Goal: Task Accomplishment & Management: Manage account settings

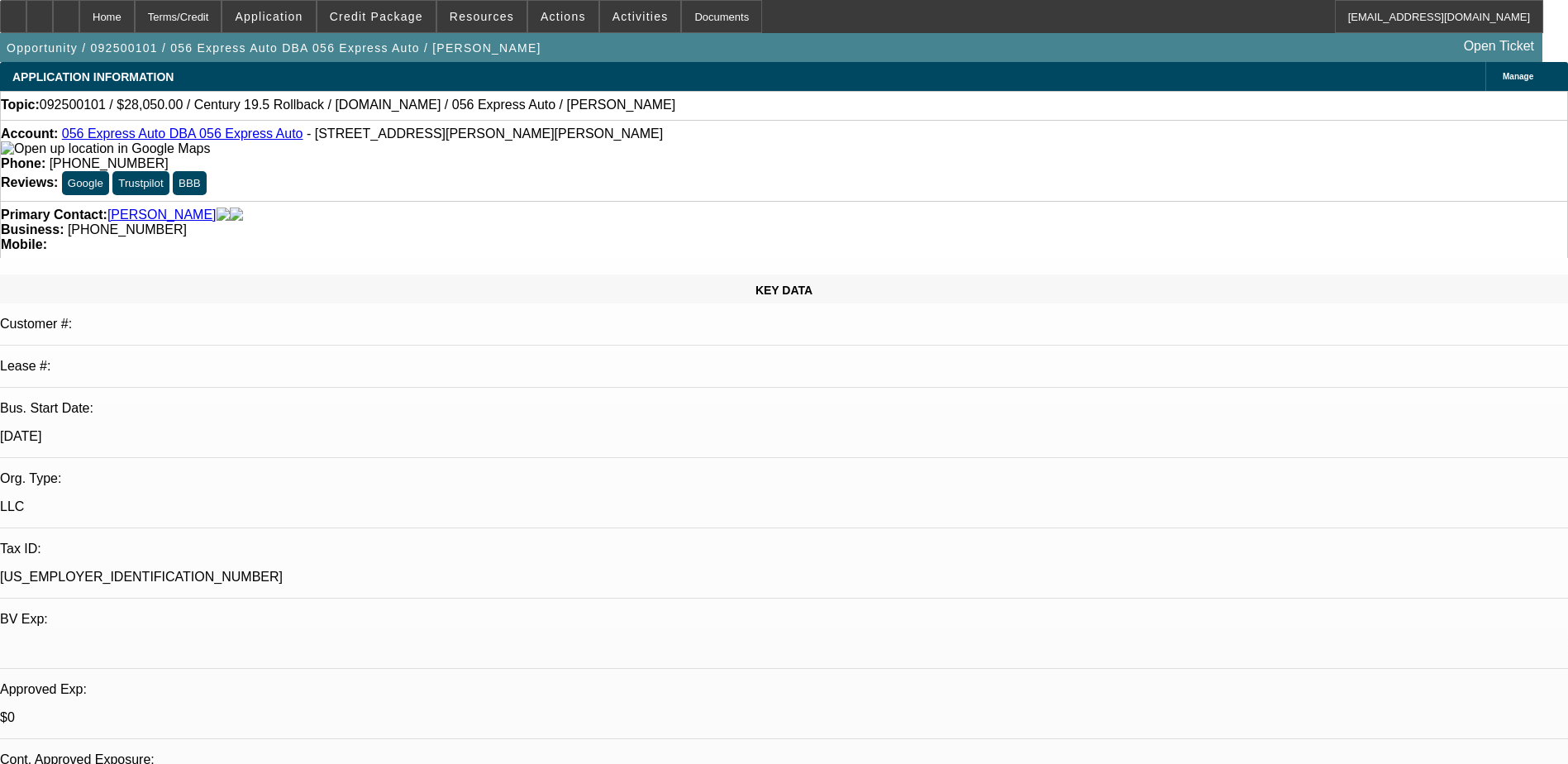
select select "0.2"
select select "2"
select select "0.1"
select select "4"
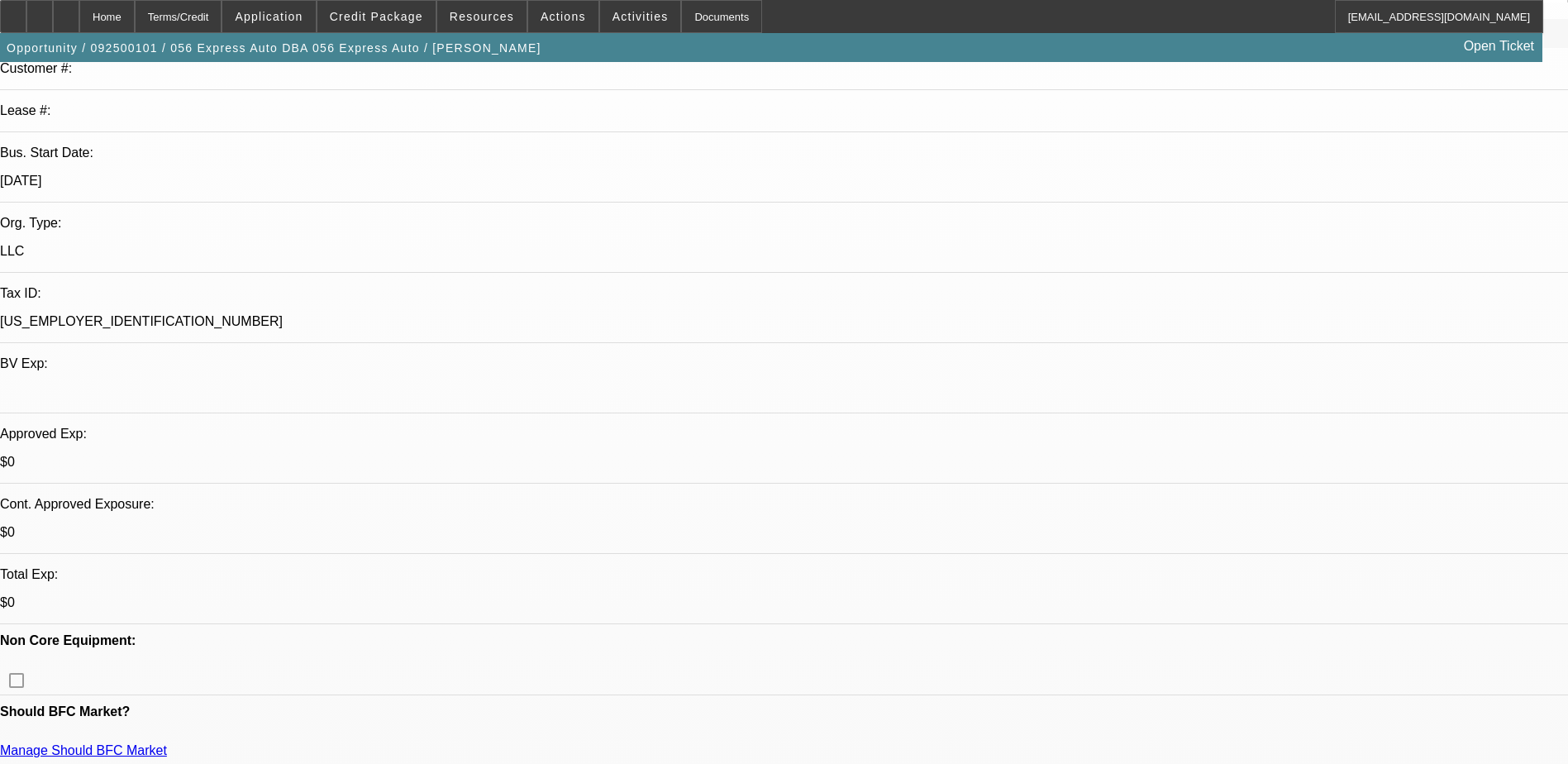
scroll to position [248, 0]
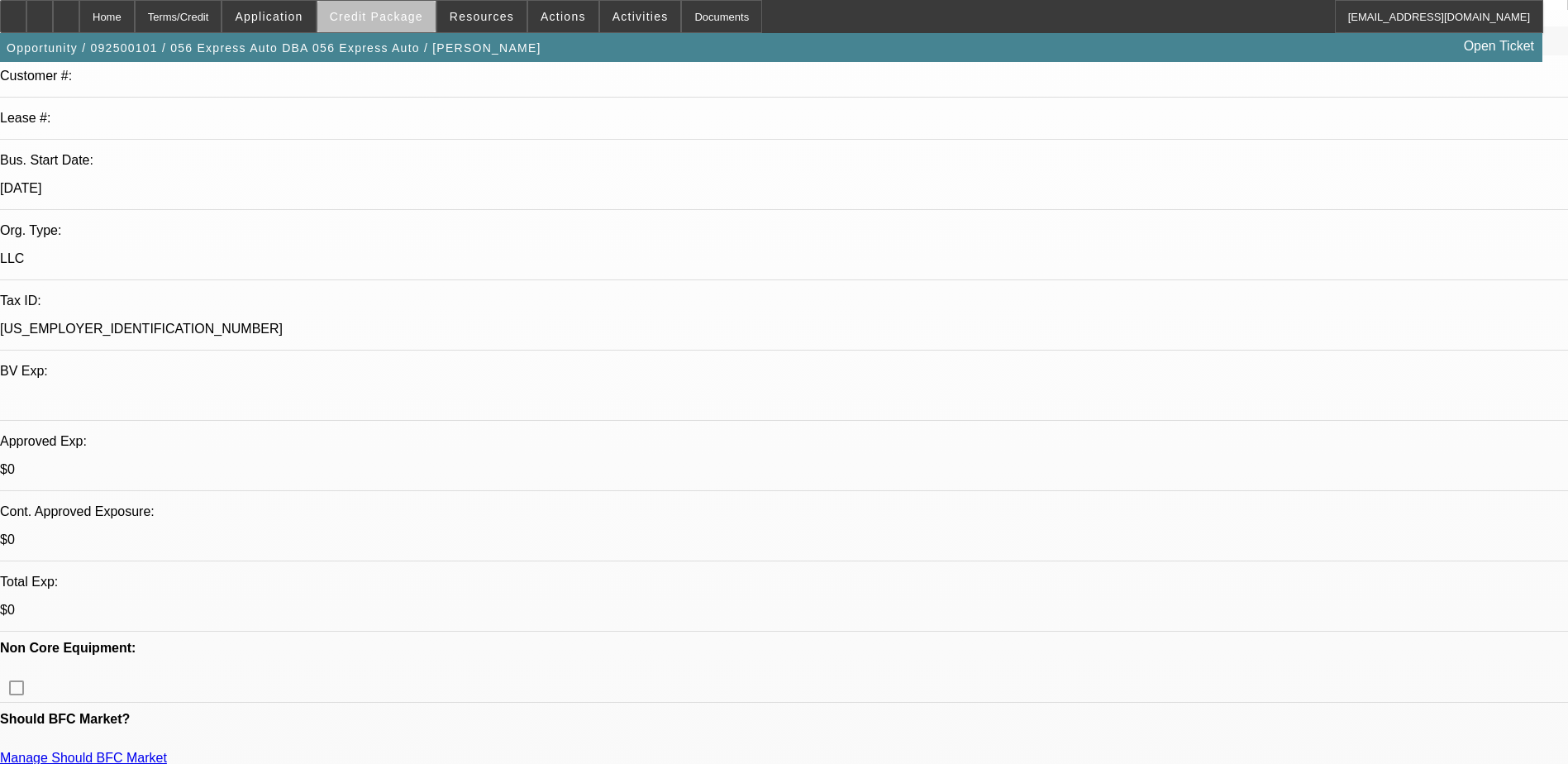
click at [419, 29] on span at bounding box center [376, 16] width 118 height 40
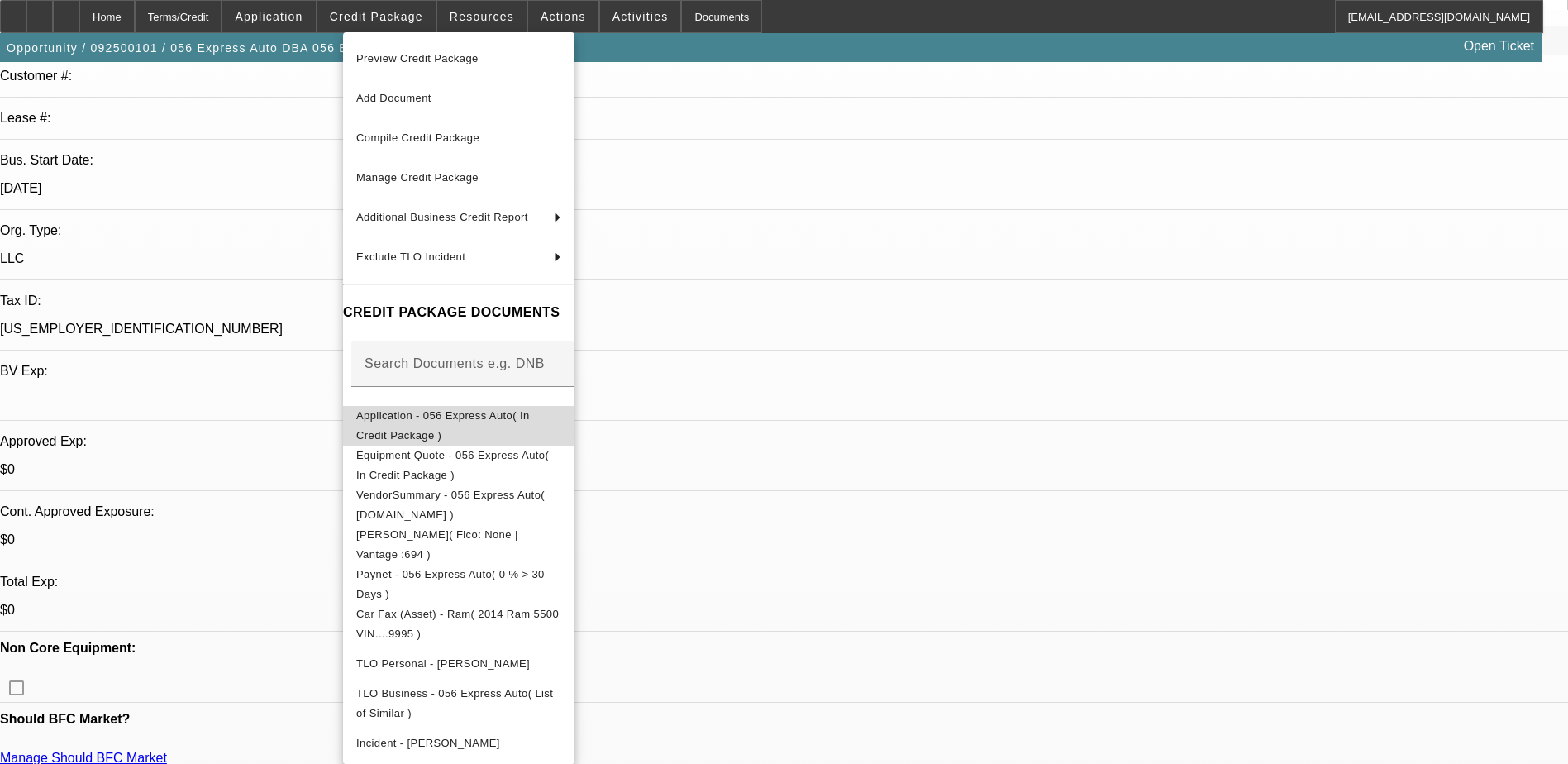
click at [530, 415] on span "Application - 056 Express Auto( In Credit Package )" at bounding box center [443, 425] width 173 height 32
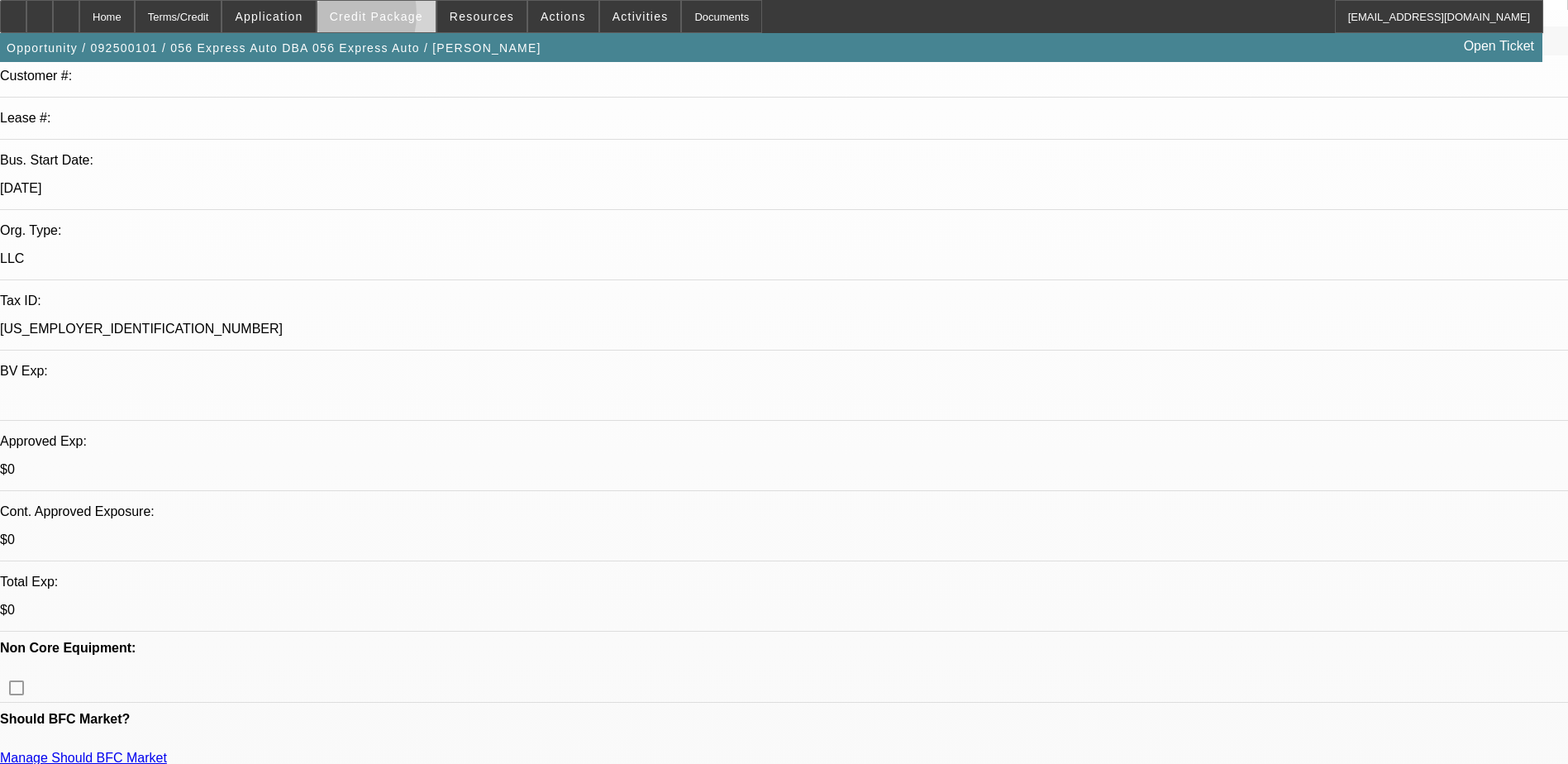
click at [350, 18] on span at bounding box center [376, 16] width 118 height 40
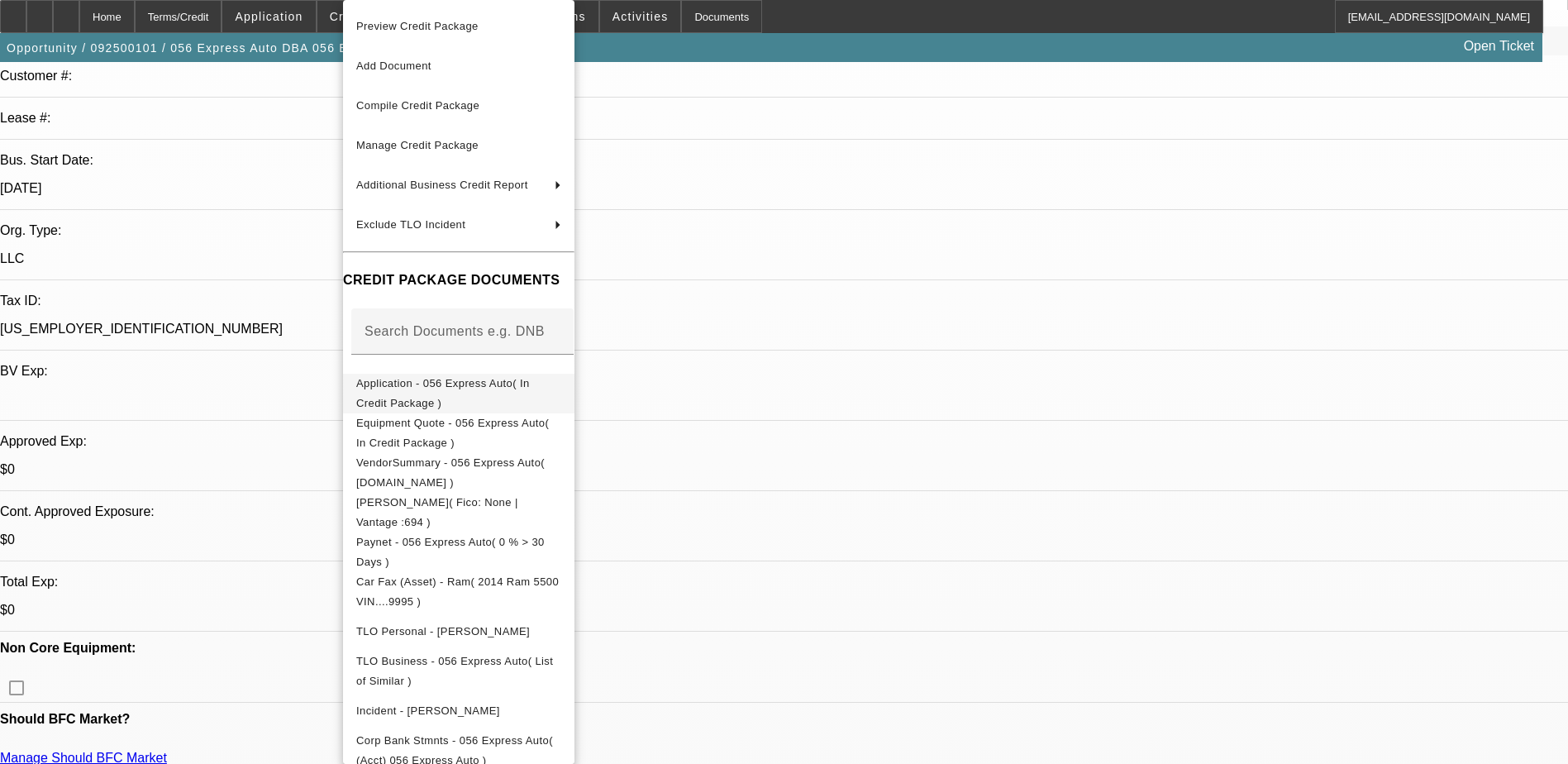
click at [503, 379] on span "Application - 056 Express Auto( In Credit Package )" at bounding box center [459, 394] width 205 height 40
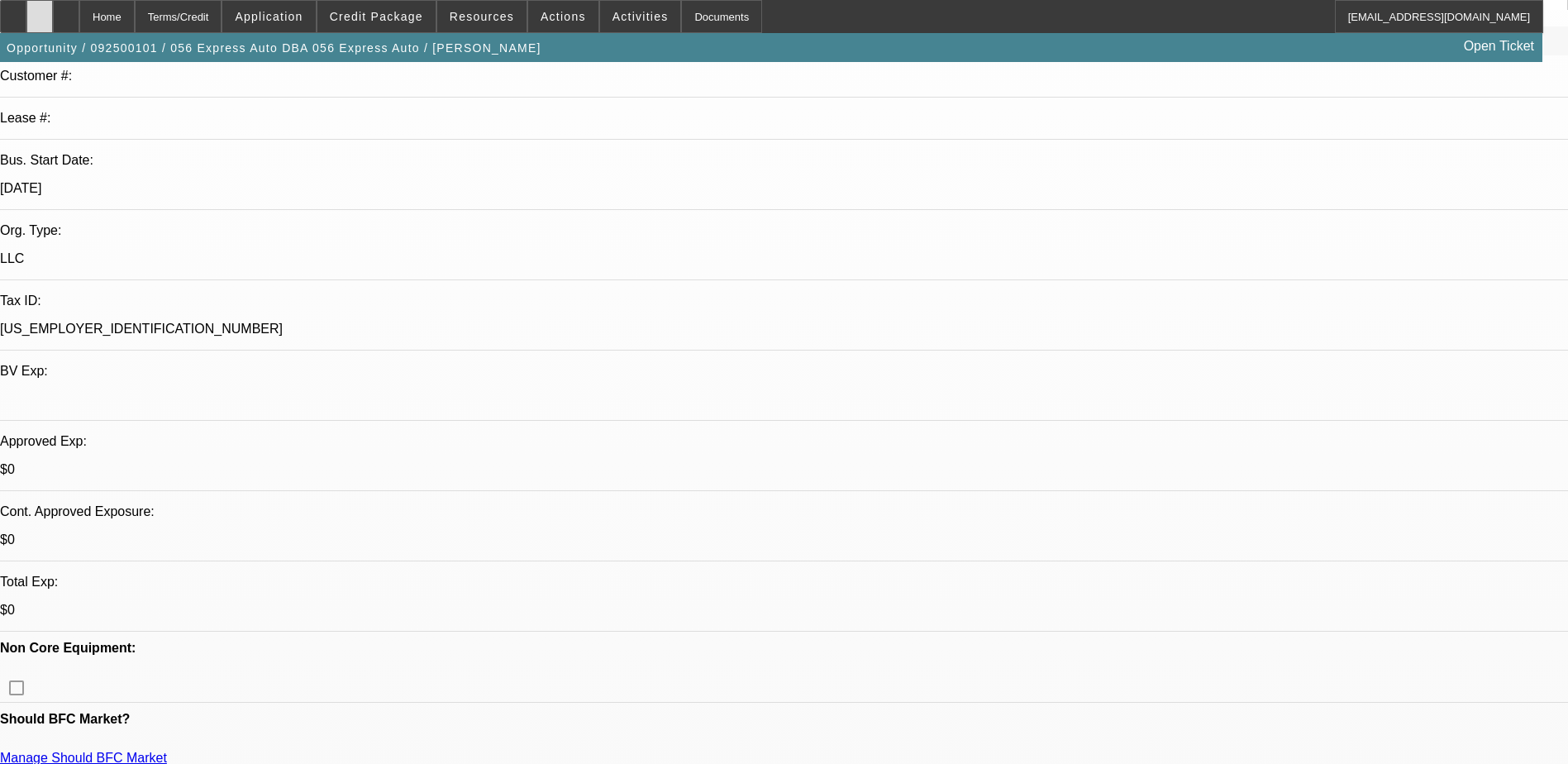
click at [53, 16] on div at bounding box center [40, 16] width 27 height 33
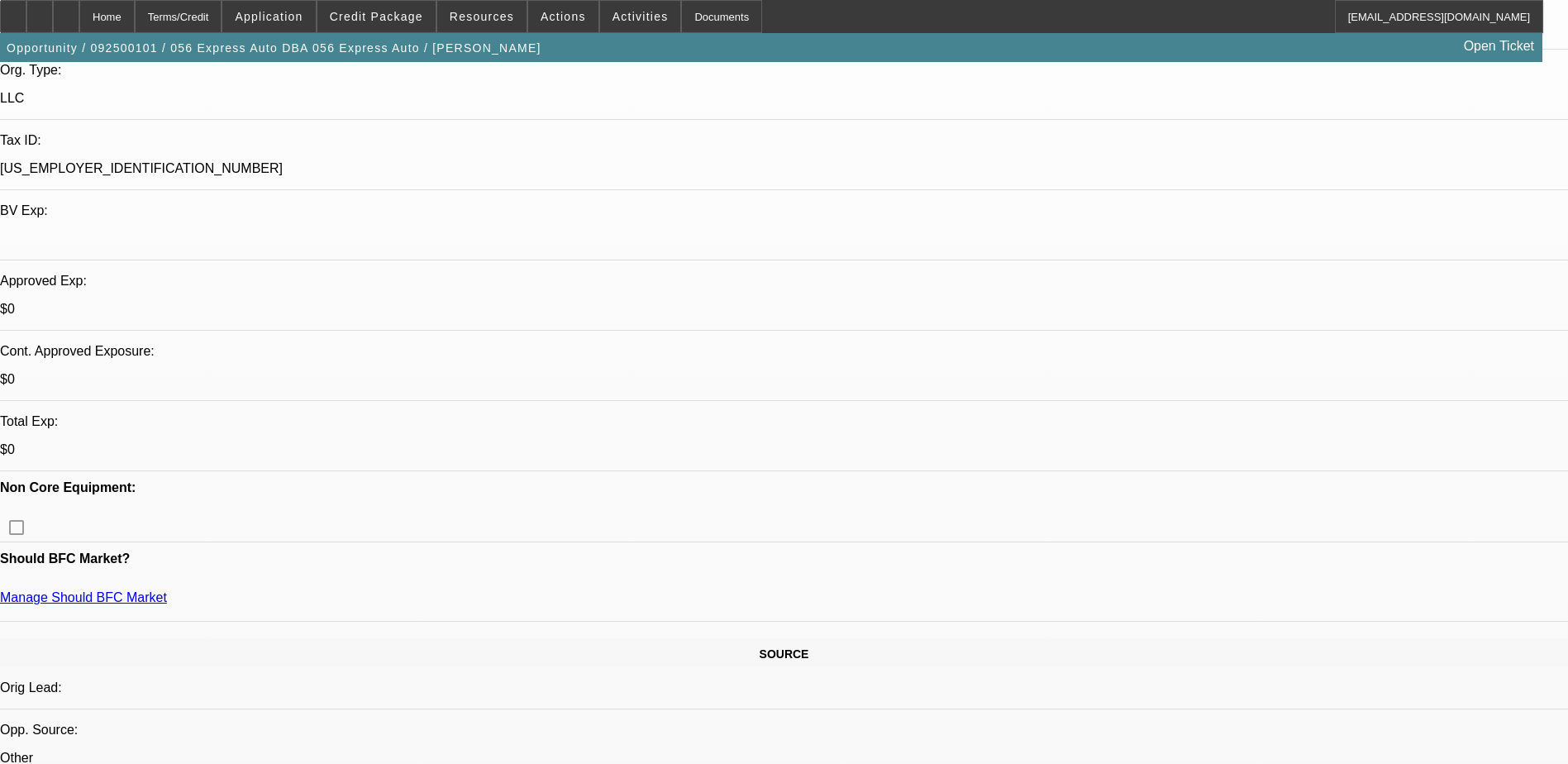
scroll to position [0, 0]
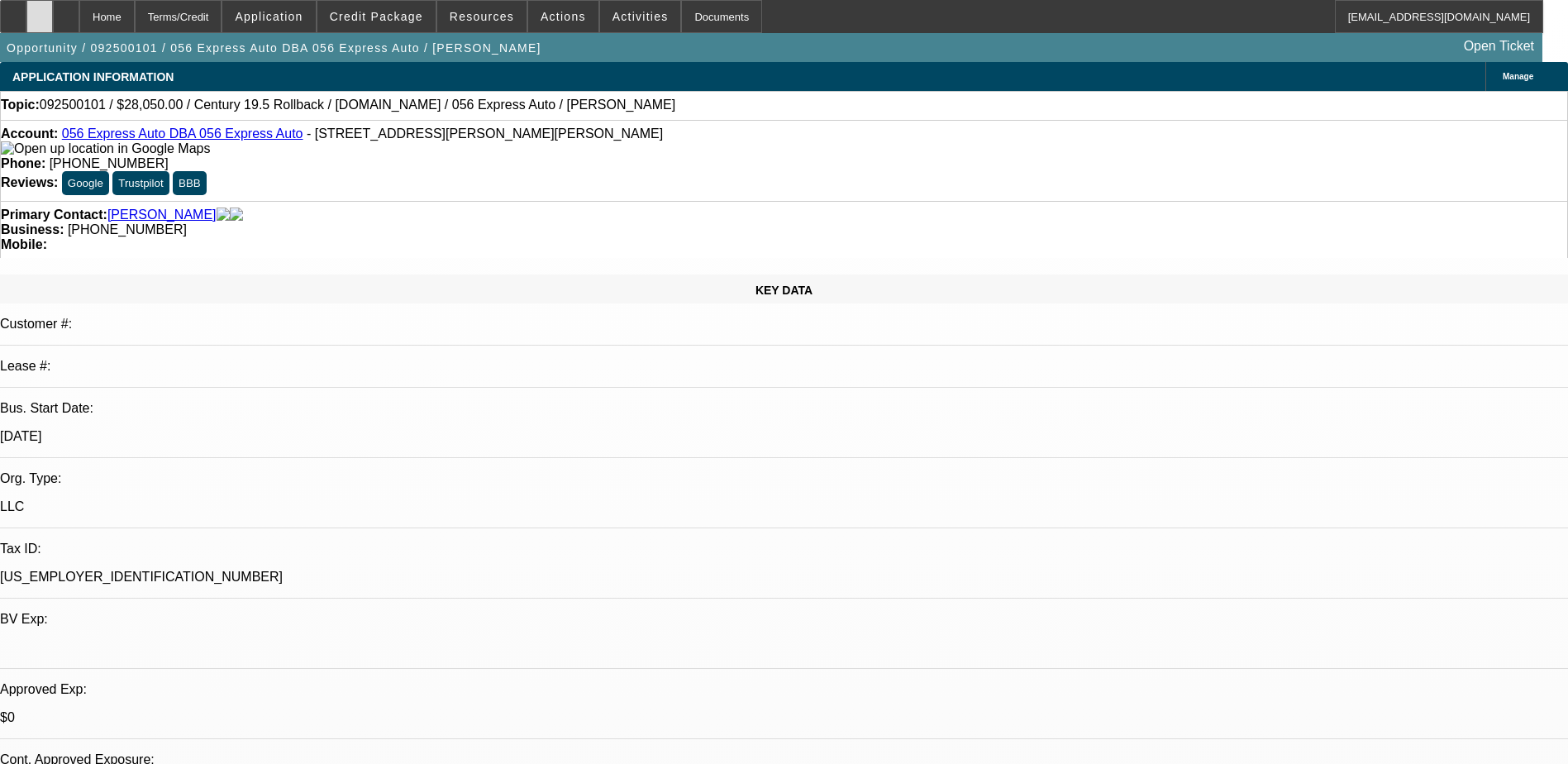
click at [53, 31] on div at bounding box center [40, 16] width 27 height 33
click at [80, 19] on div at bounding box center [66, 16] width 27 height 33
select select "0.2"
select select "2"
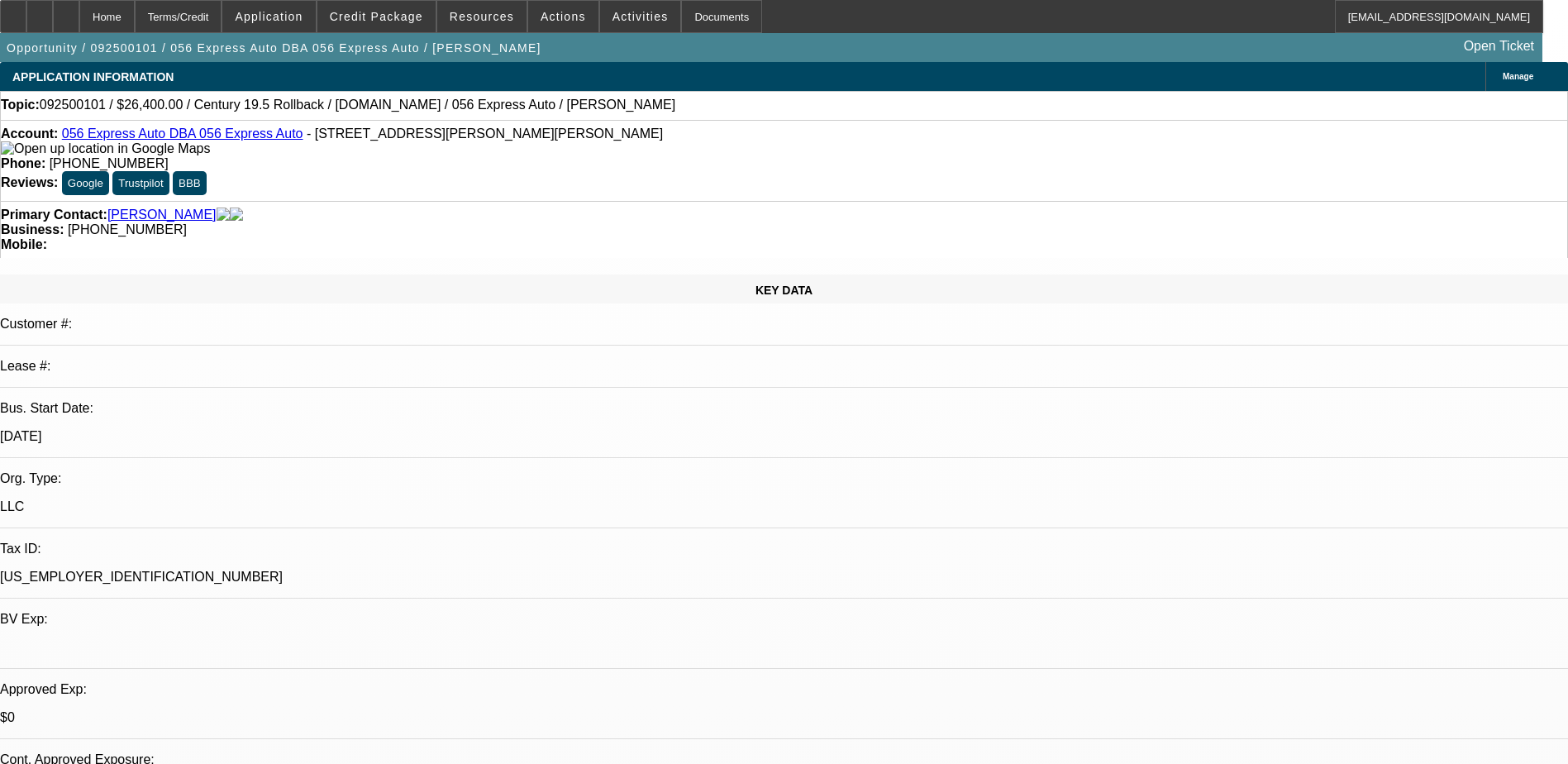
select select "0.1"
select select "4"
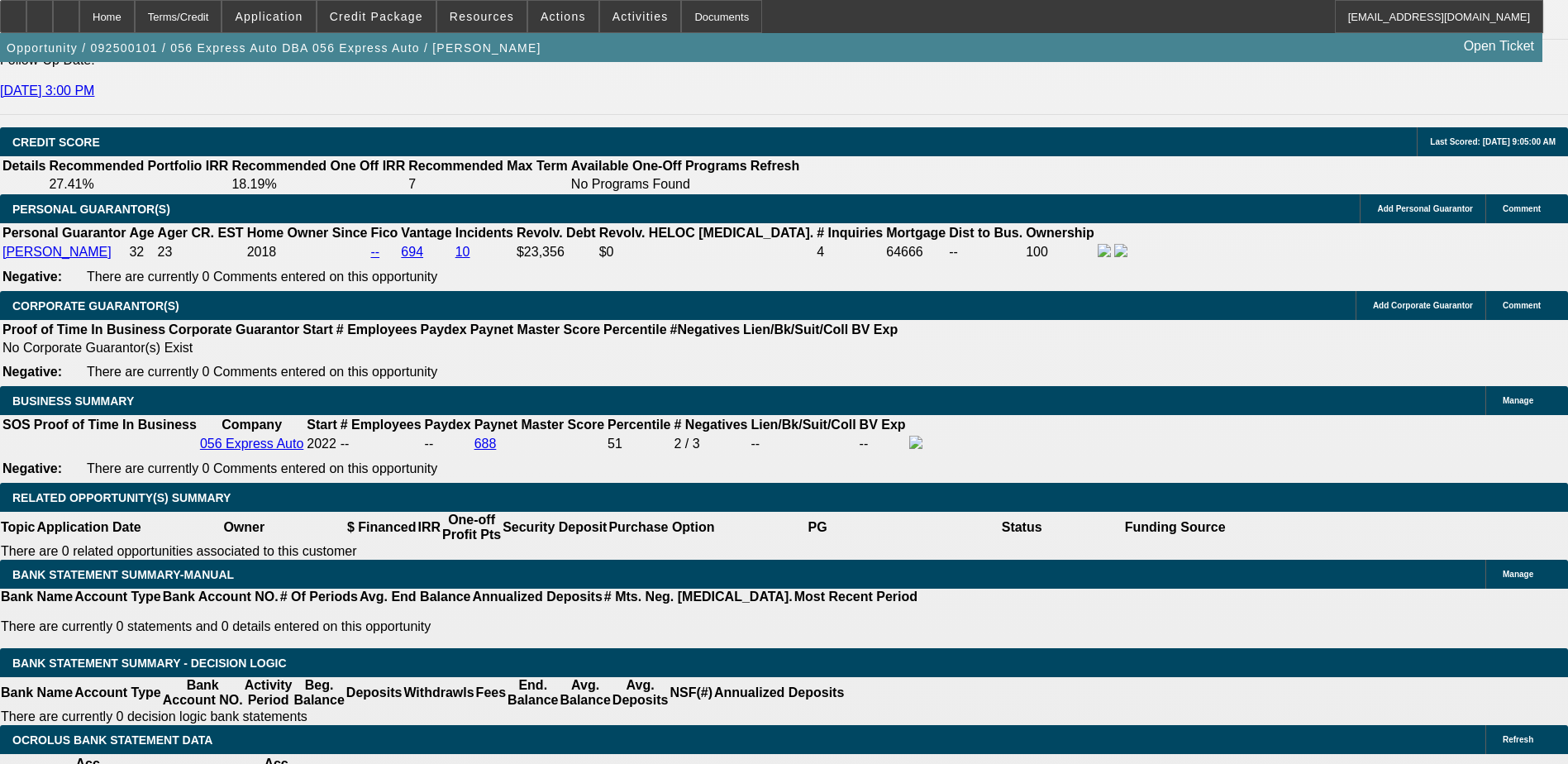
scroll to position [2480, 0]
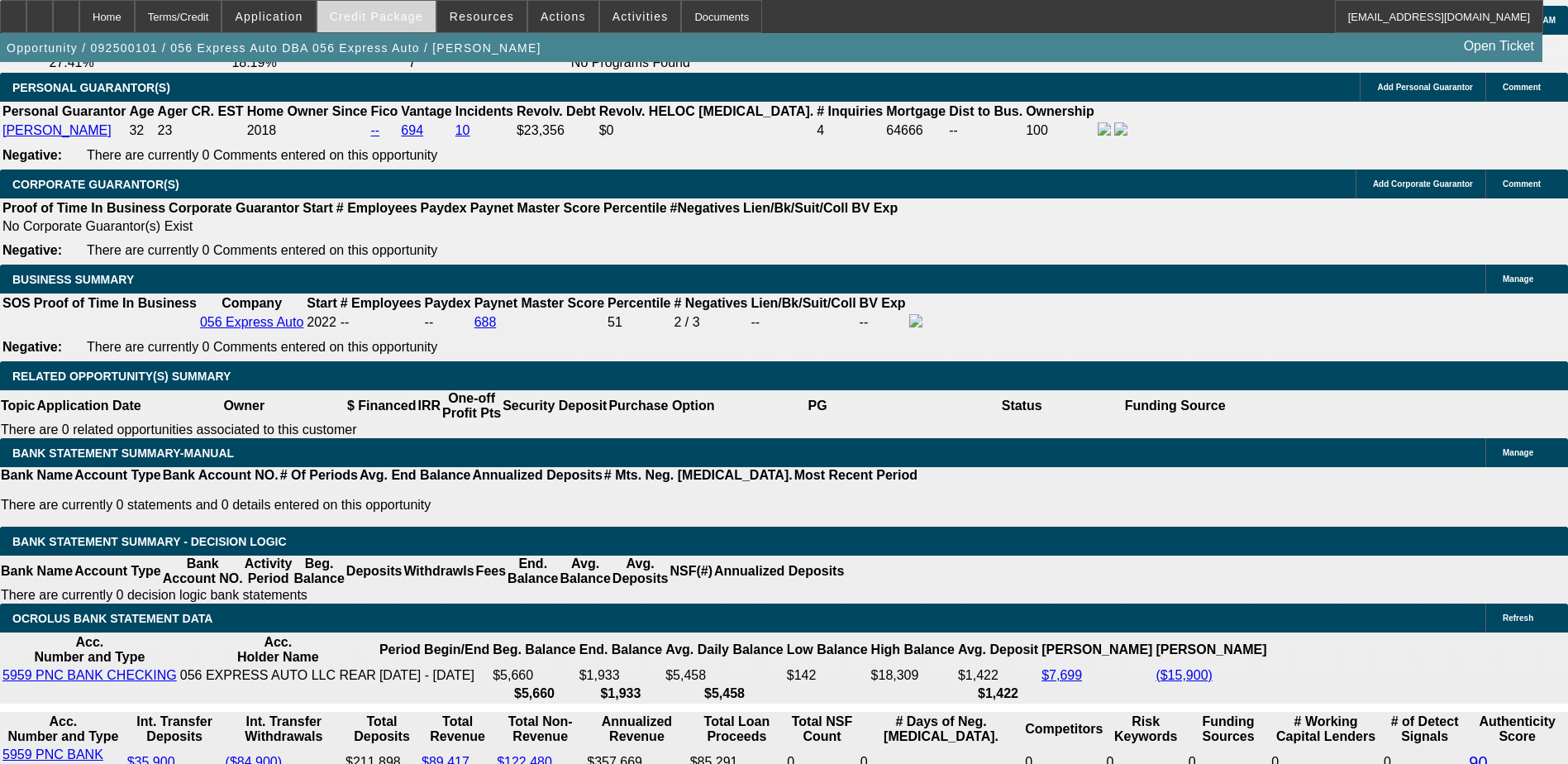
click at [374, 11] on span "Credit Package" at bounding box center [376, 16] width 94 height 13
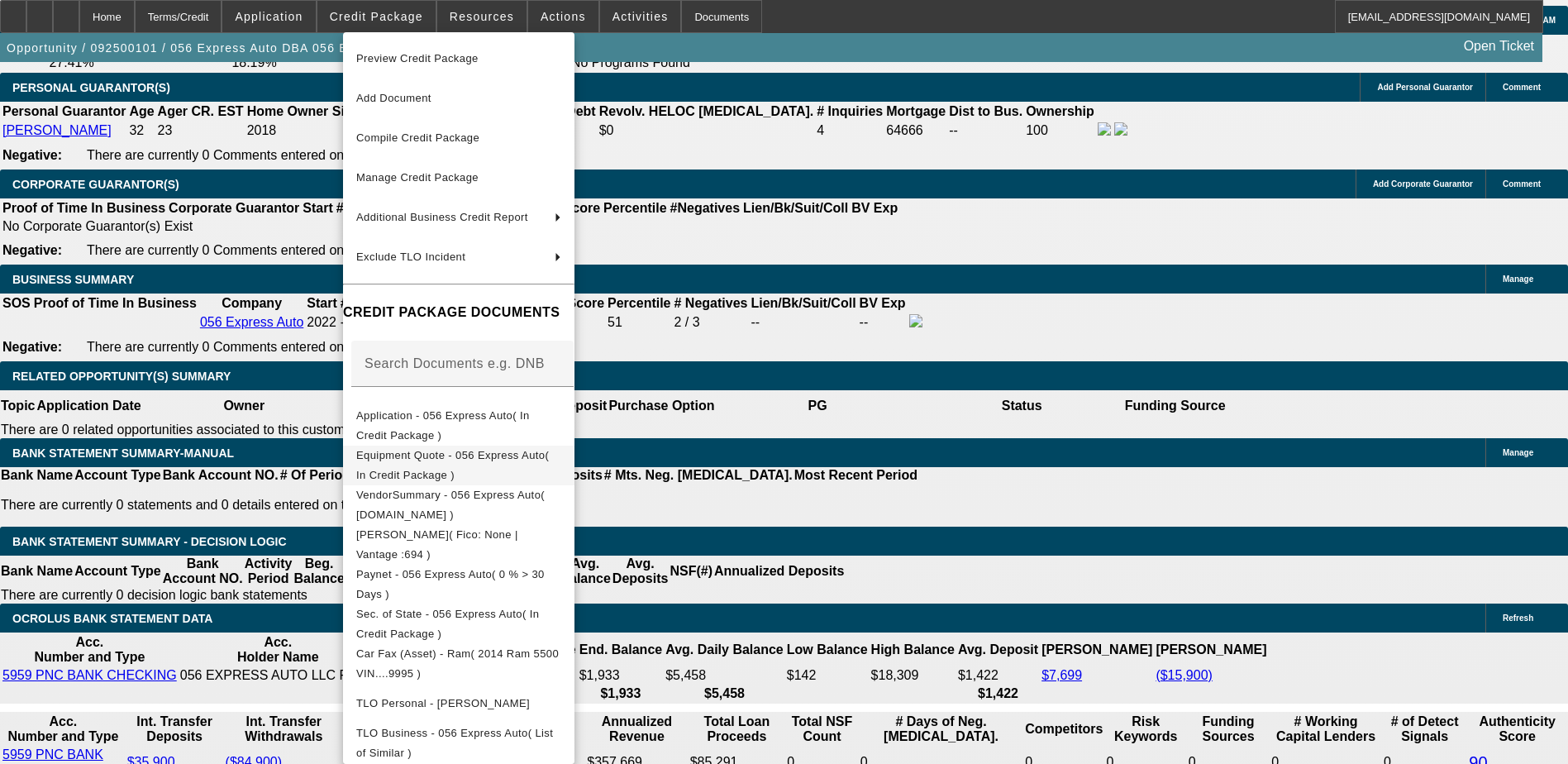
click at [549, 457] on span "Equipment Quote - 056 Express Auto( In Credit Package )" at bounding box center [453, 465] width 193 height 32
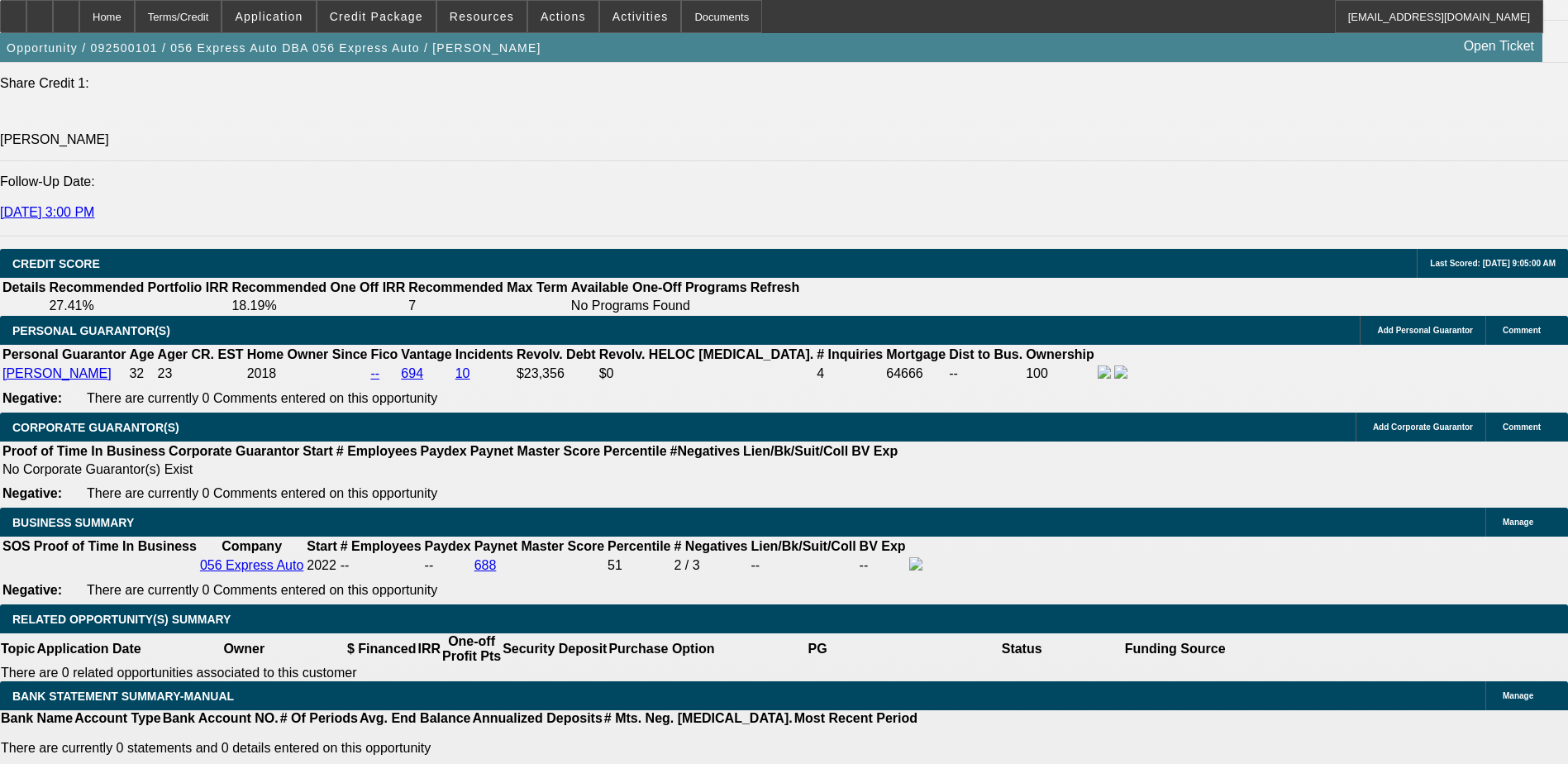
scroll to position [2563, 0]
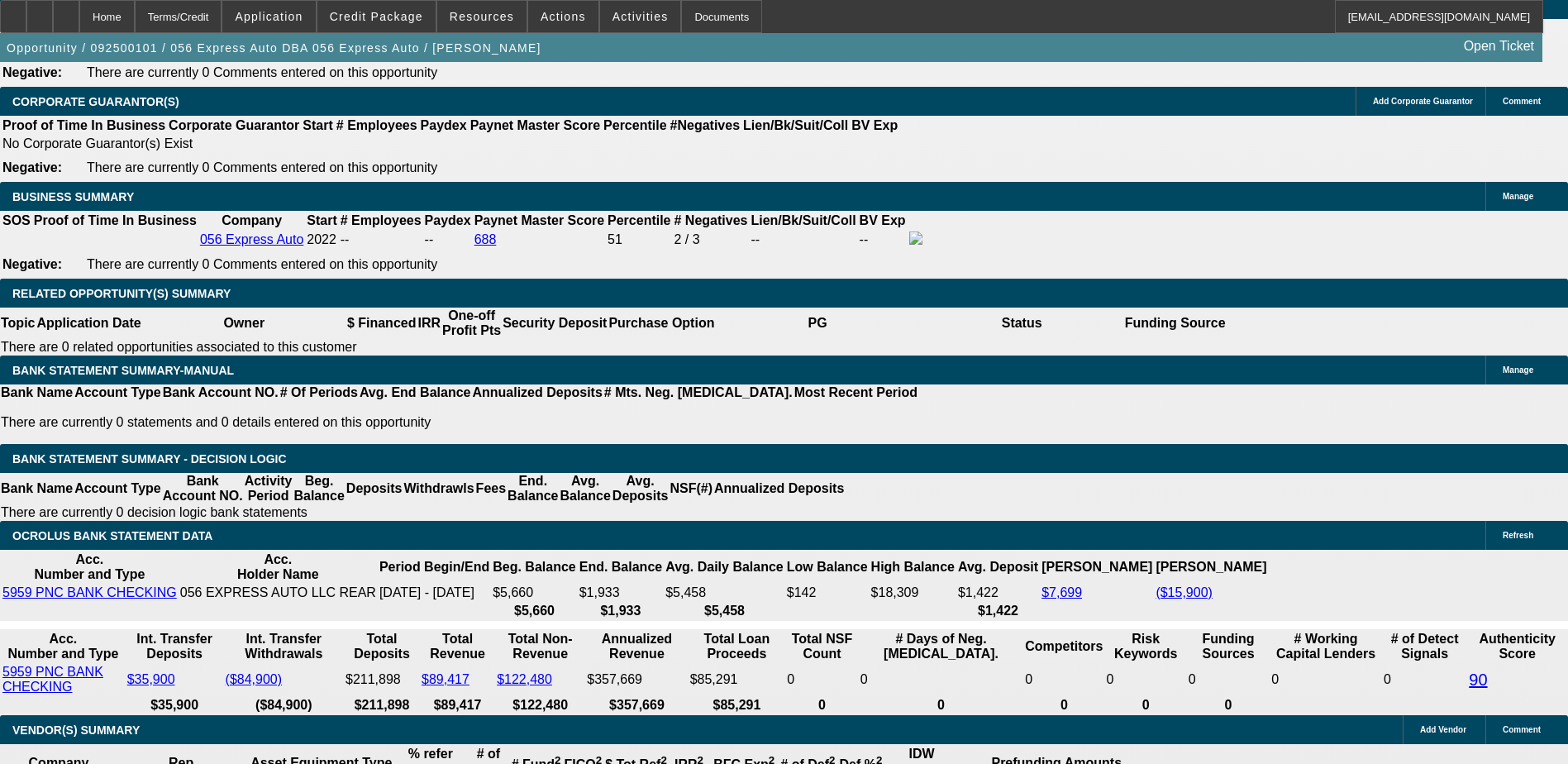
type input "UNKNOWN"
type input "18"
type input "$3,158.88"
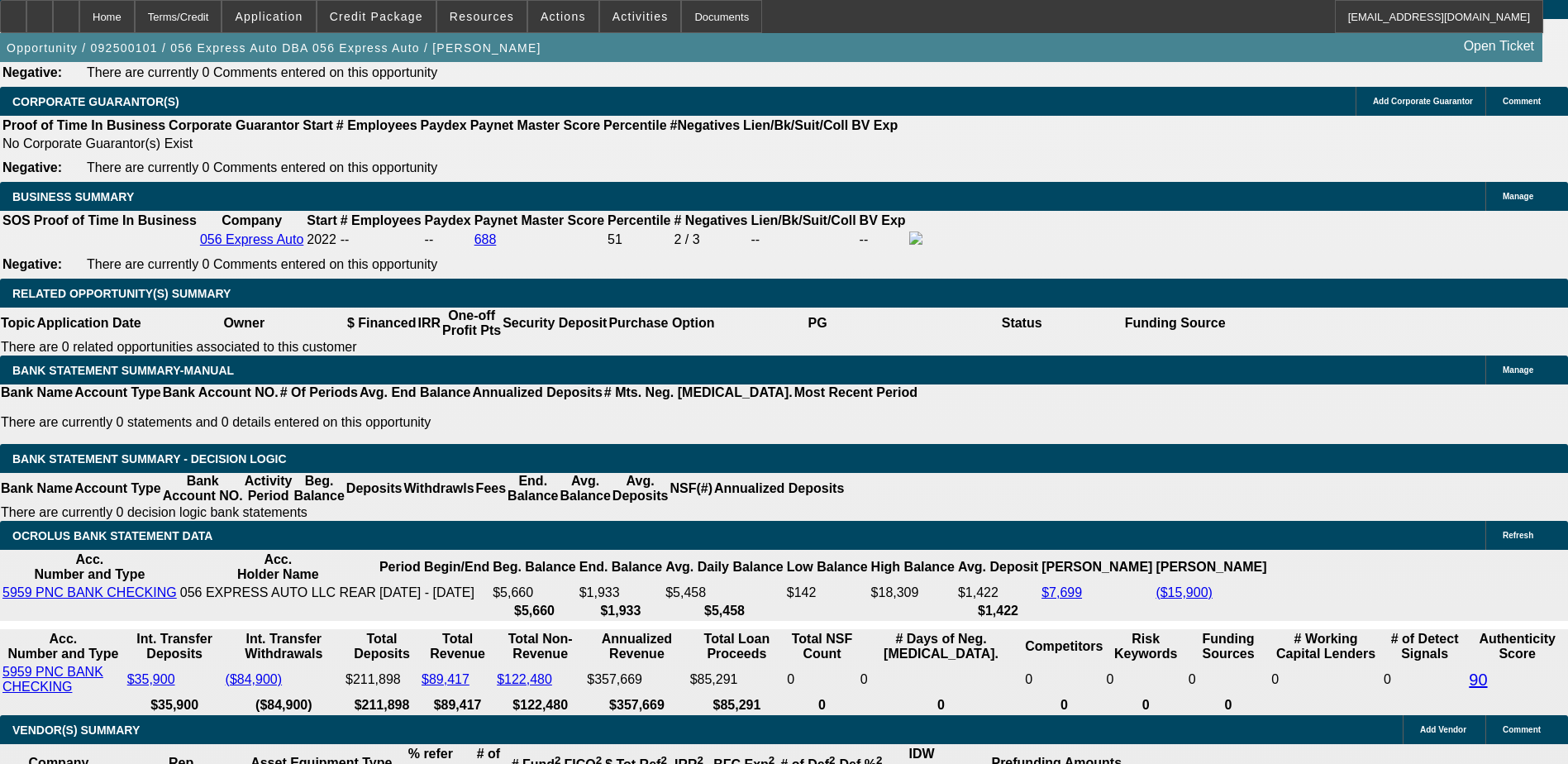
type input "$1,579.44"
type input "$53,218.00"
type input "$26,609.00"
type input "18"
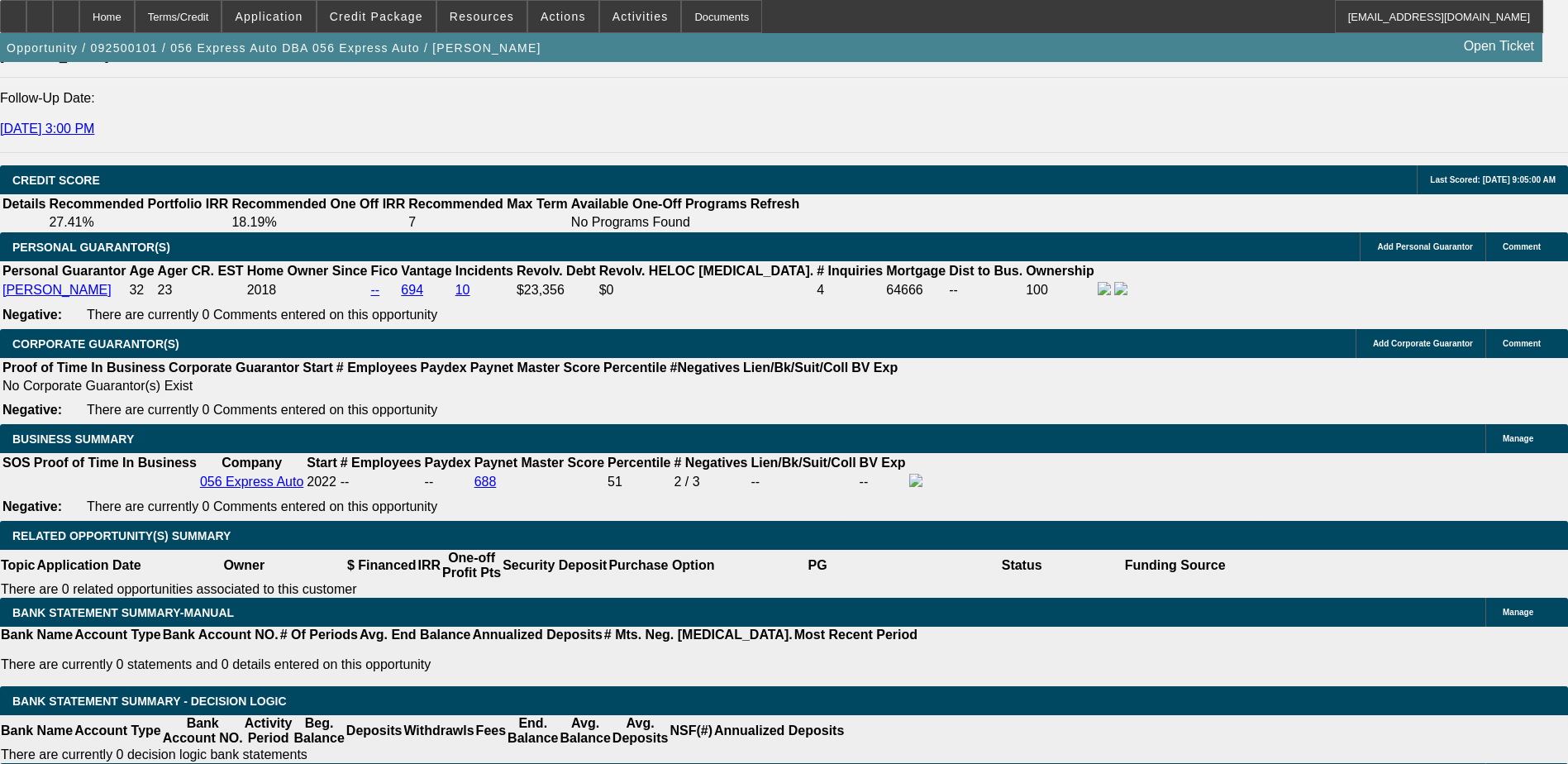
scroll to position [2315, 0]
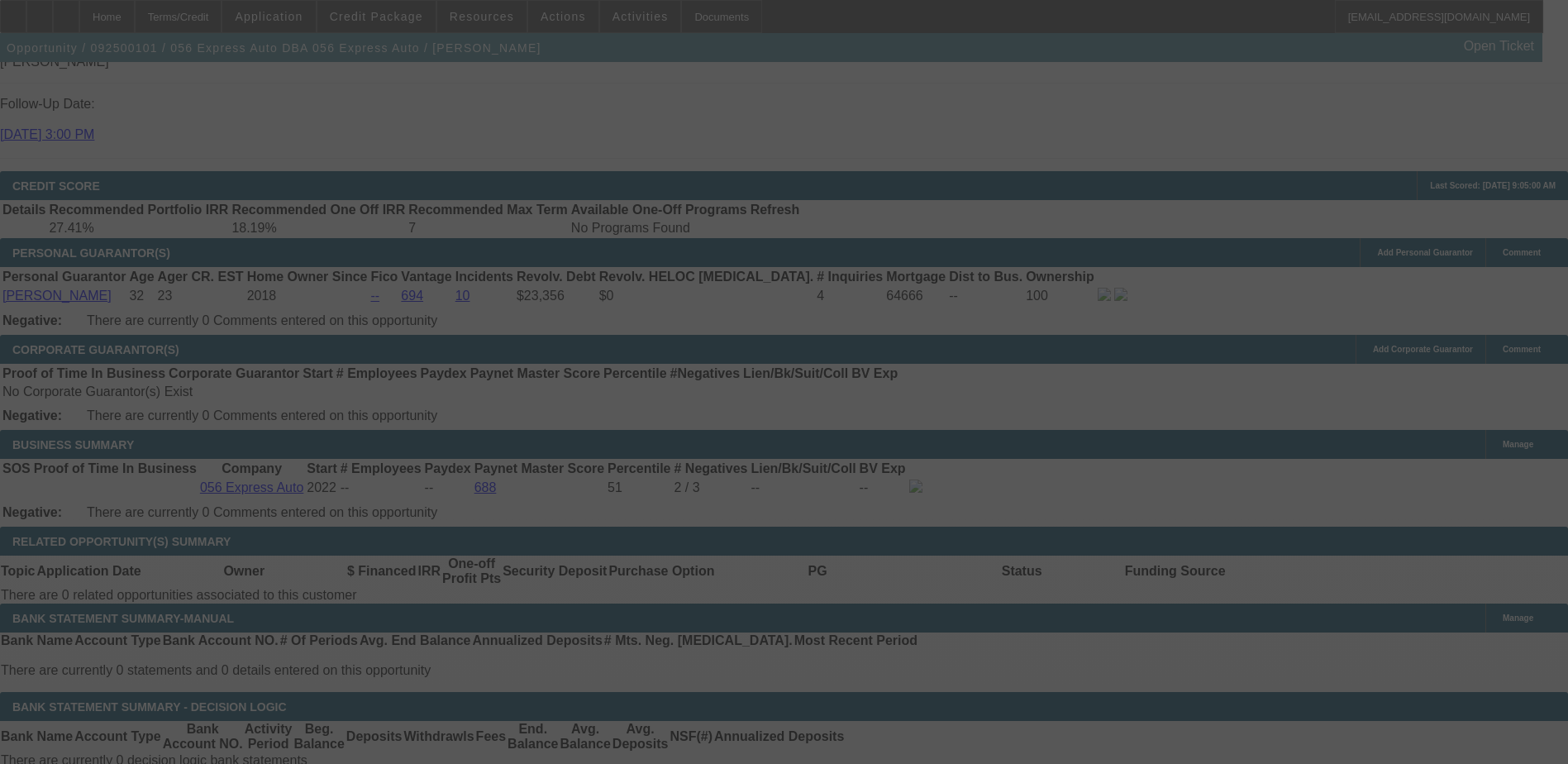
scroll to position [2398, 0]
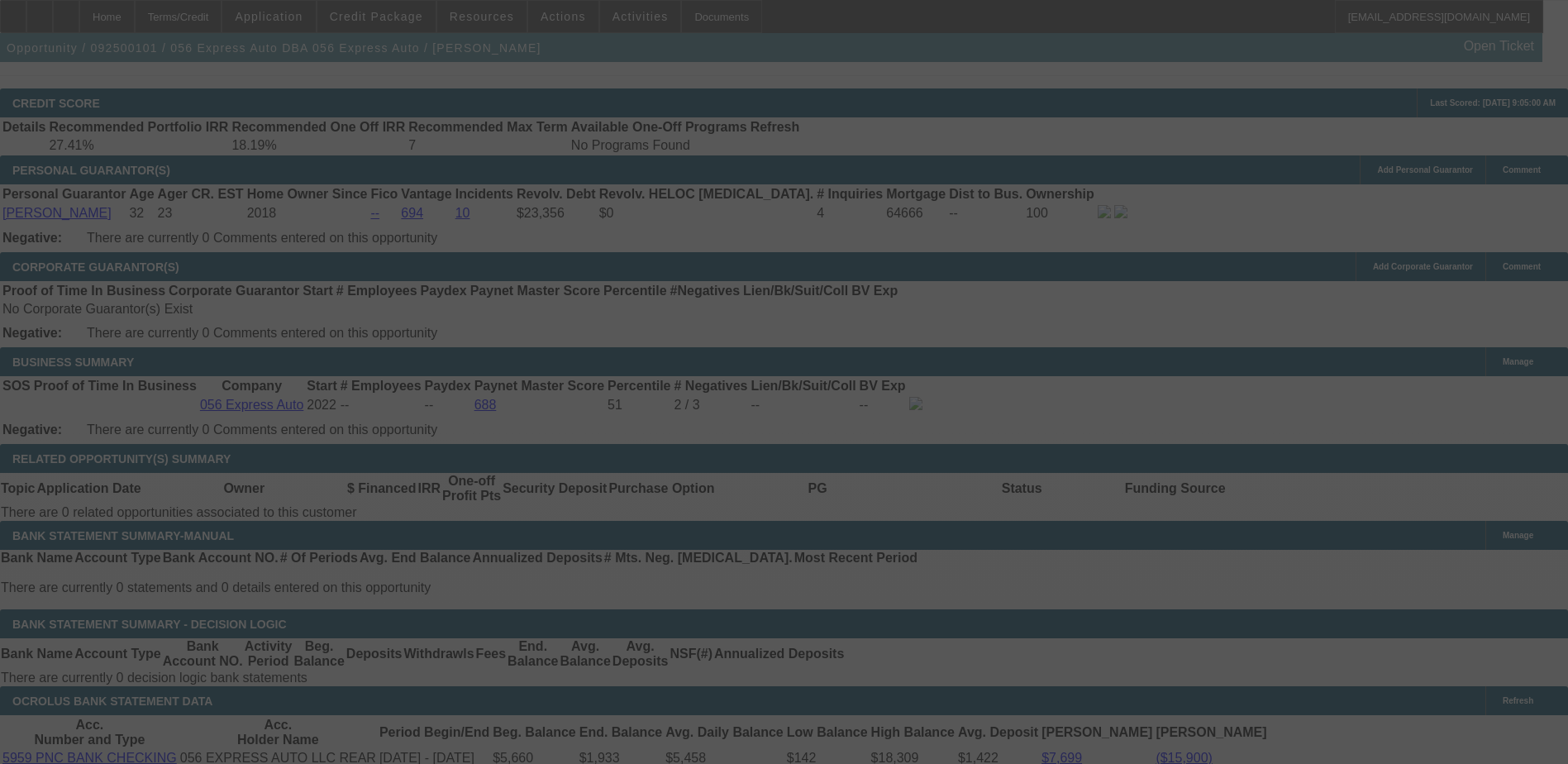
select select "0.2"
select select "2"
select select "0.1"
select select "4"
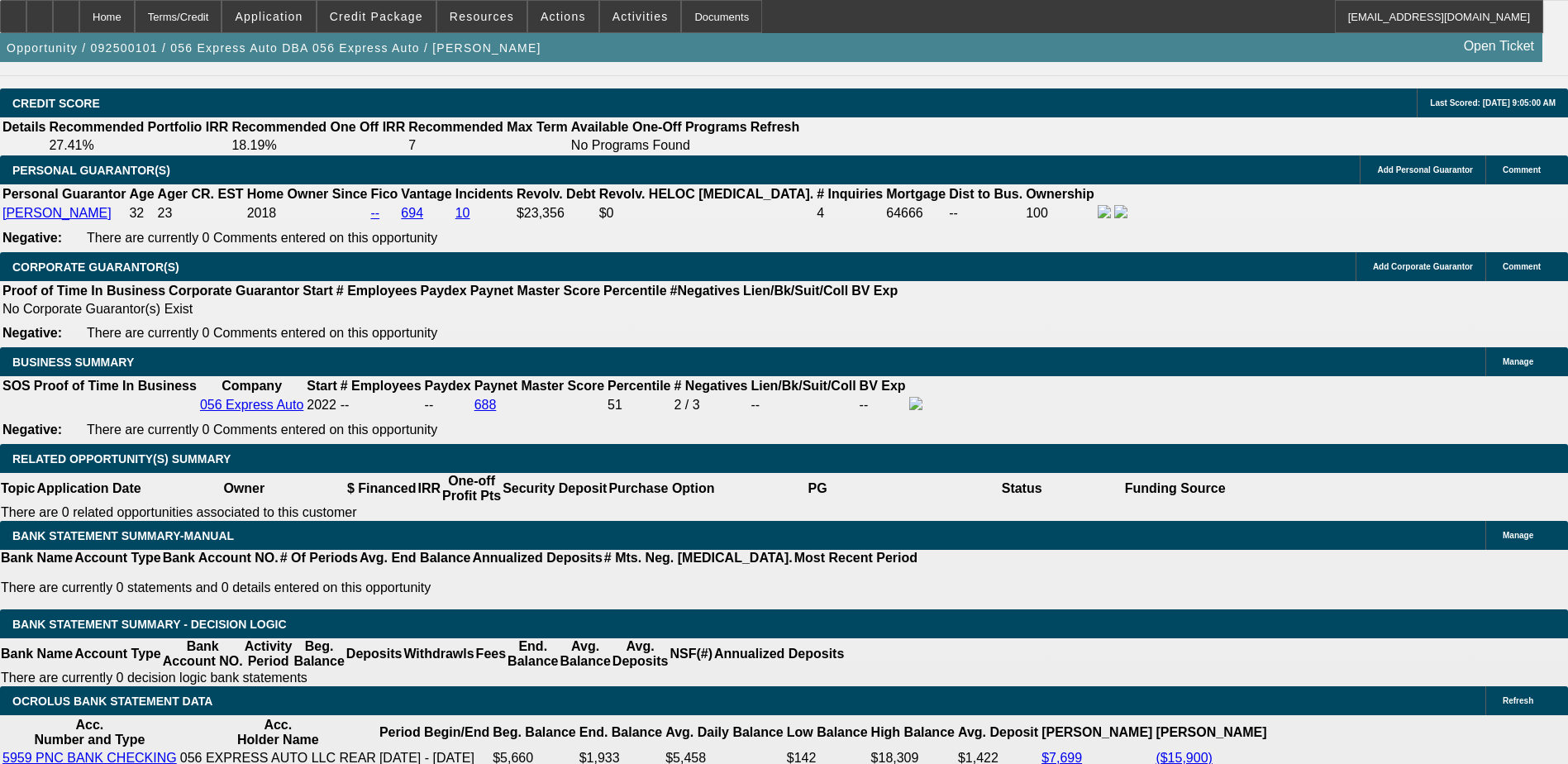
type input "9"
type input "$3,146.76"
type input "$1,573.38"
type input "9.5"
type input "$3,158.88"
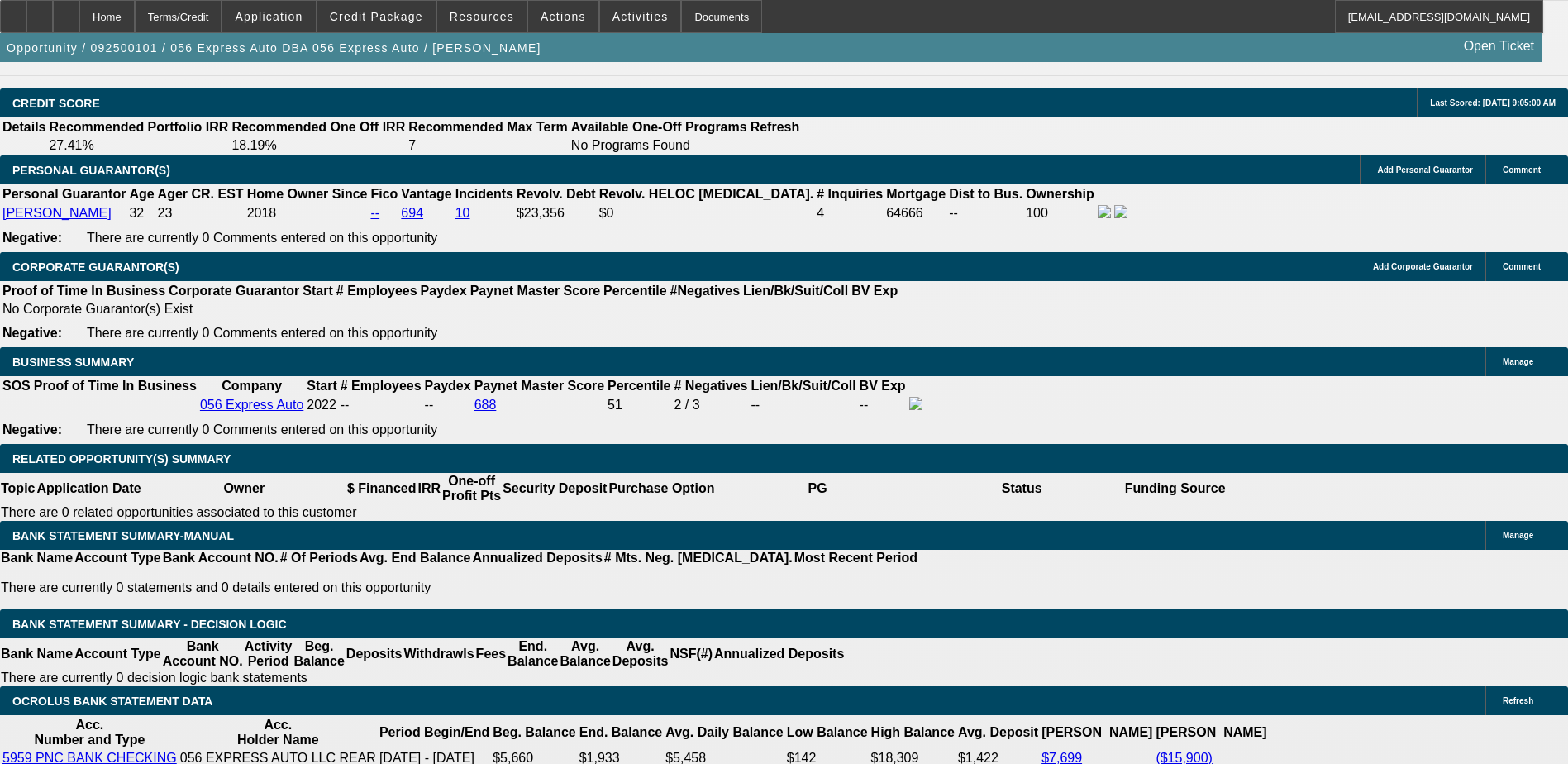
type input "$1,579.44"
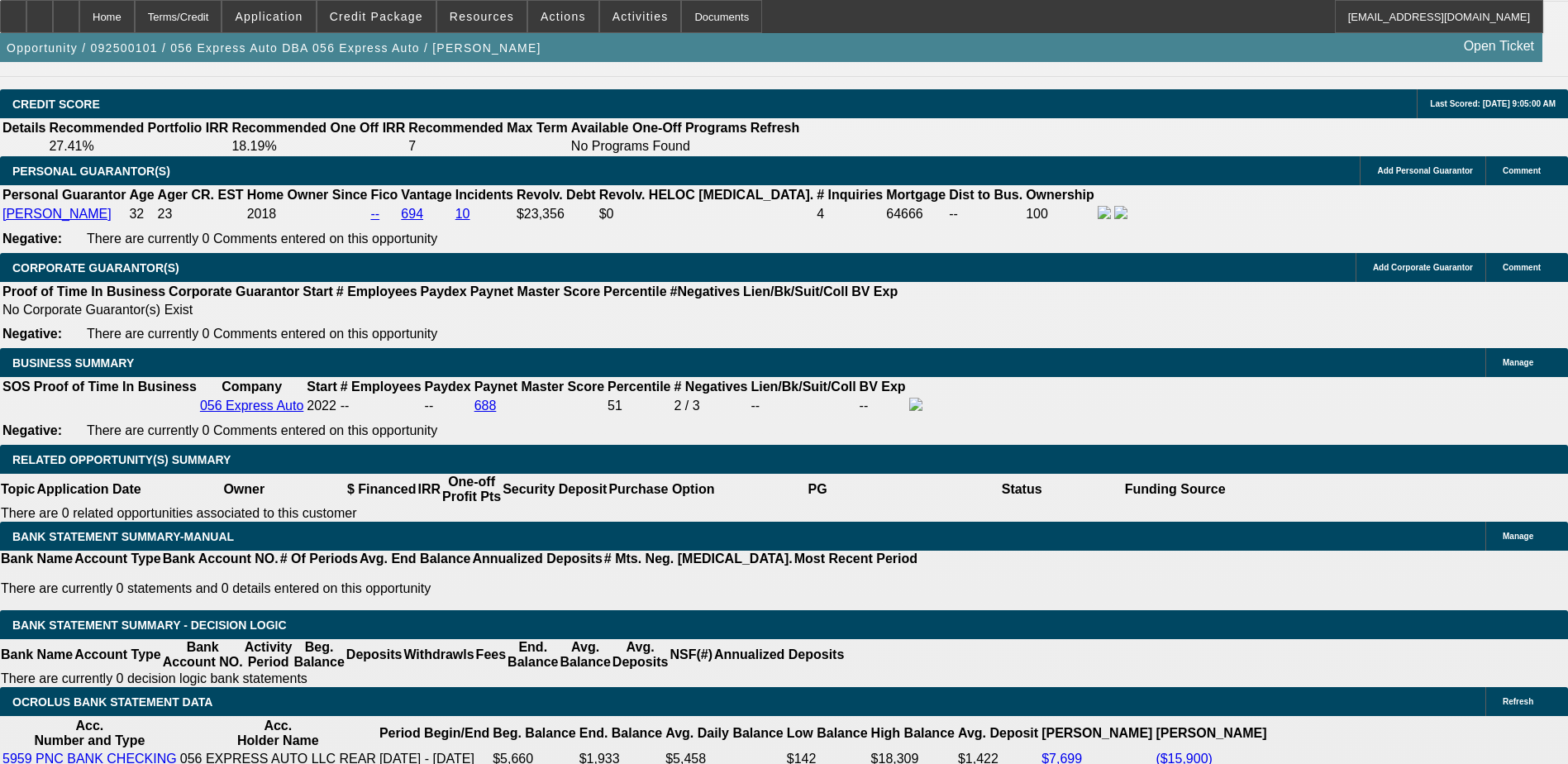
scroll to position [2232, 0]
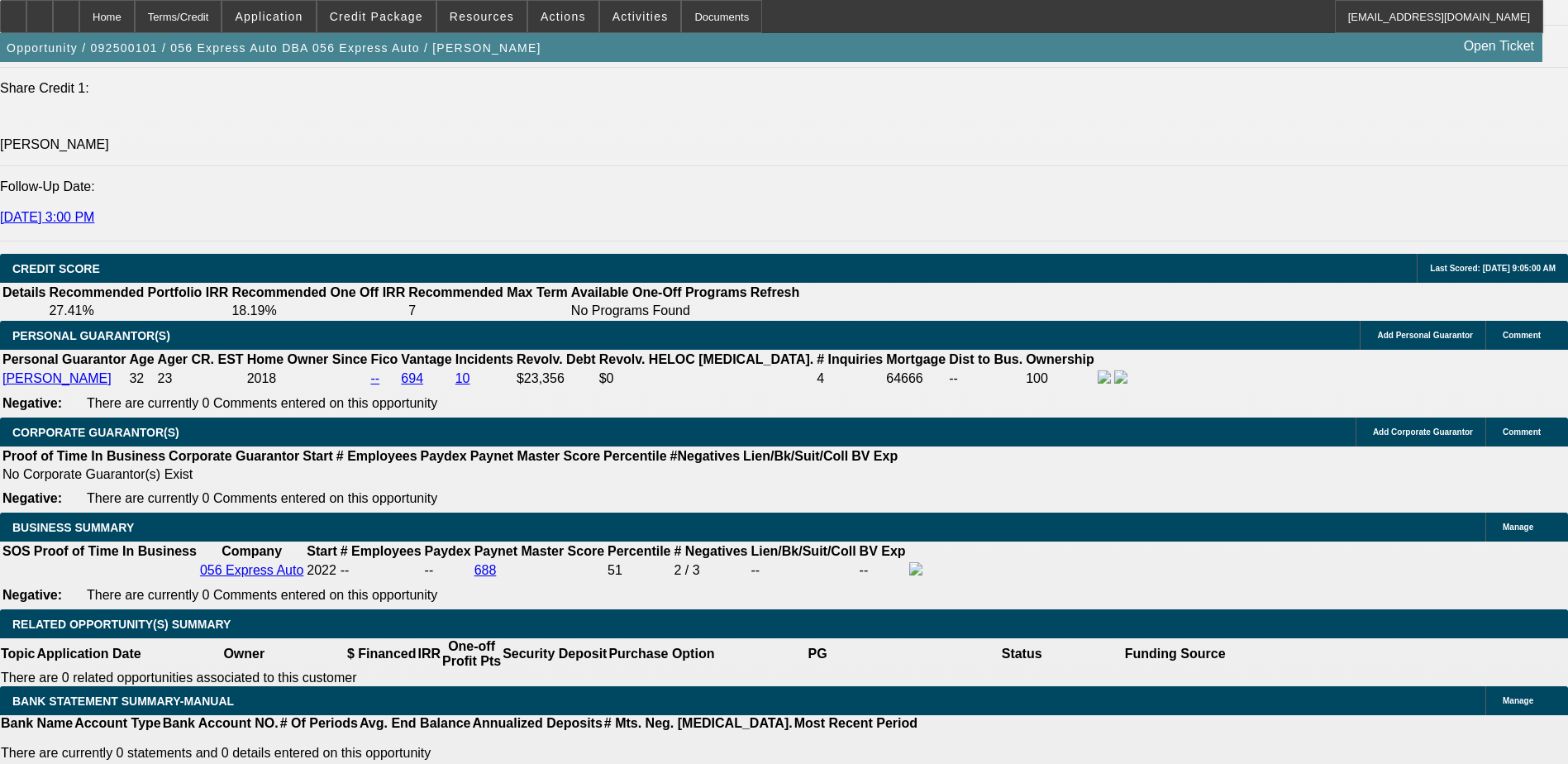
type input "9.5"
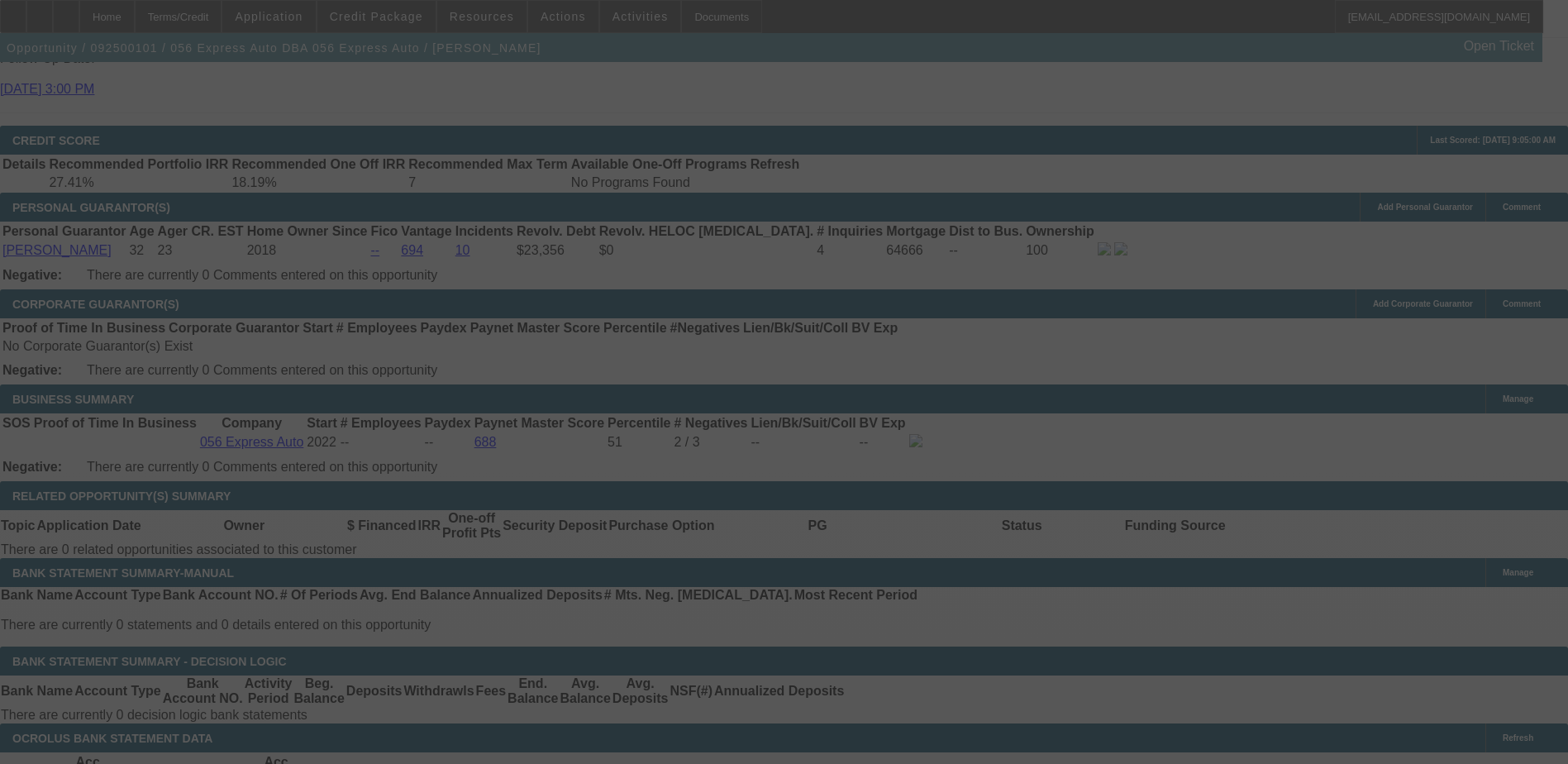
scroll to position [2480, 0]
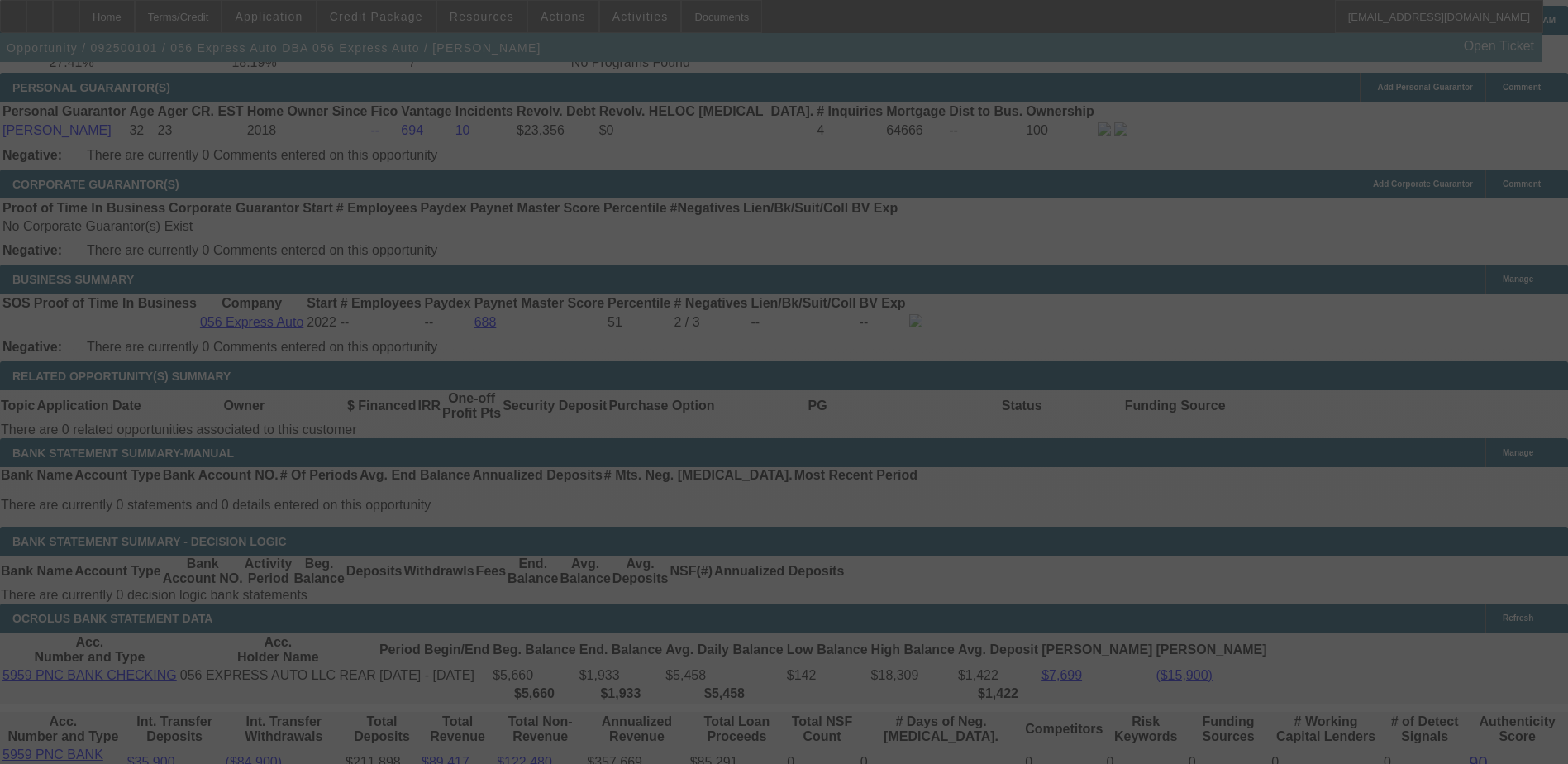
select select "0.2"
select select "2"
select select "0.1"
select select "4"
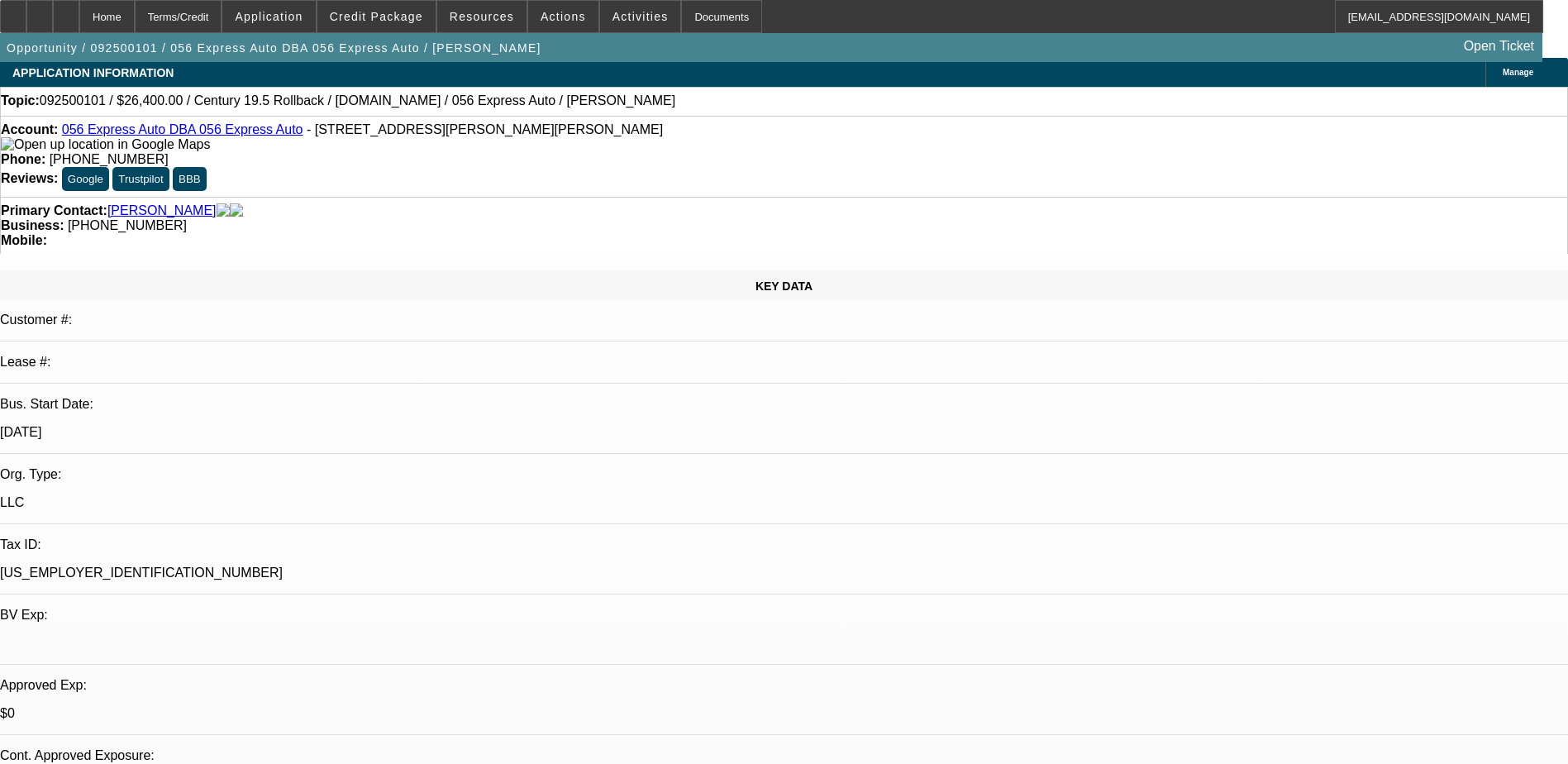
scroll to position [0, 0]
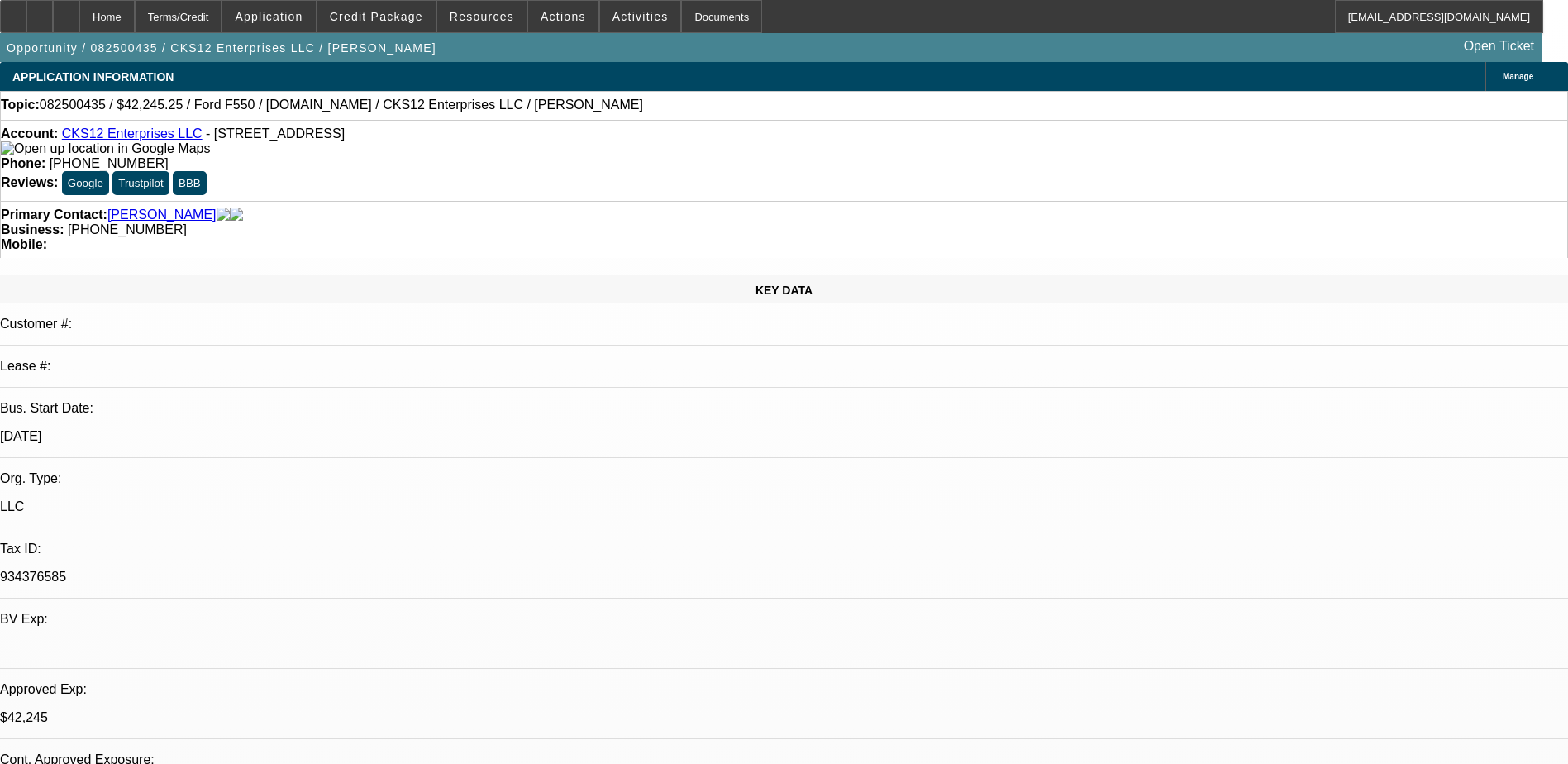
select select "0"
select select "2"
select select "0.1"
select select "0.15"
select select "0.1"
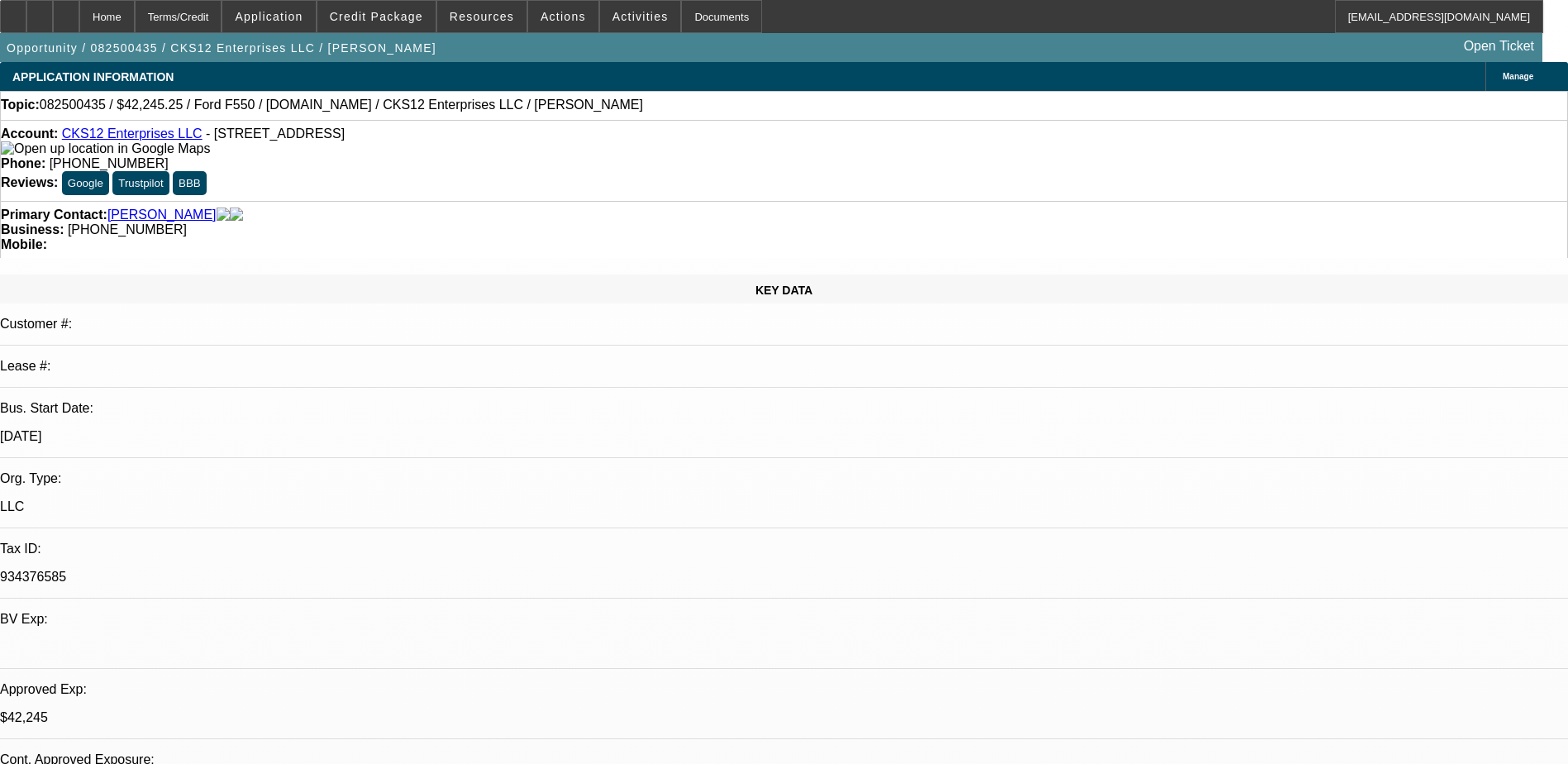
select select "0"
select select "2"
select select "0.1"
select select "0"
select select "2"
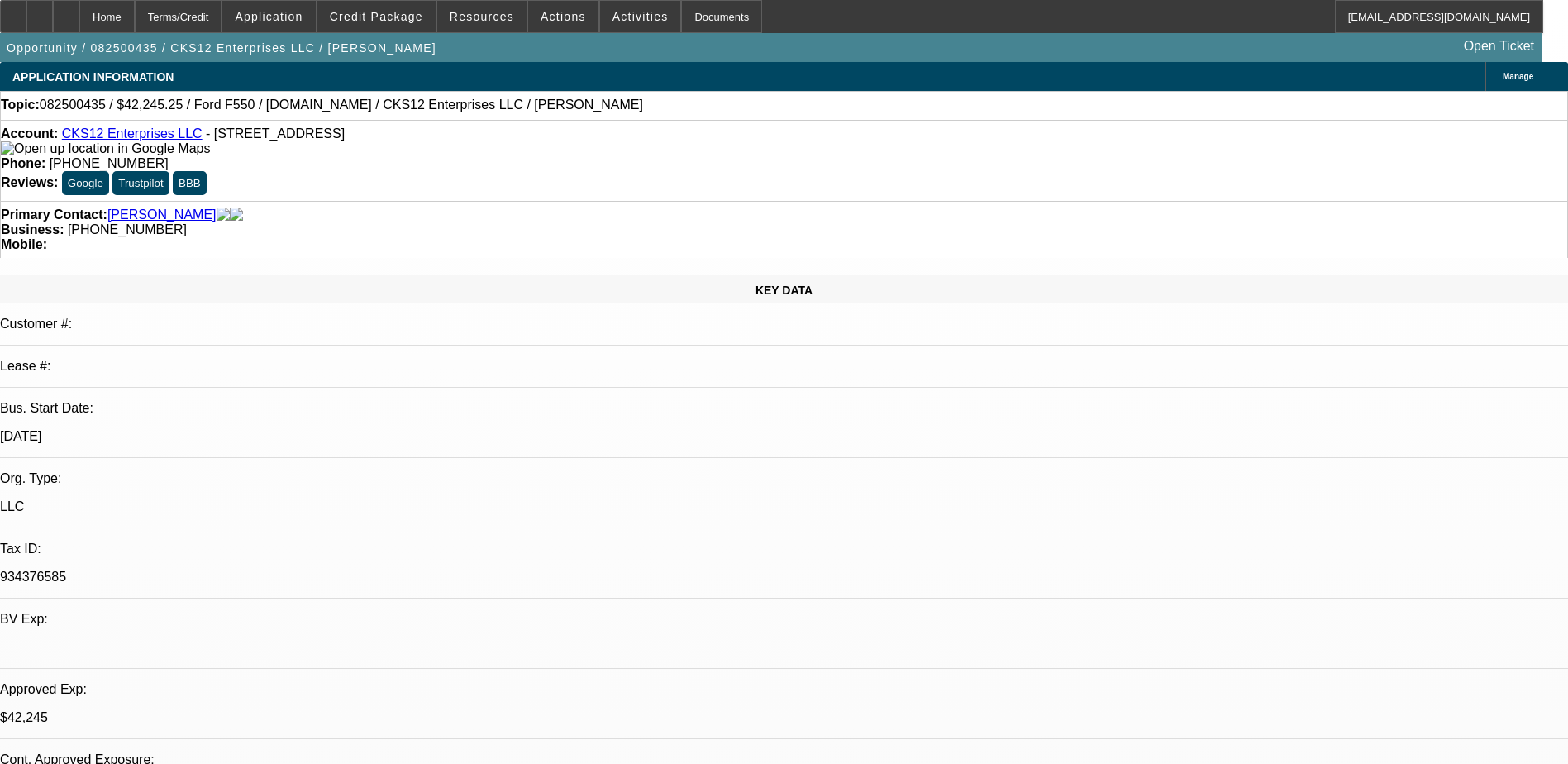
select select "0.1"
select select "1"
select select "2"
select select "4"
select select "1"
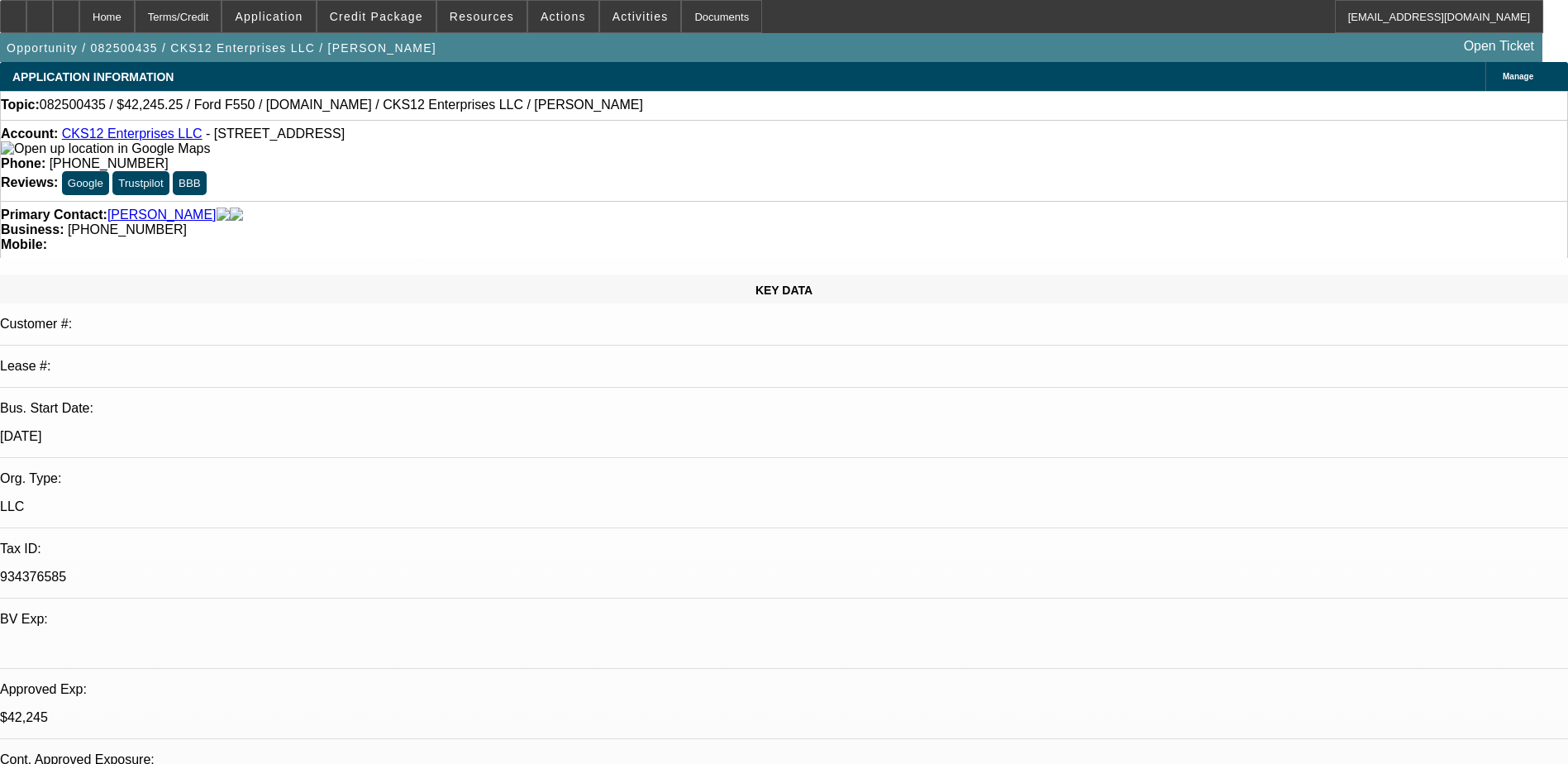
select select "2"
select select "4"
select select "1"
select select "2"
select select "4"
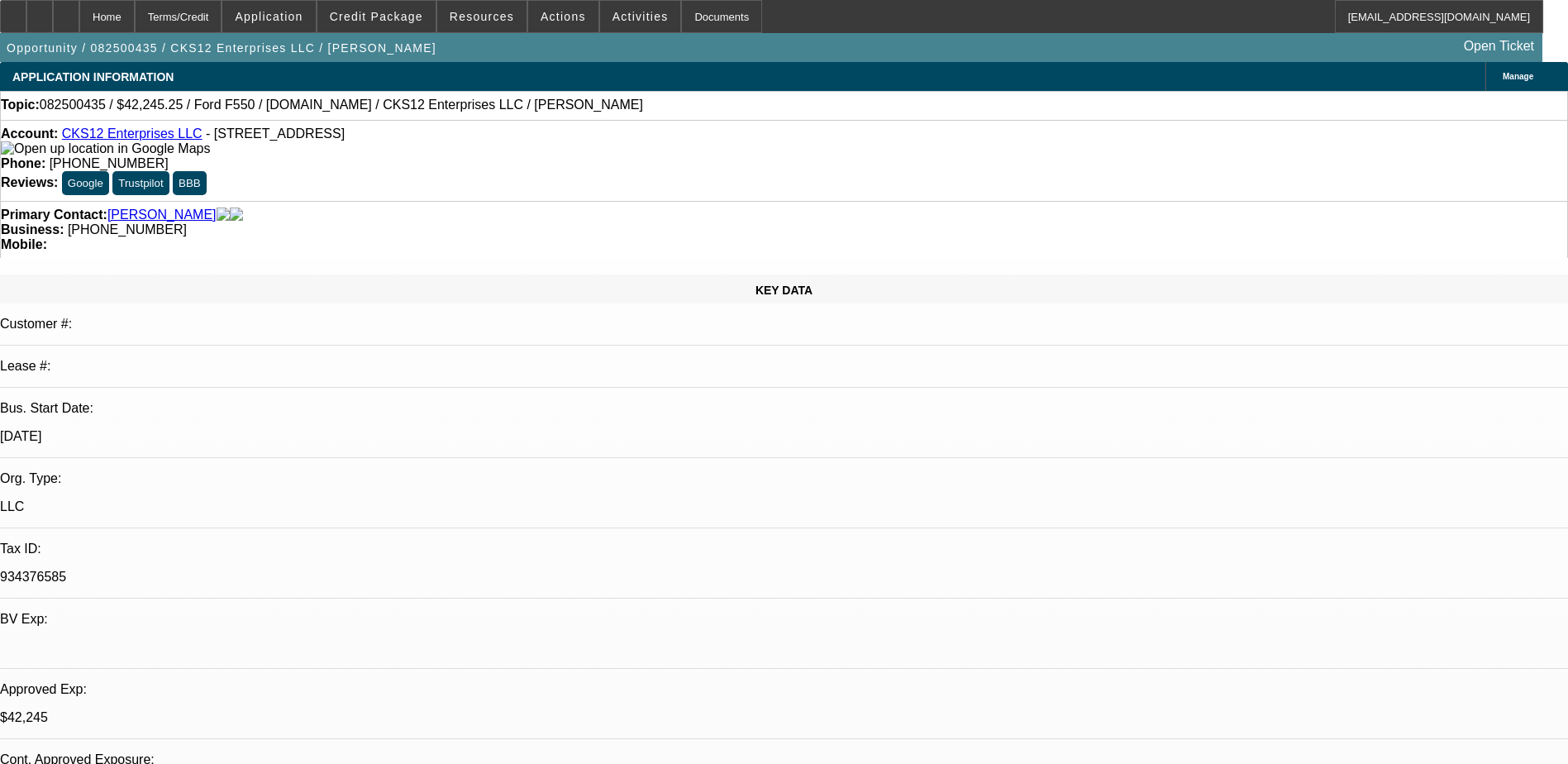
select select "1"
select select "2"
select select "4"
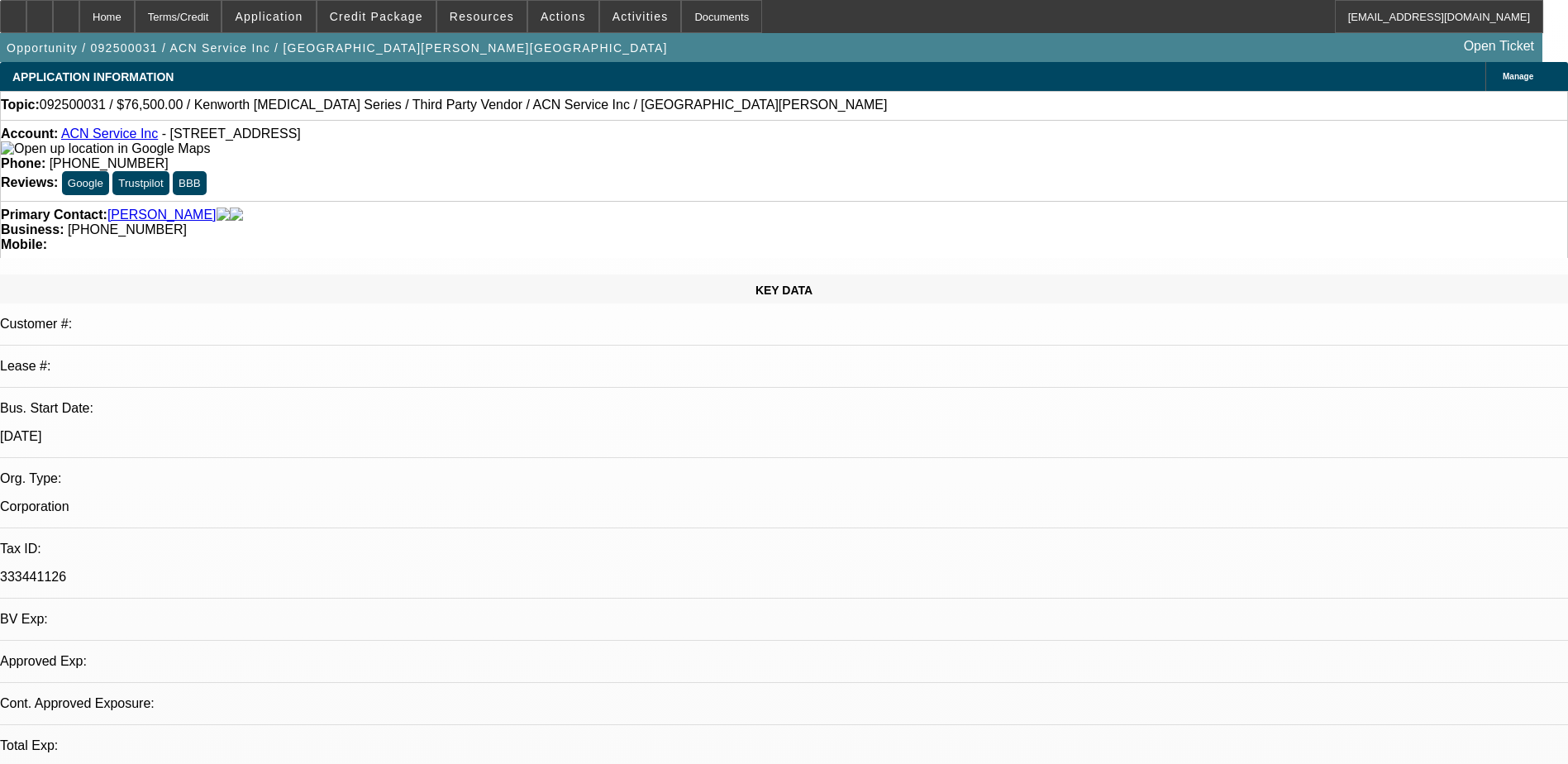
select select "0.15"
select select "2"
select select "0.1"
select select "4"
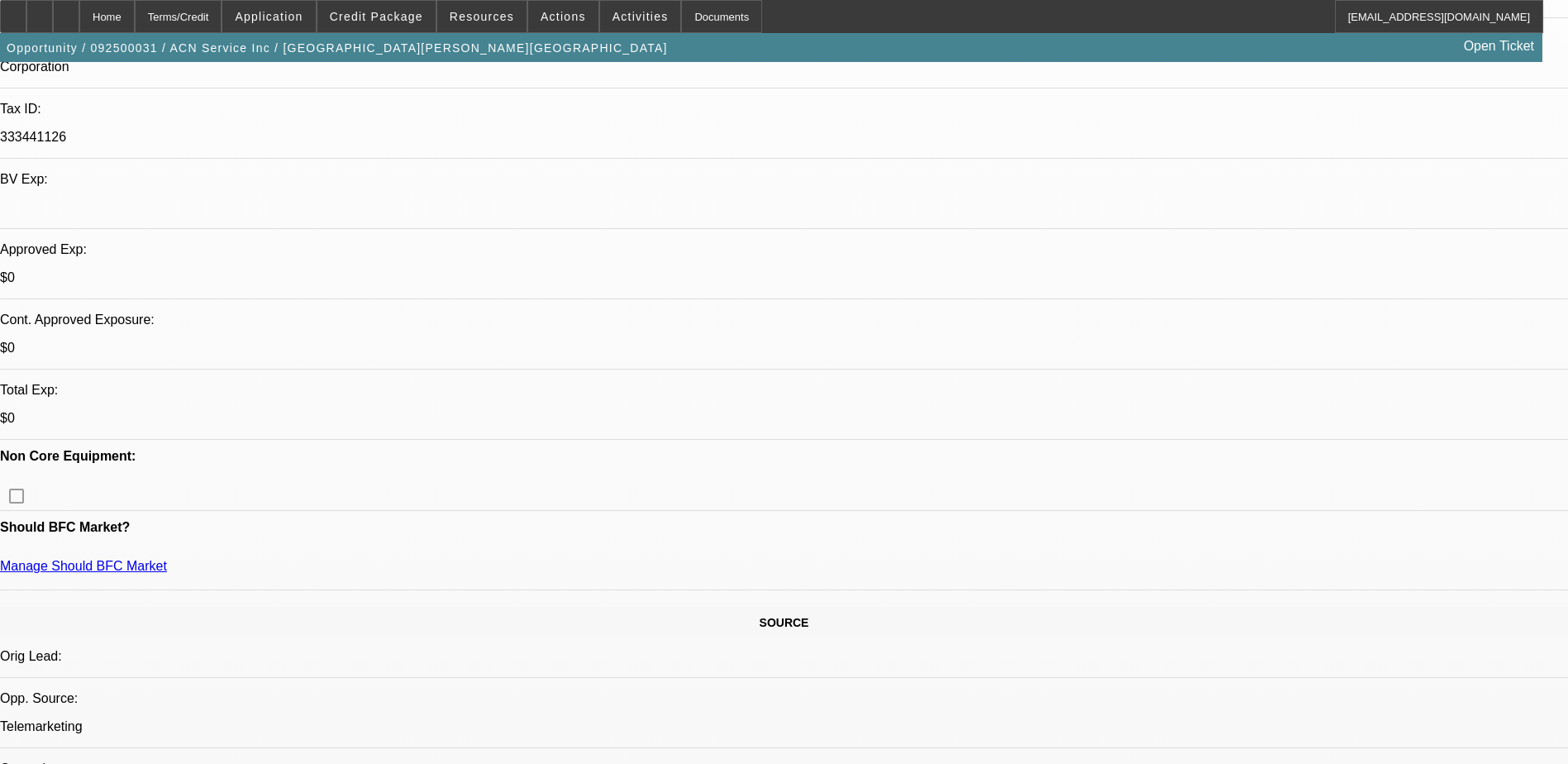
scroll to position [284, 0]
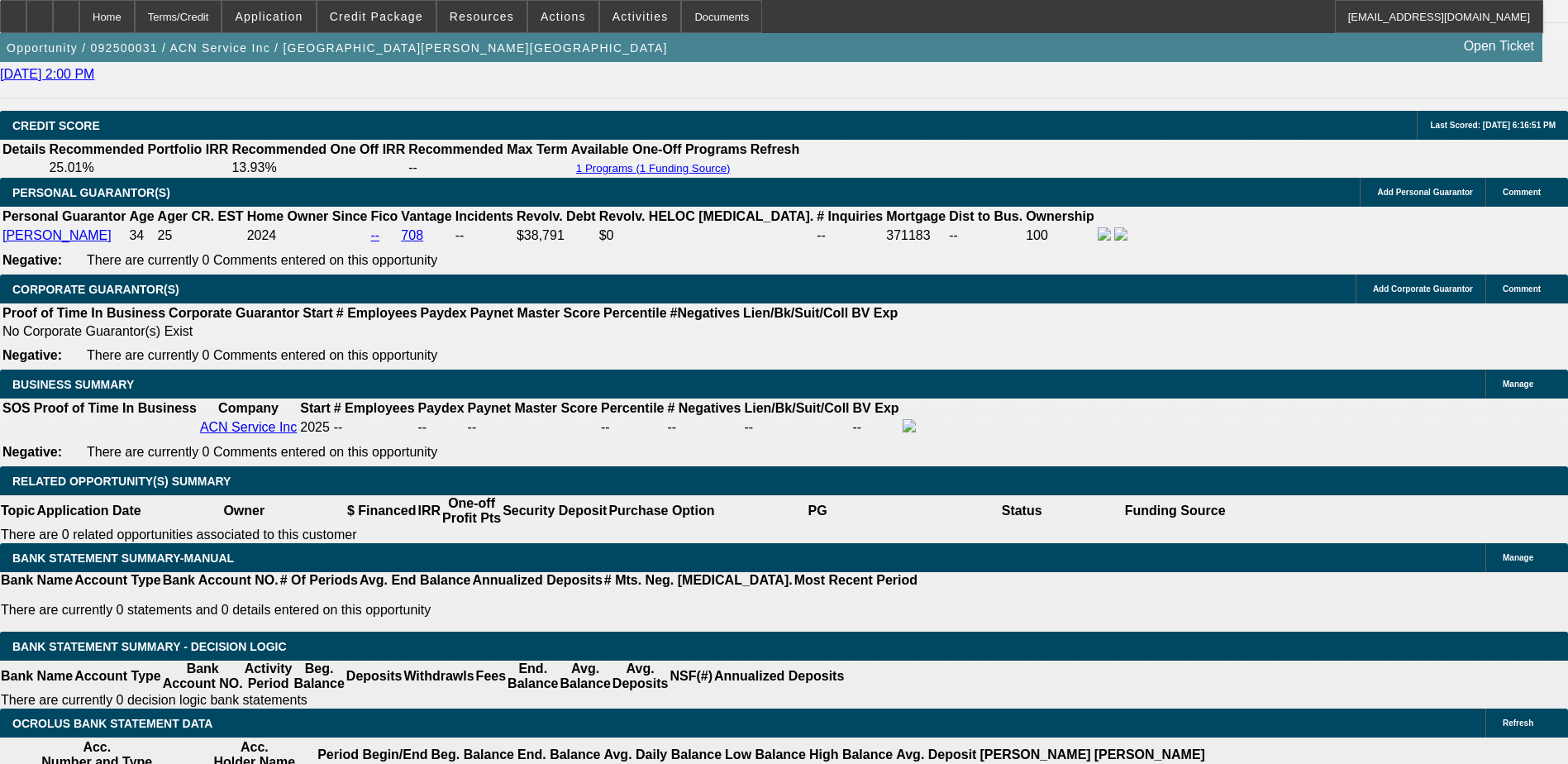
scroll to position [2268, 0]
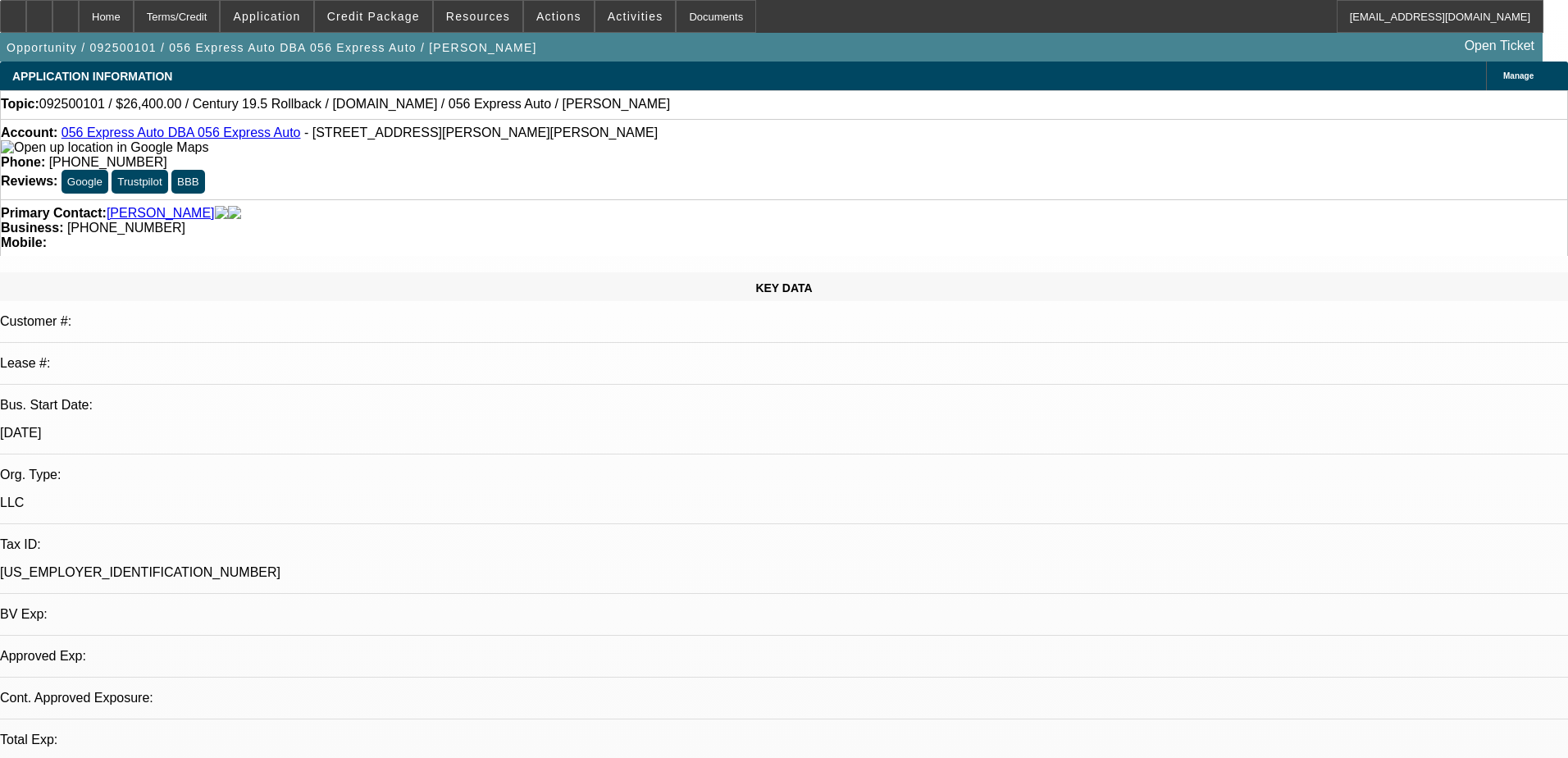
select select "0.2"
select select "2"
select select "0.1"
select select "4"
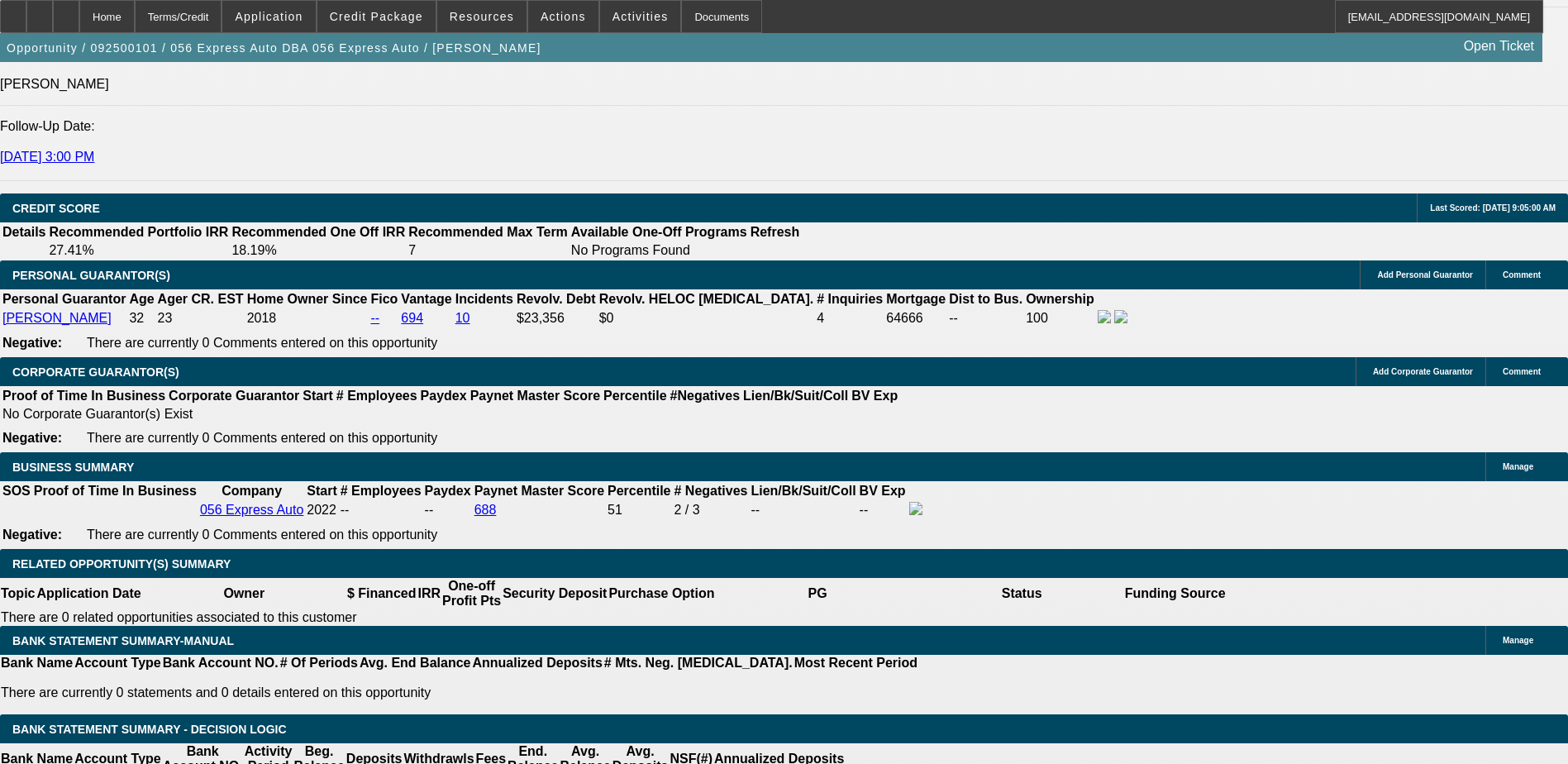
scroll to position [2321, 0]
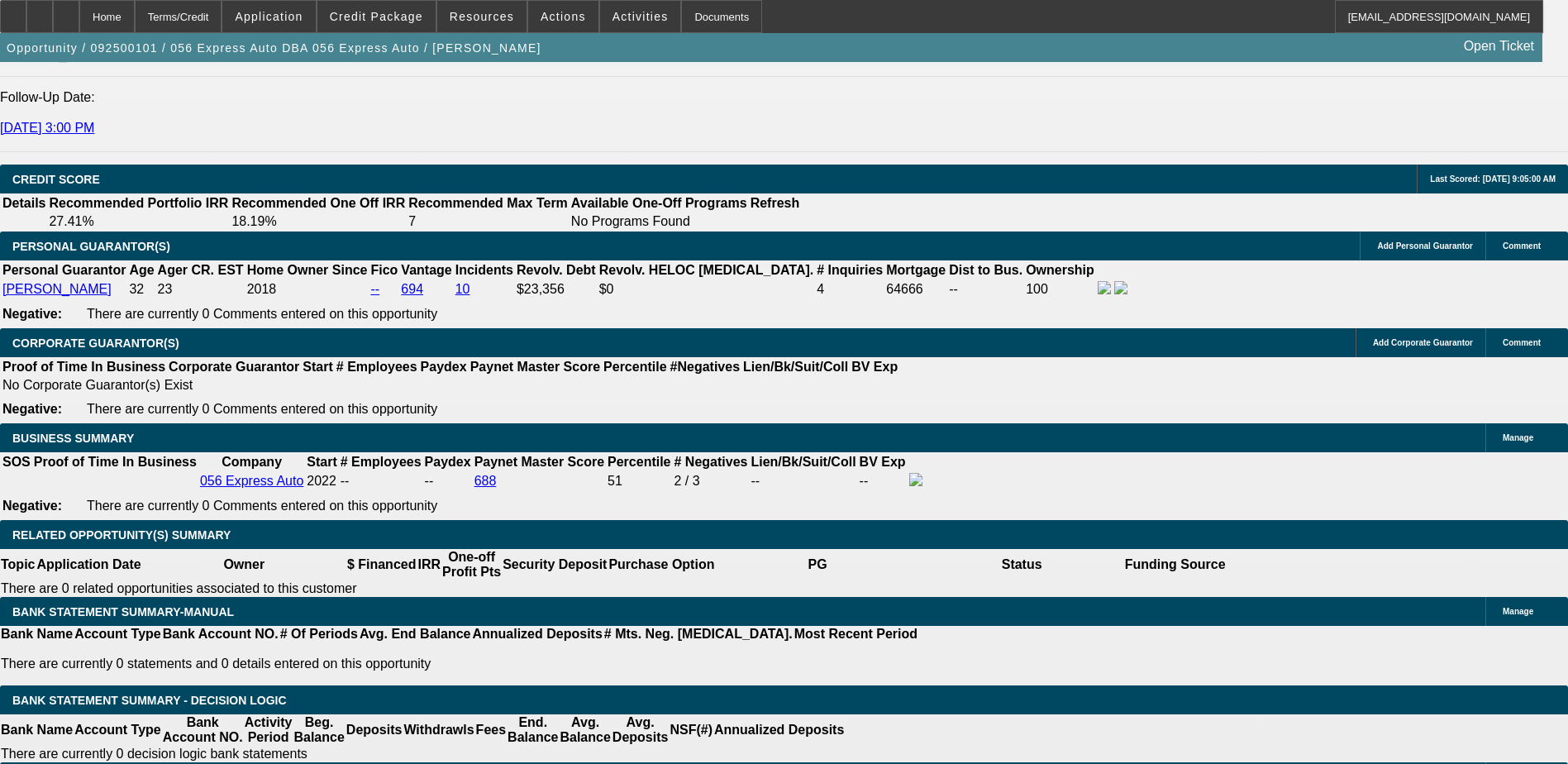
type input "3"
type input "UNKNOWN"
type input "36"
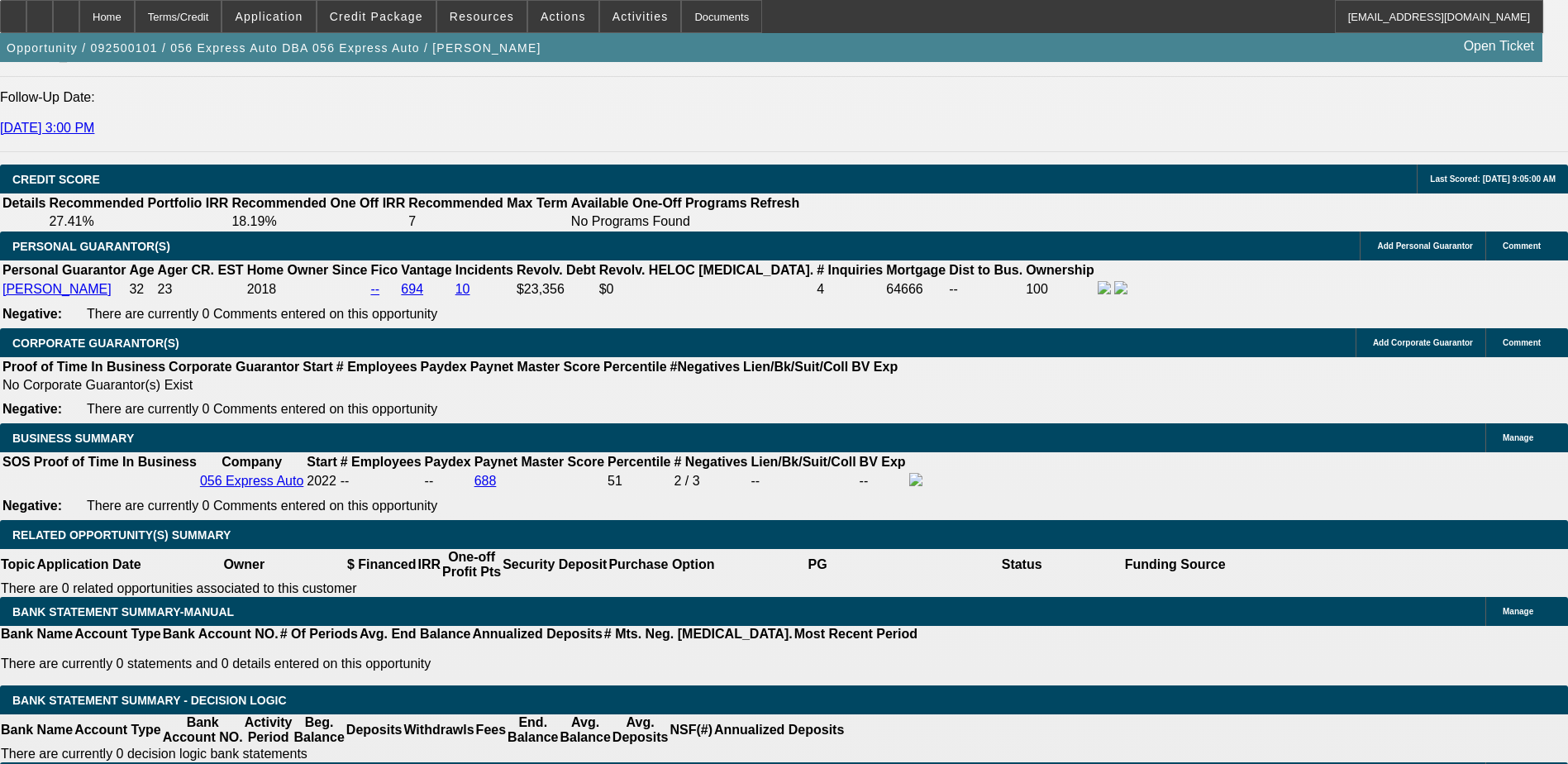
type input "$8,939.70"
type input "$17,879.40"
type input "$845.67"
type input "$1,691.34"
type input "36"
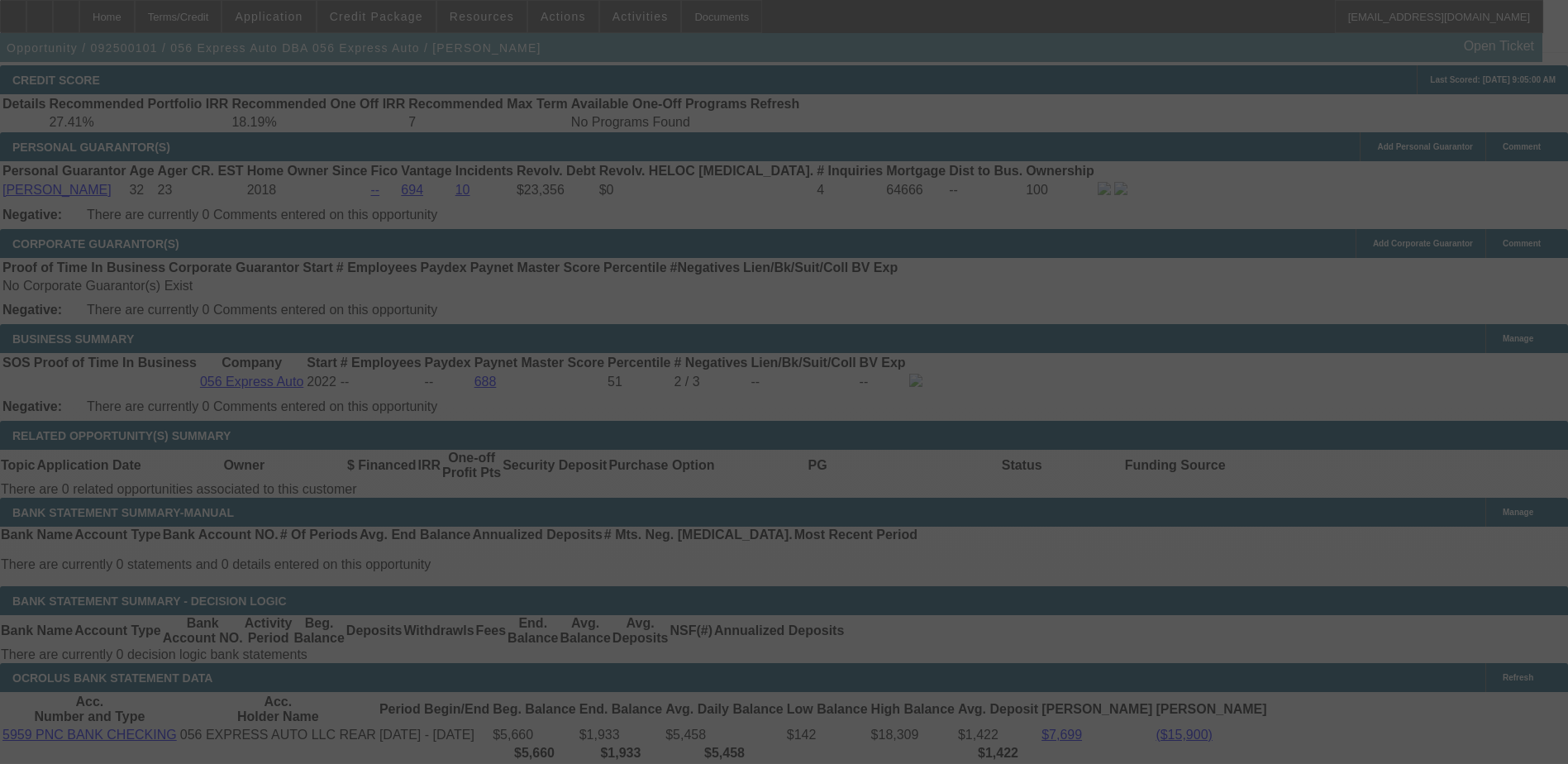
scroll to position [2570, 0]
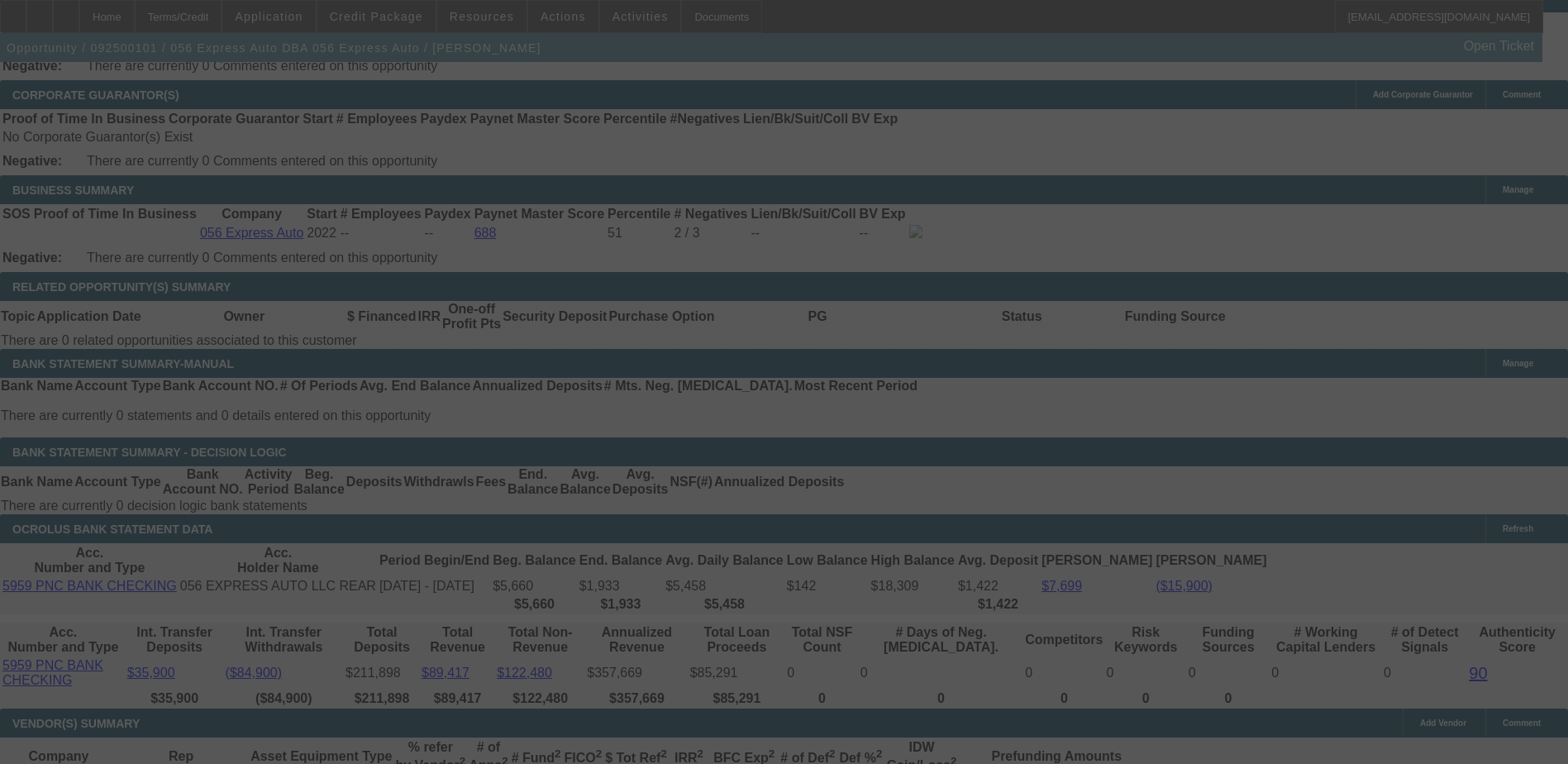
select select "0.2"
select select "2"
select select "0.1"
select select "4"
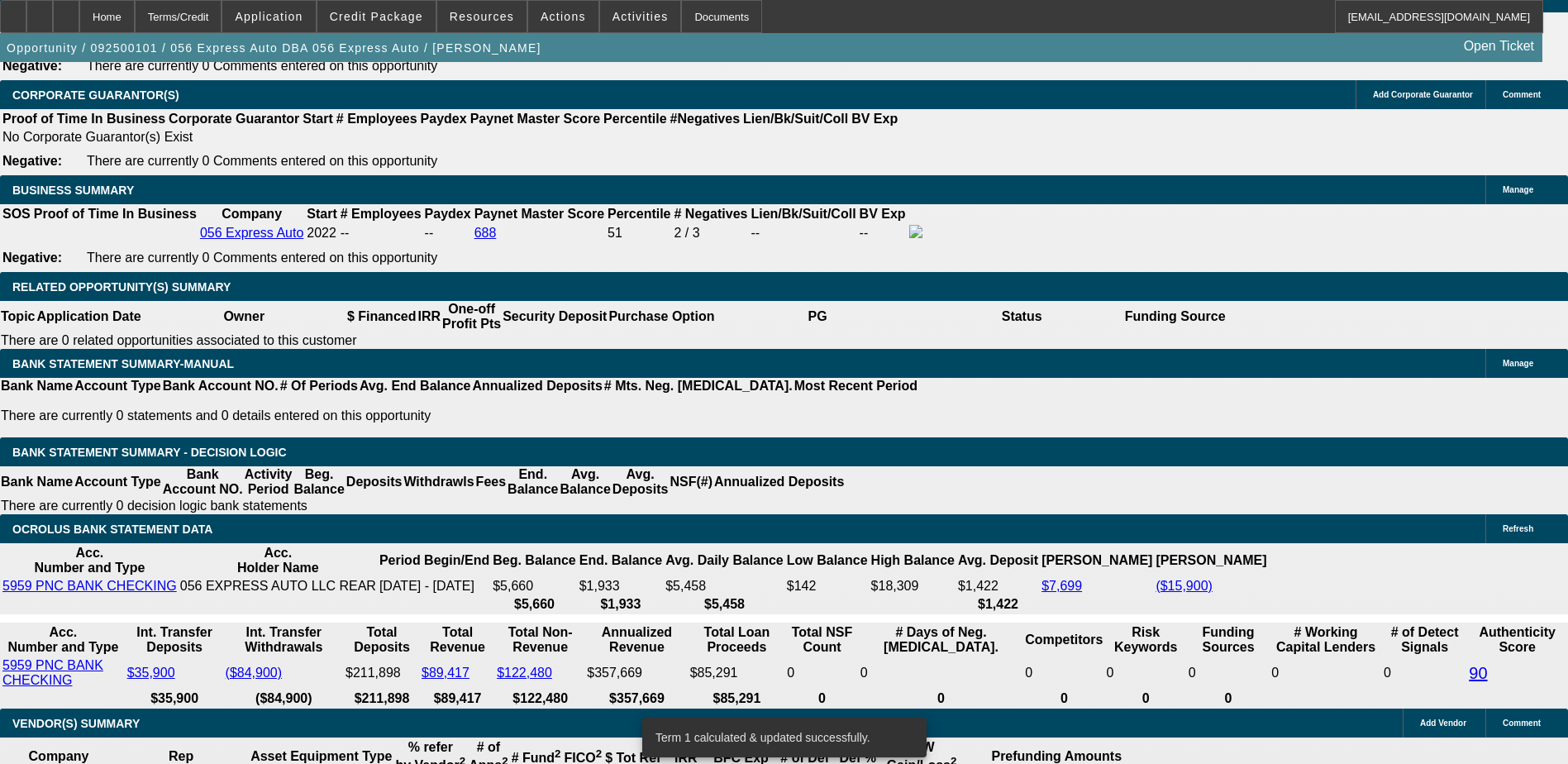
select select "0.1"
type input "$3,300.00"
type input "UNKNOWN"
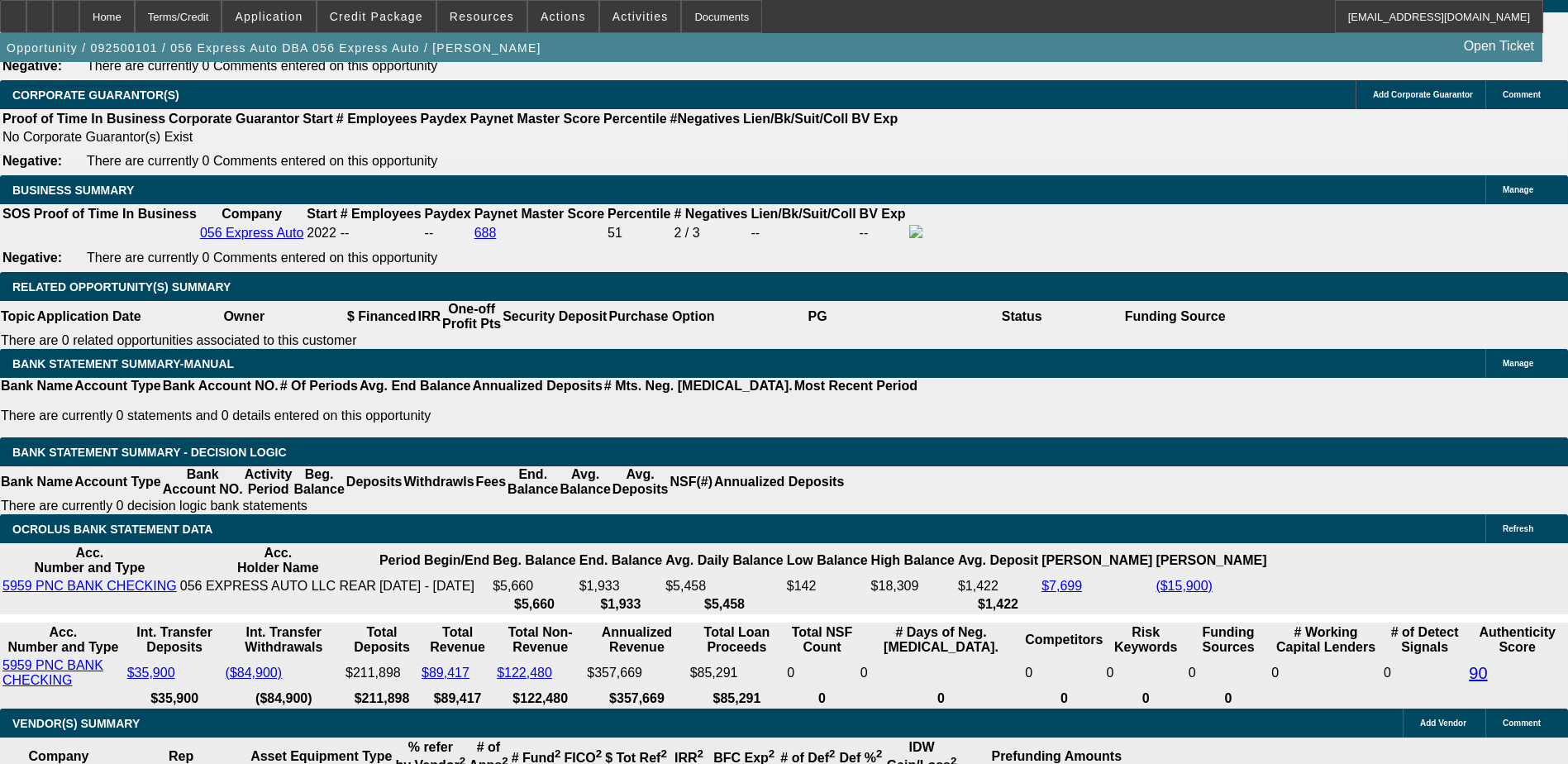
type input "$951.38"
type input "$1,902.76"
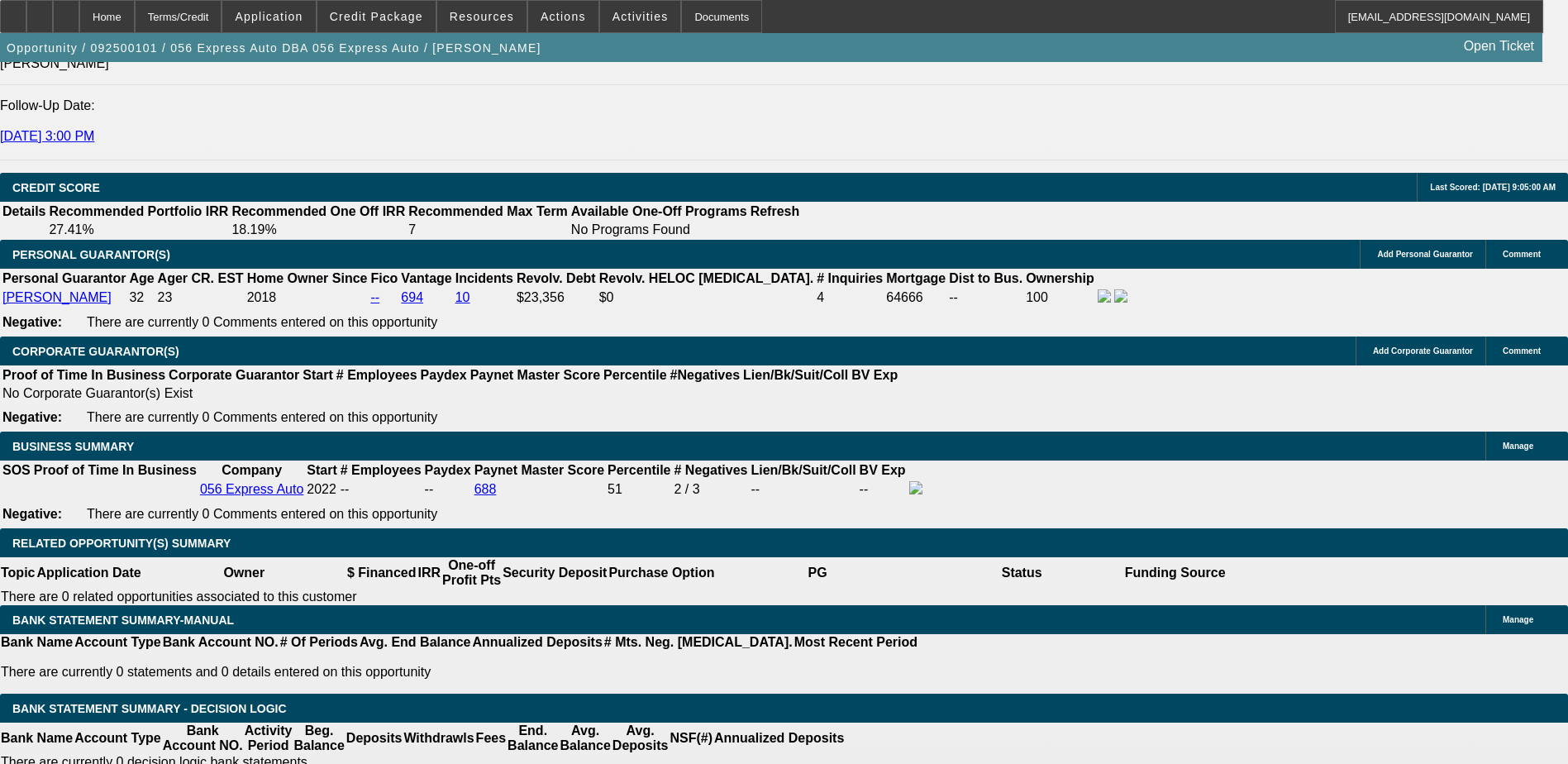
scroll to position [2239, 0]
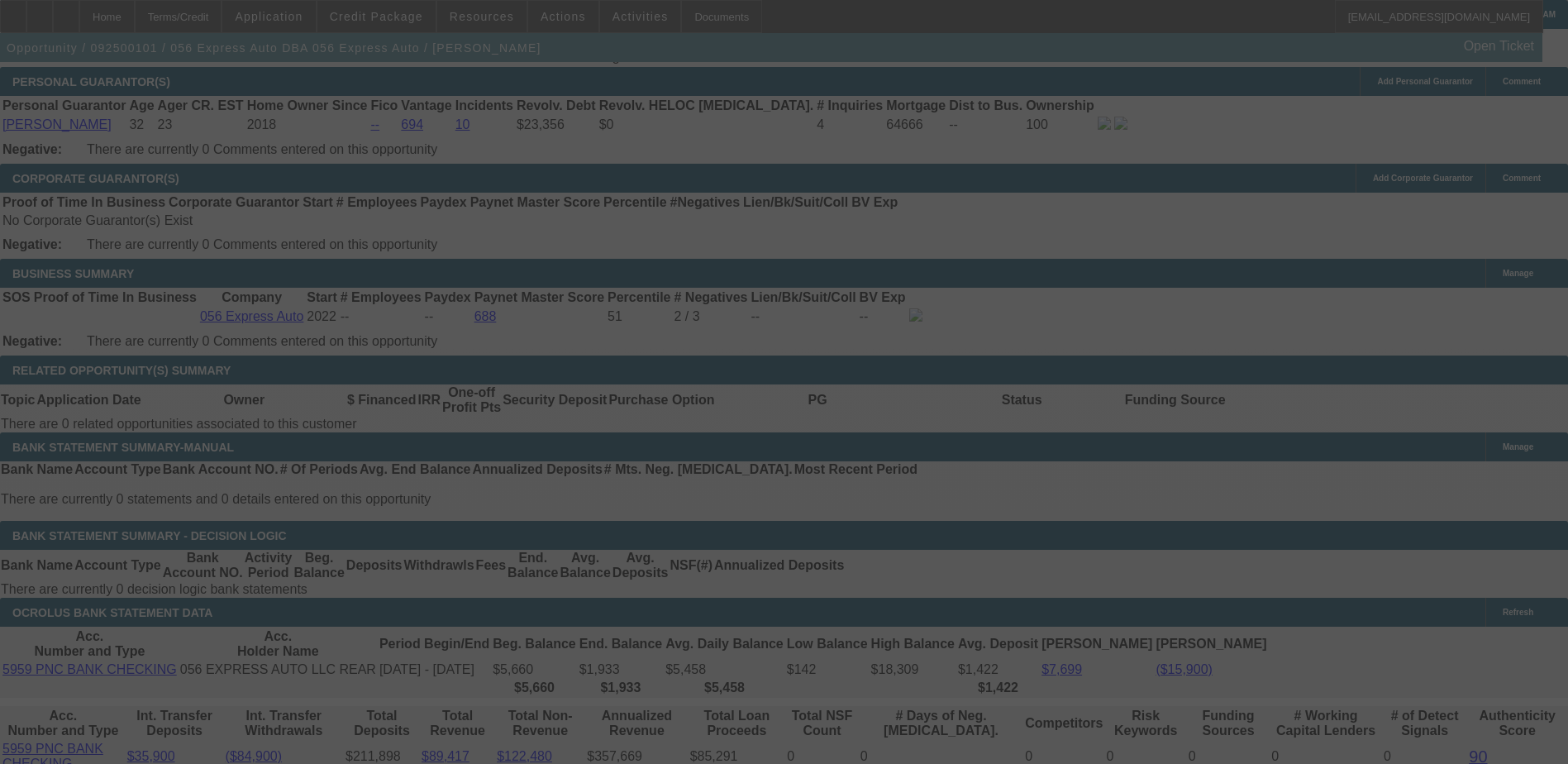
scroll to position [2487, 0]
select select "0.1"
select select "2"
select select "0.1"
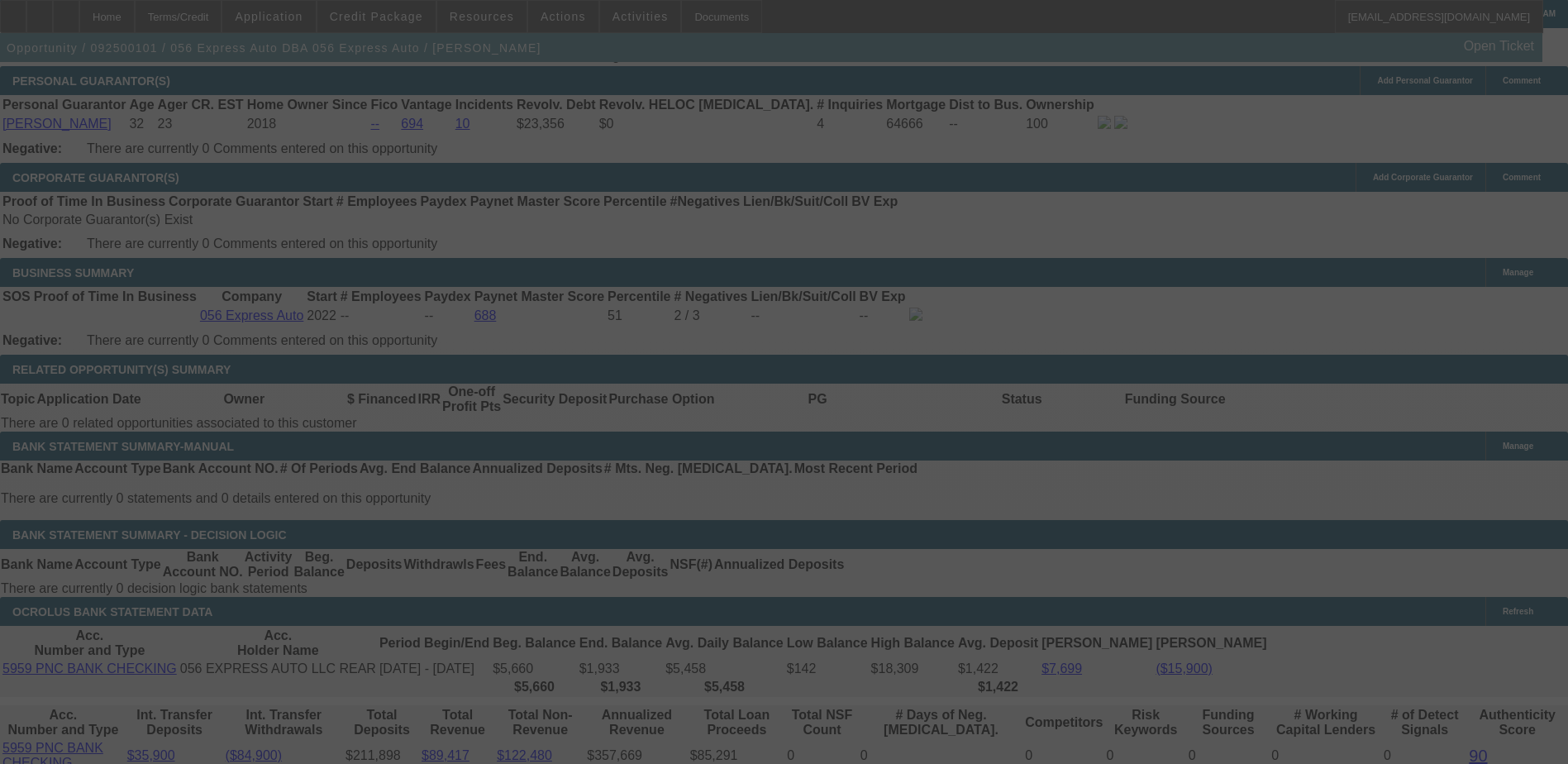
select select "4"
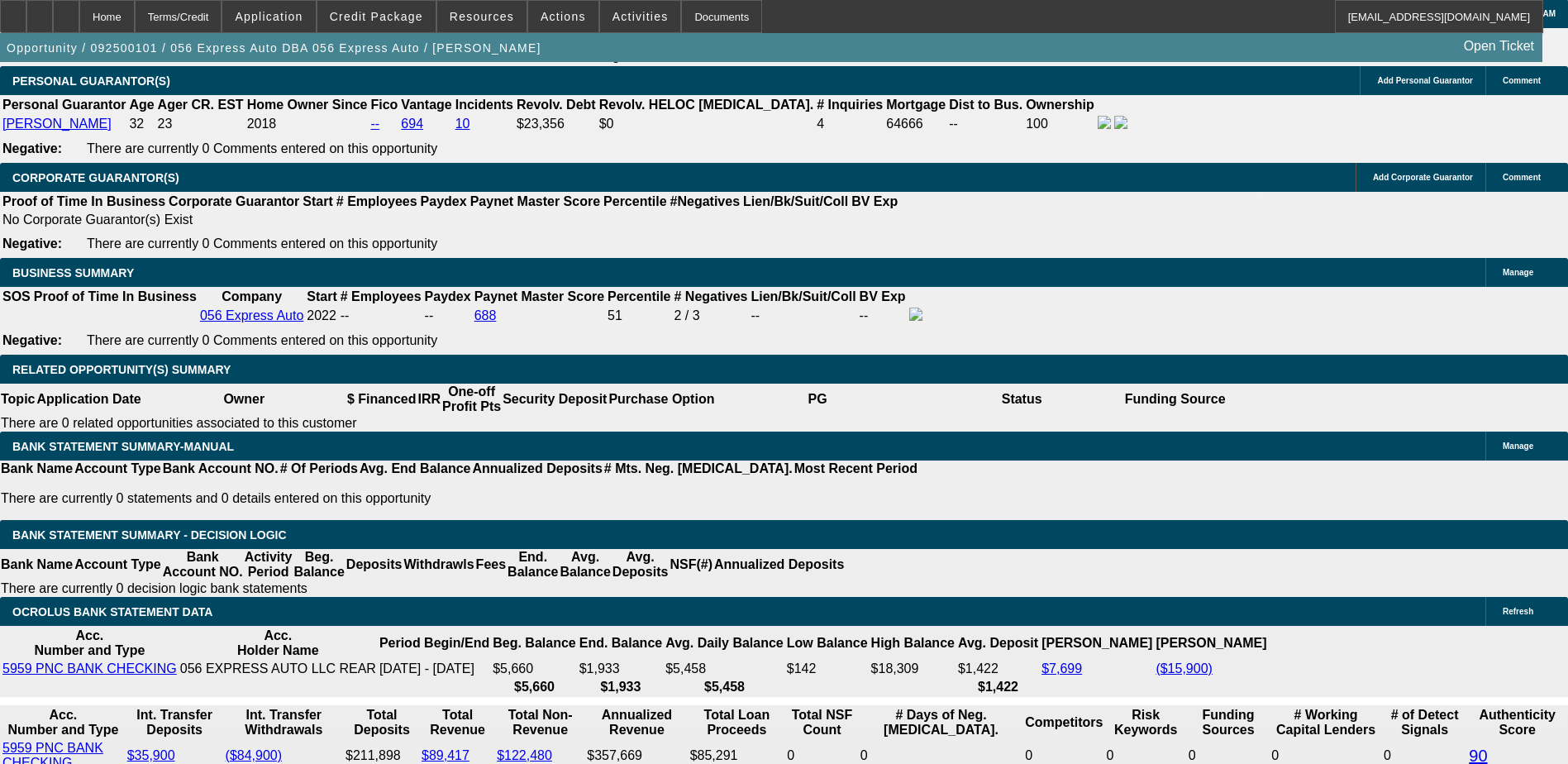
type input "UNKNOWN"
type input "1"
type input "$1,675.56"
type input "$837.78"
type input "11"
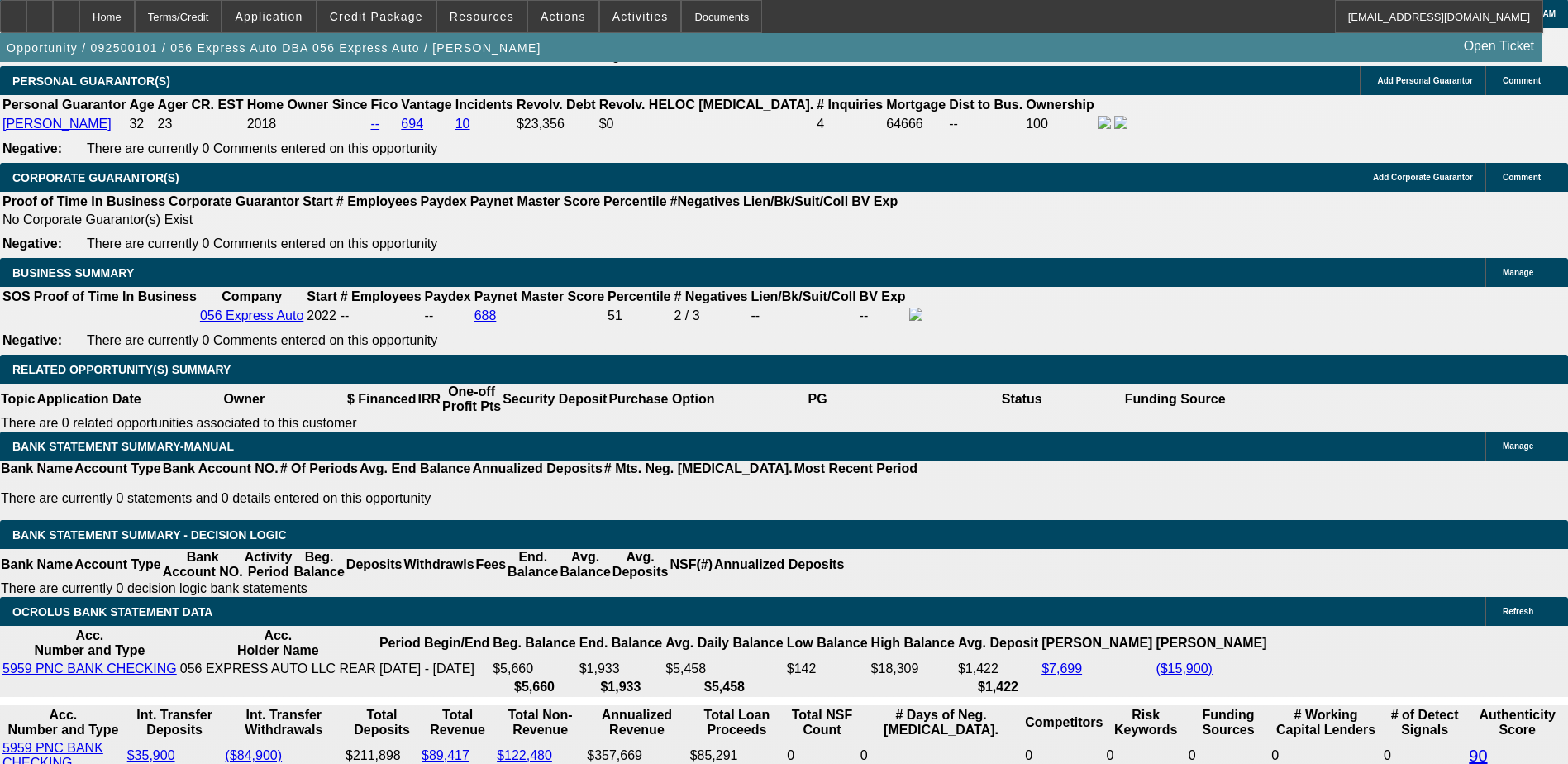
type input "$1,944.68"
type input "$972.34"
type input "11.9"
type input "$1,970.10"
type input "$985.05"
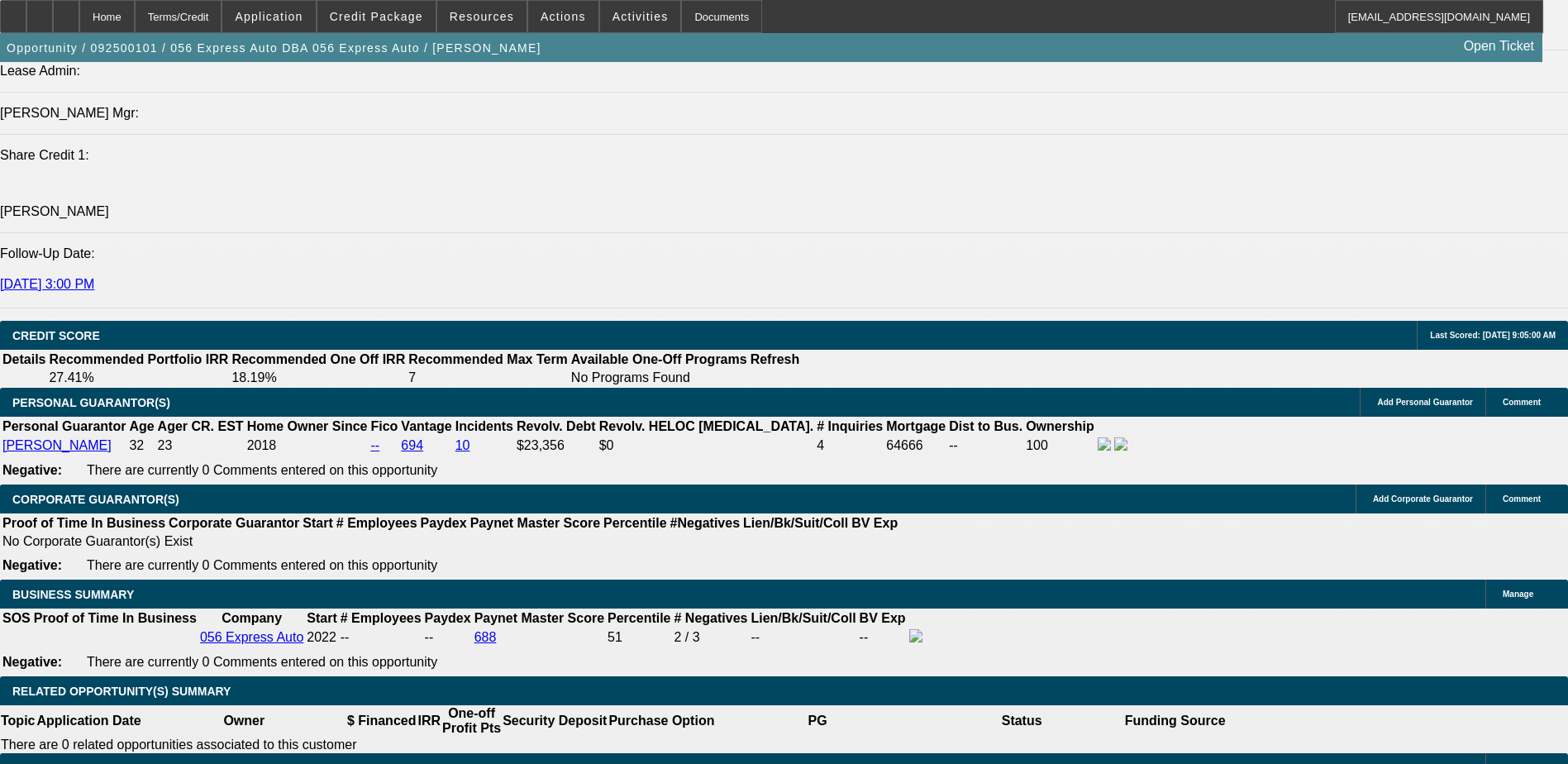
scroll to position [2156, 0]
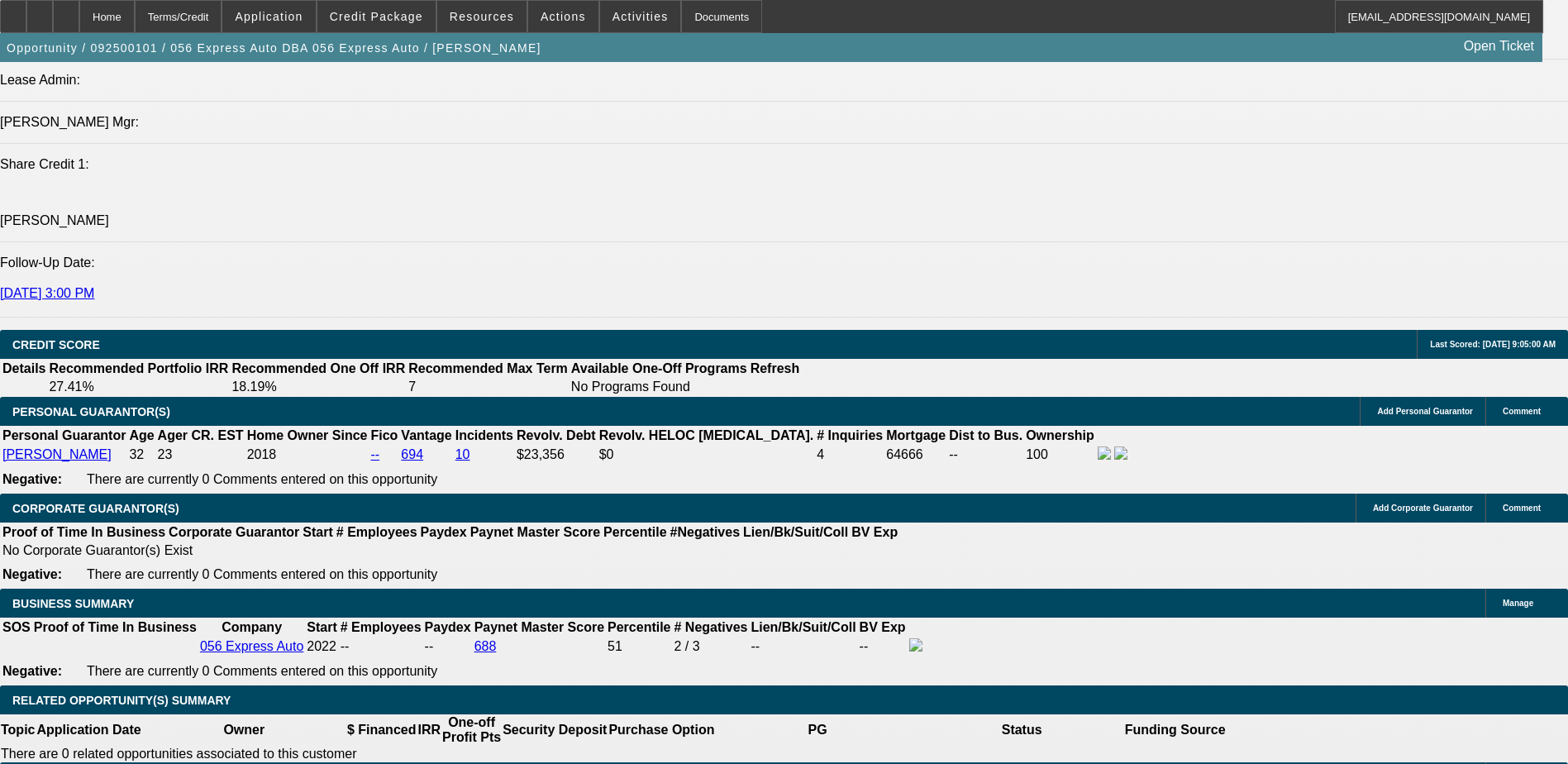
type input "11.9"
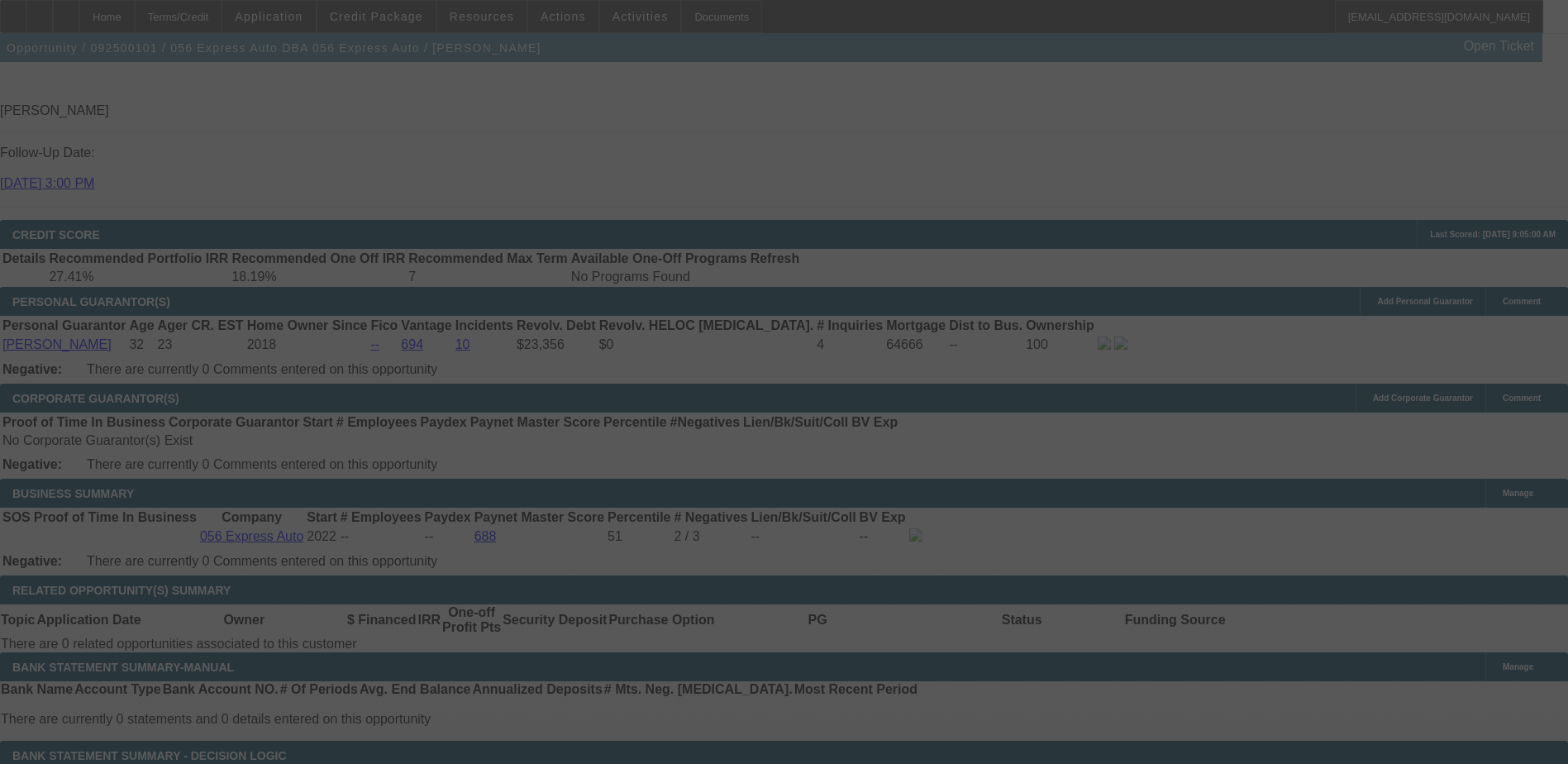
scroll to position [2404, 0]
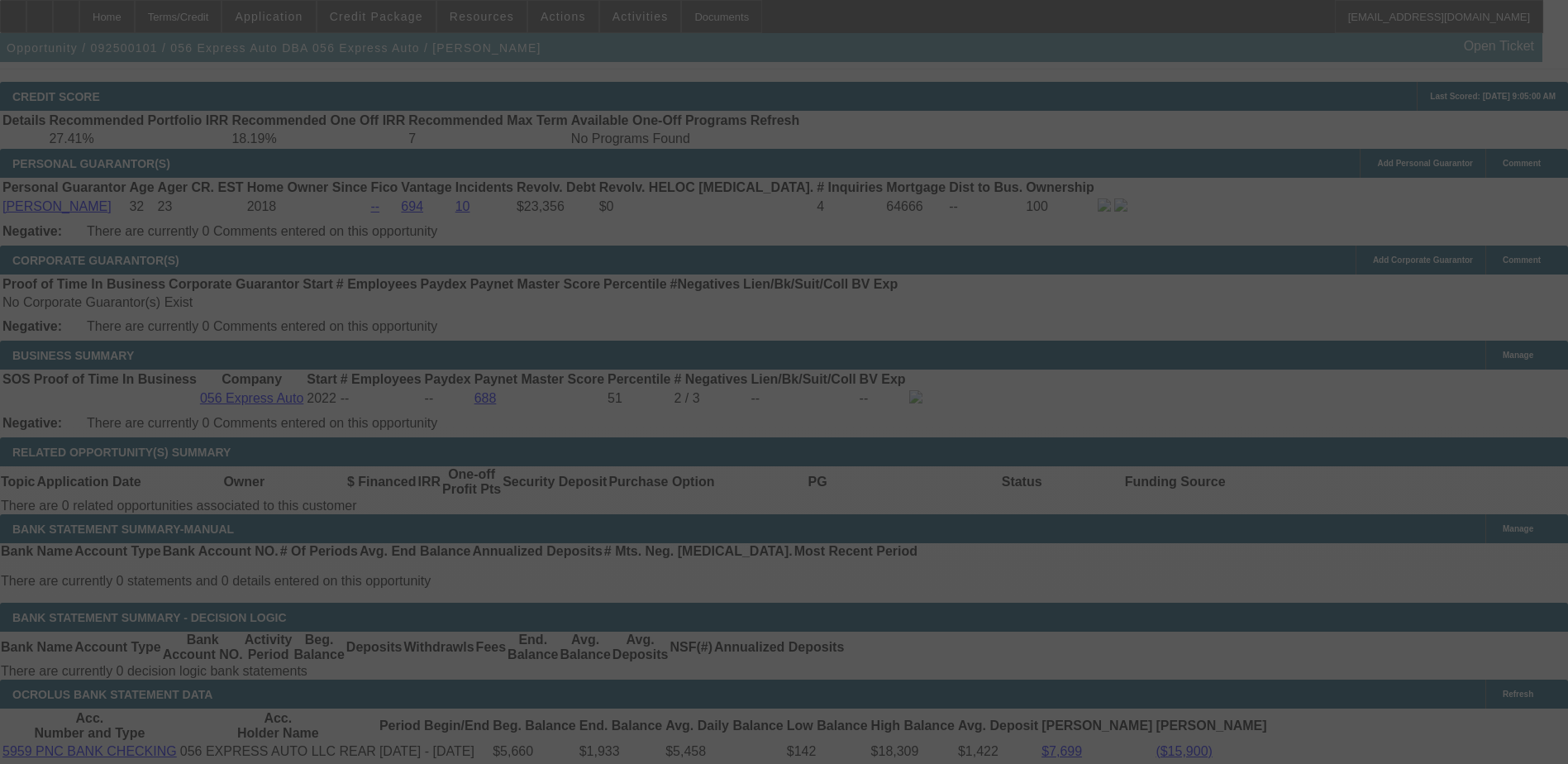
select select "0.1"
select select "2"
select select "0.1"
select select "4"
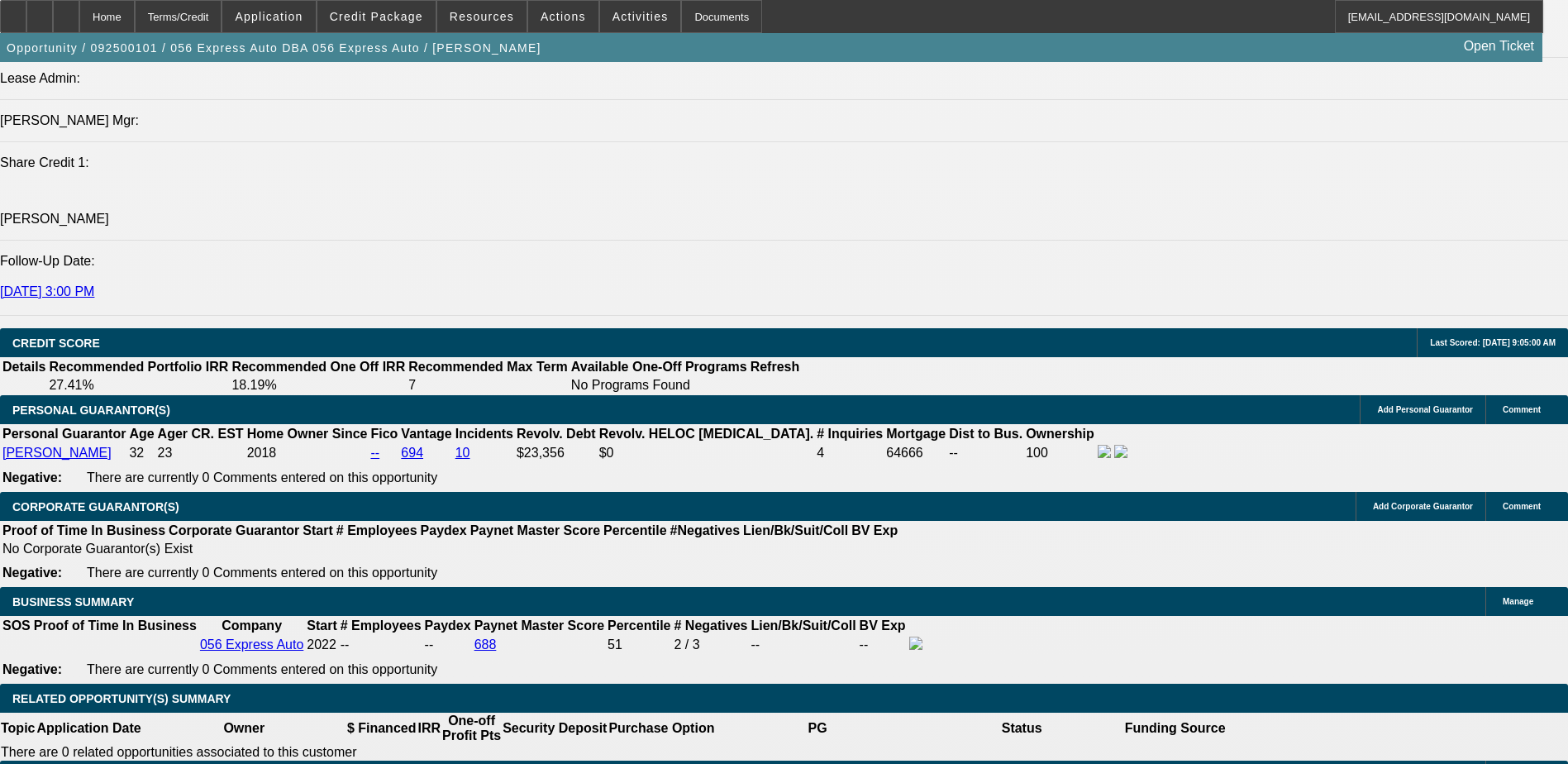
scroll to position [2156, 0]
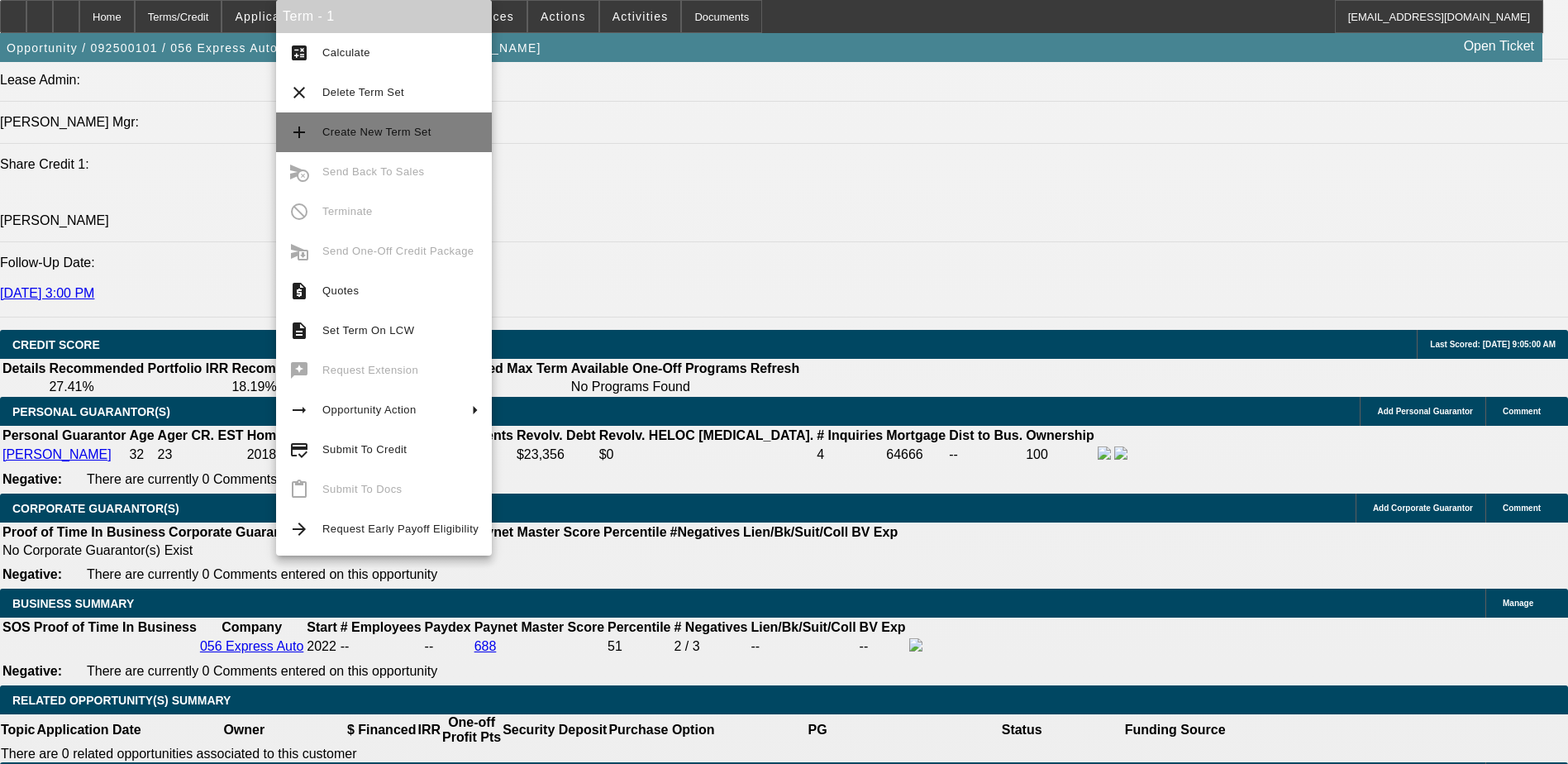
click at [363, 135] on span "Create New Term Set" at bounding box center [377, 132] width 109 height 12
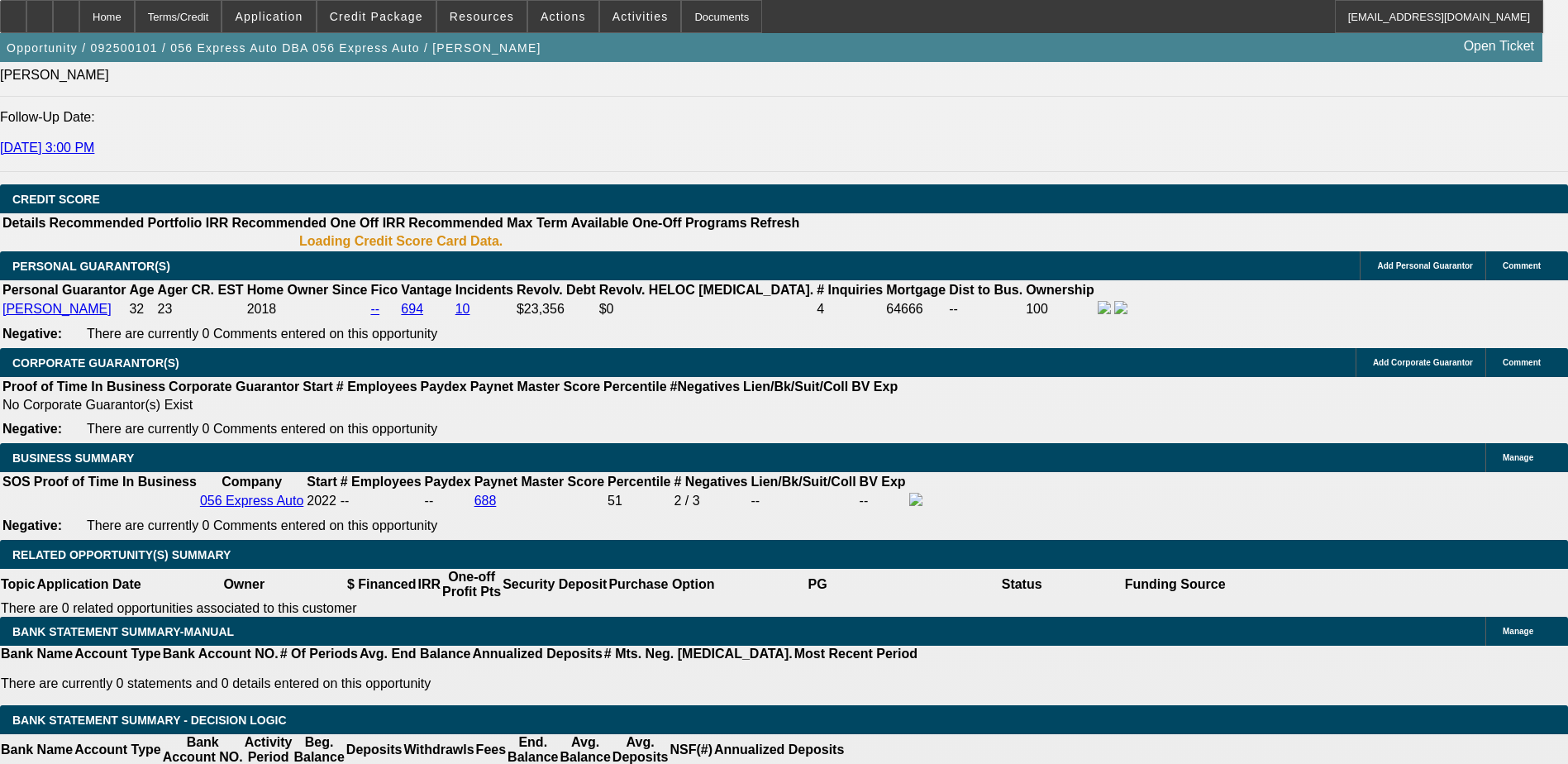
select select "0.1"
select select "2"
select select "0.1"
select select "2"
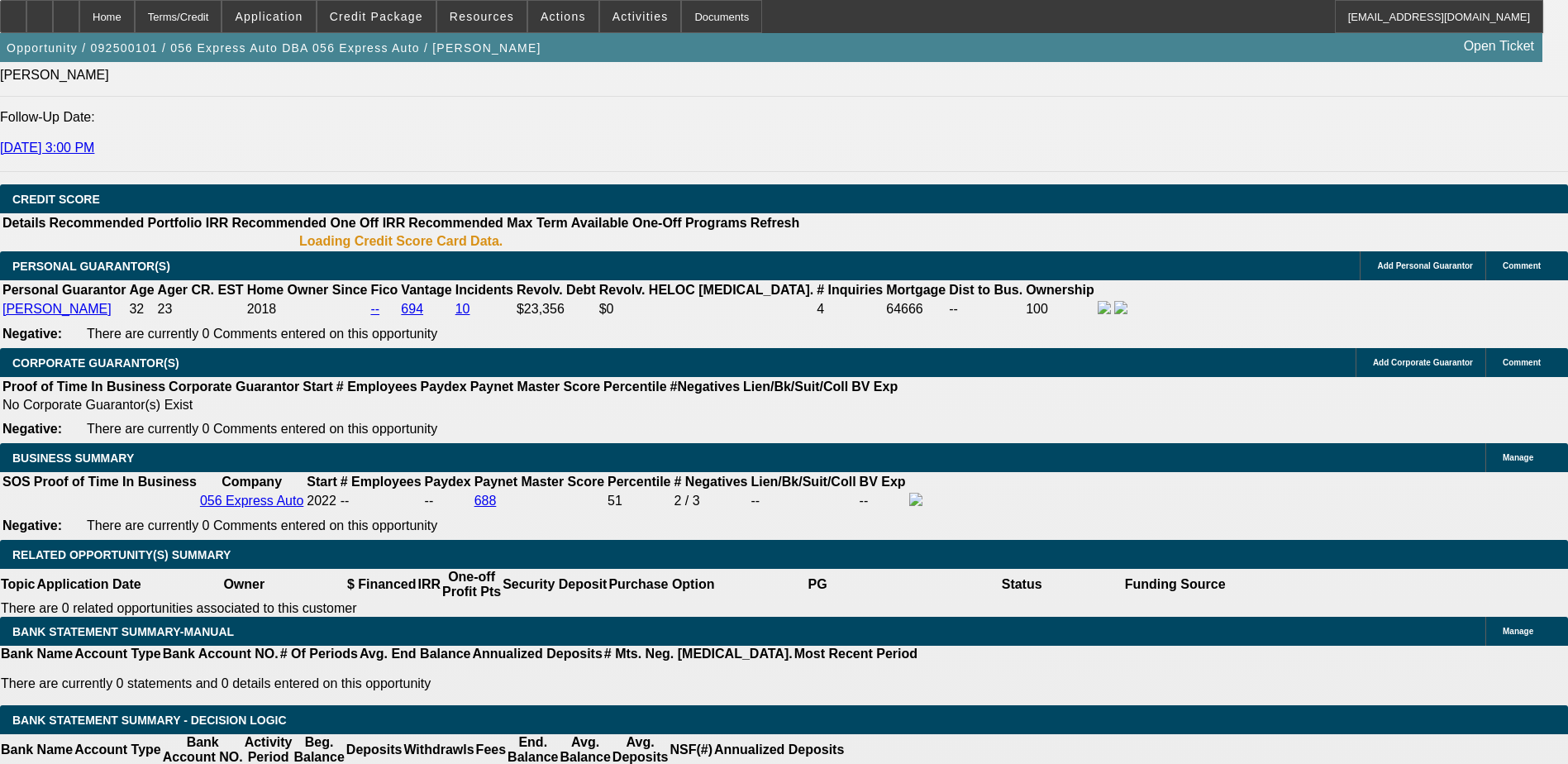
select select "0.1"
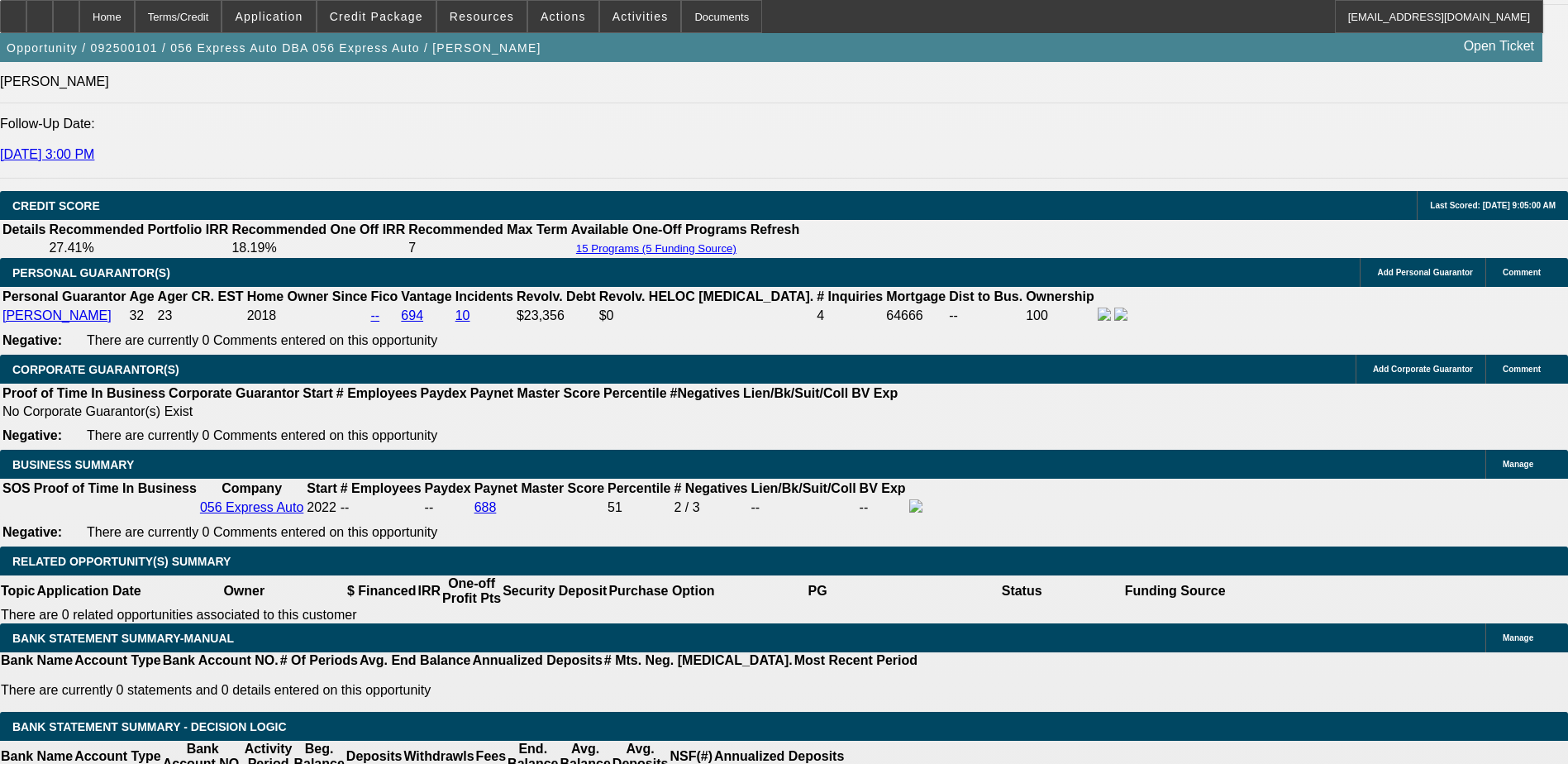
select select "1"
select select "2"
select select "4"
select select "1"
select select "2"
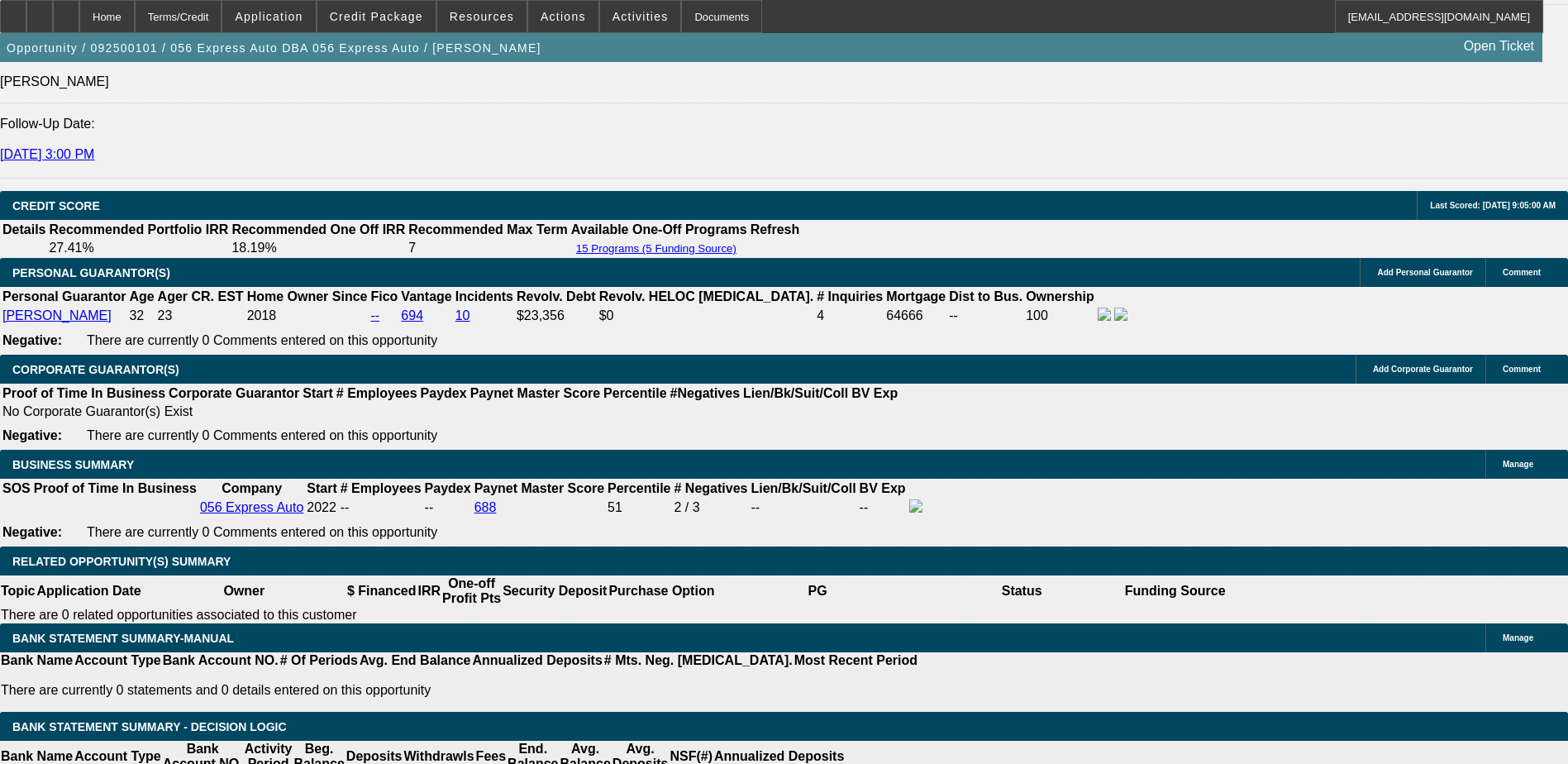
select select "4"
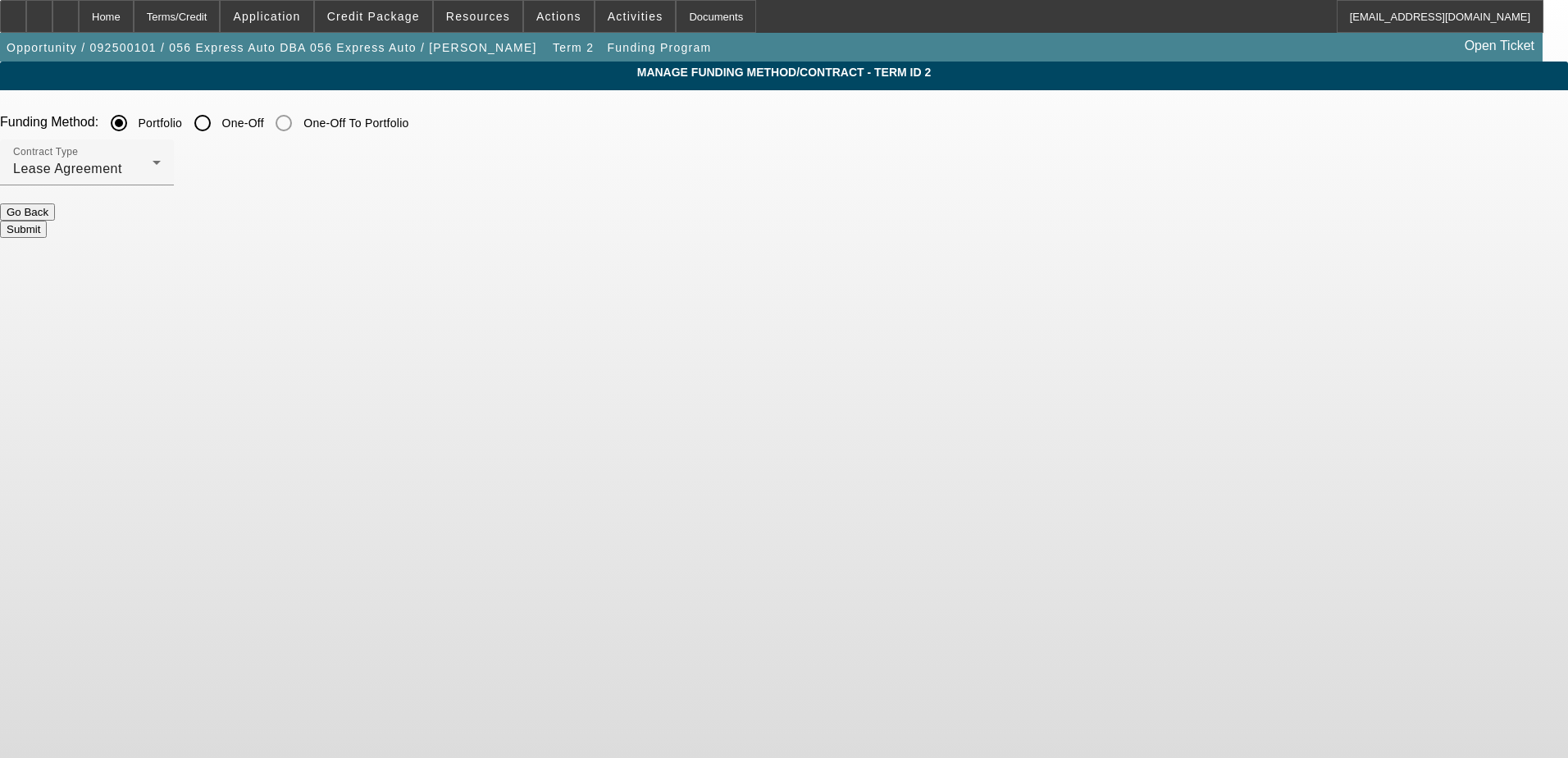
click at [219, 118] on input "One-Off" at bounding box center [202, 123] width 33 height 33
radio input "true"
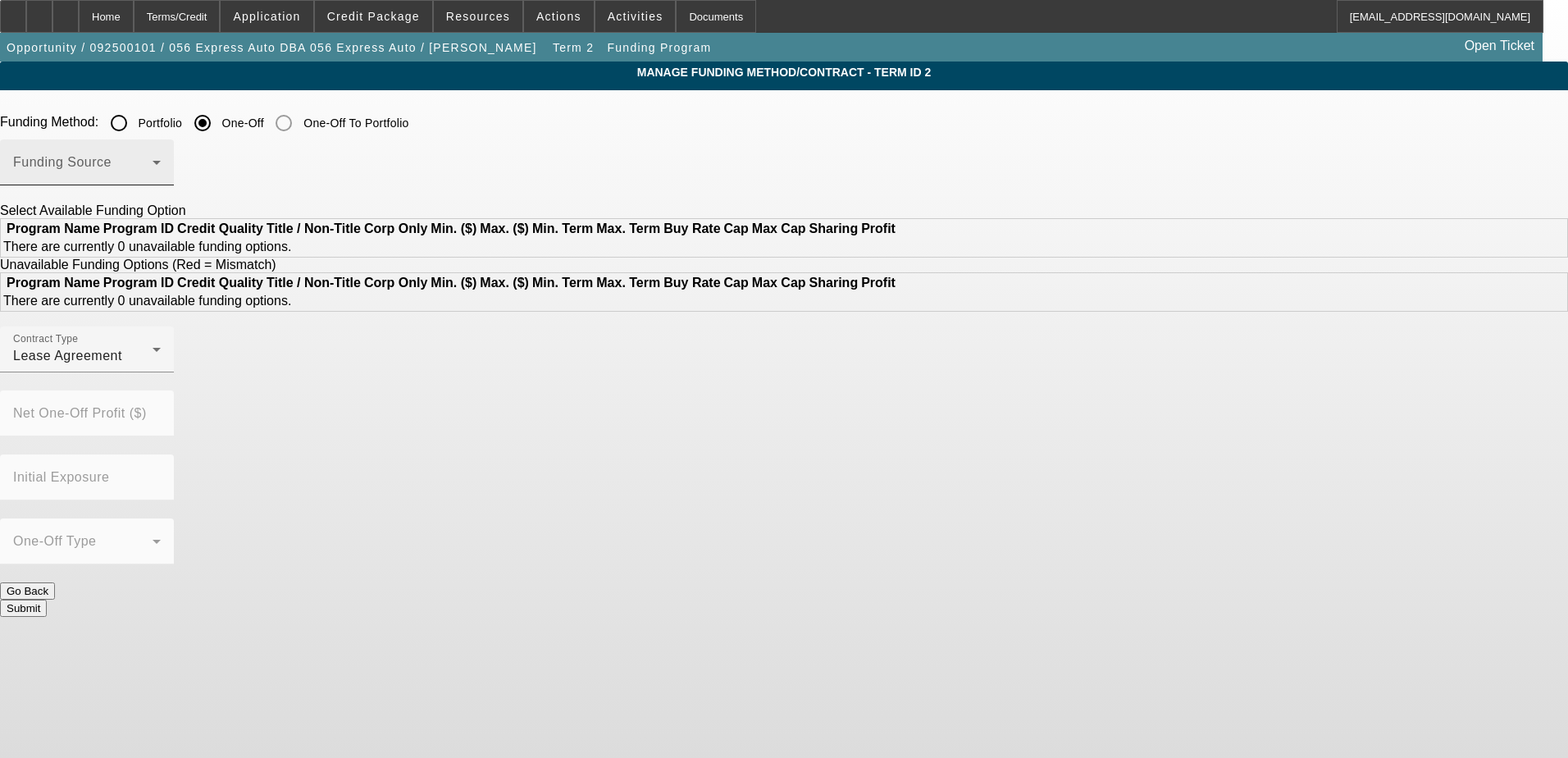
click at [152, 161] on span at bounding box center [83, 169] width 139 height 20
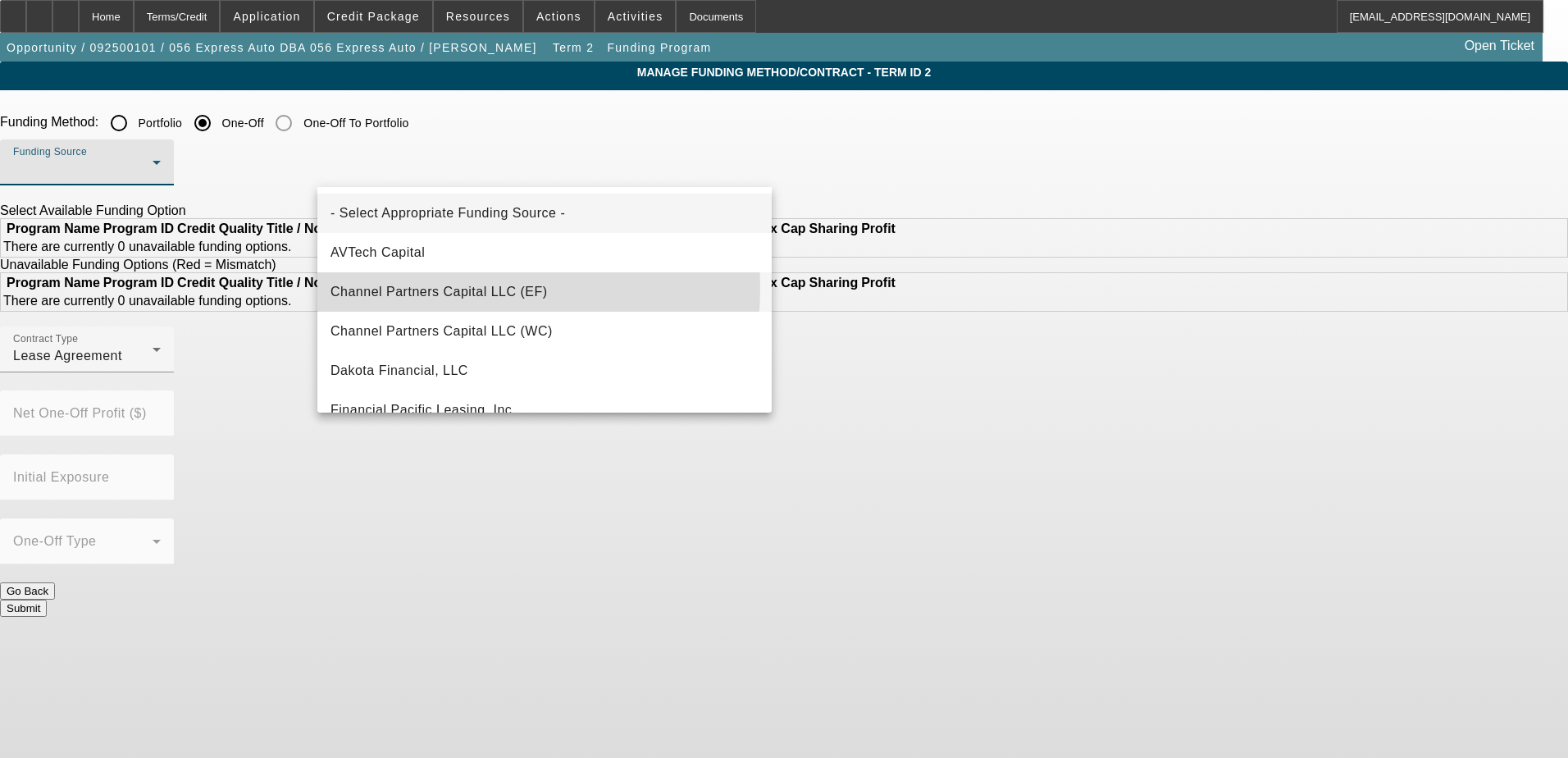
click at [435, 288] on span "Channel Partners Capital LLC (EF)" at bounding box center [439, 292] width 218 height 20
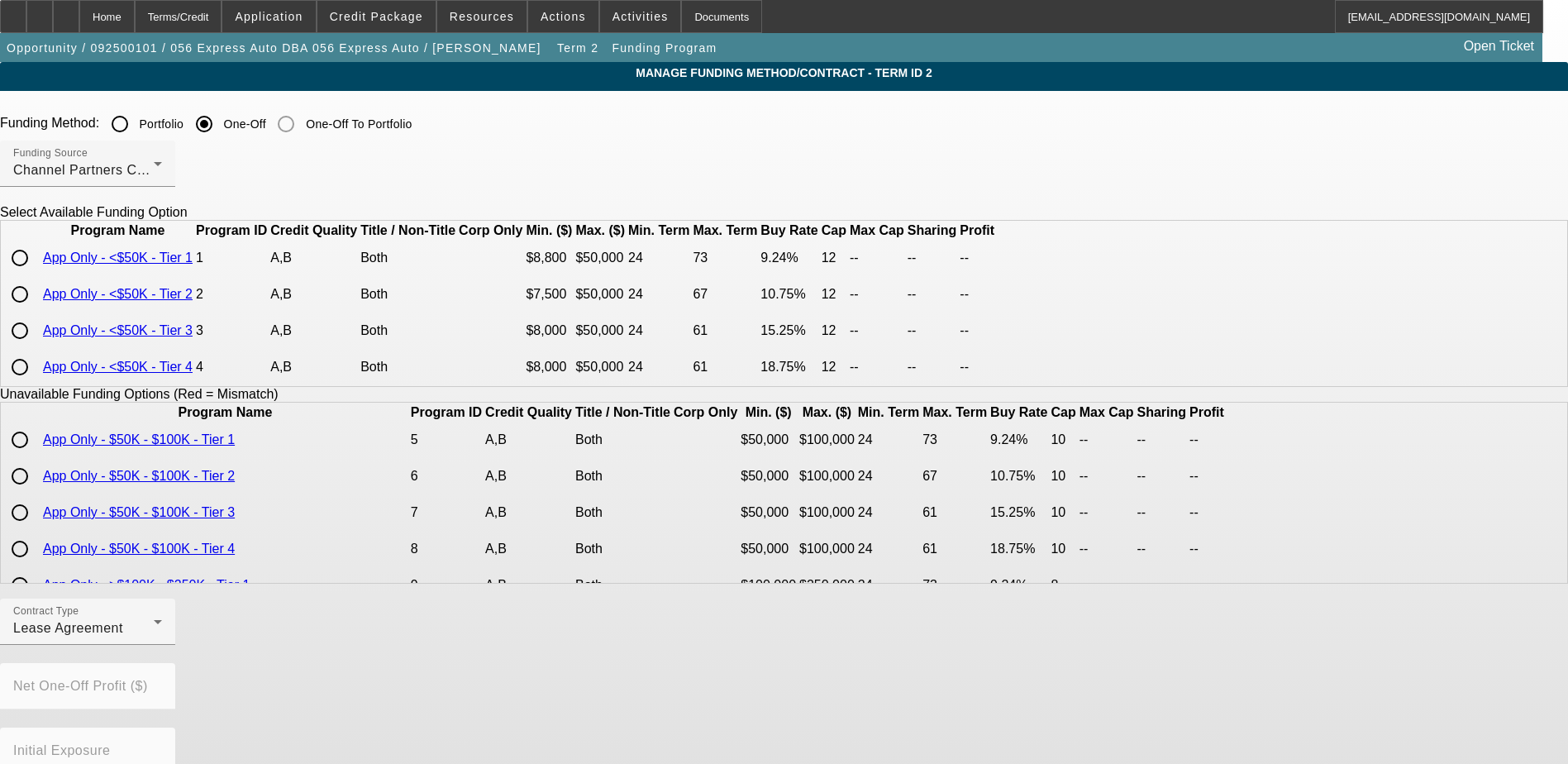
click at [36, 310] on input "radio" at bounding box center [20, 294] width 33 height 33
radio input "true"
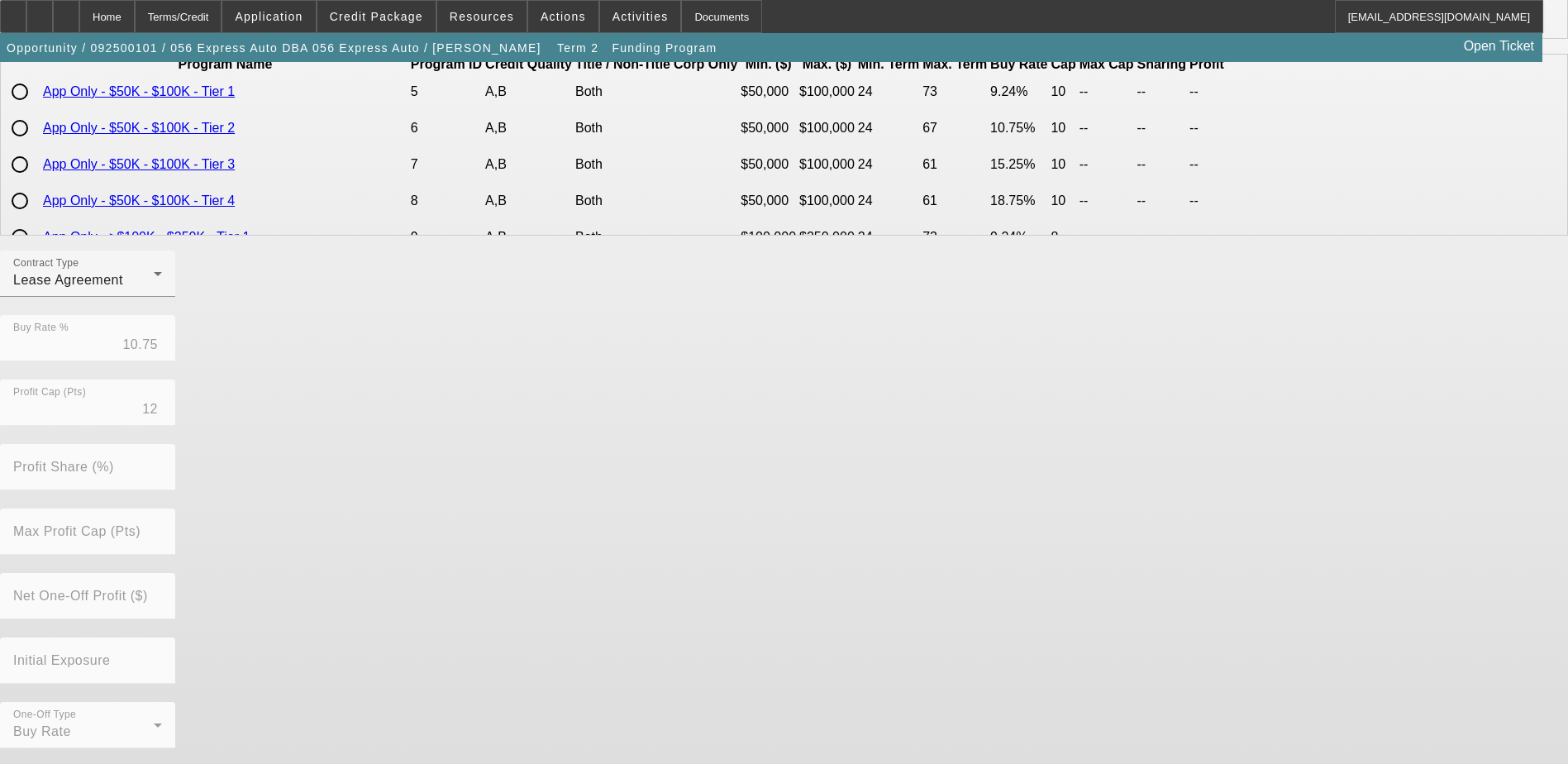
scroll to position [364, 0]
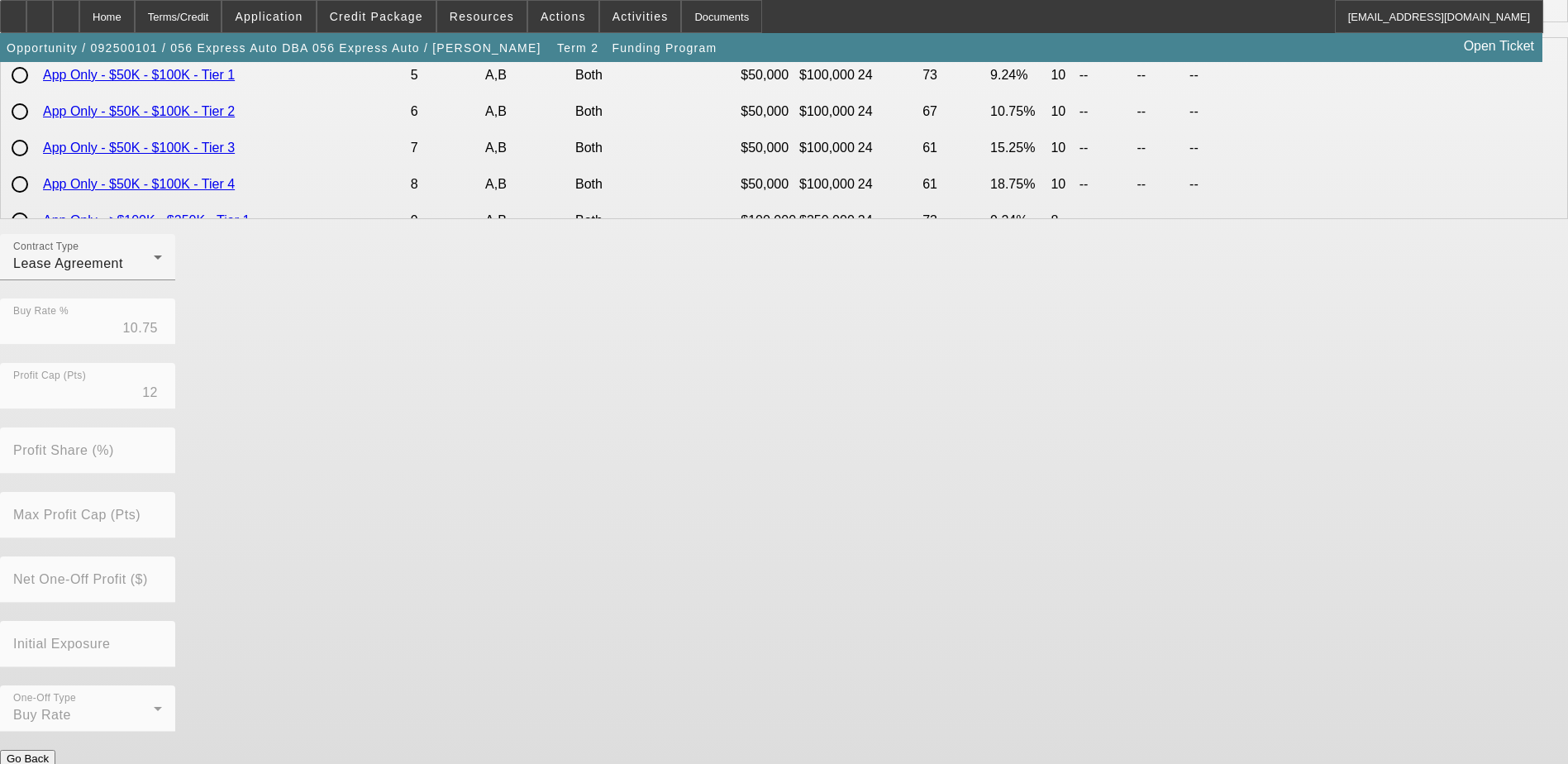
click at [47, 763] on button "Submit" at bounding box center [23, 776] width 47 height 17
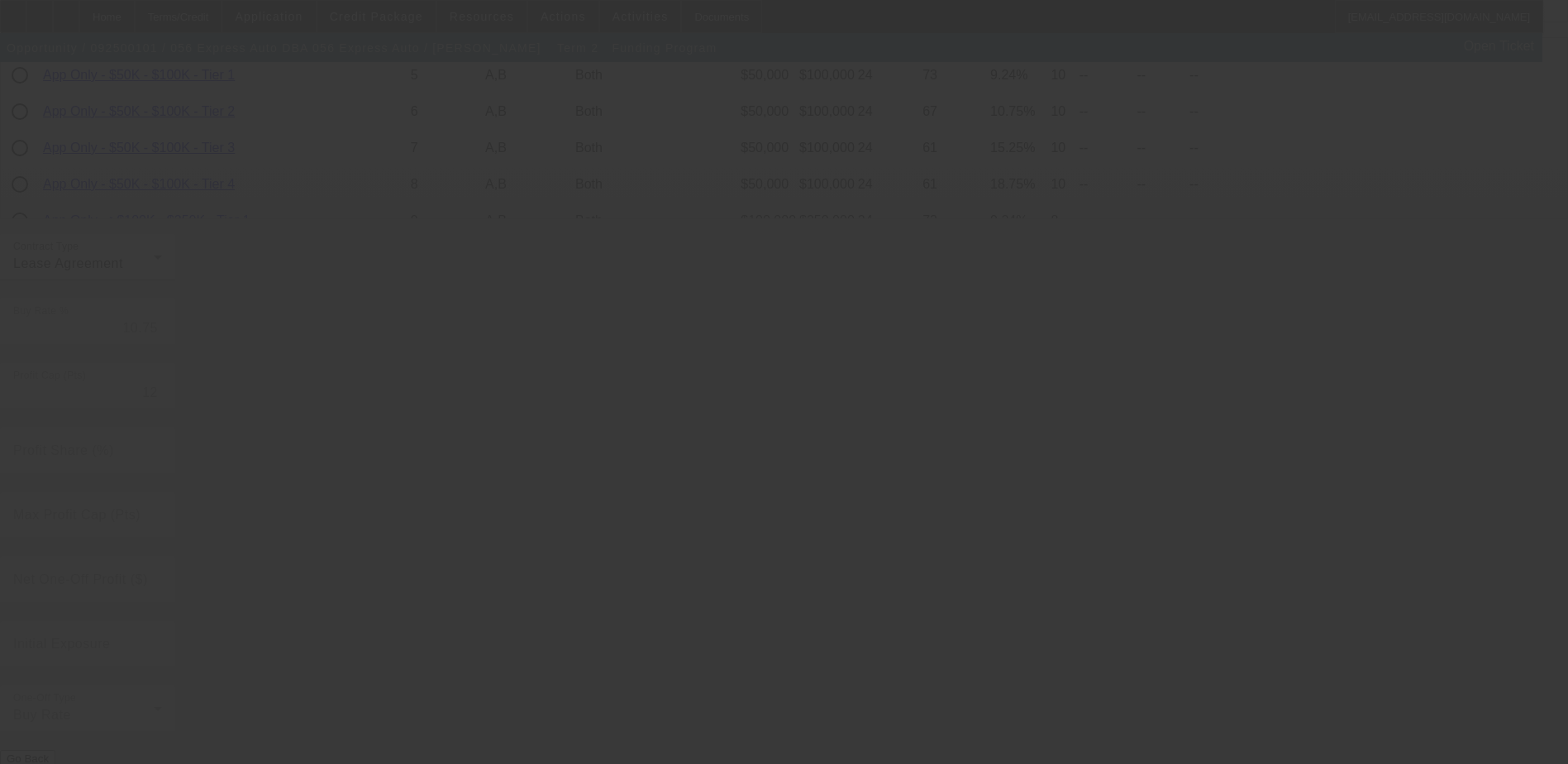
radio input "true"
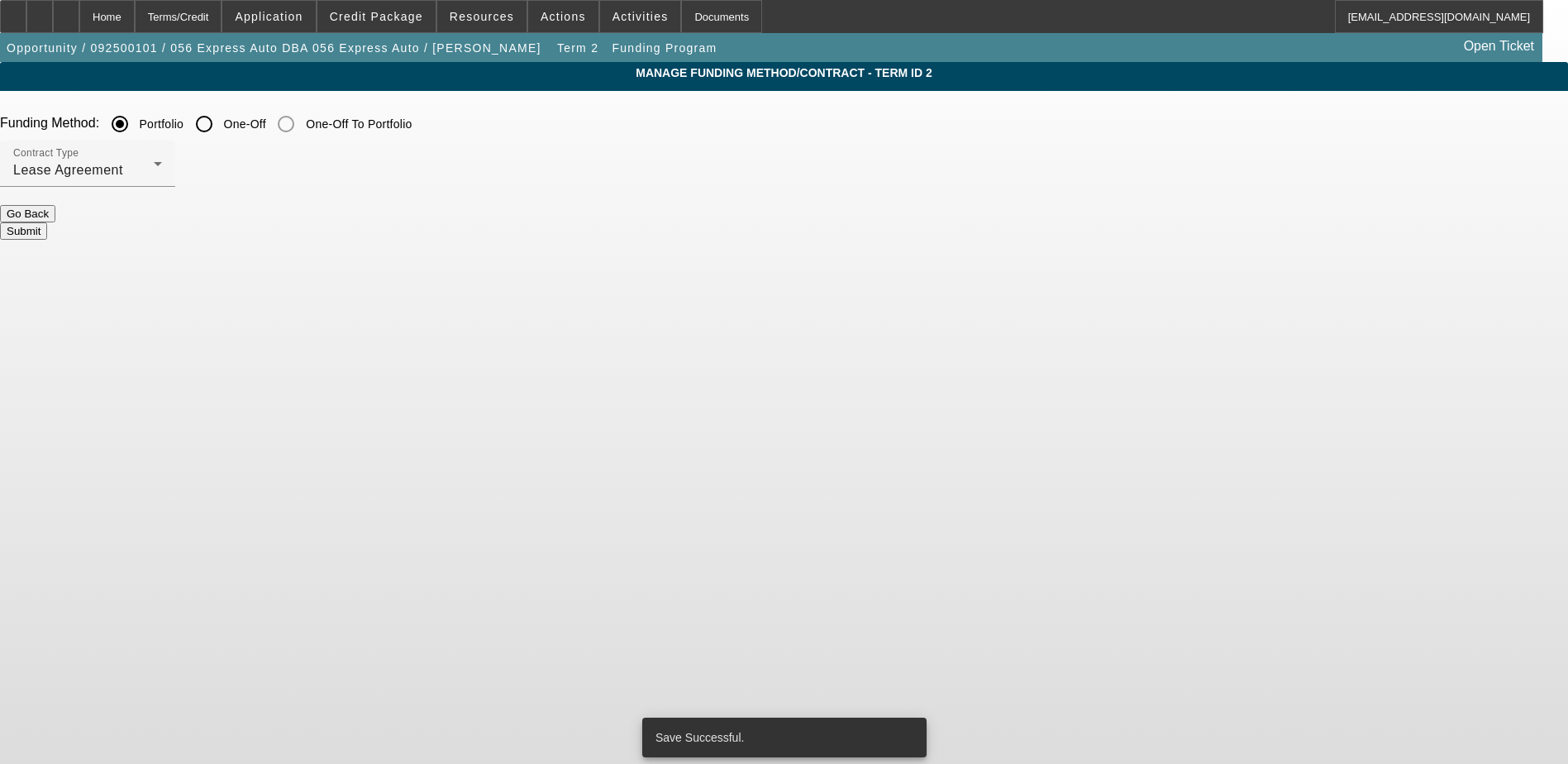
scroll to position [0, 0]
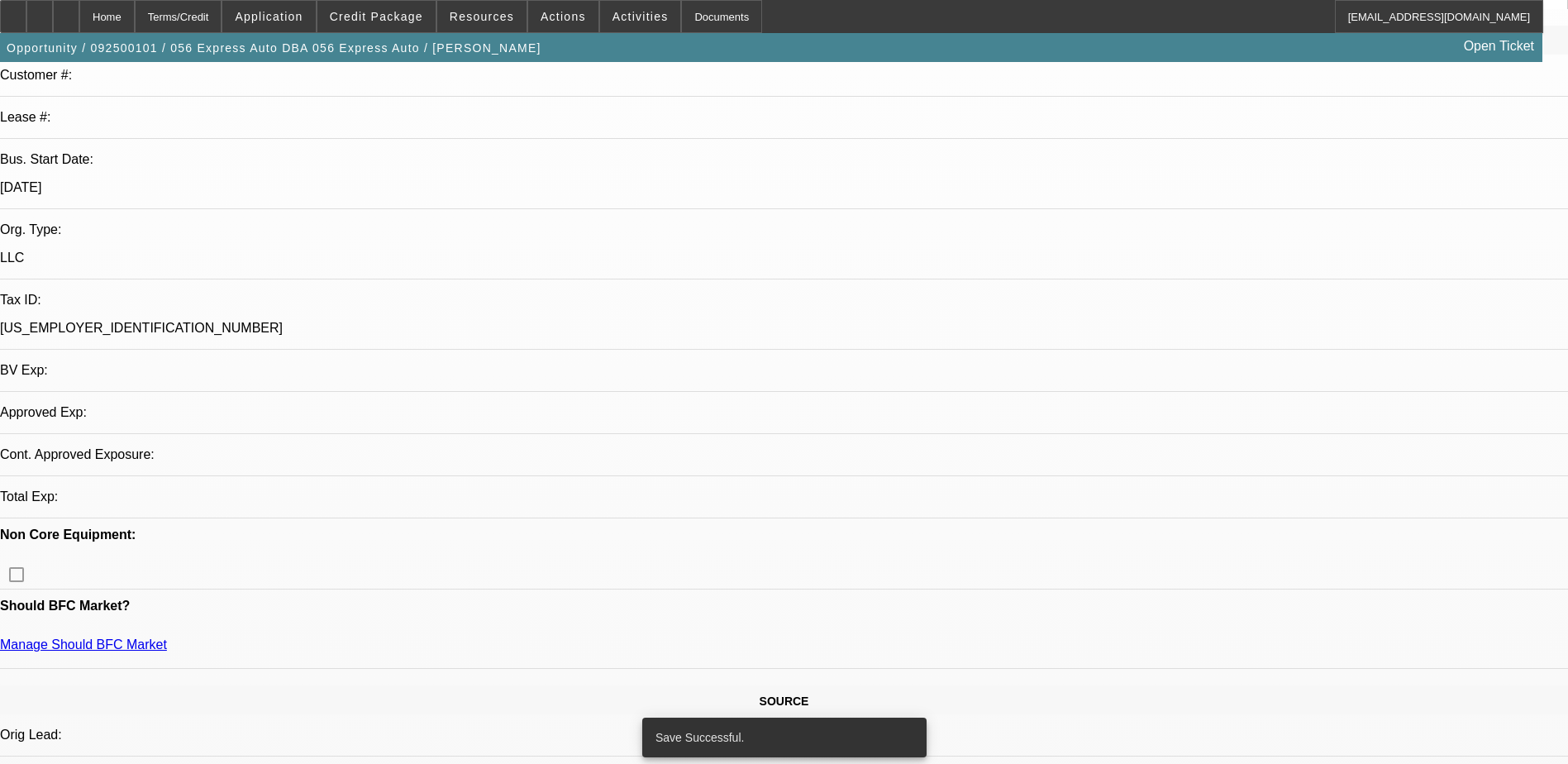
select select "0.1"
select select "2"
select select "0.1"
select select "4"
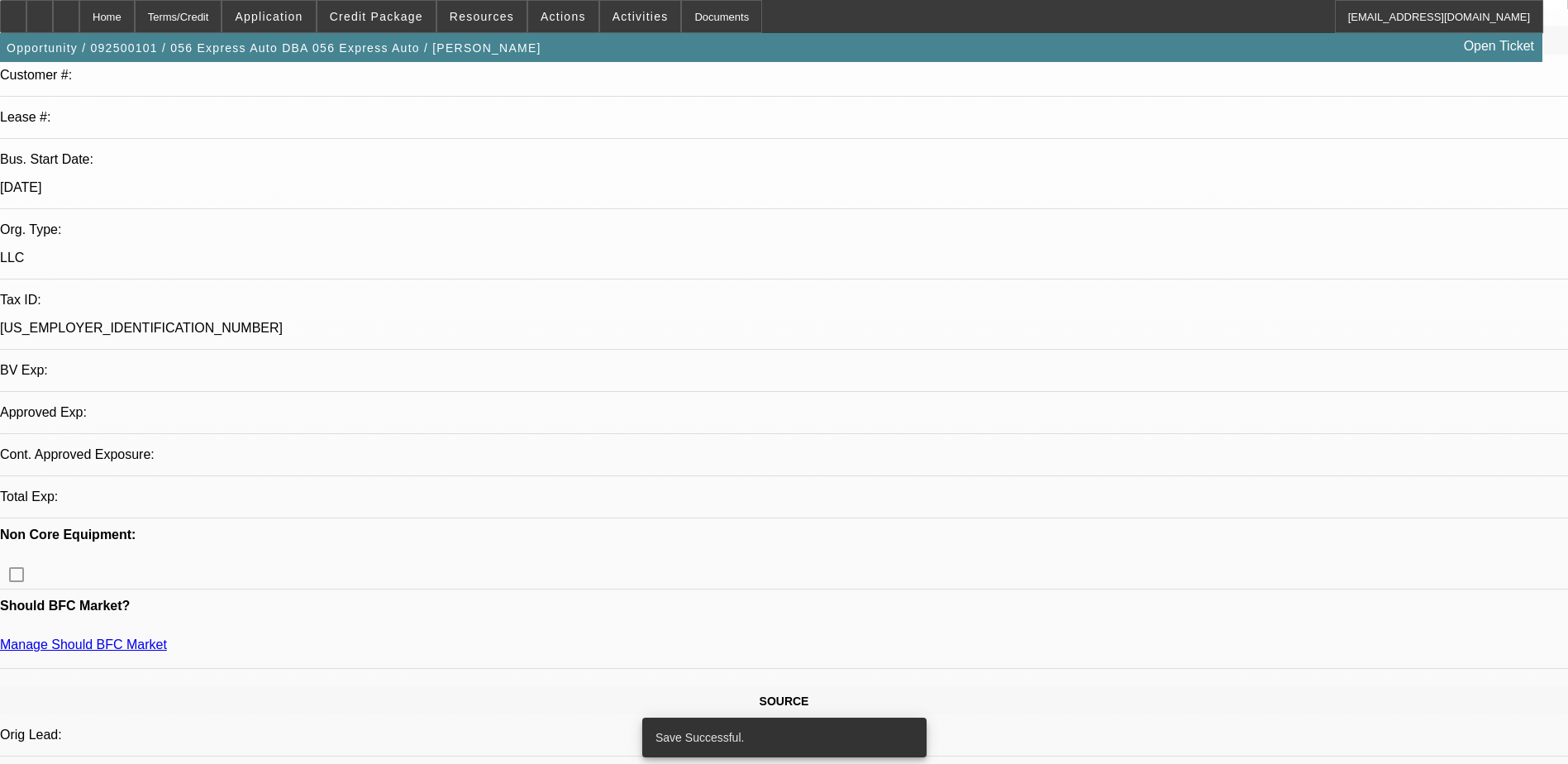
select select "0.1"
select select "2"
select select "0.1"
select select "4"
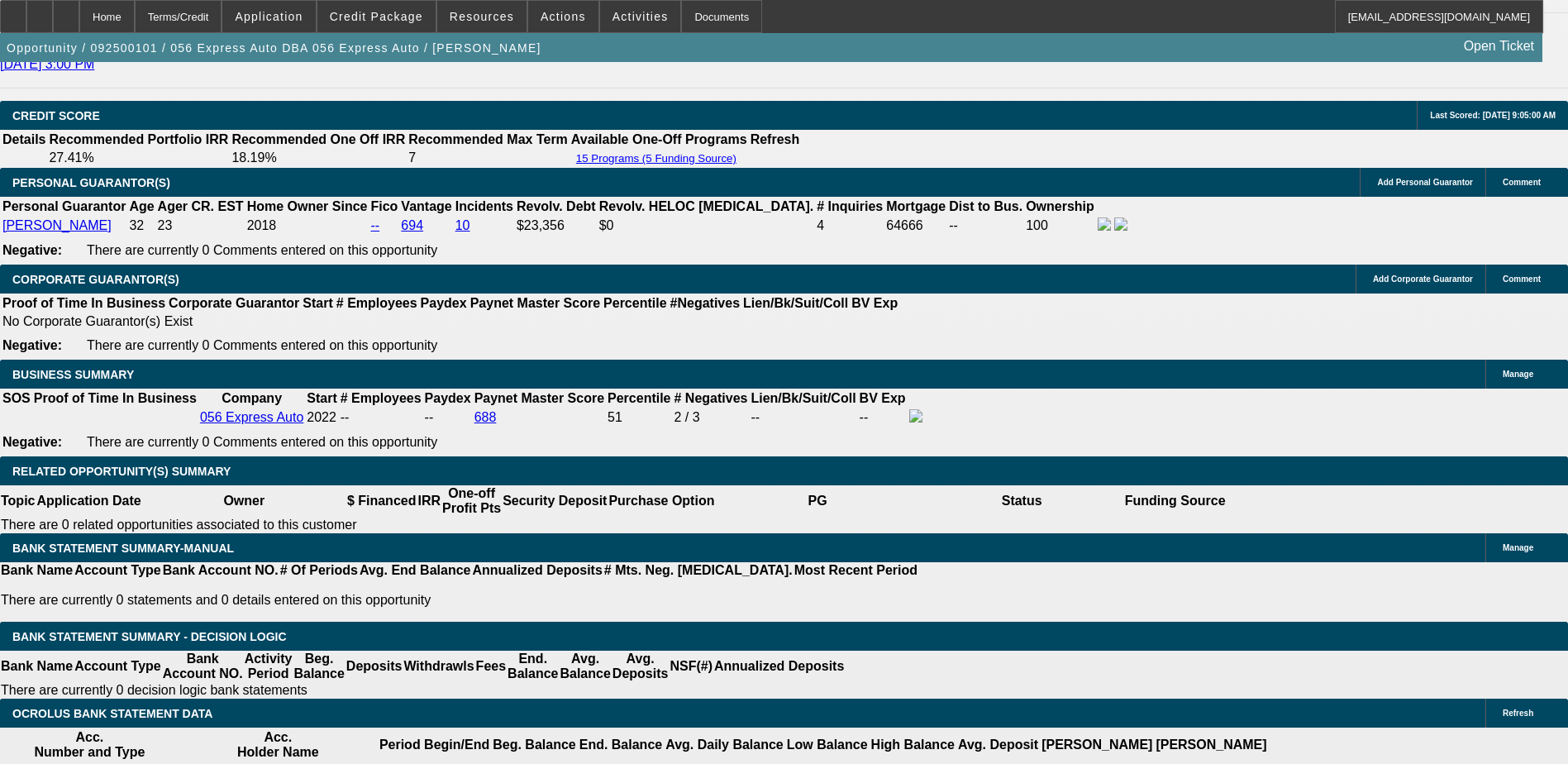
scroll to position [2391, 0]
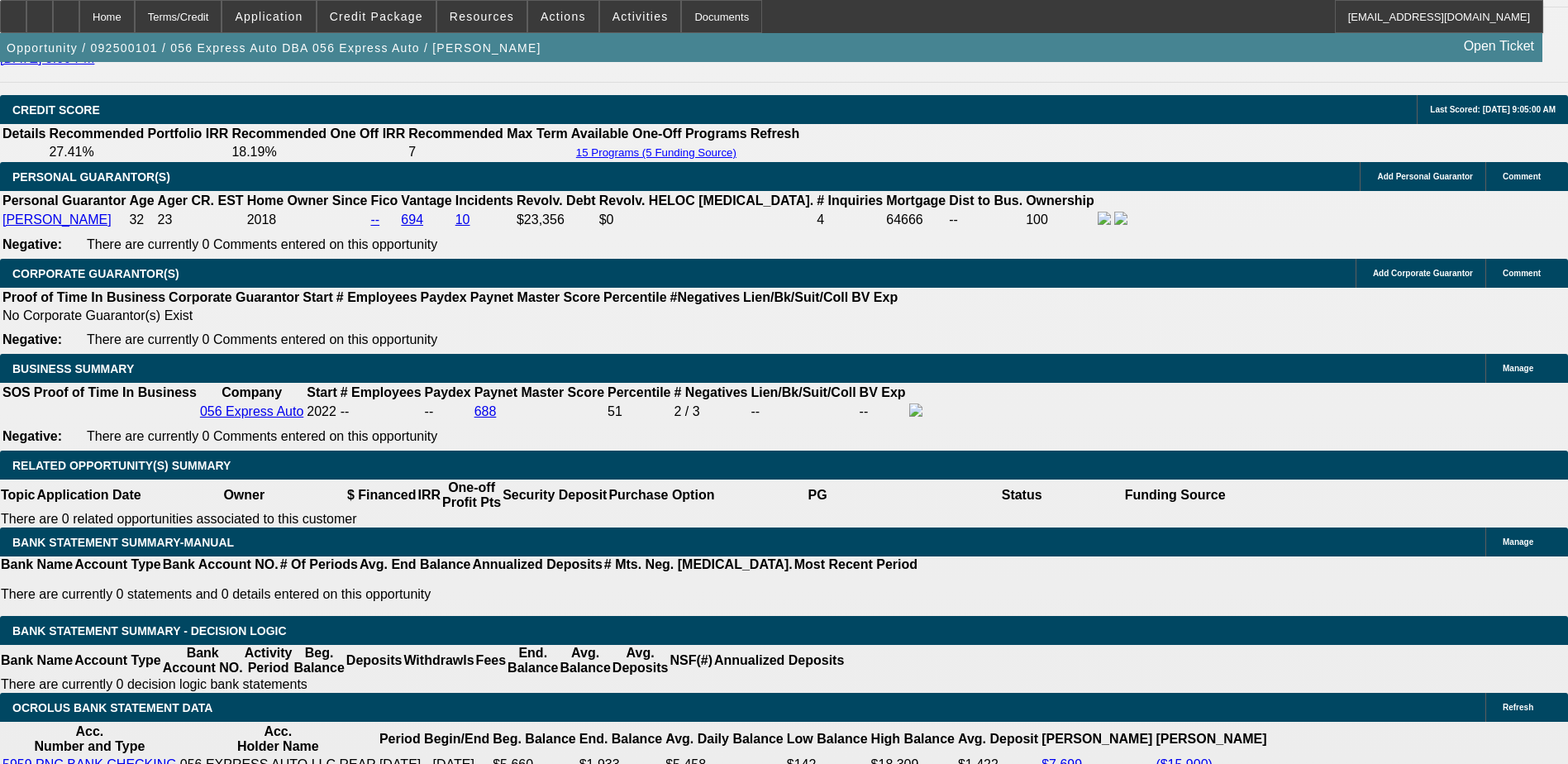
type input "UNKNOWN"
type input "1"
type input "$59,989.04"
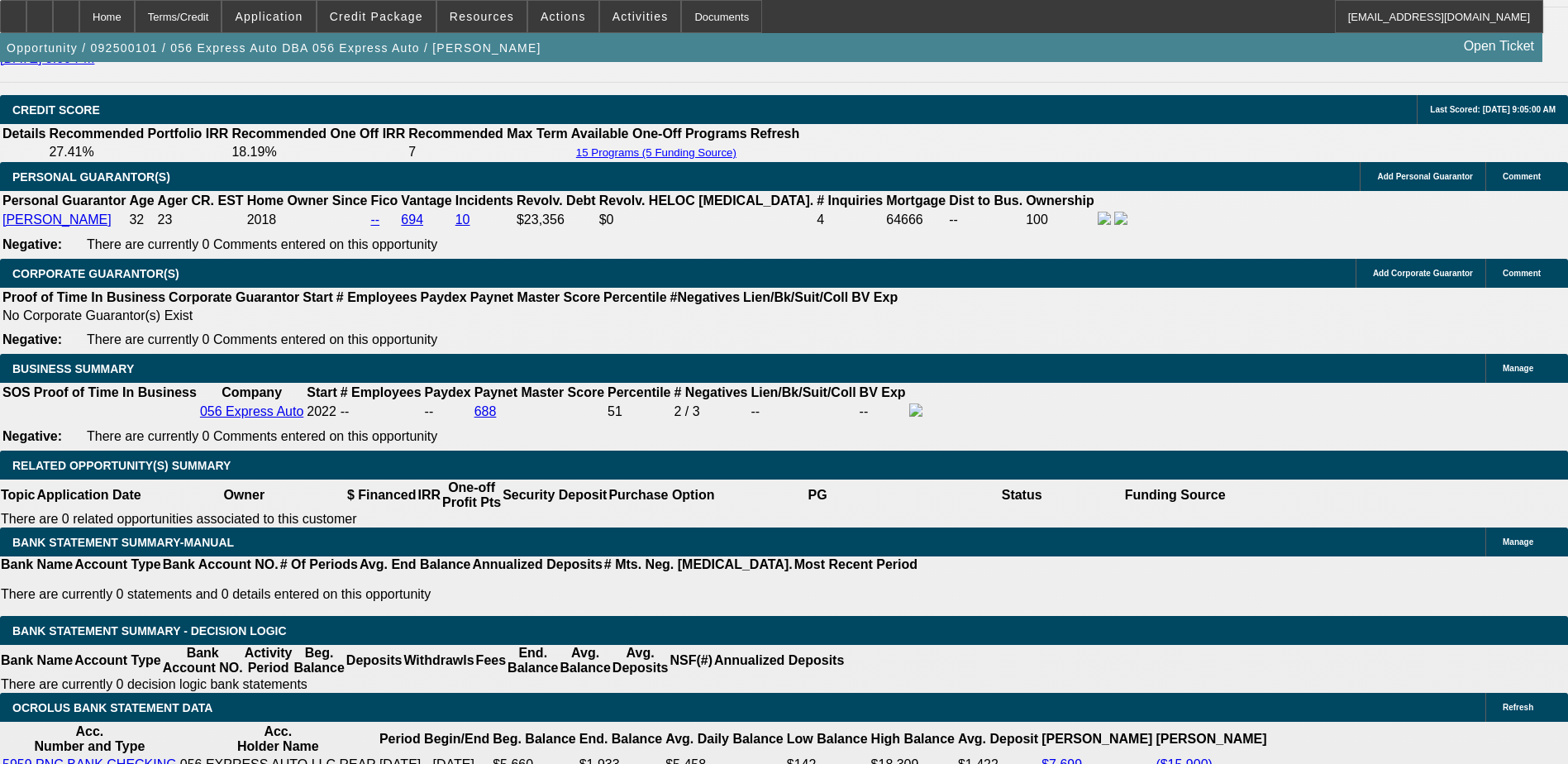
type input "$29,994.52"
type input "18"
type input "$3,619.58"
type input "$1,809.79"
type input "18"
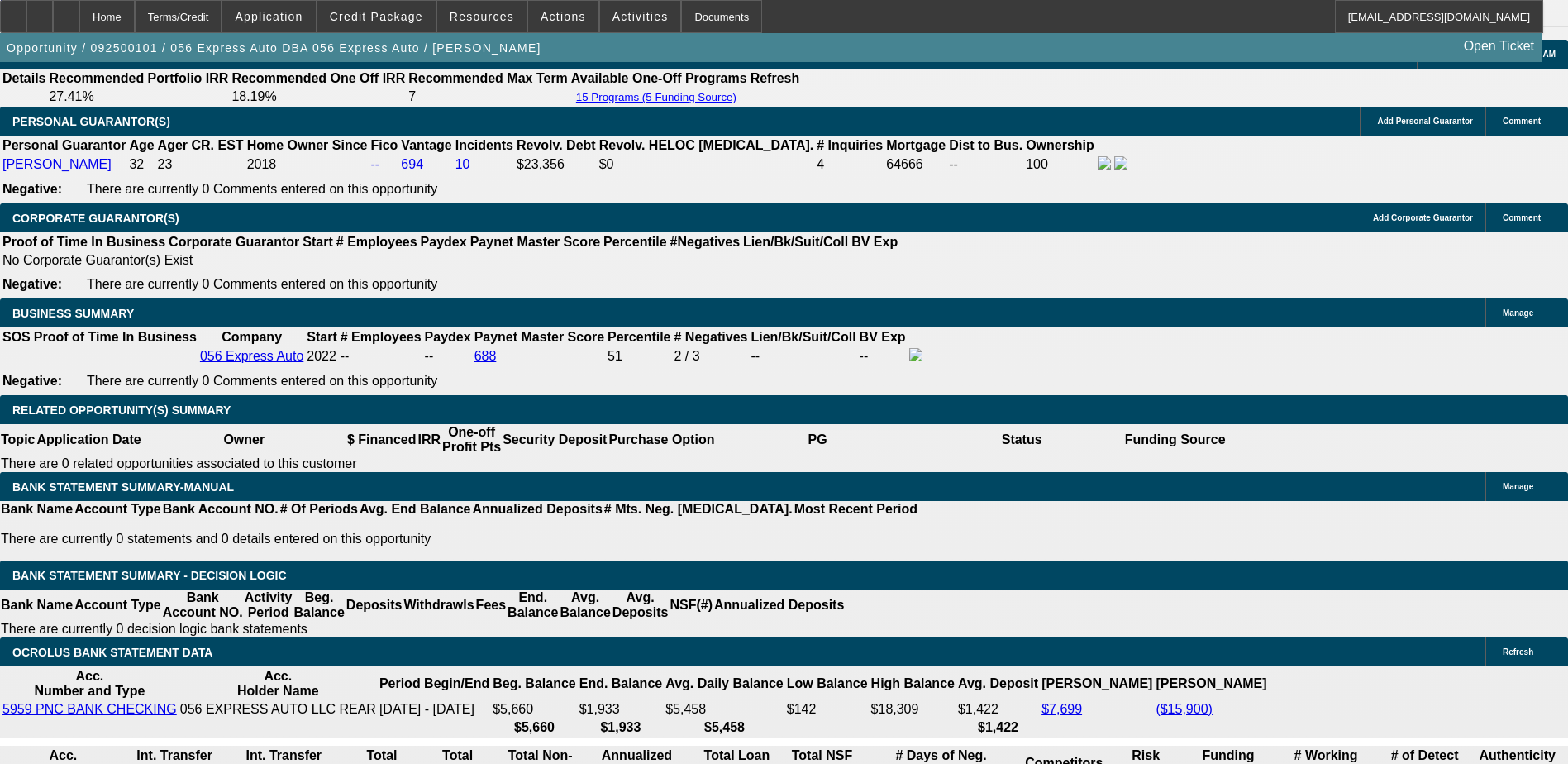
select select "0.15"
type input "$4,950.00"
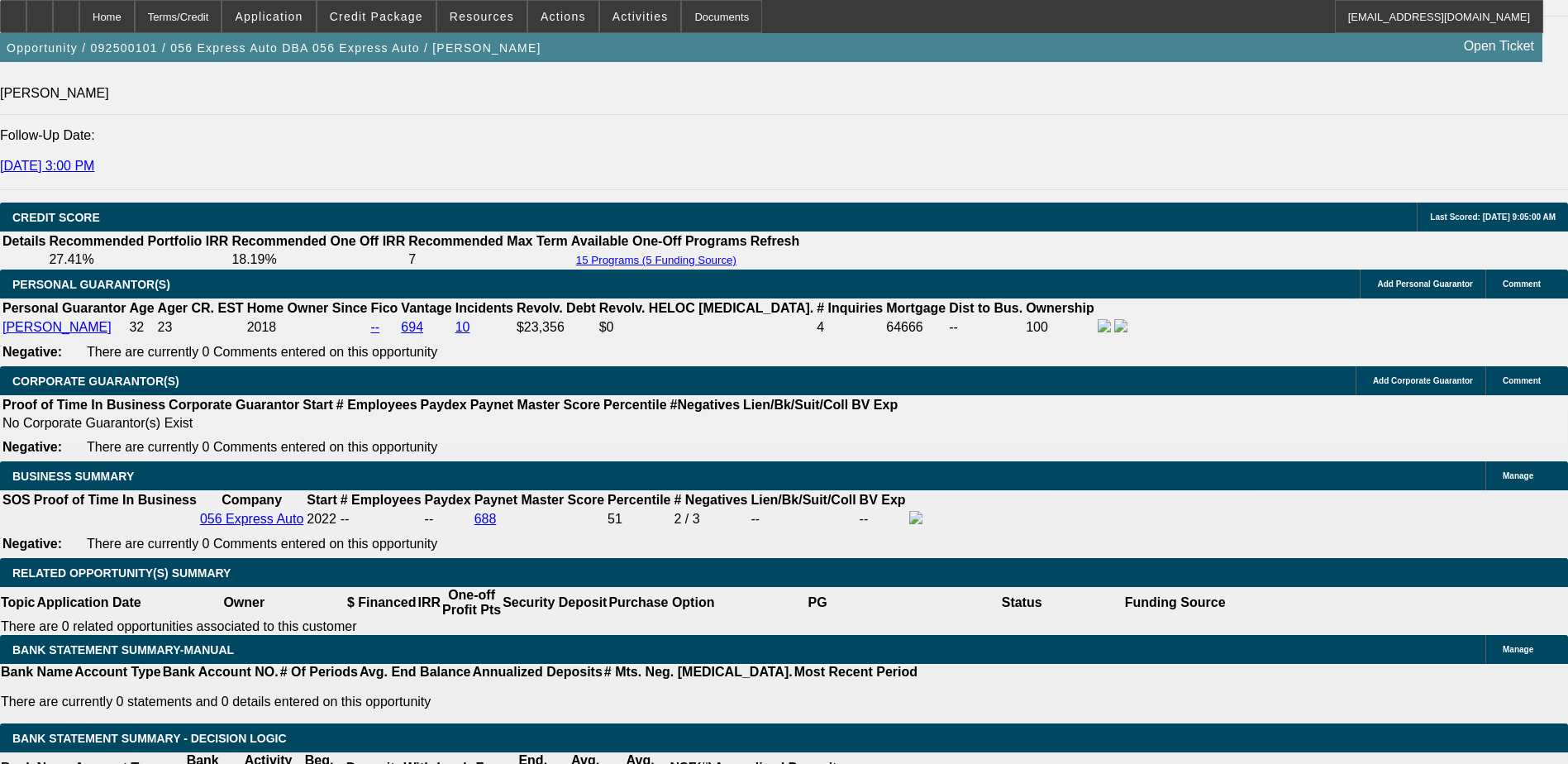
scroll to position [2281, 0]
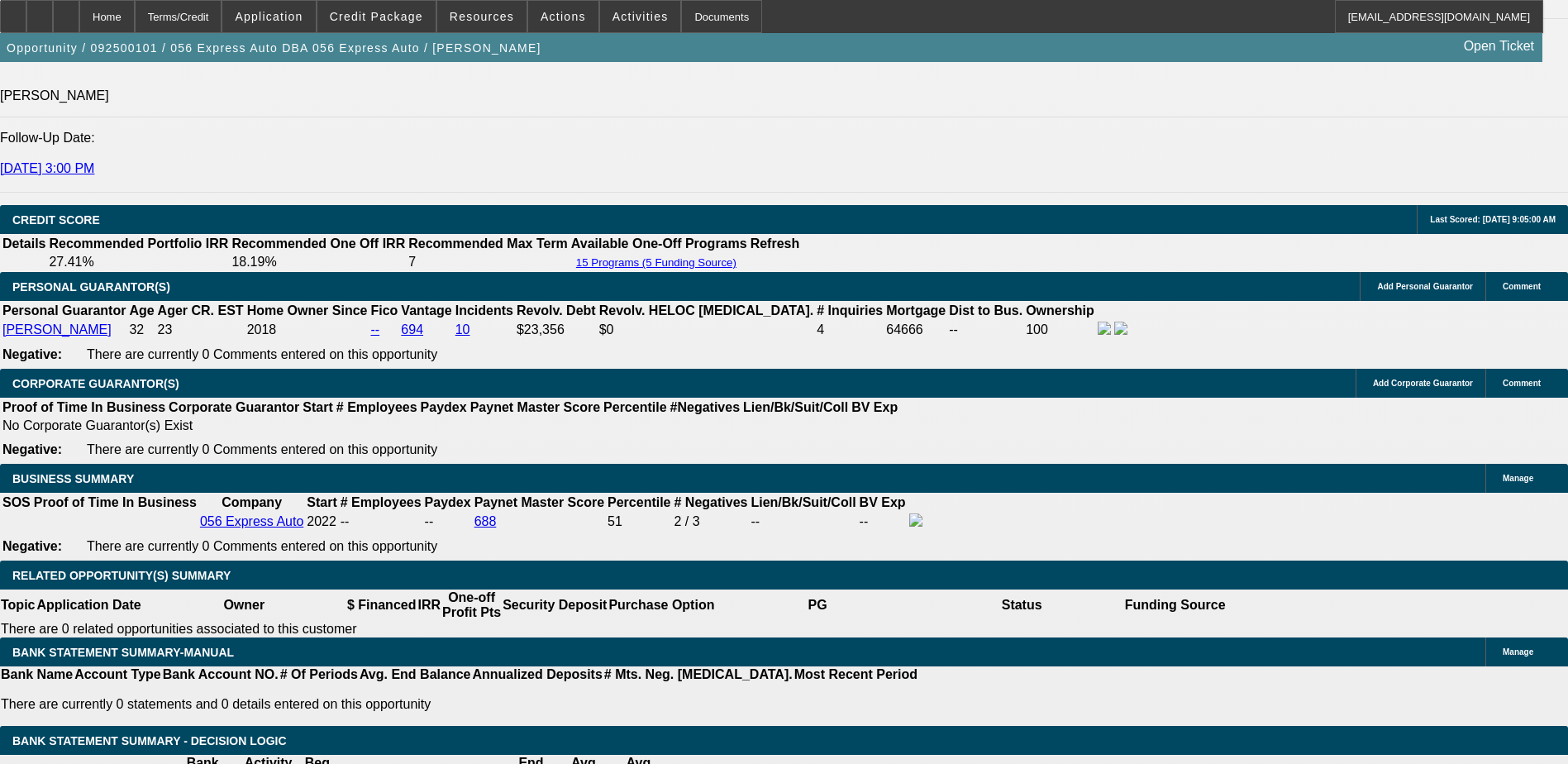
type input "$3,418.48"
type input "$1,709.24"
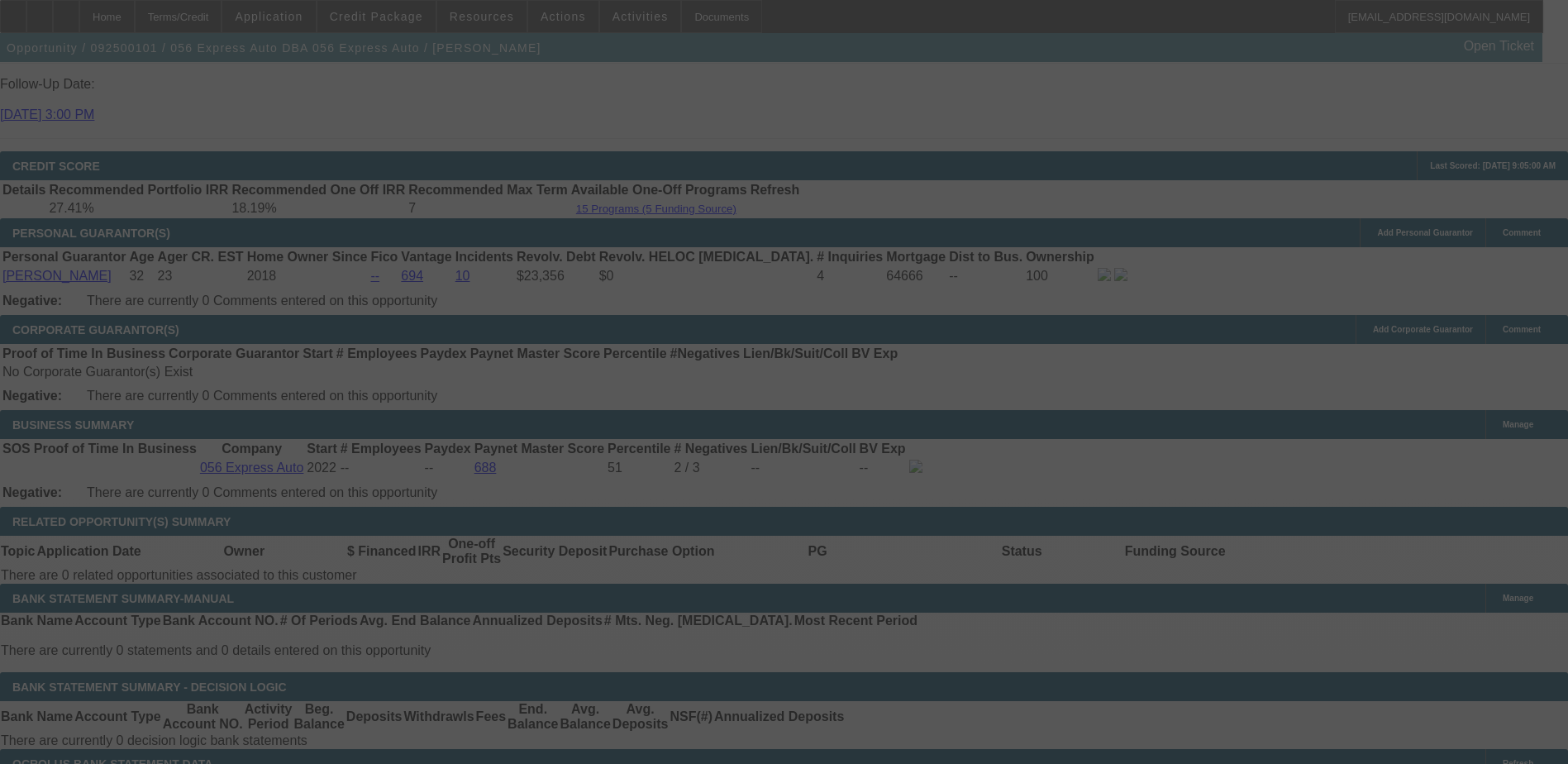
scroll to position [2363, 0]
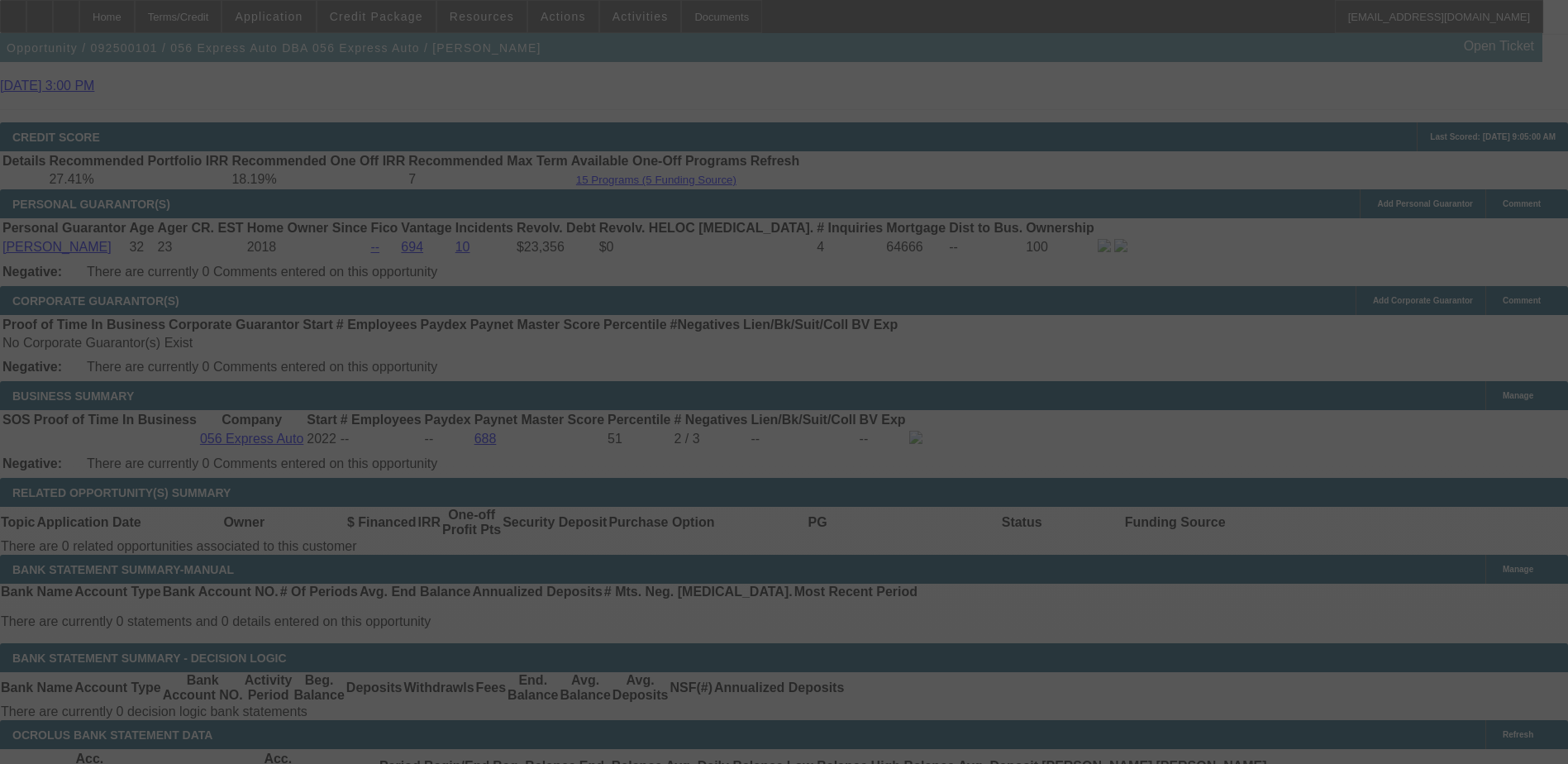
select select "0.15"
select select "2"
select select "0.1"
select select "4"
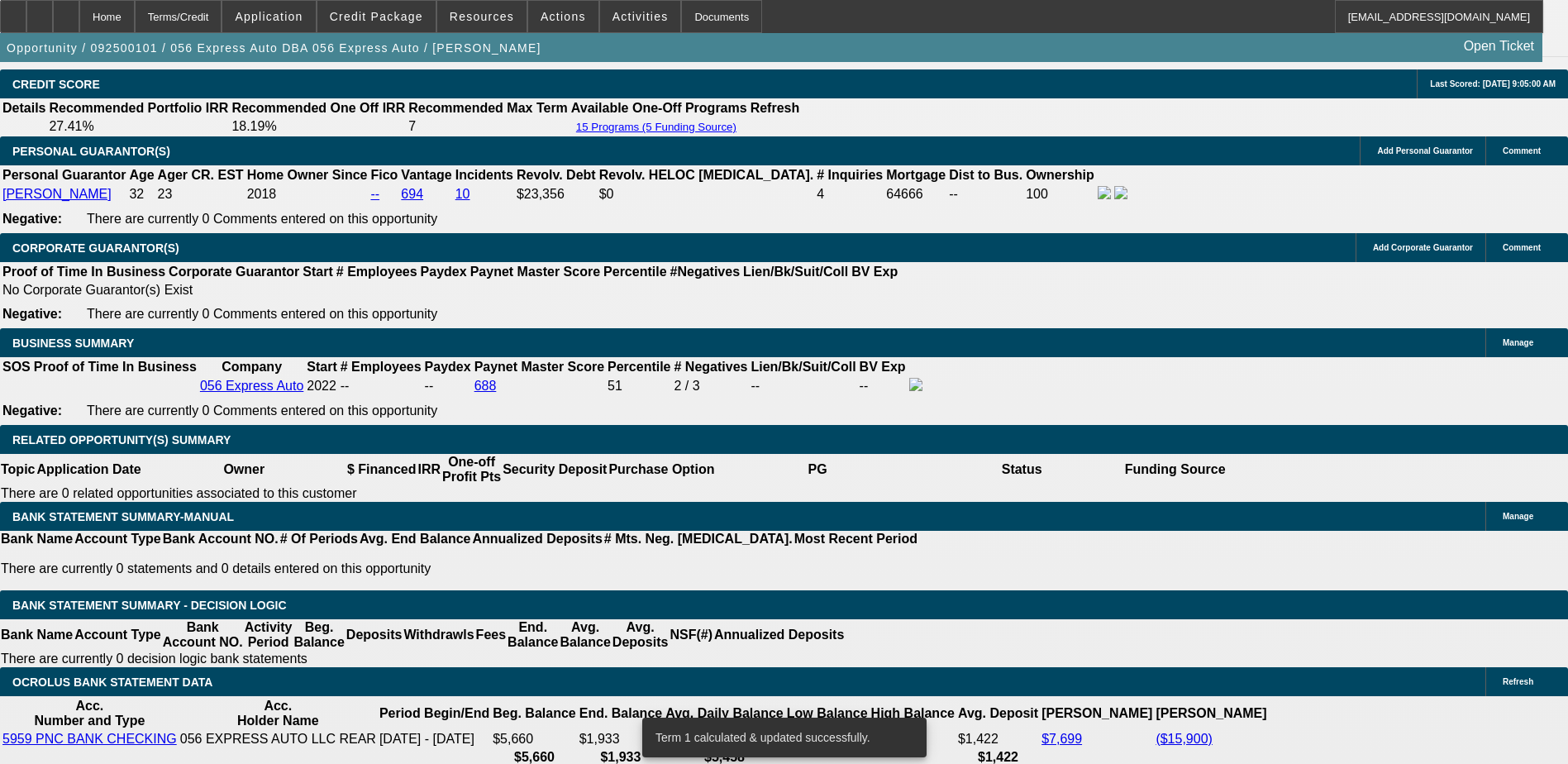
scroll to position [2446, 0]
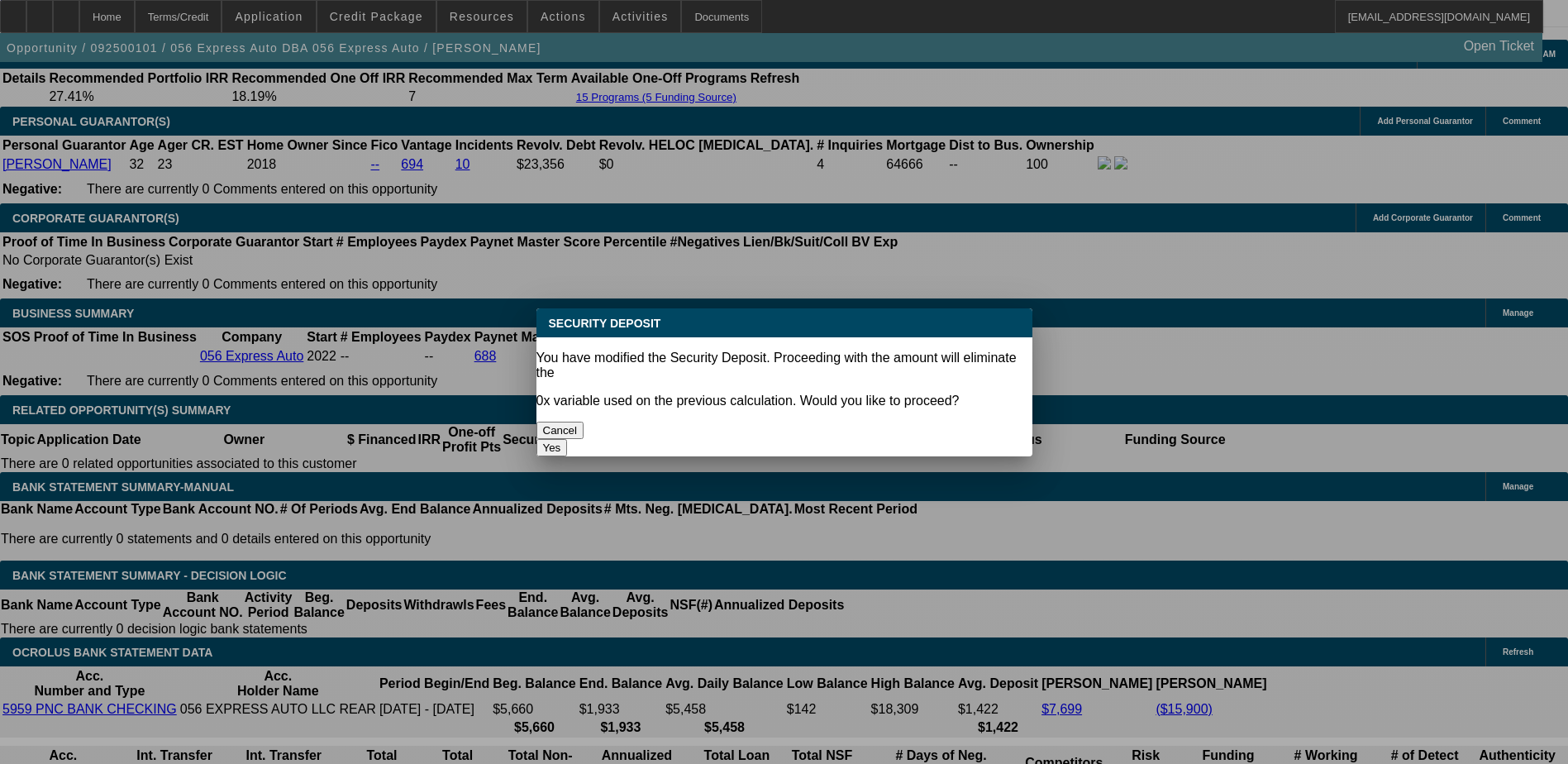
scroll to position [0, 0]
click at [585, 421] on button "Cancel" at bounding box center [560, 430] width 48 height 17
select select "2"
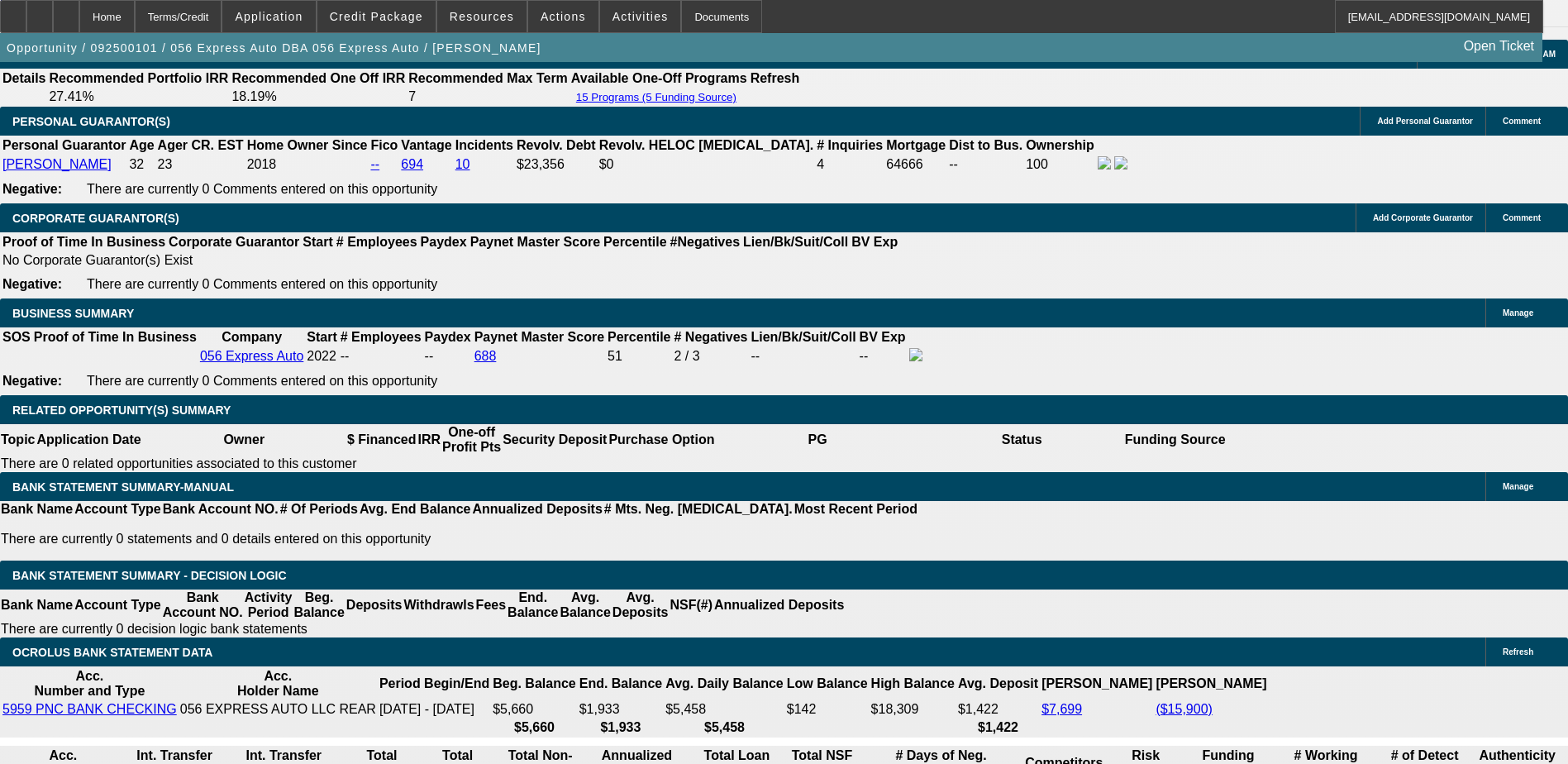
type input "1970.10"
select select "0"
type input "UNKNOWN"
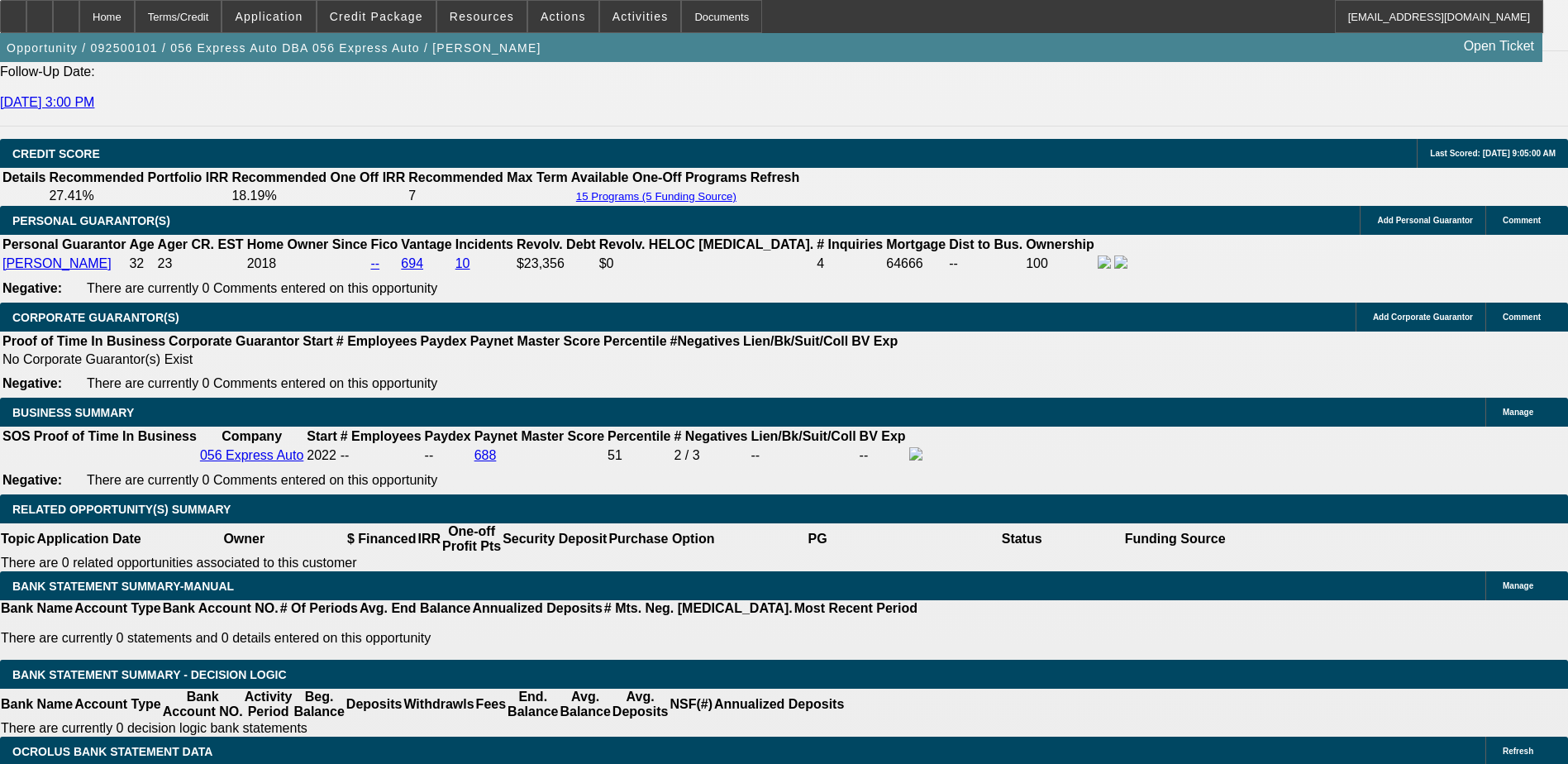
scroll to position [2198, 0]
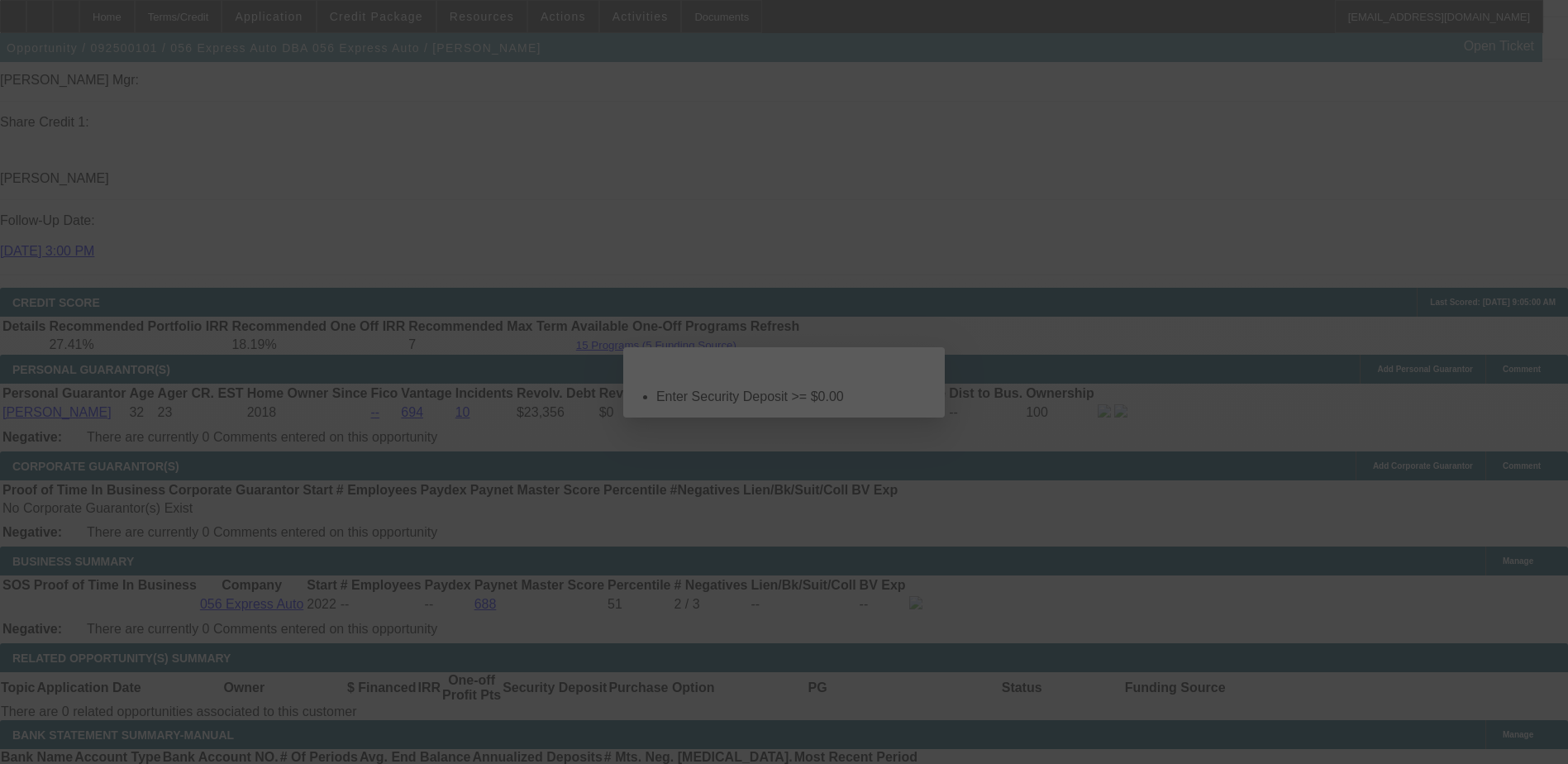
scroll to position [0, 0]
select select "0.1"
select select "0"
select select "2"
select select "0.1"
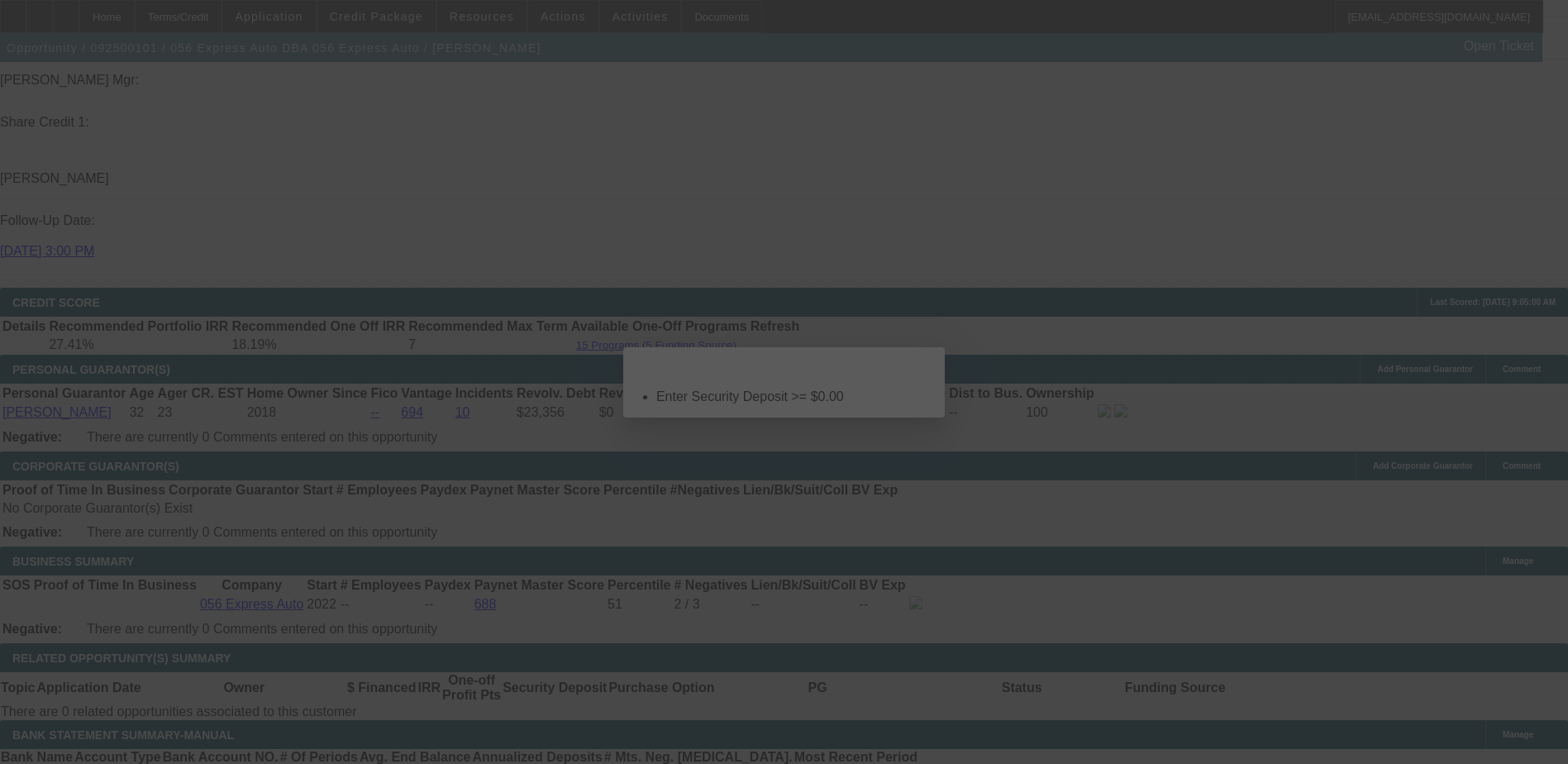
select select "4"
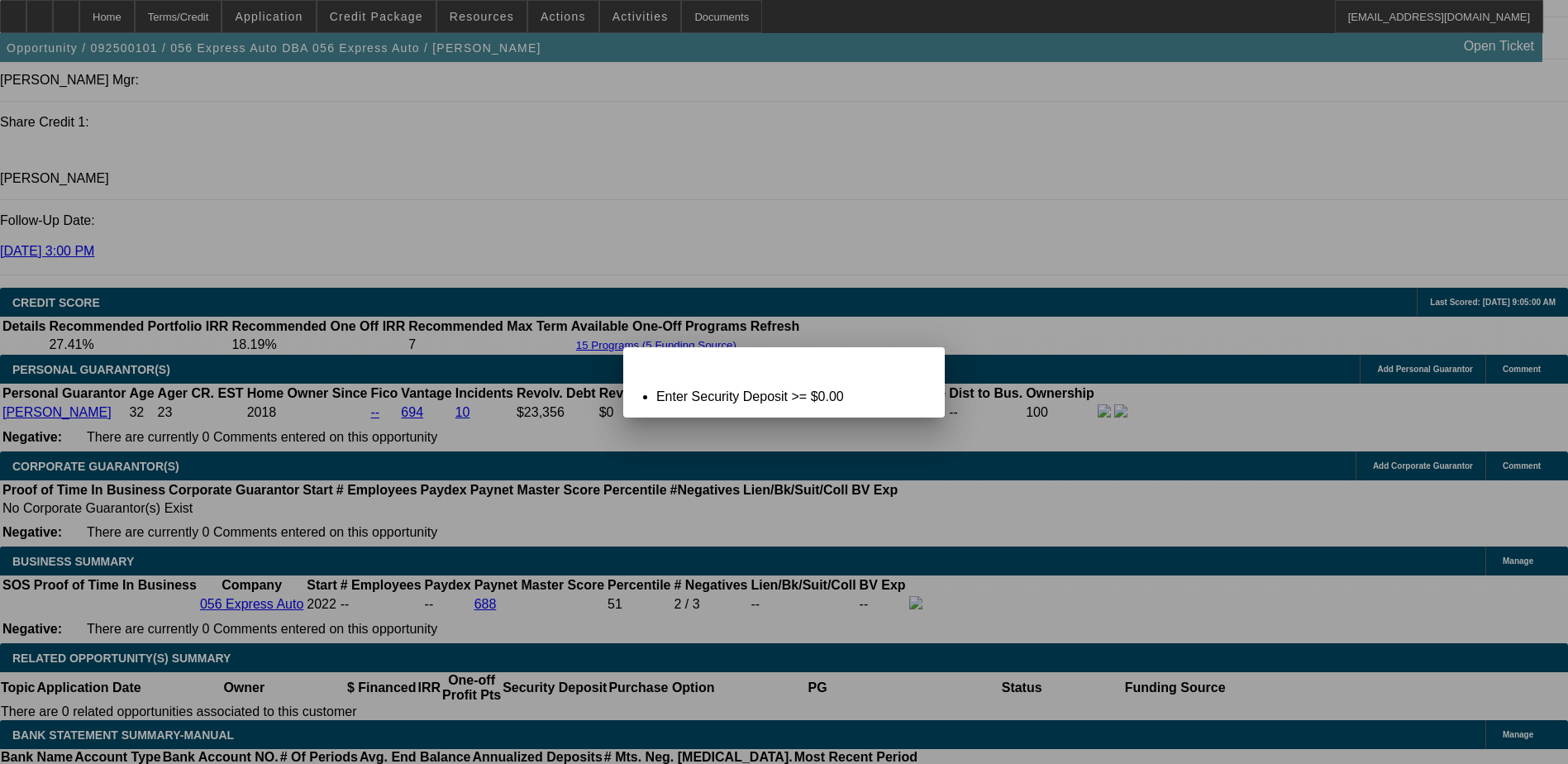
click at [898, 498] on div at bounding box center [784, 382] width 1568 height 764
click at [909, 366] on div "Close" at bounding box center [927, 356] width 36 height 19
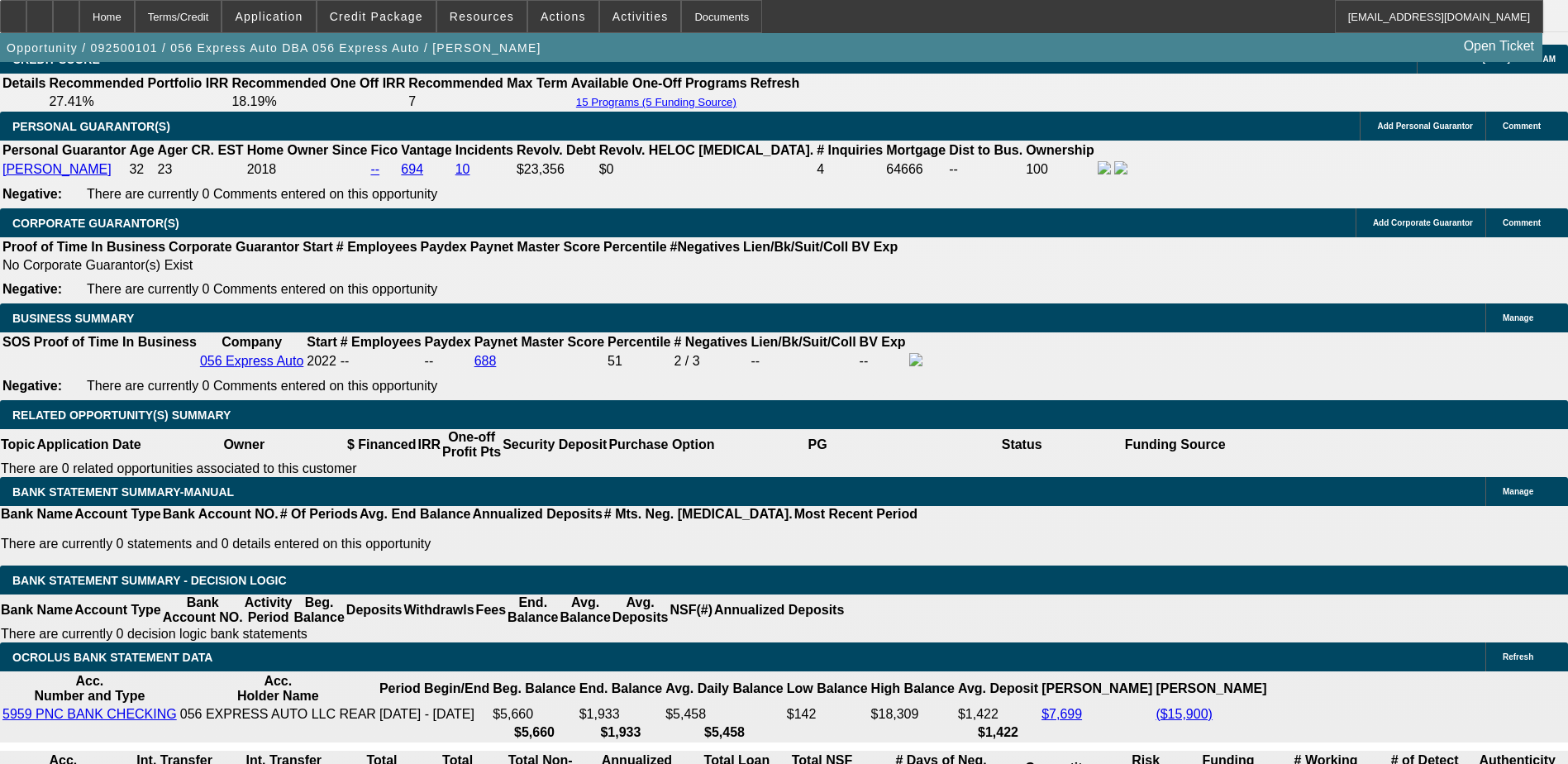
scroll to position [2363, 0]
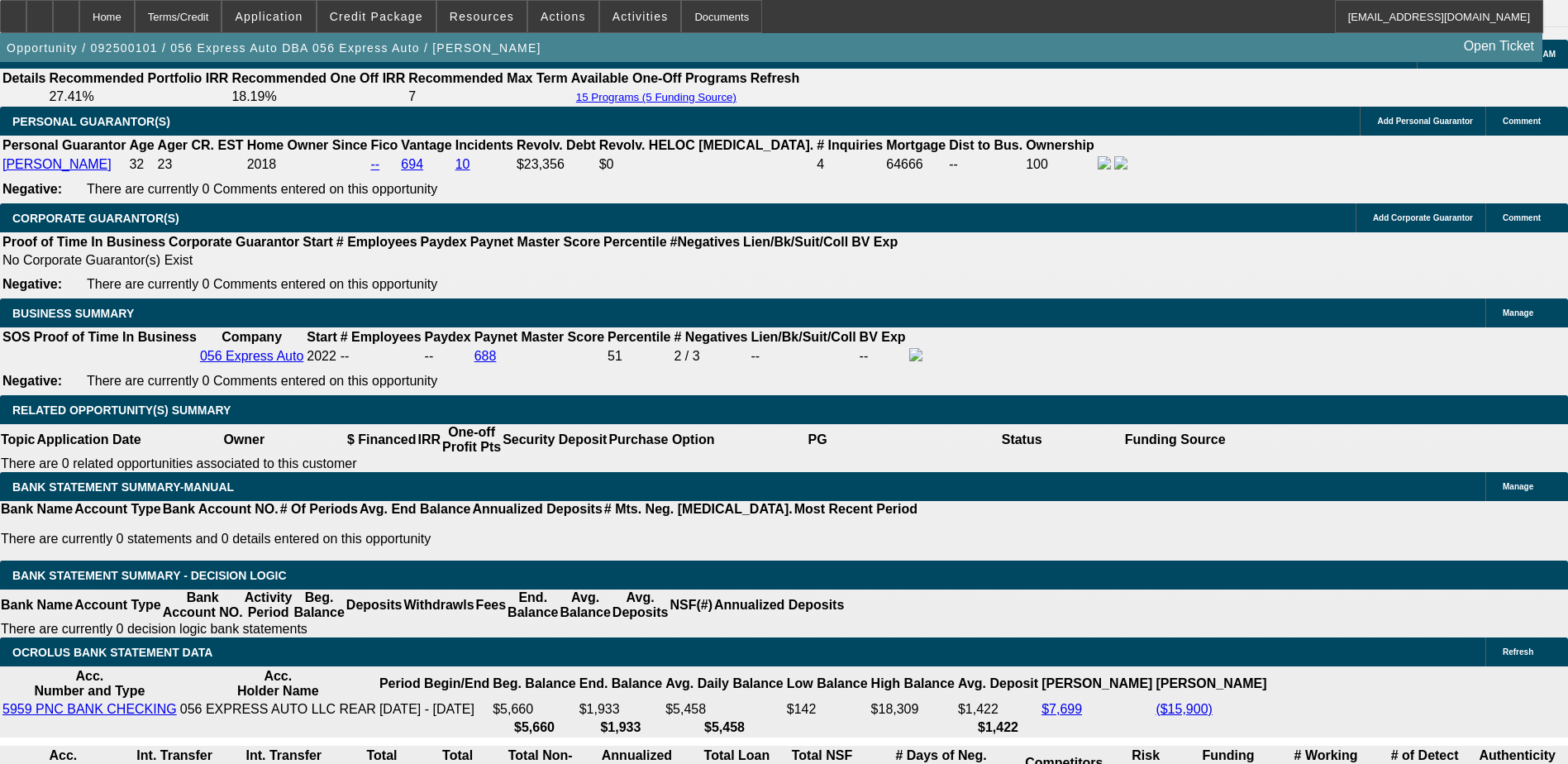
select select "2"
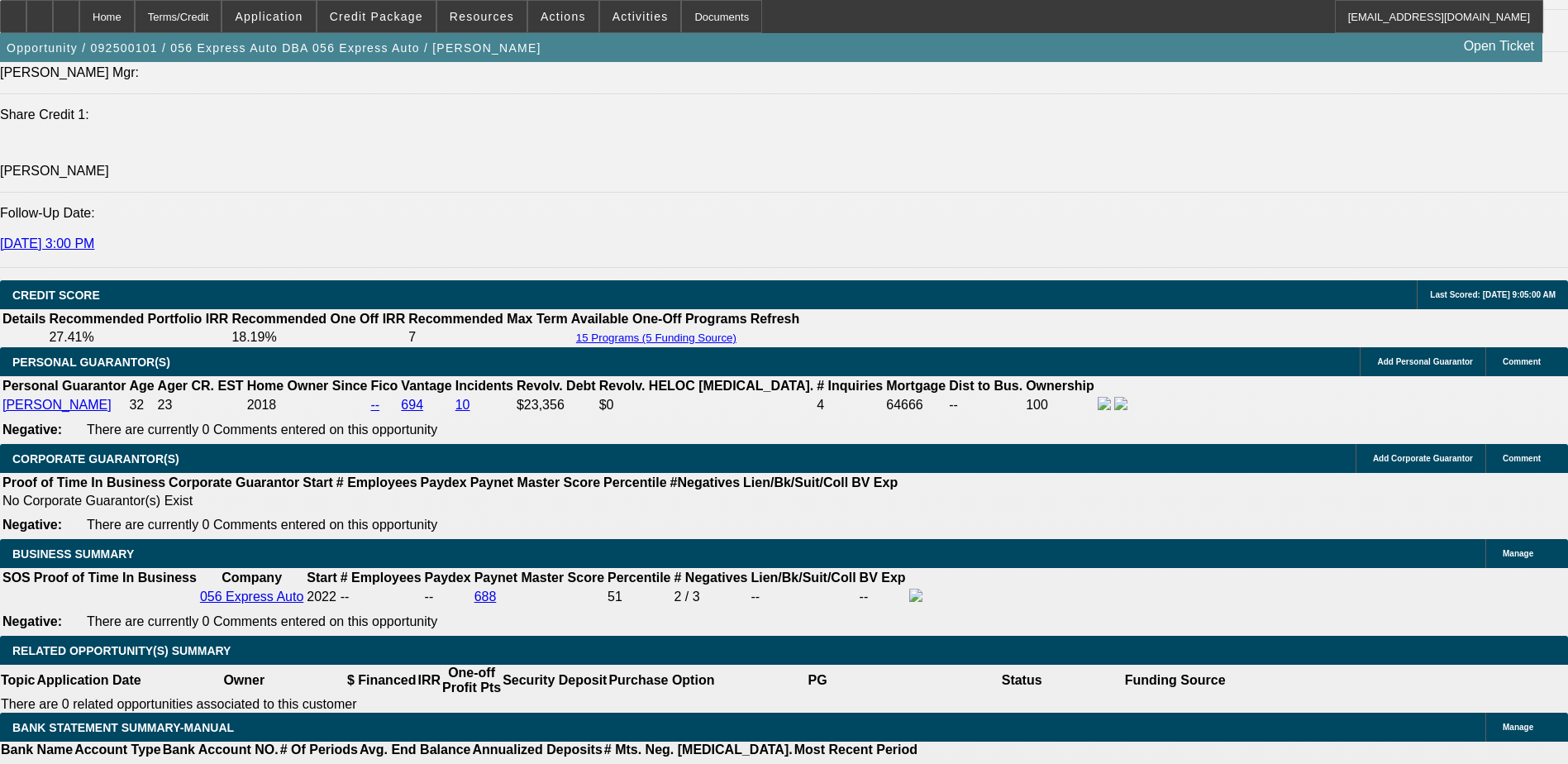
scroll to position [2198, 0]
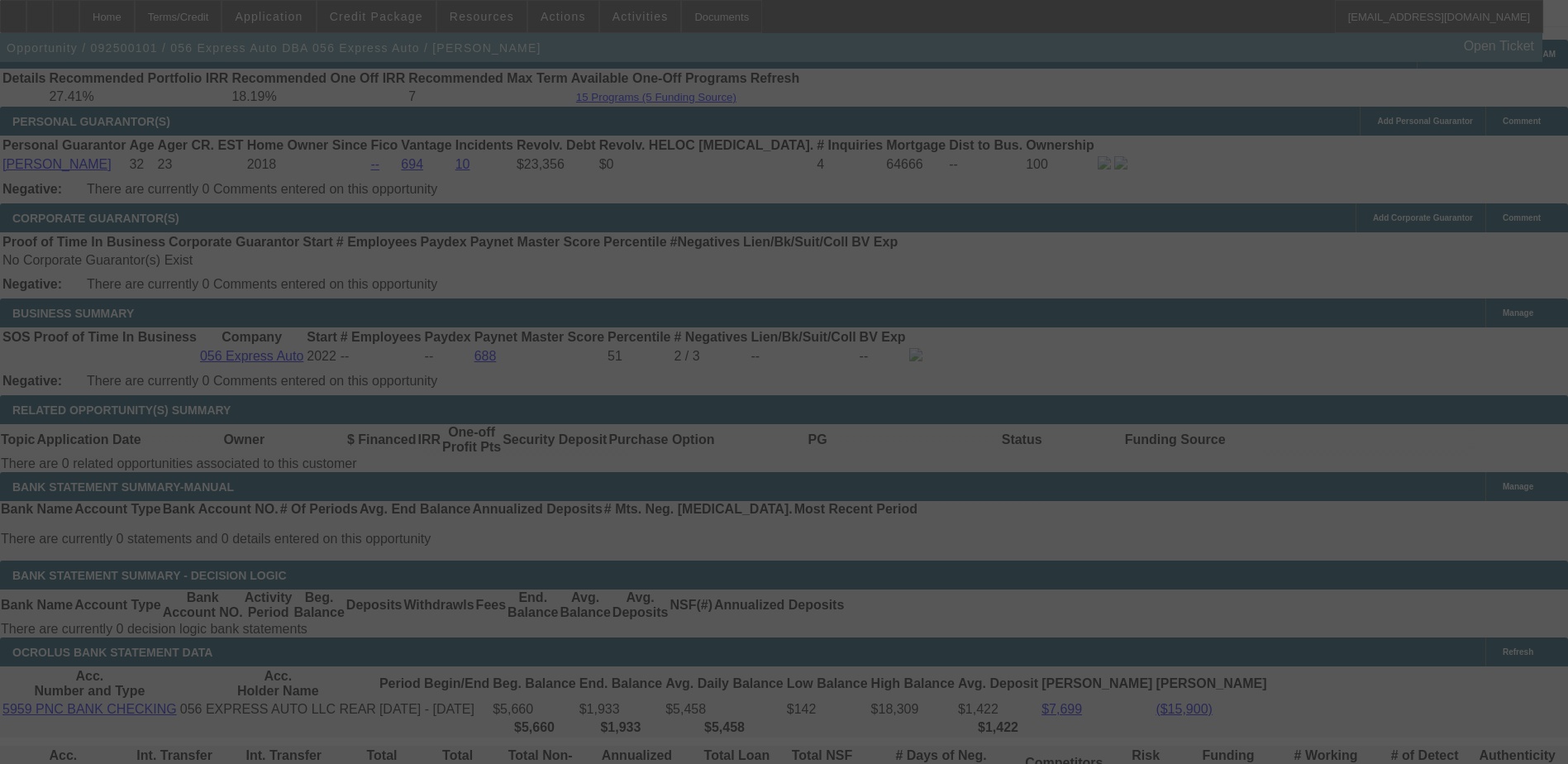
scroll to position [0, 0]
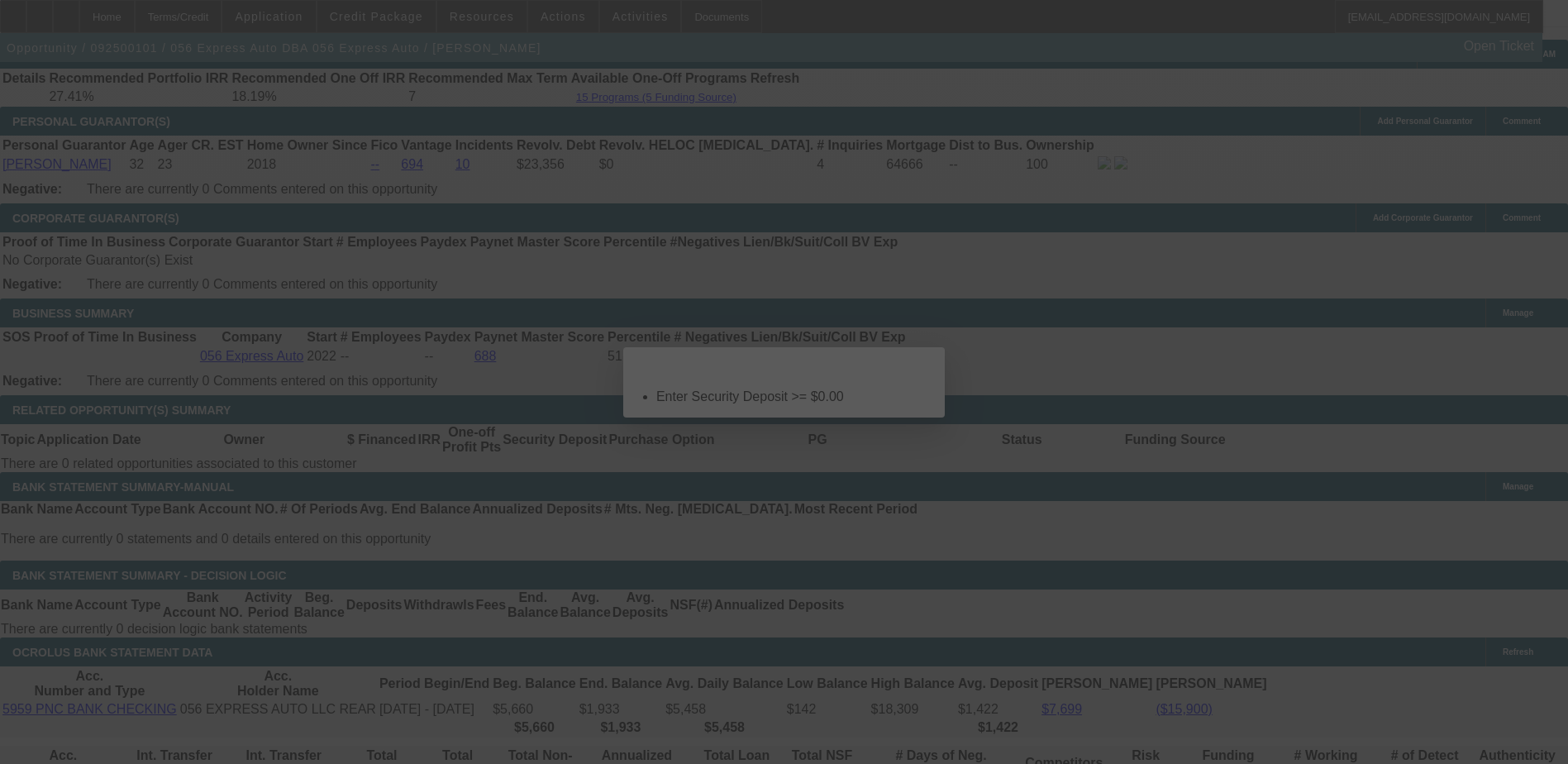
select select "0.1"
select select "0"
select select "2"
select select "0.1"
select select "4"
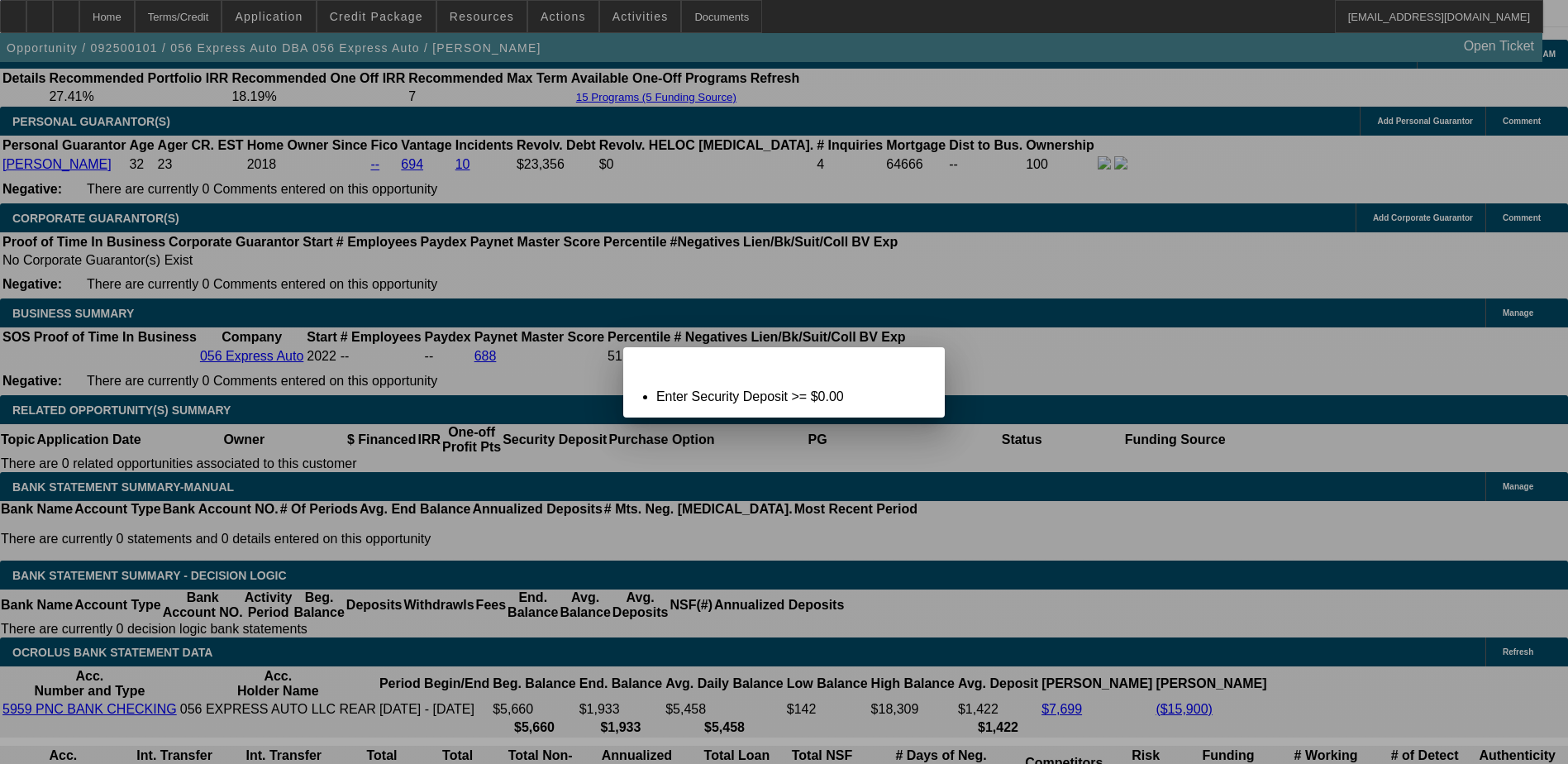
click at [909, 366] on icon at bounding box center [909, 362] width 0 height 9
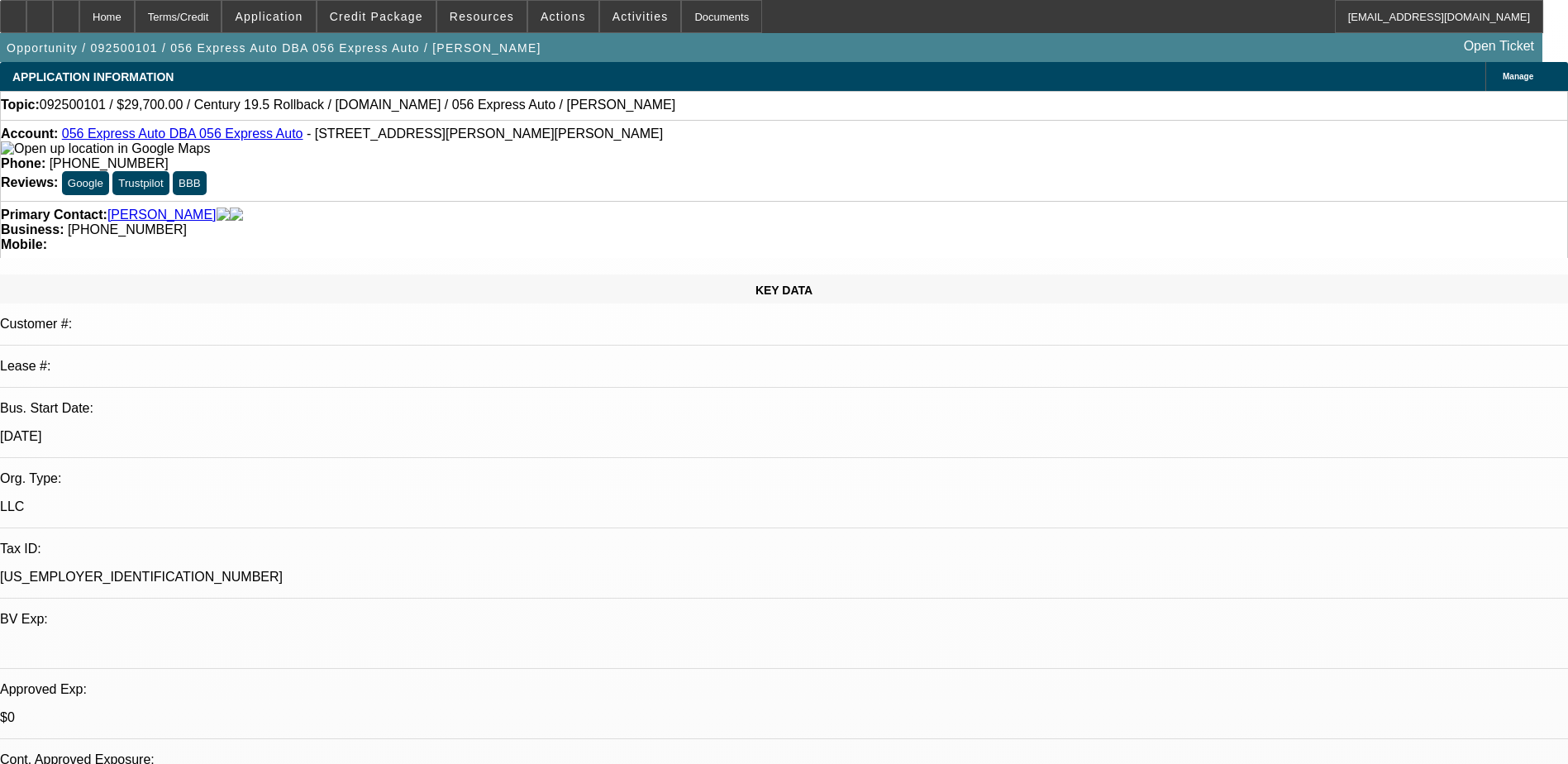
scroll to position [2446, 0]
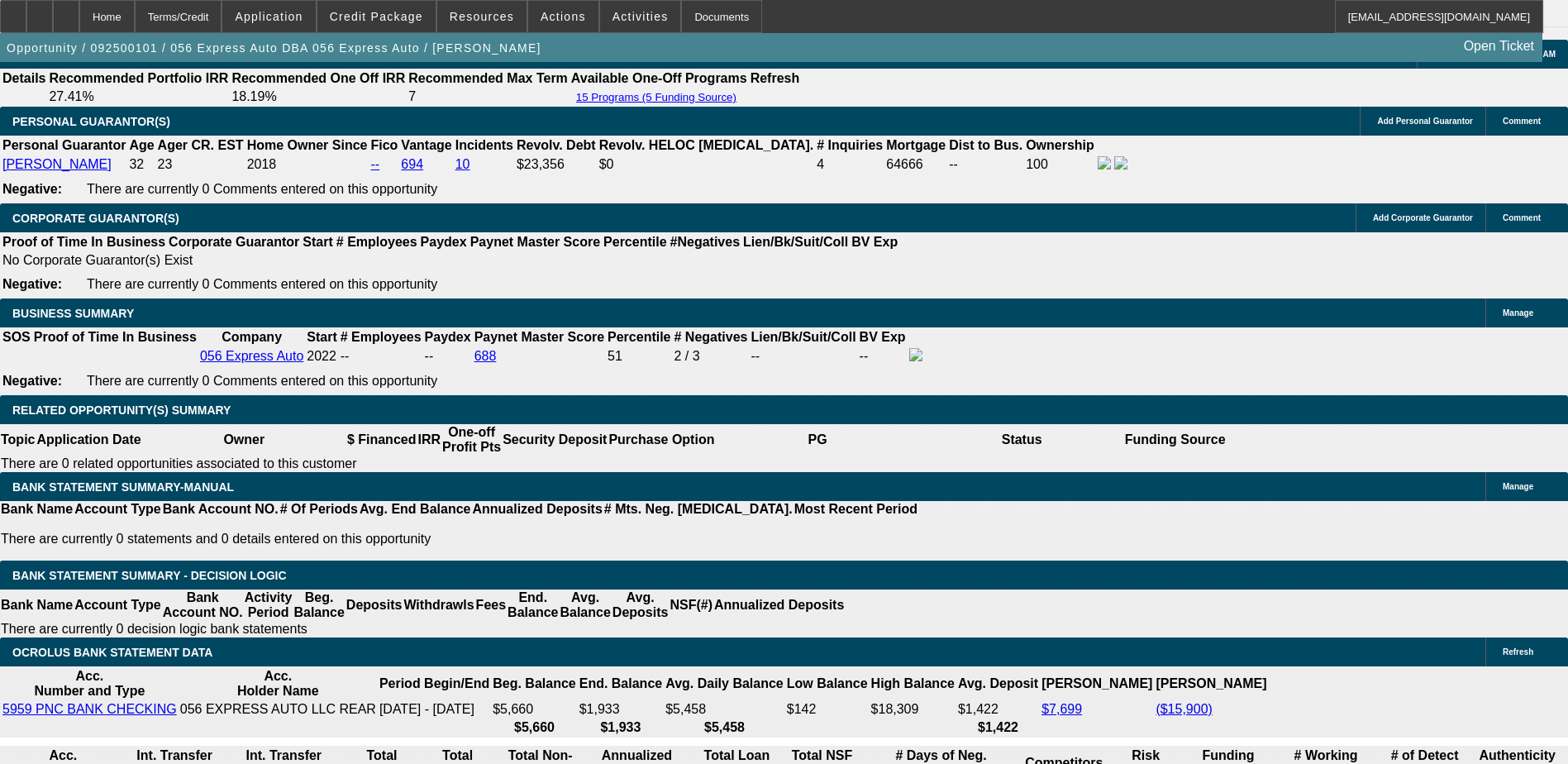
type input "$0.00"
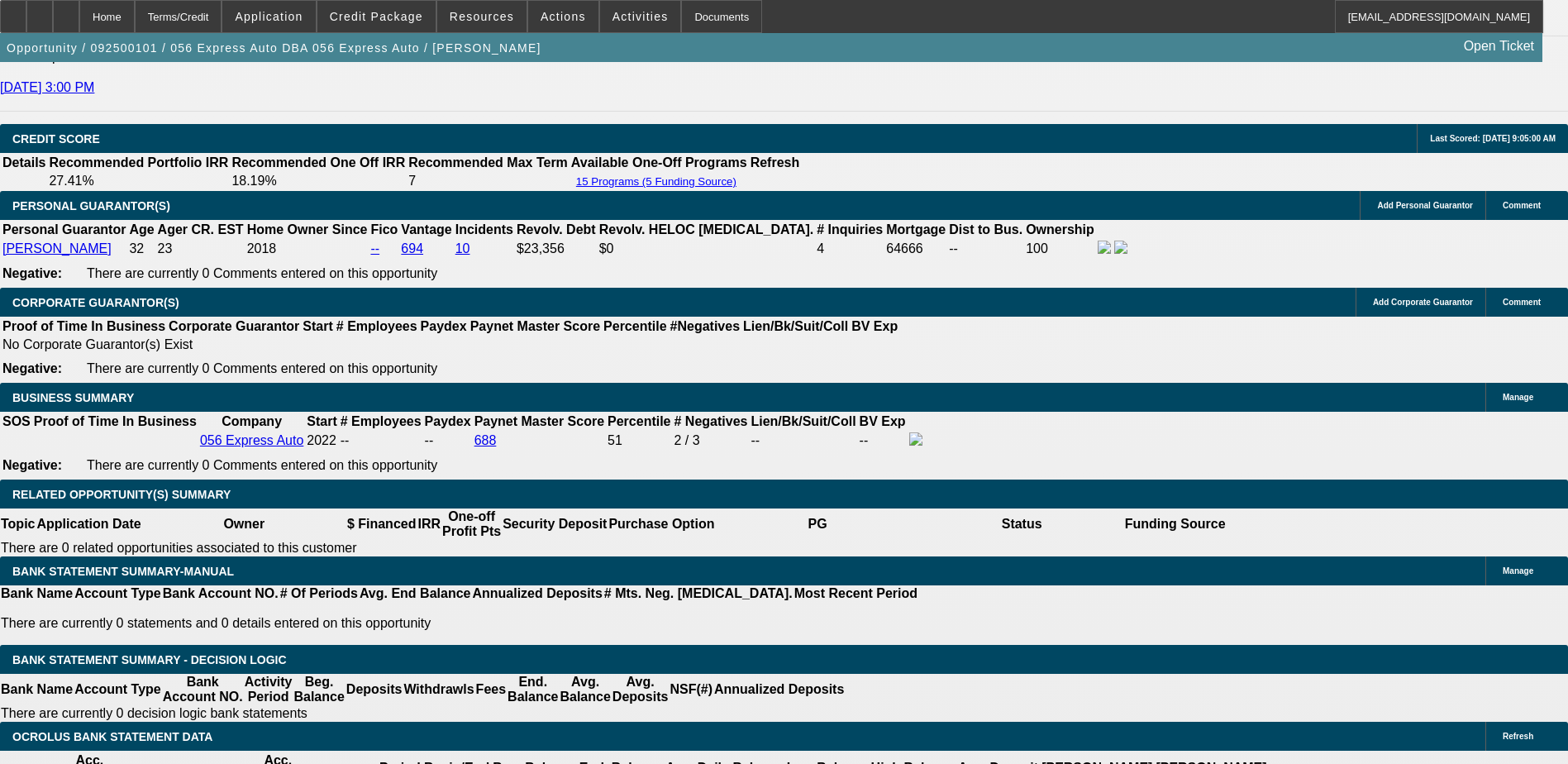
scroll to position [2281, 0]
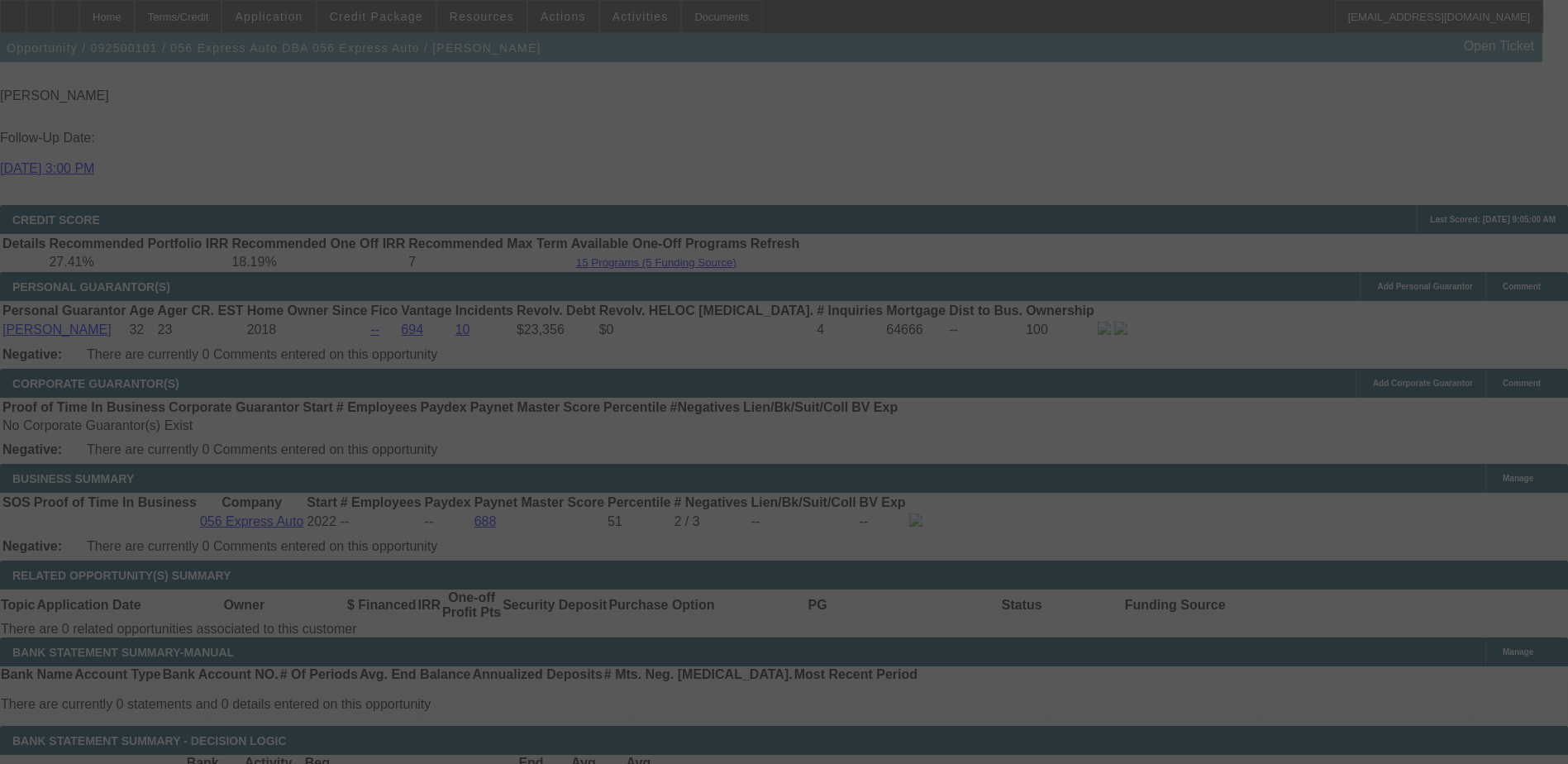
scroll to position [2363, 0]
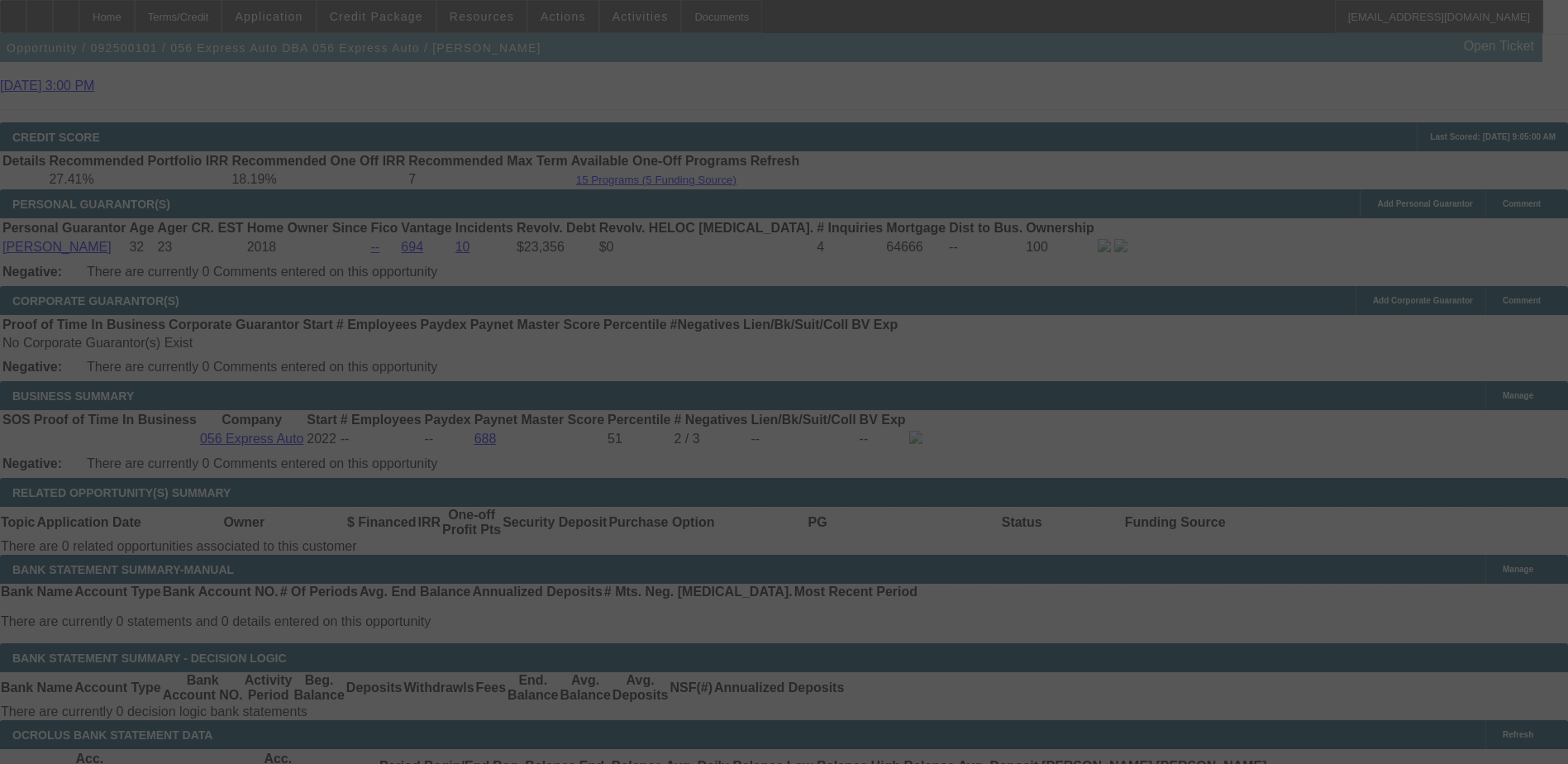
select select "0.1"
select select "0"
select select "2"
select select "0.1"
select select "4"
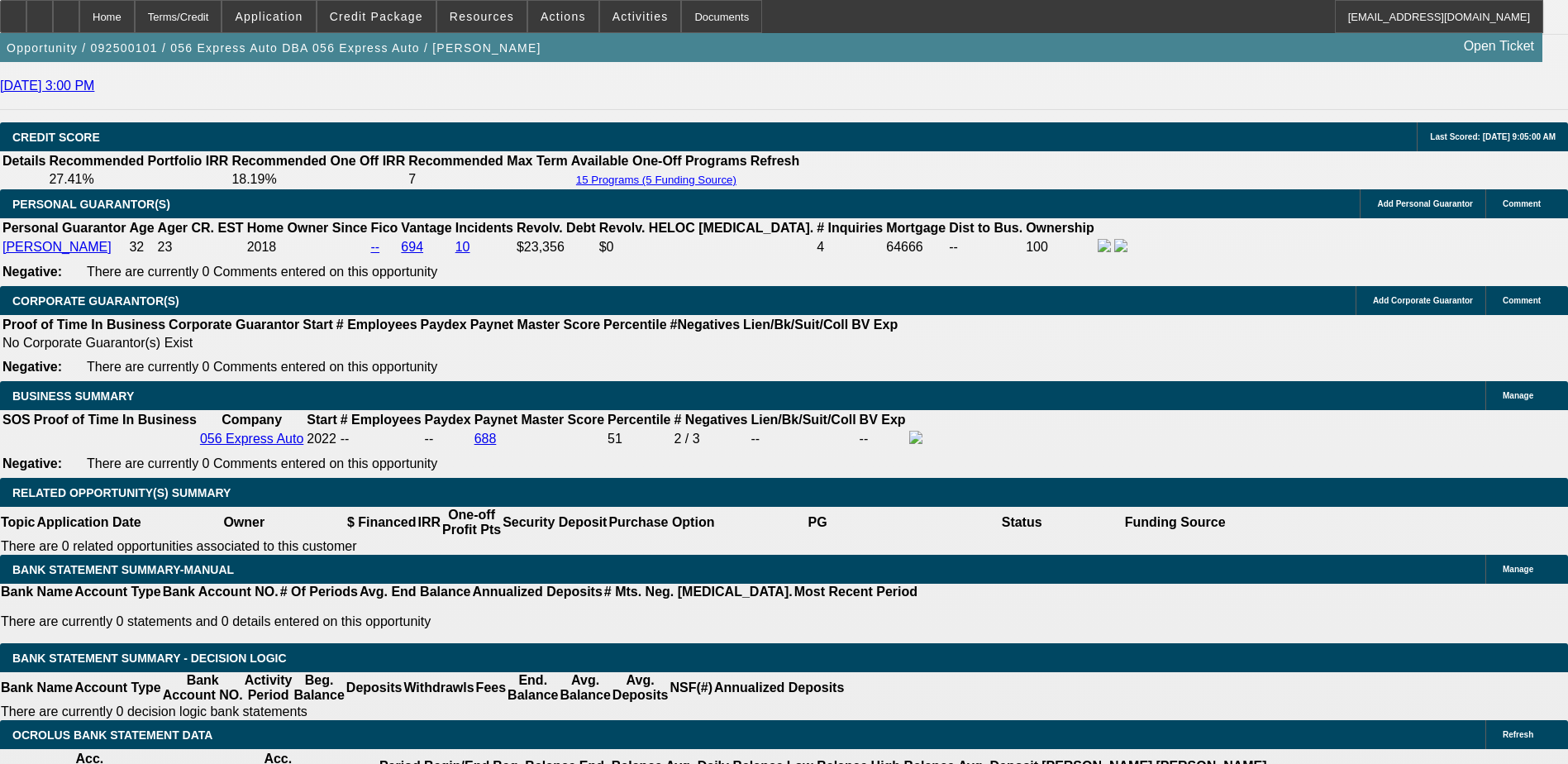
type input "1"
type input "UNKNOWN"
type input "12"
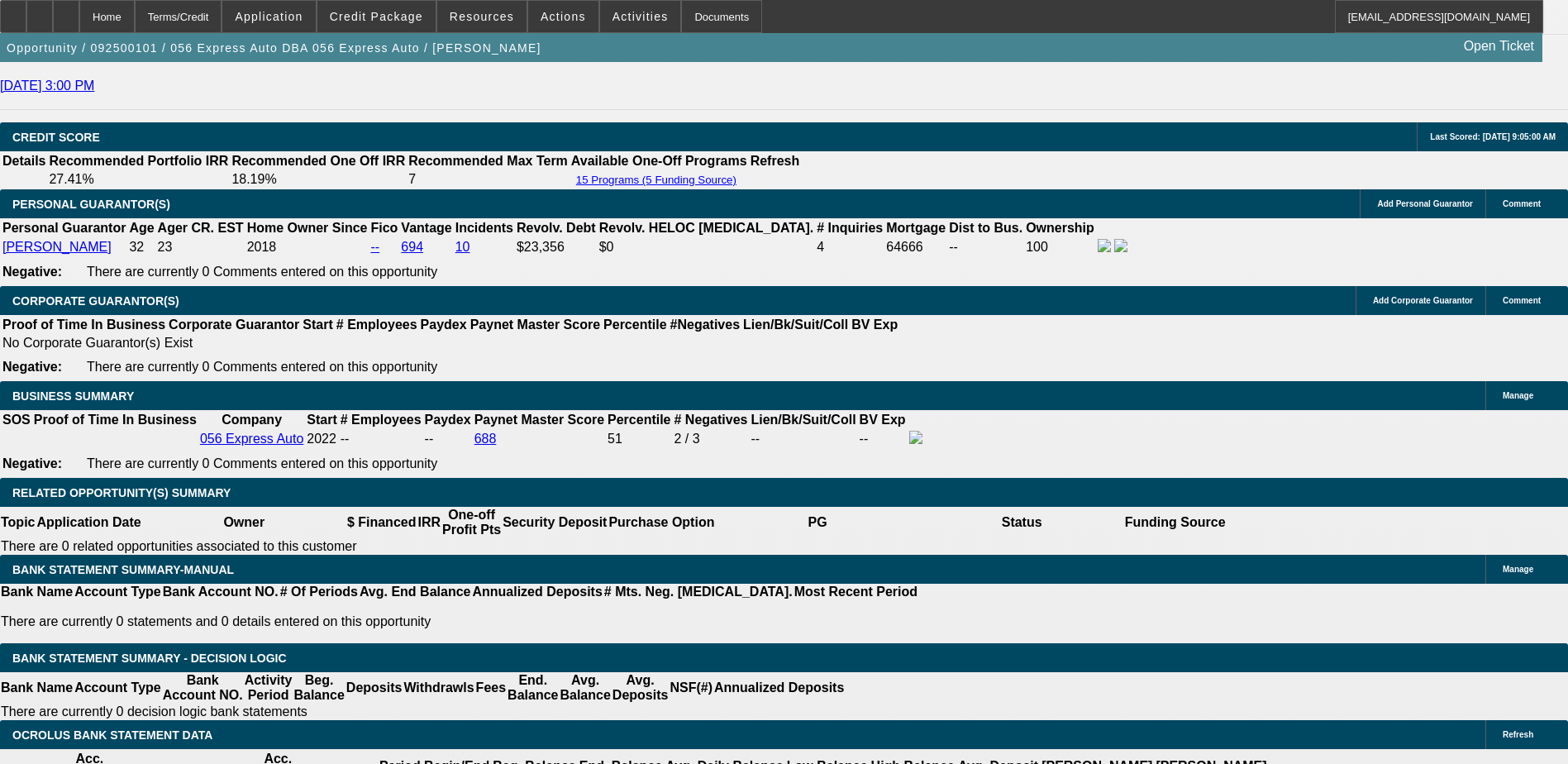
type input "$837.78"
type input "12.5"
type input "$993.57"
type input "12.5"
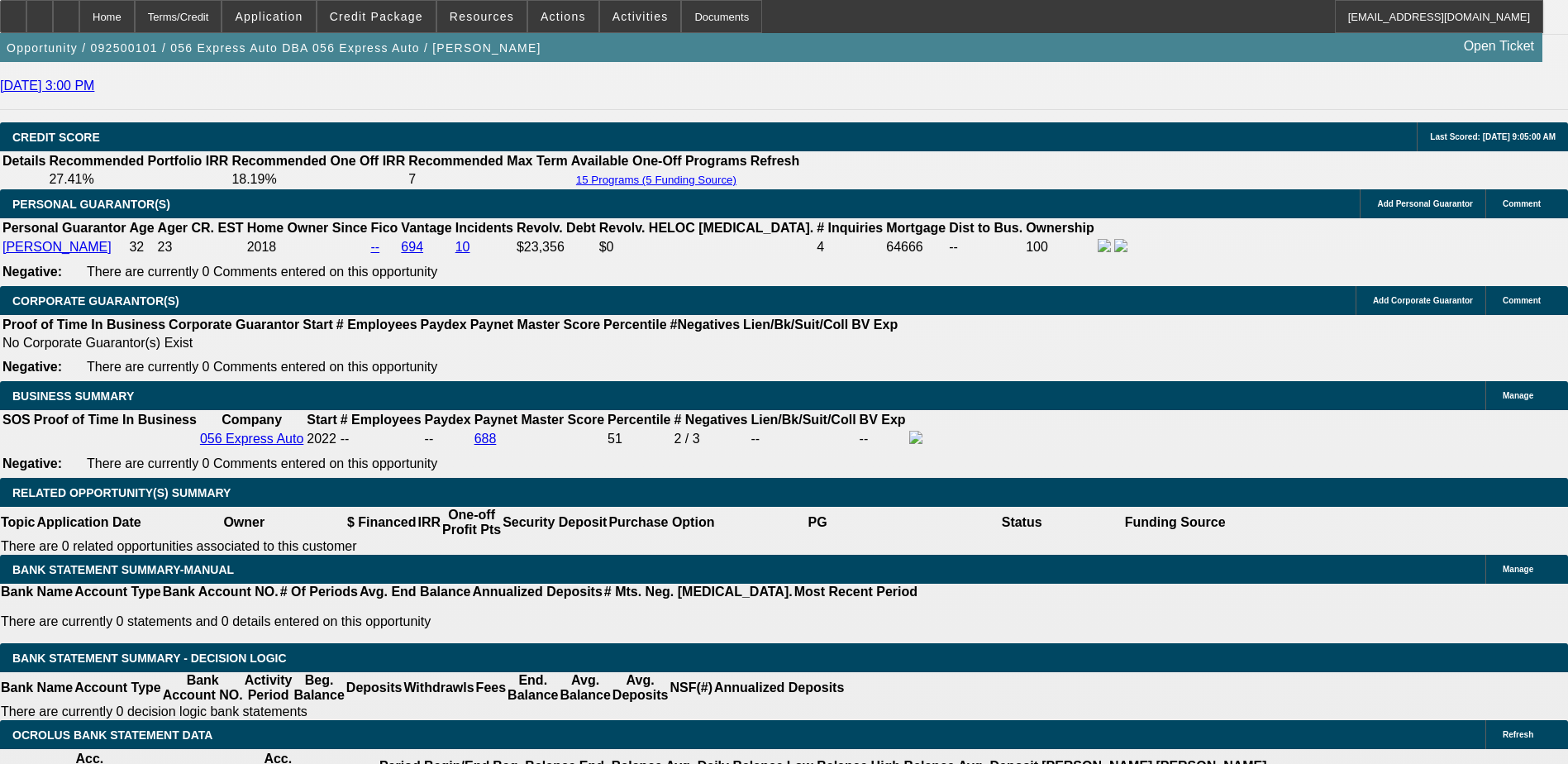
select select "3"
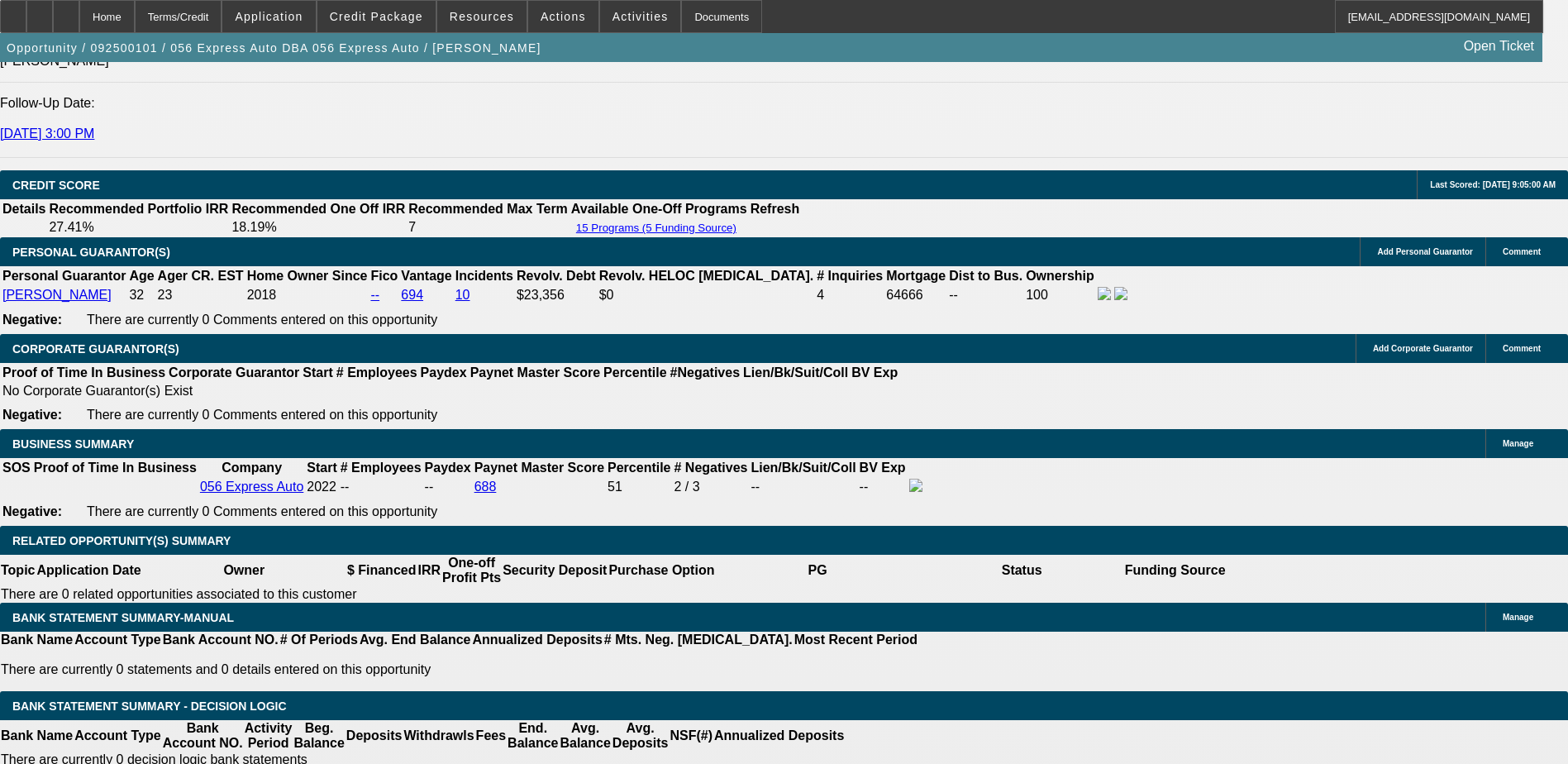
scroll to position [2281, 0]
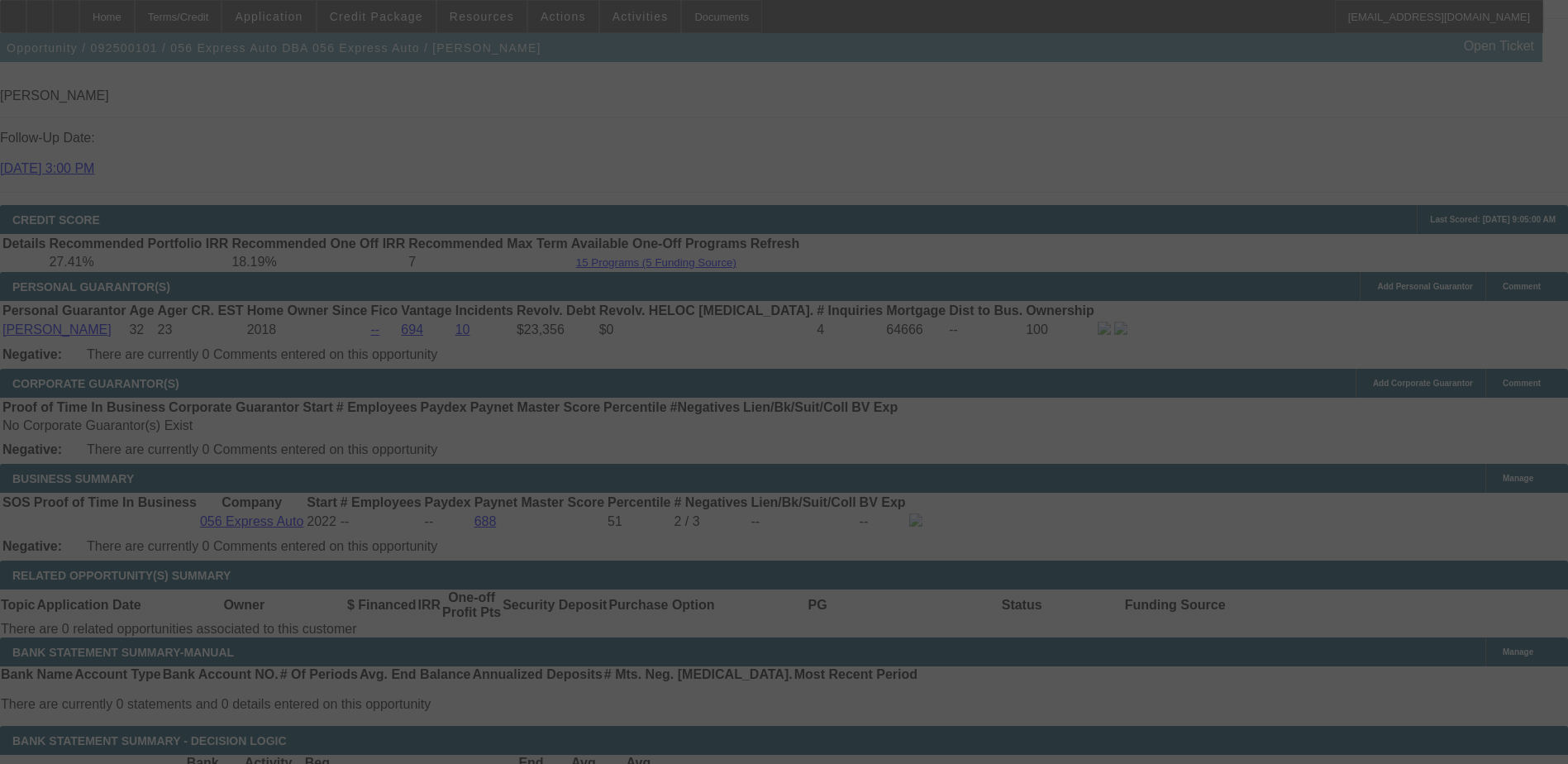
scroll to position [2446, 0]
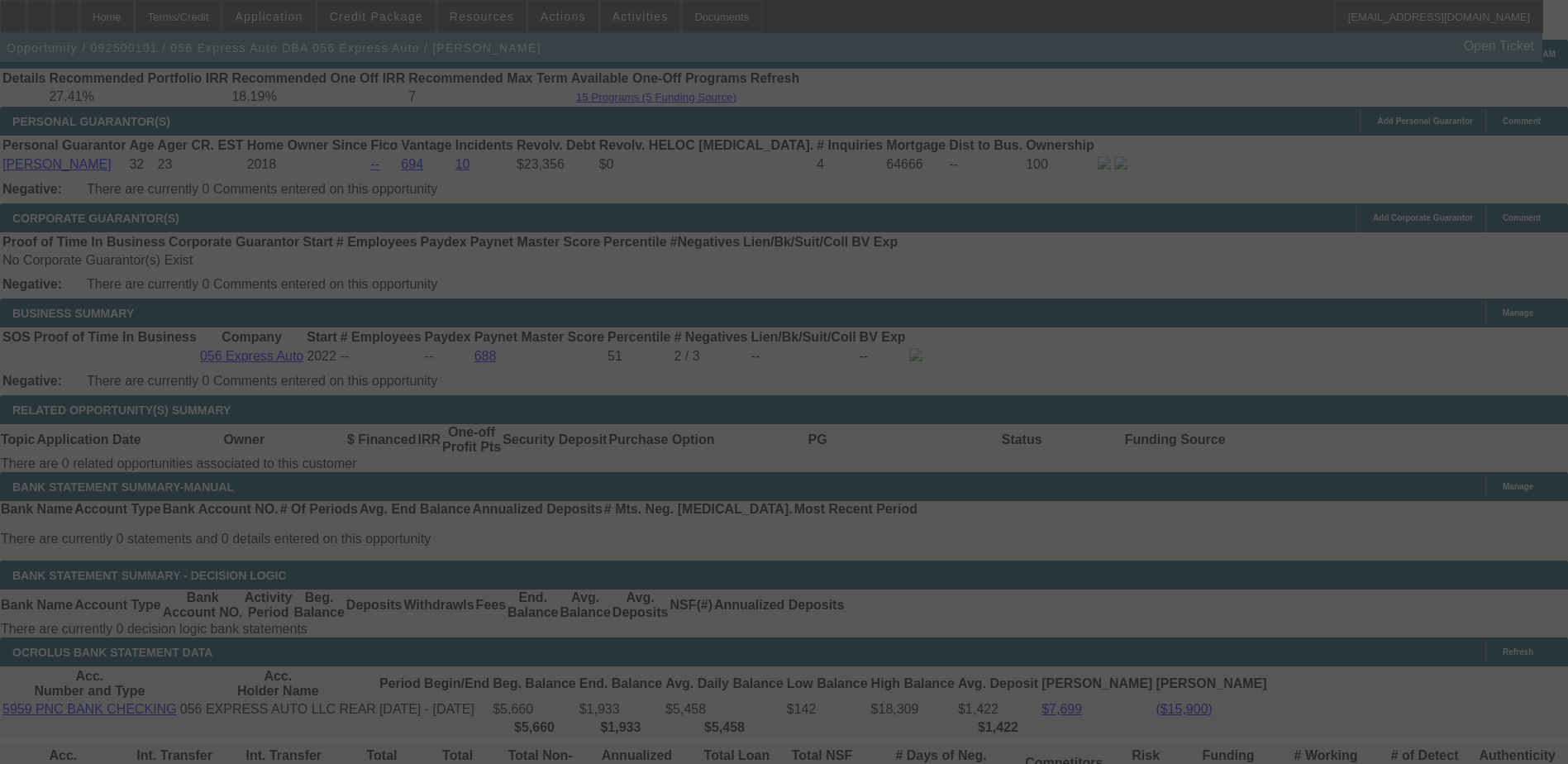
select select "0.1"
select select "0"
select select "3"
select select "0.1"
select select "4"
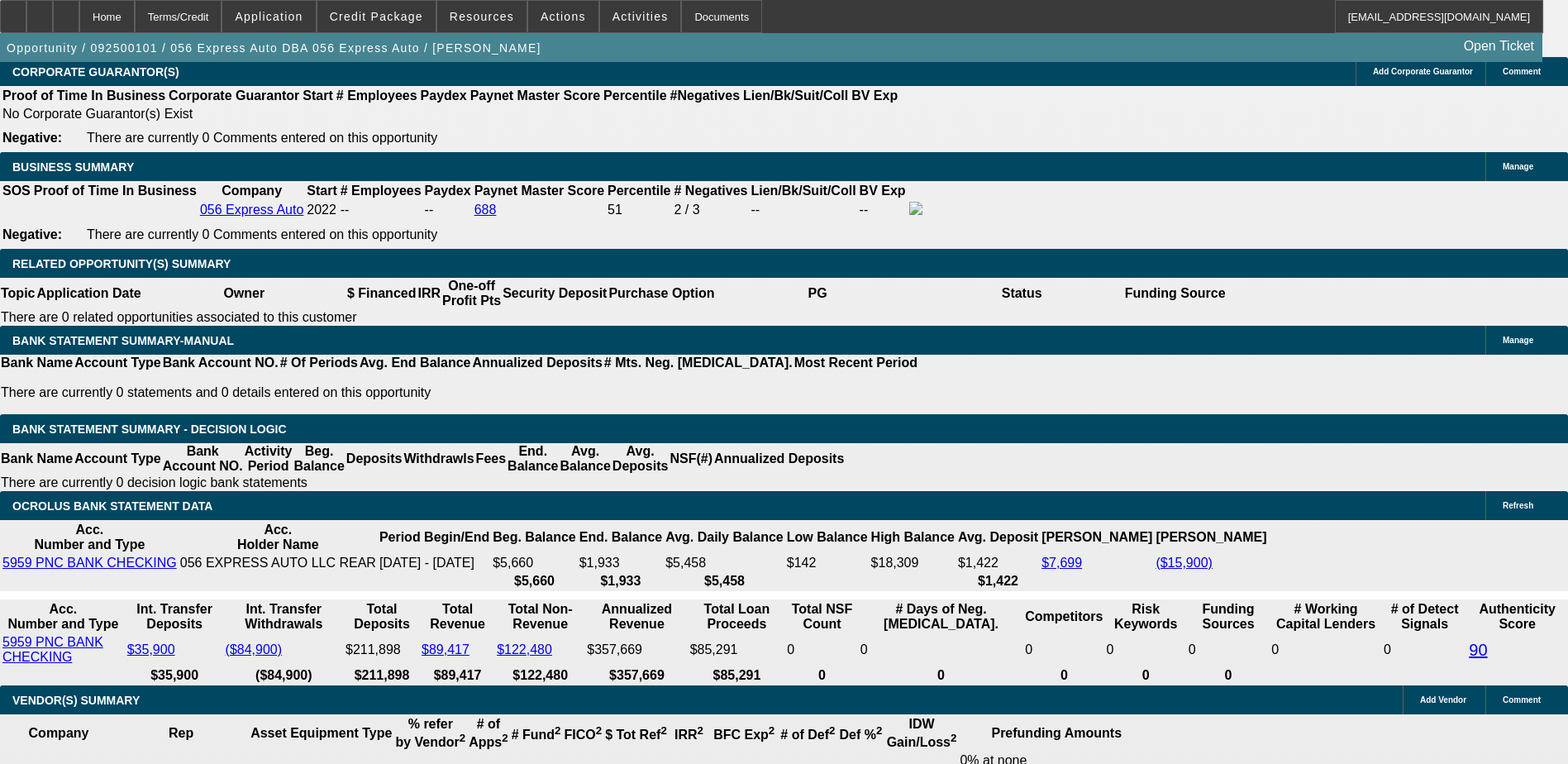
scroll to position [2510, 0]
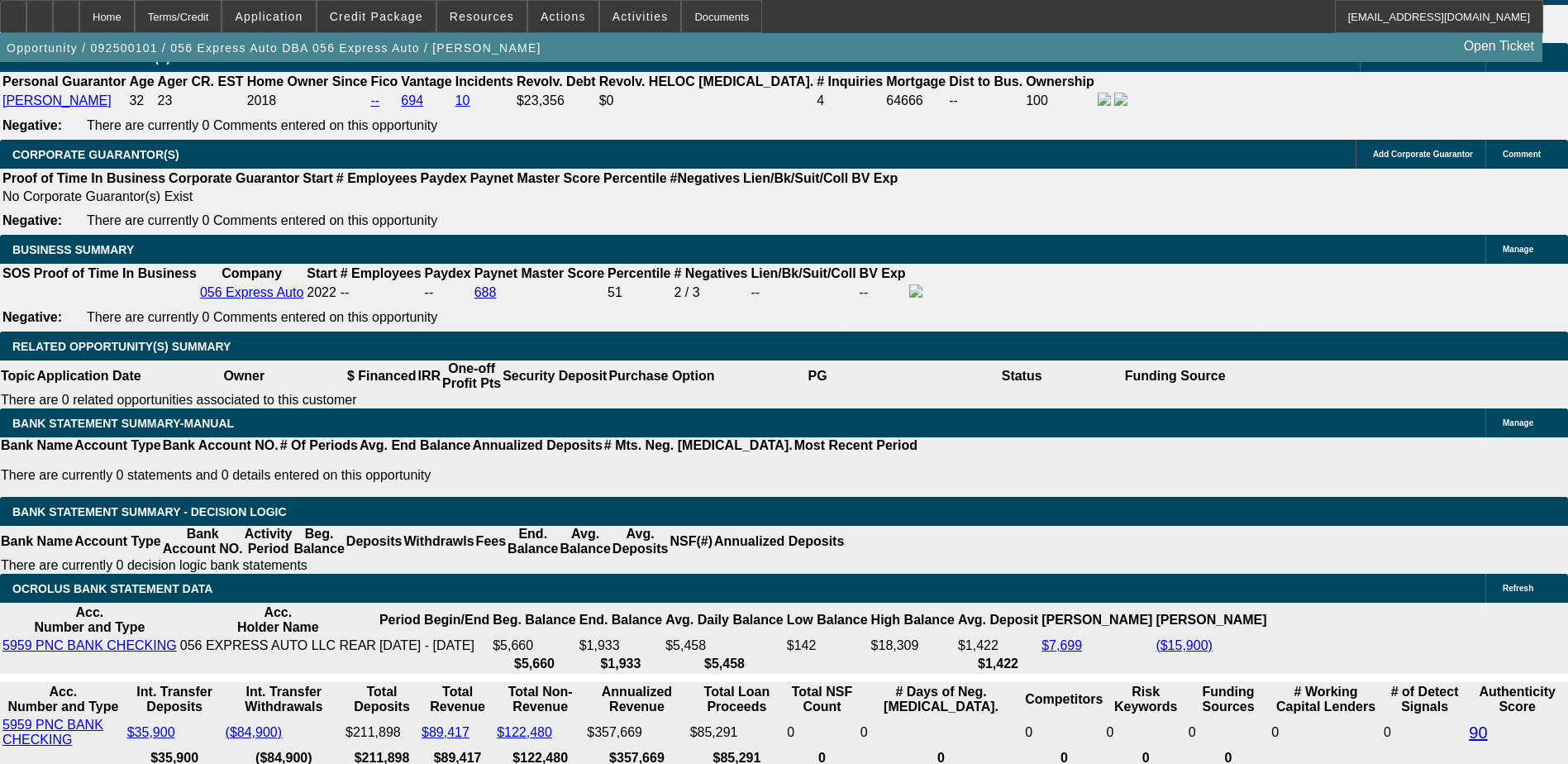
select select "1"
type input "UNKNOWN"
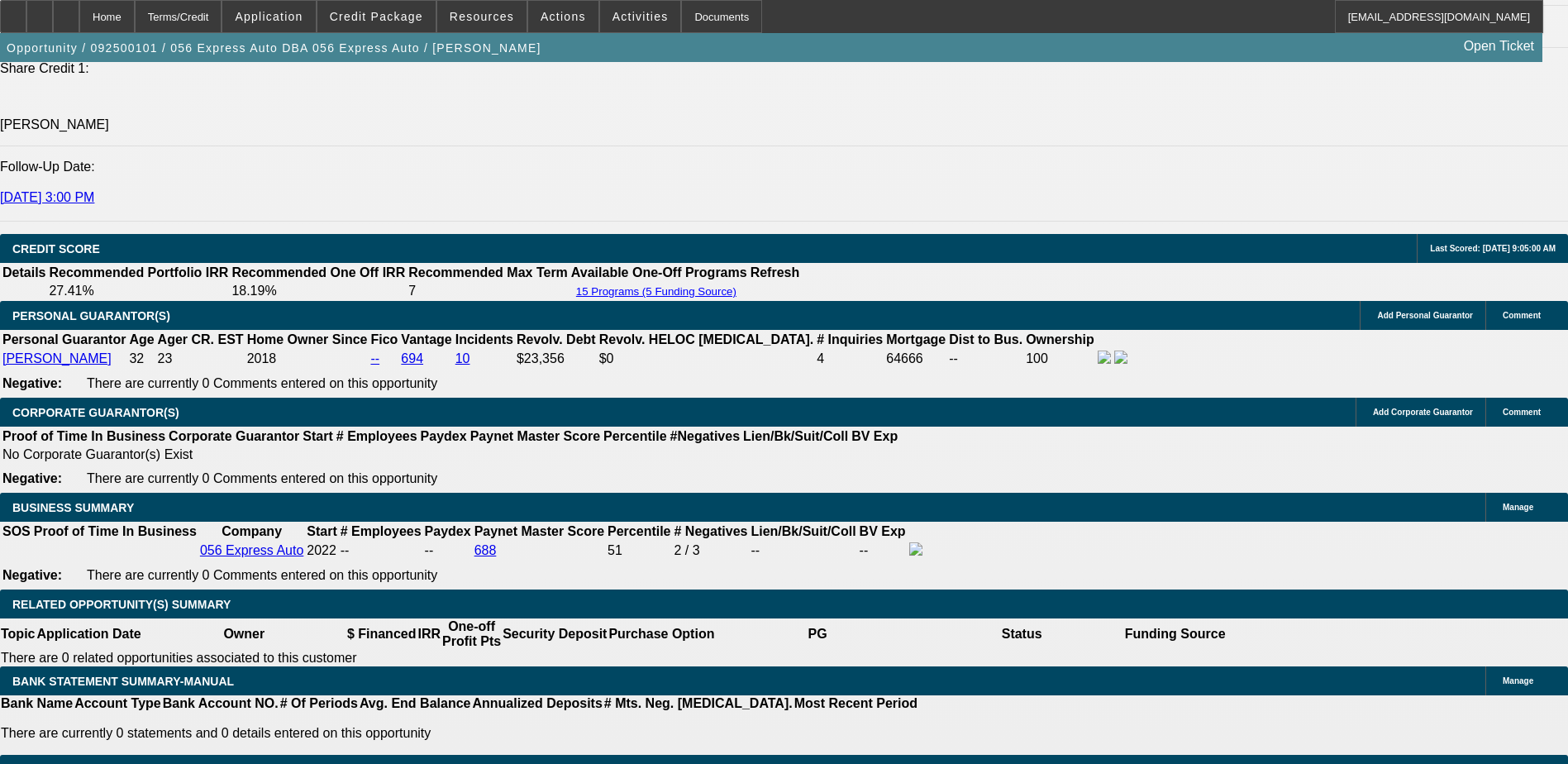
scroll to position [2179, 0]
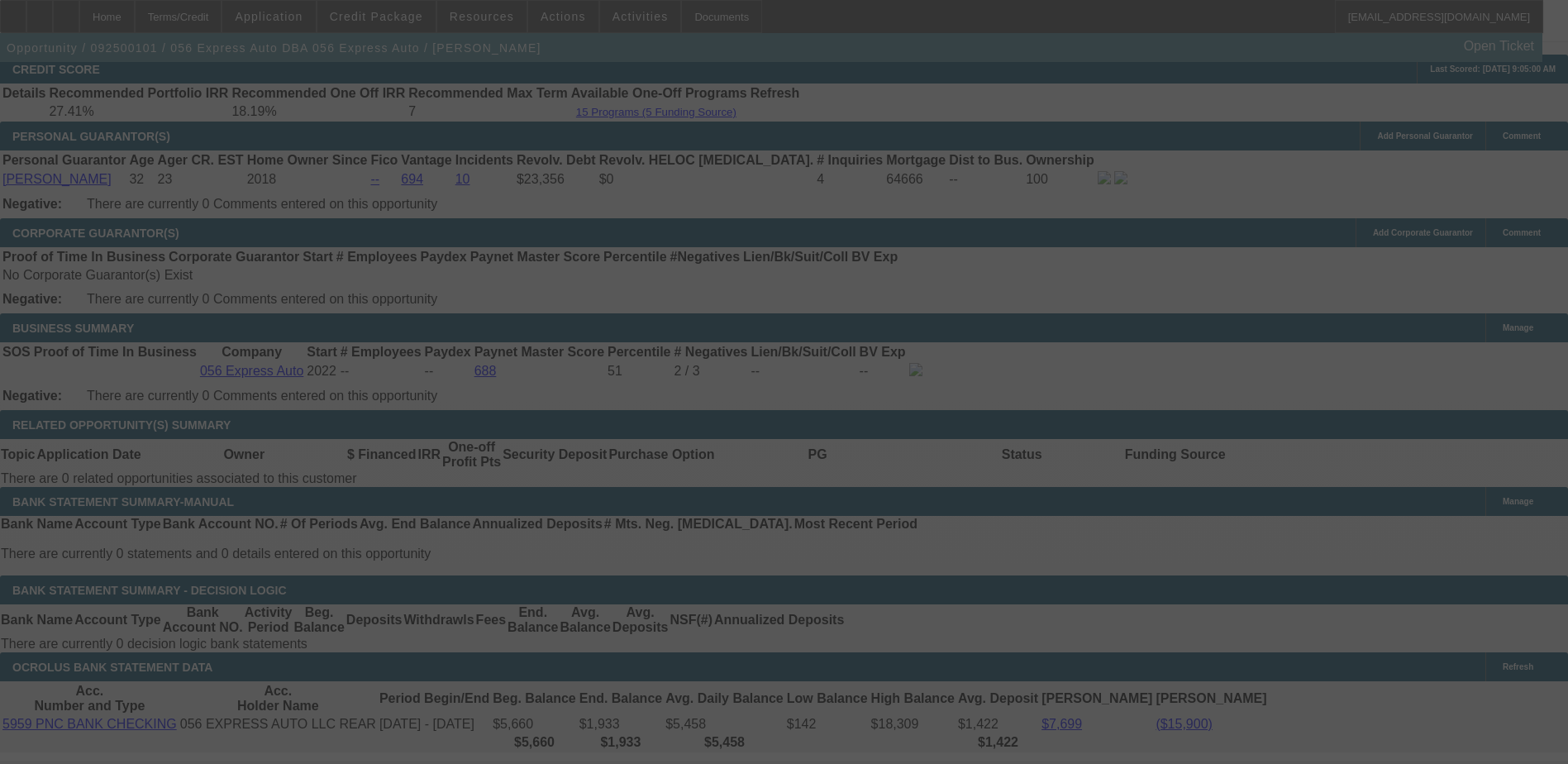
scroll to position [2510, 0]
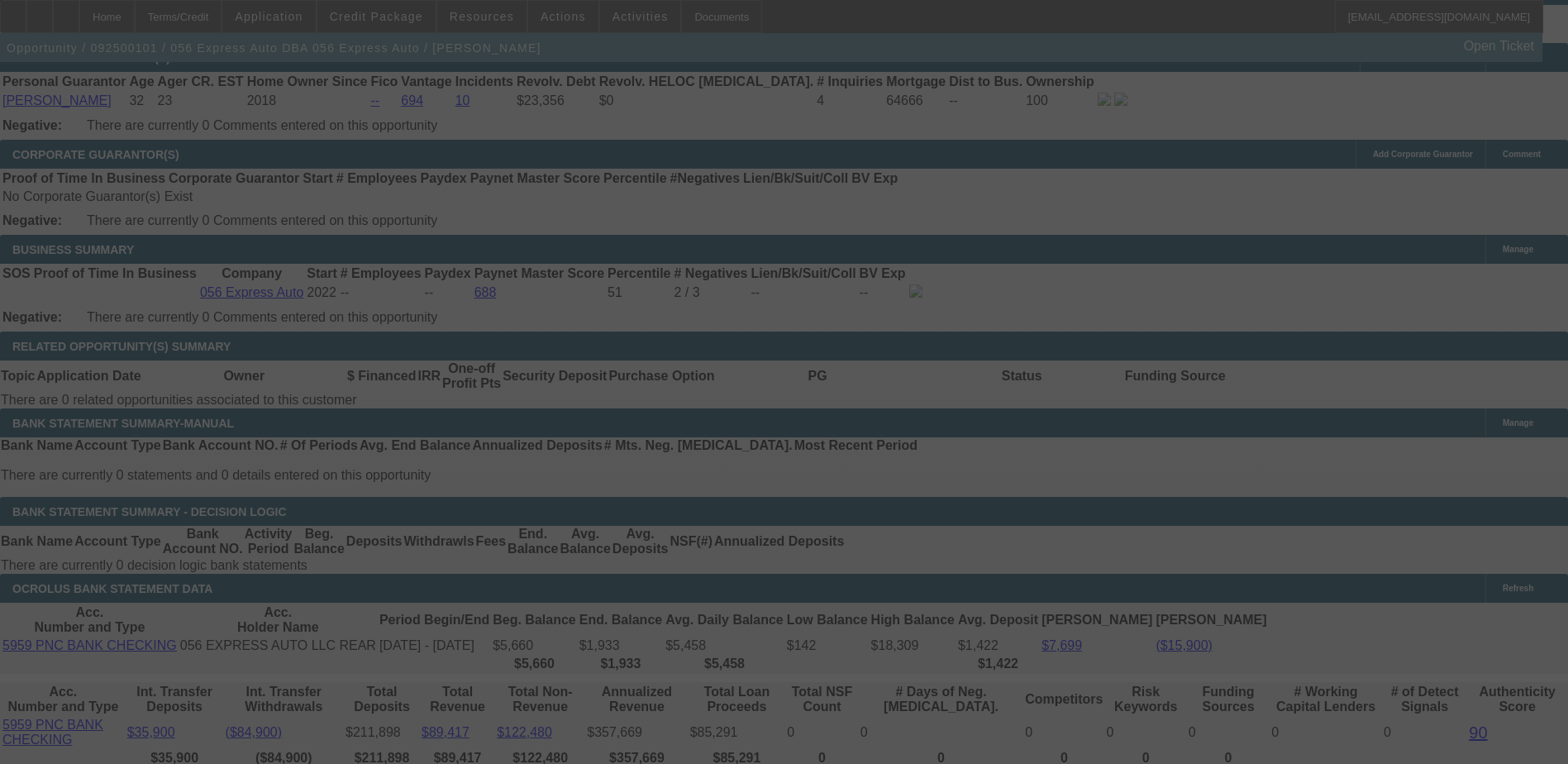
select select "0.1"
select select "0"
select select "0.1"
select select "4"
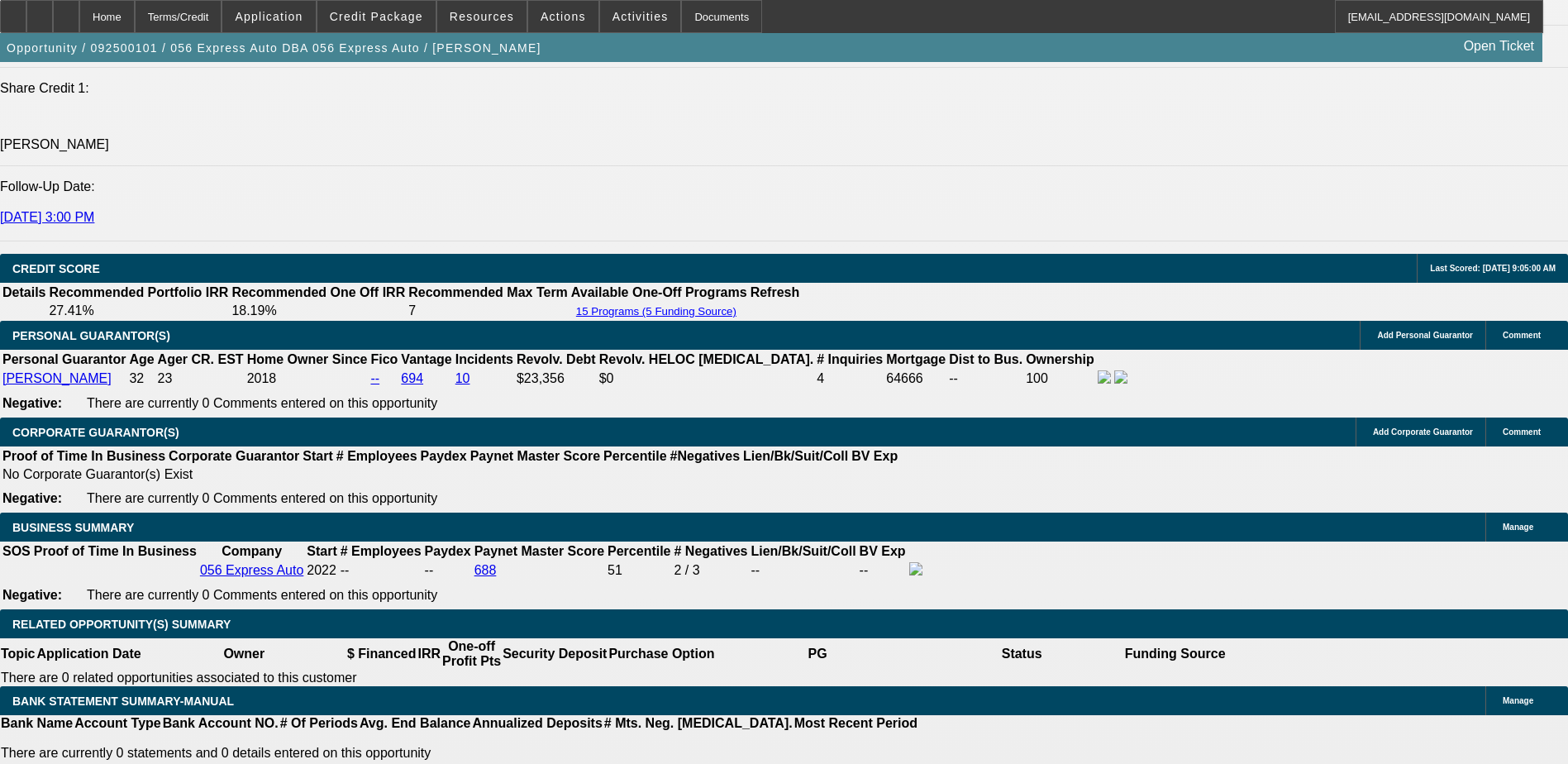
scroll to position [2563, 0]
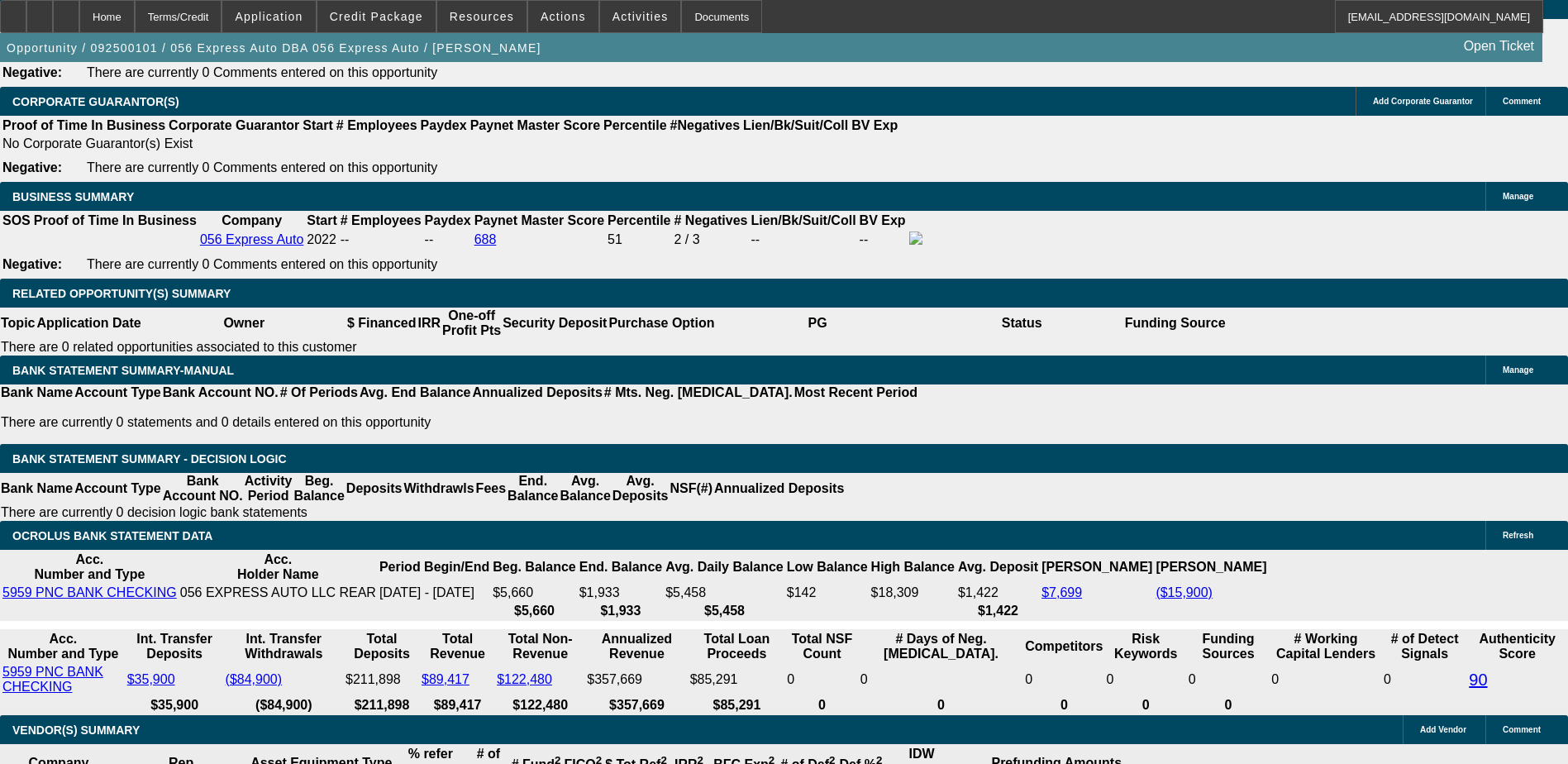
select select "3"
type input "UNKNOWN"
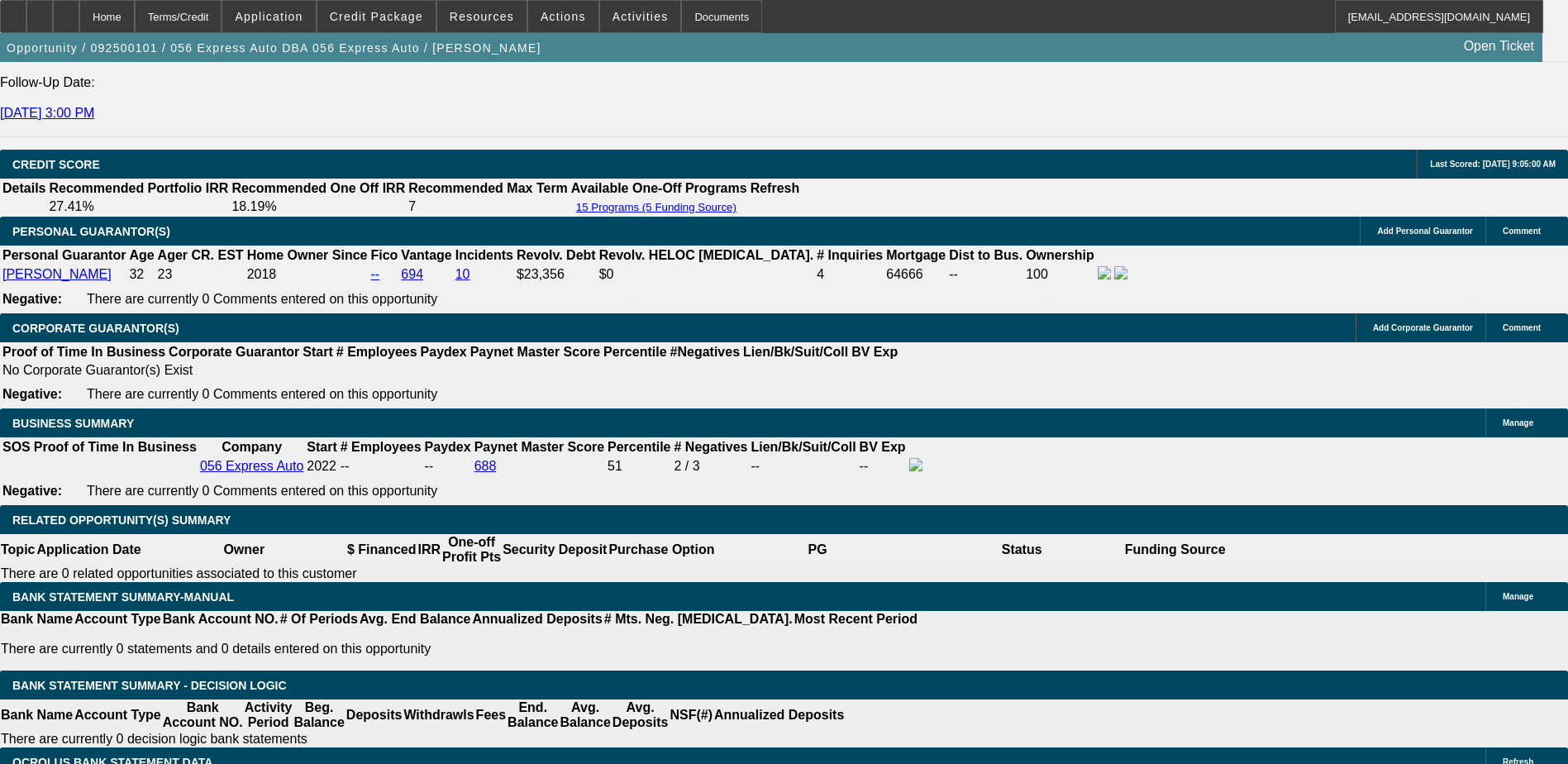
scroll to position [2150, 0]
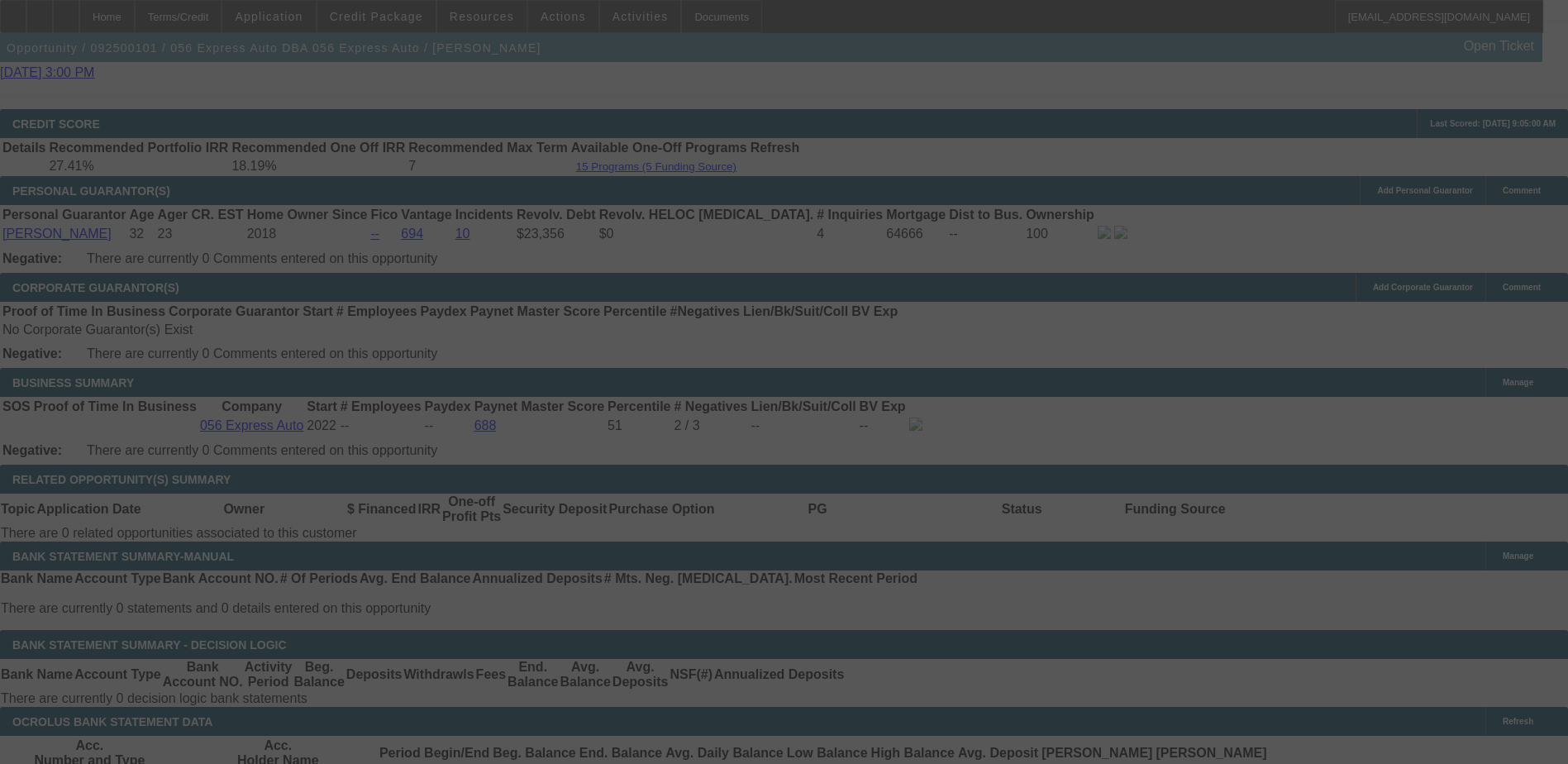
scroll to position [2398, 0]
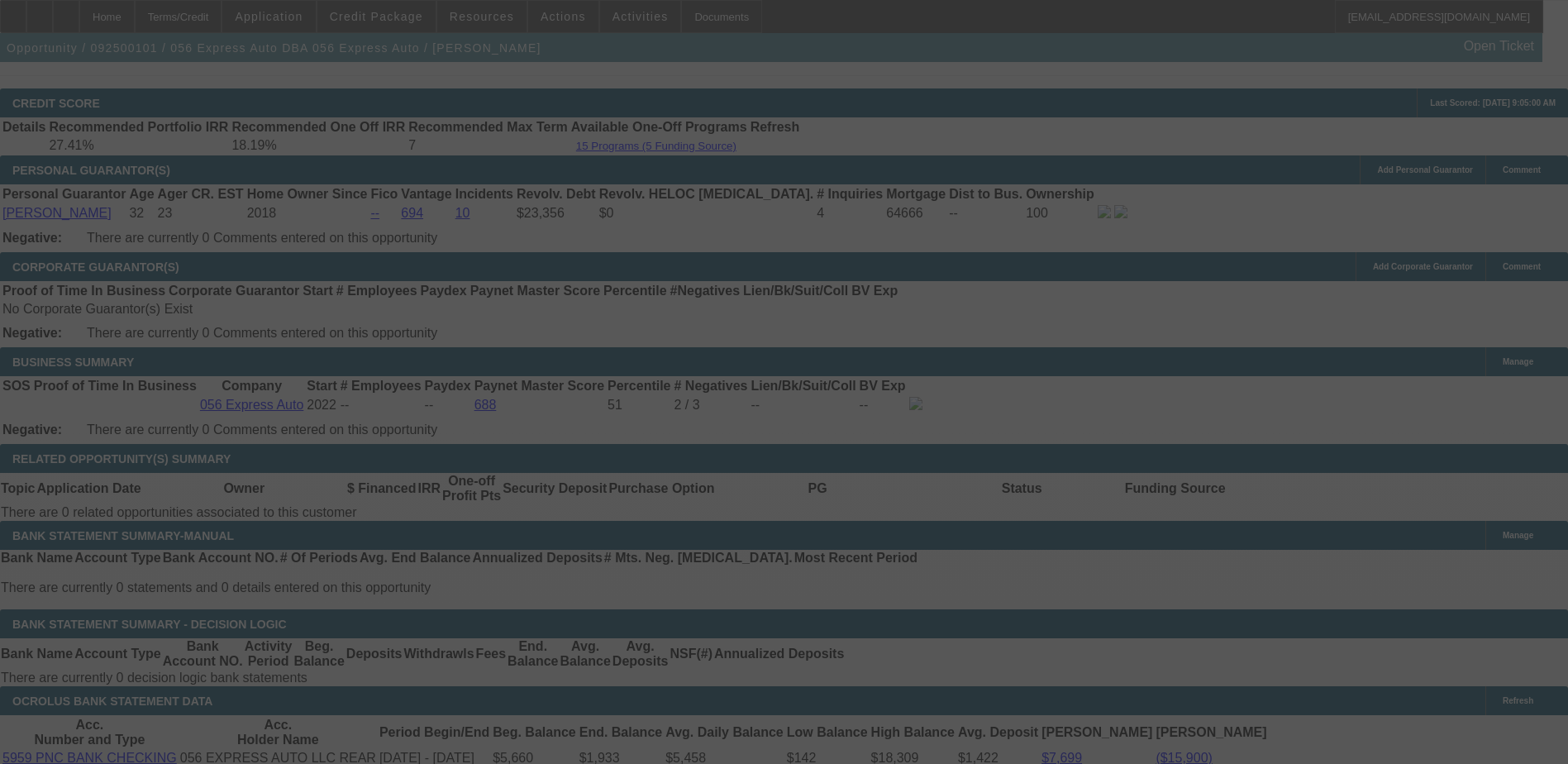
select select "0.1"
select select "0"
select select "3"
select select "0.1"
select select "4"
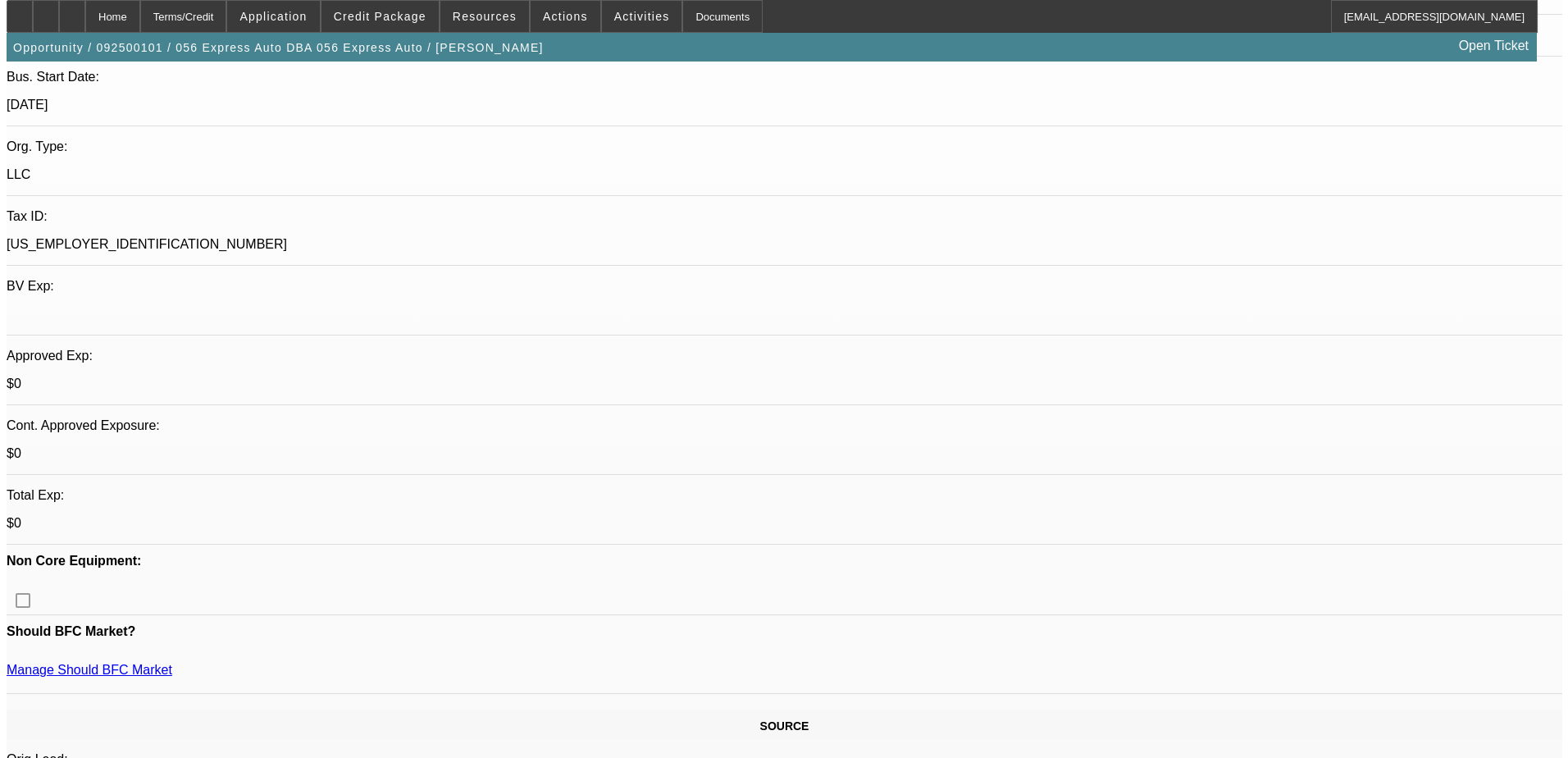
scroll to position [0, 0]
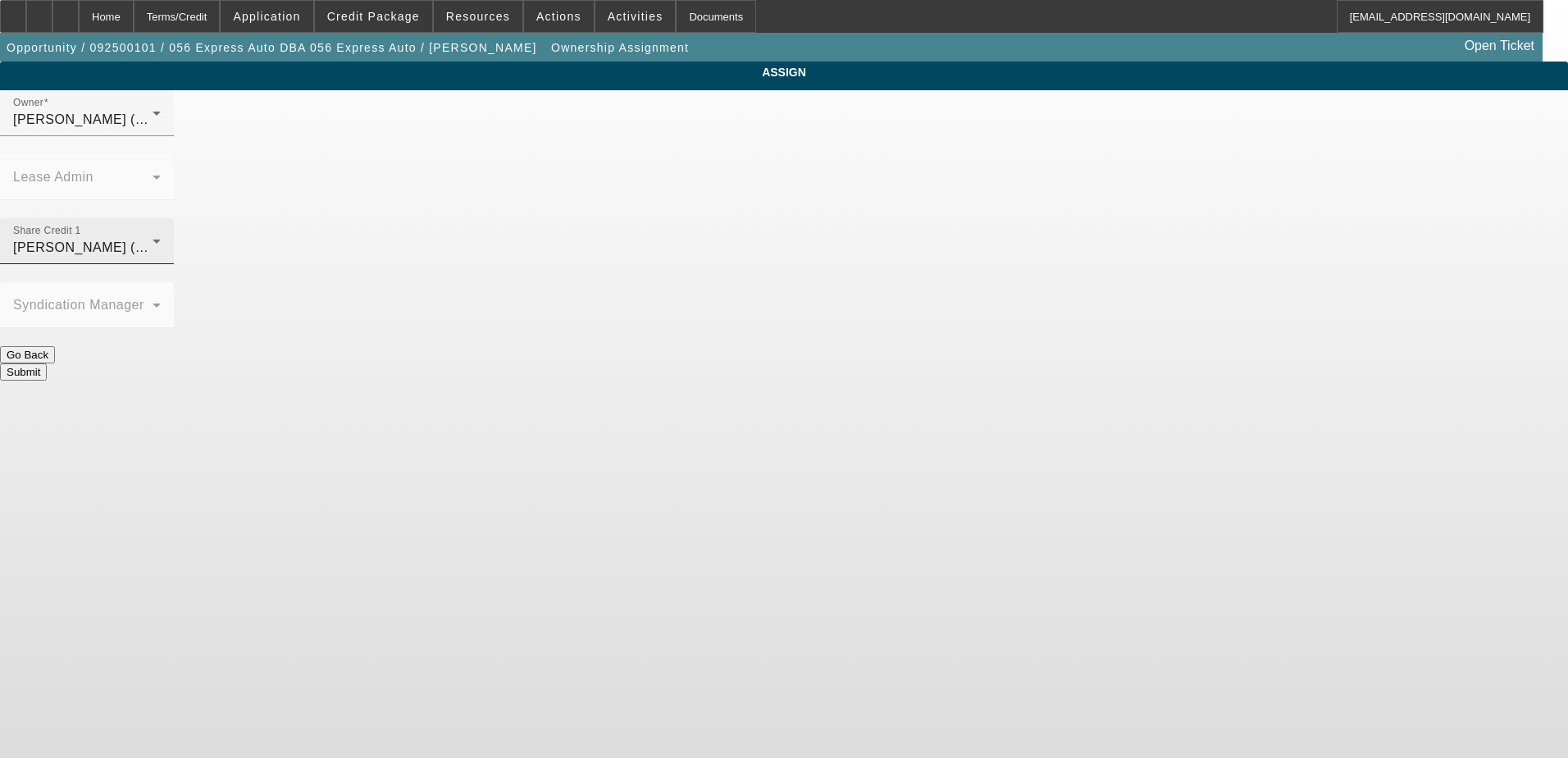
click at [152, 237] on div "Oliva, Nicholas (Lvl 3)" at bounding box center [83, 247] width 139 height 20
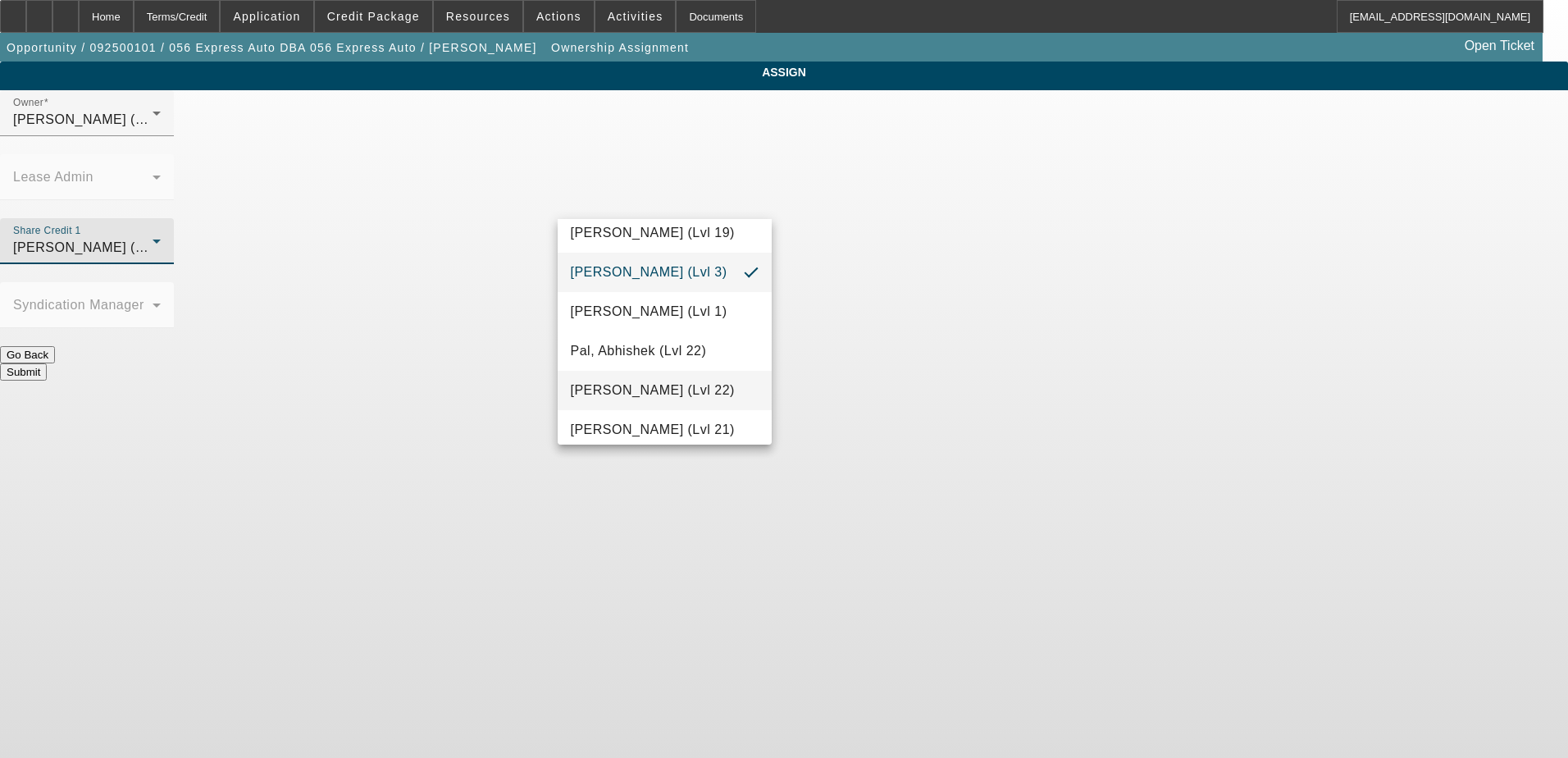
scroll to position [1559, 0]
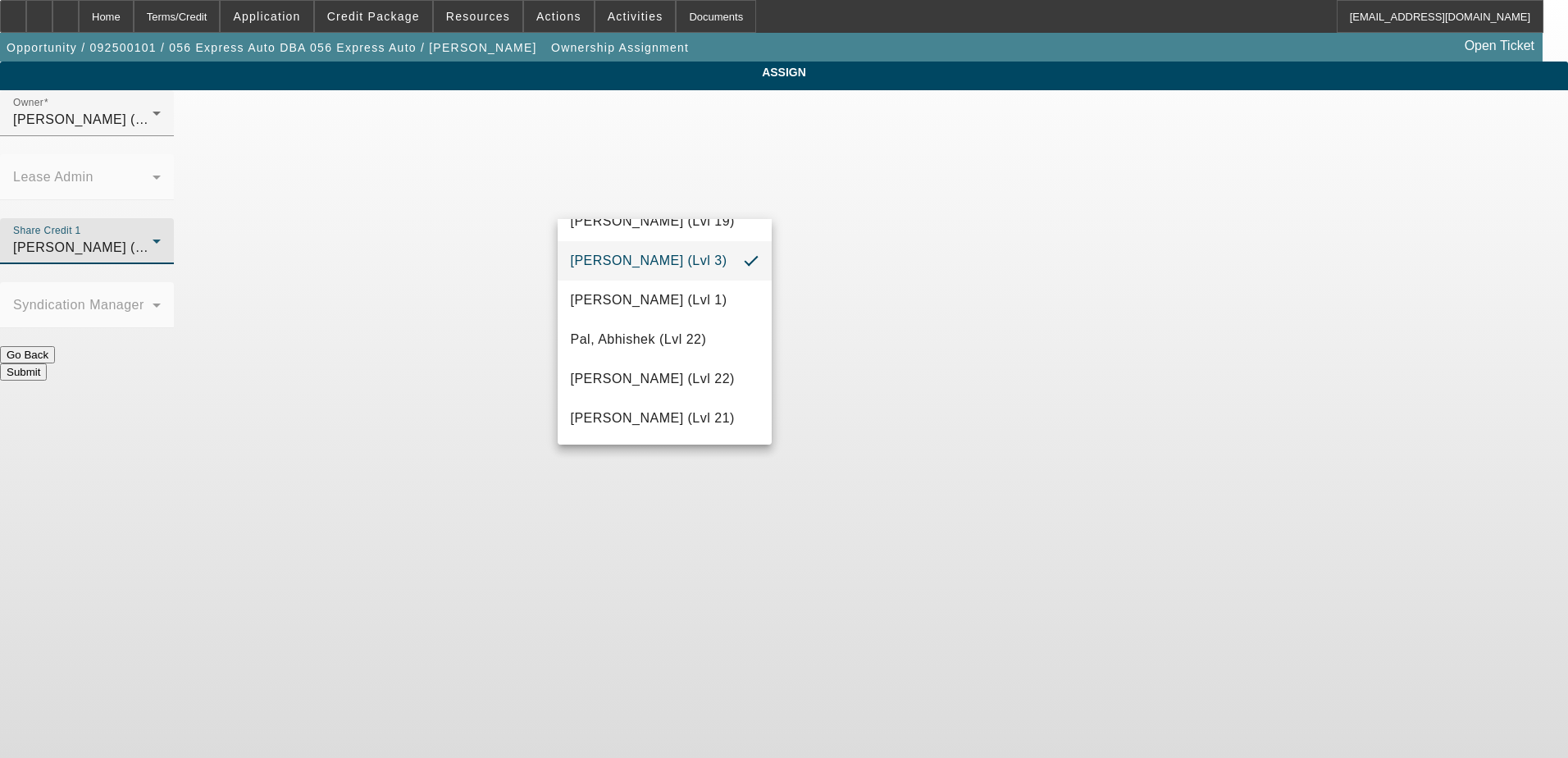
click at [744, 256] on mat-pseudo-checkbox at bounding box center [751, 261] width 15 height 15
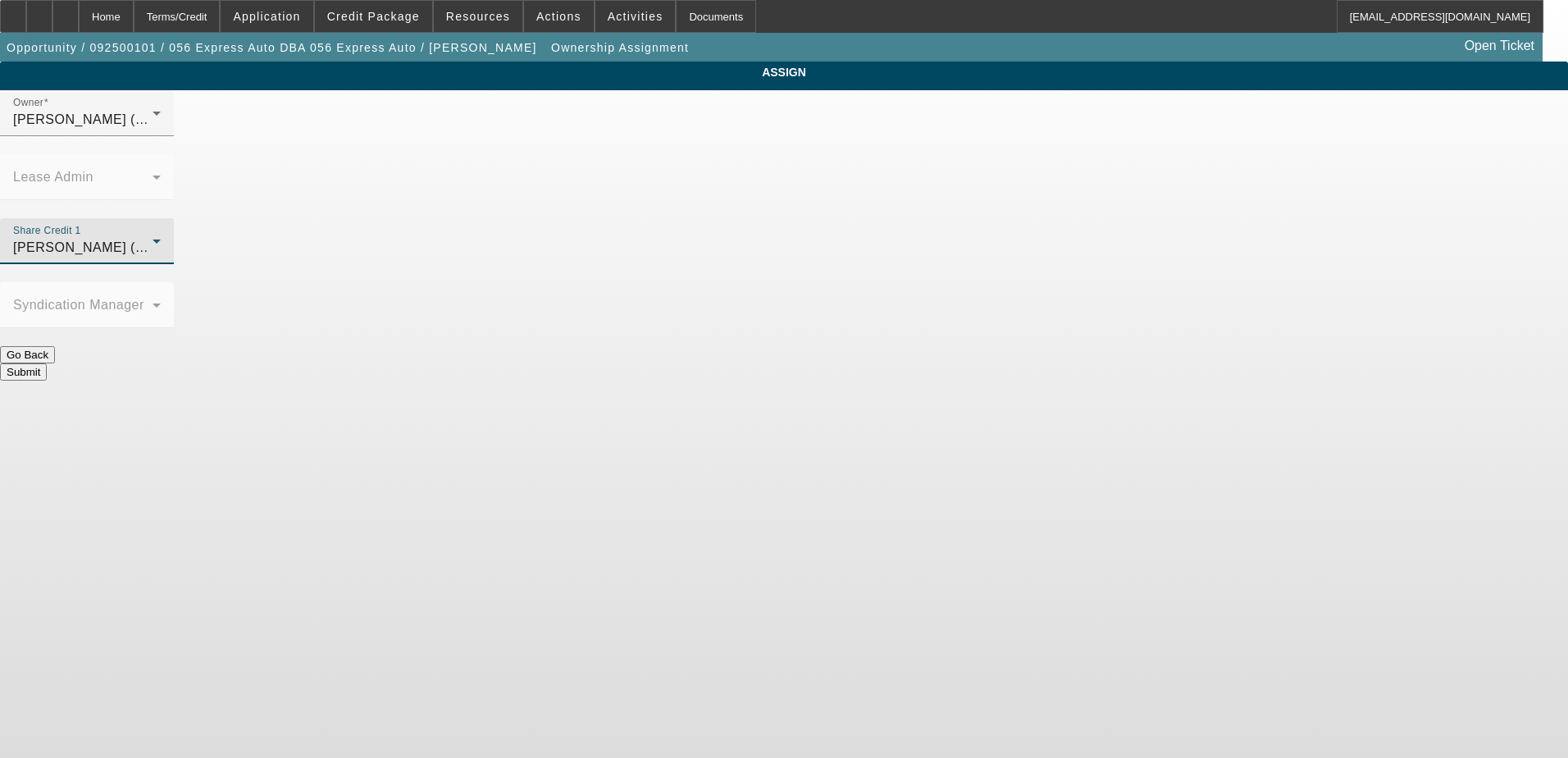
click at [169, 240] on span "Oliva, Nicholas (Lvl 3)" at bounding box center [91, 247] width 157 height 14
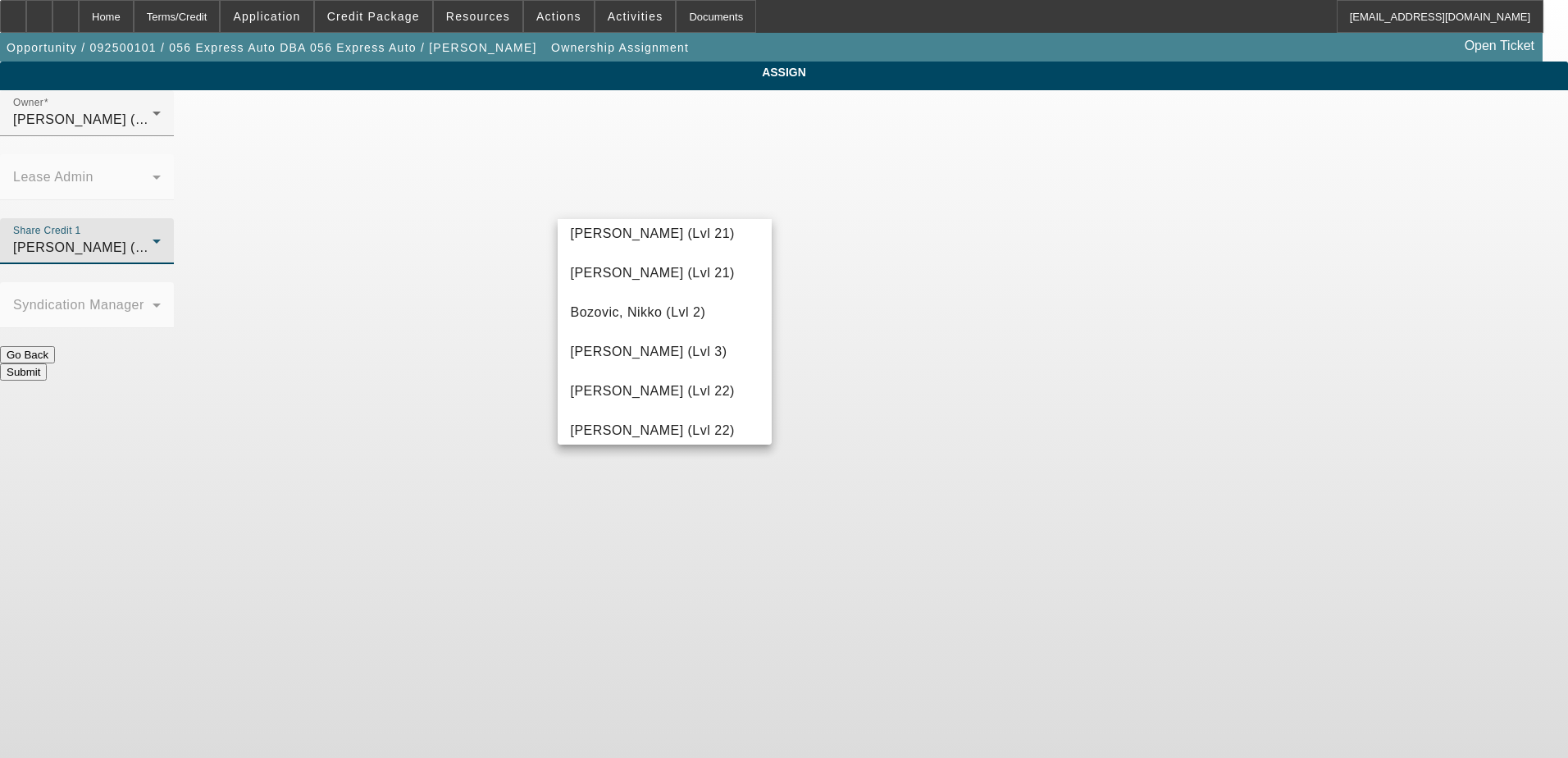
scroll to position [0, 0]
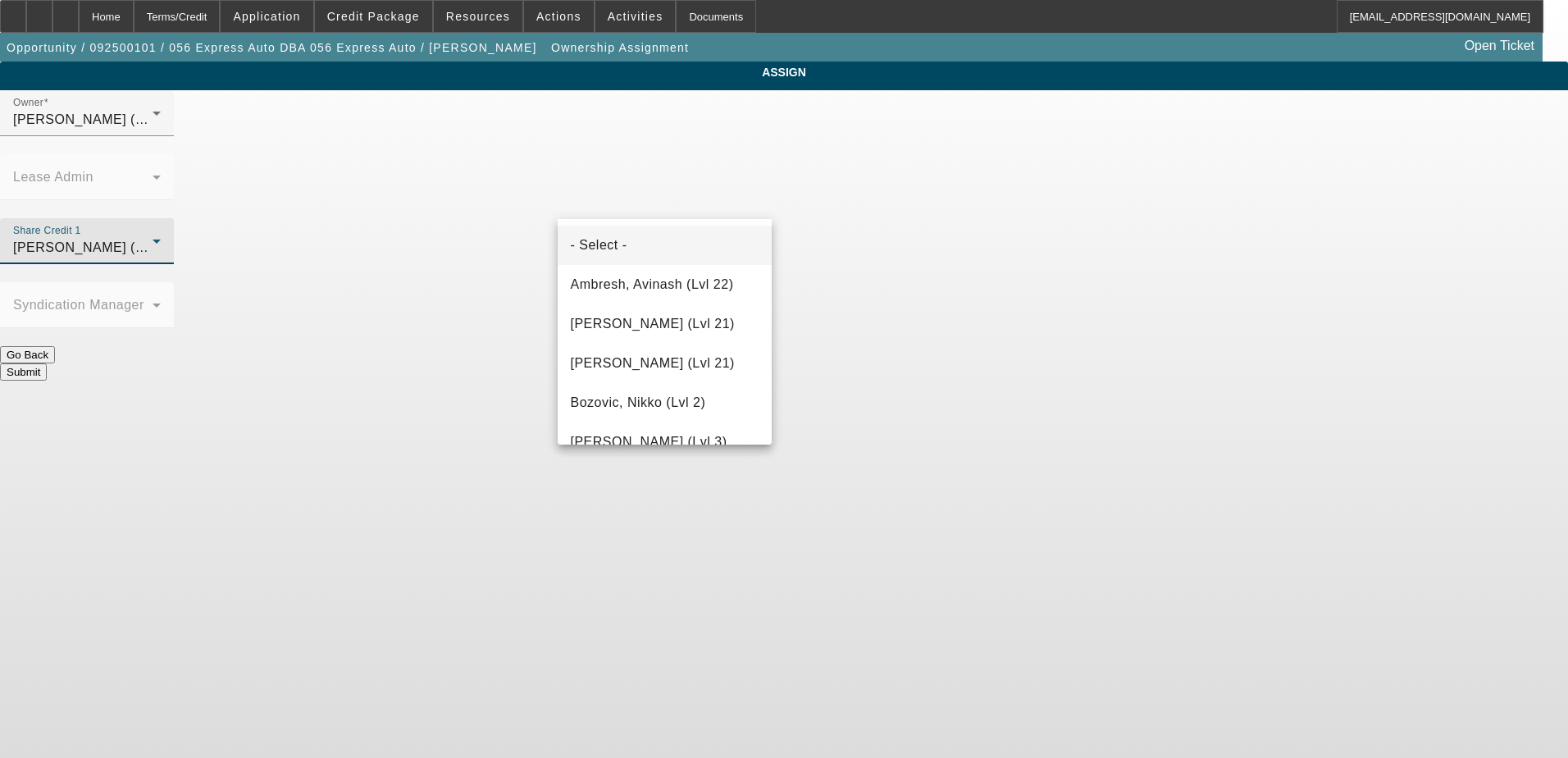
click at [641, 241] on mat-option "- Select -" at bounding box center [665, 245] width 215 height 40
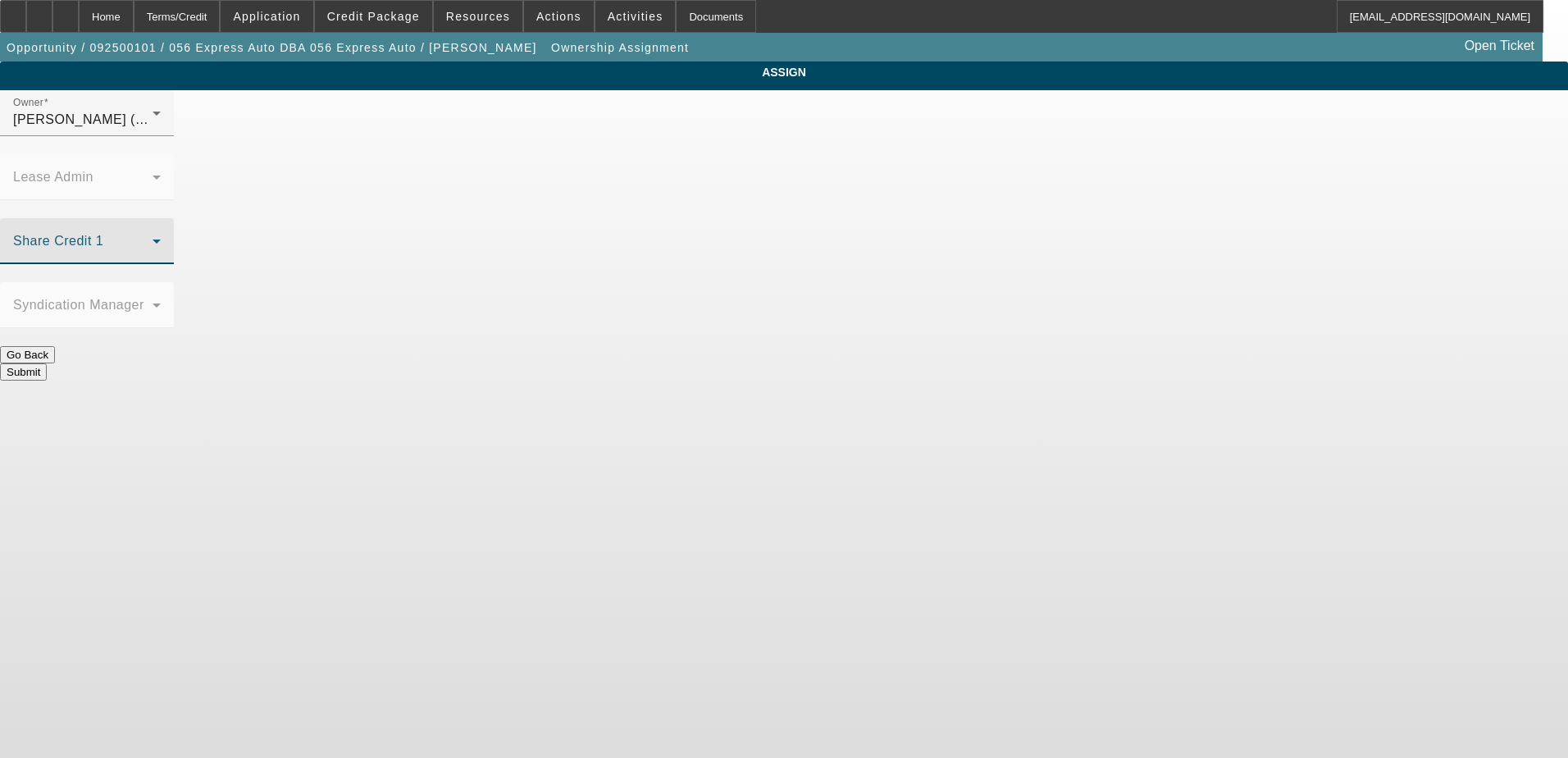
click at [445, 256] on div "ASSIGN Owner Hernandez, Edgar (Lvl 2) Lease Admin Share Credit 1 Syndication Ma…" at bounding box center [784, 220] width 1568 height 319
click at [46, 363] on button "Submit" at bounding box center [23, 372] width 46 height 17
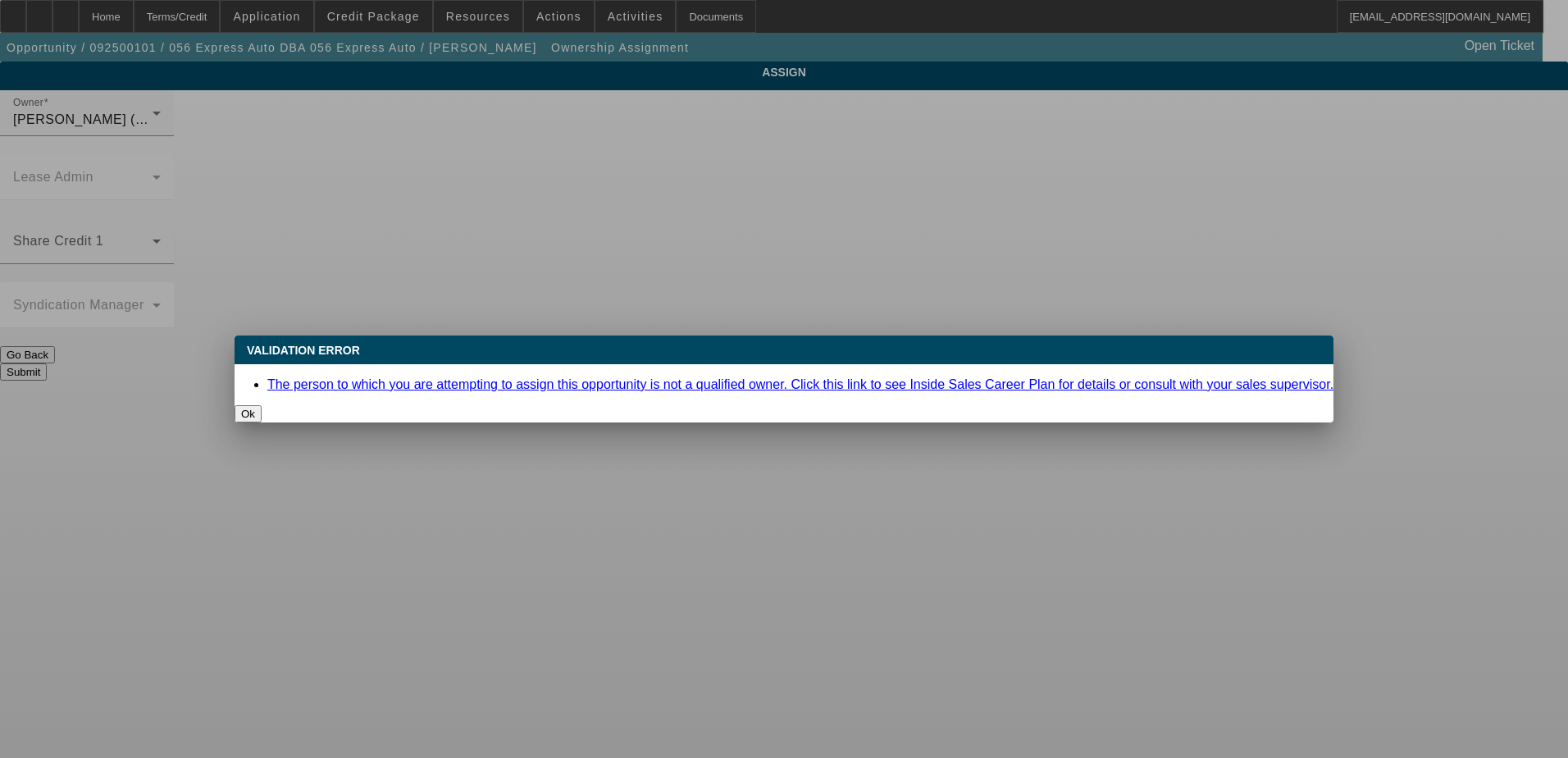
click at [261, 405] on button "Ok" at bounding box center [248, 414] width 27 height 17
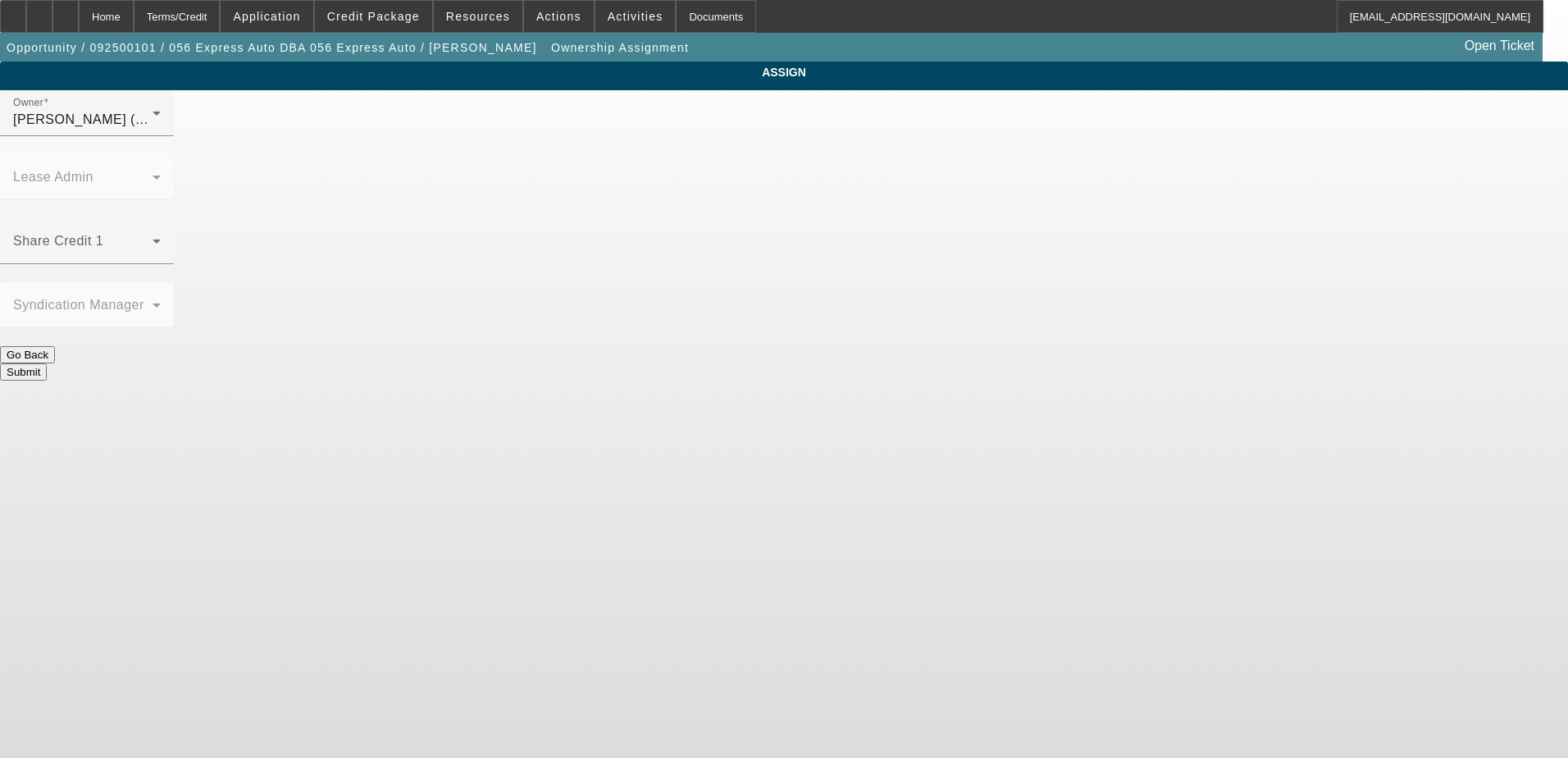
click at [46, 363] on button "Submit" at bounding box center [23, 372] width 46 height 17
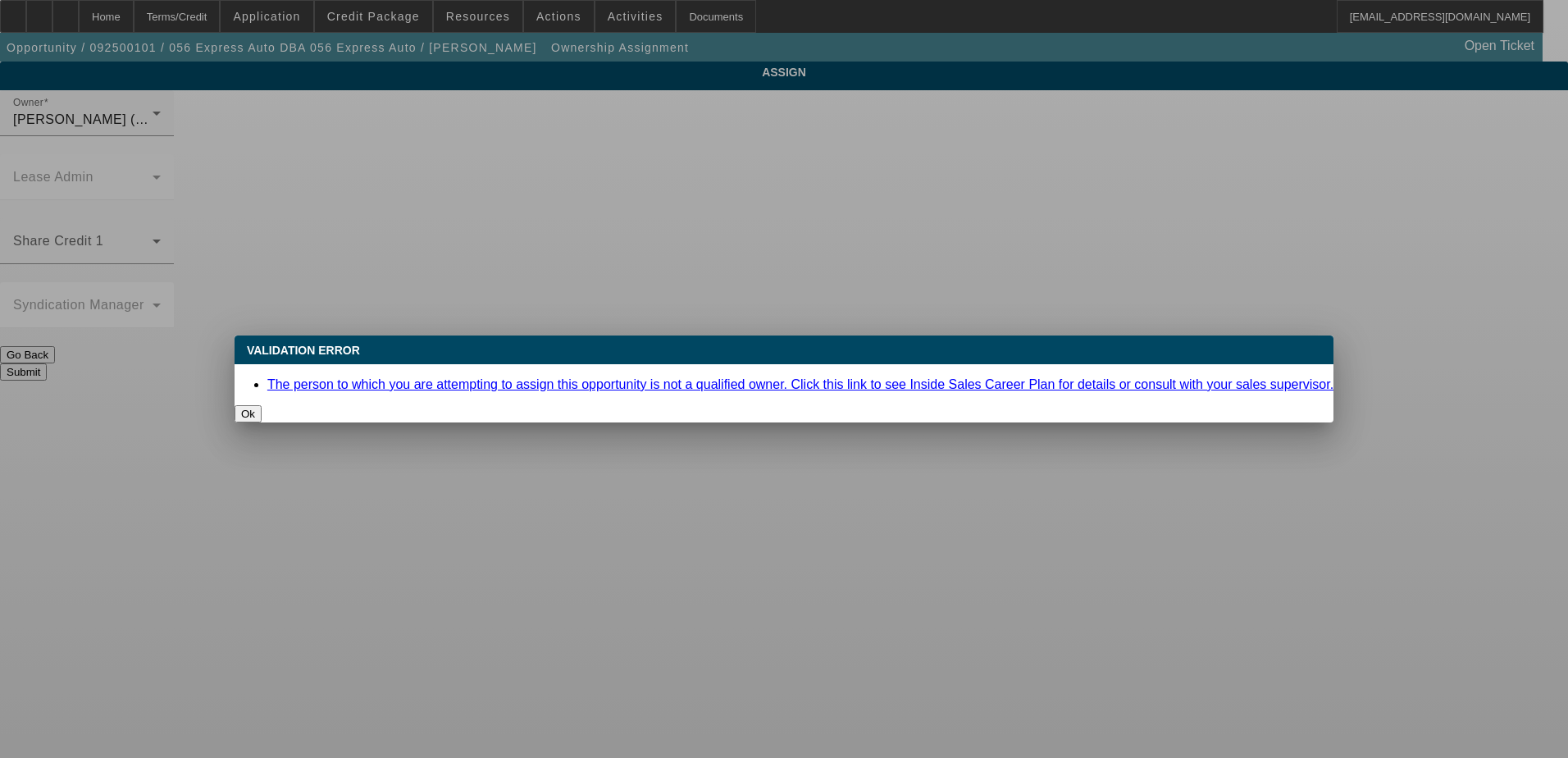
click at [261, 405] on button "Ok" at bounding box center [248, 414] width 27 height 17
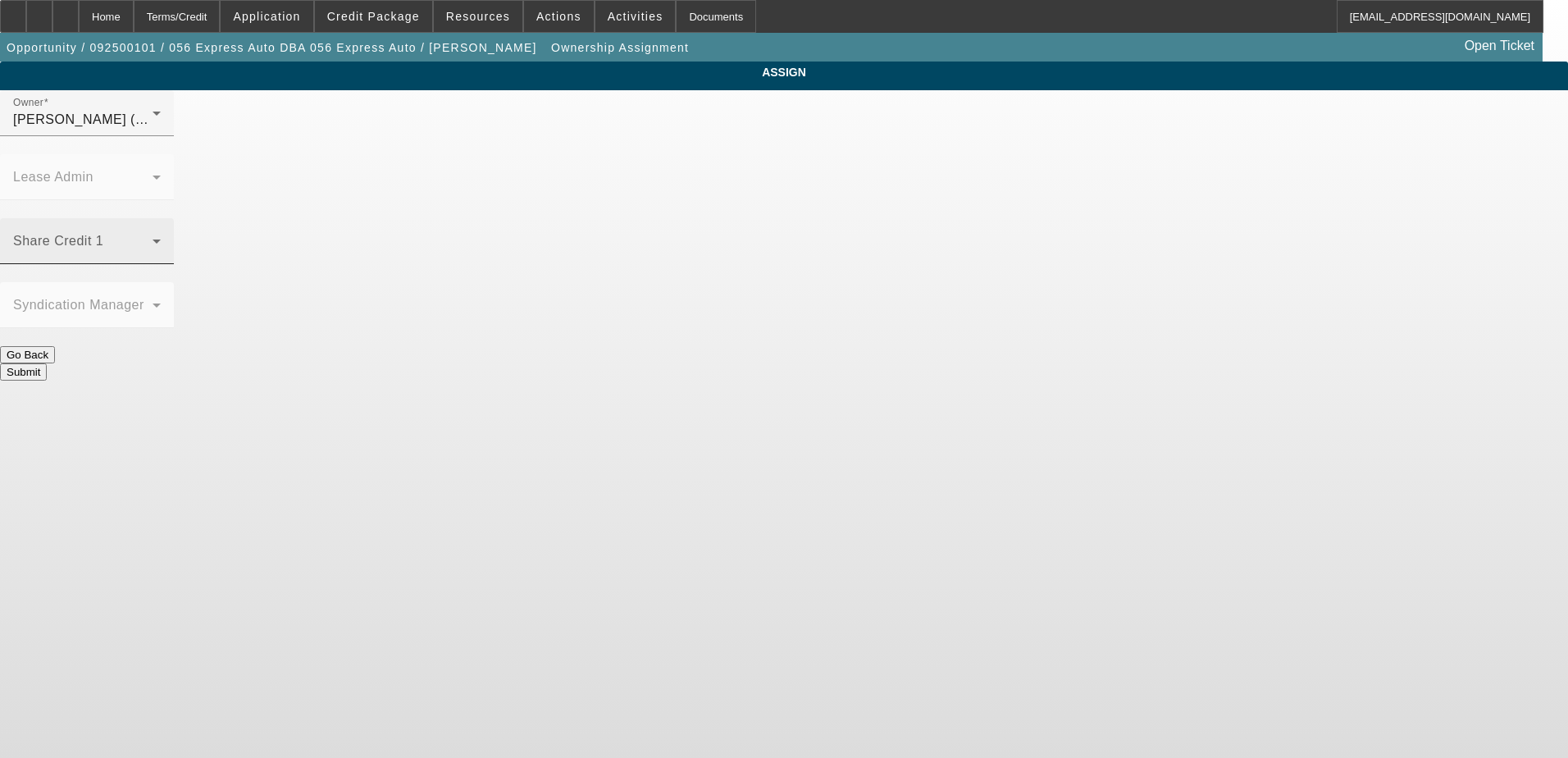
click at [152, 237] on span at bounding box center [83, 247] width 139 height 20
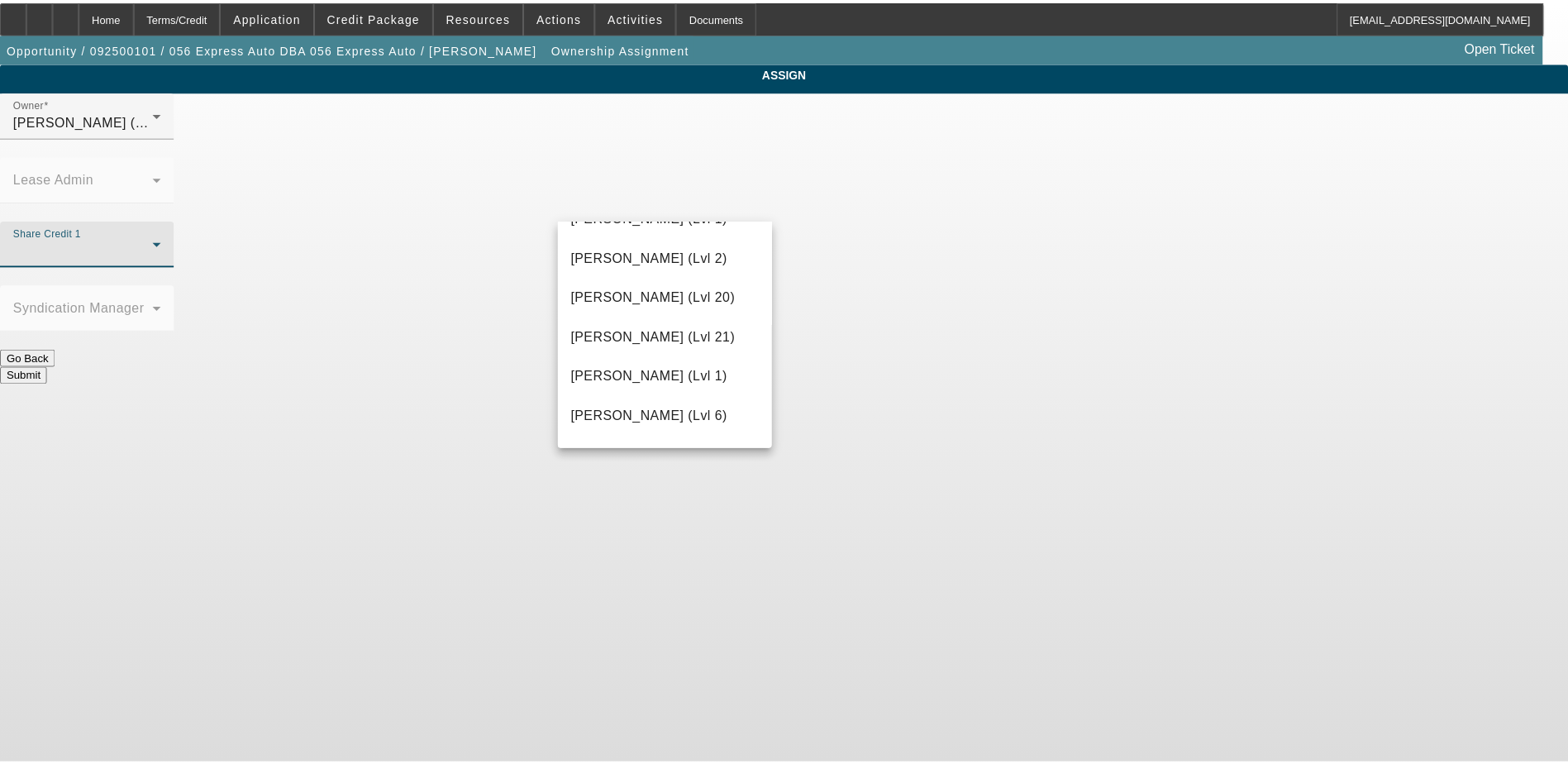
scroll to position [826, 0]
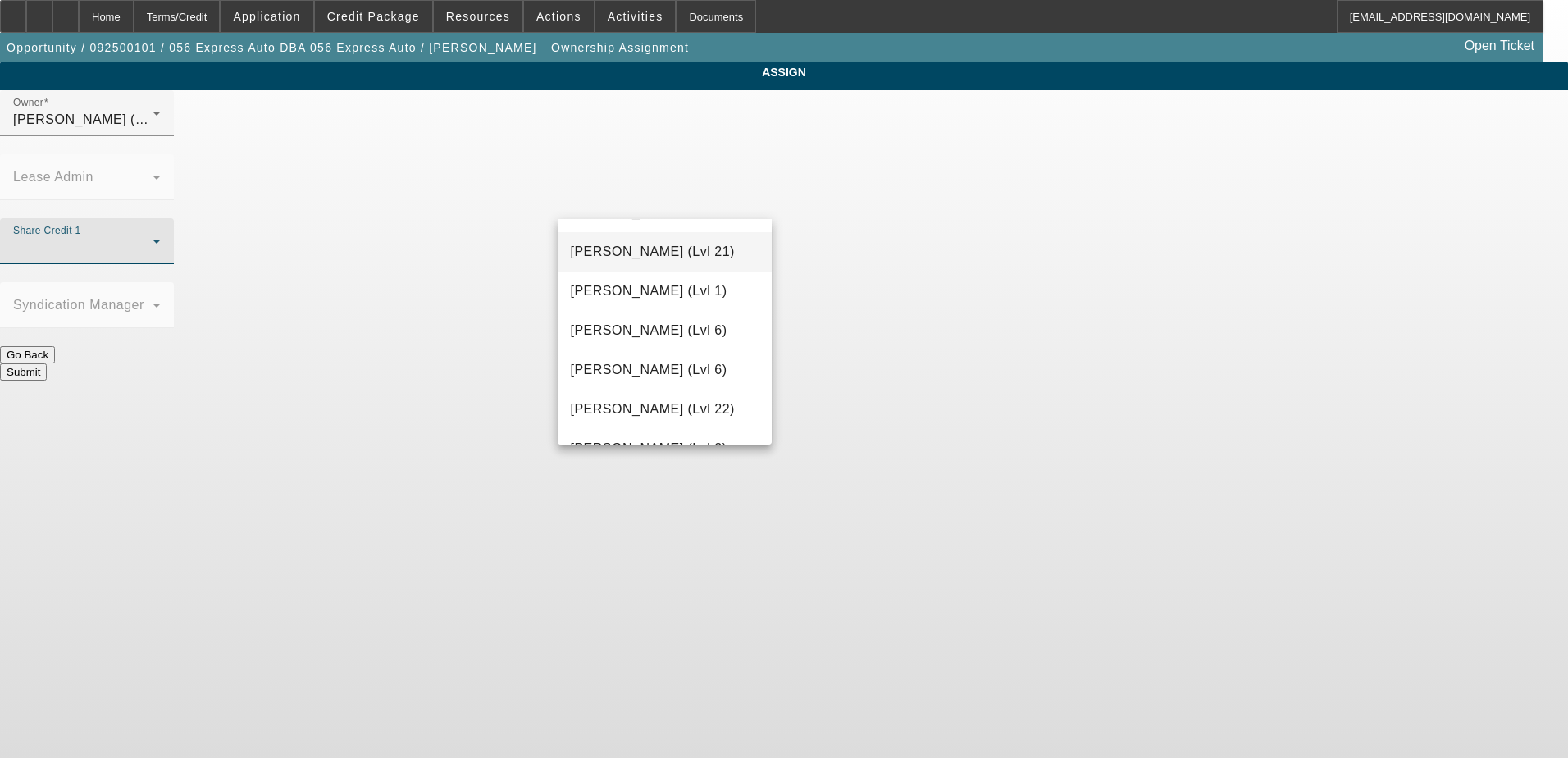
click at [644, 252] on span "Greene, Derek (Lvl 21)" at bounding box center [652, 251] width 164 height 20
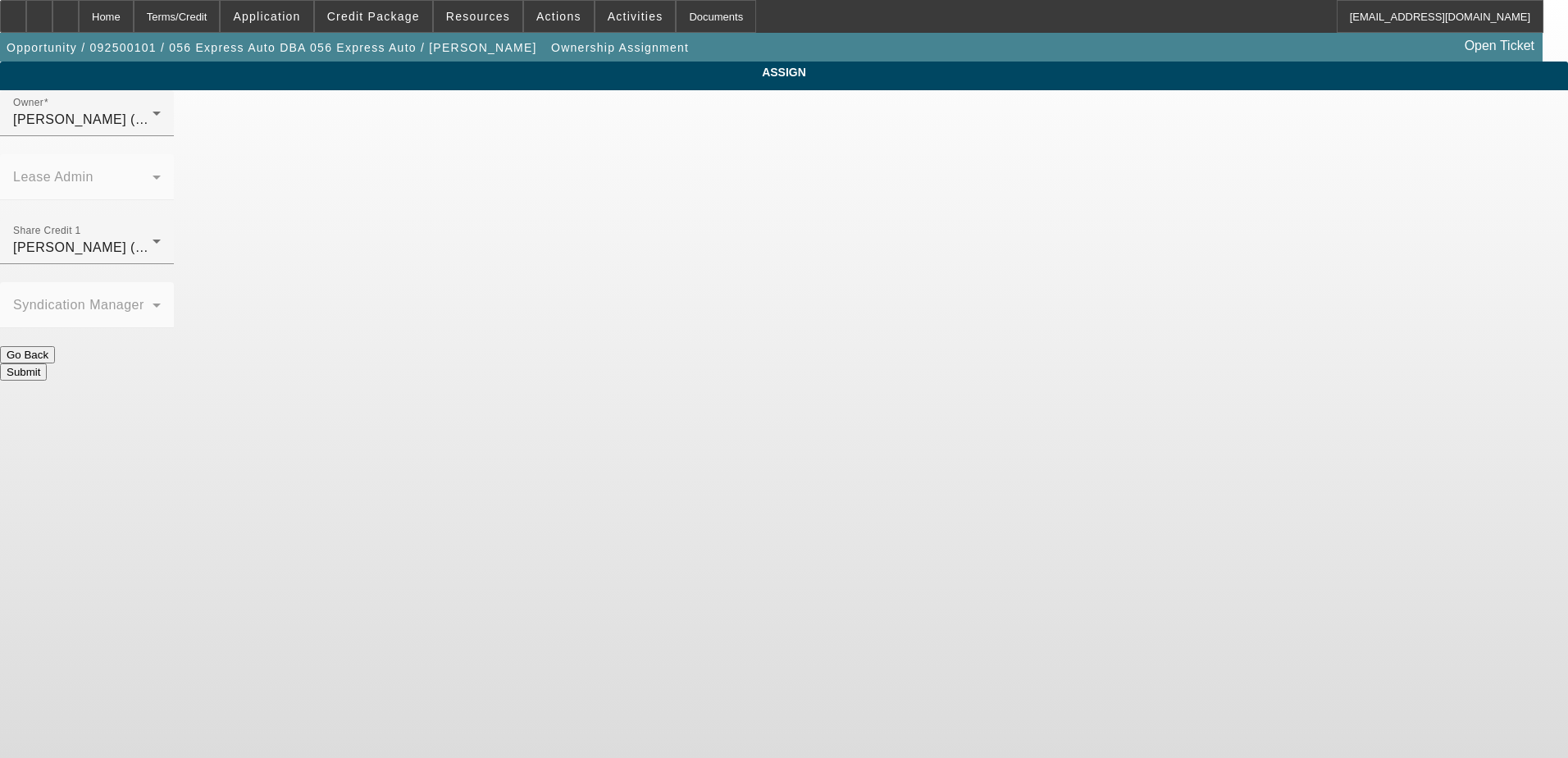
click at [46, 363] on button "Submit" at bounding box center [23, 372] width 46 height 17
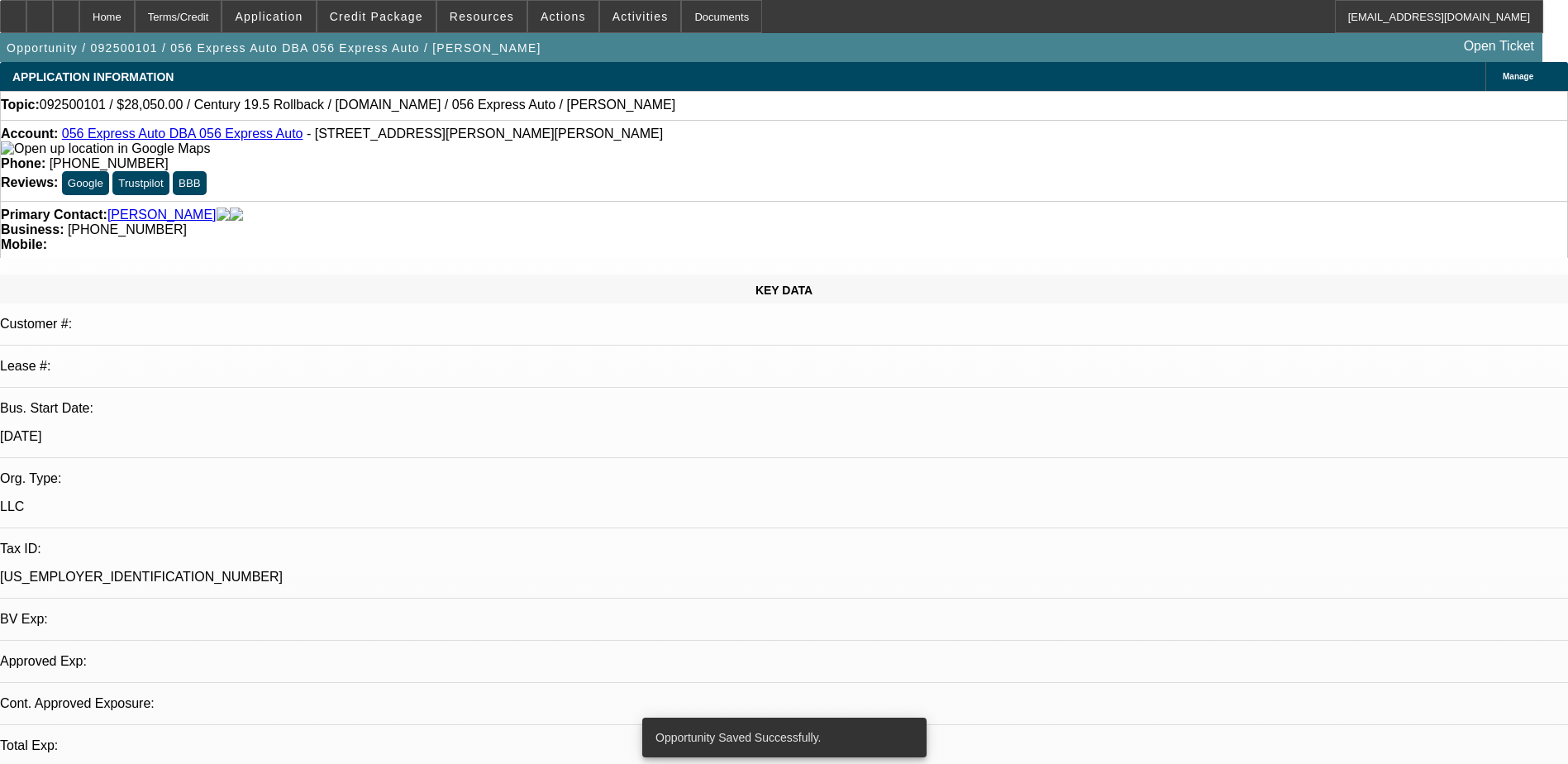
select select "0.1"
select select "0"
select select "3"
select select "0.1"
select select "4"
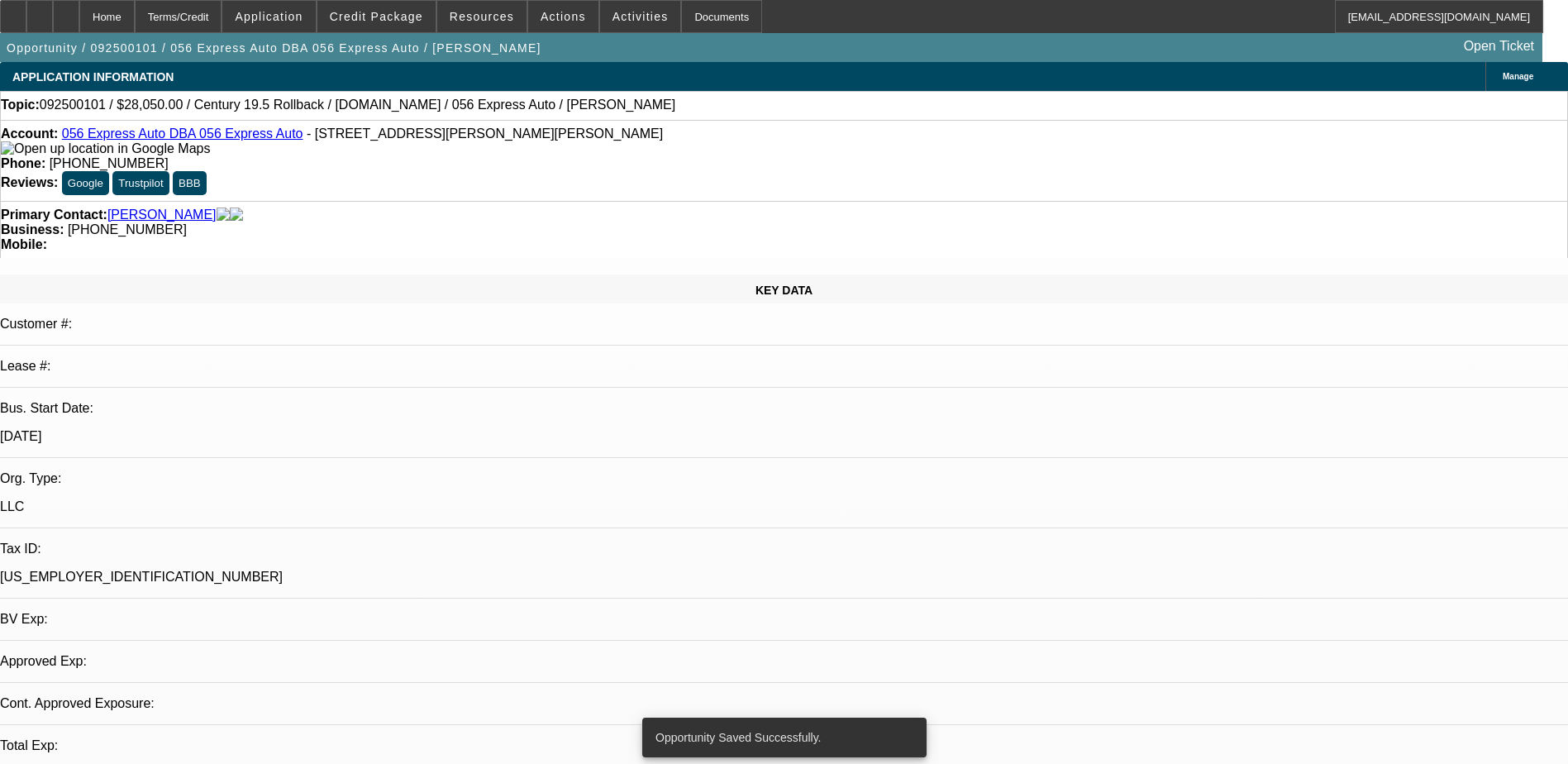
select select "0.15"
select select "2"
select select "0.1"
select select "4"
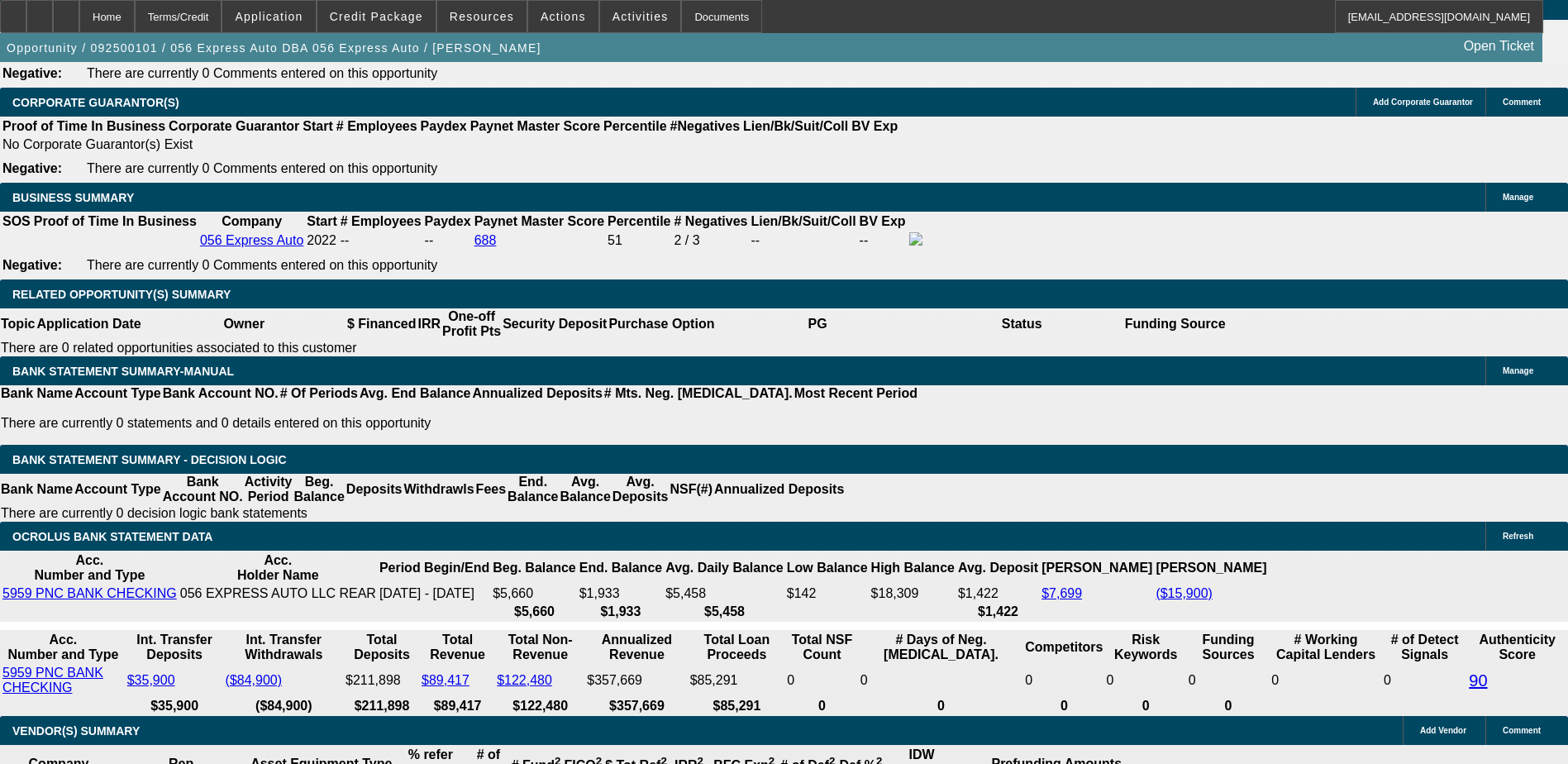
scroll to position [2563, 0]
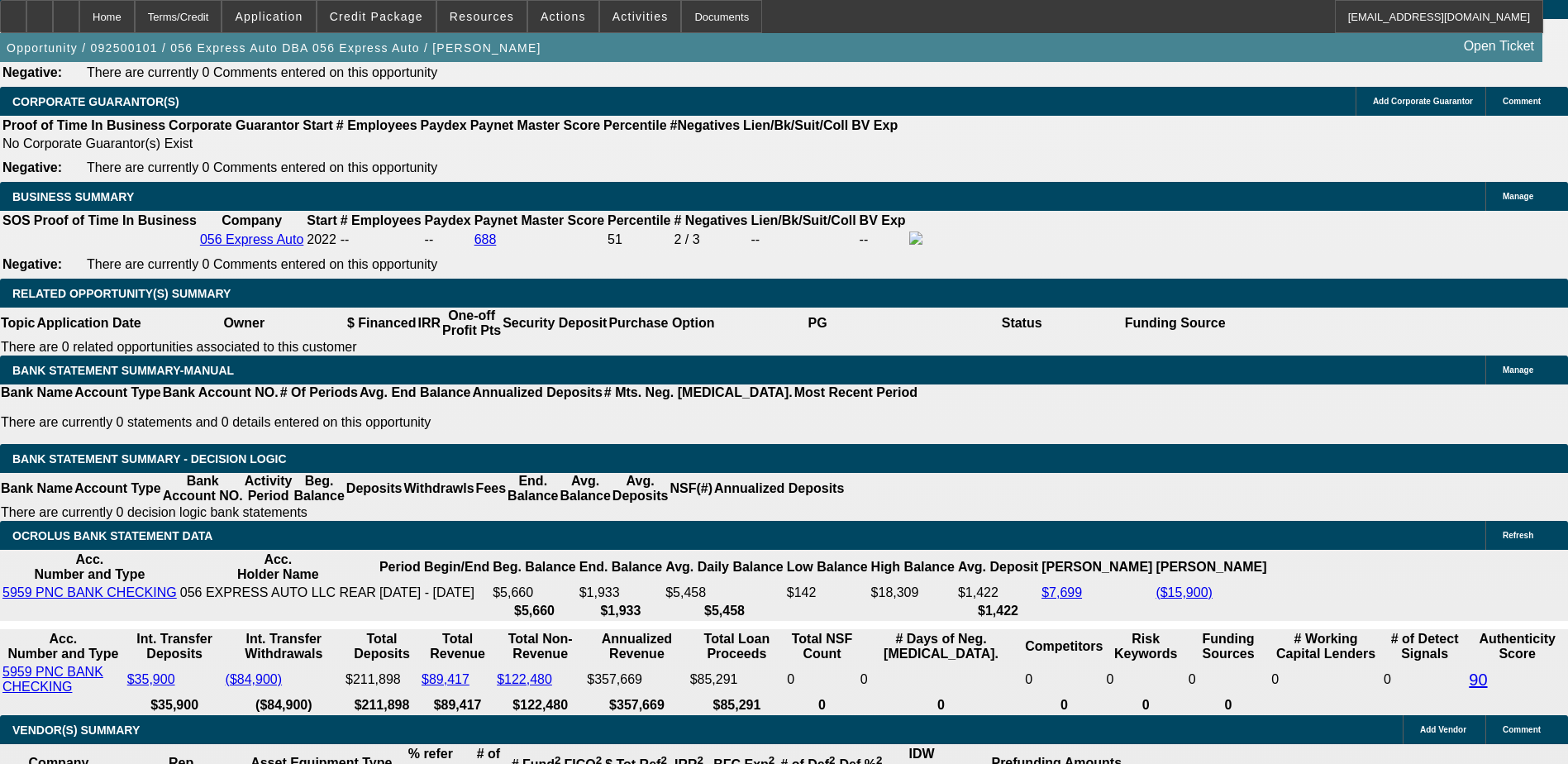
type input "UNKNOWN"
type input "1"
type input "$837.78"
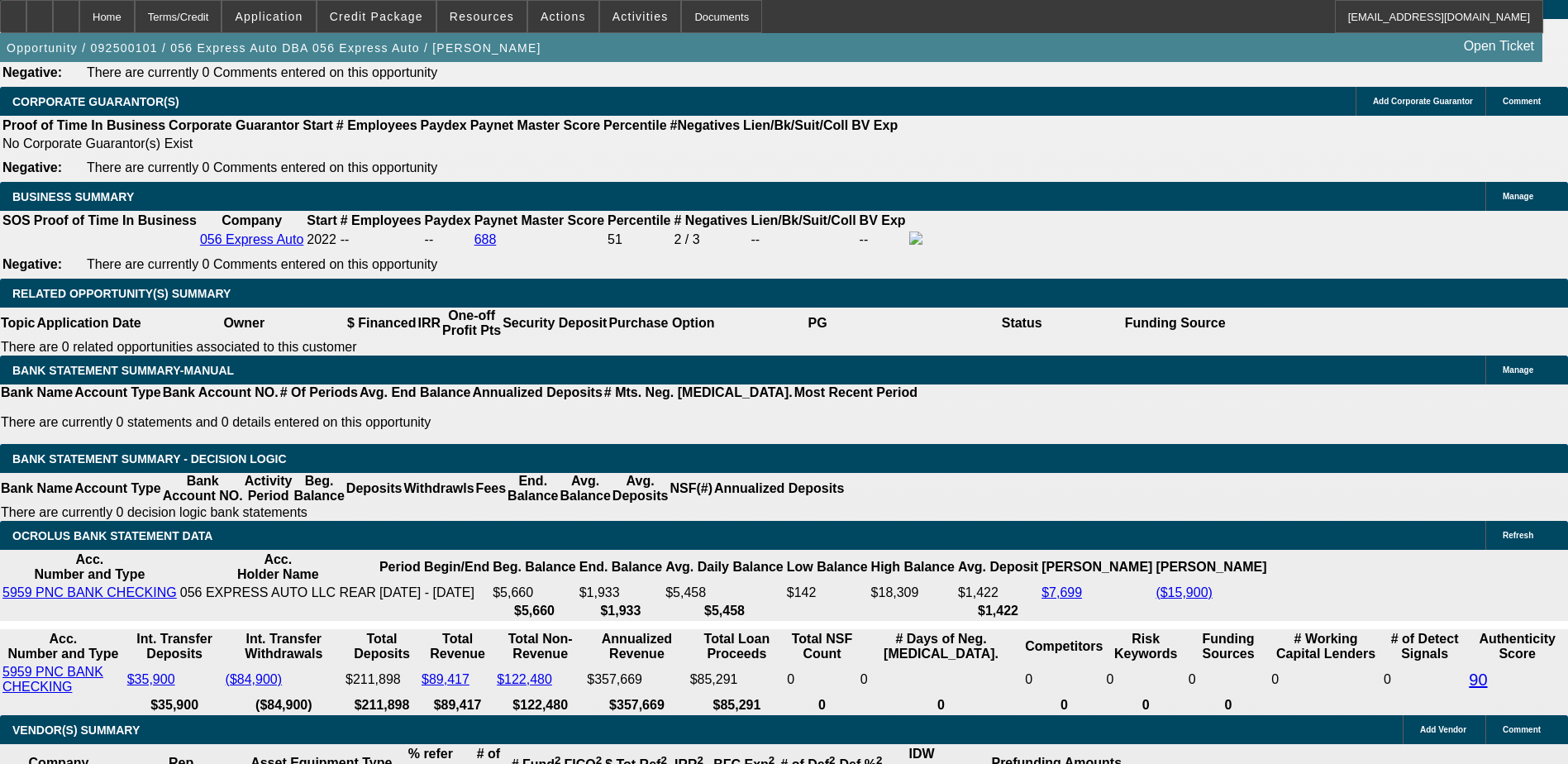
type input "11"
type input "$972.34"
type input "11.9"
type input "$985.05"
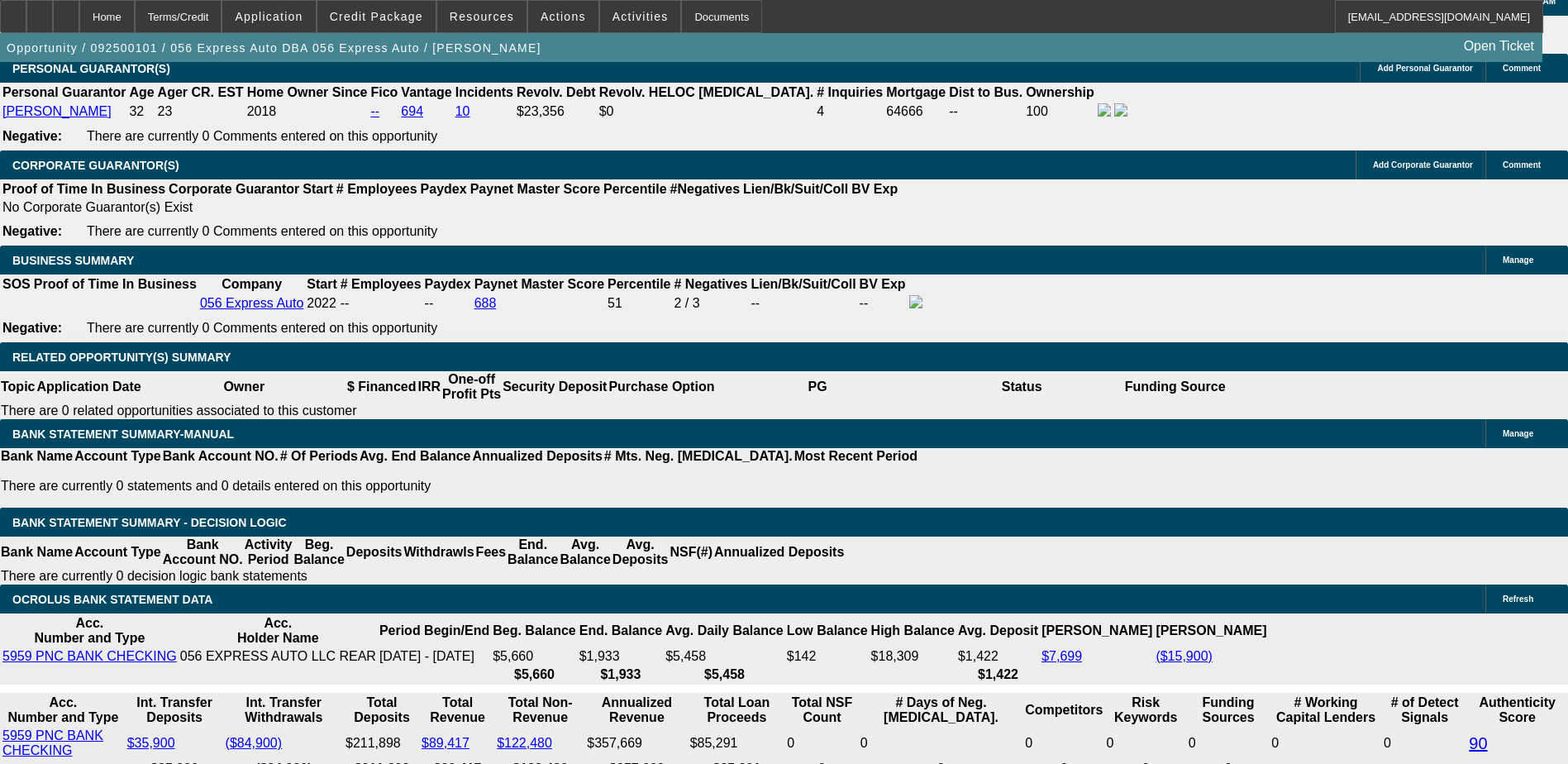
scroll to position [2315, 0]
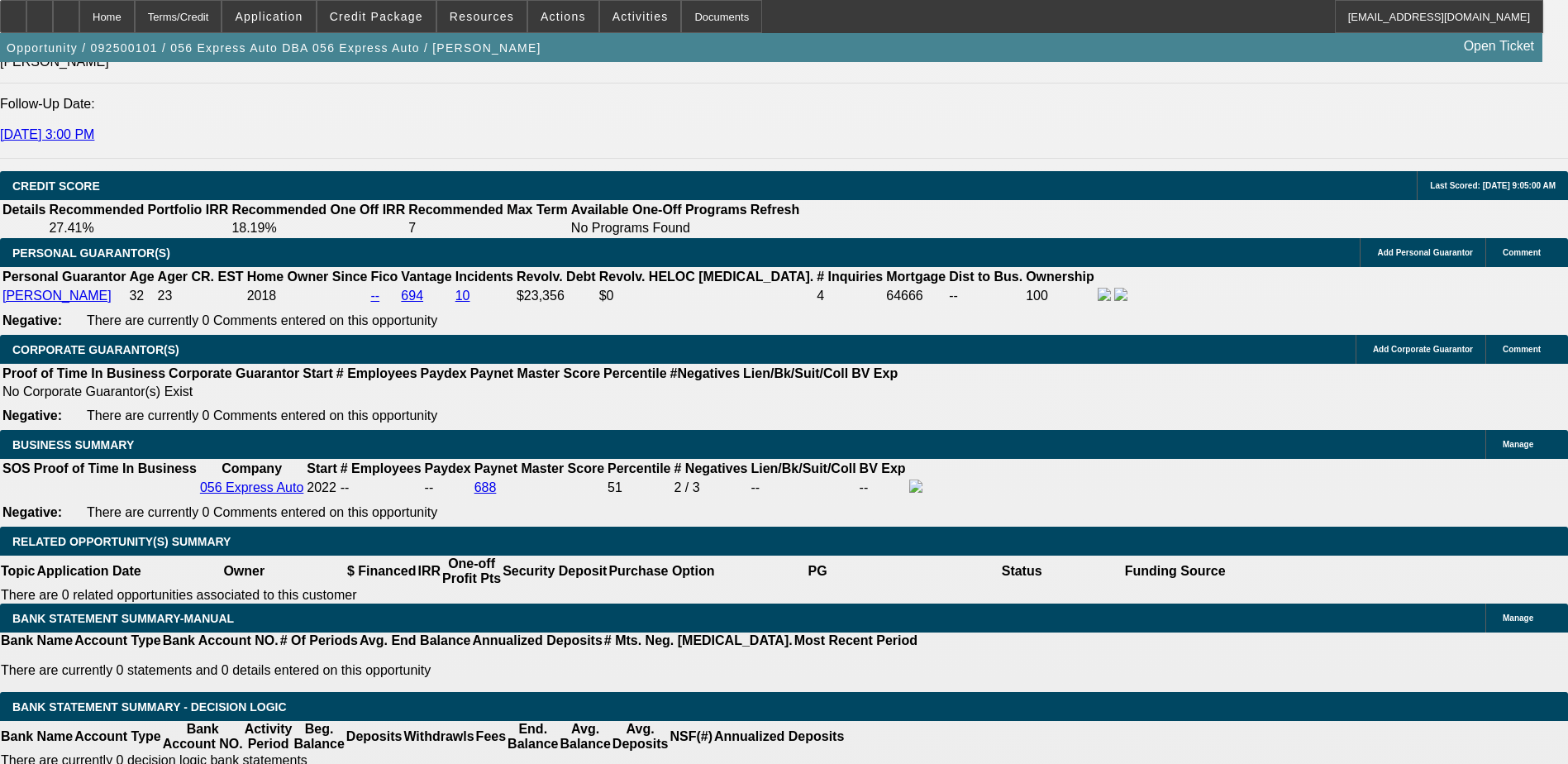
type input "11.9"
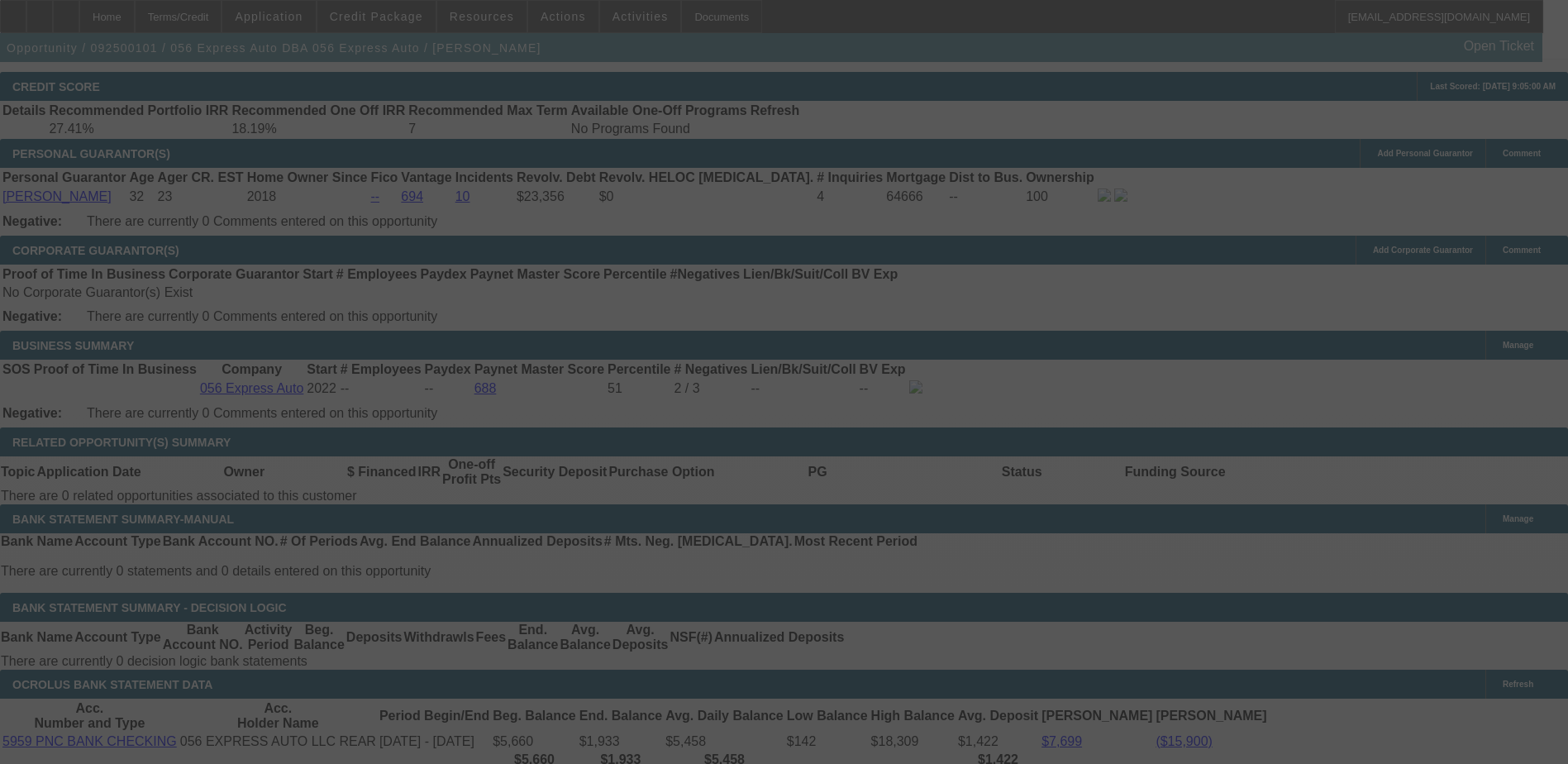
scroll to position [2563, 0]
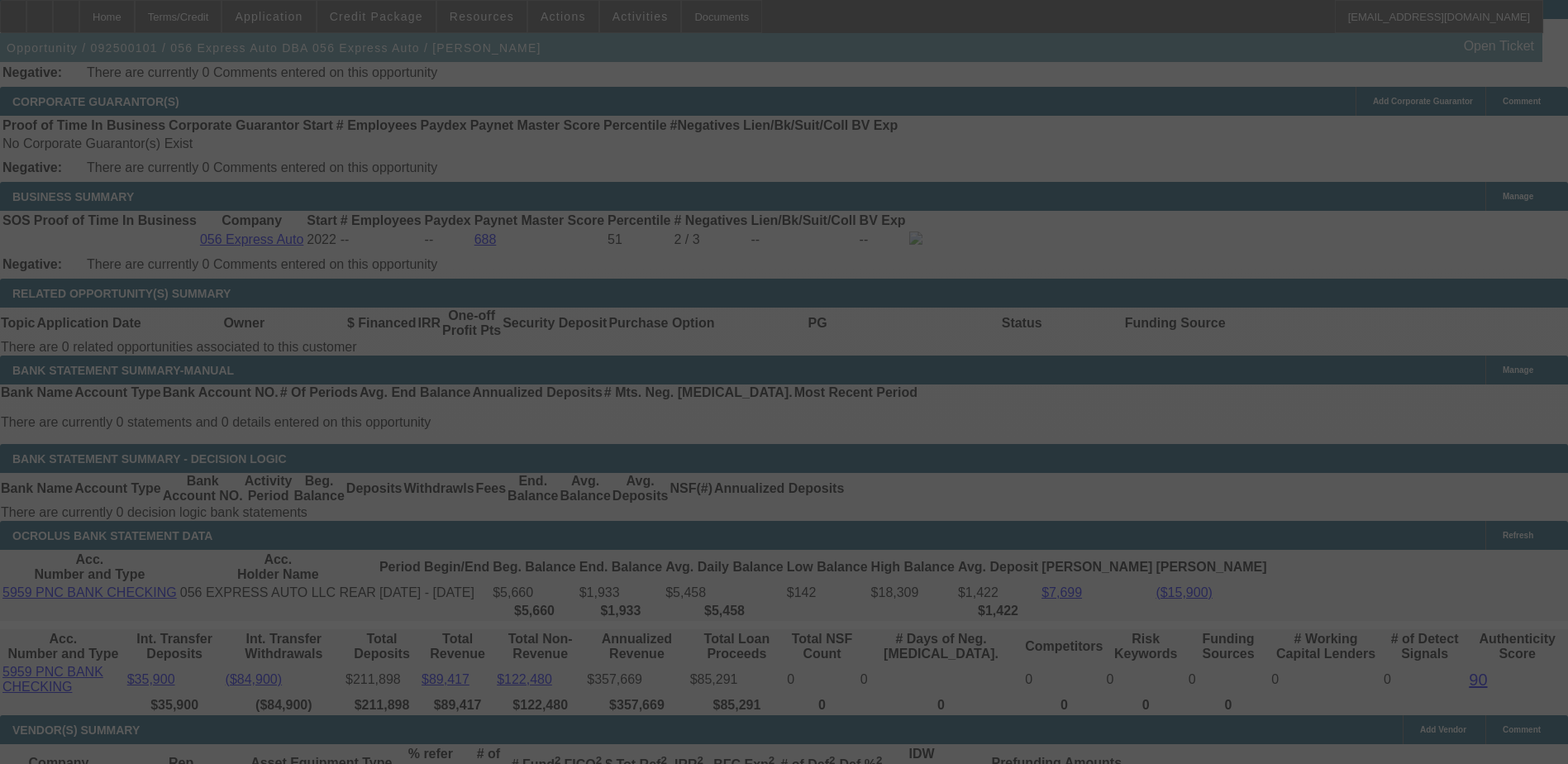
select select "0.1"
select select "0"
select select "3"
select select "0.1"
select select "4"
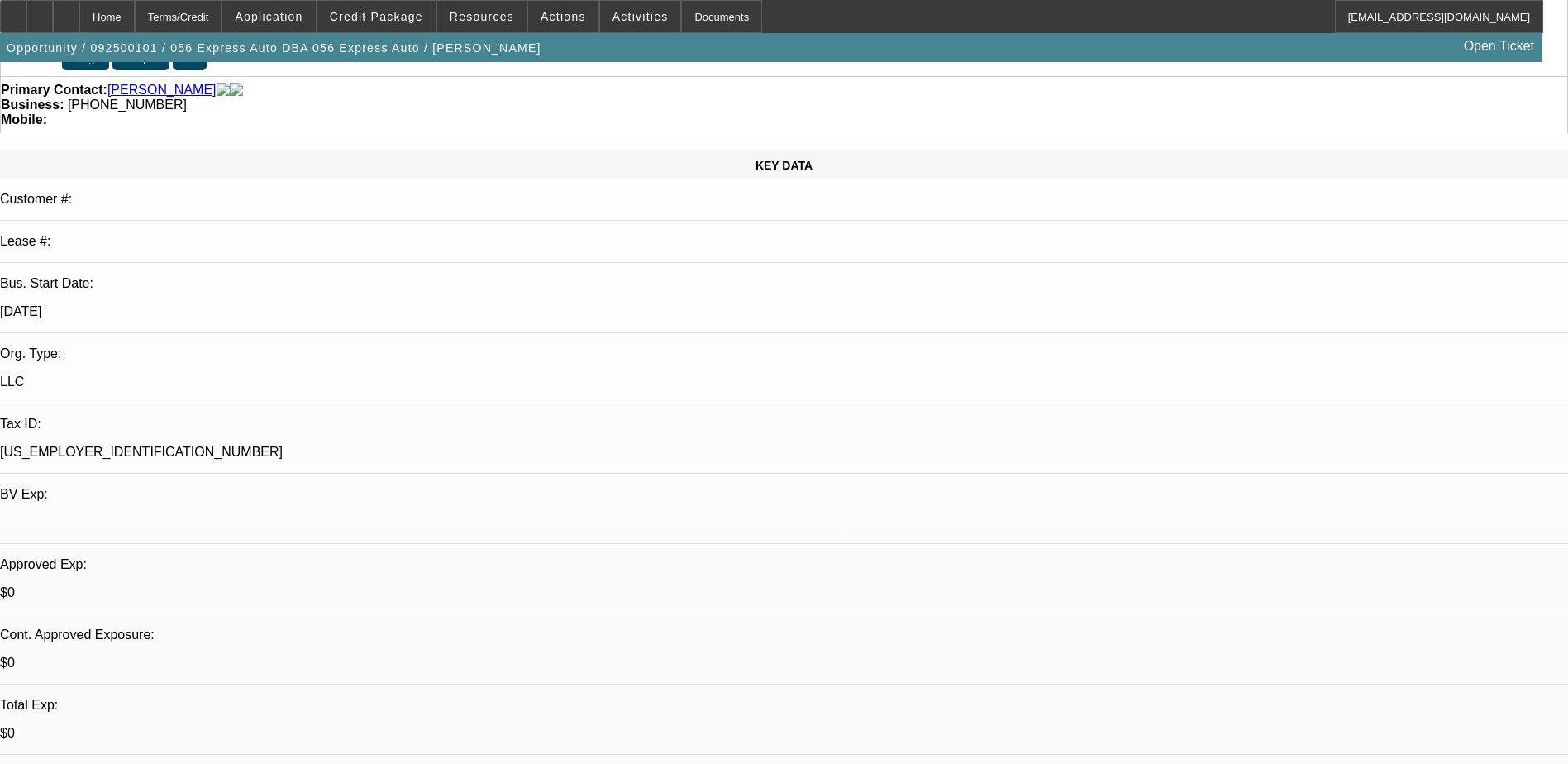
scroll to position [0, 0]
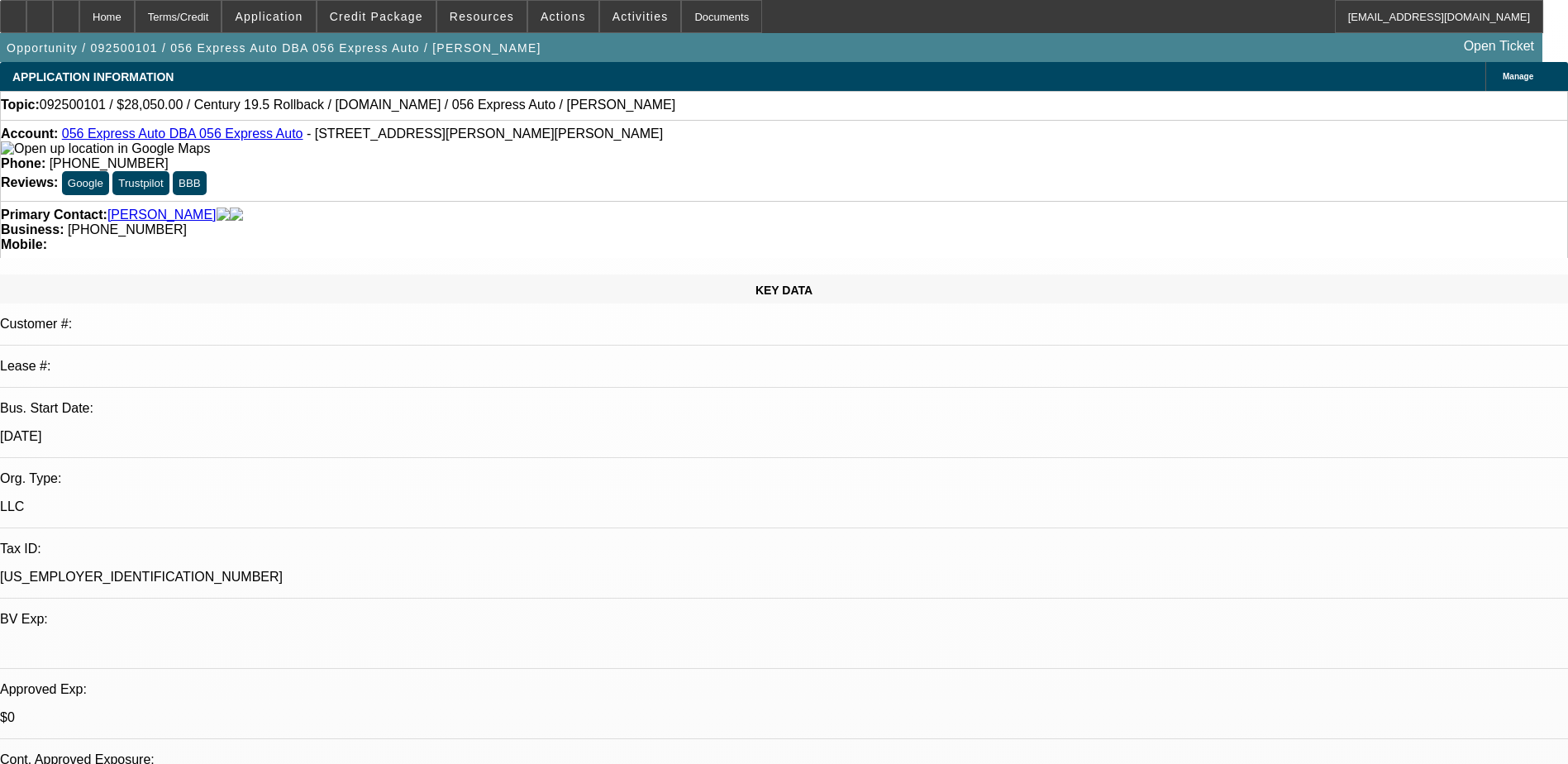
click at [80, 13] on div at bounding box center [66, 16] width 27 height 33
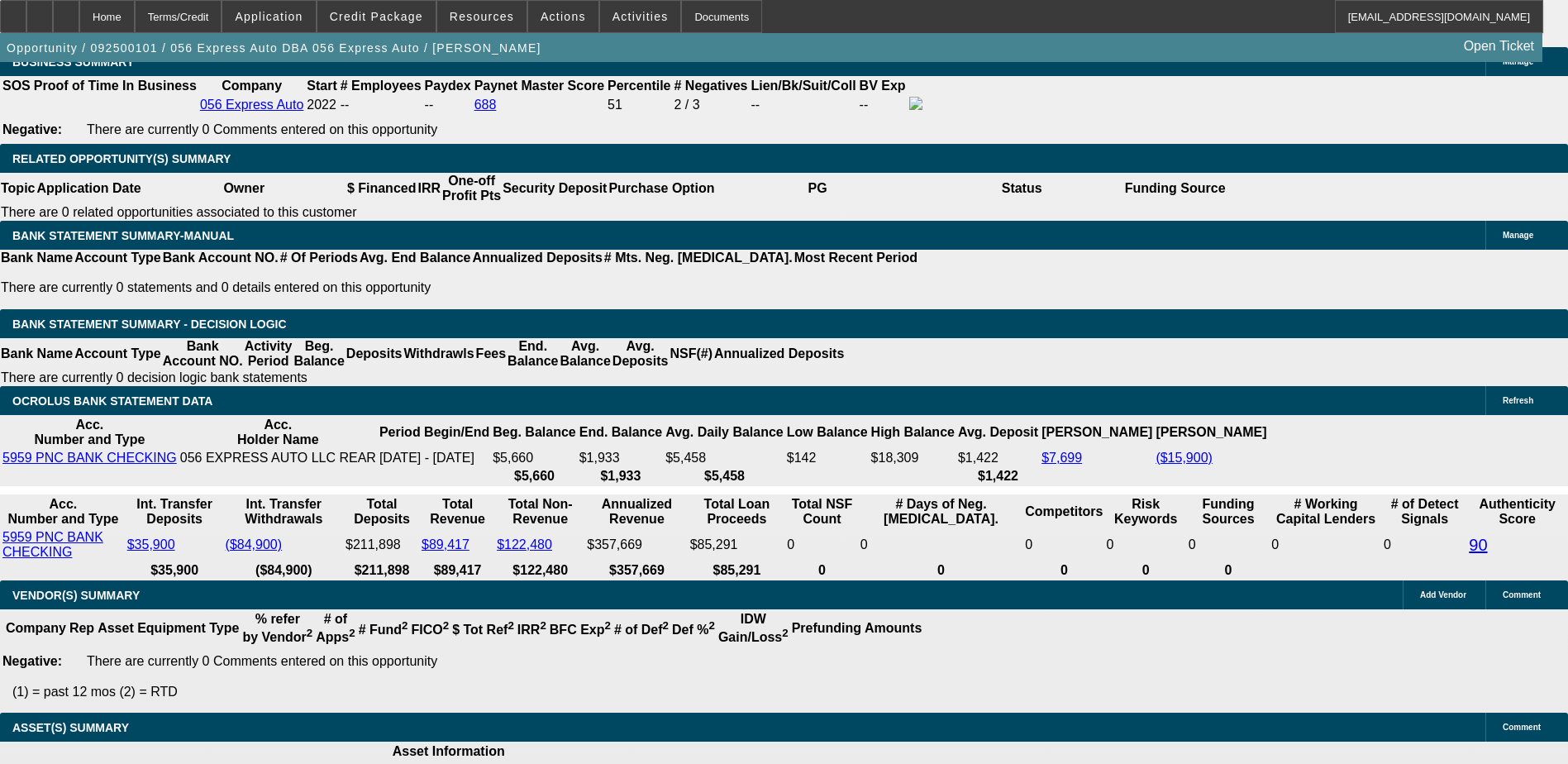
select select "0.1"
select select "0"
select select "0.1"
select select "0.15"
select select "2"
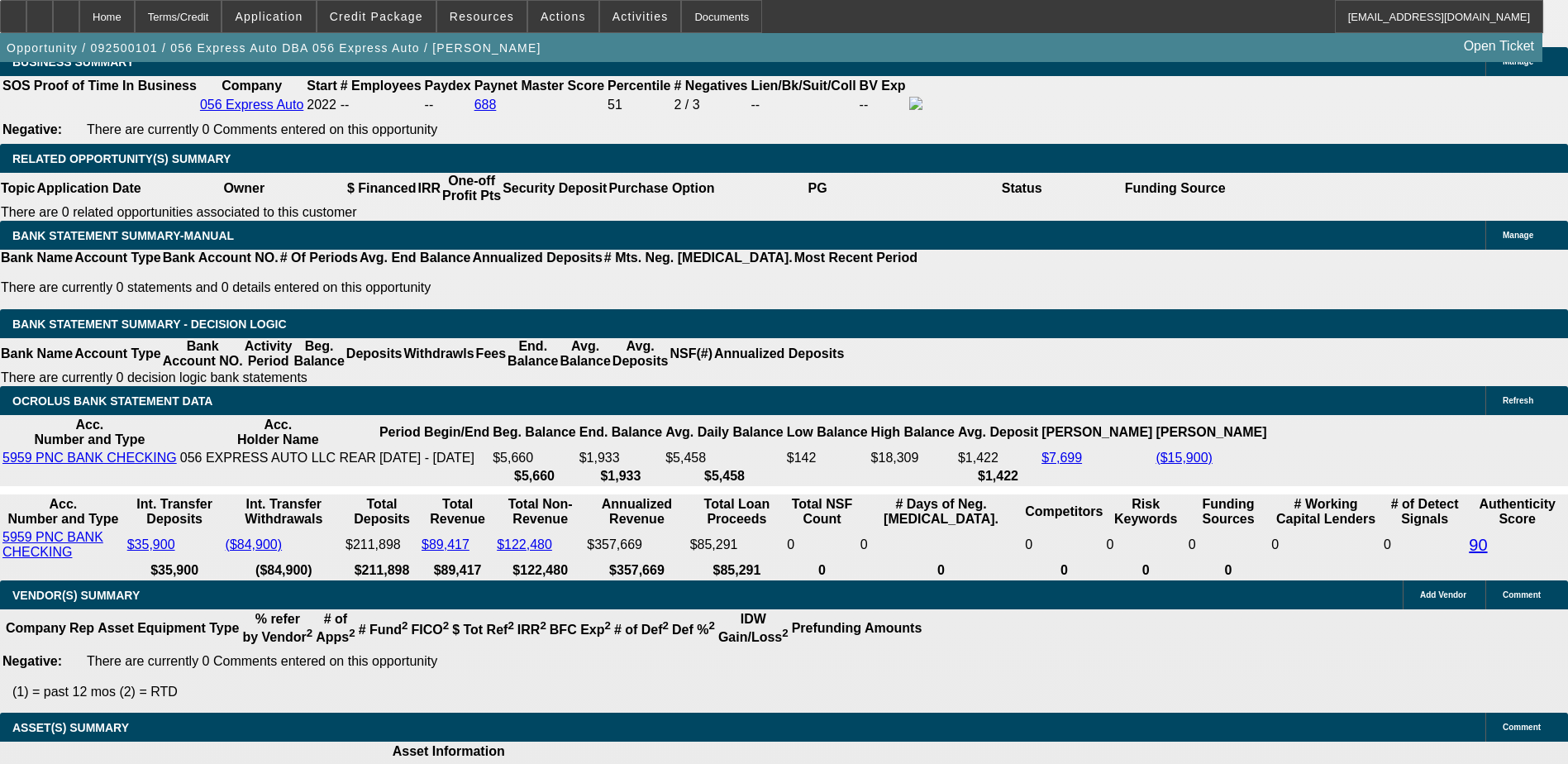
select select "0.1"
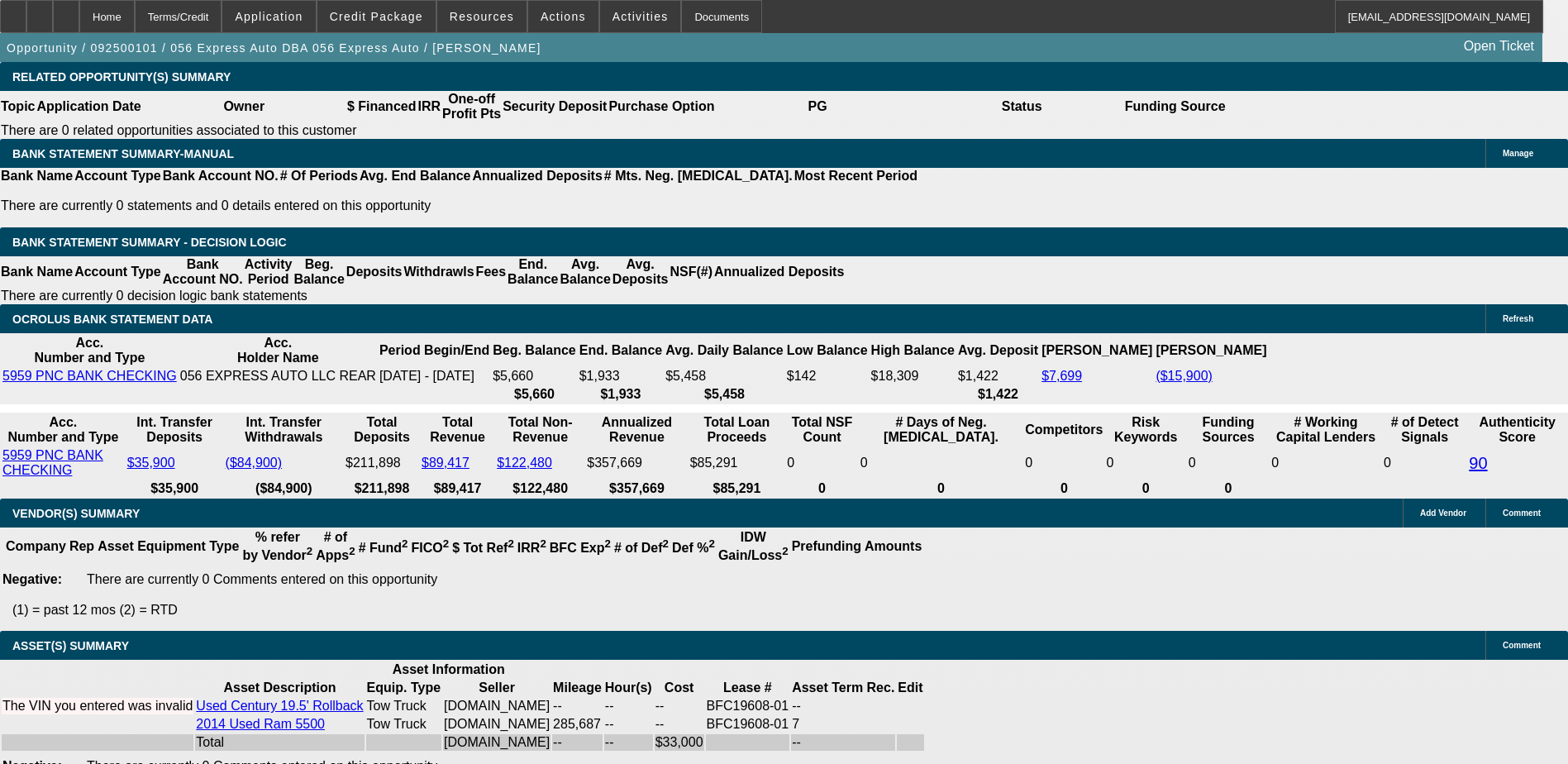
select select "1"
select select "3"
select select "4"
select select "1"
select select "2"
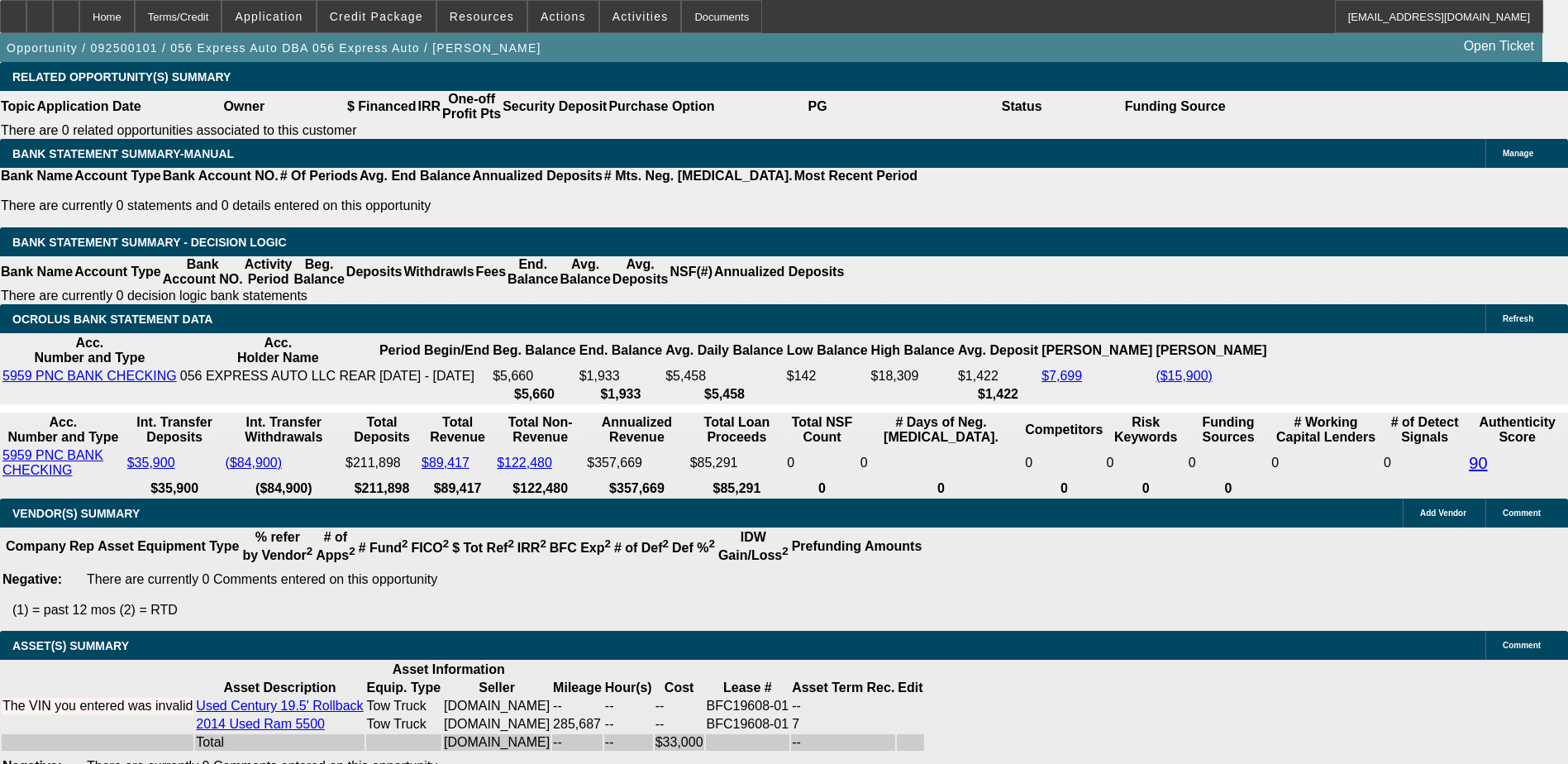
select select "4"
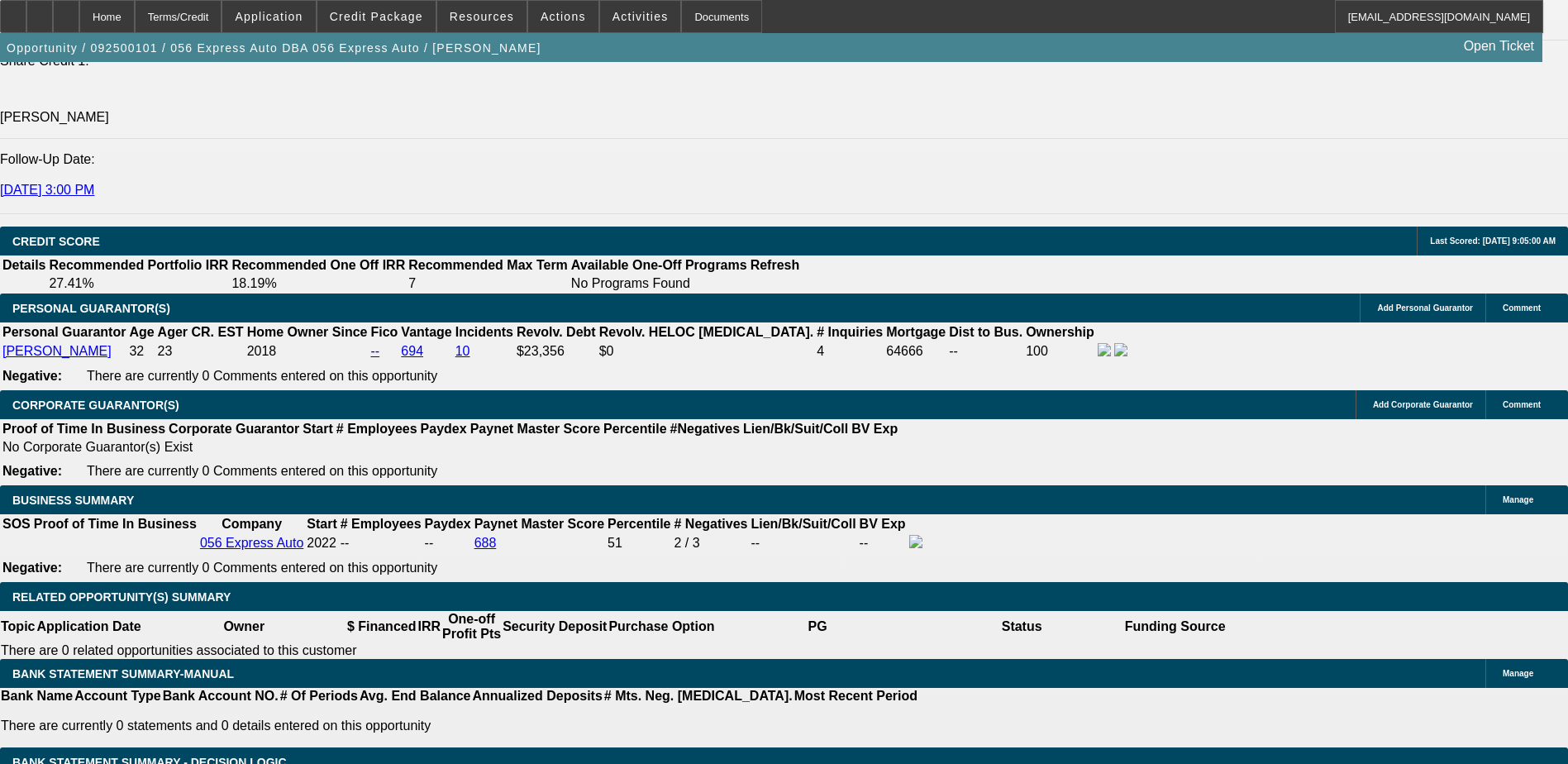
scroll to position [2244, 0]
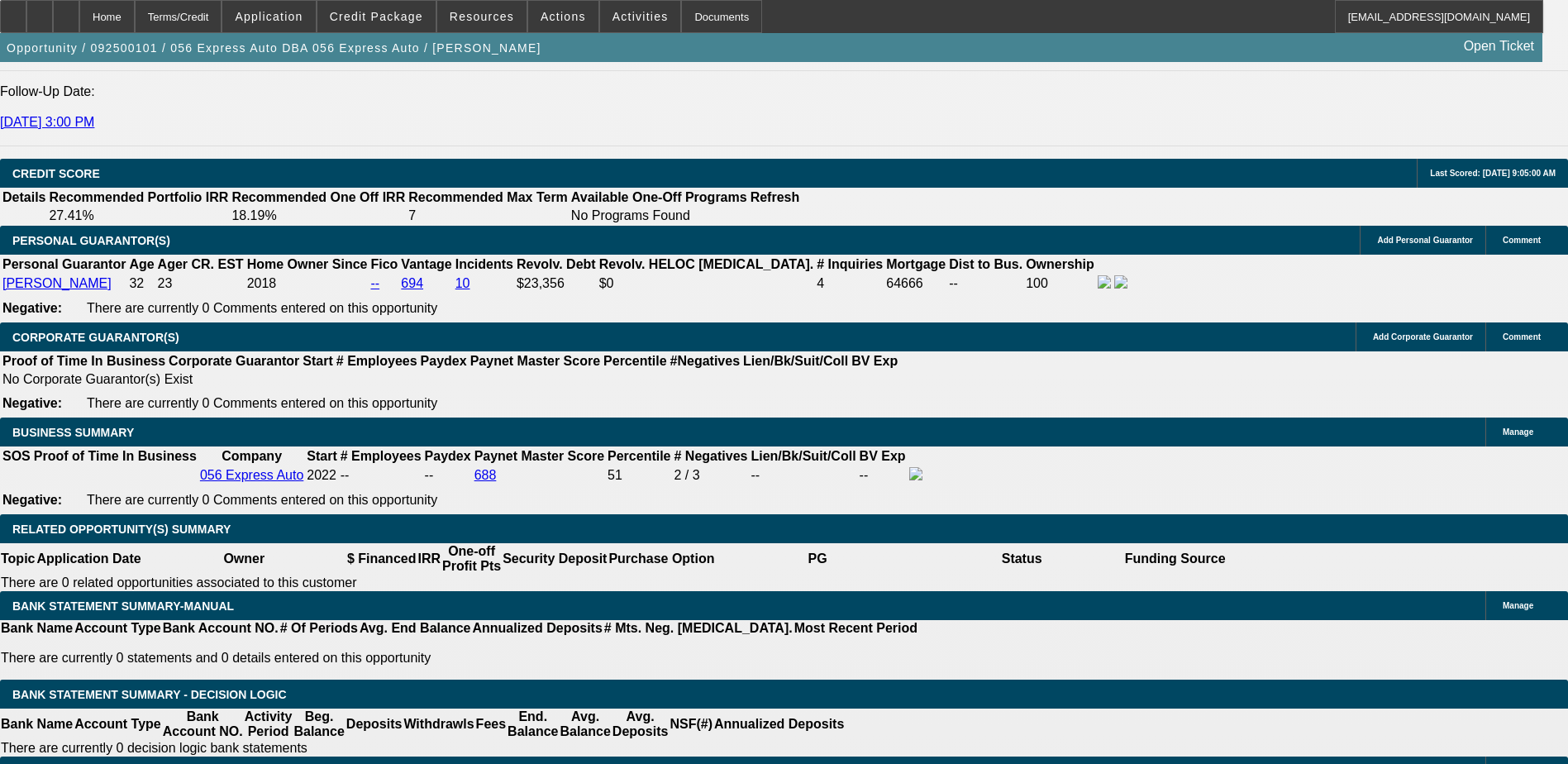
drag, startPoint x: 56, startPoint y: 488, endPoint x: 651, endPoint y: 273, distance: 632.7
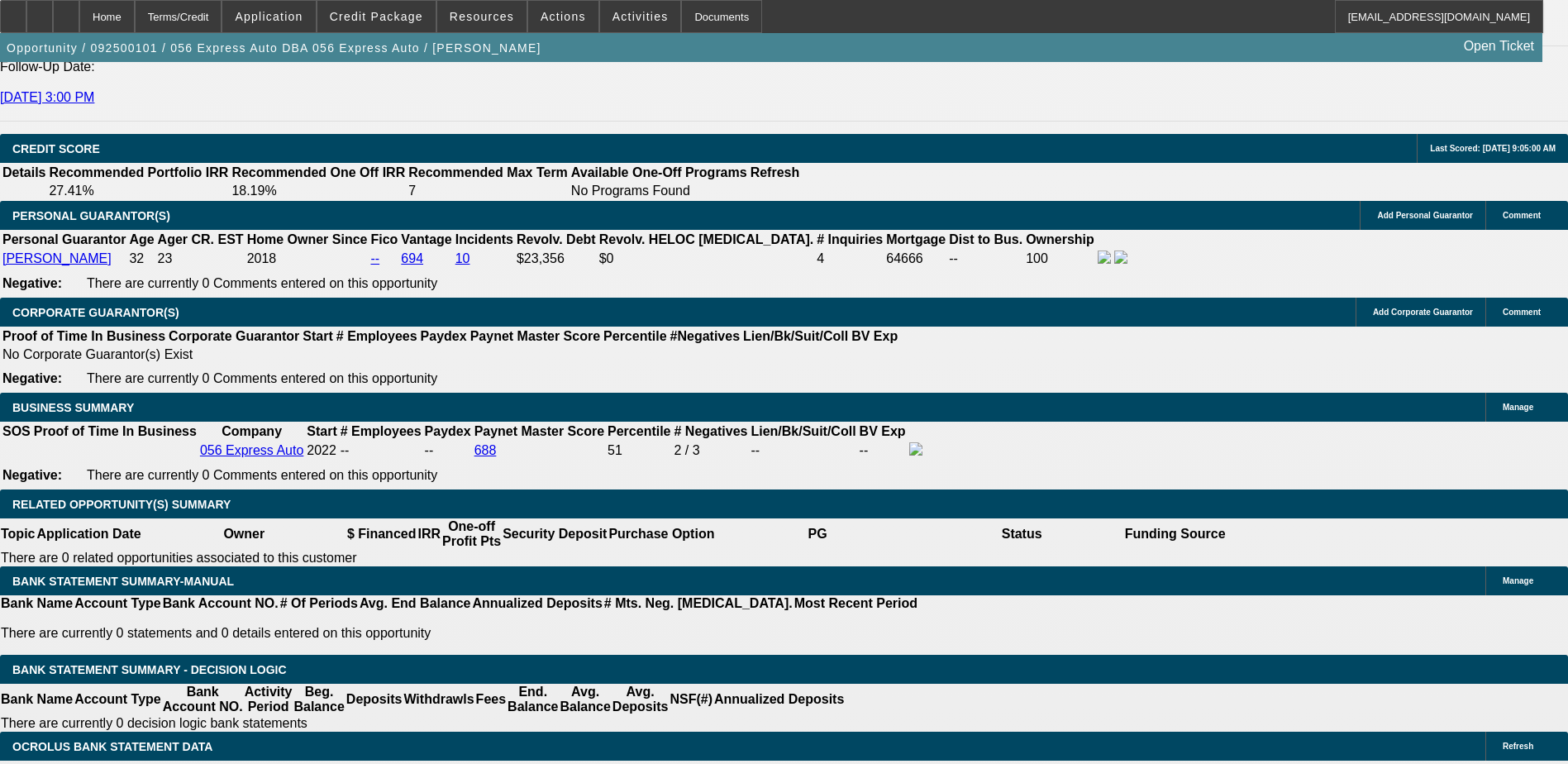
scroll to position [2480, 0]
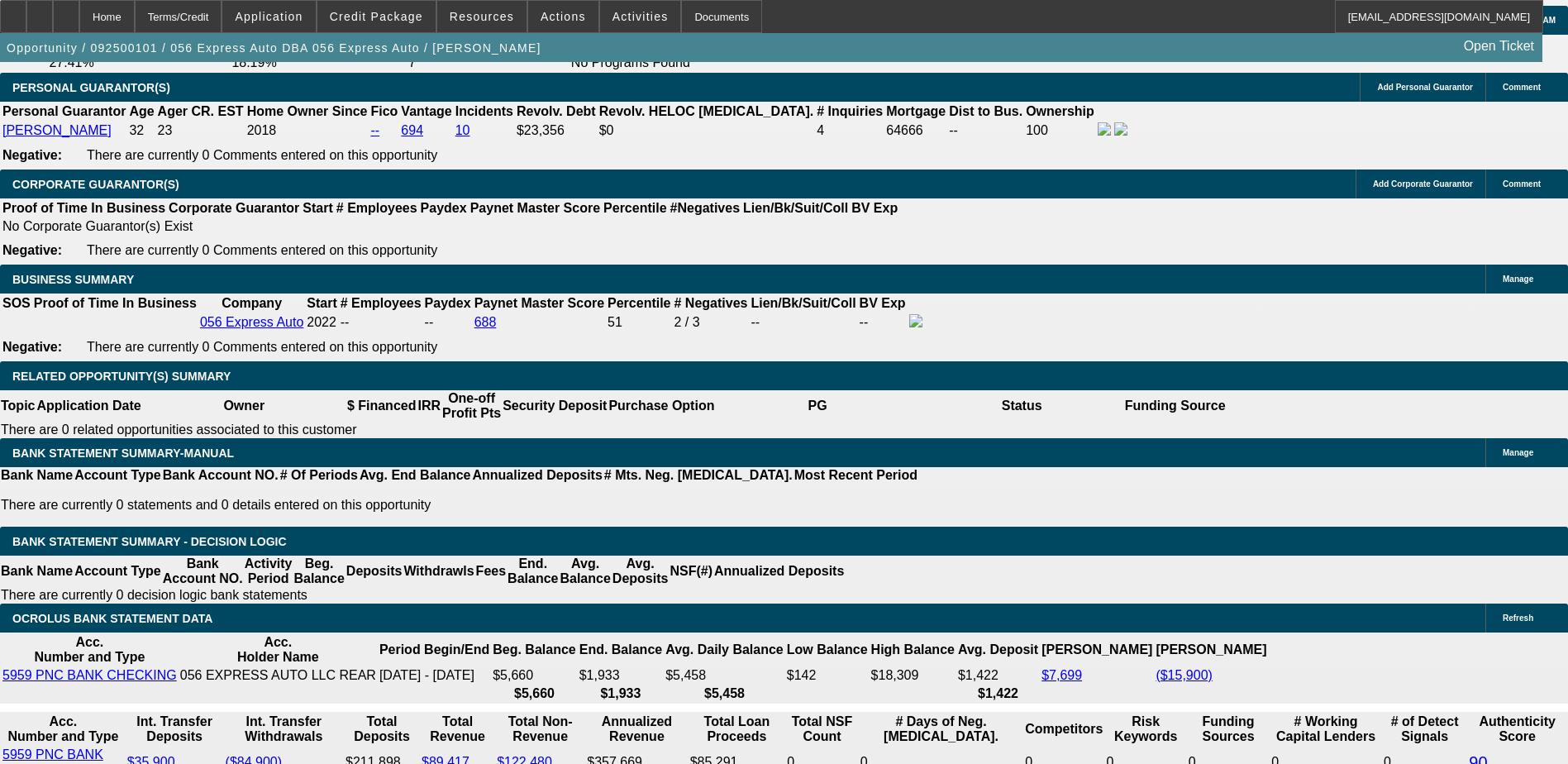
type input "UNKNOWN"
type input "24"
type input "$1,396.70"
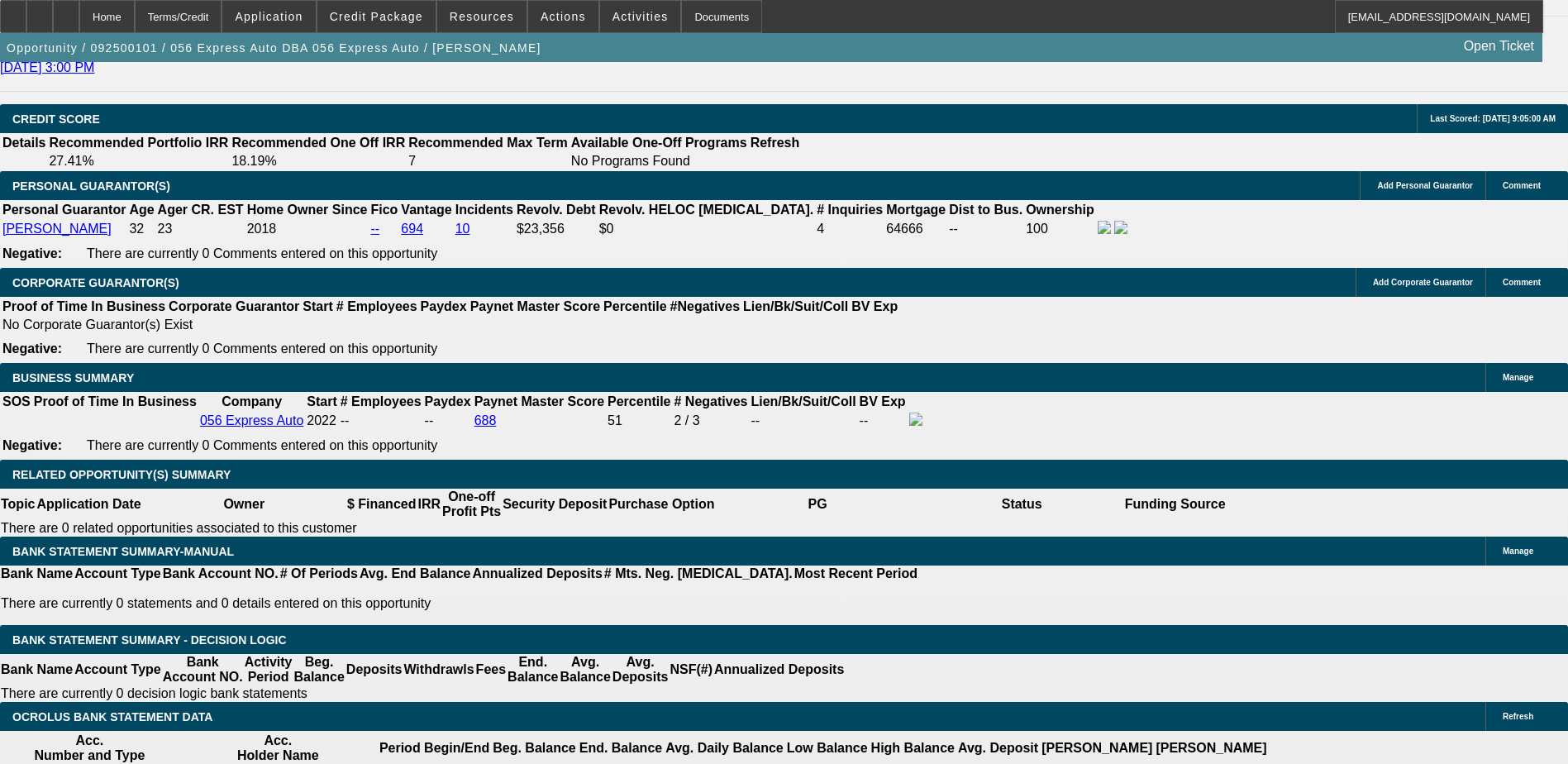
scroll to position [2232, 0]
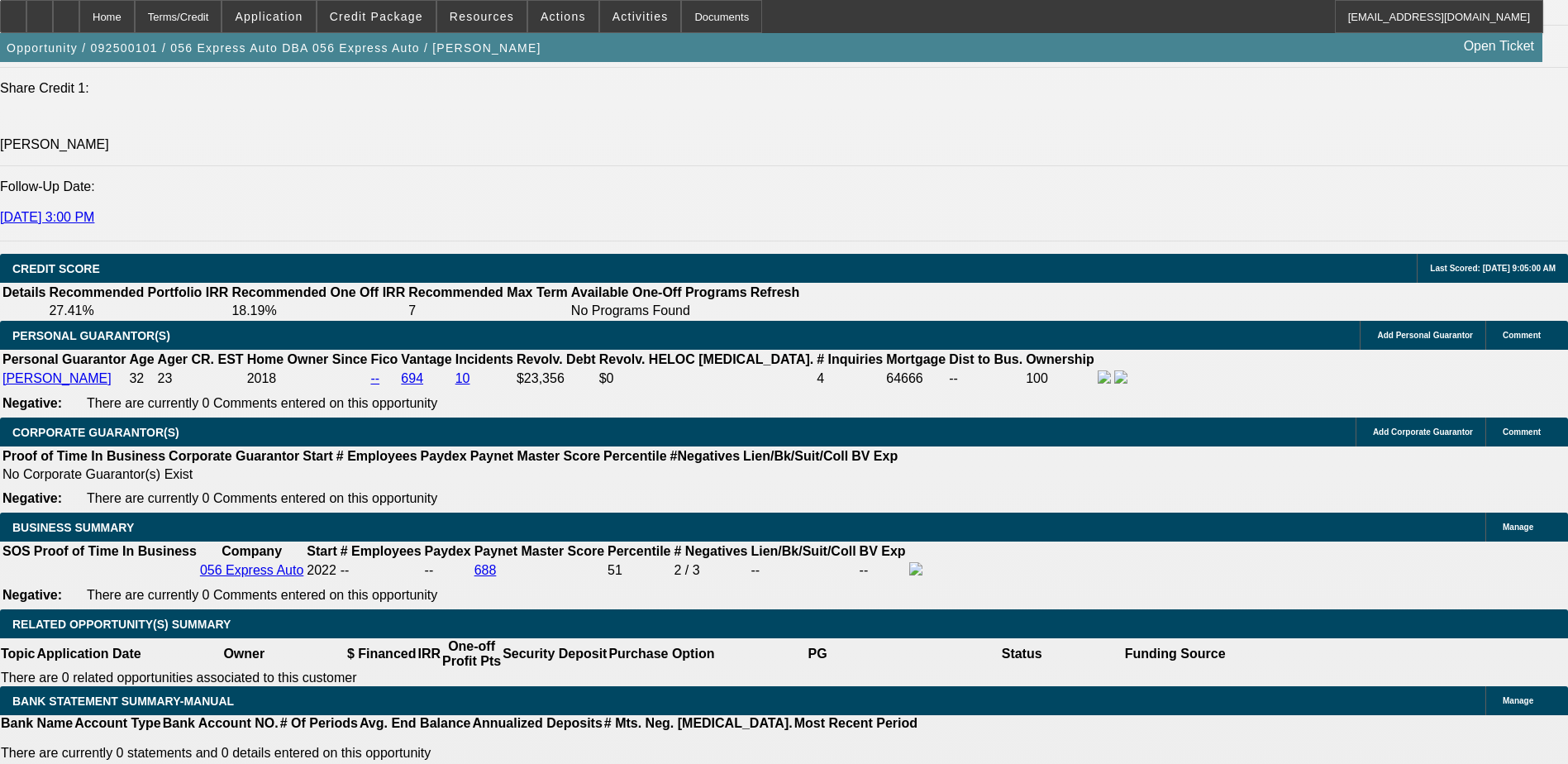
type input "24"
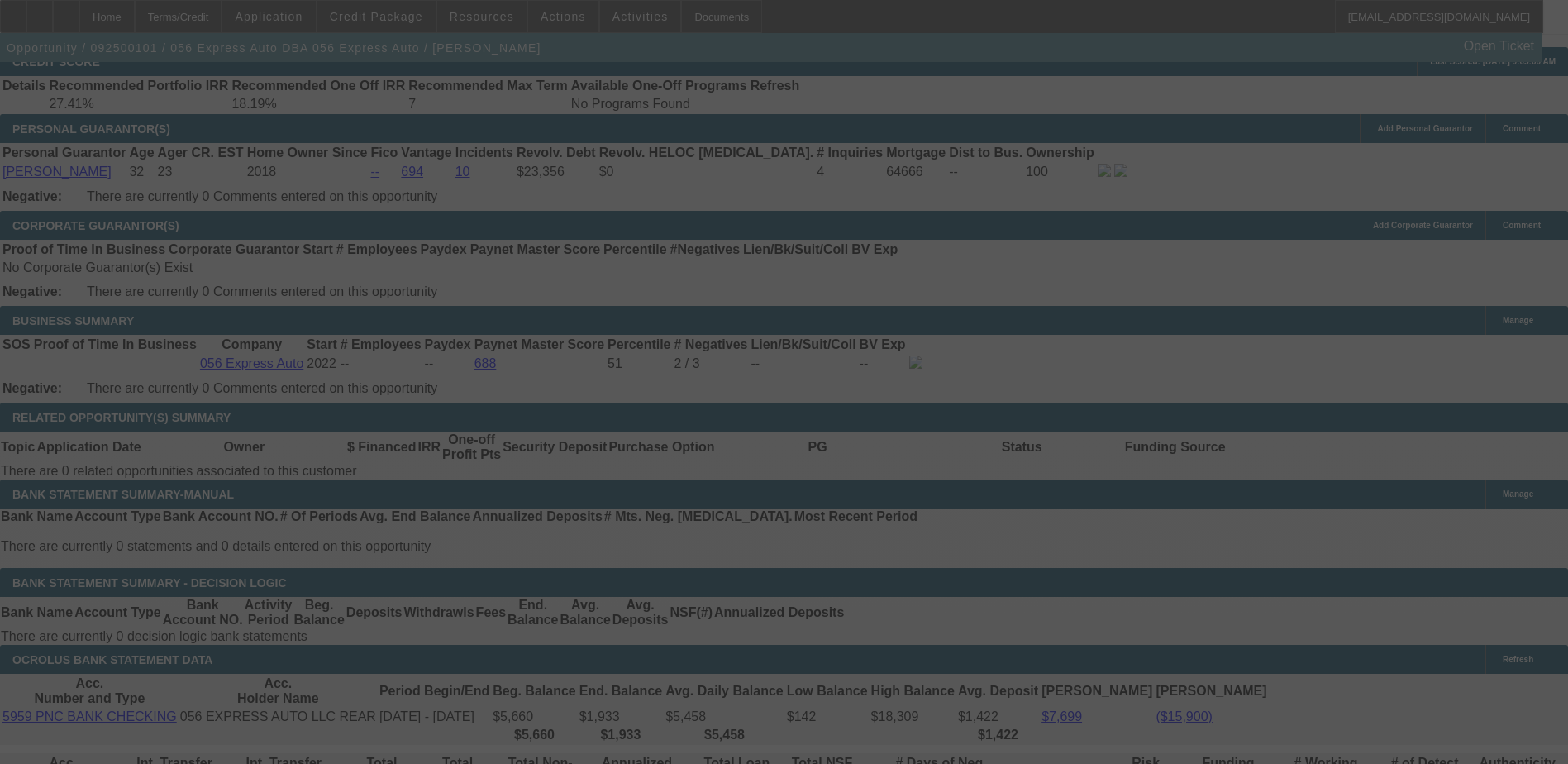
scroll to position [2563, 0]
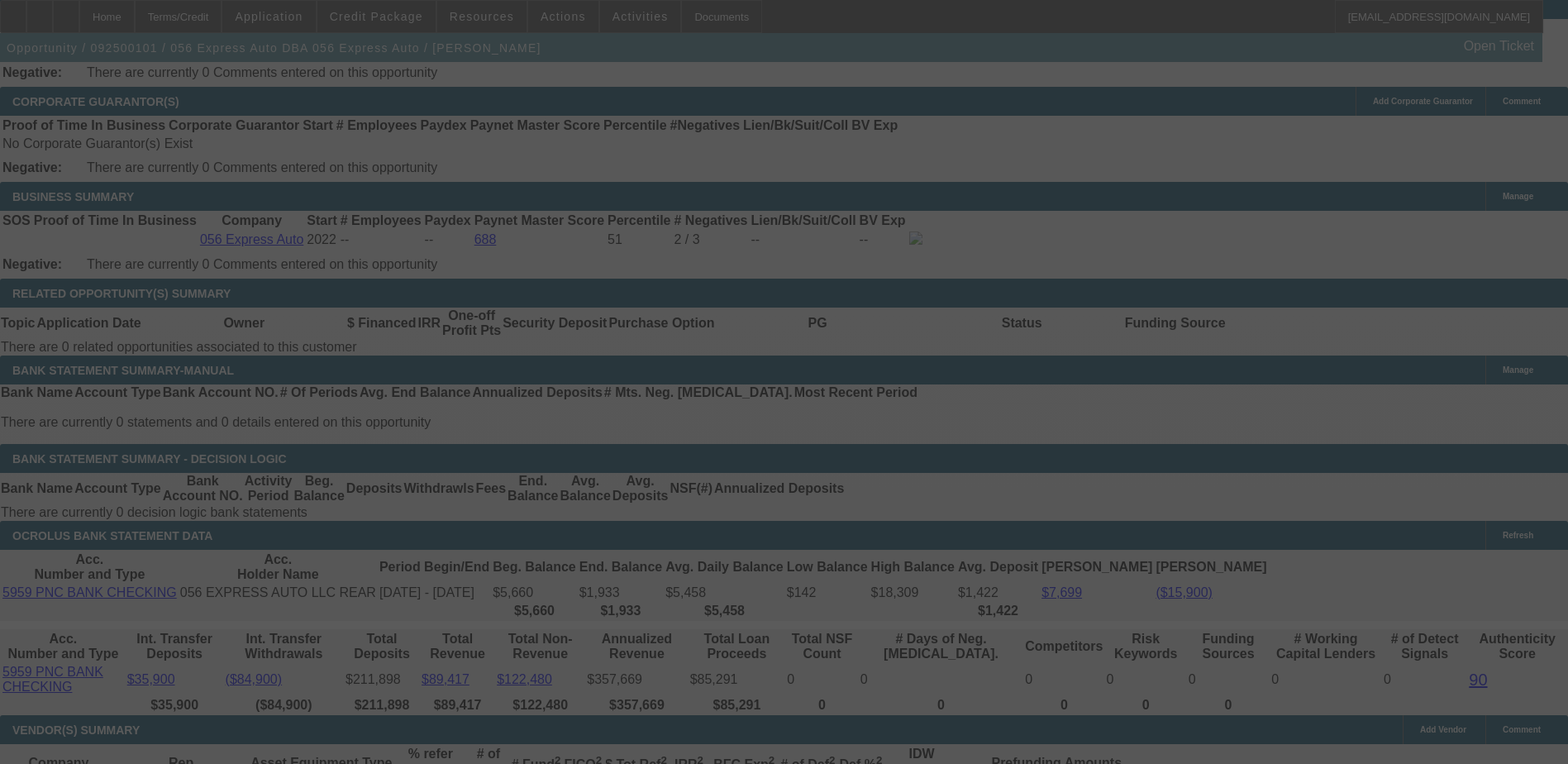
select select "0.1"
select select "0"
select select "3"
select select "0.1"
select select "4"
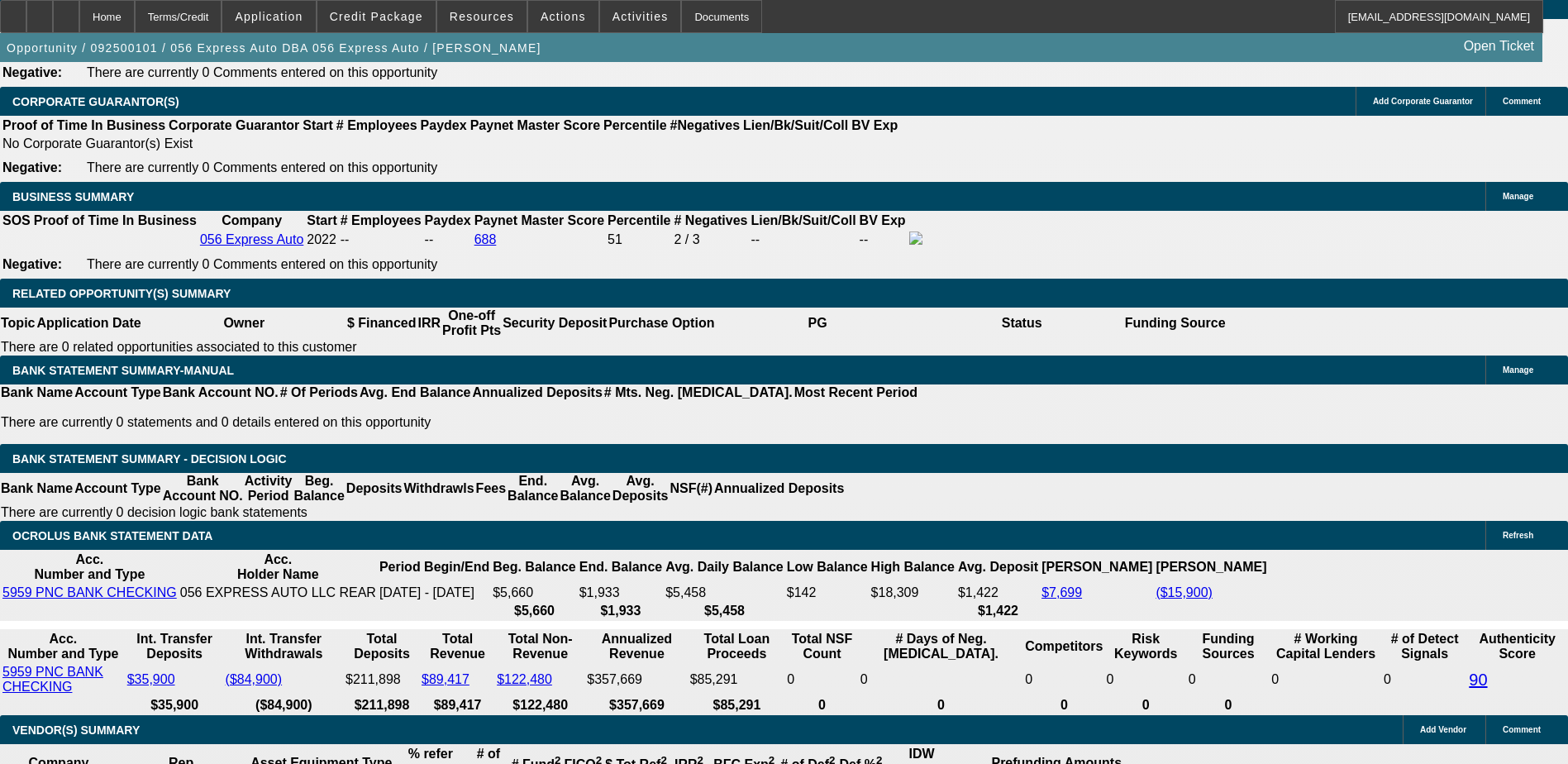
type input "UNKNOWN"
type input "1"
type input "$1,250.43"
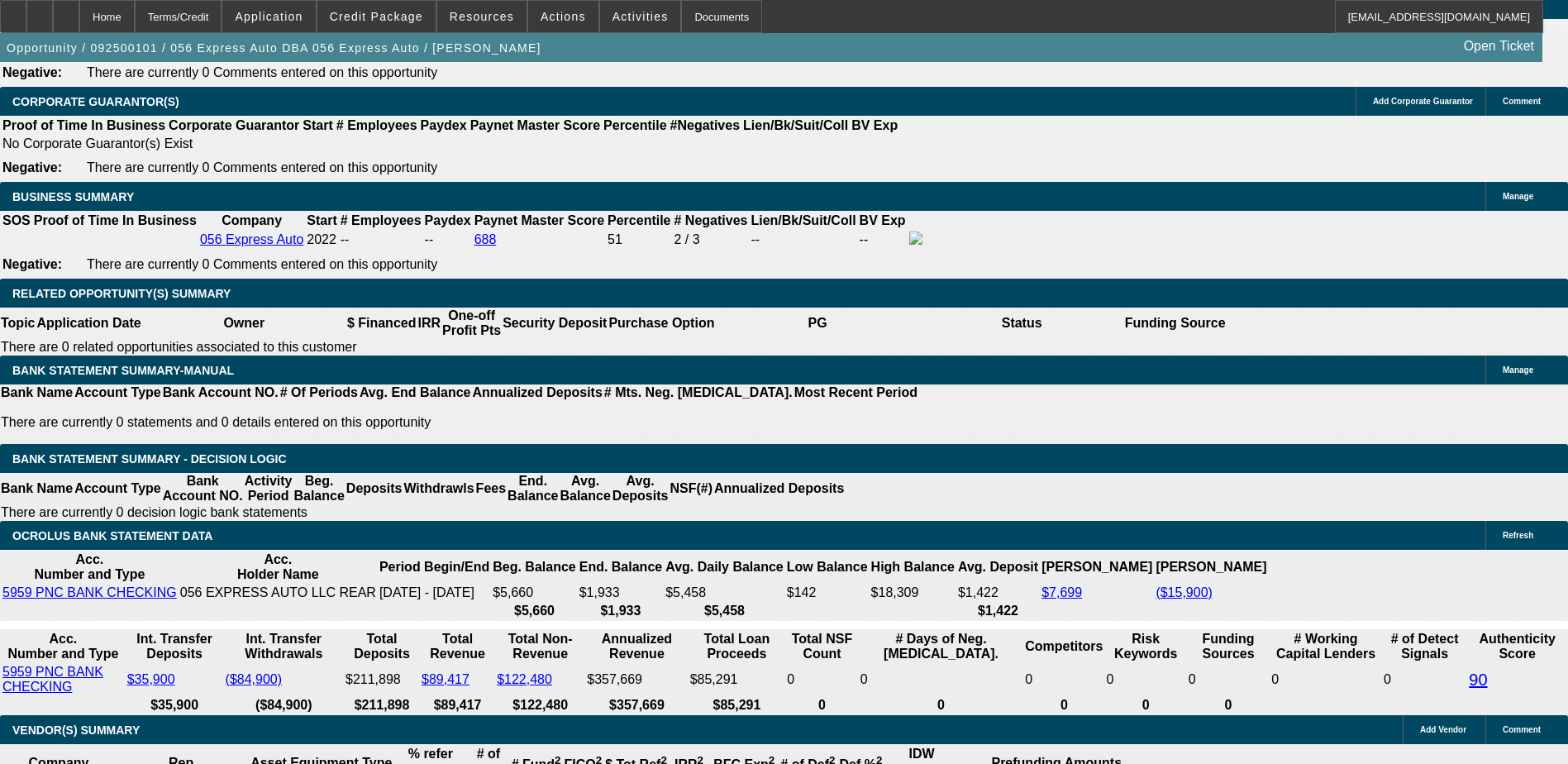
type input "11"
type input "$1,384.25"
type input "11.5"
type input "$1,391.16"
type input "11.5"
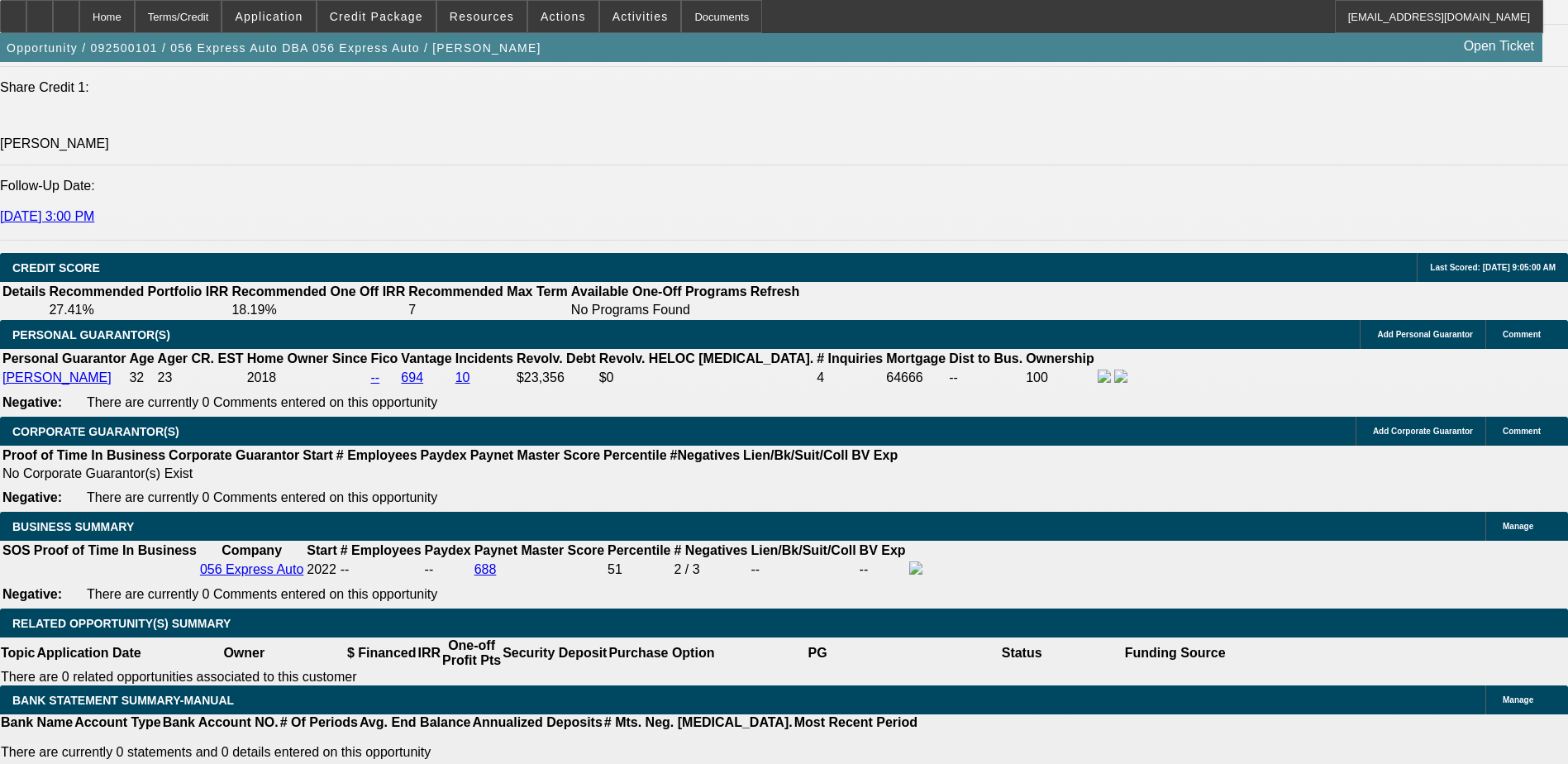
scroll to position [2232, 0]
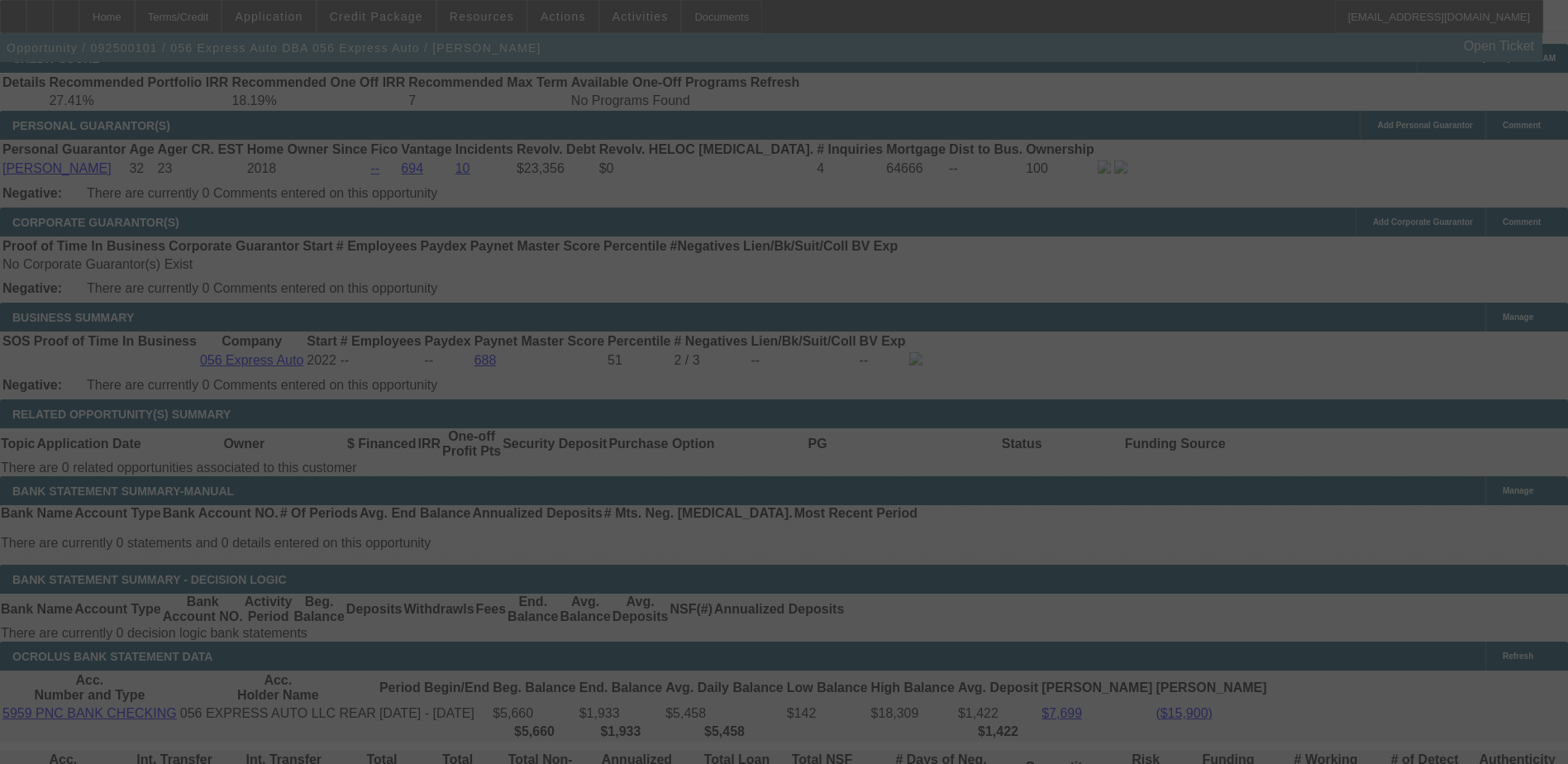
scroll to position [2480, 0]
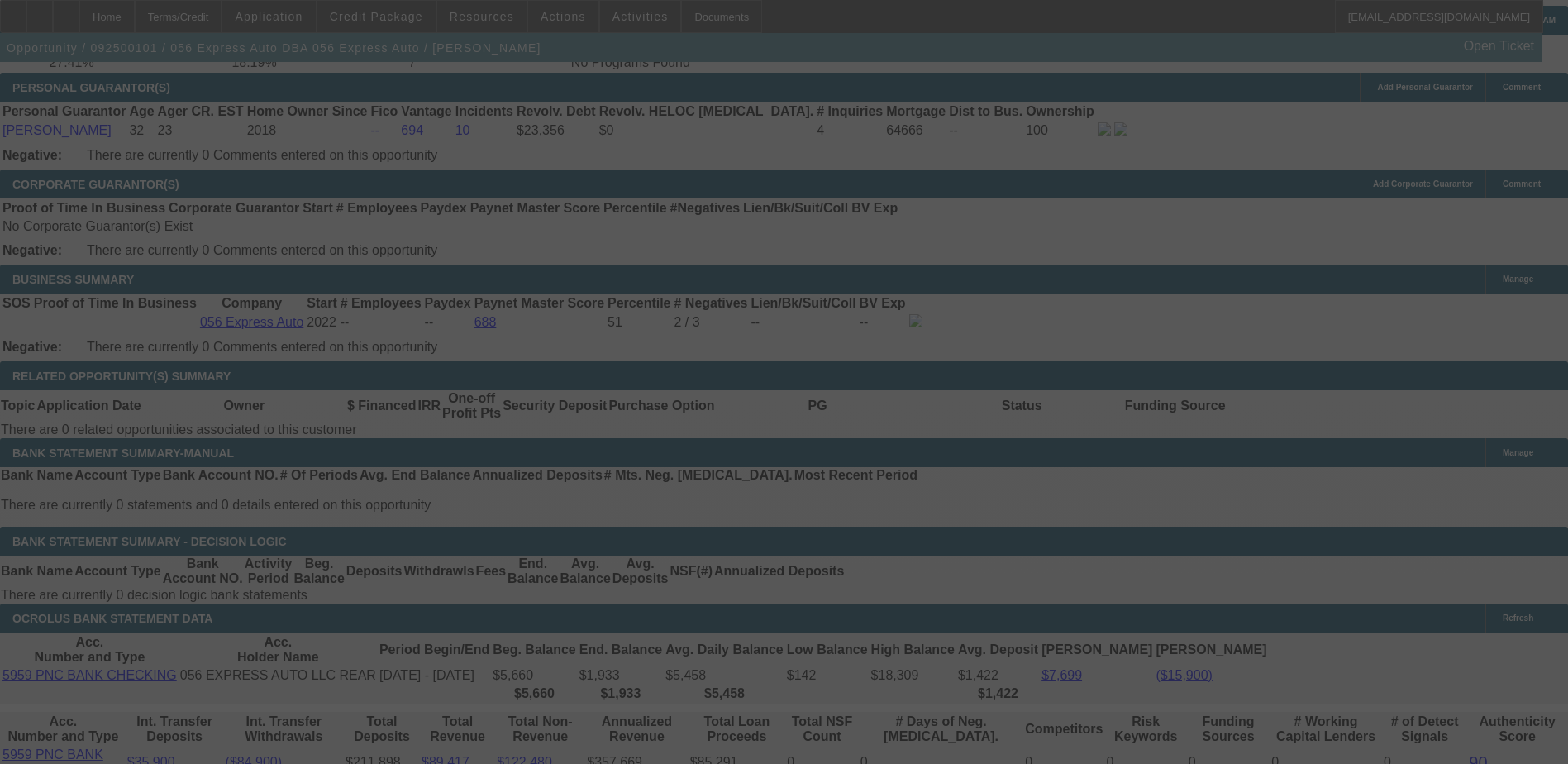
select select "0.1"
select select "0"
select select "3"
select select "0.1"
select select "4"
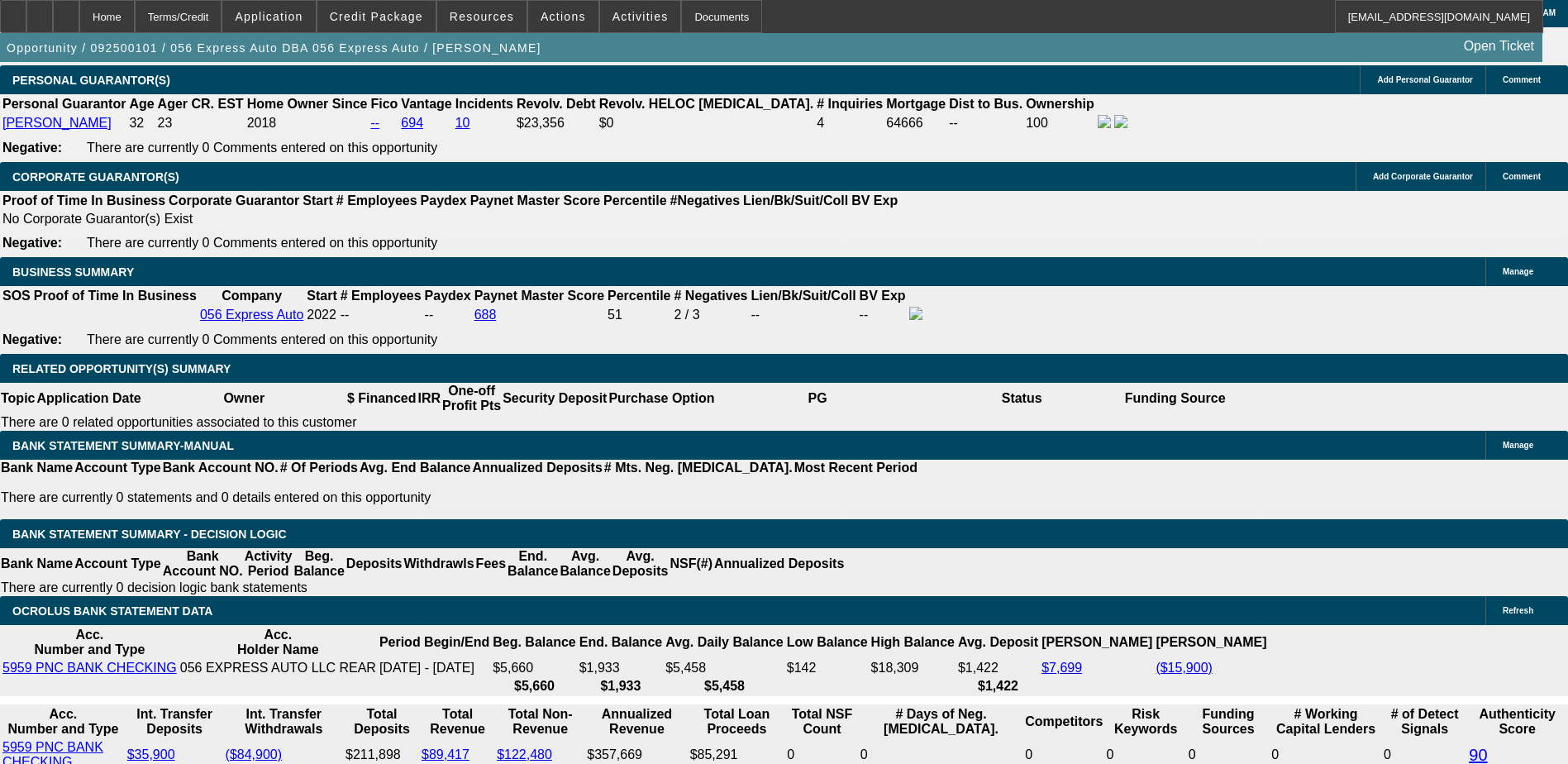
scroll to position [2492, 0]
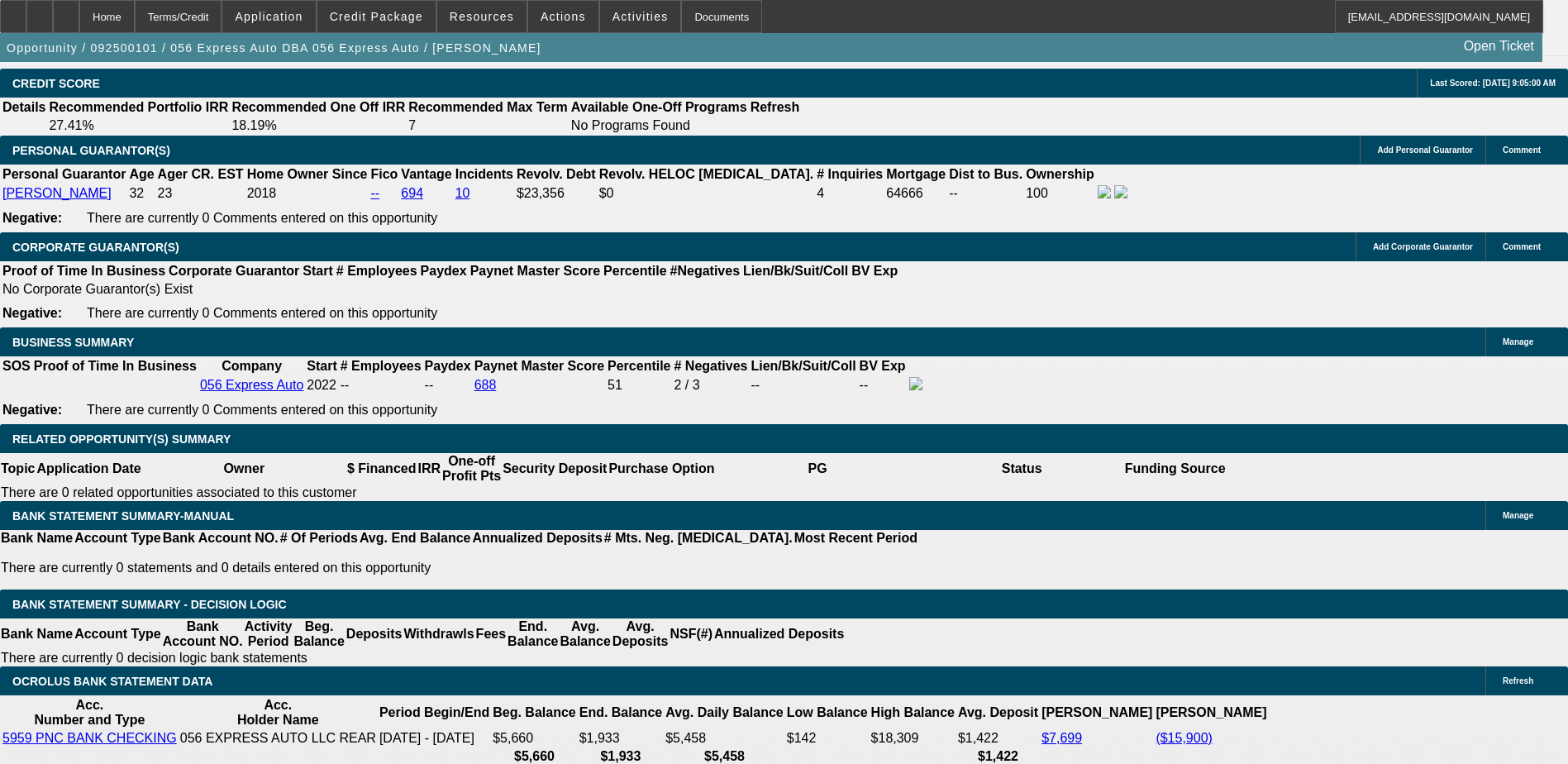
scroll to position [2410, 0]
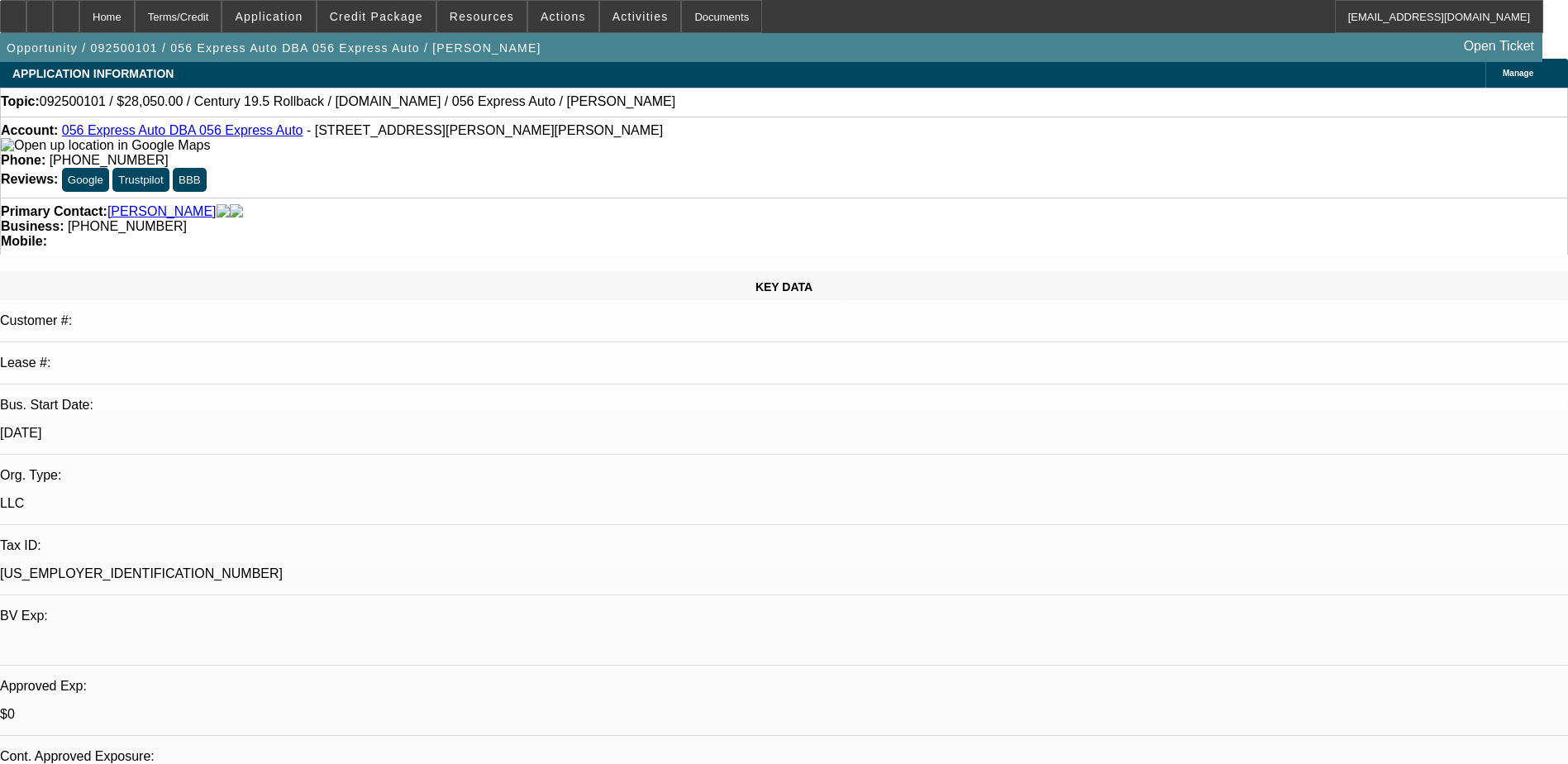
scroll to position [0, 0]
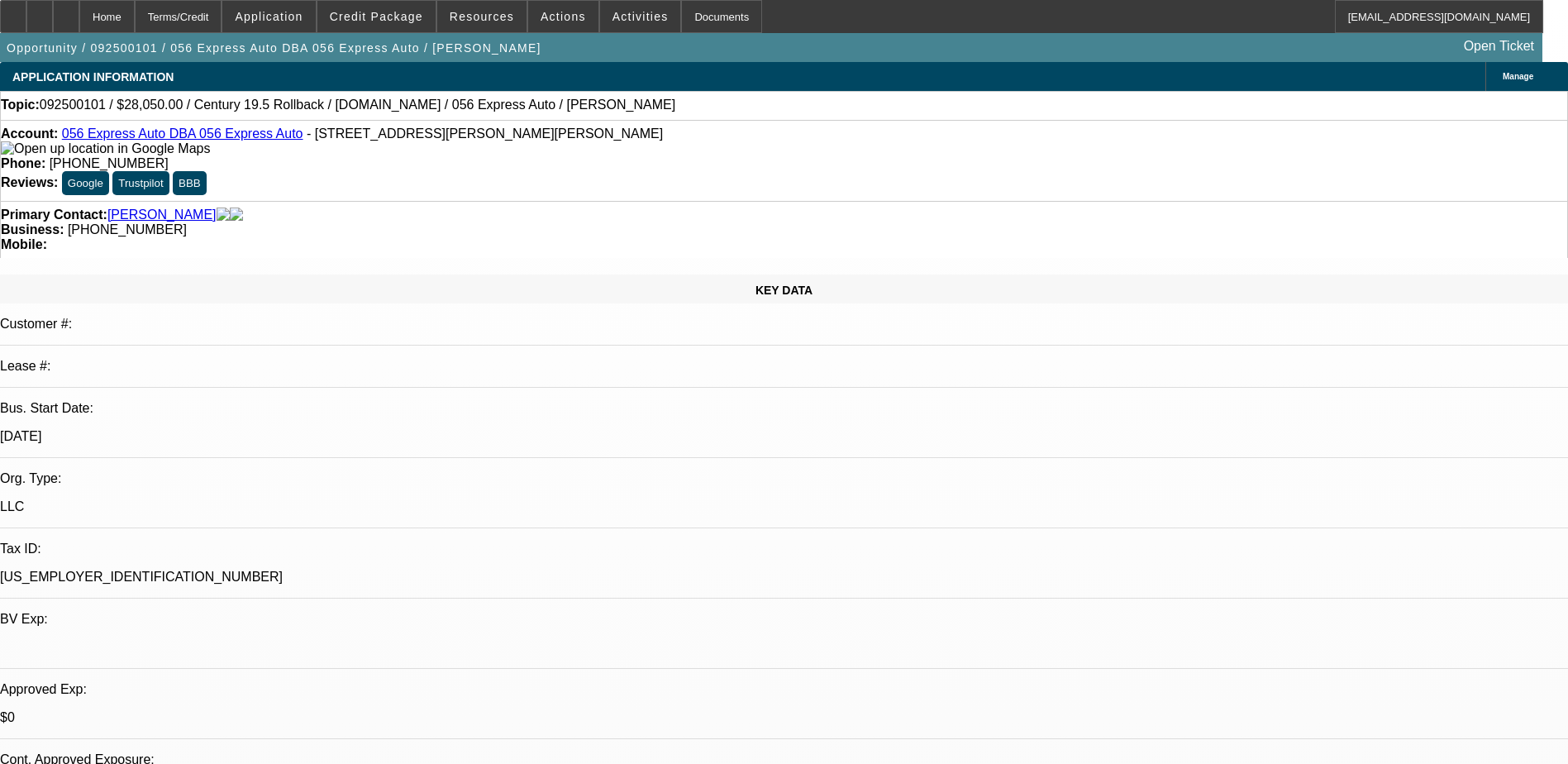
click at [243, 139] on link "056 Express Auto DBA 056 Express Auto" at bounding box center [182, 134] width 241 height 14
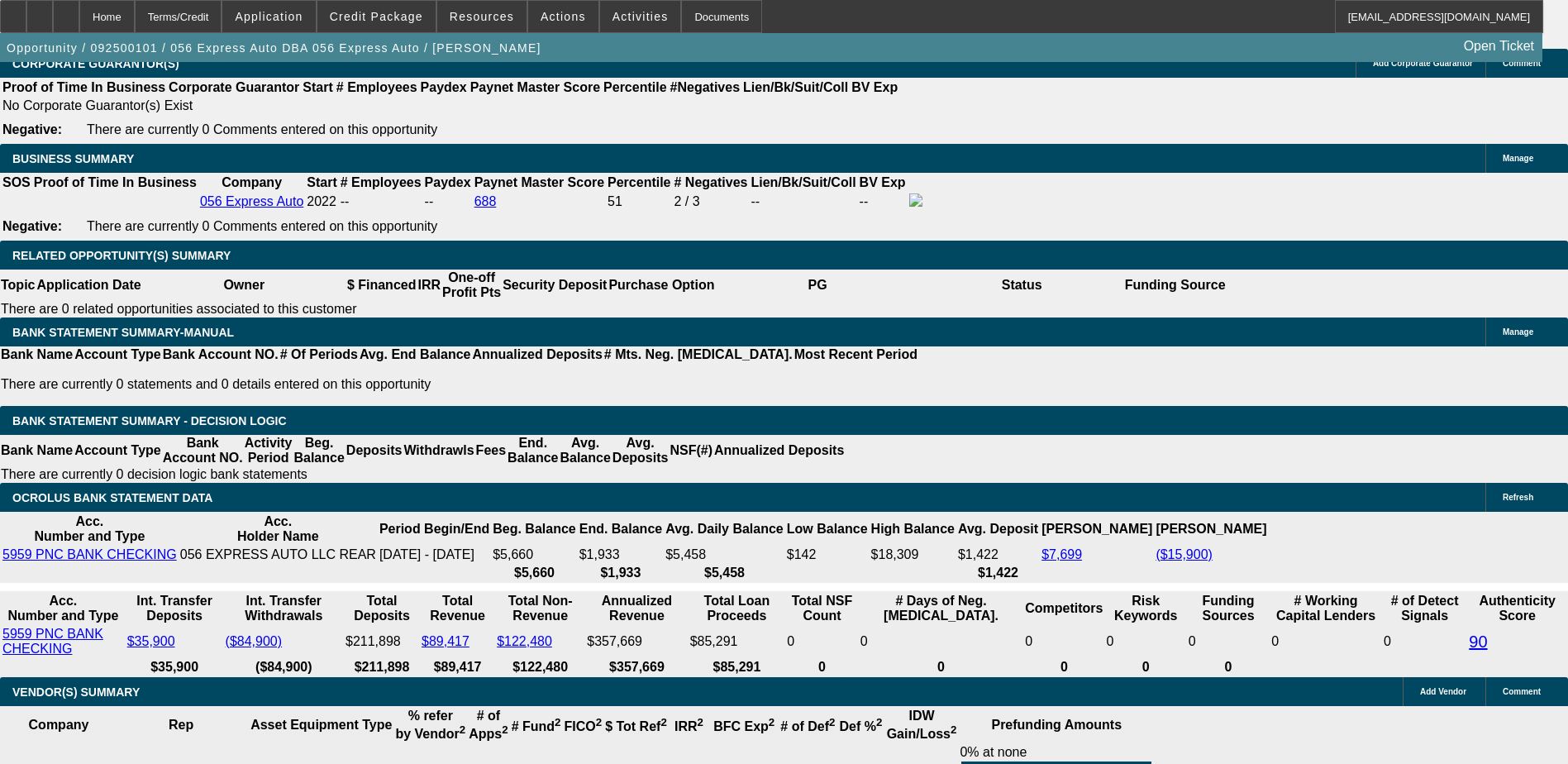
scroll to position [2563, 0]
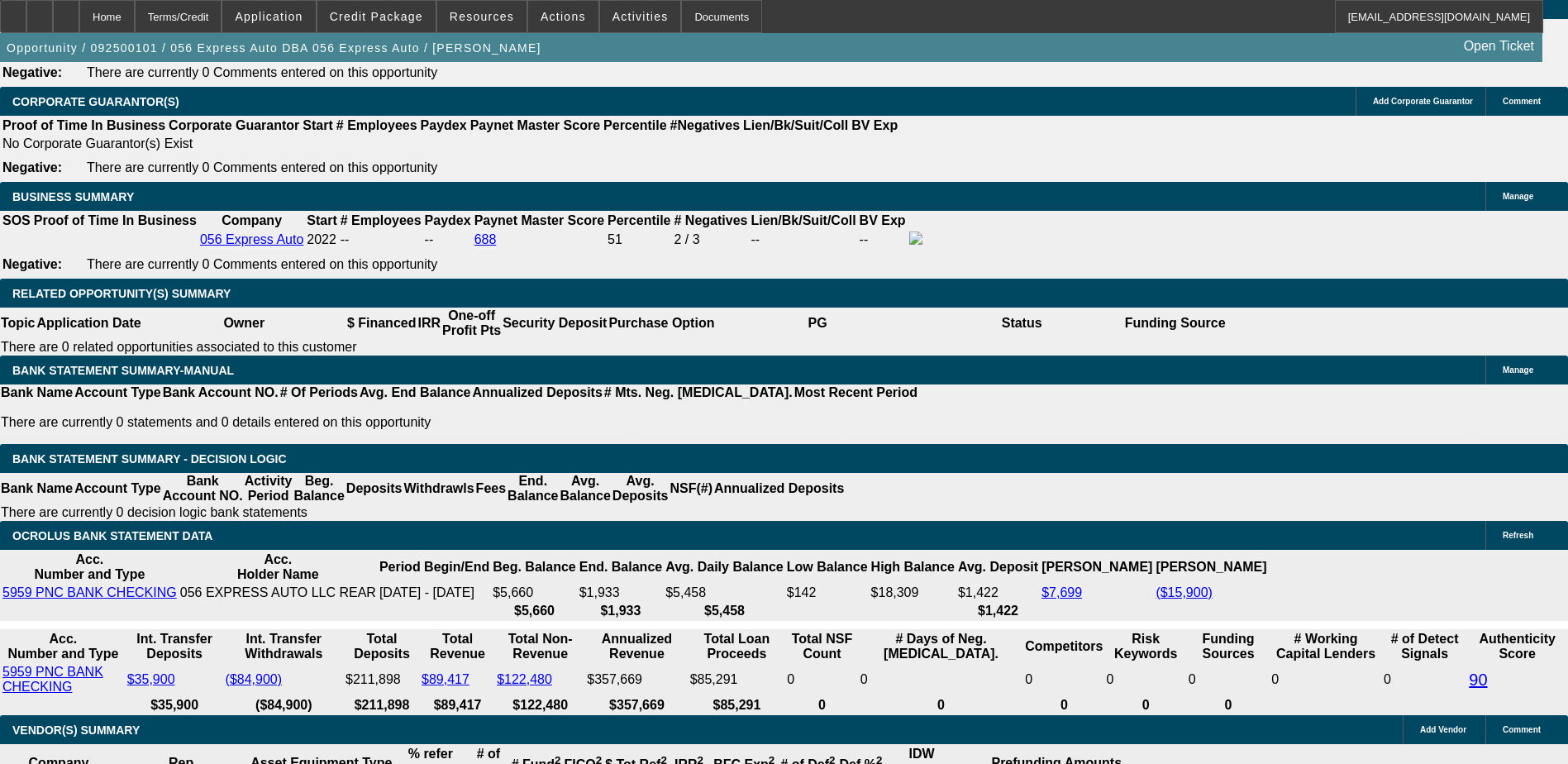
select select "2"
type input "UNKNOWN"
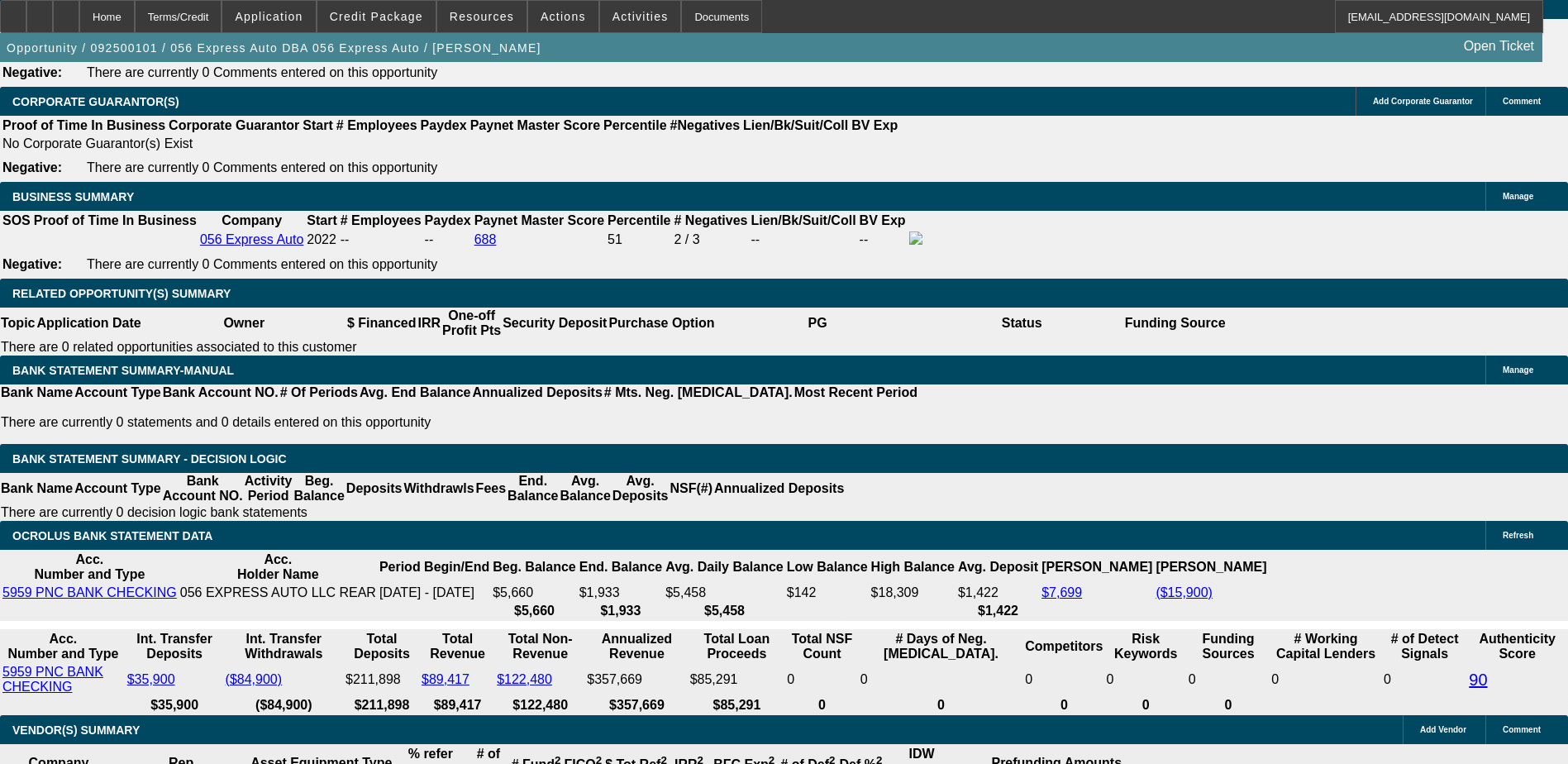
select select "1"
type input "$1,391.16"
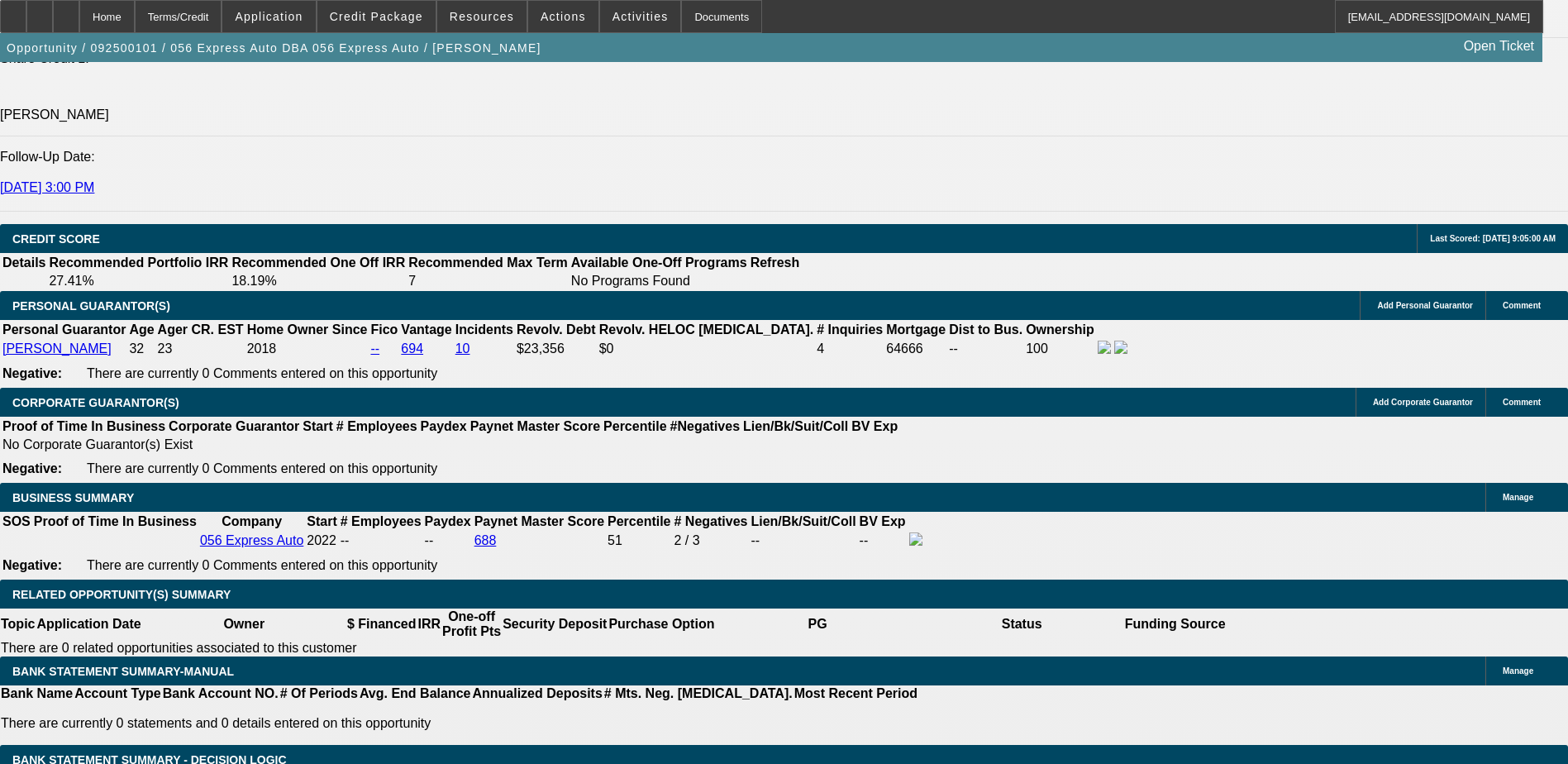
scroll to position [2232, 0]
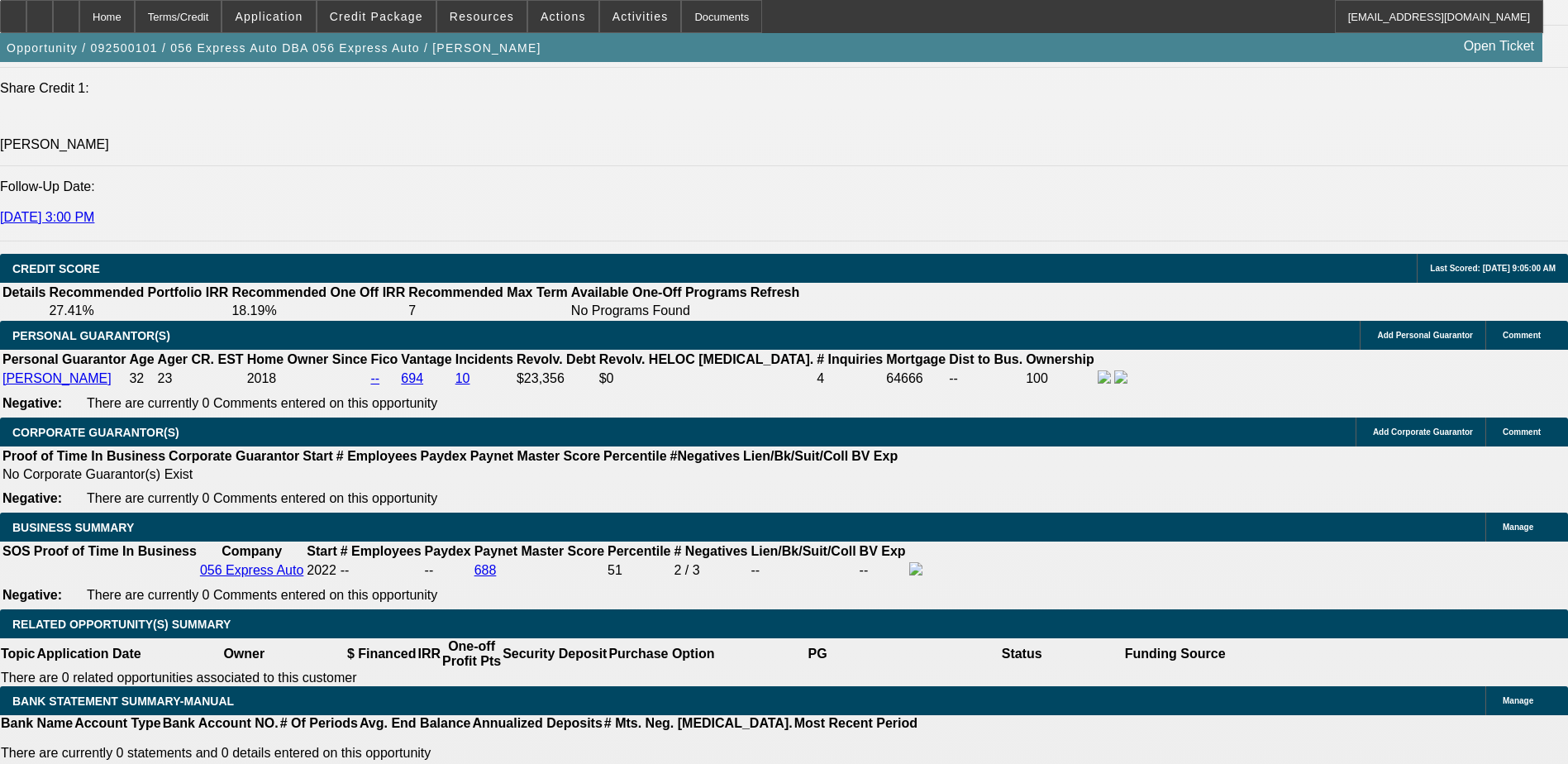
select select "2"
type input "$2,782.32"
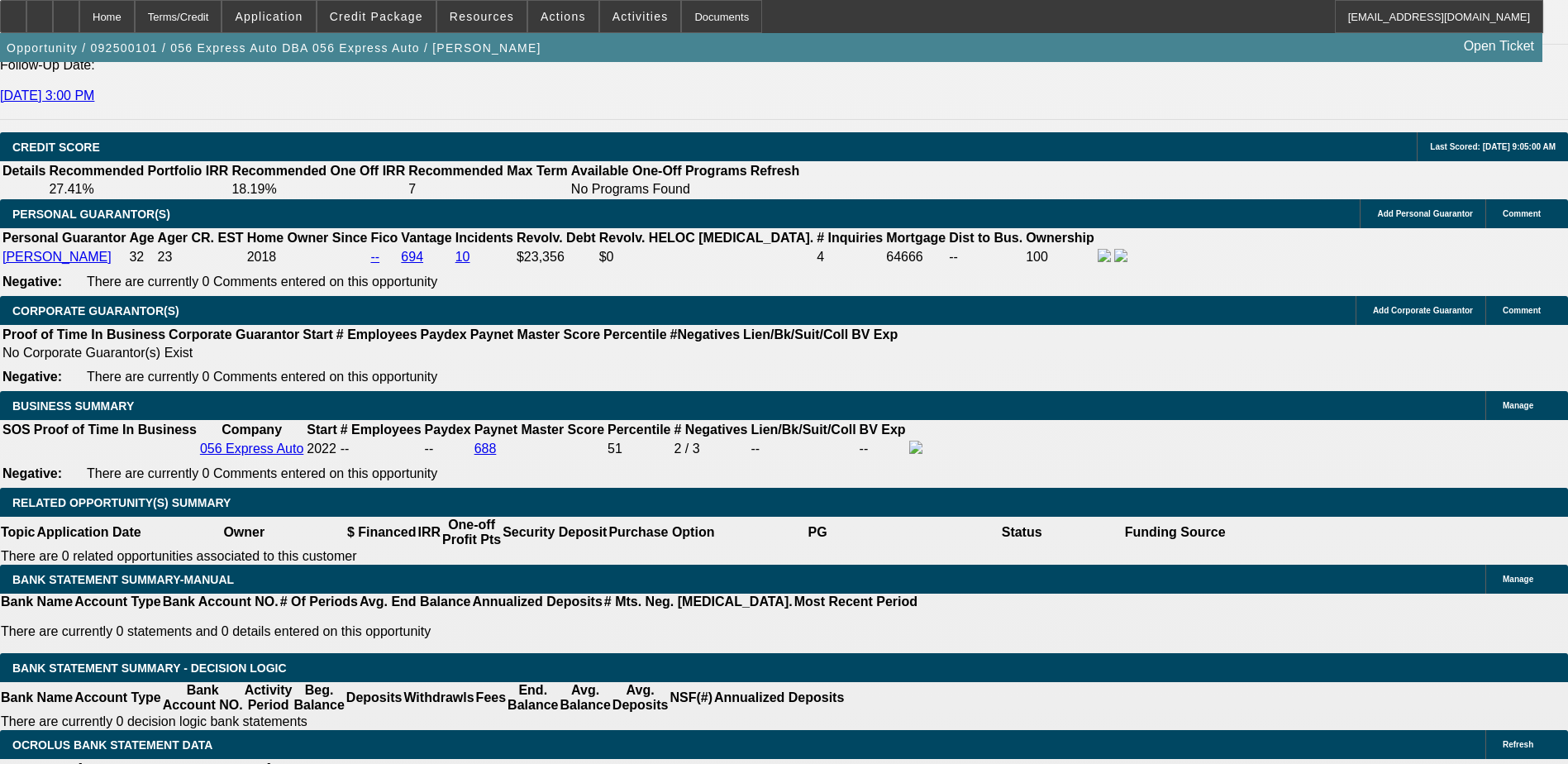
scroll to position [2315, 0]
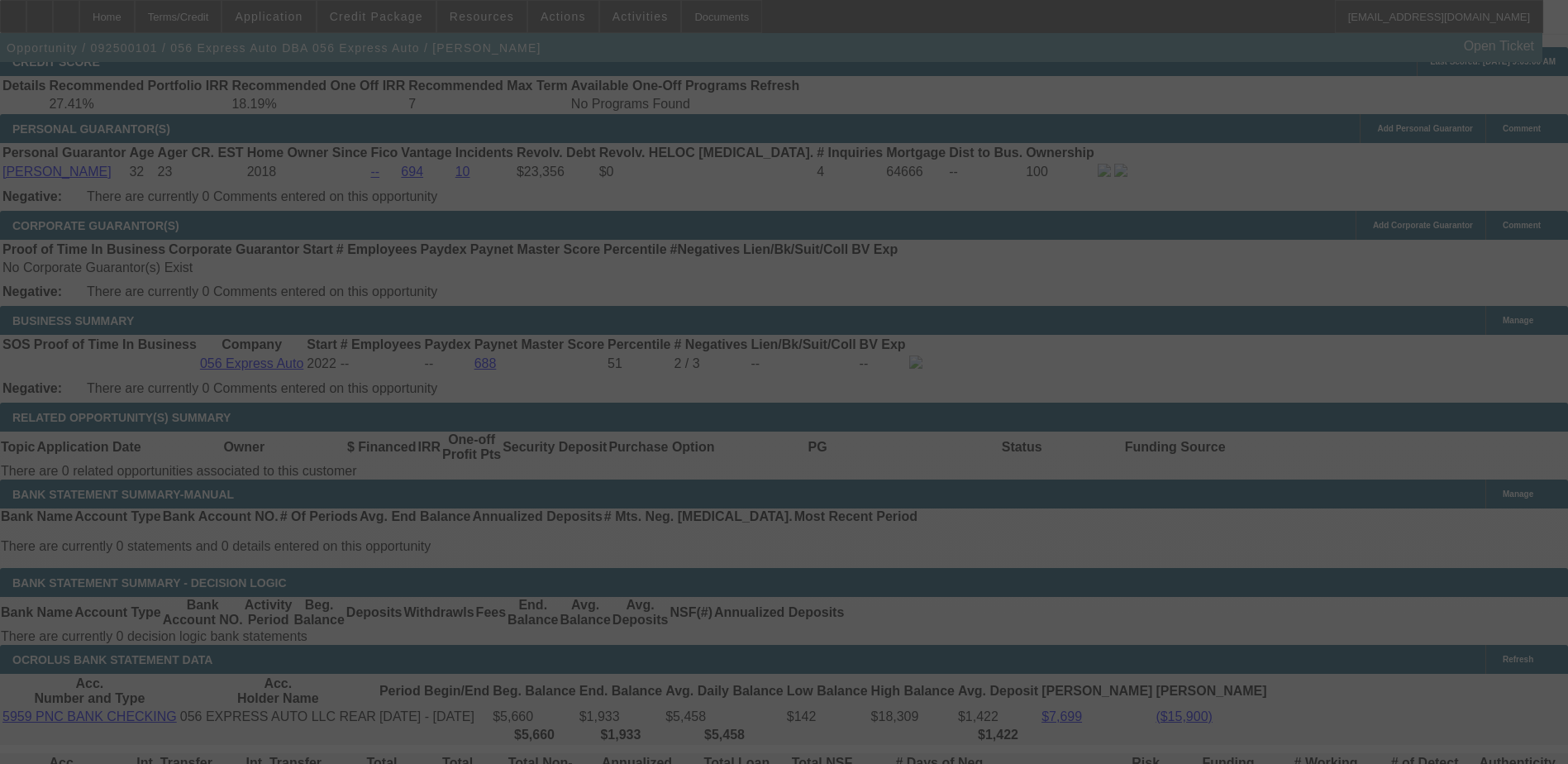
scroll to position [2480, 0]
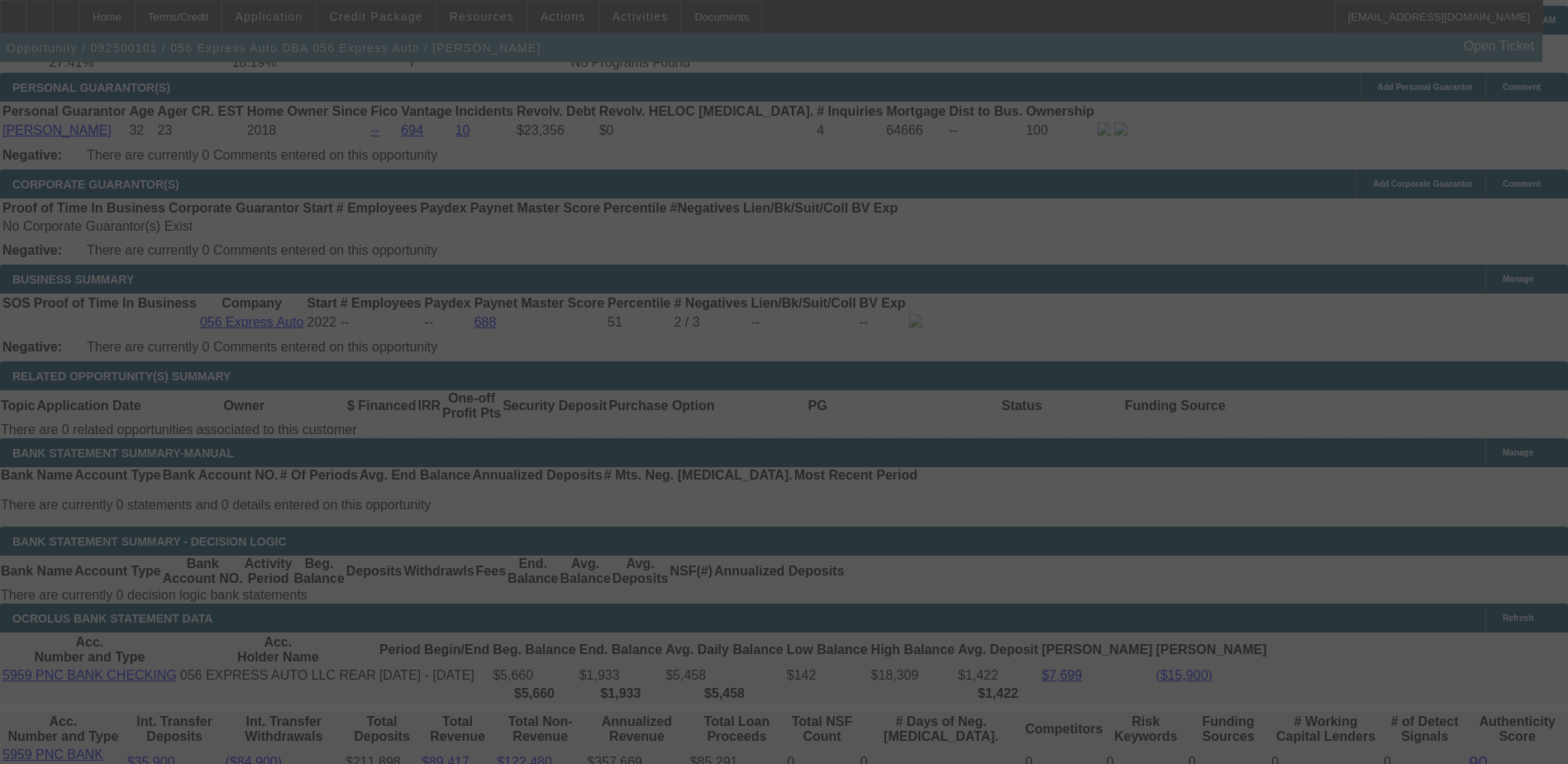
select select "0.1"
select select "2"
select select "0.1"
select select "4"
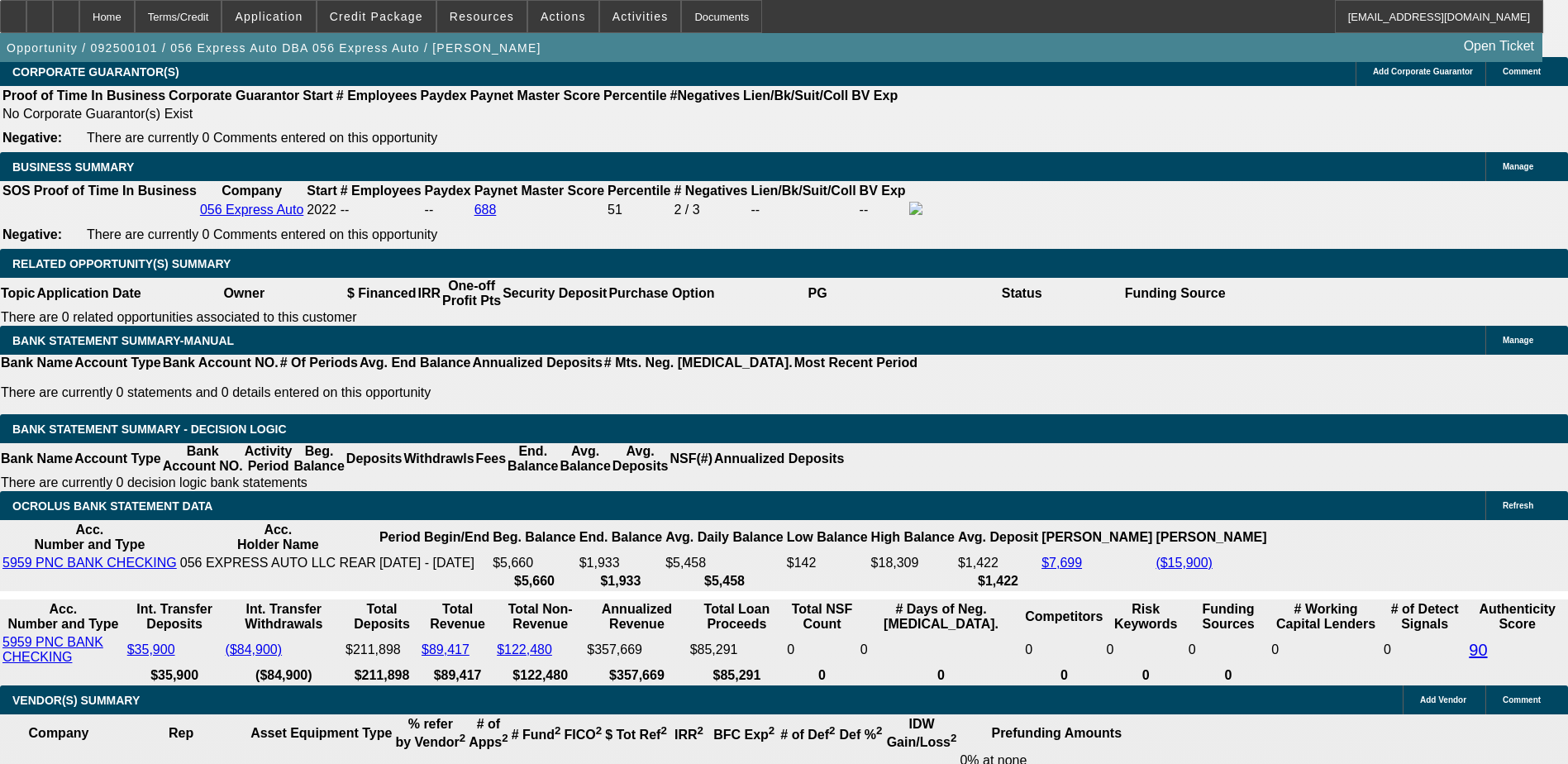
scroll to position [2563, 0]
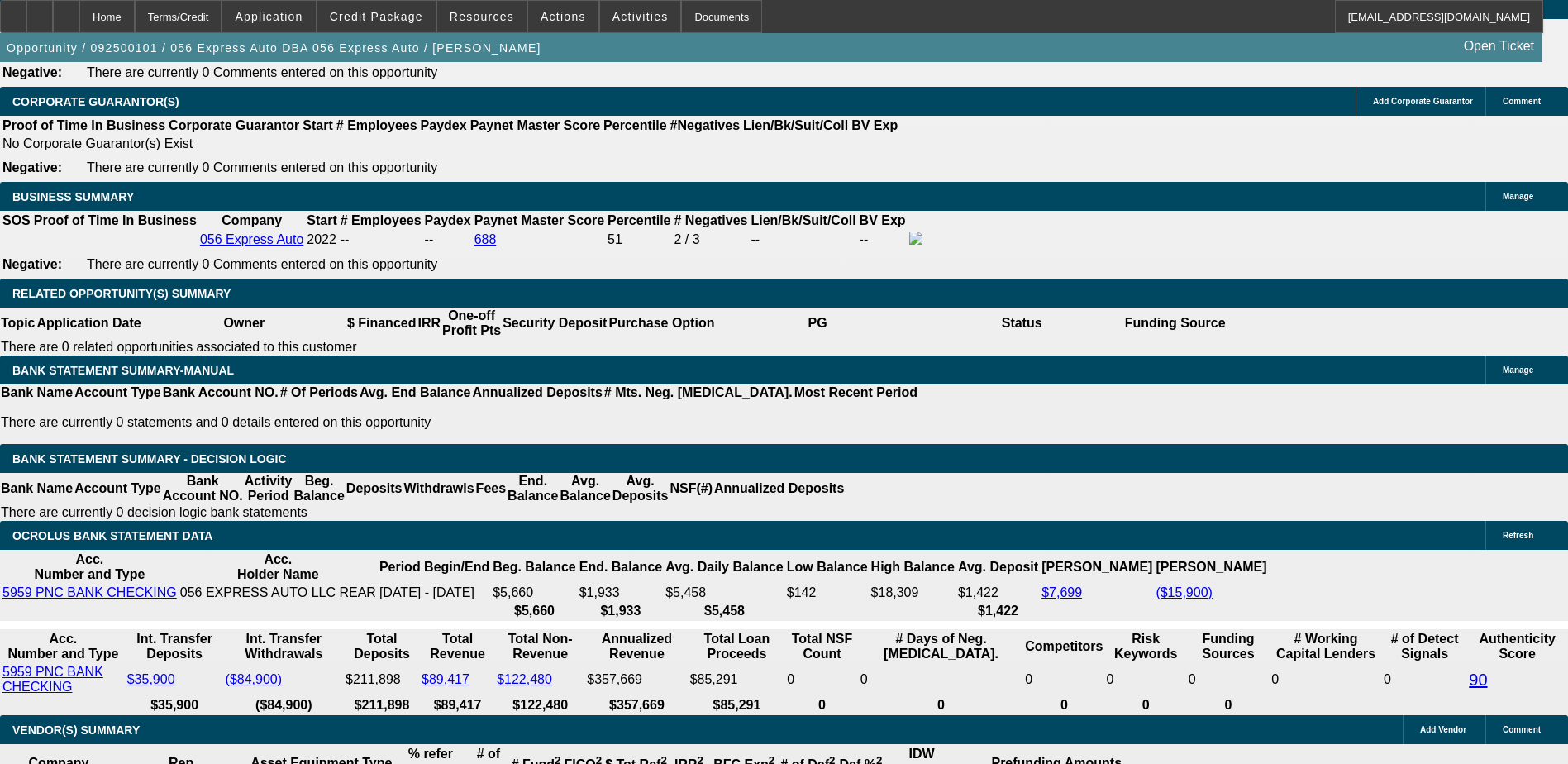
select select "3"
type input "UNKNOWN"
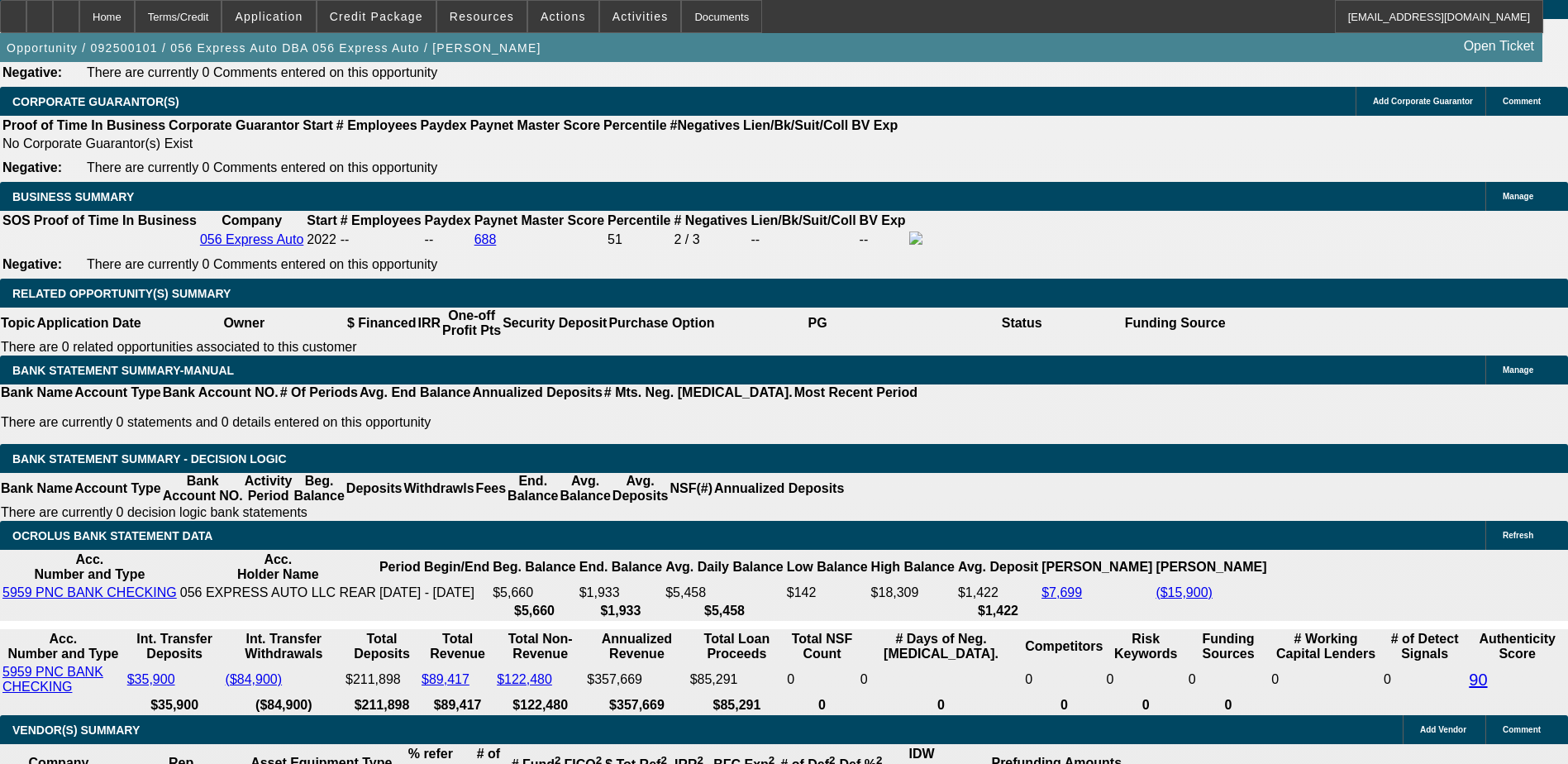
select select "4"
type input "$5,564.64"
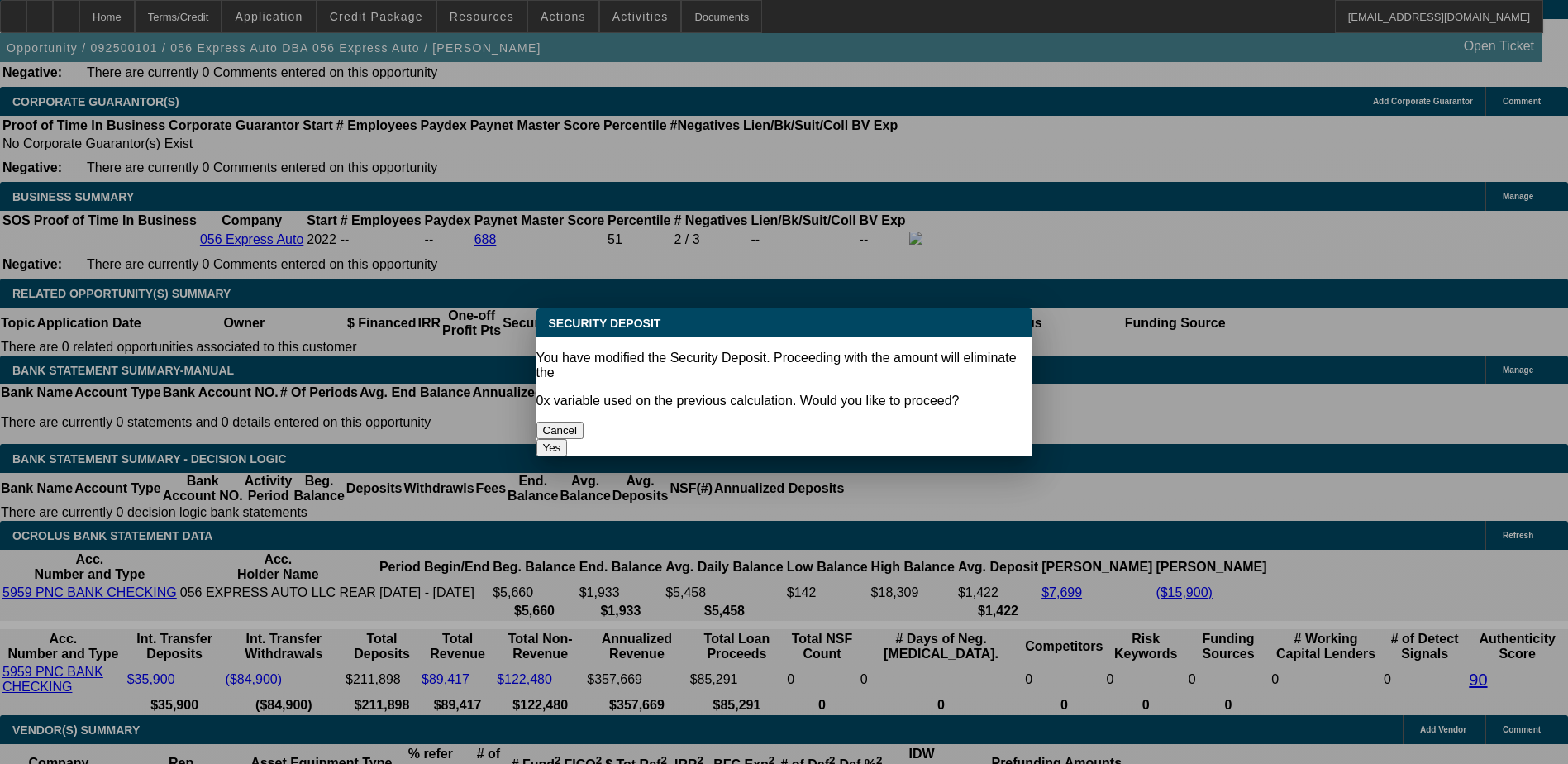
scroll to position [0, 0]
click at [585, 421] on button "Cancel" at bounding box center [560, 430] width 48 height 17
select select "4"
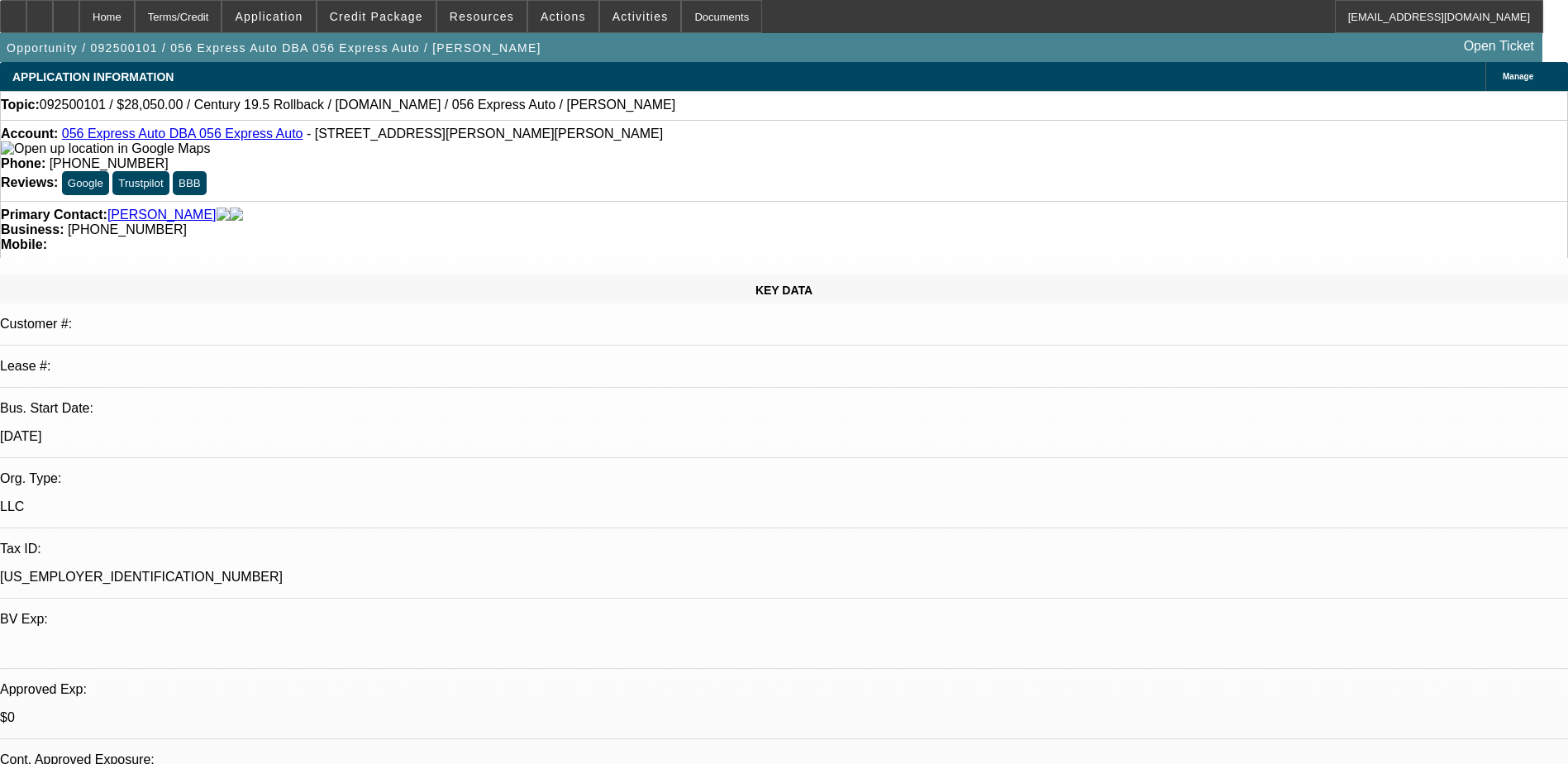
scroll to position [2563, 0]
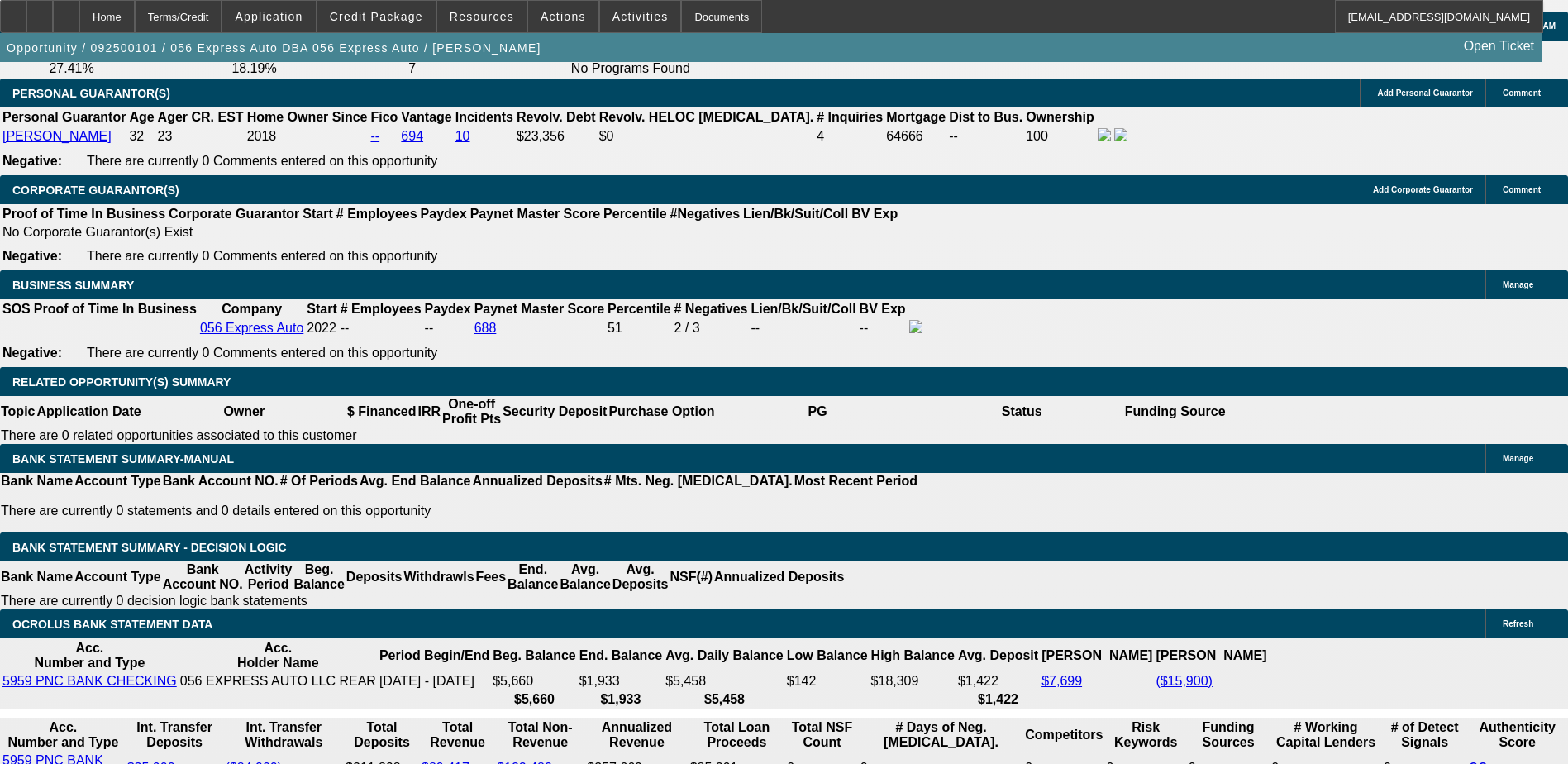
scroll to position [2315, 0]
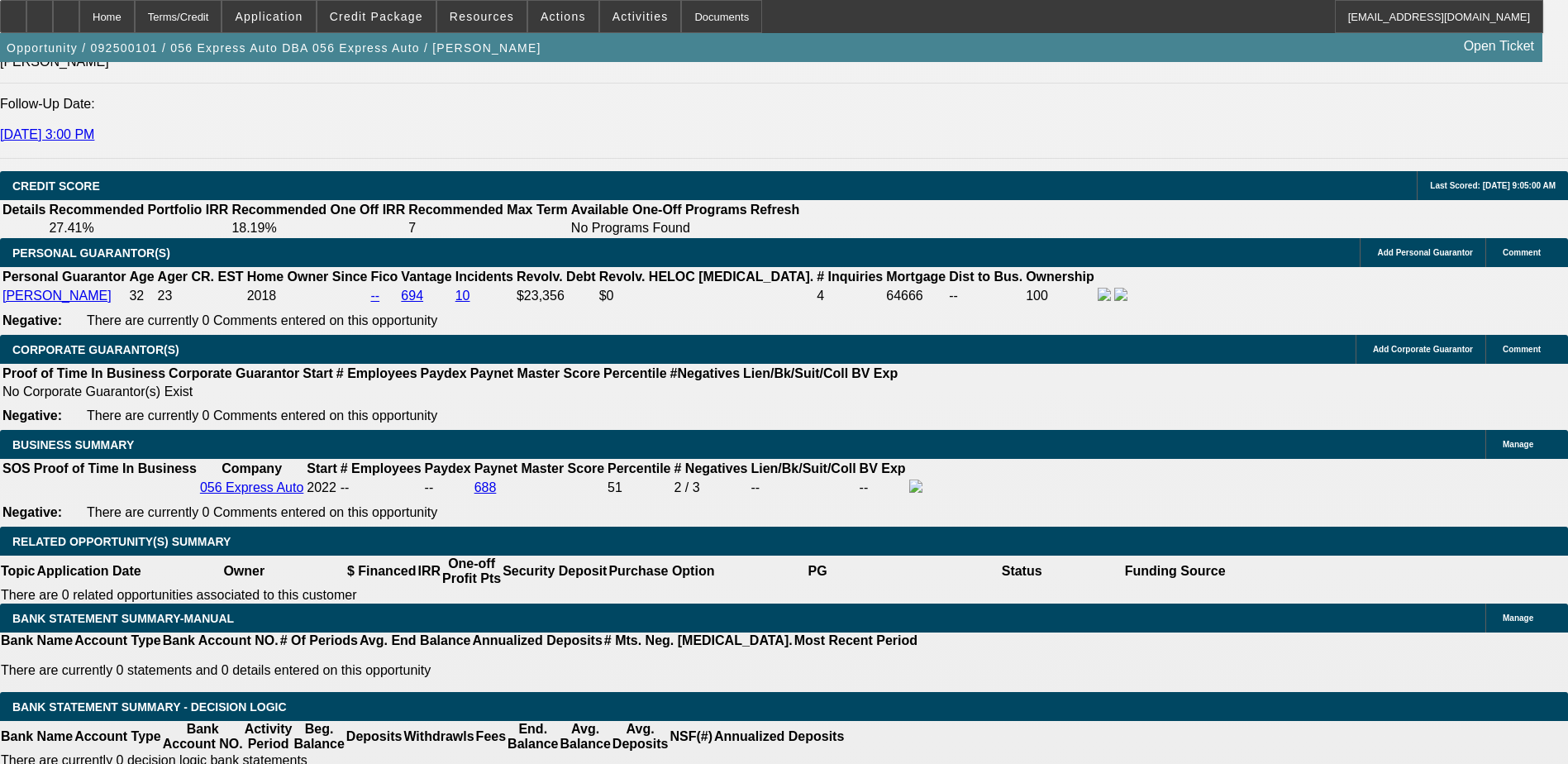
type input "$0.00"
select select "0"
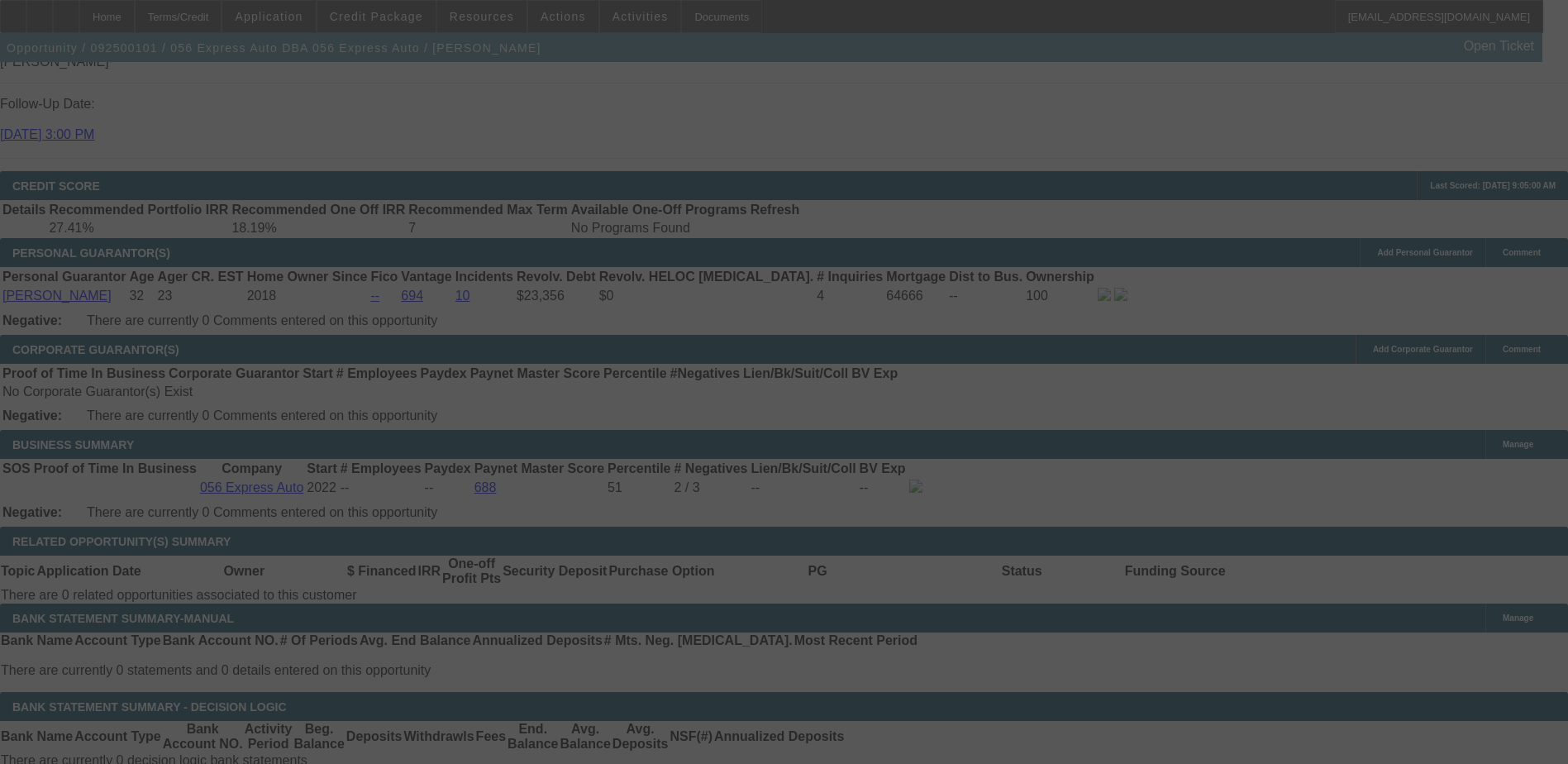
select select "0.1"
select select "0"
select select "3"
select select "0.1"
select select "4"
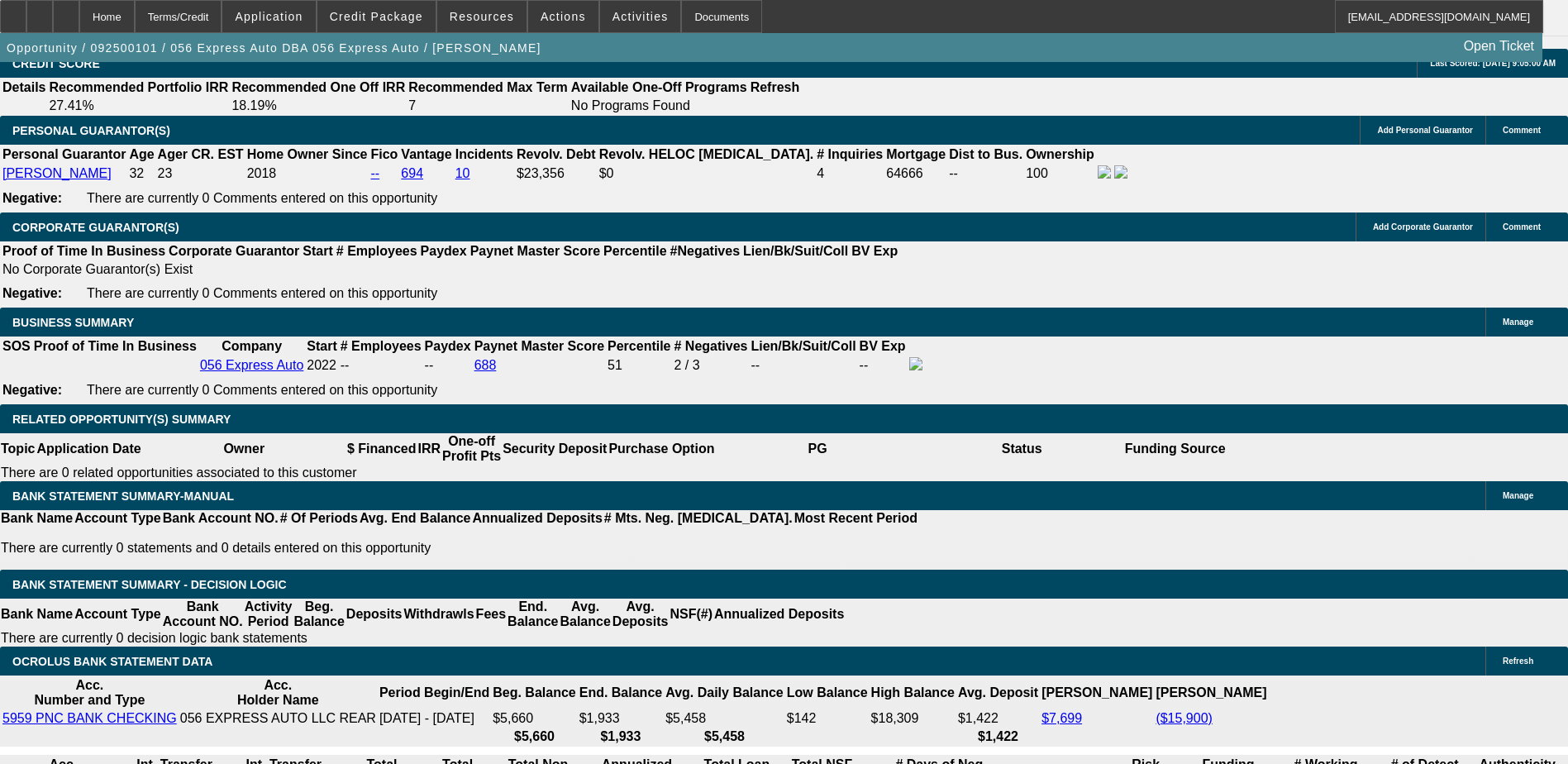
scroll to position [2398, 0]
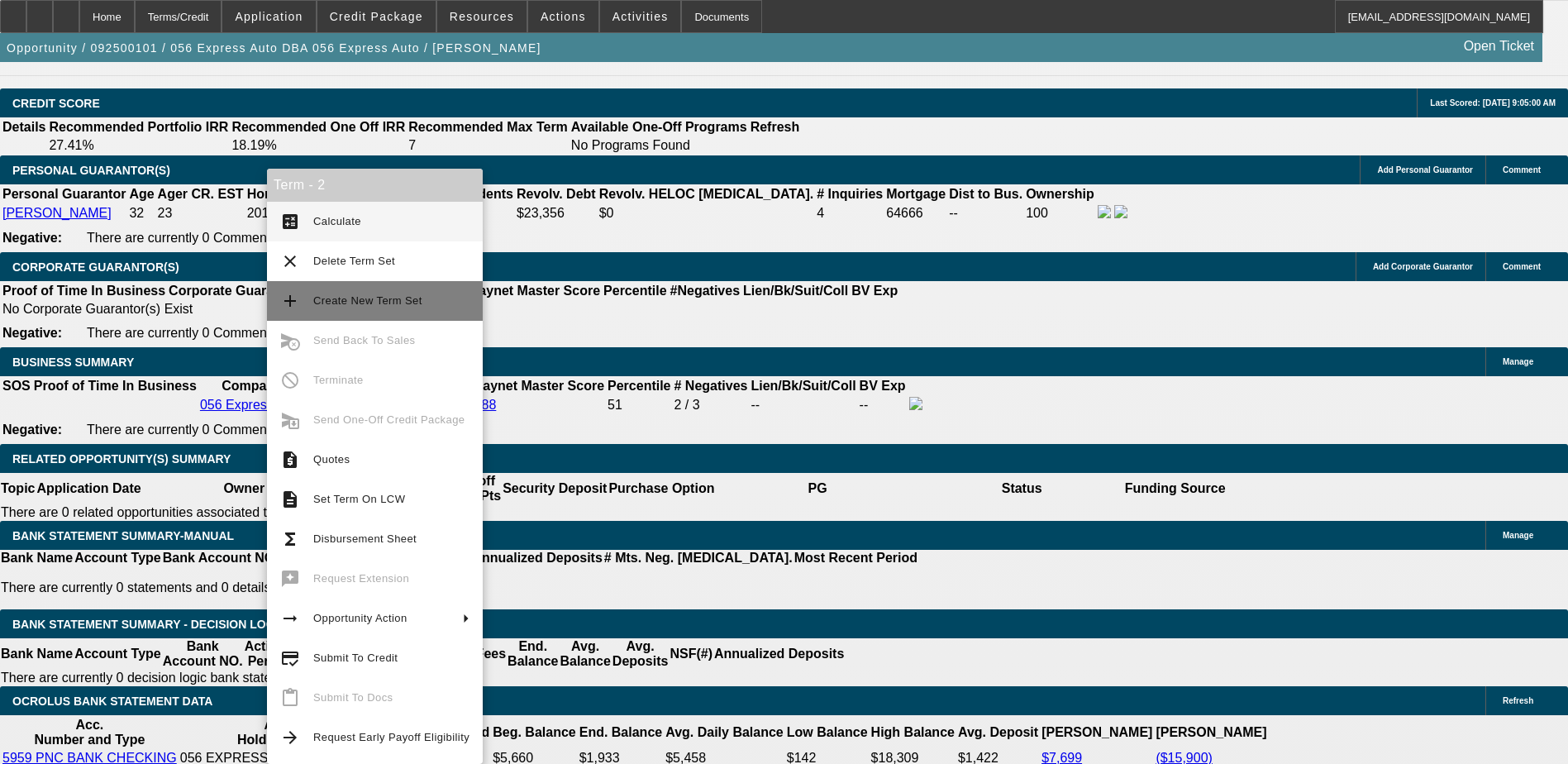
click at [369, 302] on span "Create New Term Set" at bounding box center [368, 300] width 109 height 12
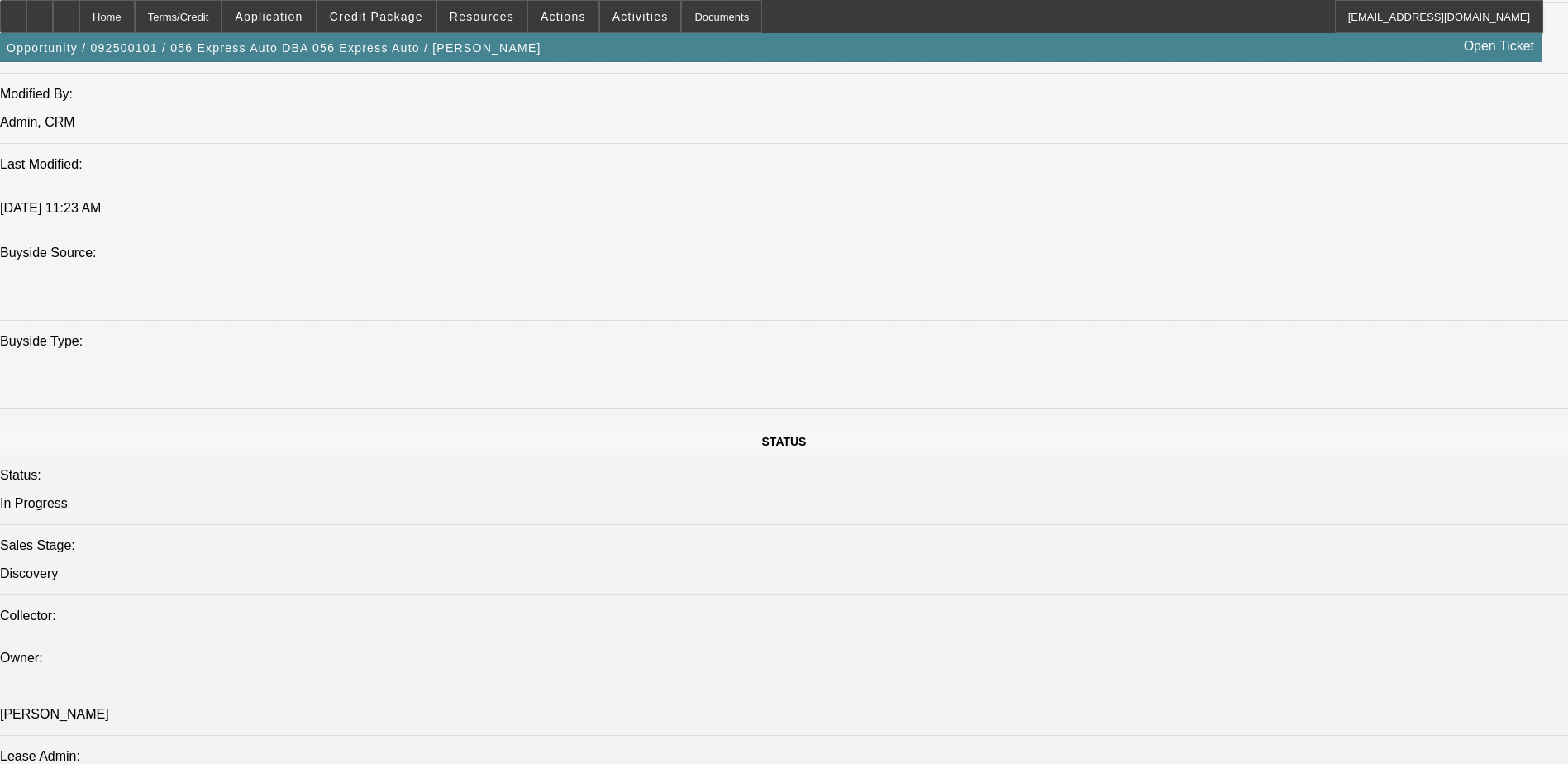
select select "0.1"
select select "0"
select select "0.1"
select select "0"
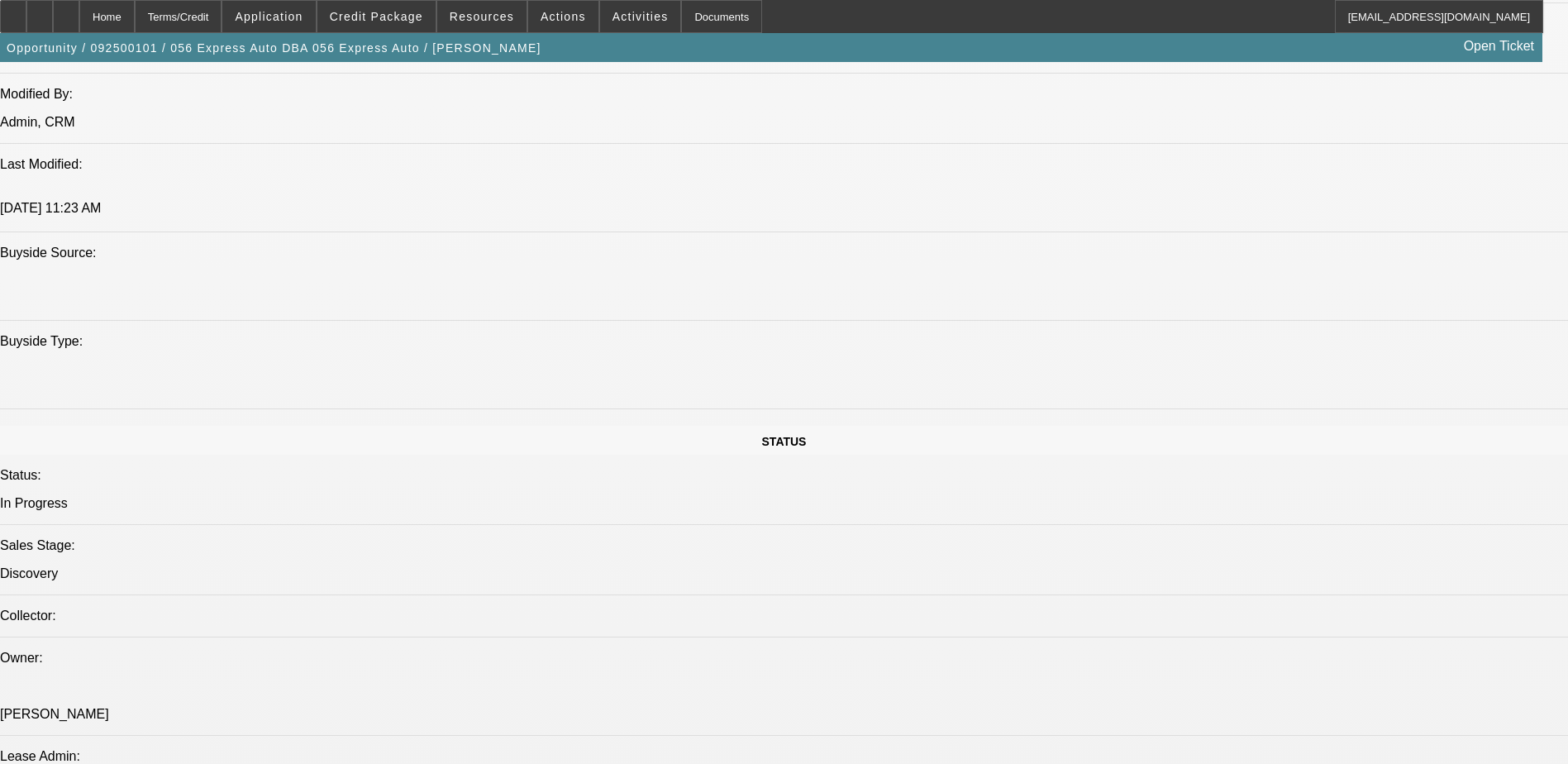
select select "0.1"
select select "0.15"
select select "2"
select select "0.1"
select select "1"
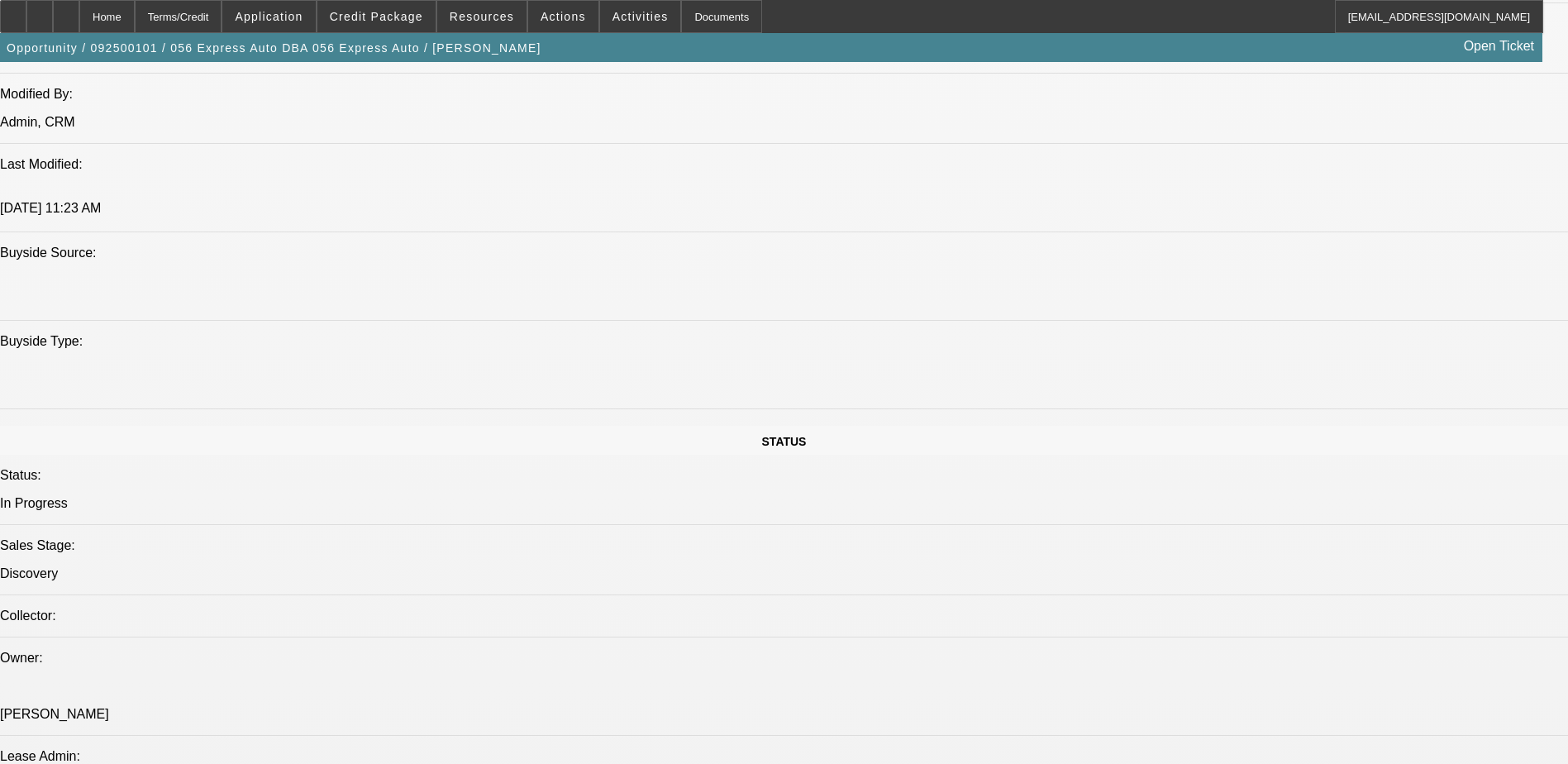
select select "3"
select select "4"
select select "1"
select select "3"
select select "4"
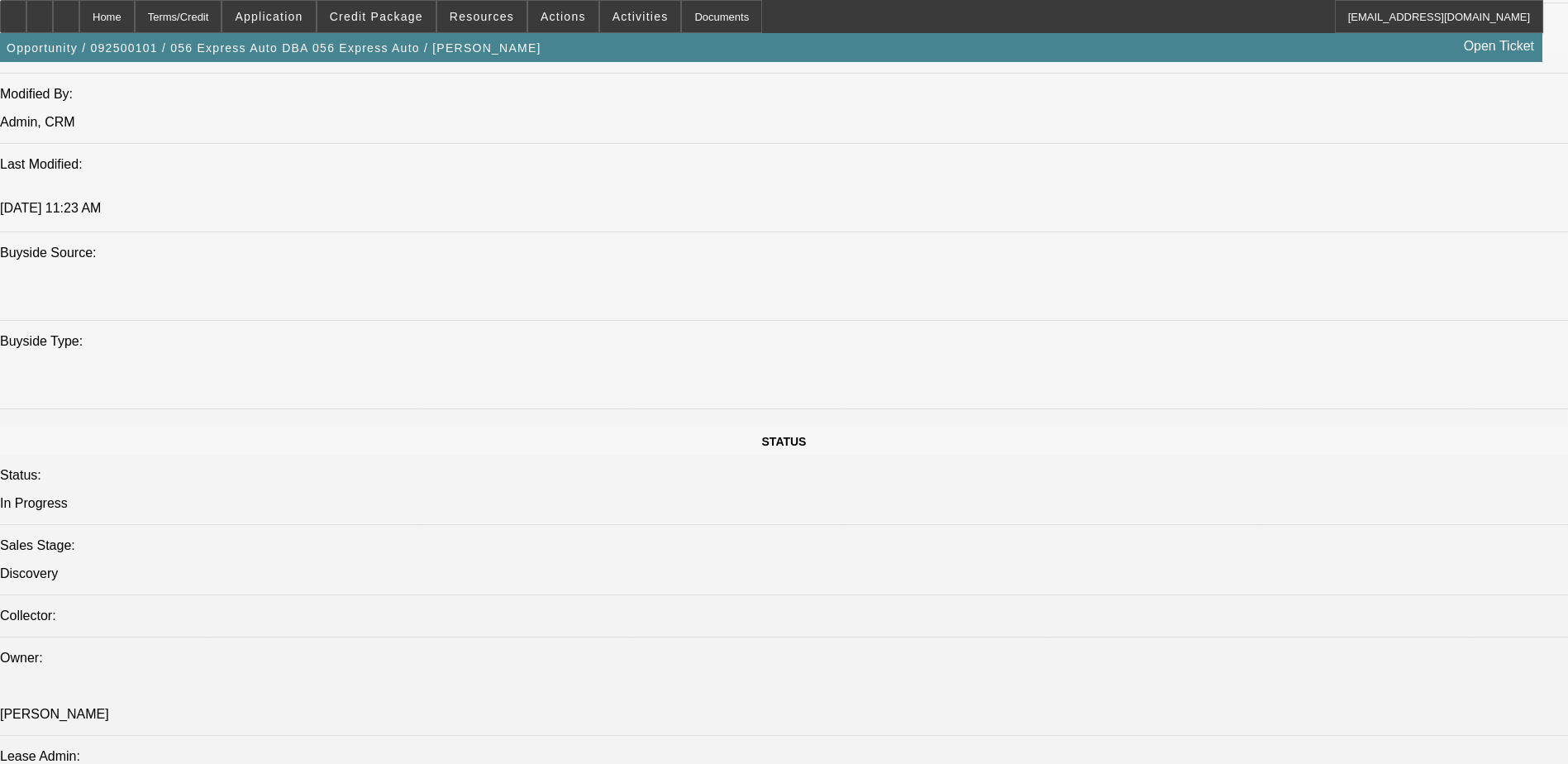
select select "1"
select select "2"
select select "4"
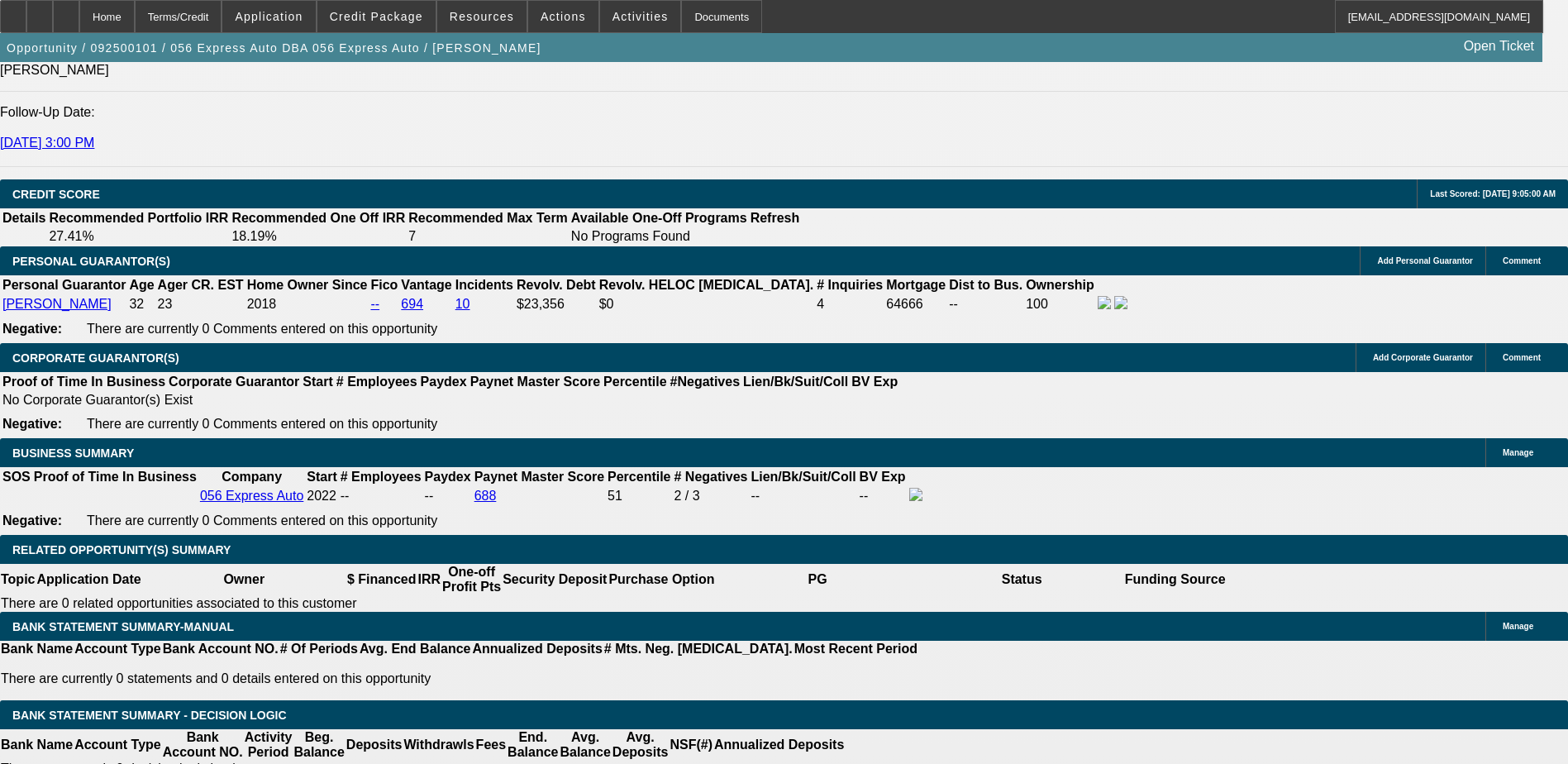
scroll to position [2472, 0]
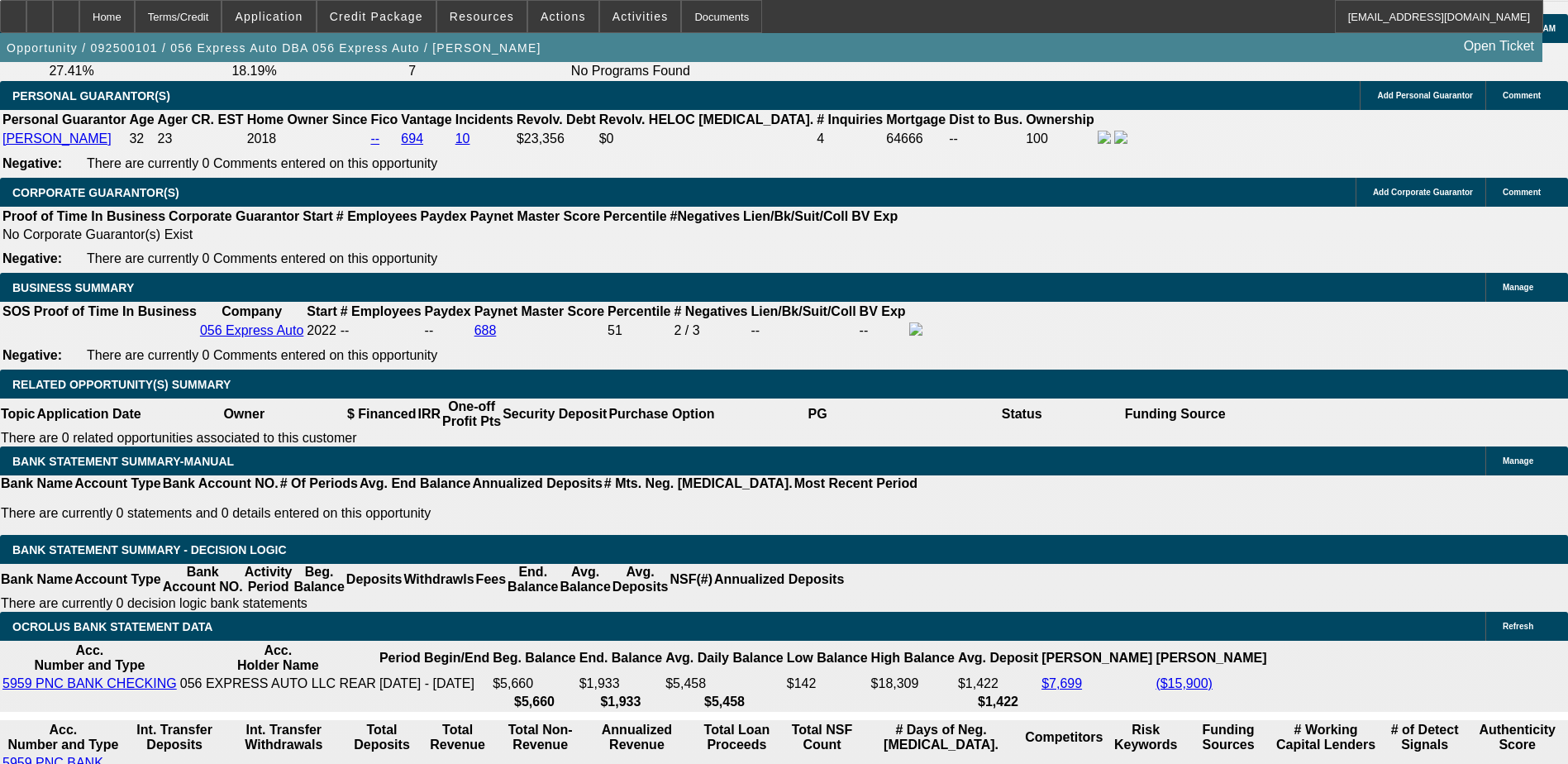
select select "2"
type input "$2,782.32"
type input "UNKNOWN"
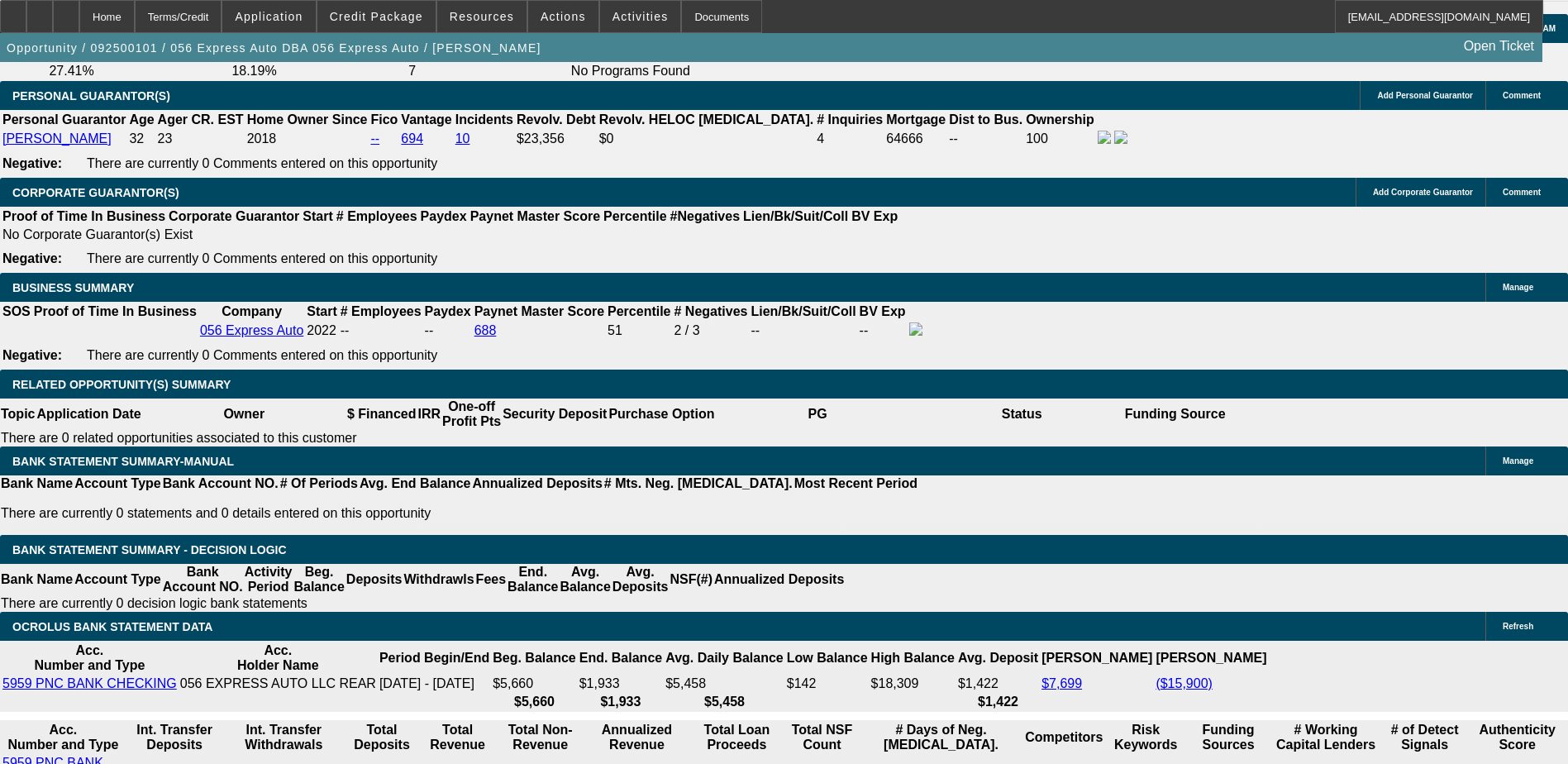
select select "2"
select select "0.05"
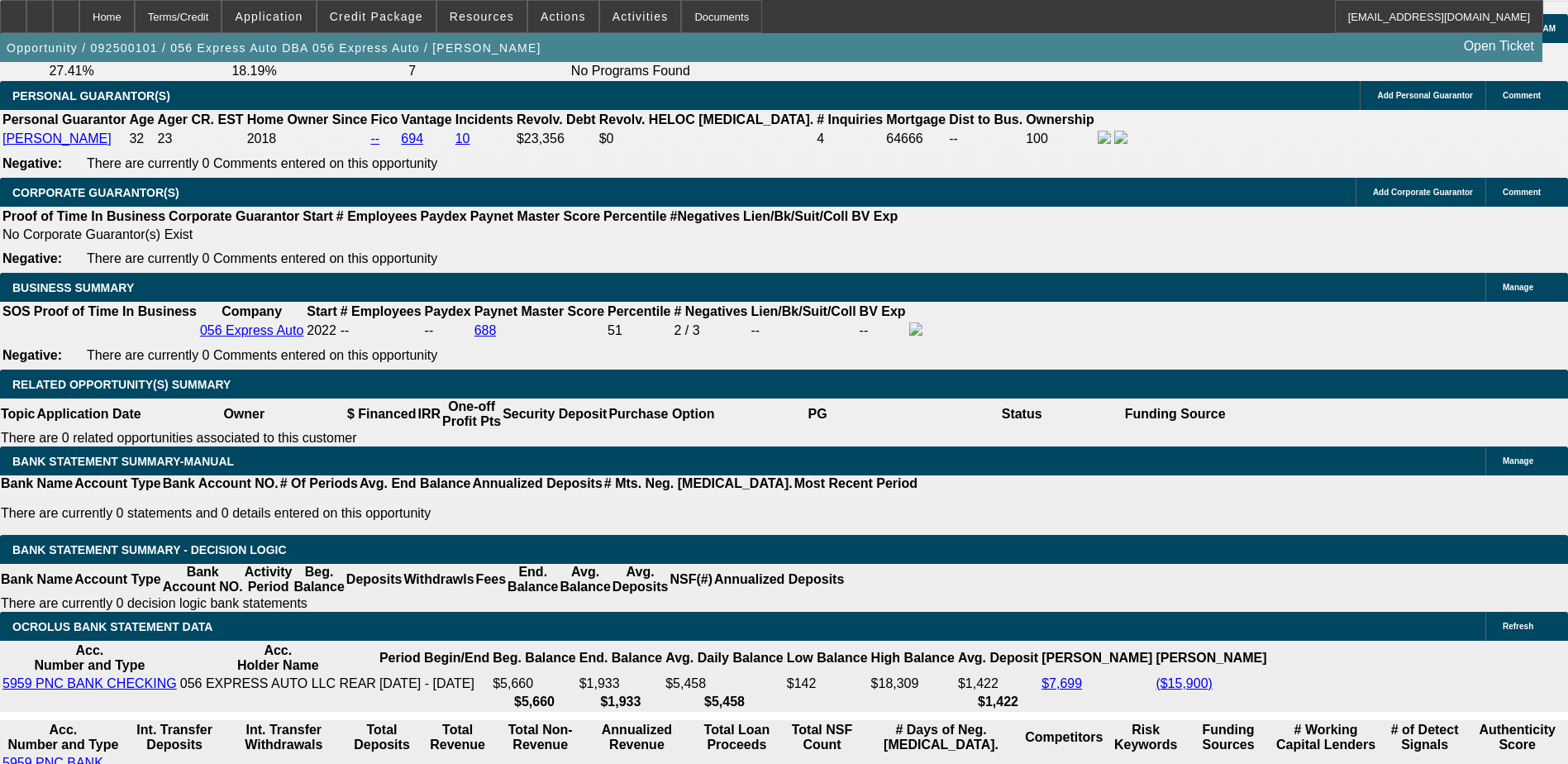
type input "$1,650.00"
type input "$2,936.88"
type input "$1,468.44"
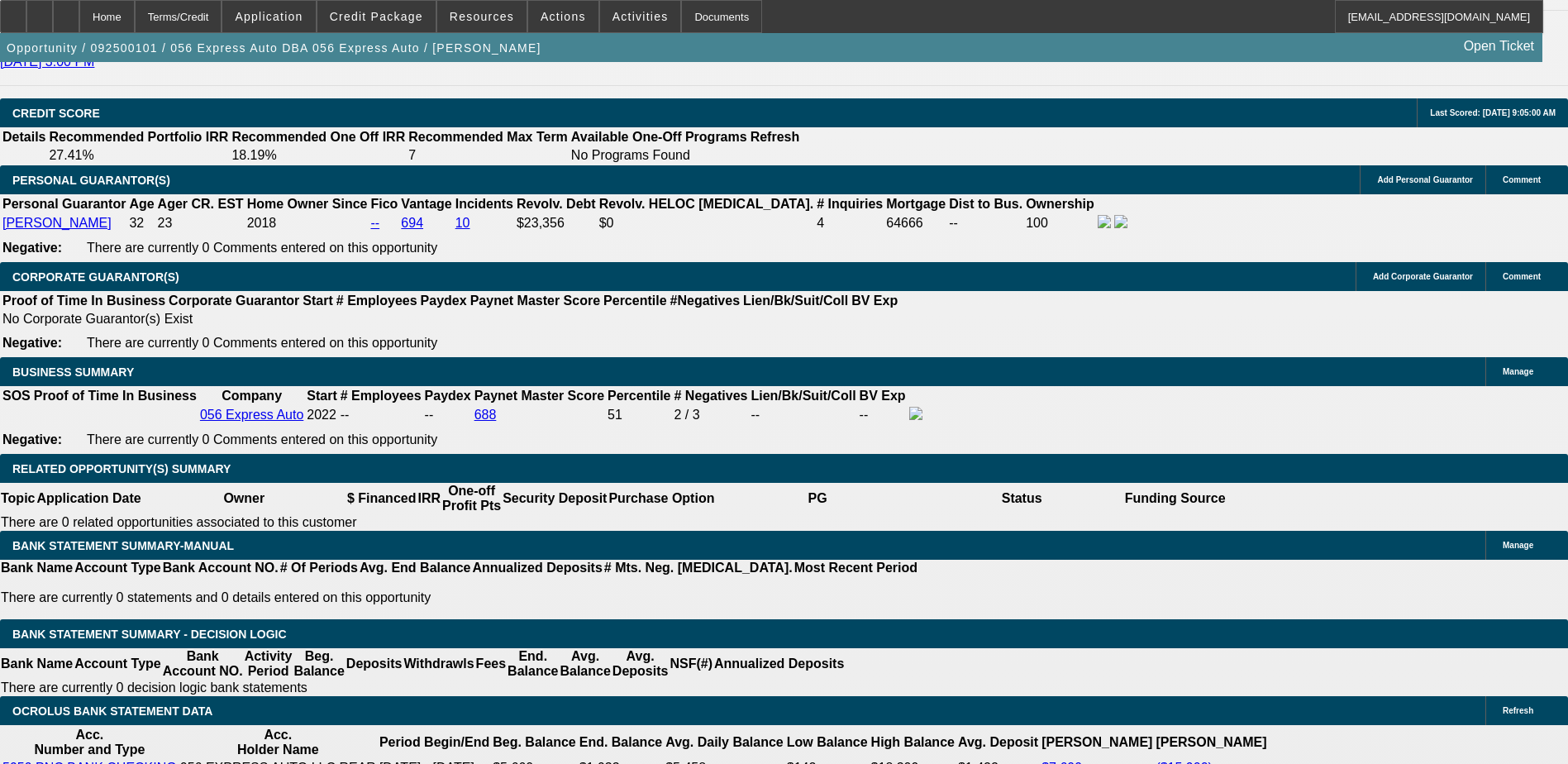
scroll to position [2307, 0]
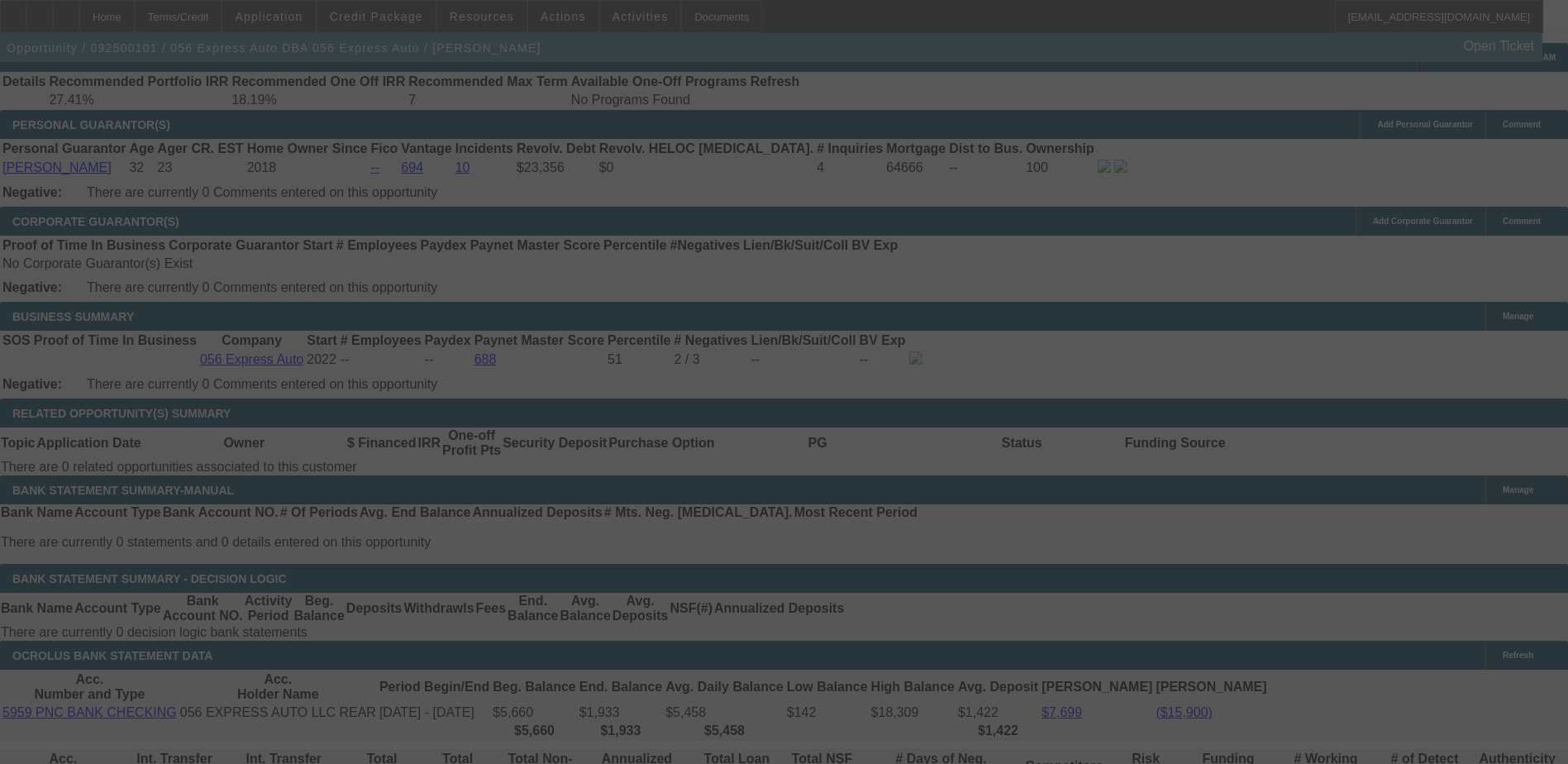
scroll to position [2472, 0]
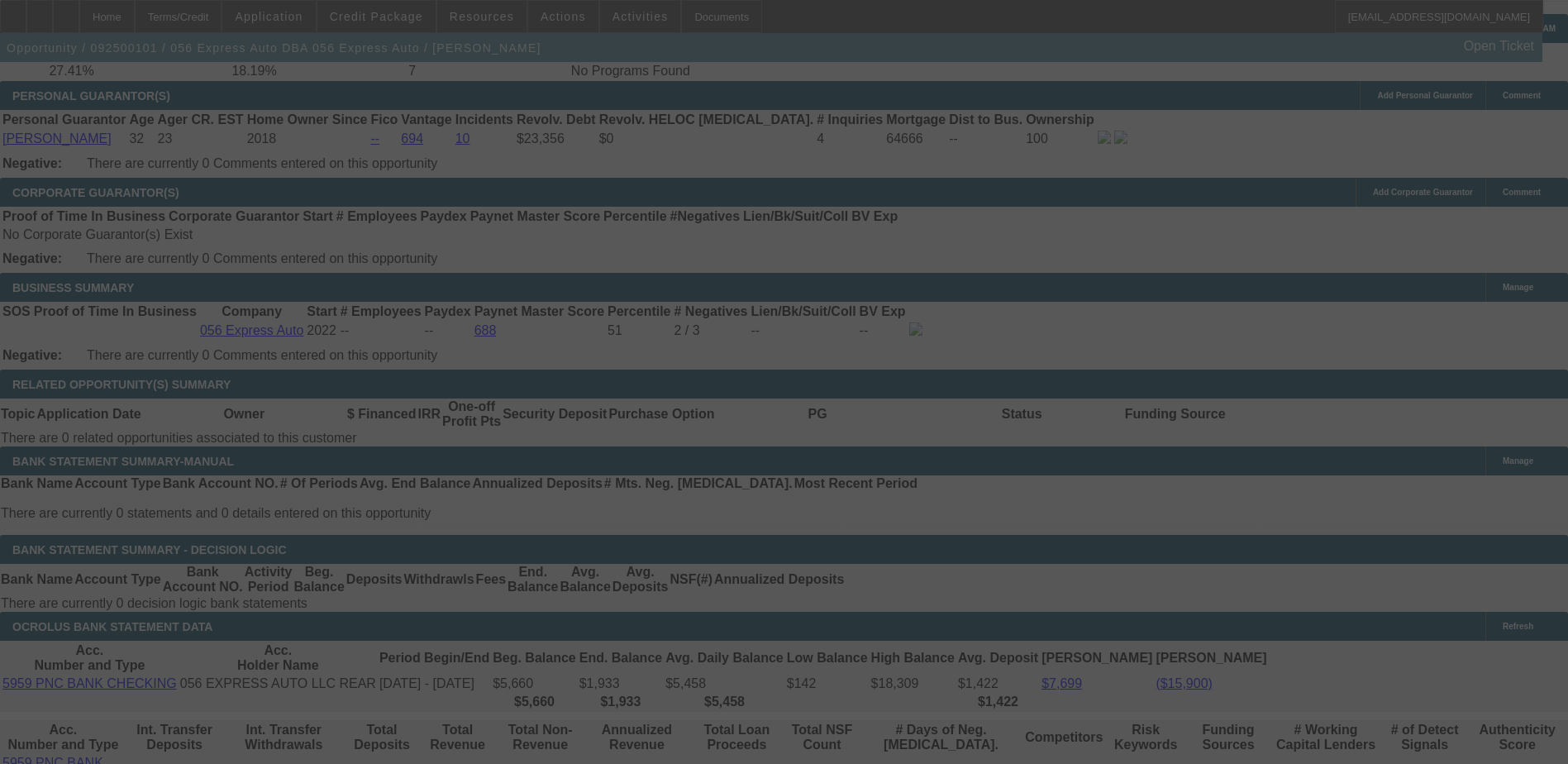
select select "2"
select select "0.1"
select select "4"
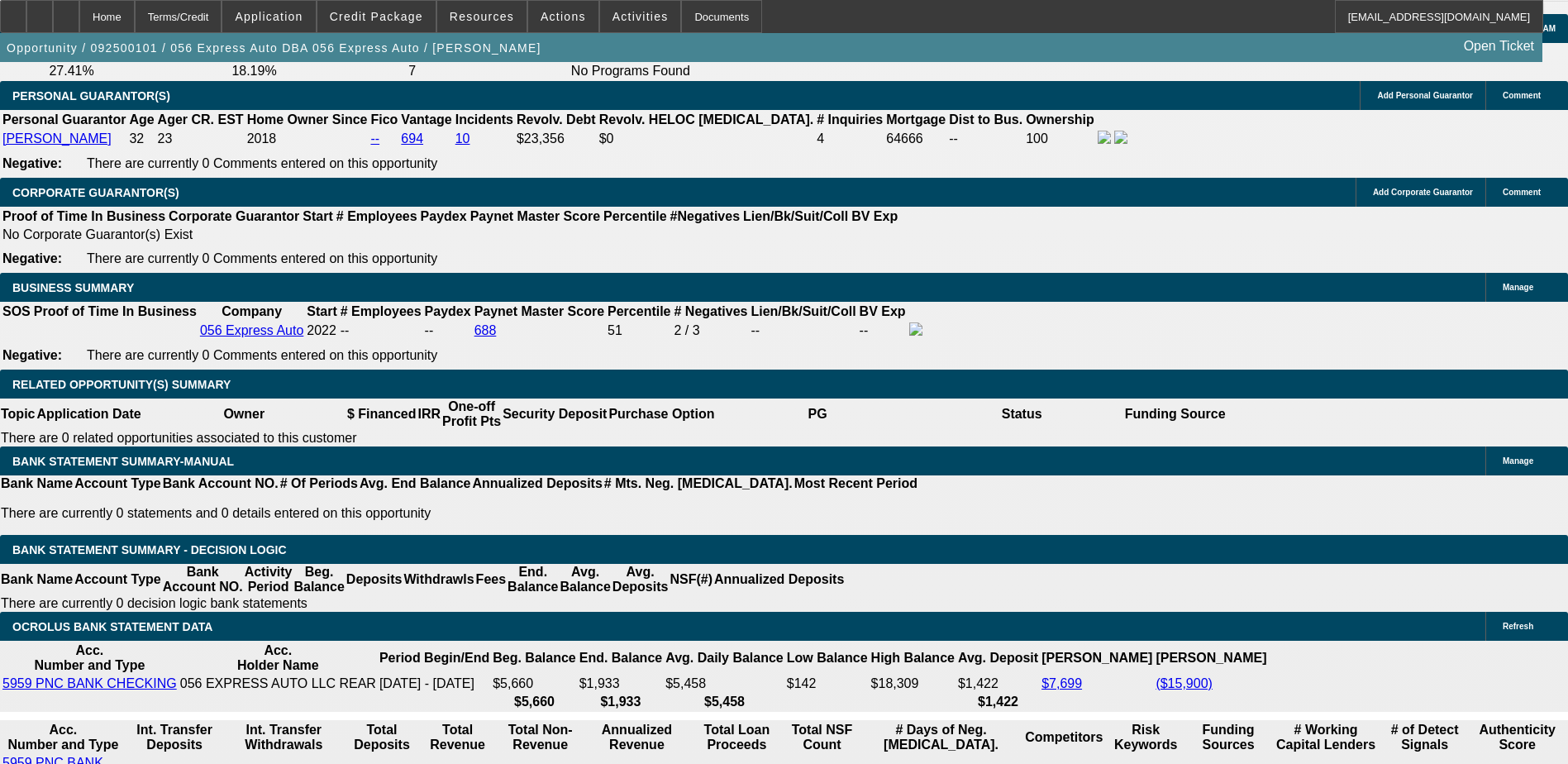
type input "UNKNOWN"
type input "1"
type input "$2,639.80"
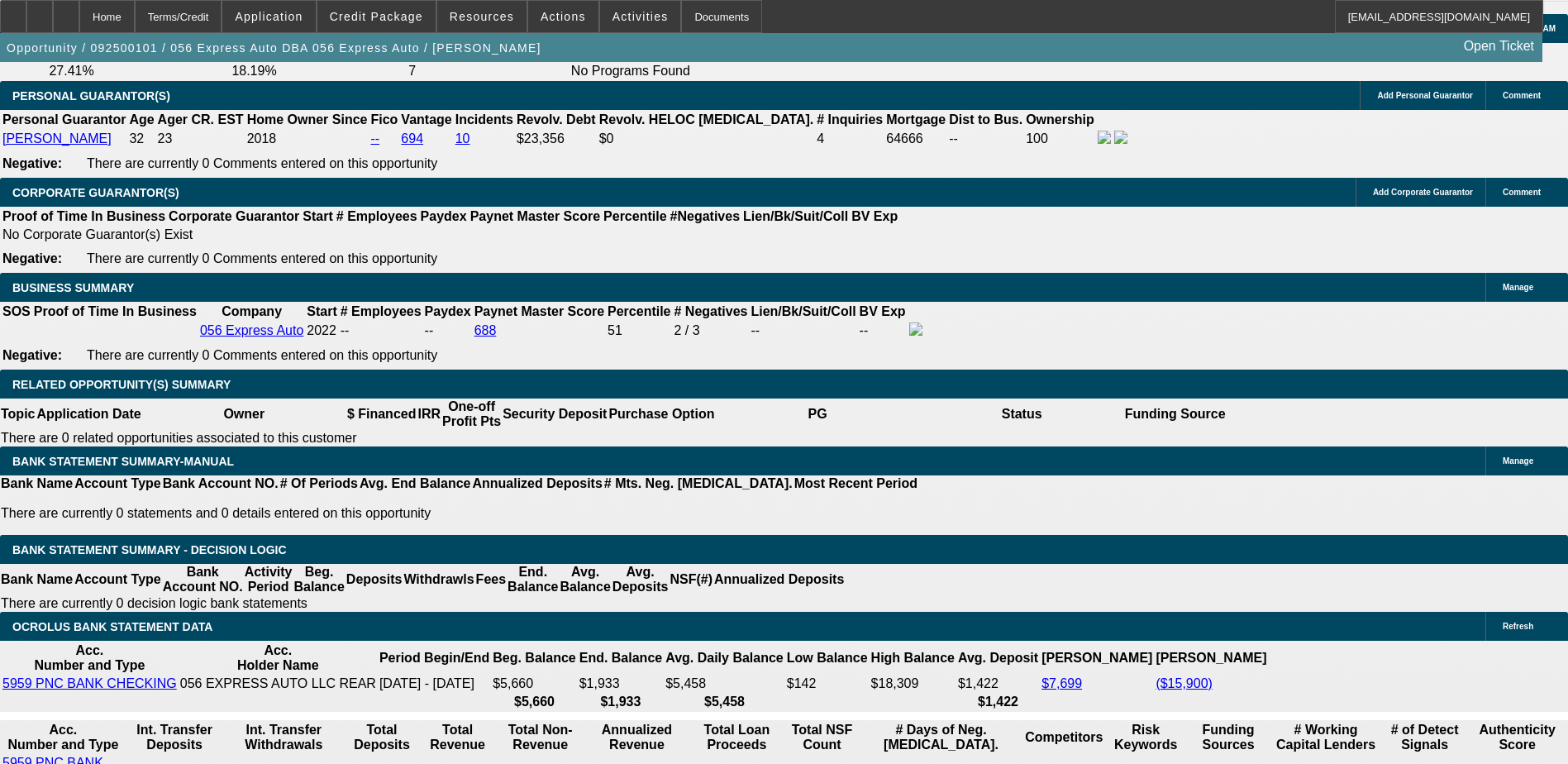
type input "$1,319.90"
type input "11"
type input "$2,922.32"
type input "$1,461.16"
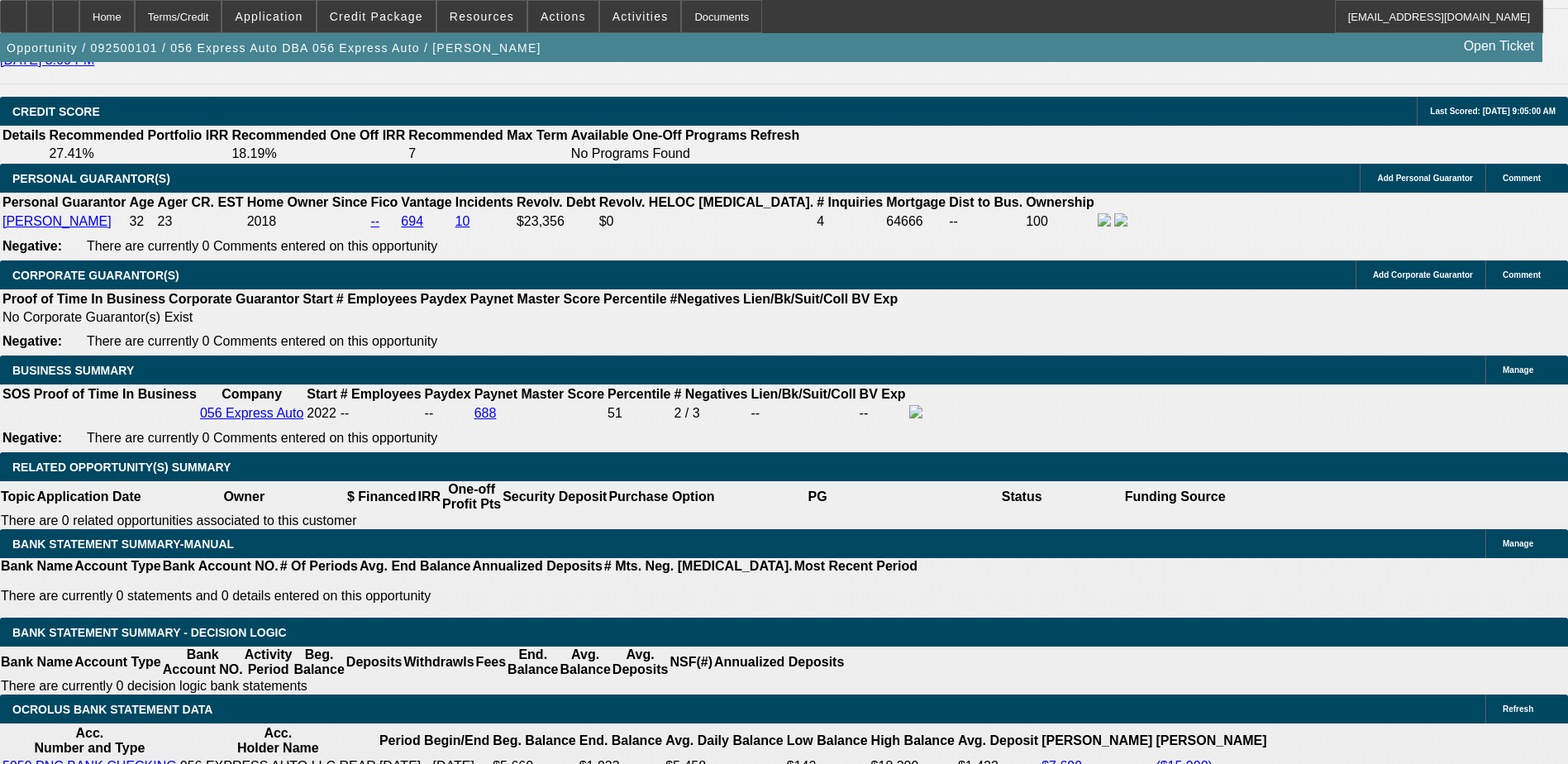
type input "11"
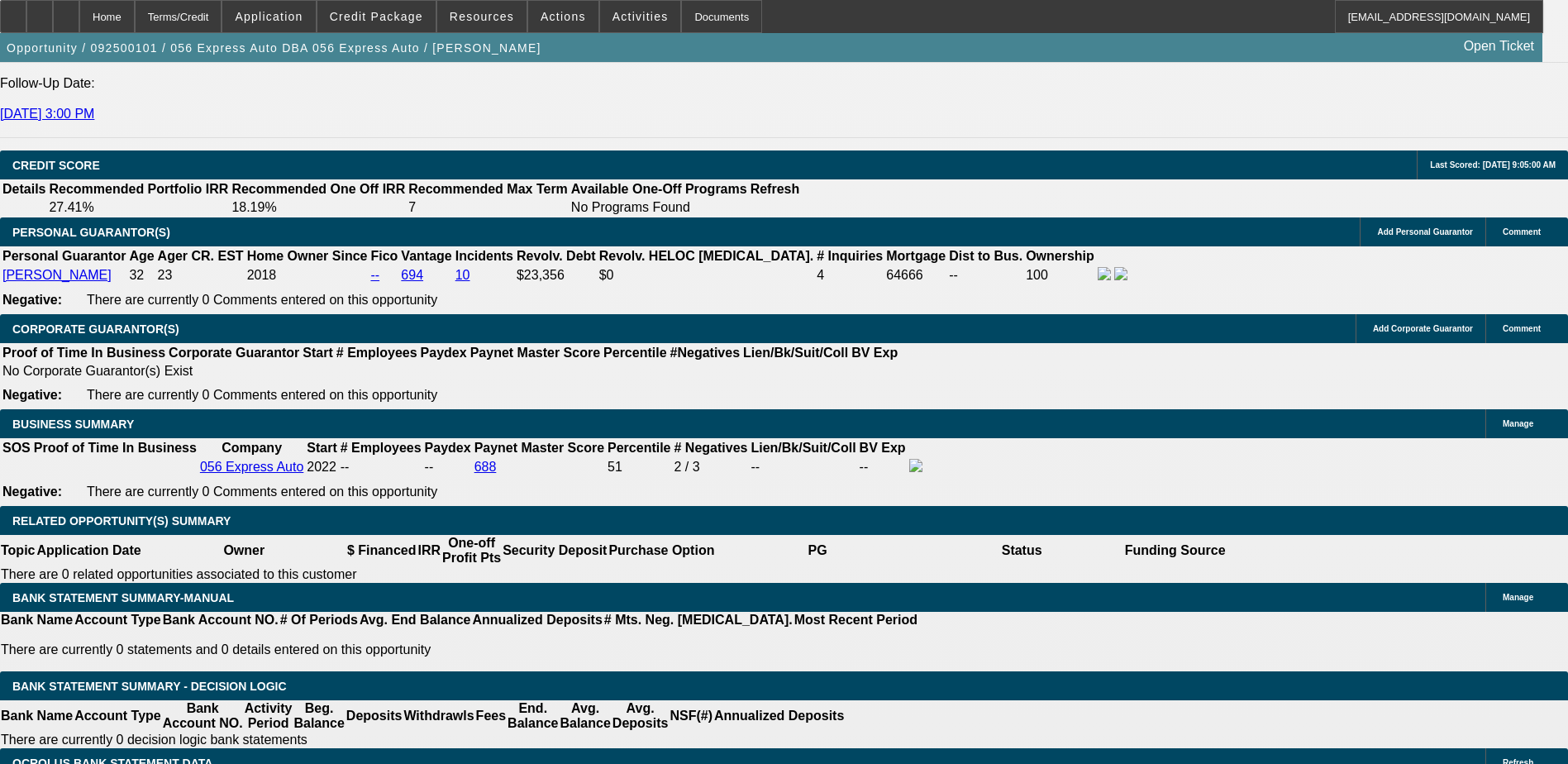
scroll to position [2307, 0]
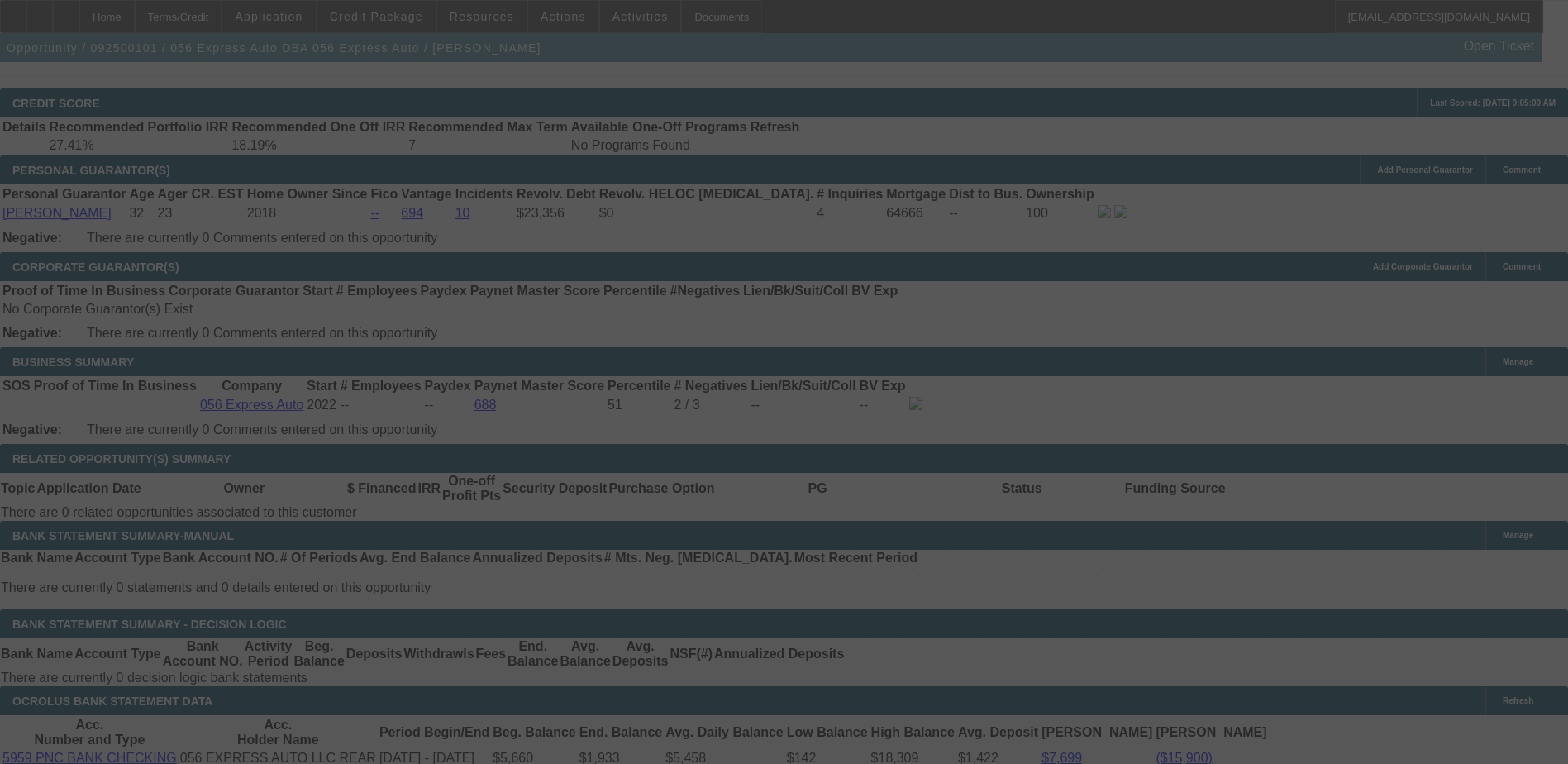
scroll to position [2472, 0]
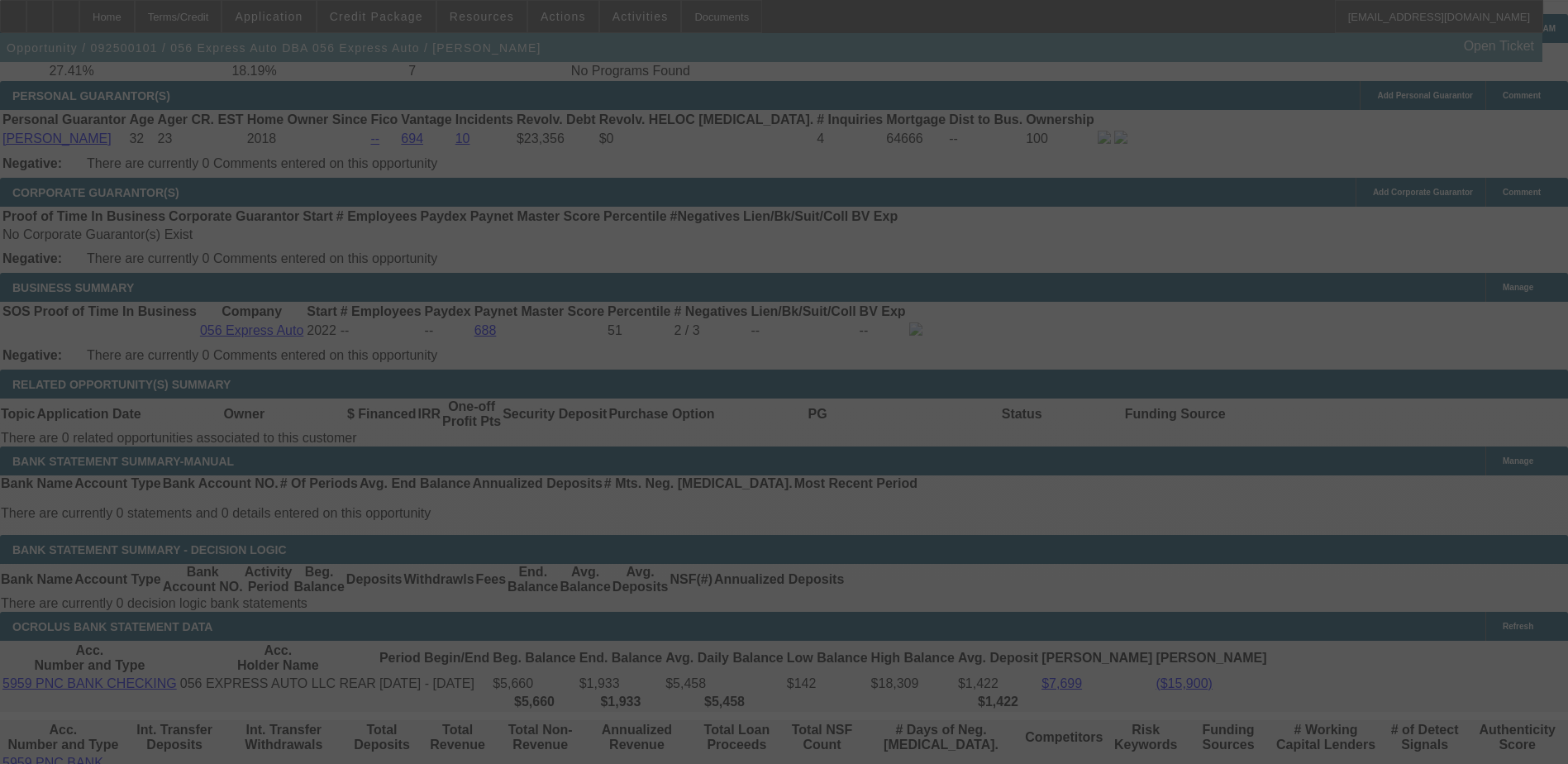
select select "2"
select select "0.1"
select select "4"
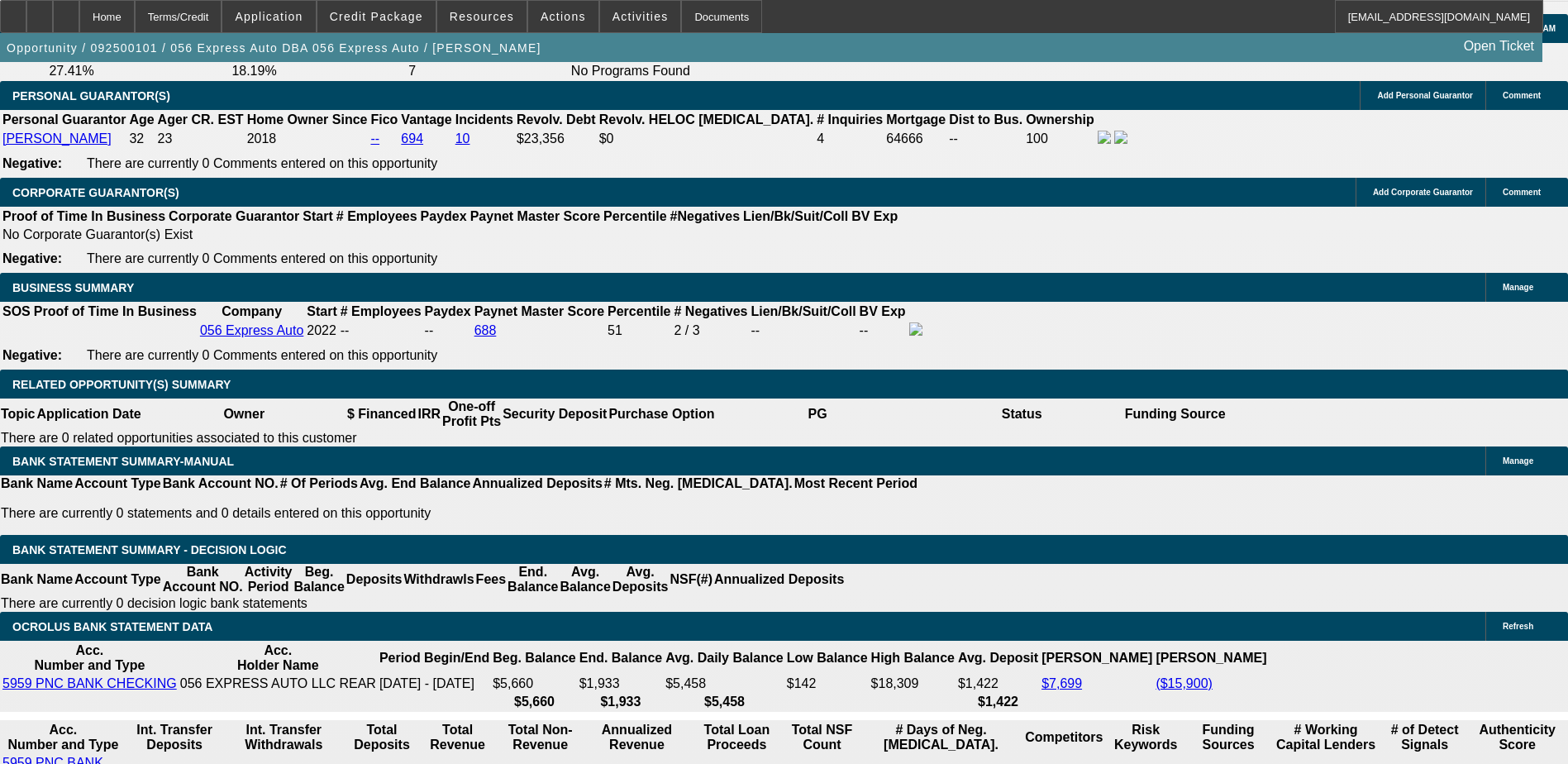
select select "1"
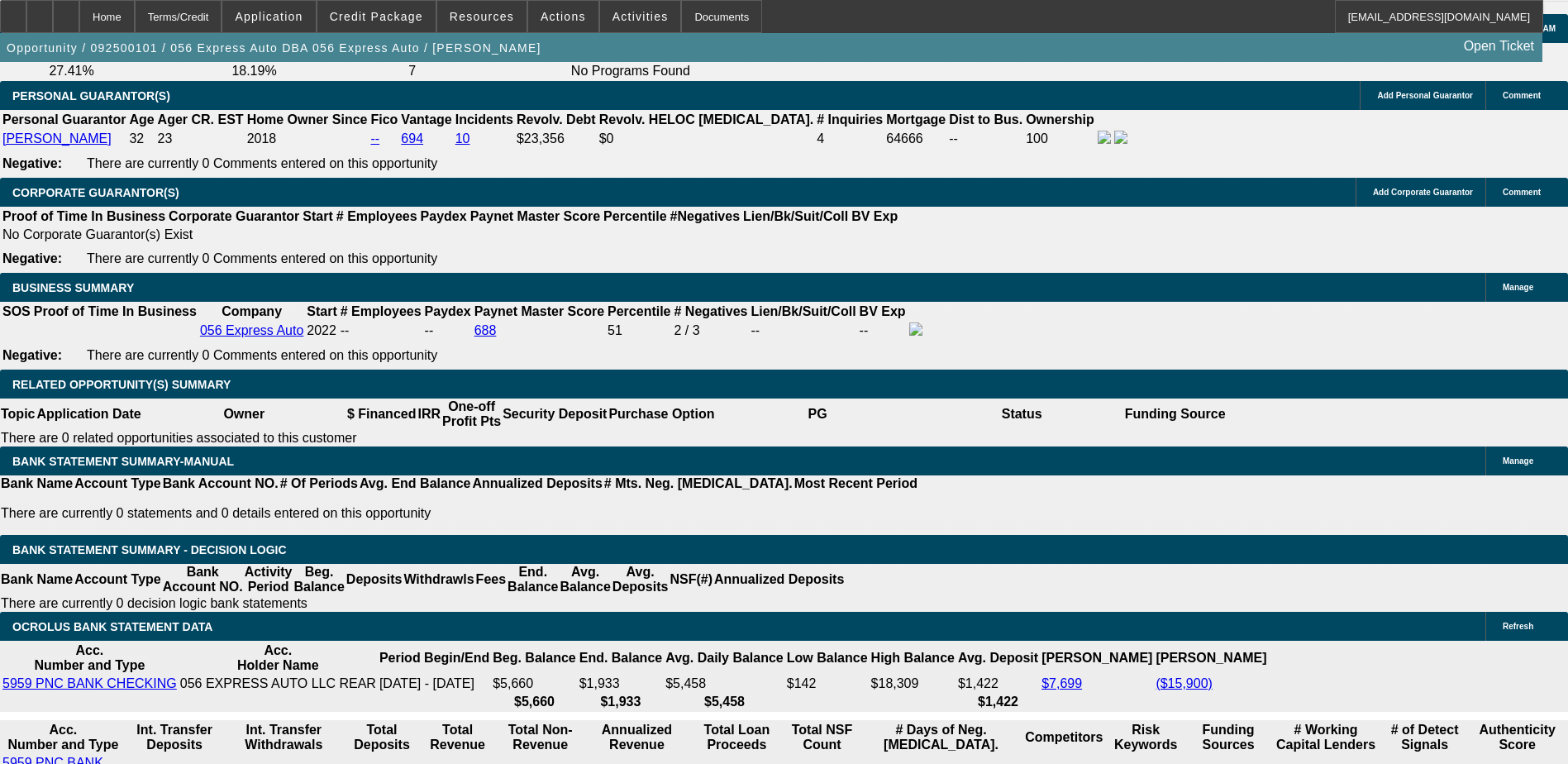
type input "$1,461.16"
type input "UNKNOWN"
select select "0.1"
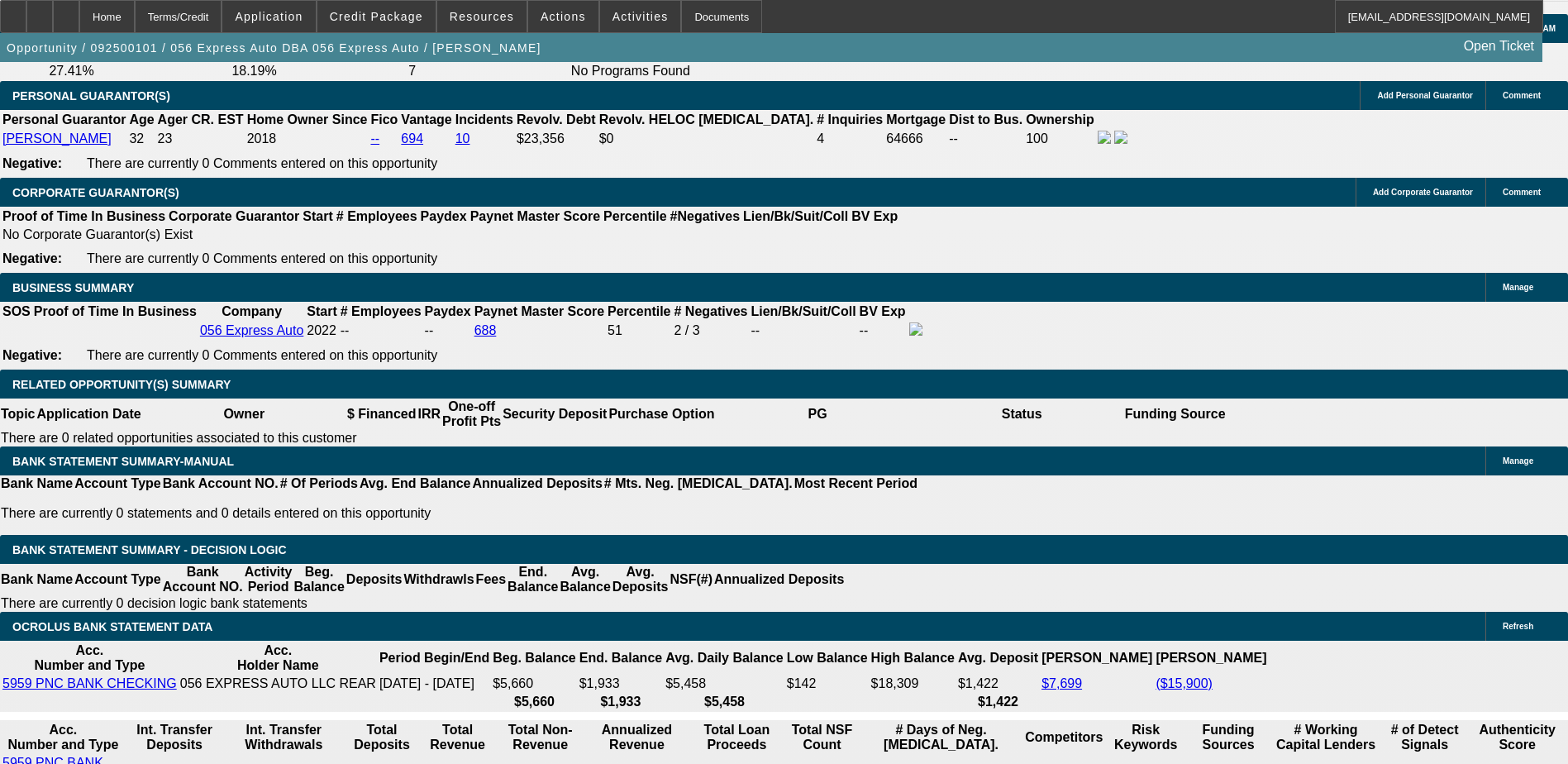
type input "$3,300.00"
type input "$1,384.25"
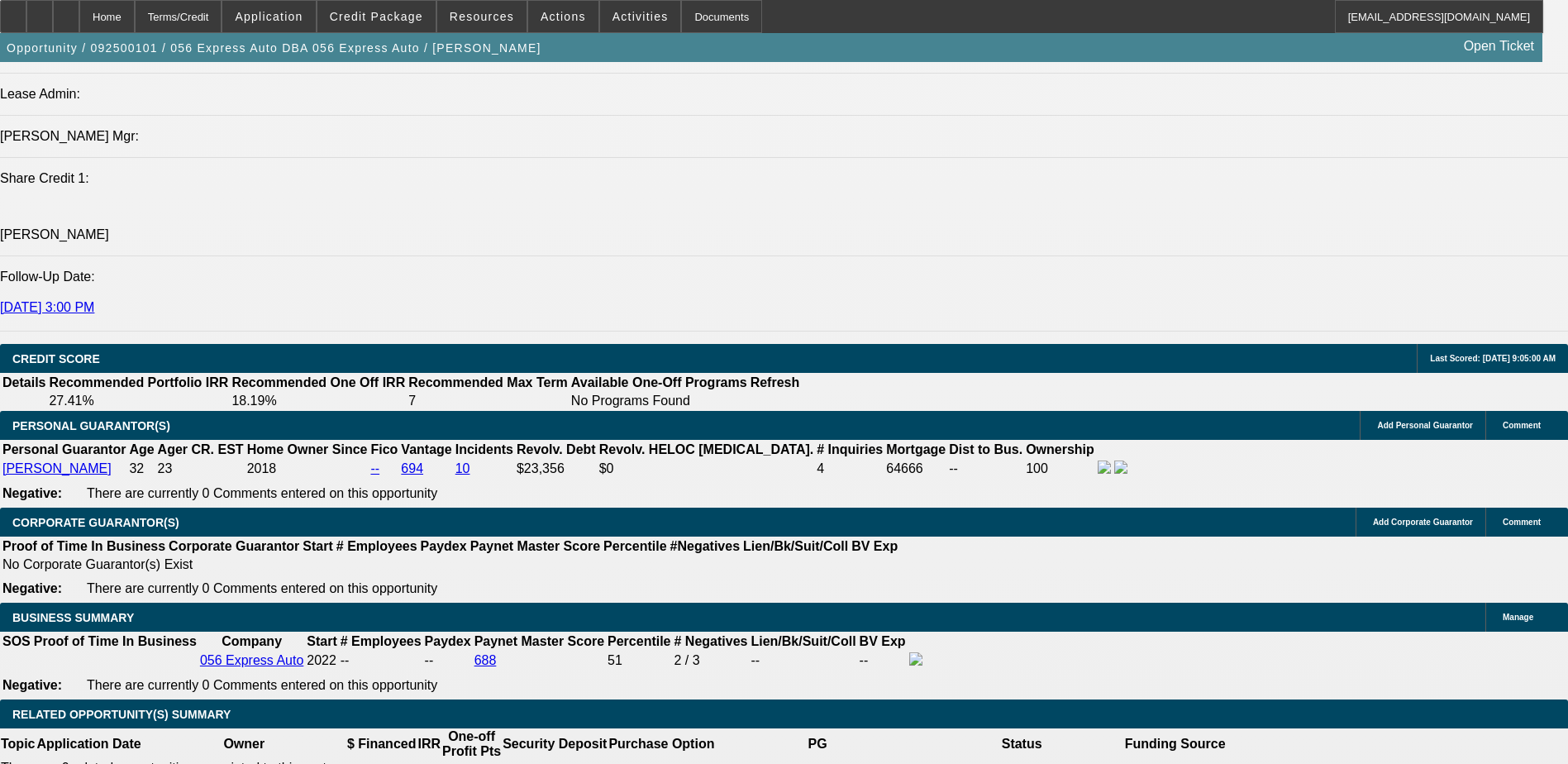
scroll to position [2141, 0]
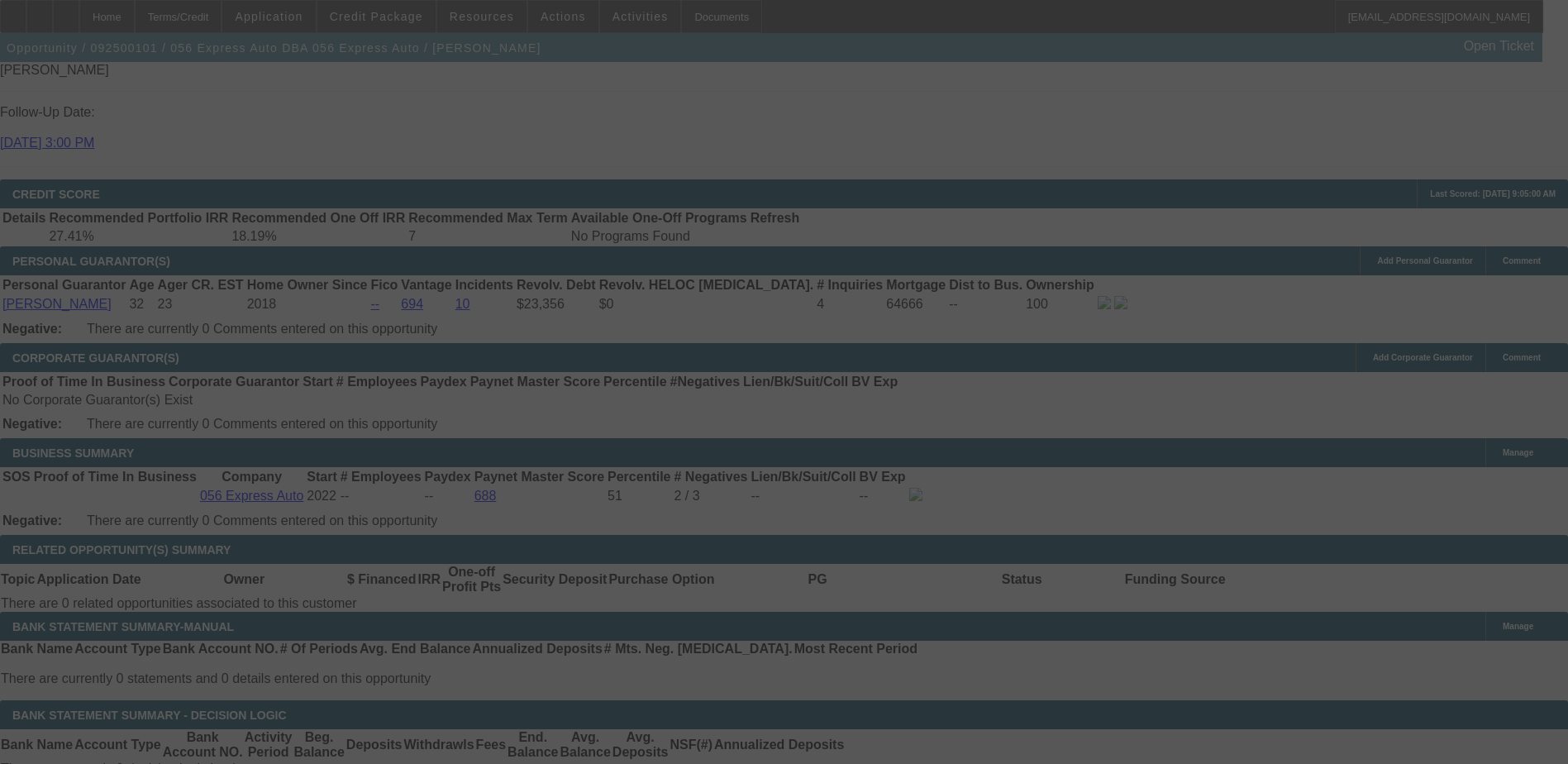
scroll to position [2389, 0]
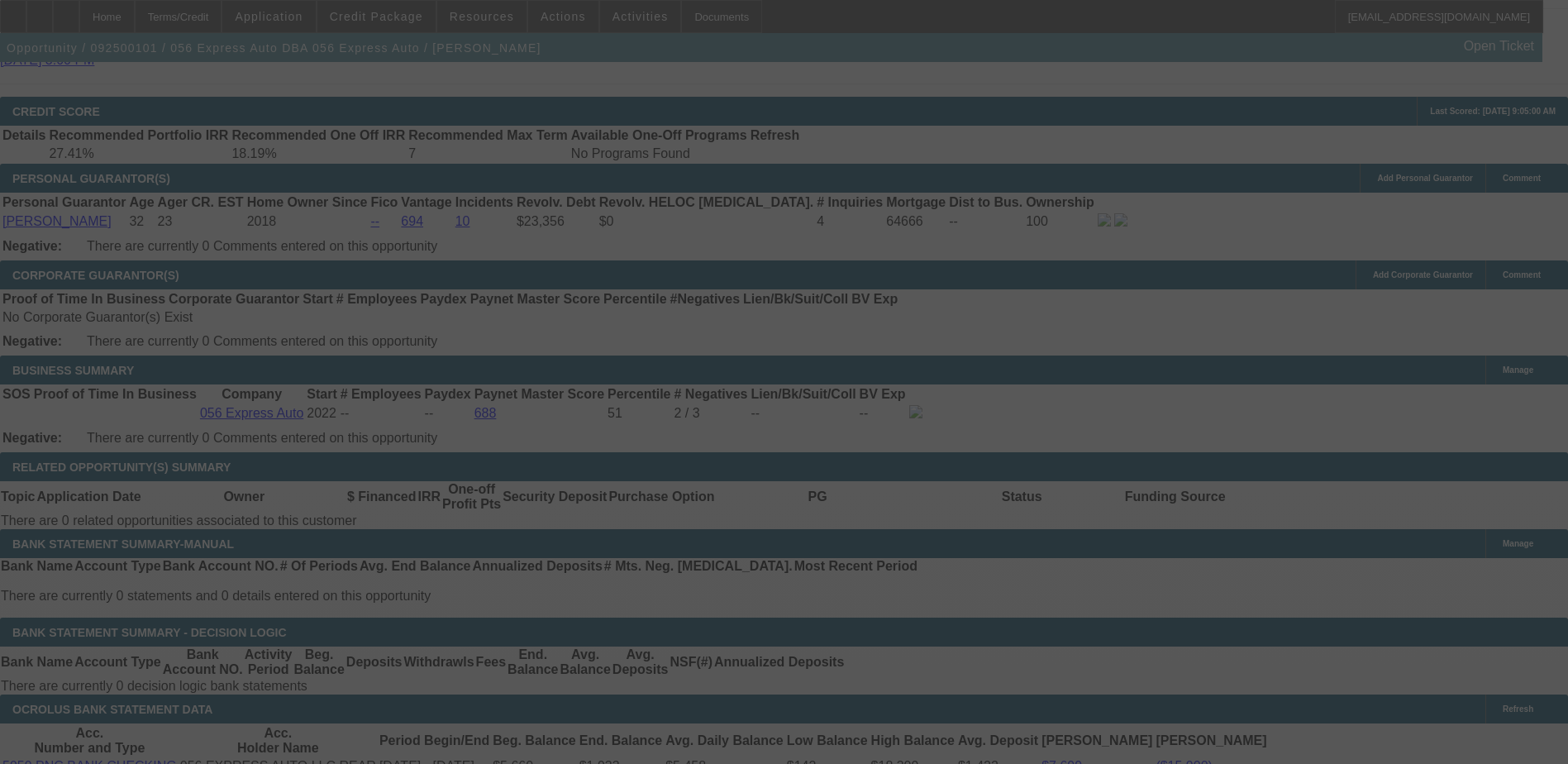
select select "0.1"
select select "2"
select select "0.1"
select select "4"
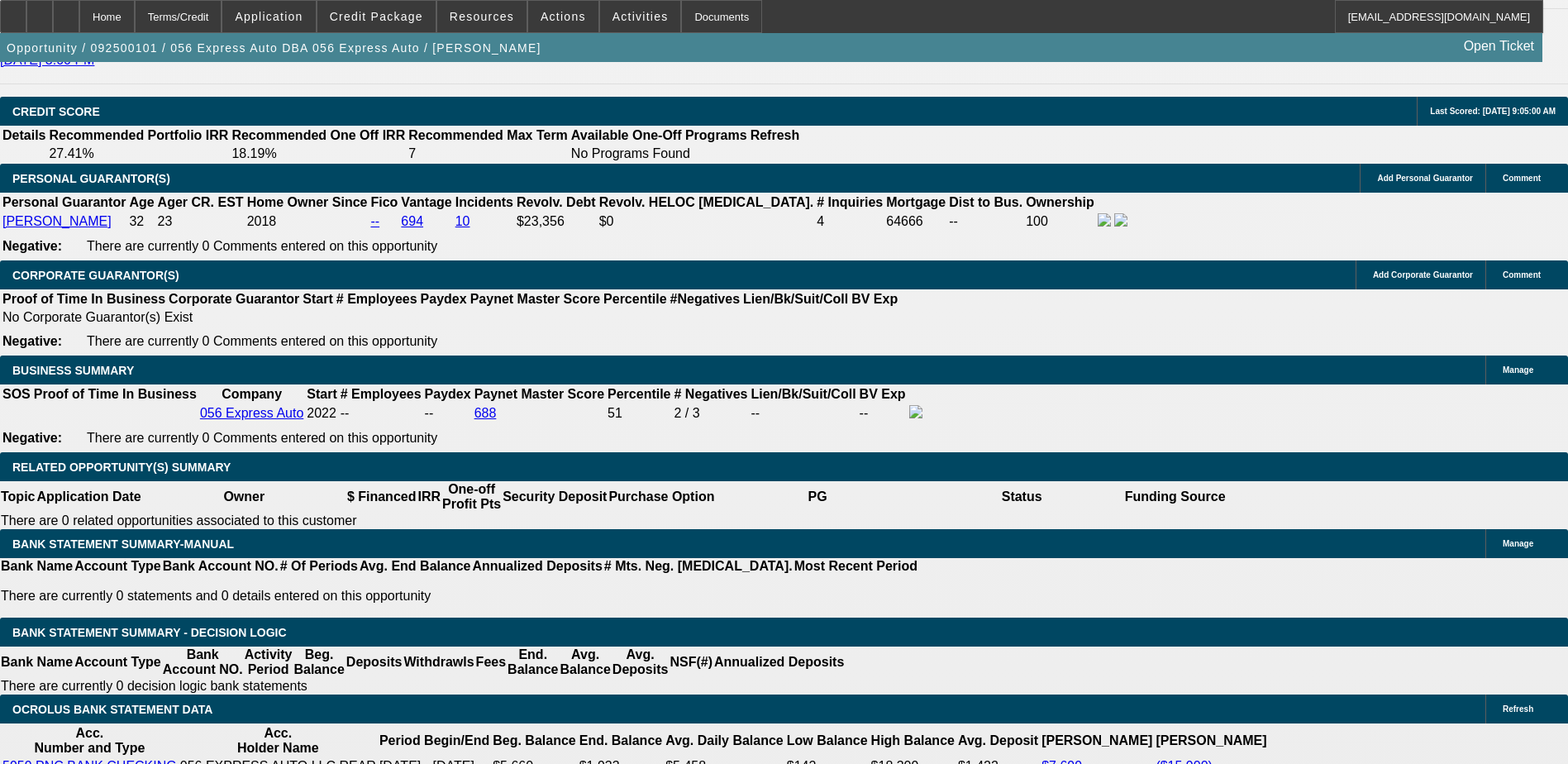
select select "2"
type input "UNKNOWN"
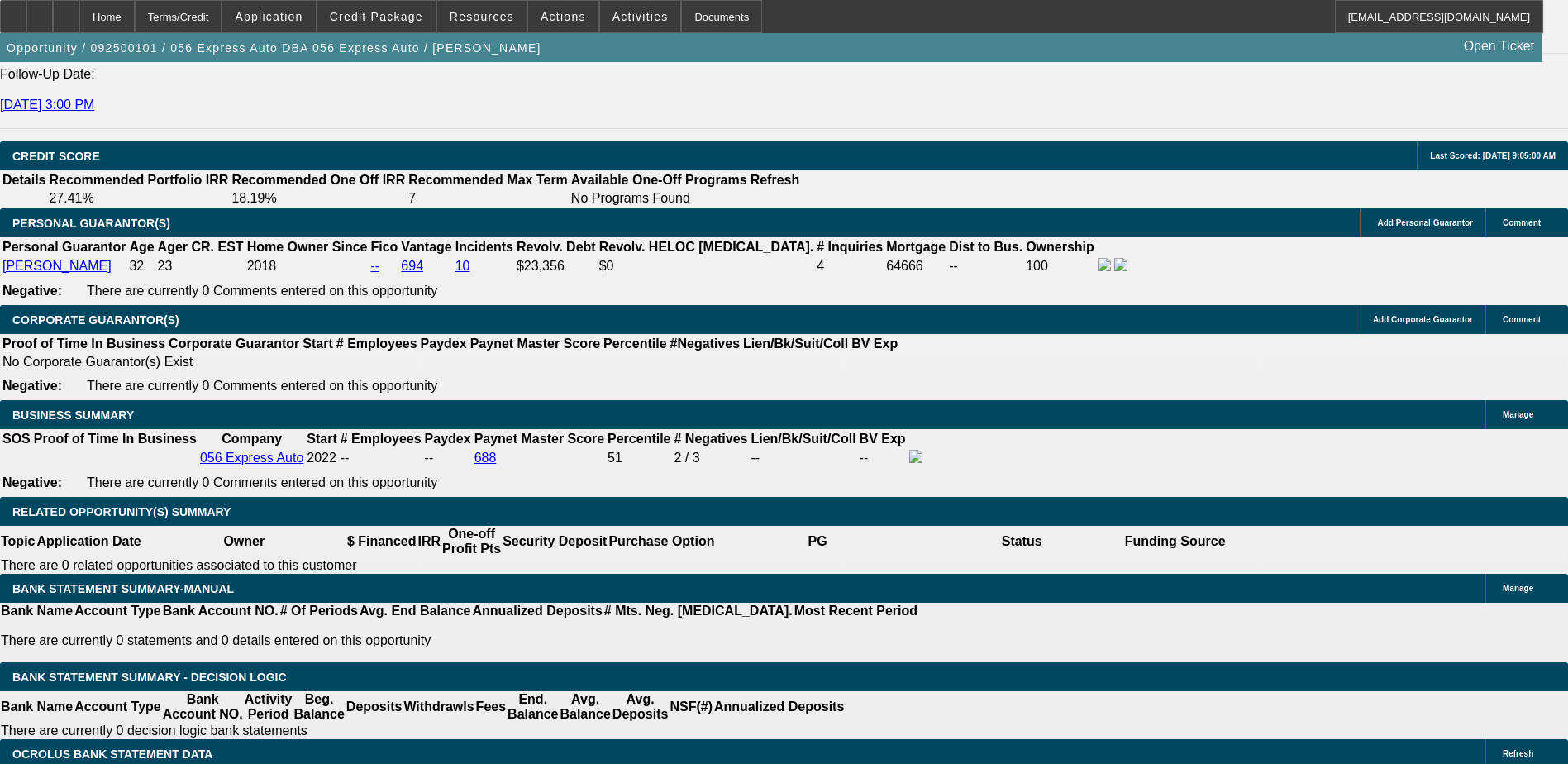
scroll to position [2307, 0]
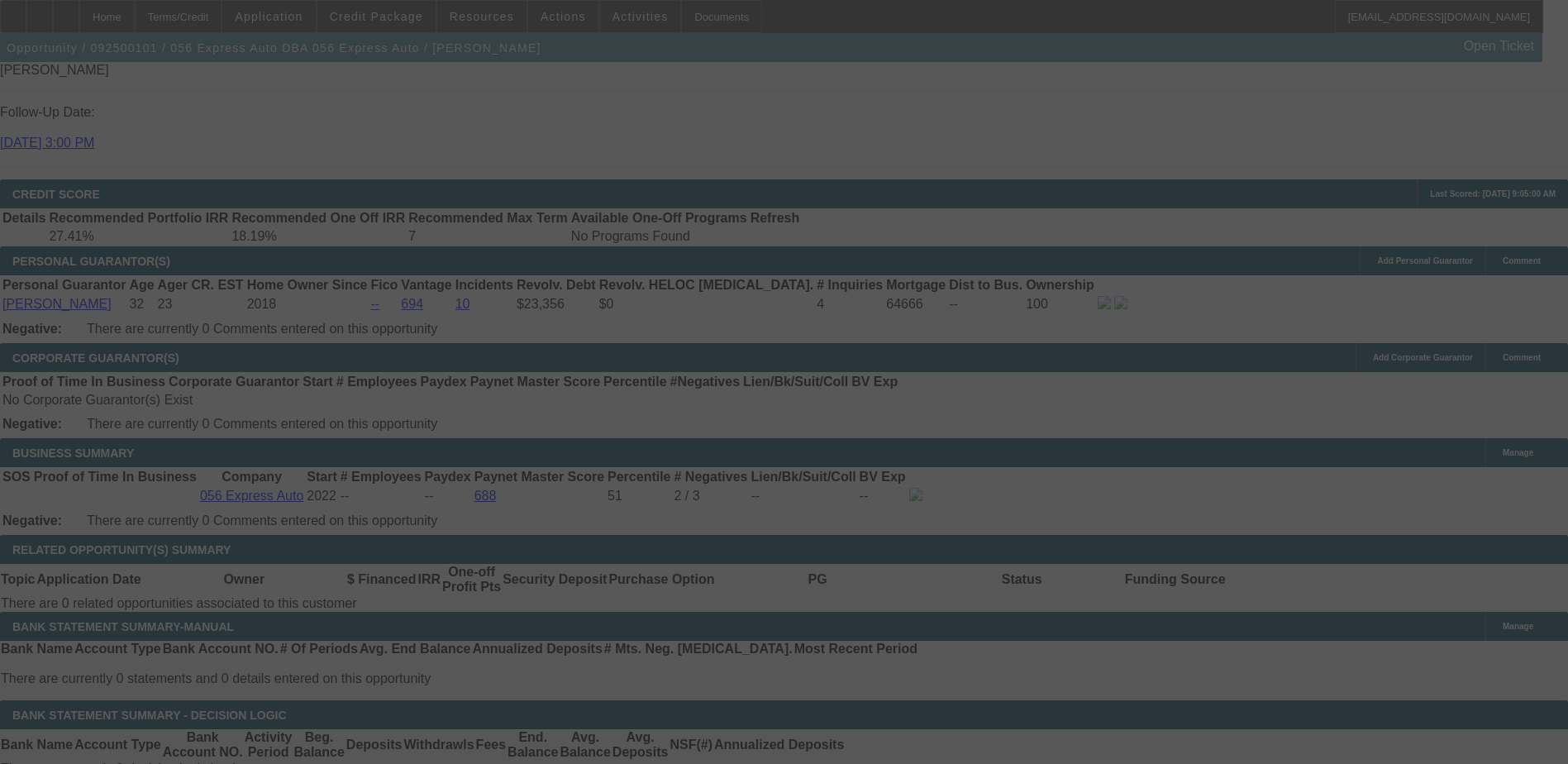
scroll to position [2389, 0]
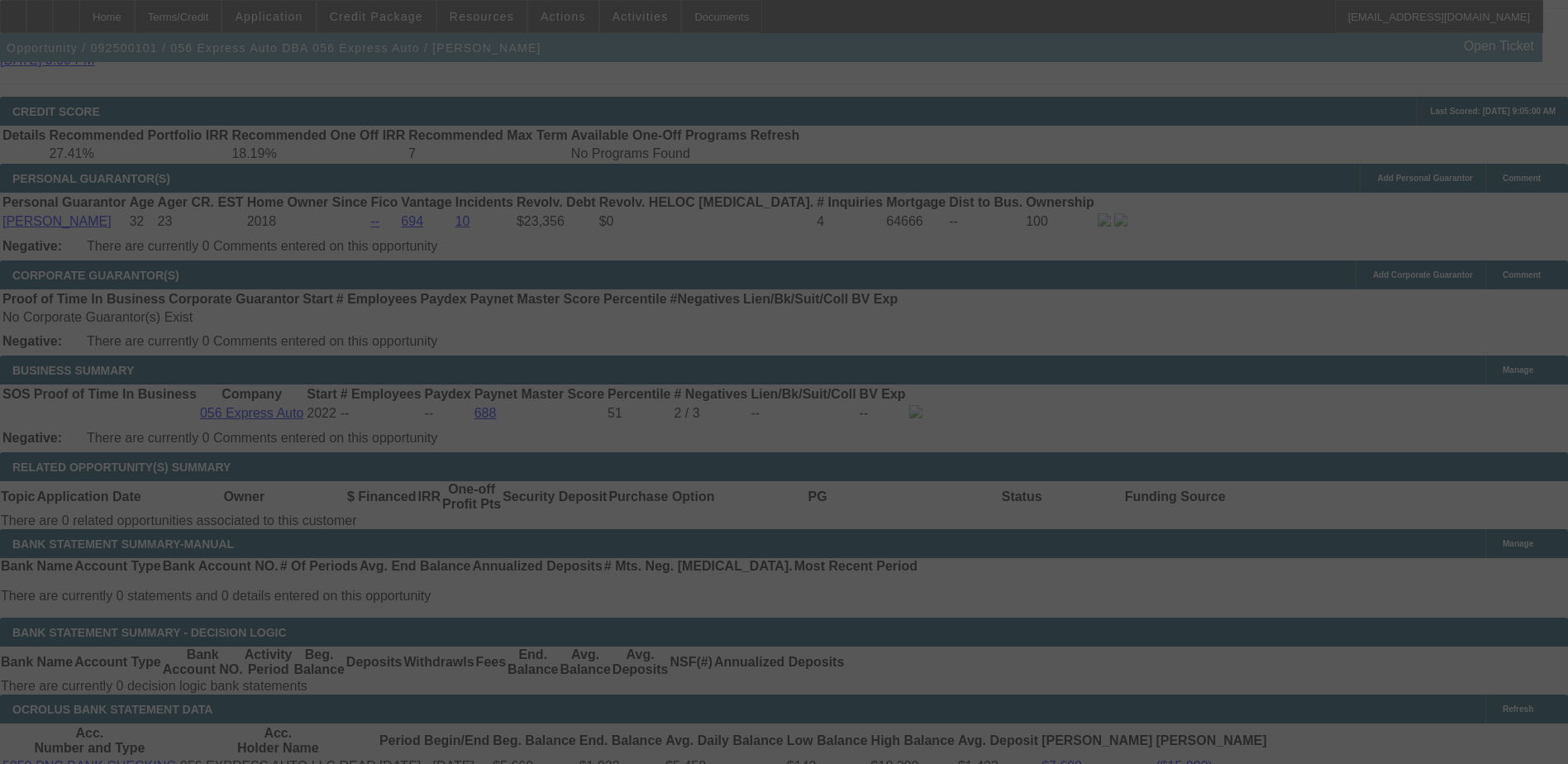
select select "0.1"
select select "0"
select select "2"
select select "0.1"
select select "4"
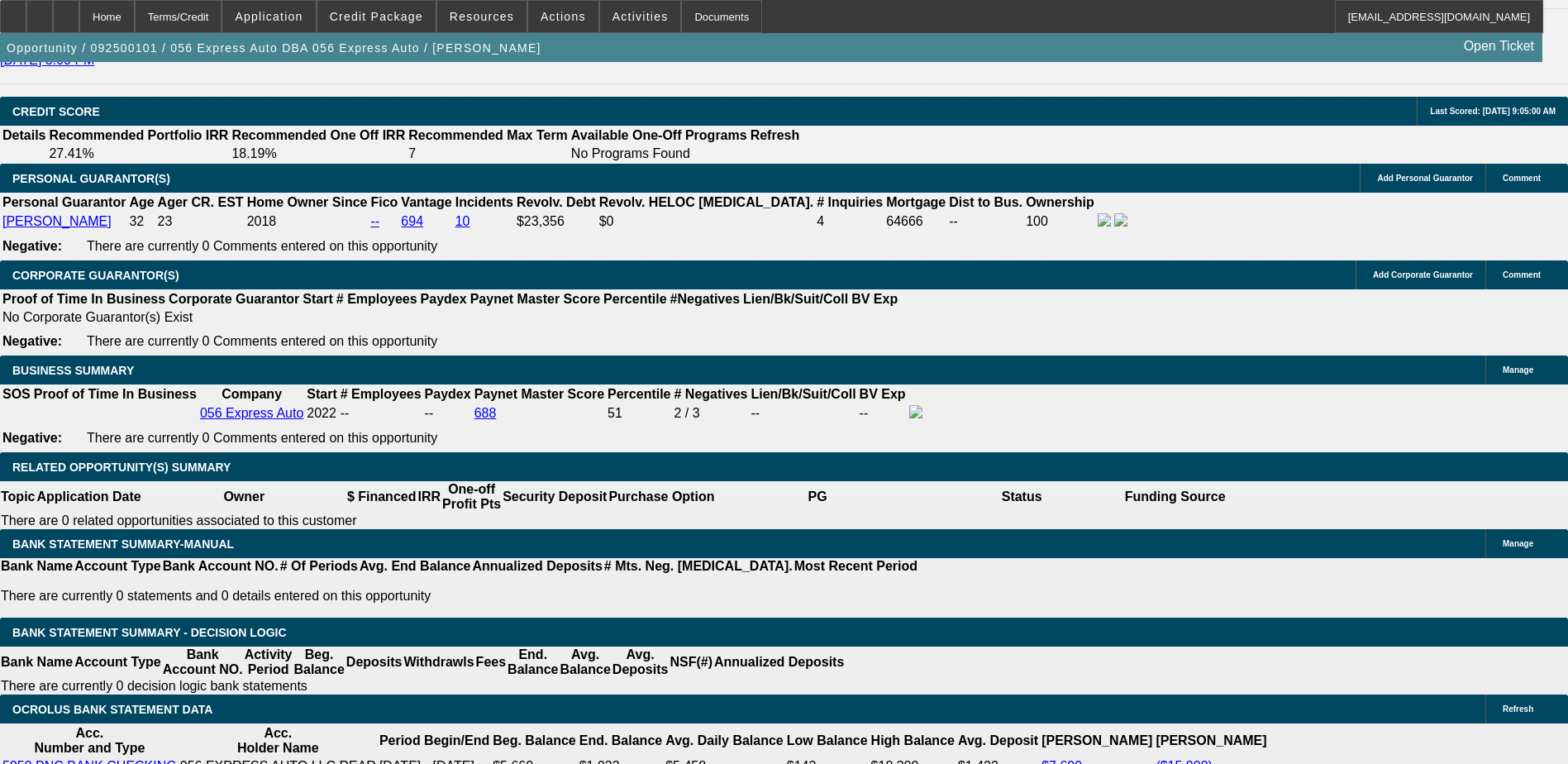
type input "1"
type input "UNKNOWN"
type input "12"
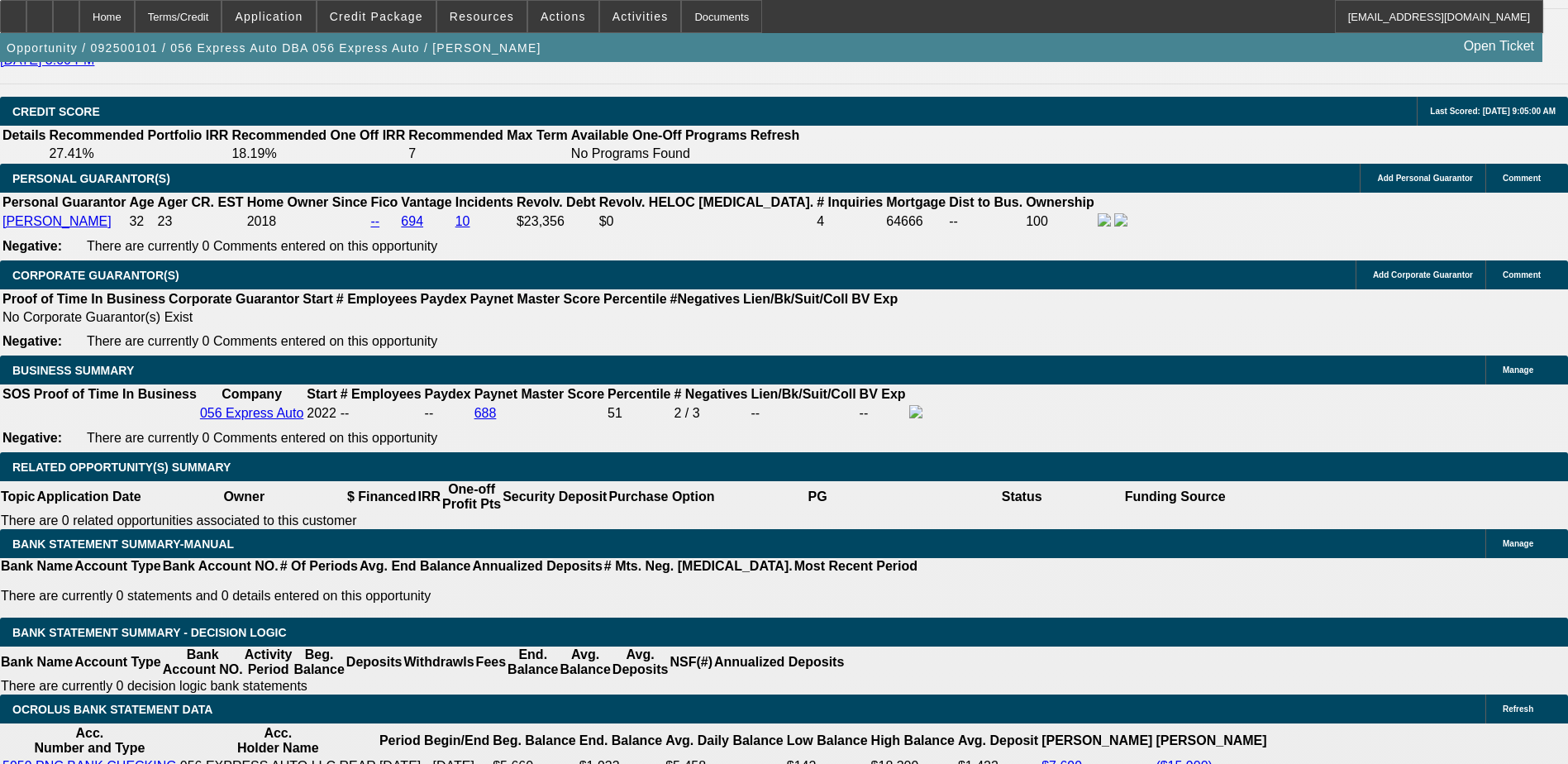
type input "$1,250.43"
type input "12."
type input "$1,398.08"
type input "12.5"
type input "$1,405.03"
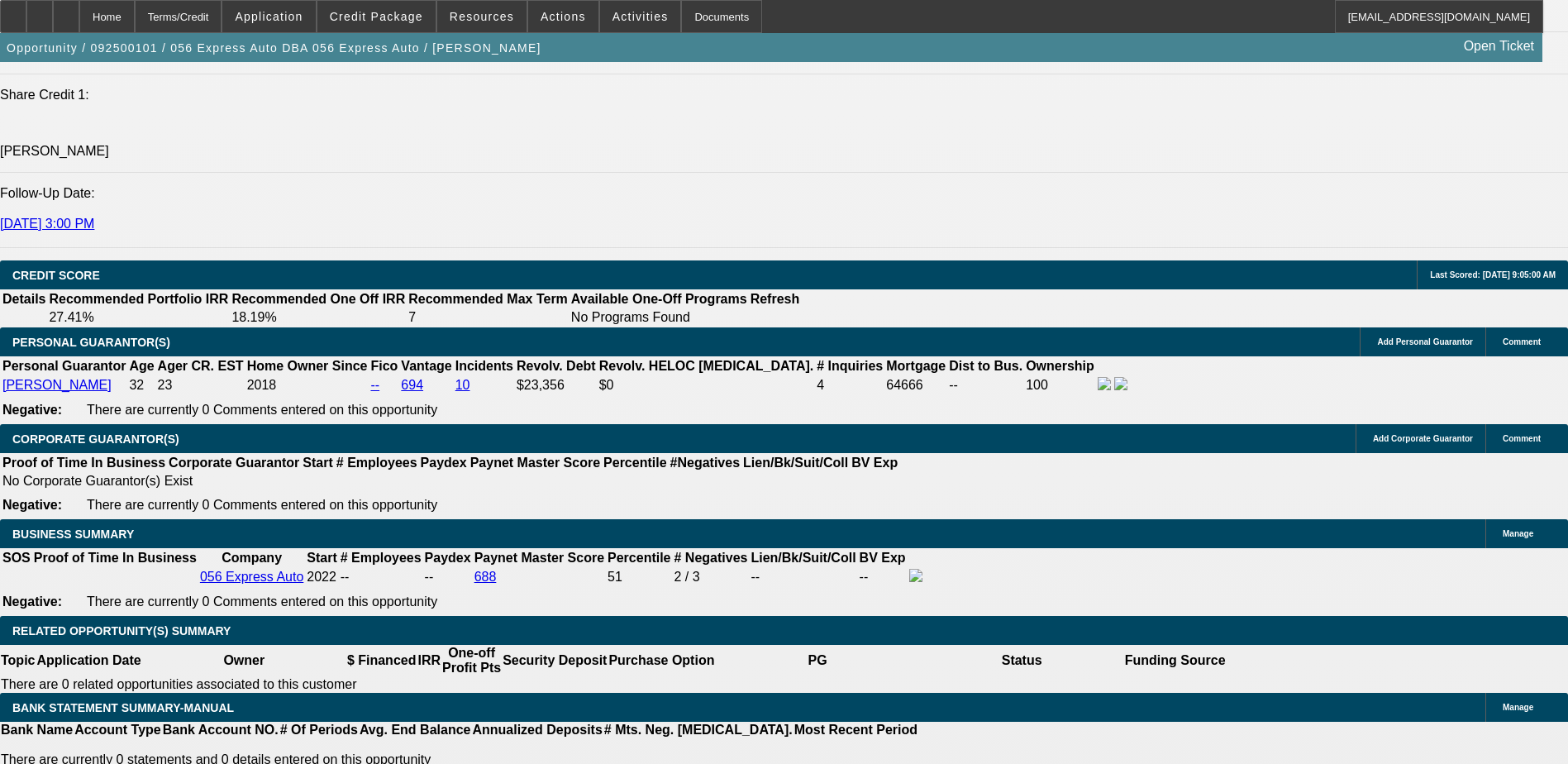
scroll to position [2223, 0]
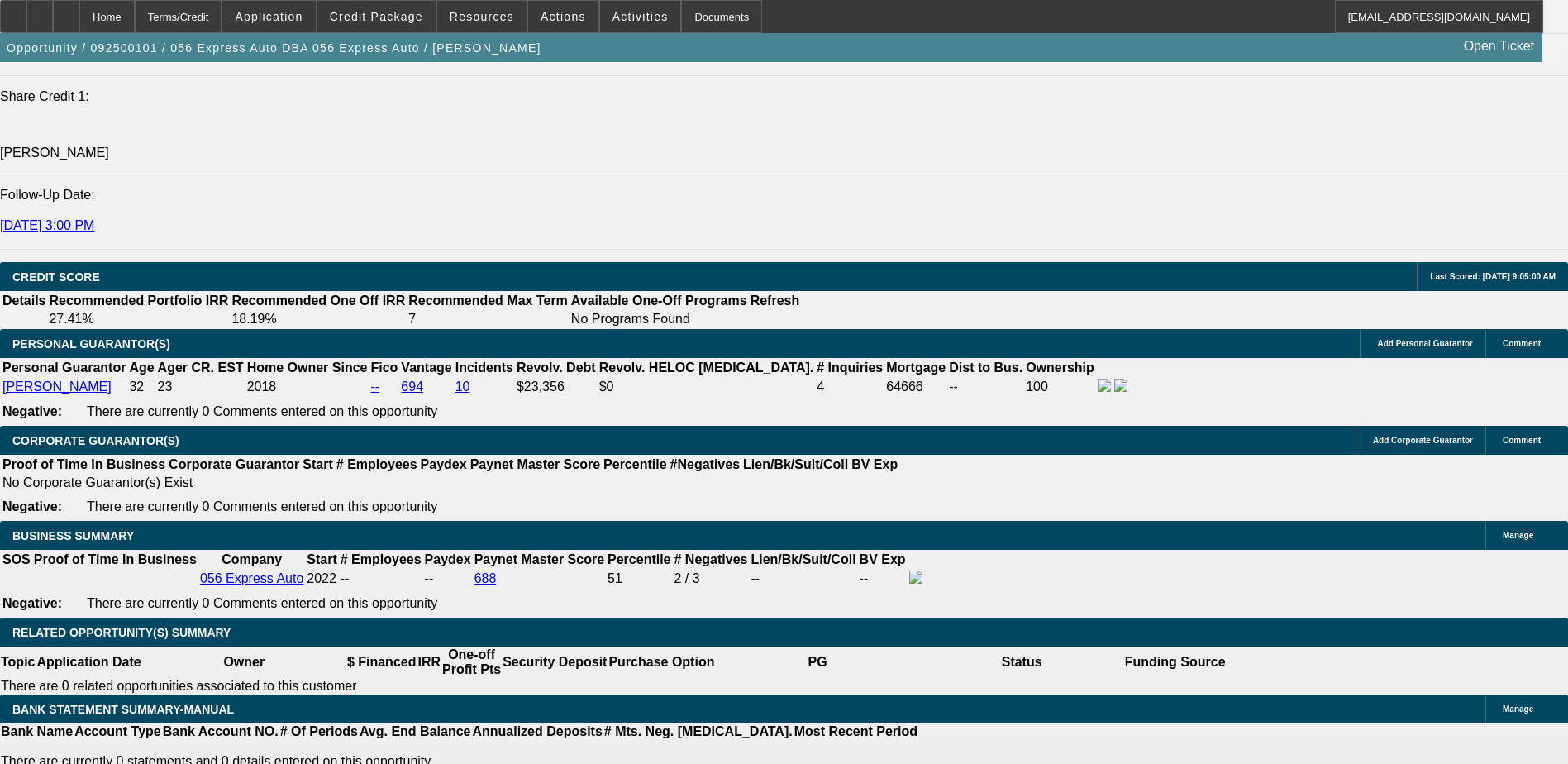
type input "12.5"
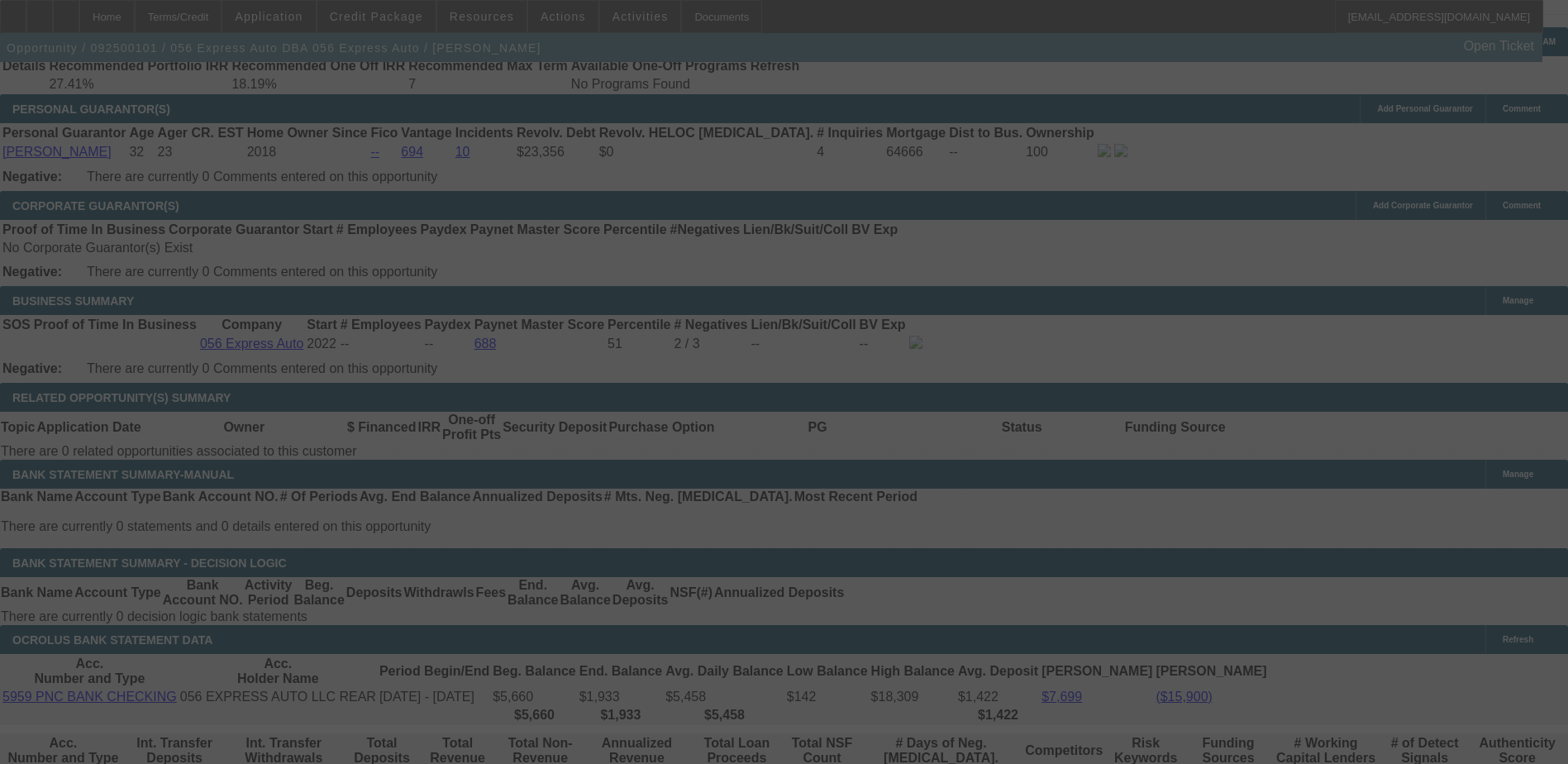
scroll to position [2555, 0]
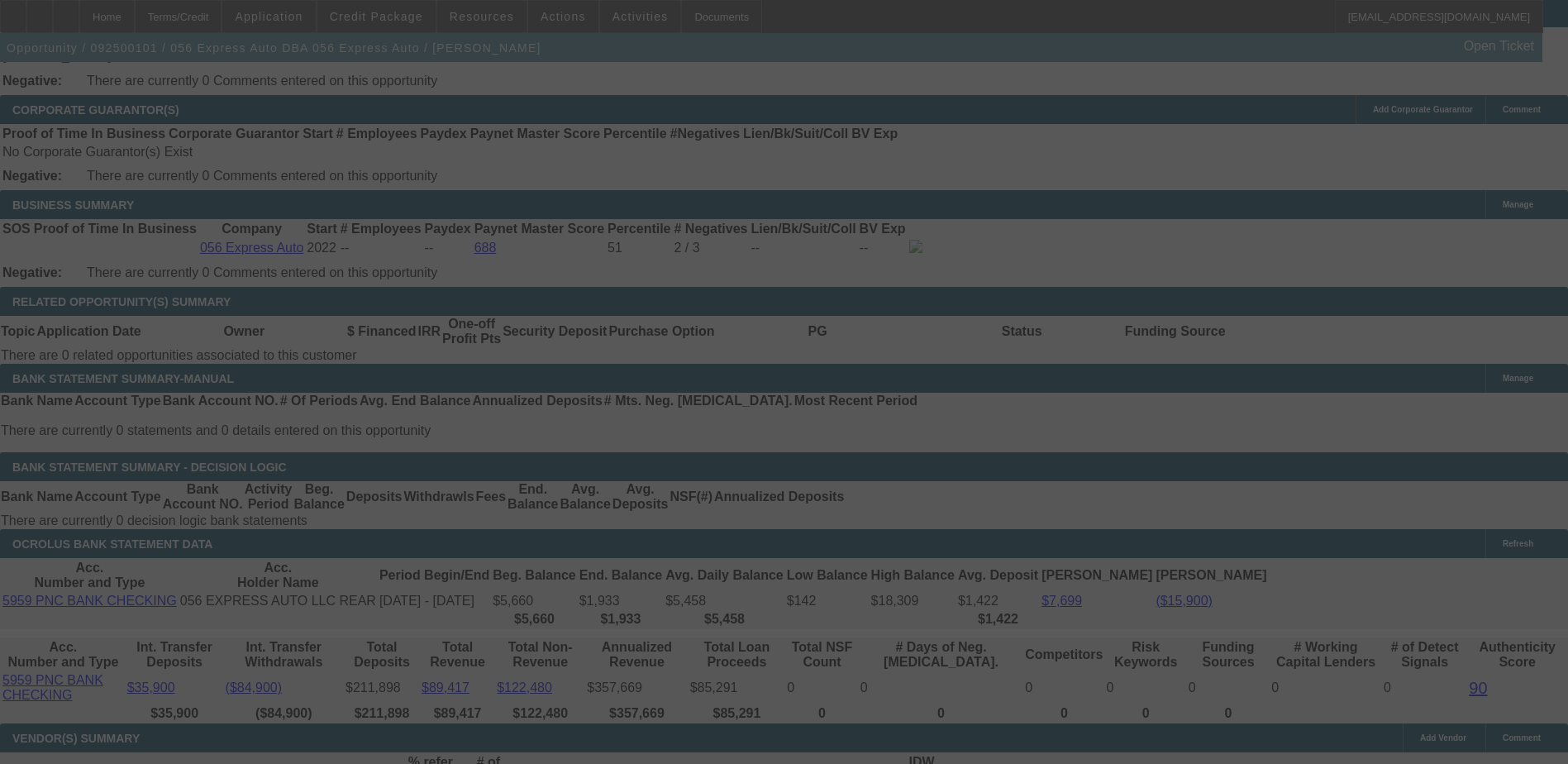
select select "0.1"
select select "0"
select select "2"
select select "0.1"
select select "4"
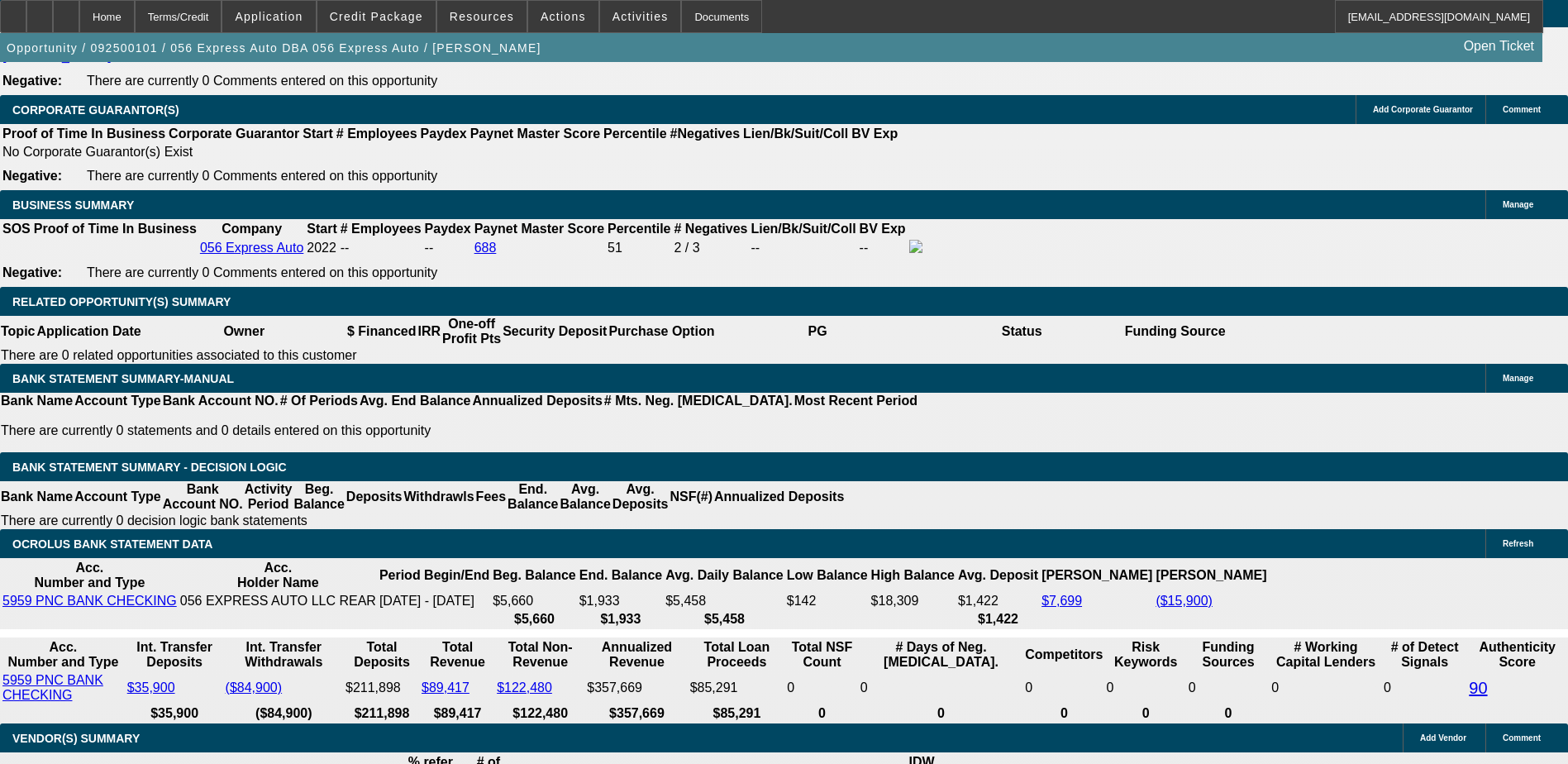
type input "11.1"
type input "UNKNOWN"
type input "$1,385.63"
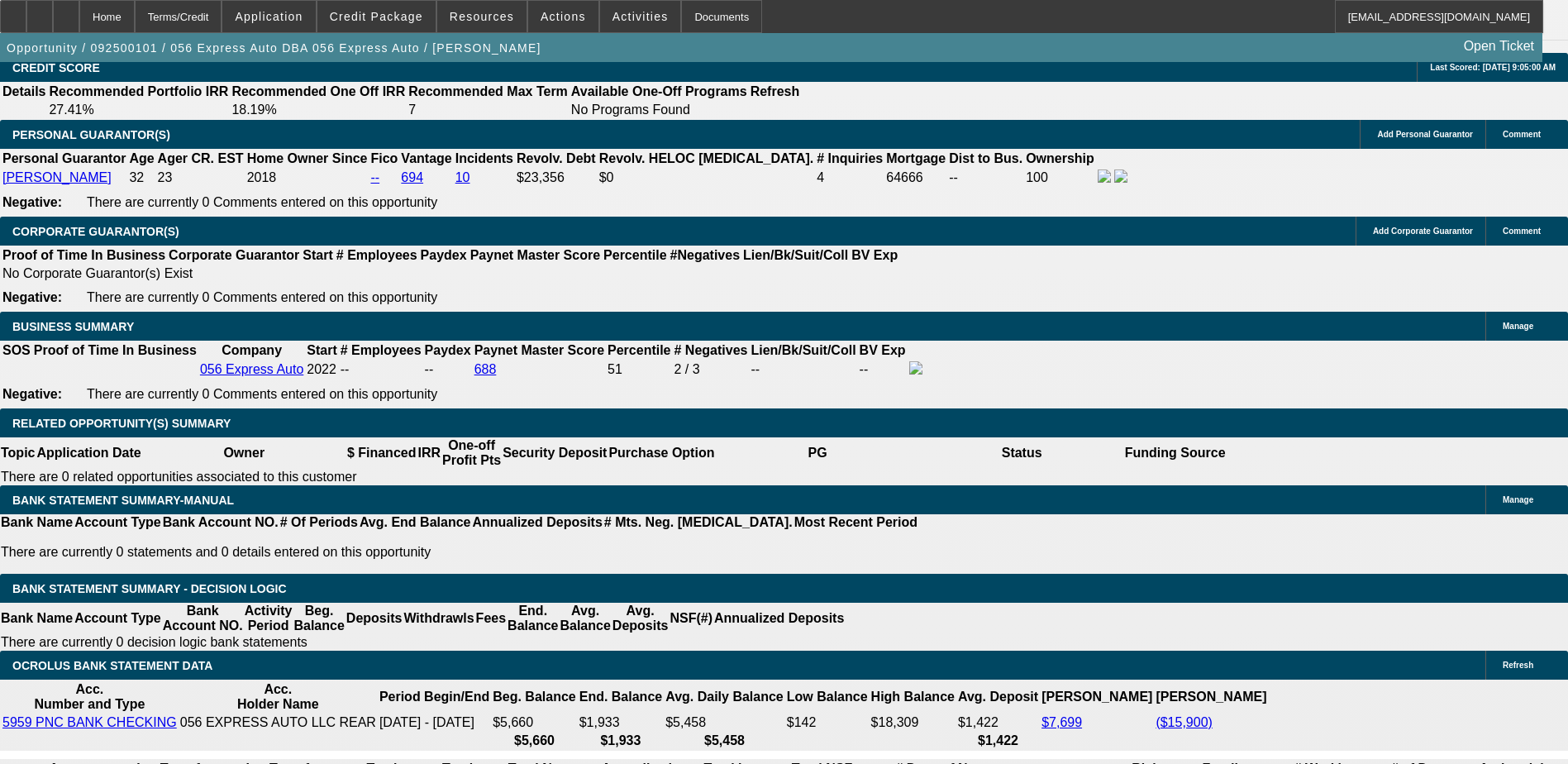
scroll to position [2307, 0]
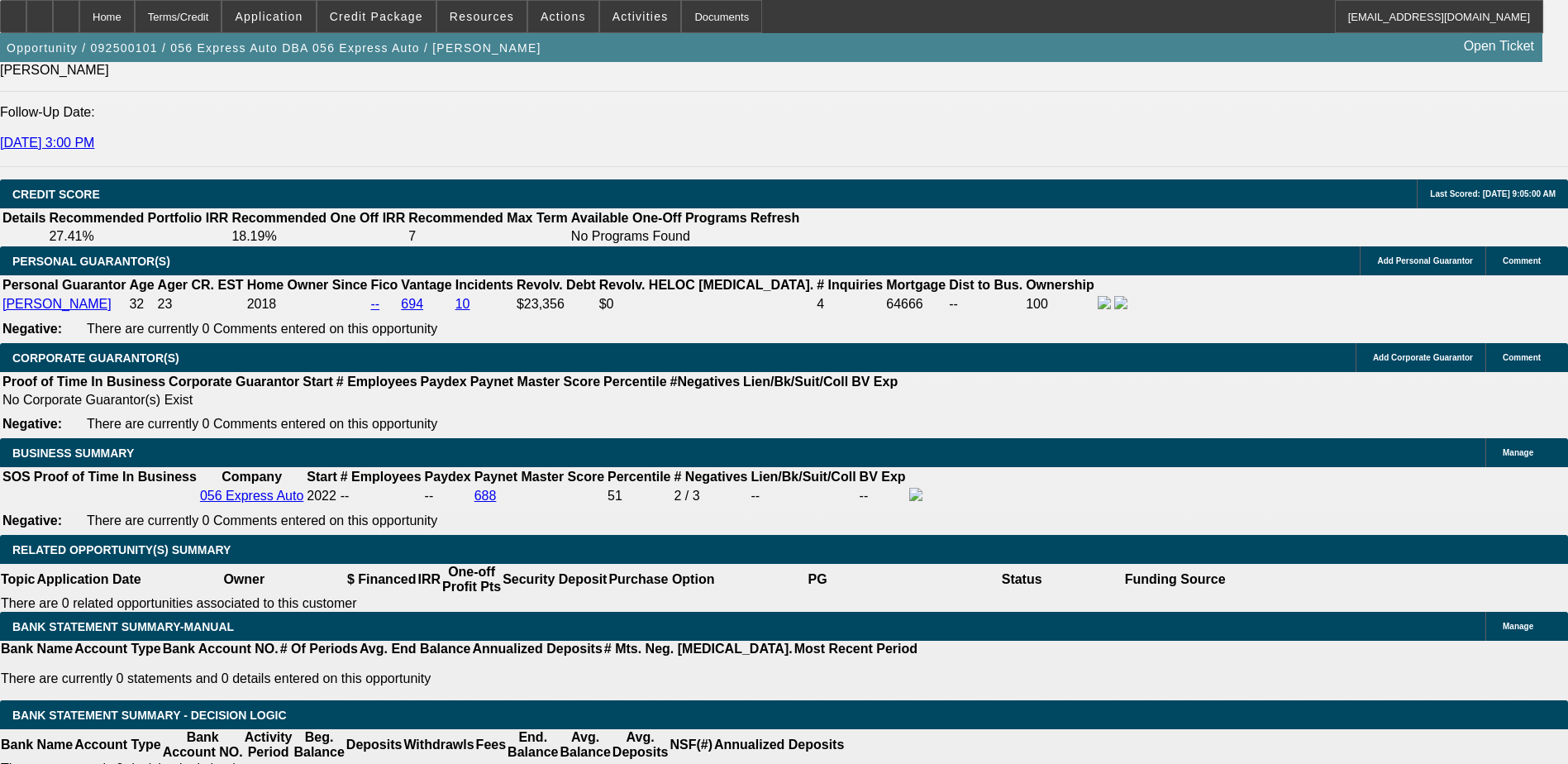
type input "11.1"
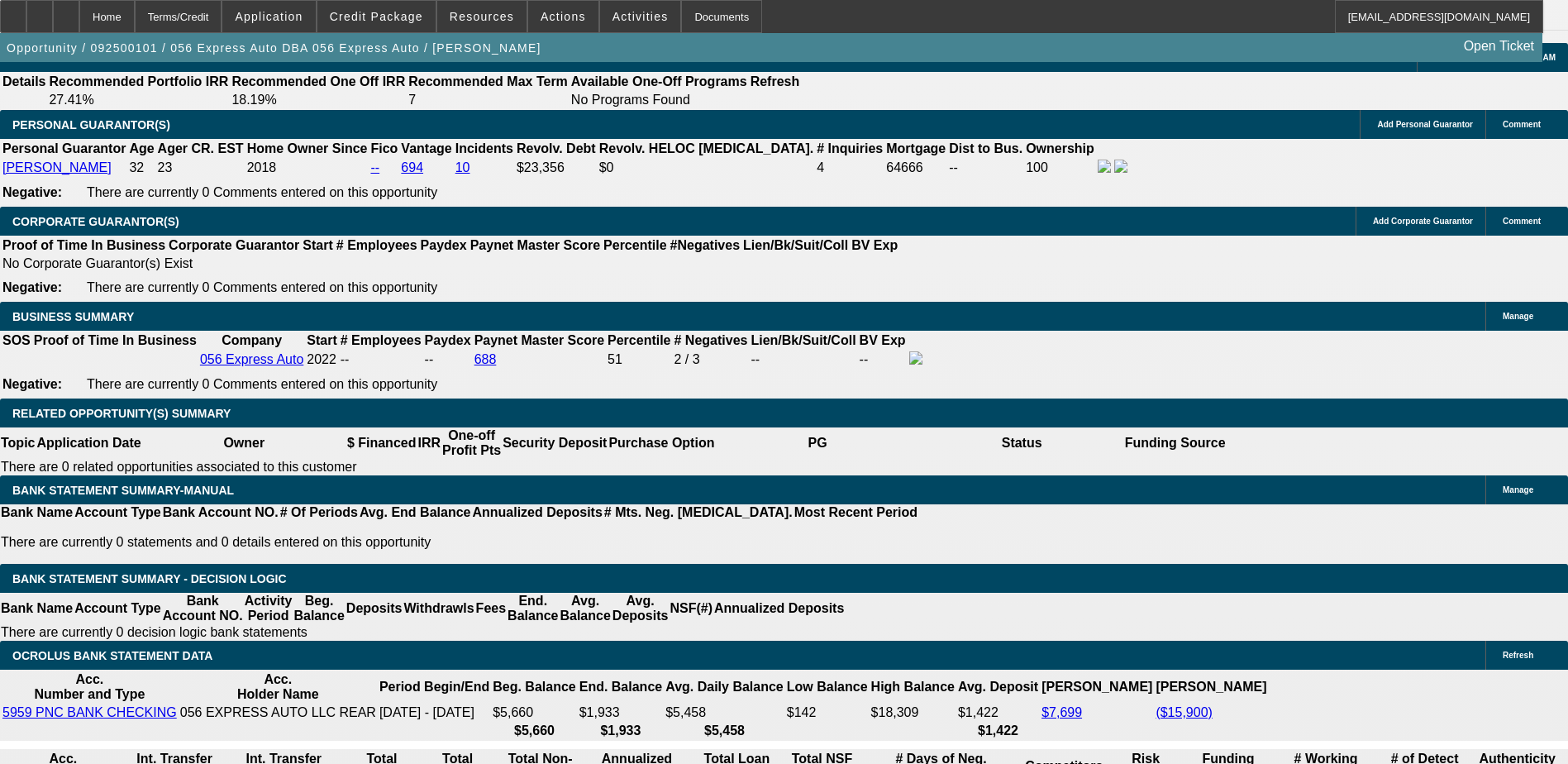
scroll to position [2472, 0]
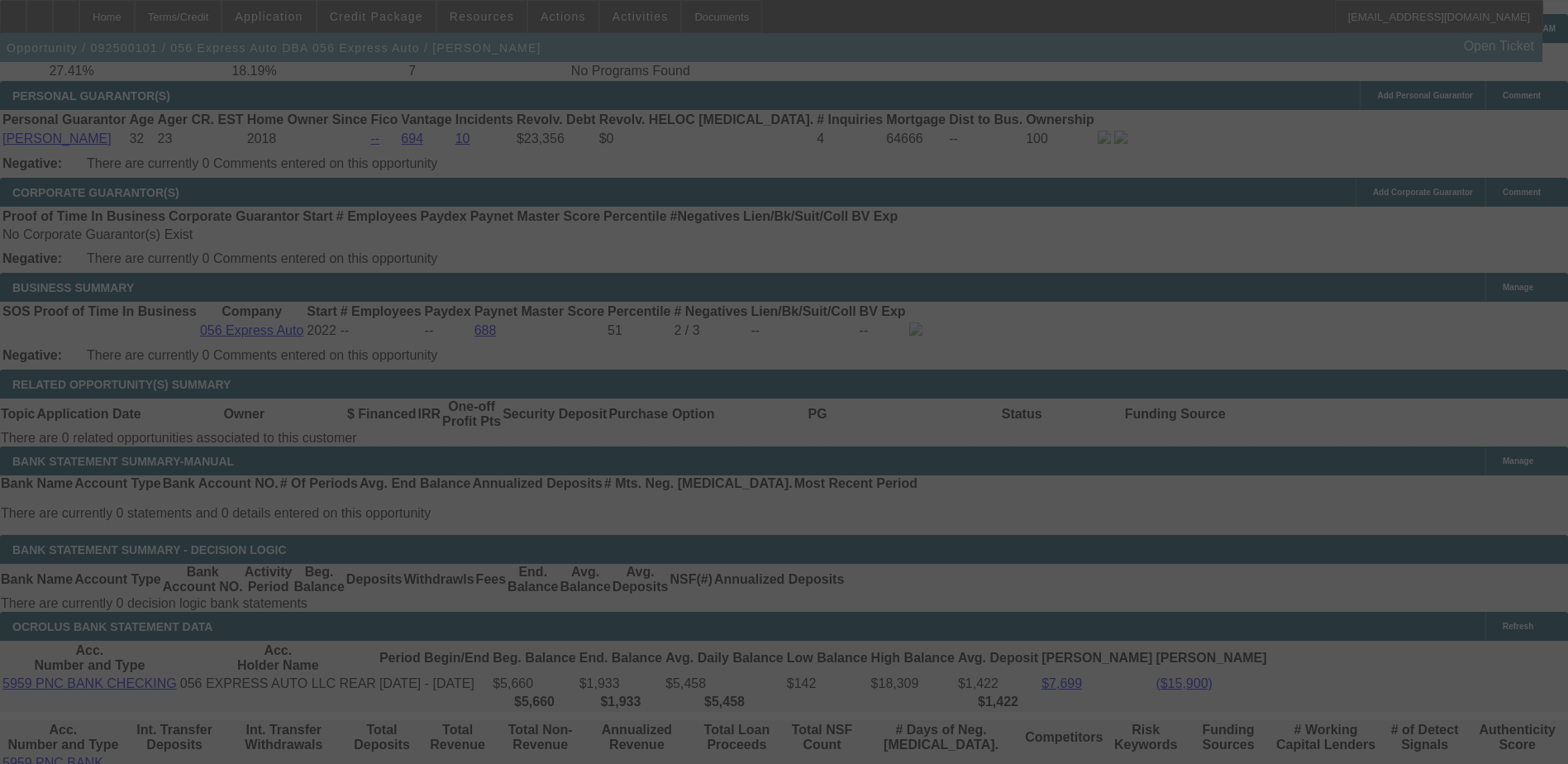
select select "0.1"
select select "2"
select select "0.1"
select select "4"
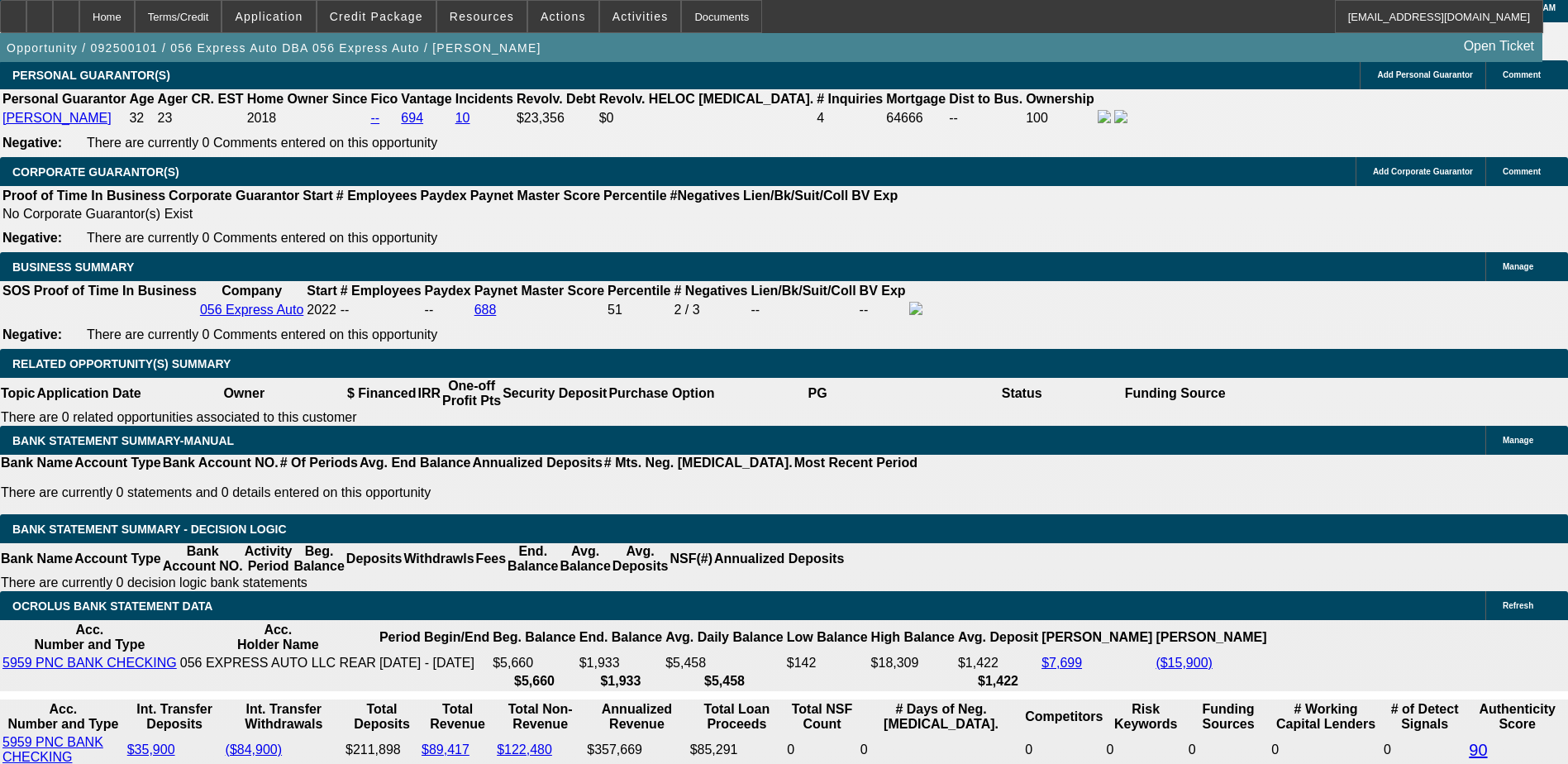
scroll to position [2493, 0]
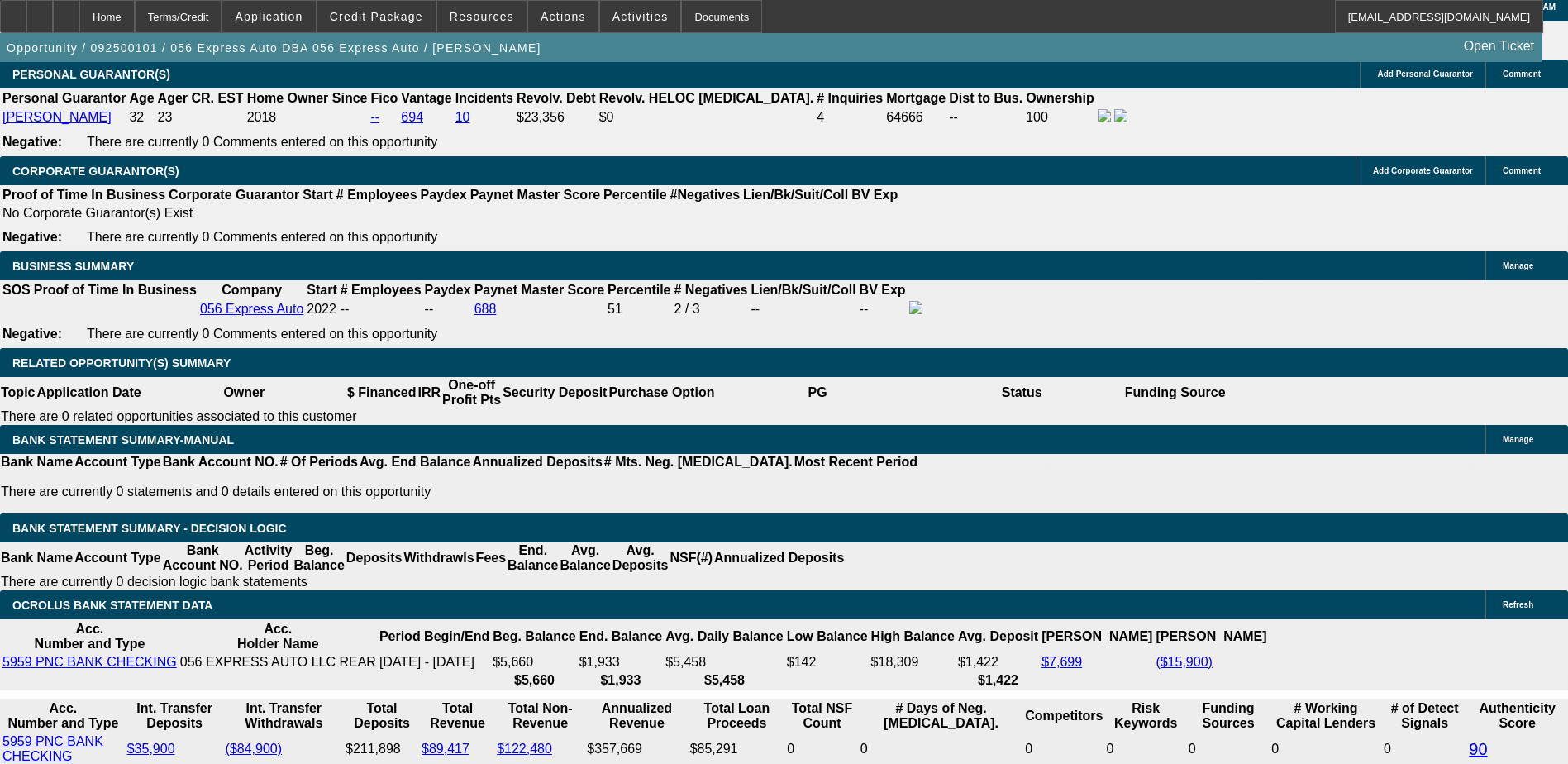
select select "0.05"
type input "$1,650.00"
type input "UNKNOWN"
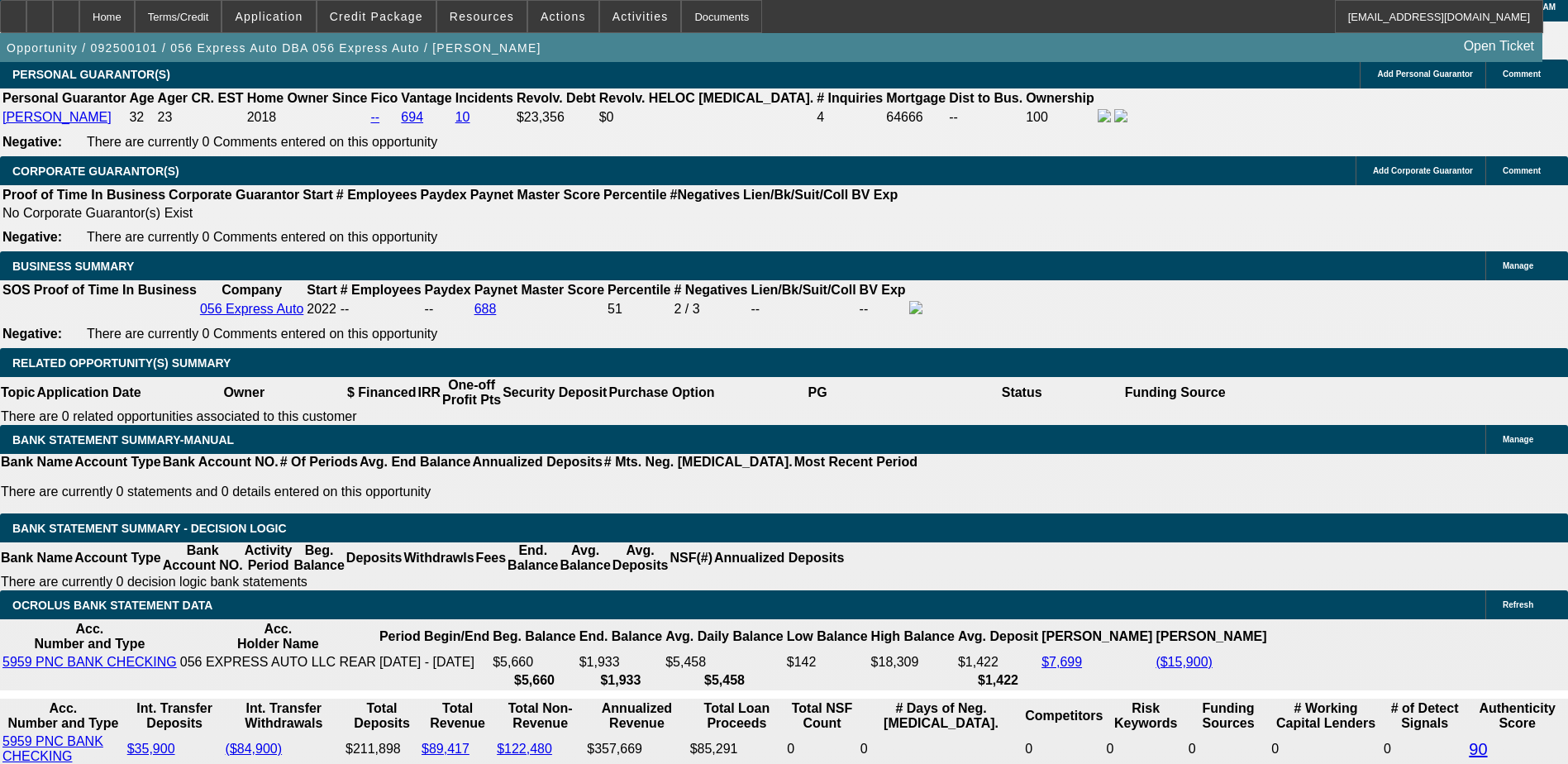
type input "$1,462.61"
select select "2"
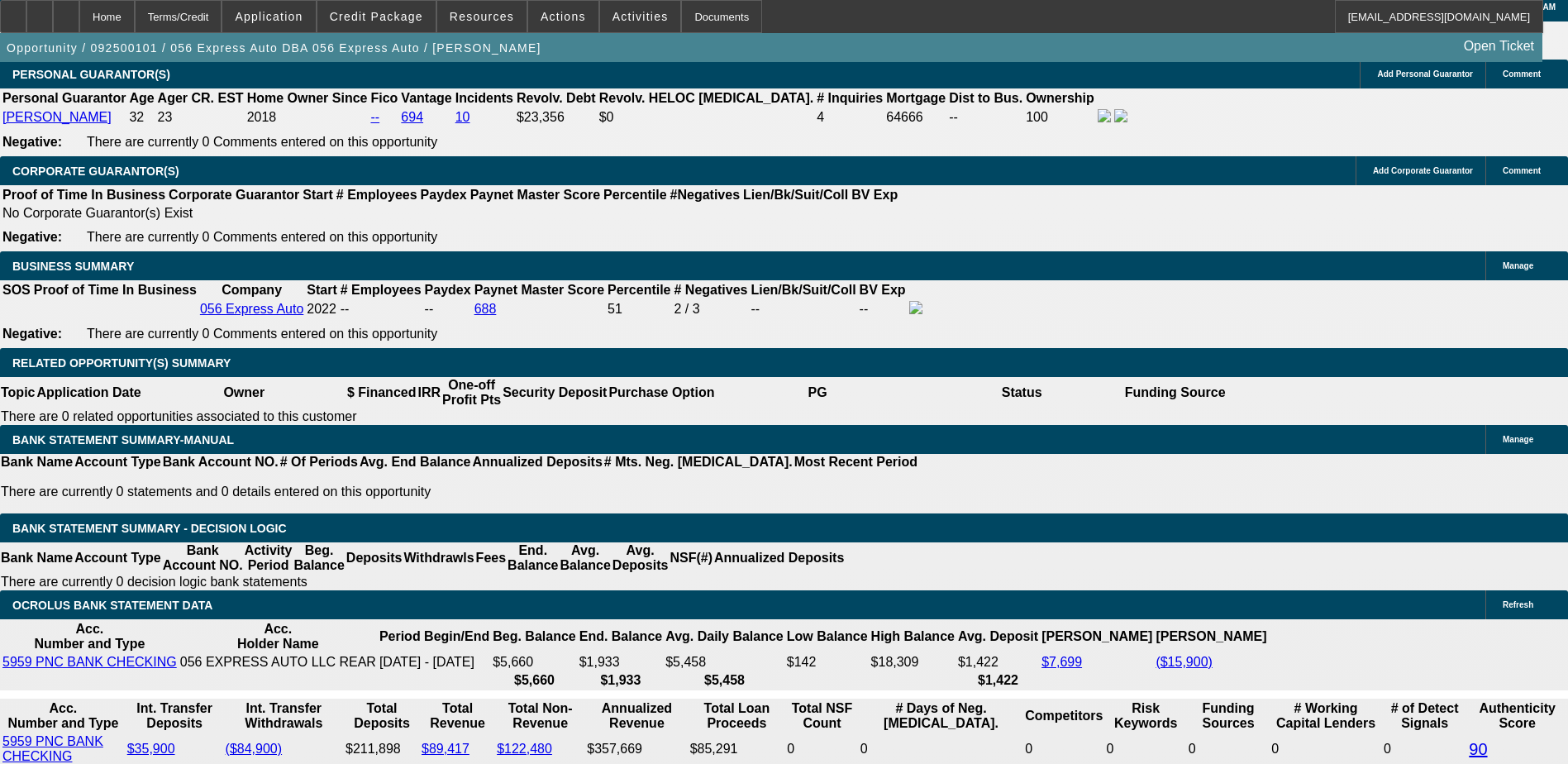
type input "$2,925.22"
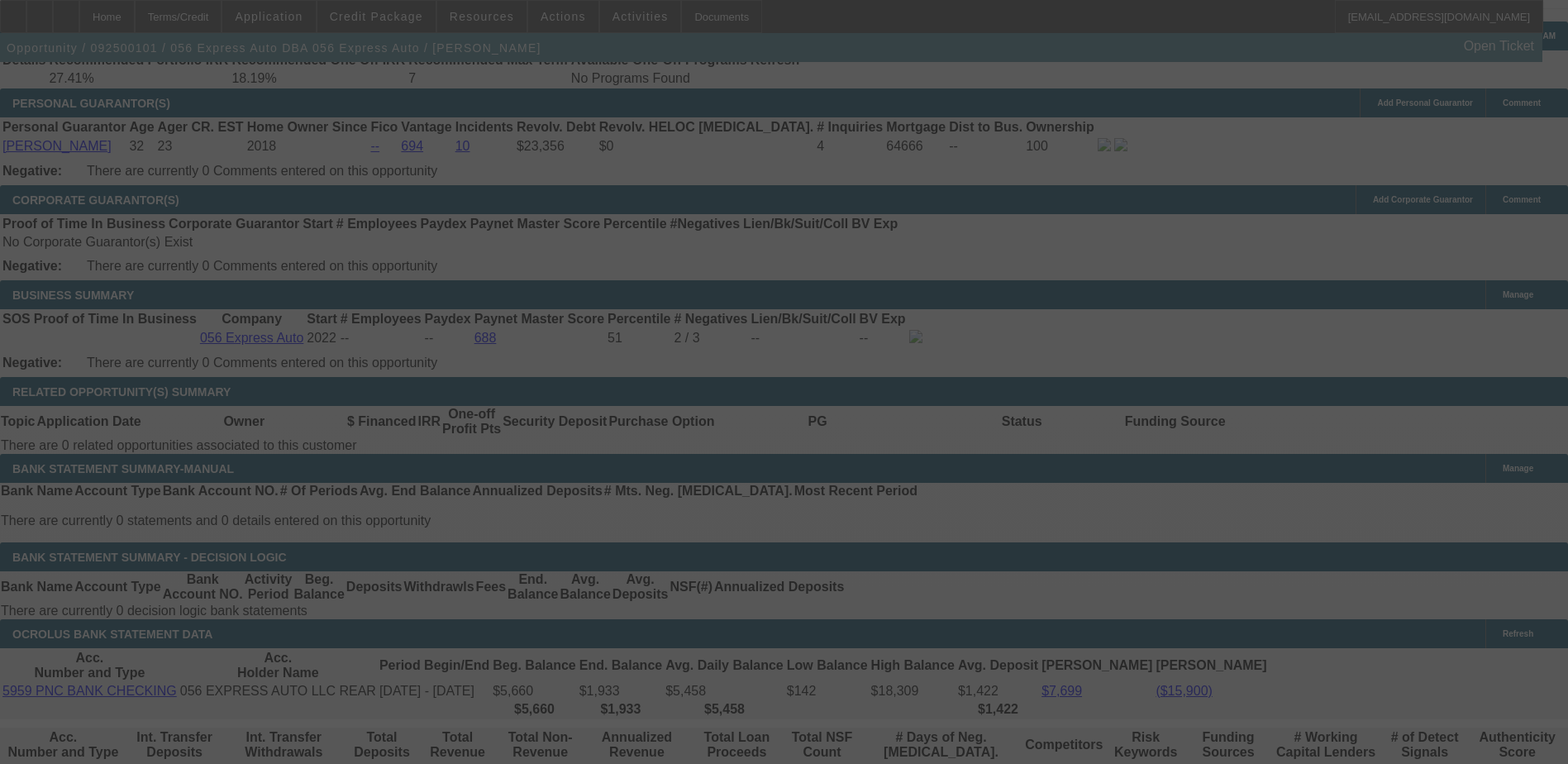
scroll to position [2493, 0]
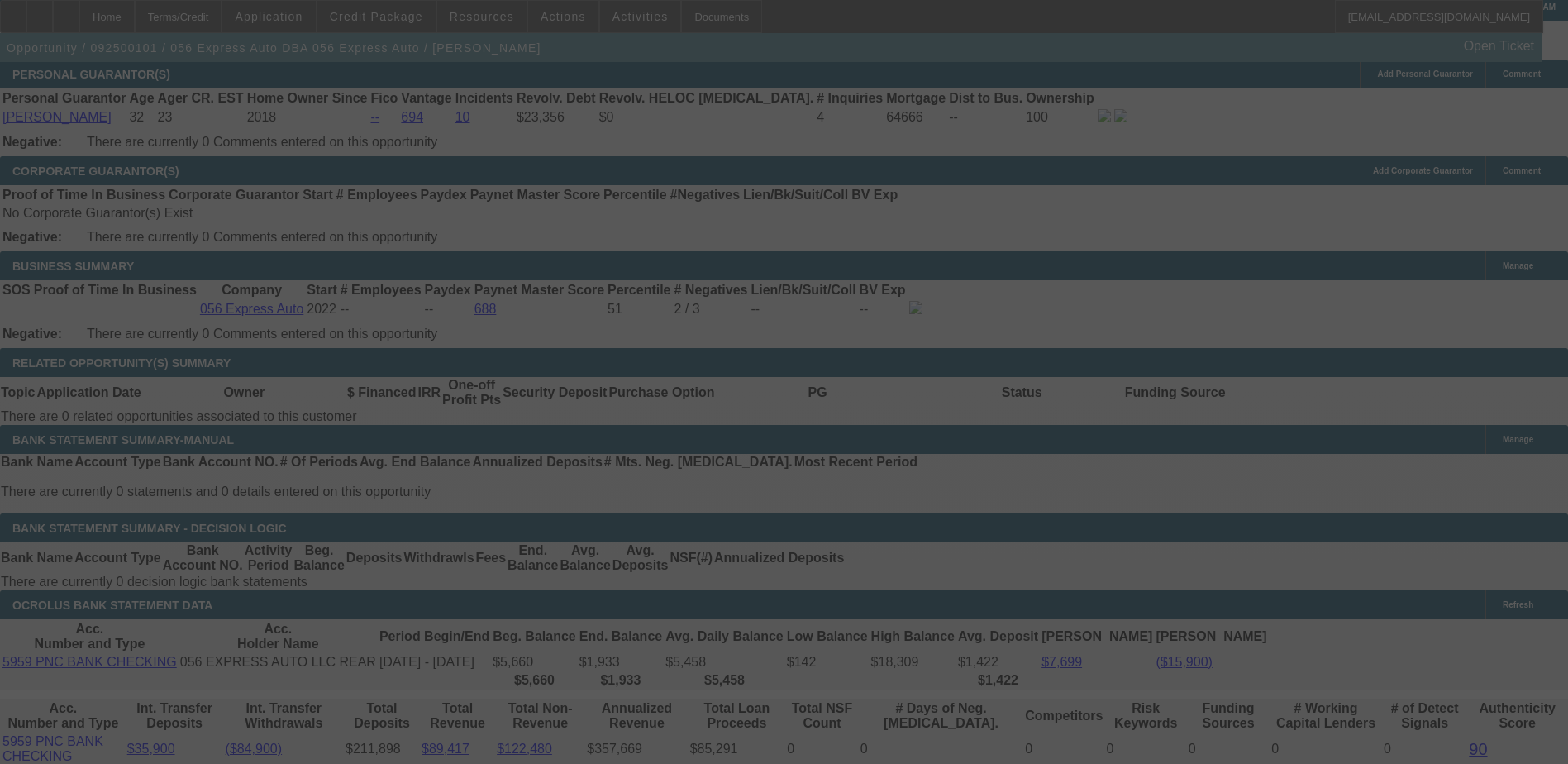
select select "2"
select select "0.1"
select select "4"
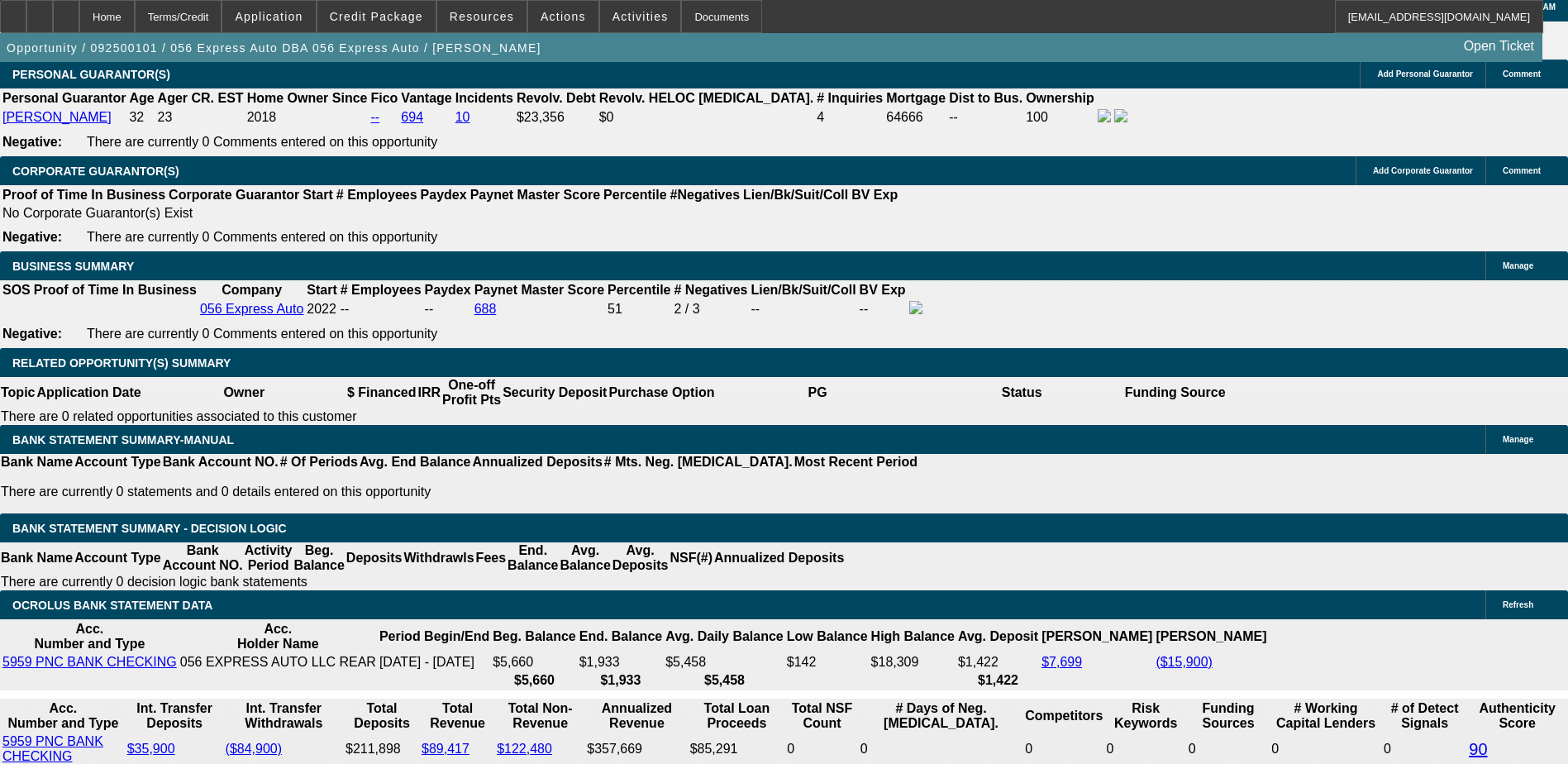
select select "0.1"
type input "$3,300.00"
type input "UNKNOWN"
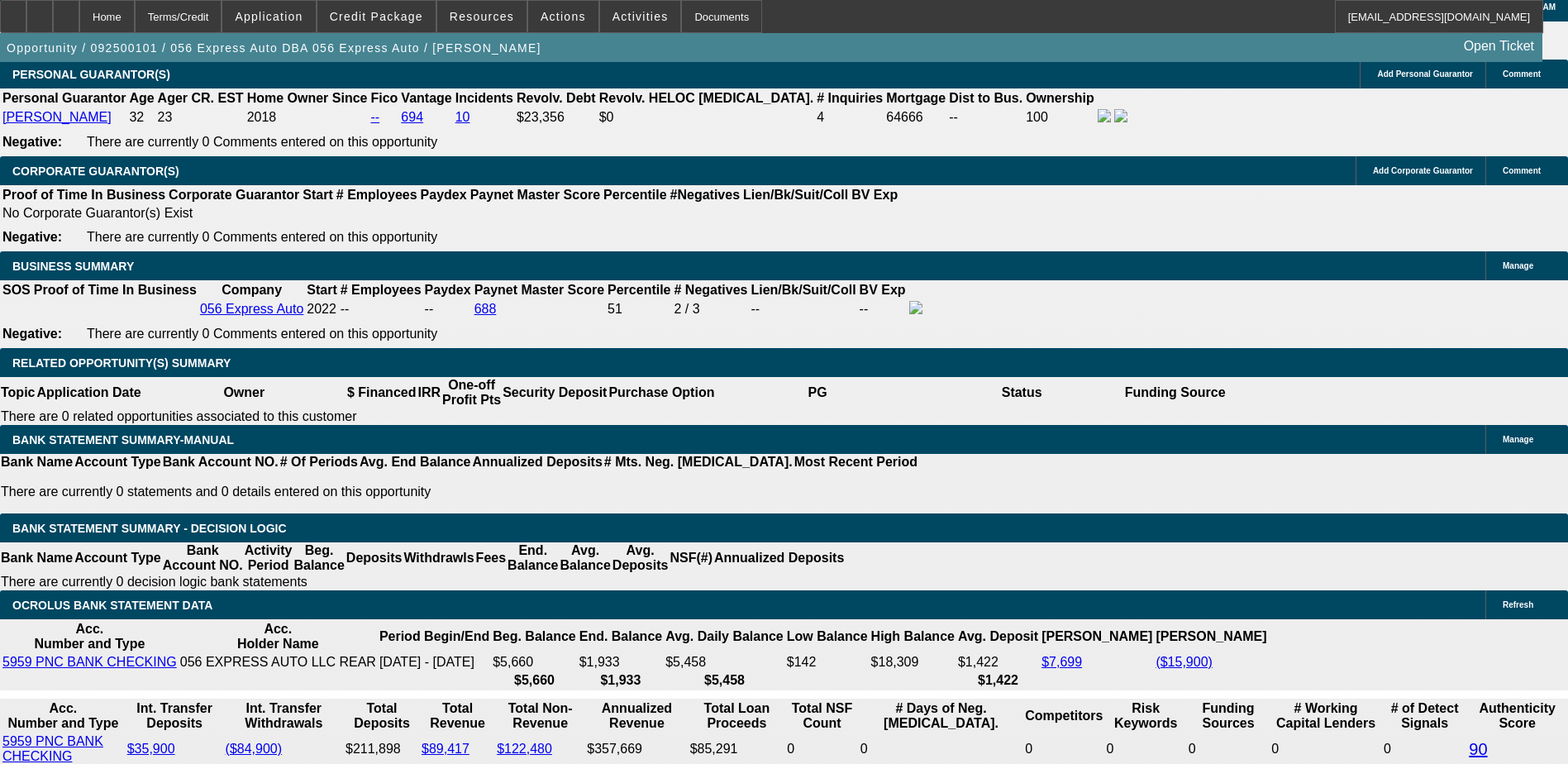
type input "$2,771.26"
type input "$1,385.63"
select select "1"
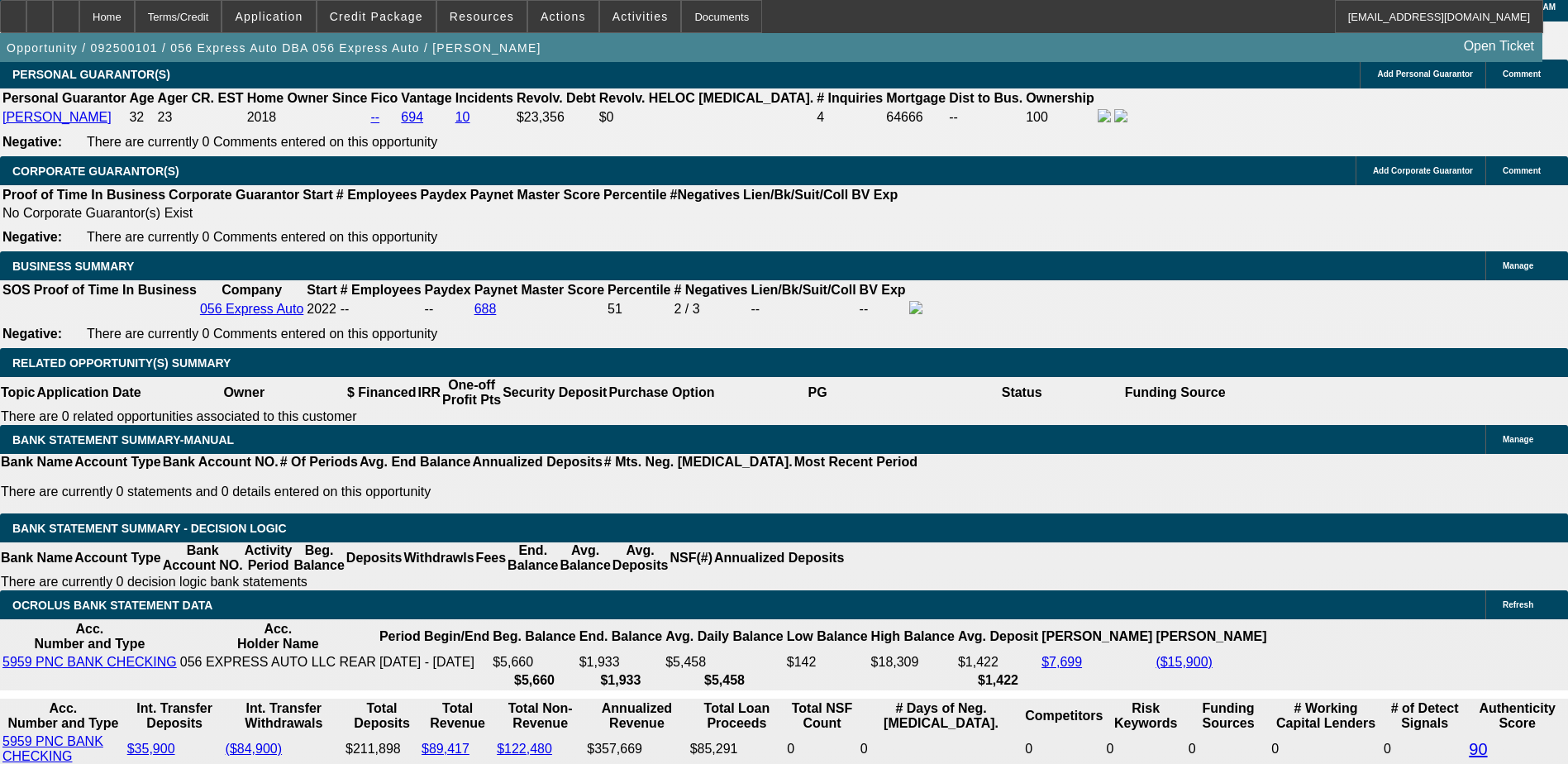
type input "$1,385.63"
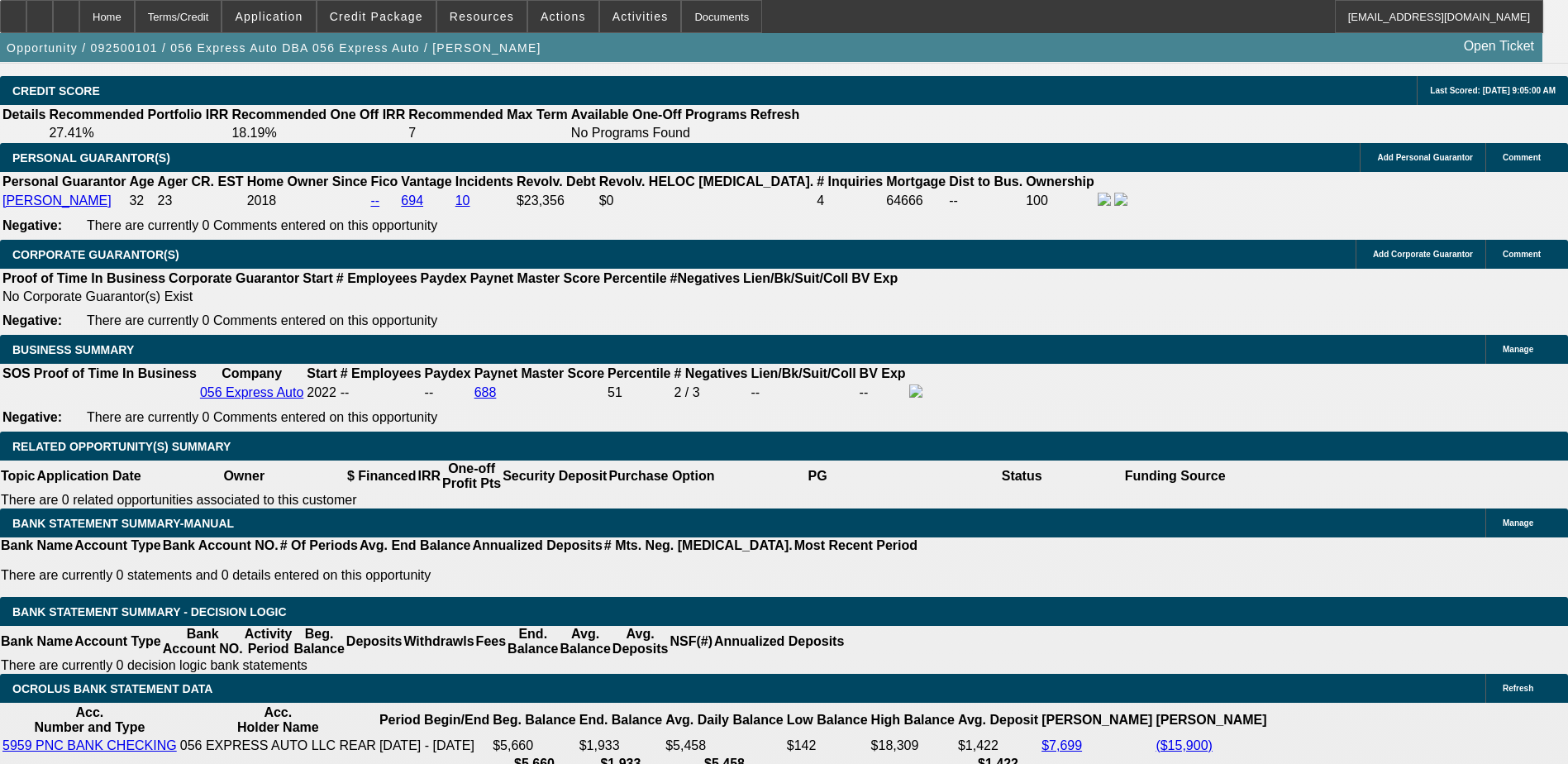
scroll to position [2245, 0]
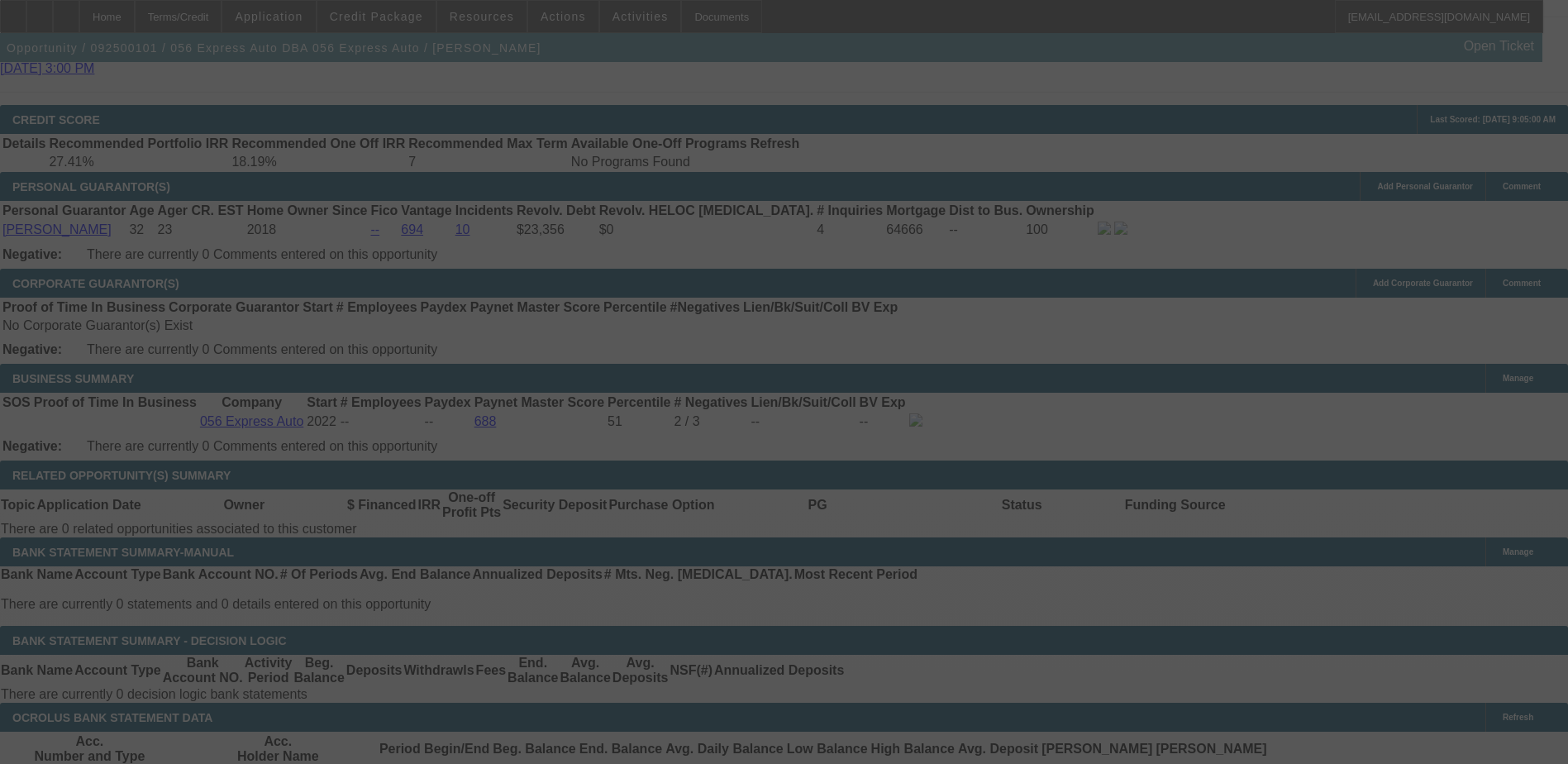
scroll to position [2411, 0]
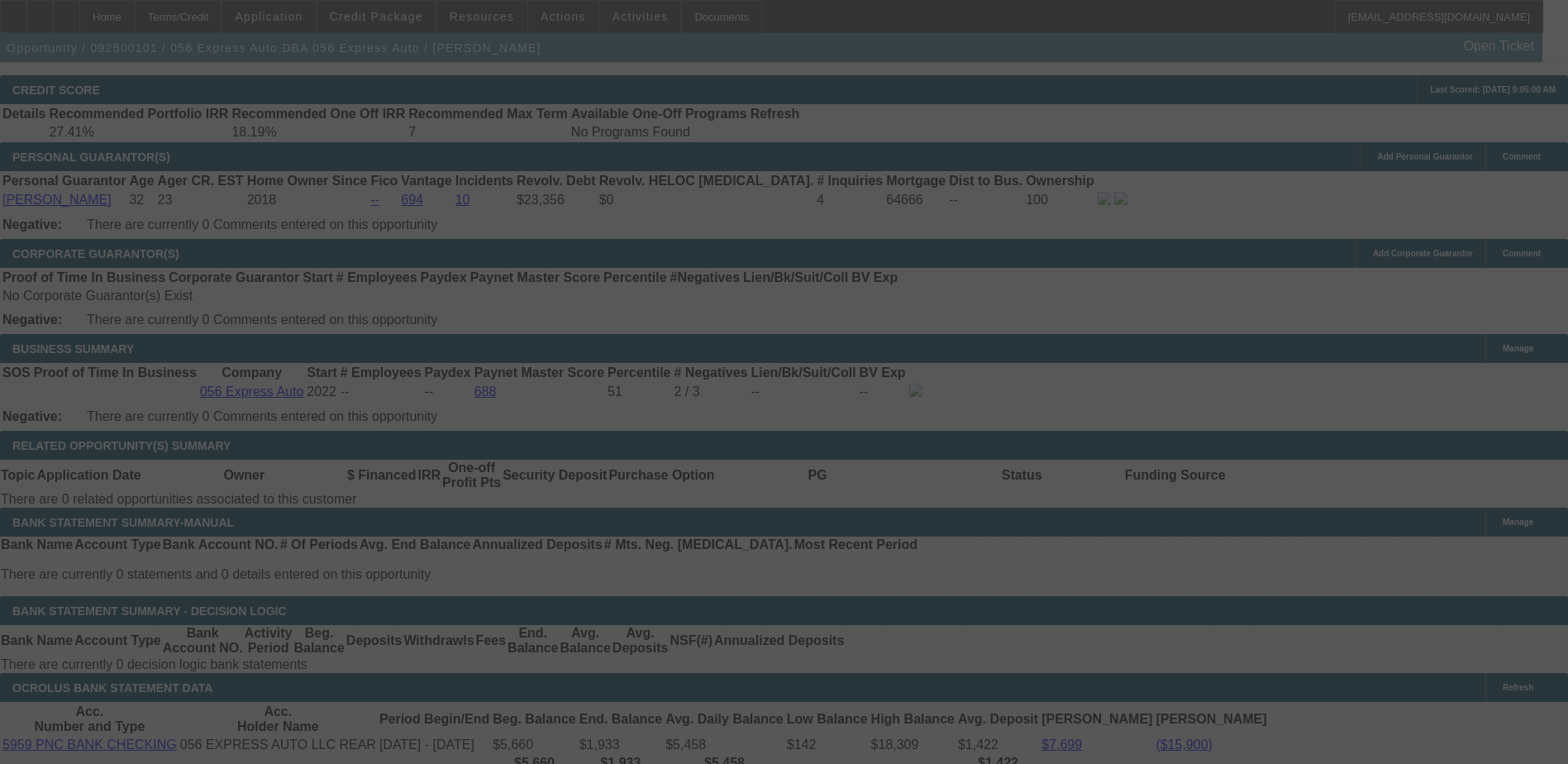
select select "0.1"
select select "2"
select select "0.1"
select select "4"
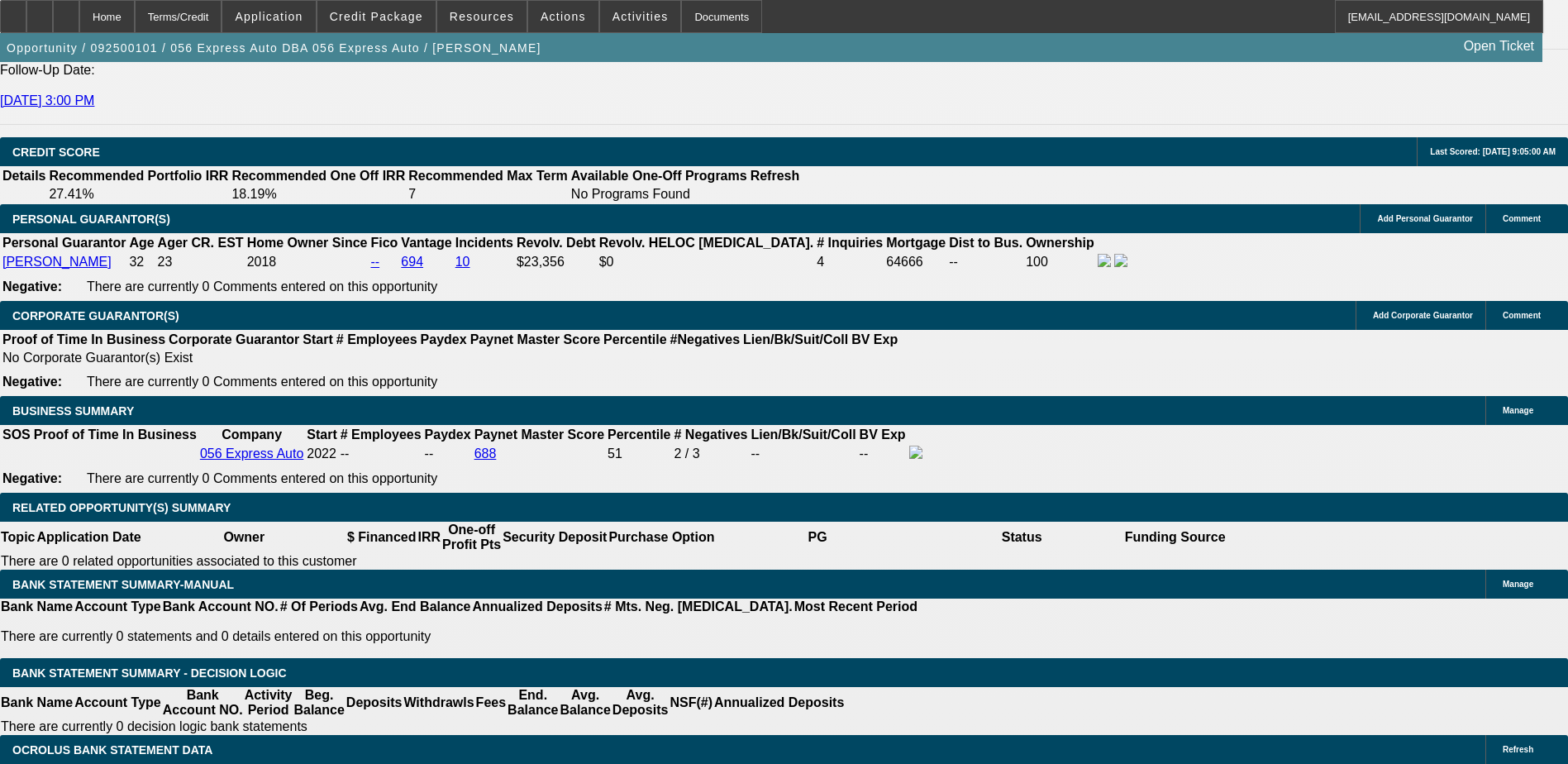
scroll to position [2328, 0]
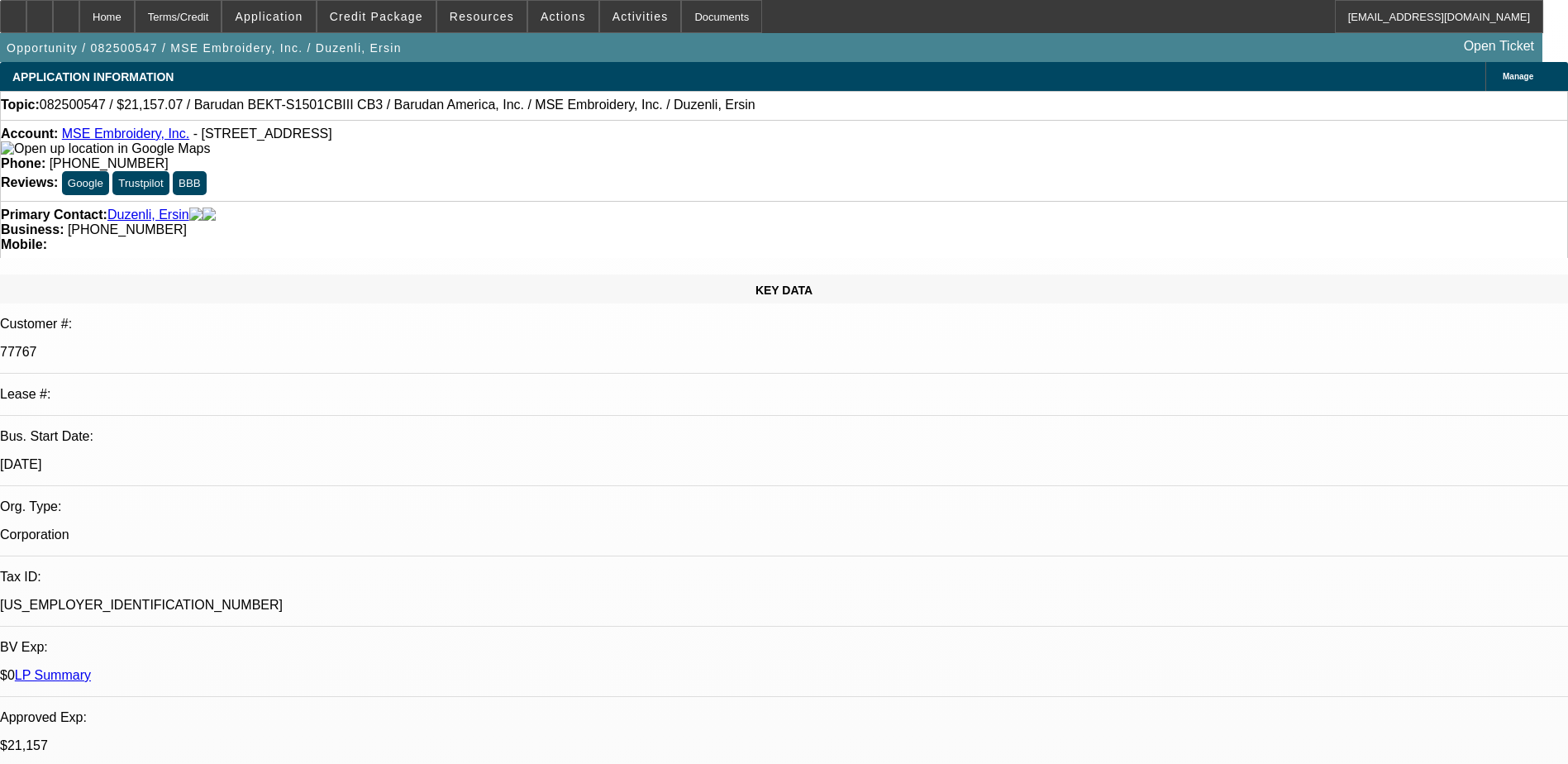
select select "0"
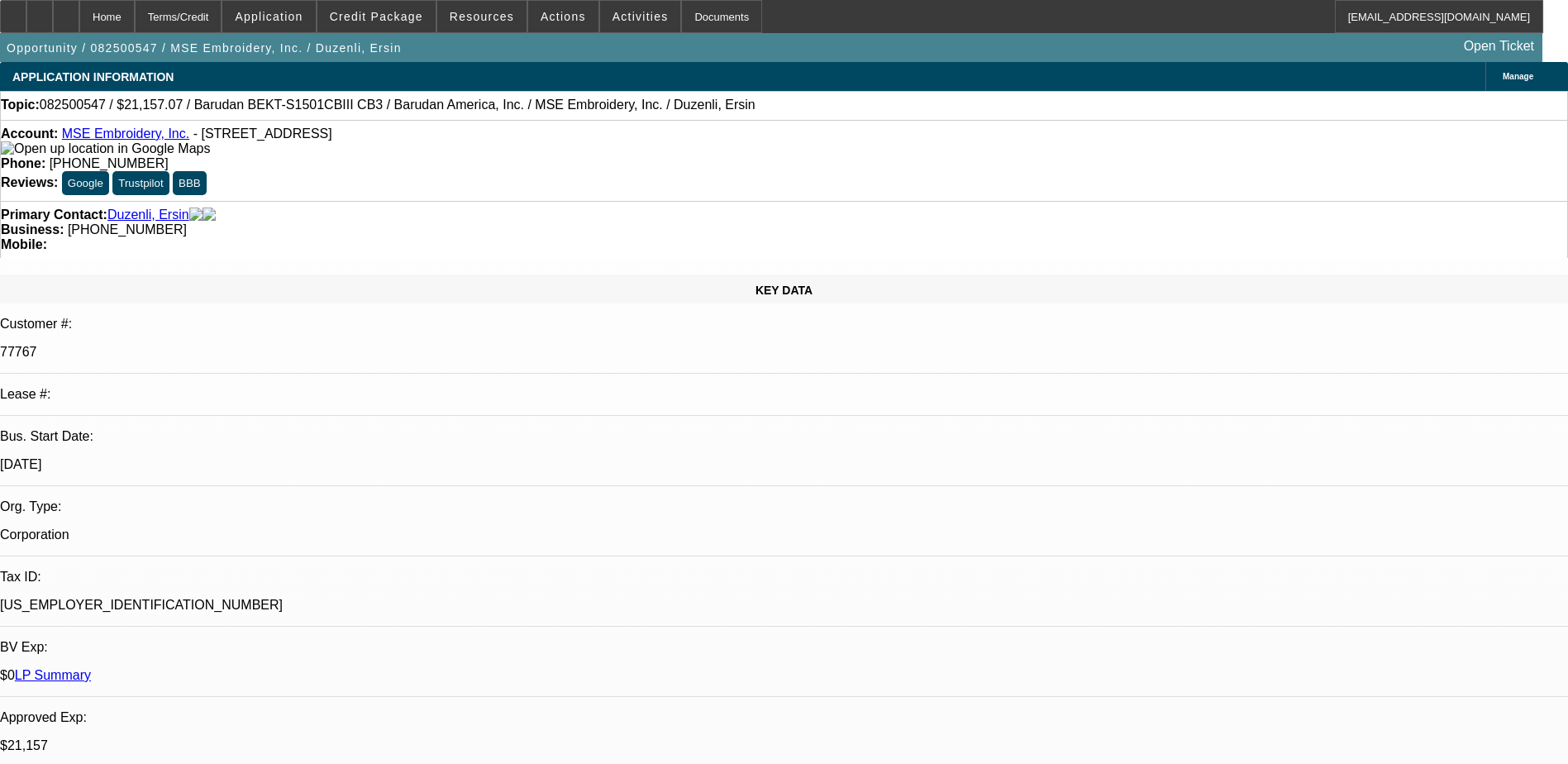
select select "0"
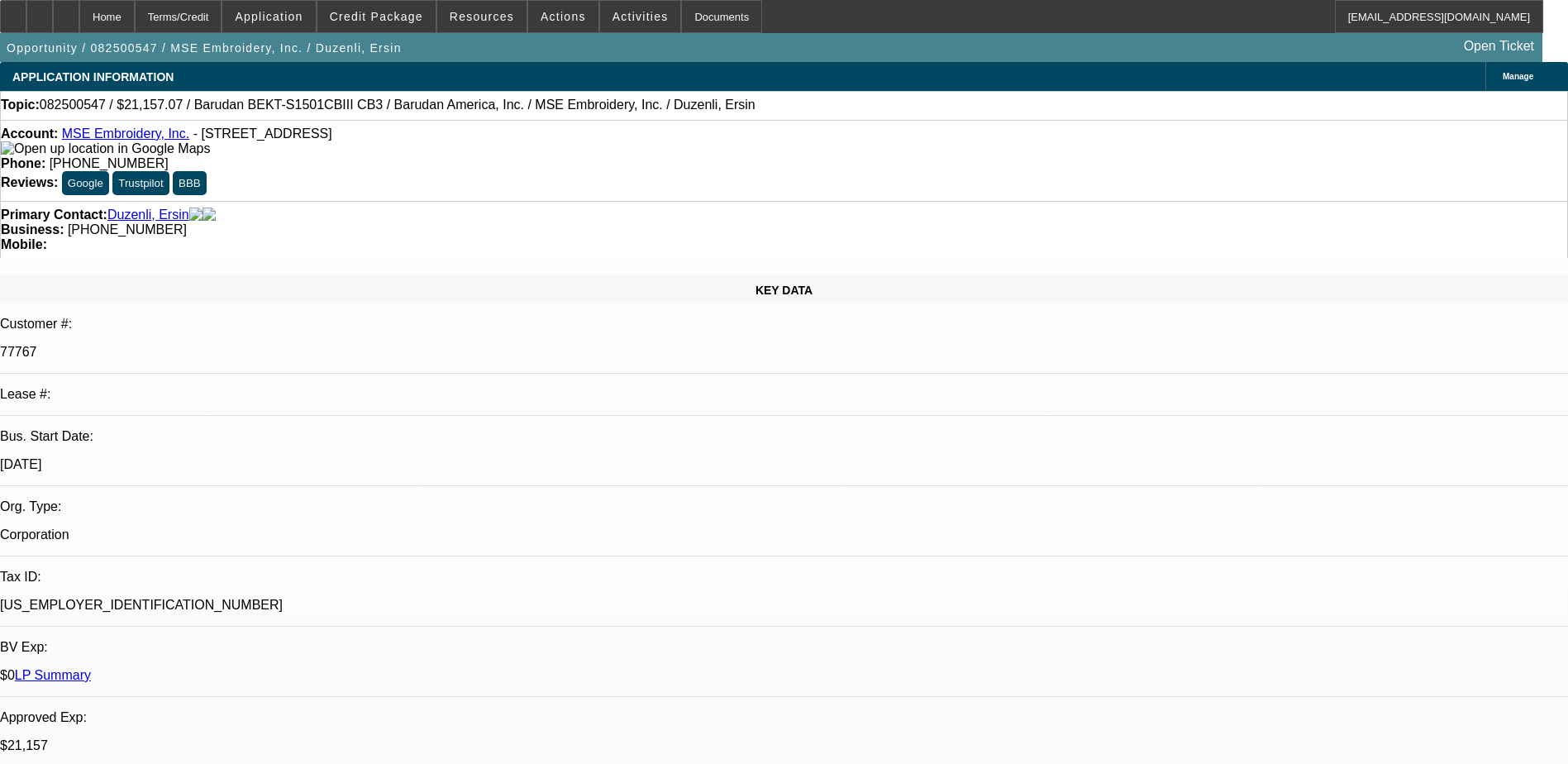
select select "0"
select select "1"
select select "6"
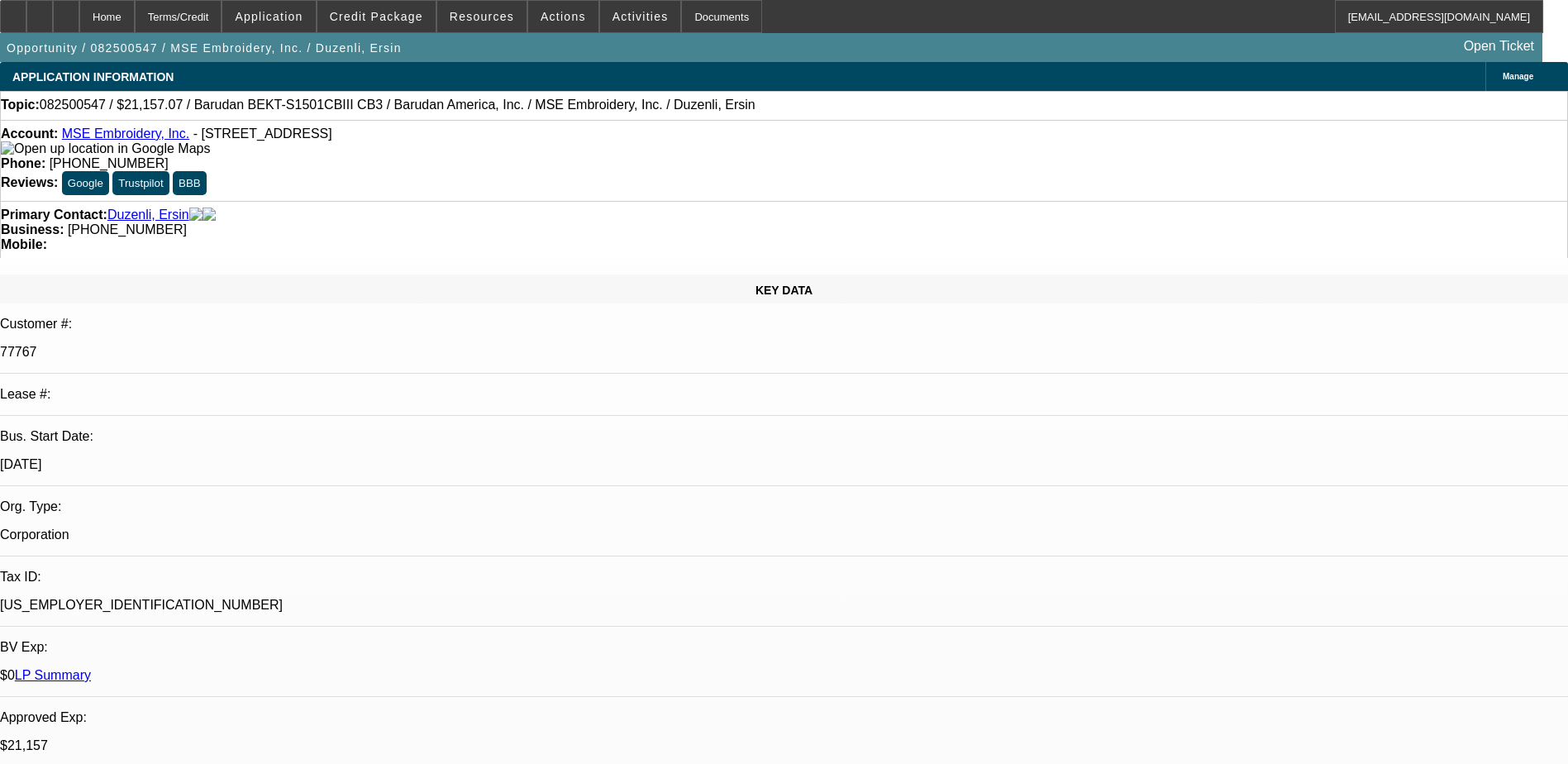
select select "1"
select select "2"
select select "6"
select select "1"
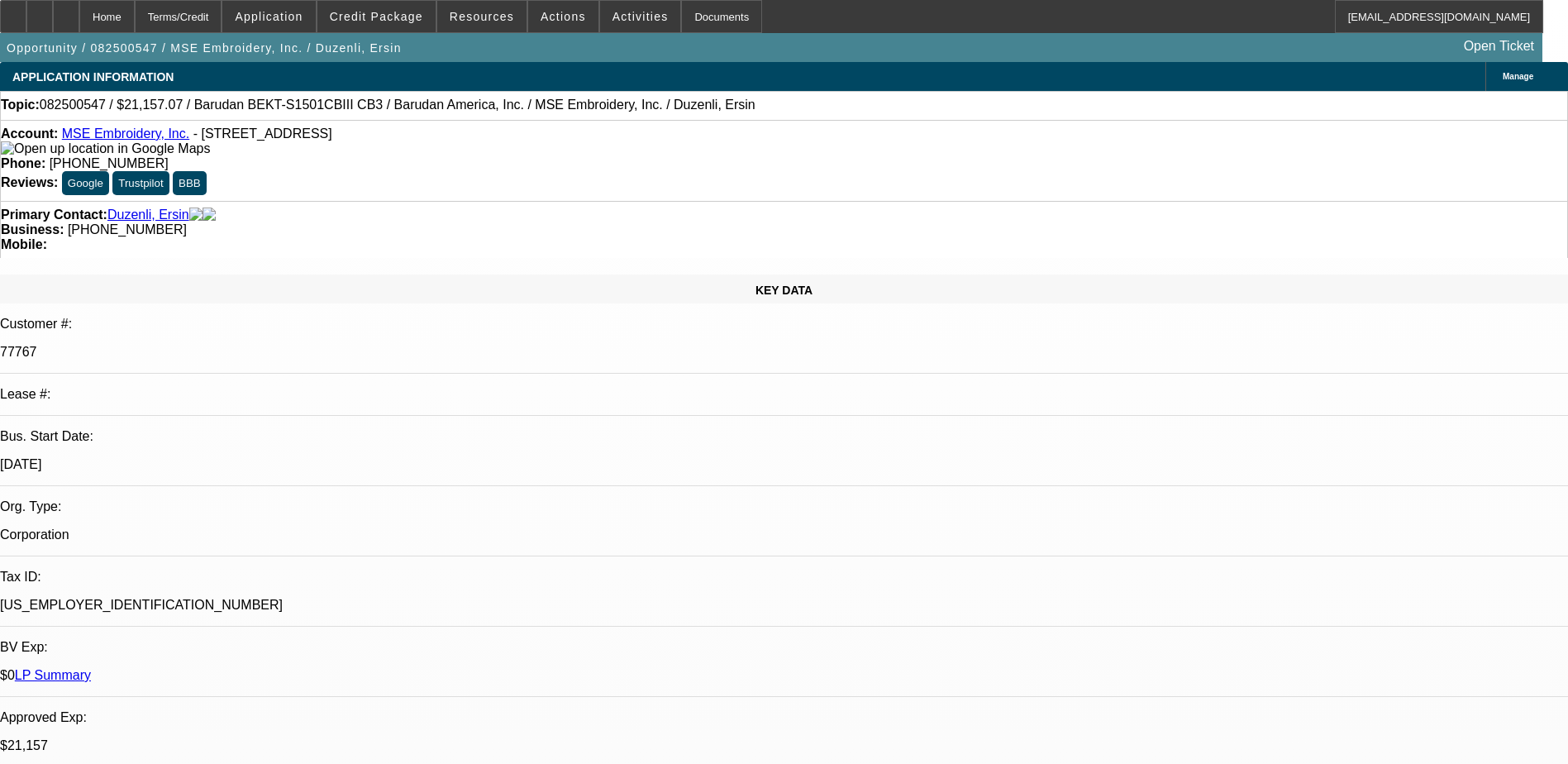
select select "6"
select select "1"
select select "2"
select select "6"
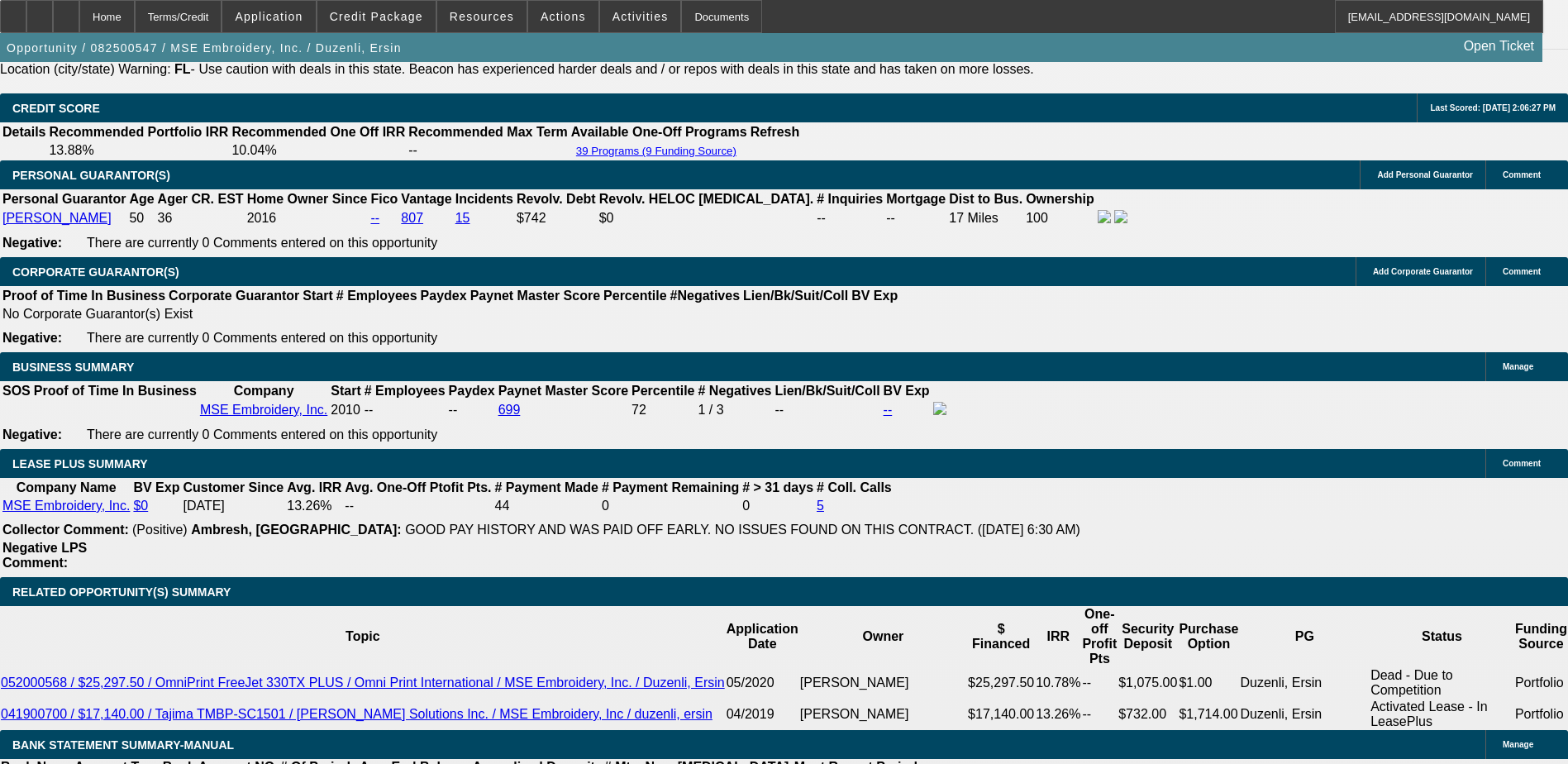
scroll to position [2232, 0]
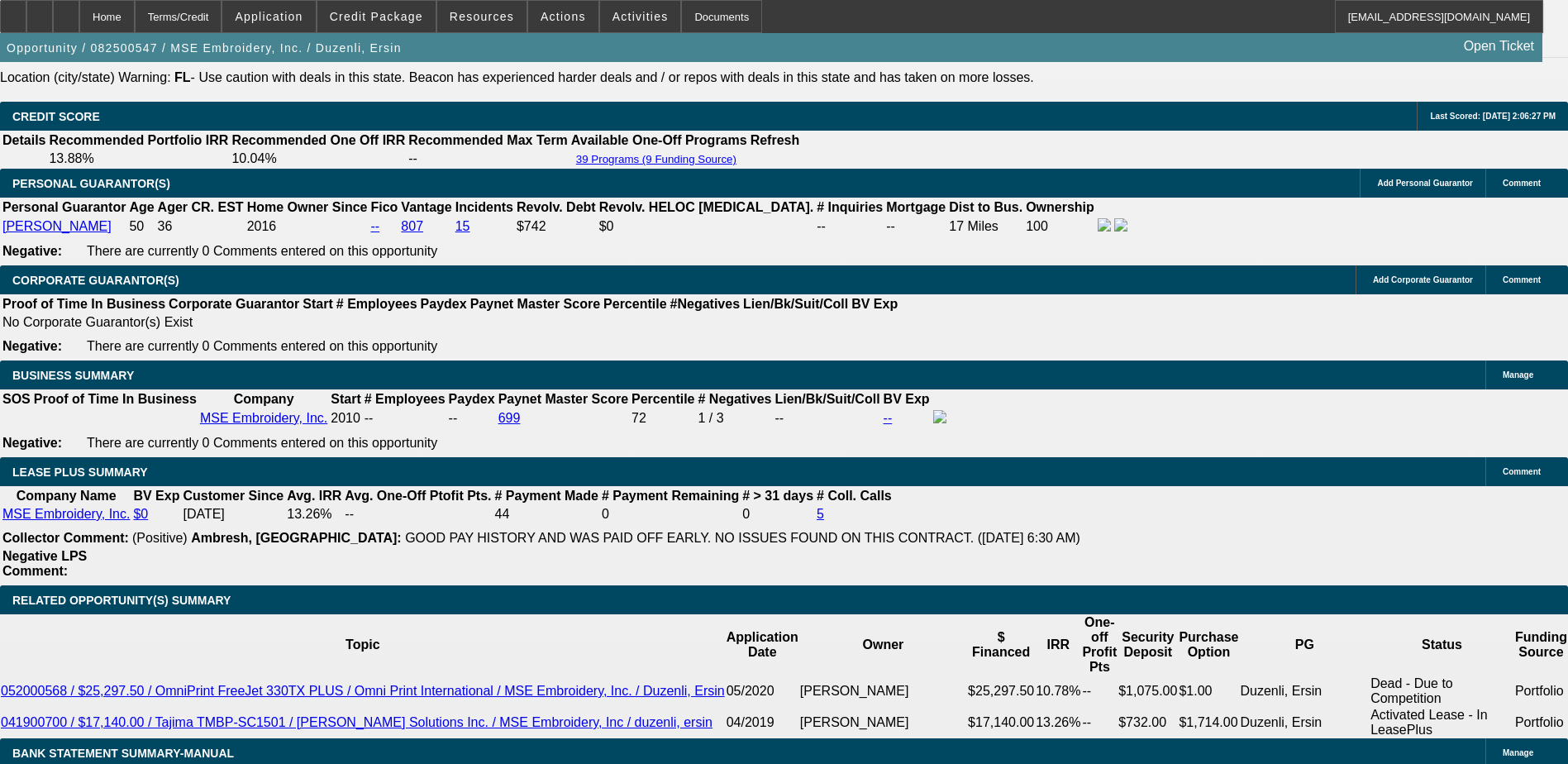
scroll to position [2315, 0]
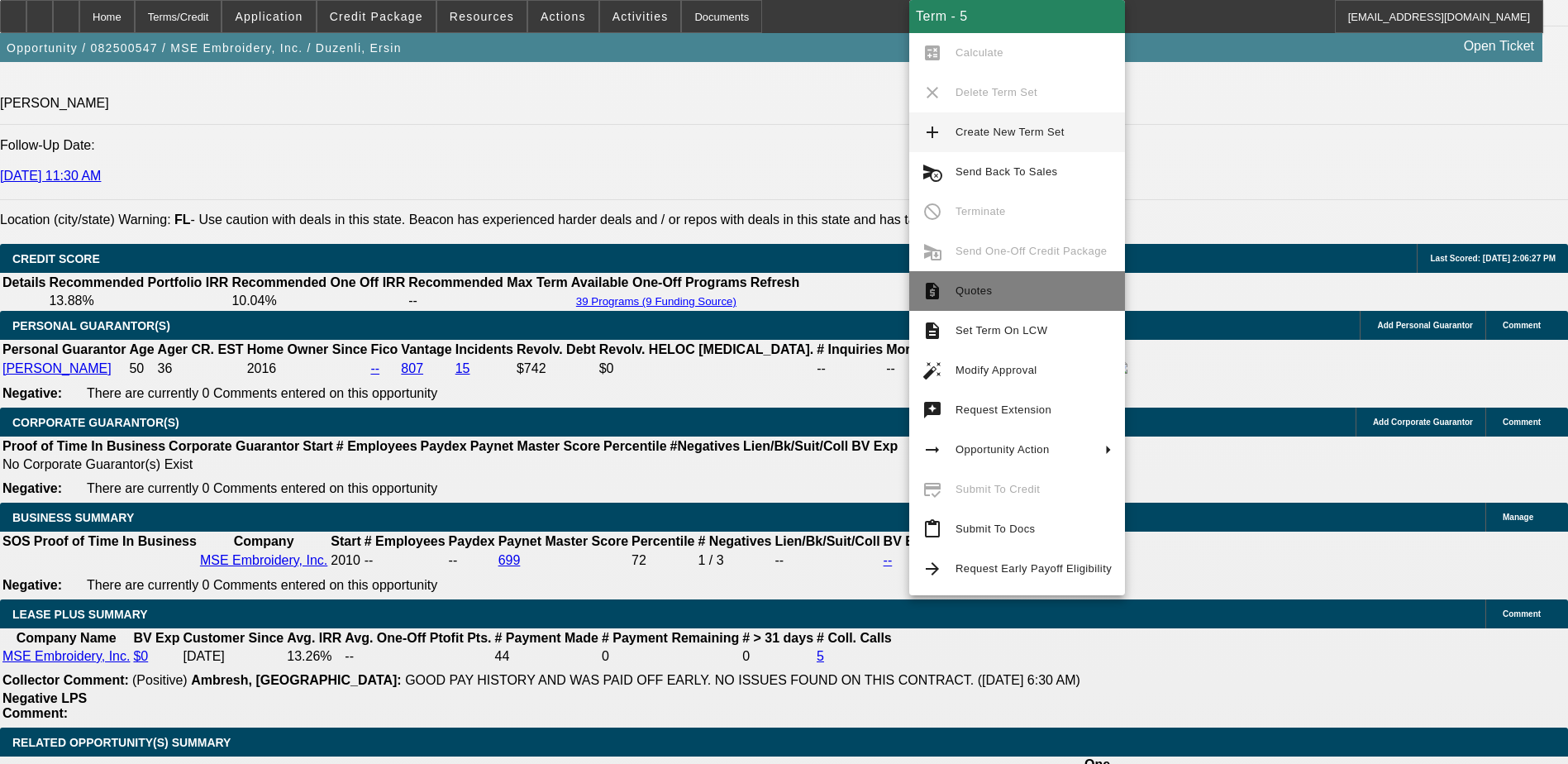
click at [989, 291] on span "Quotes" at bounding box center [974, 291] width 36 height 12
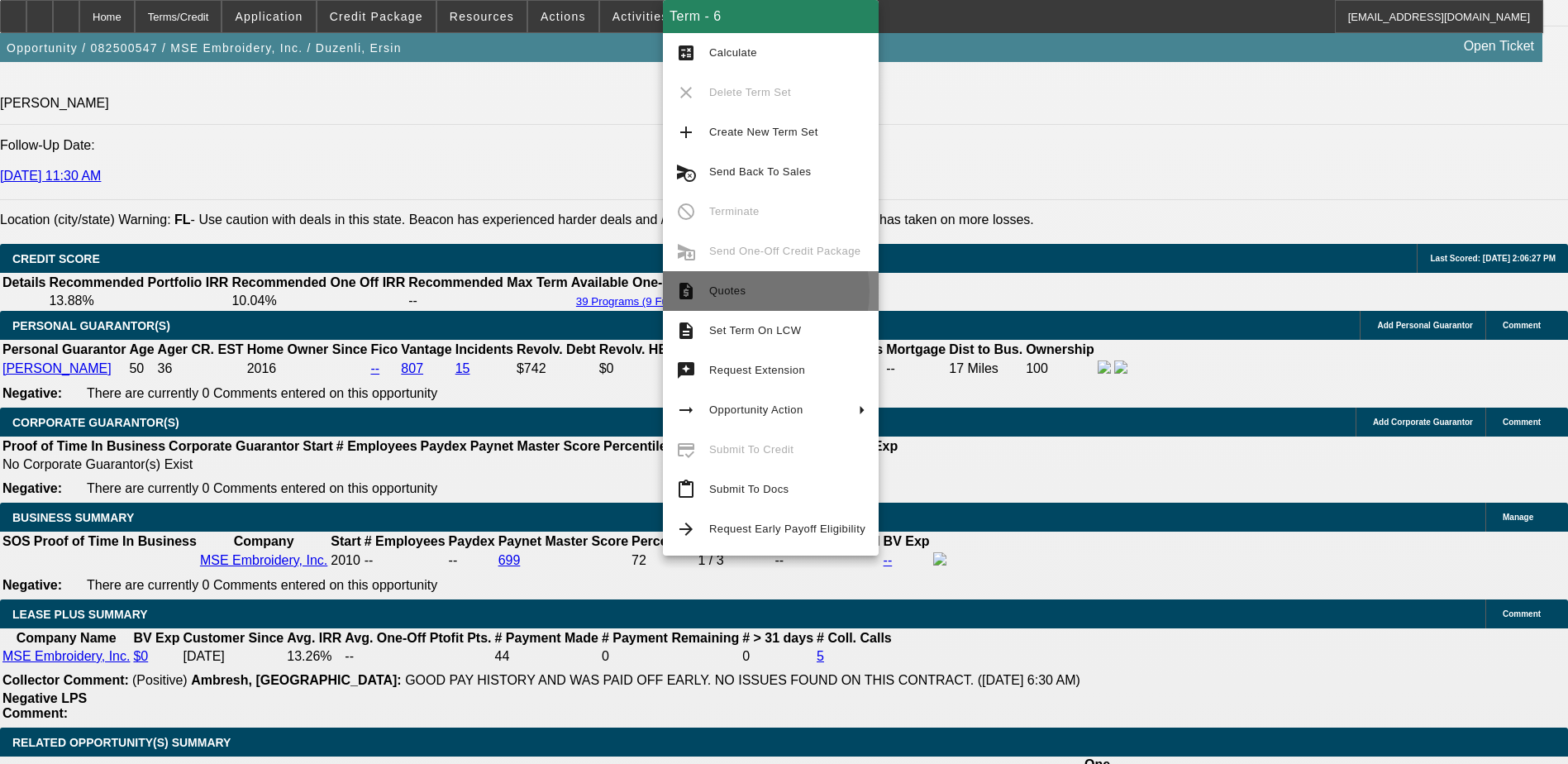
click at [743, 291] on span "Quotes" at bounding box center [728, 291] width 36 height 12
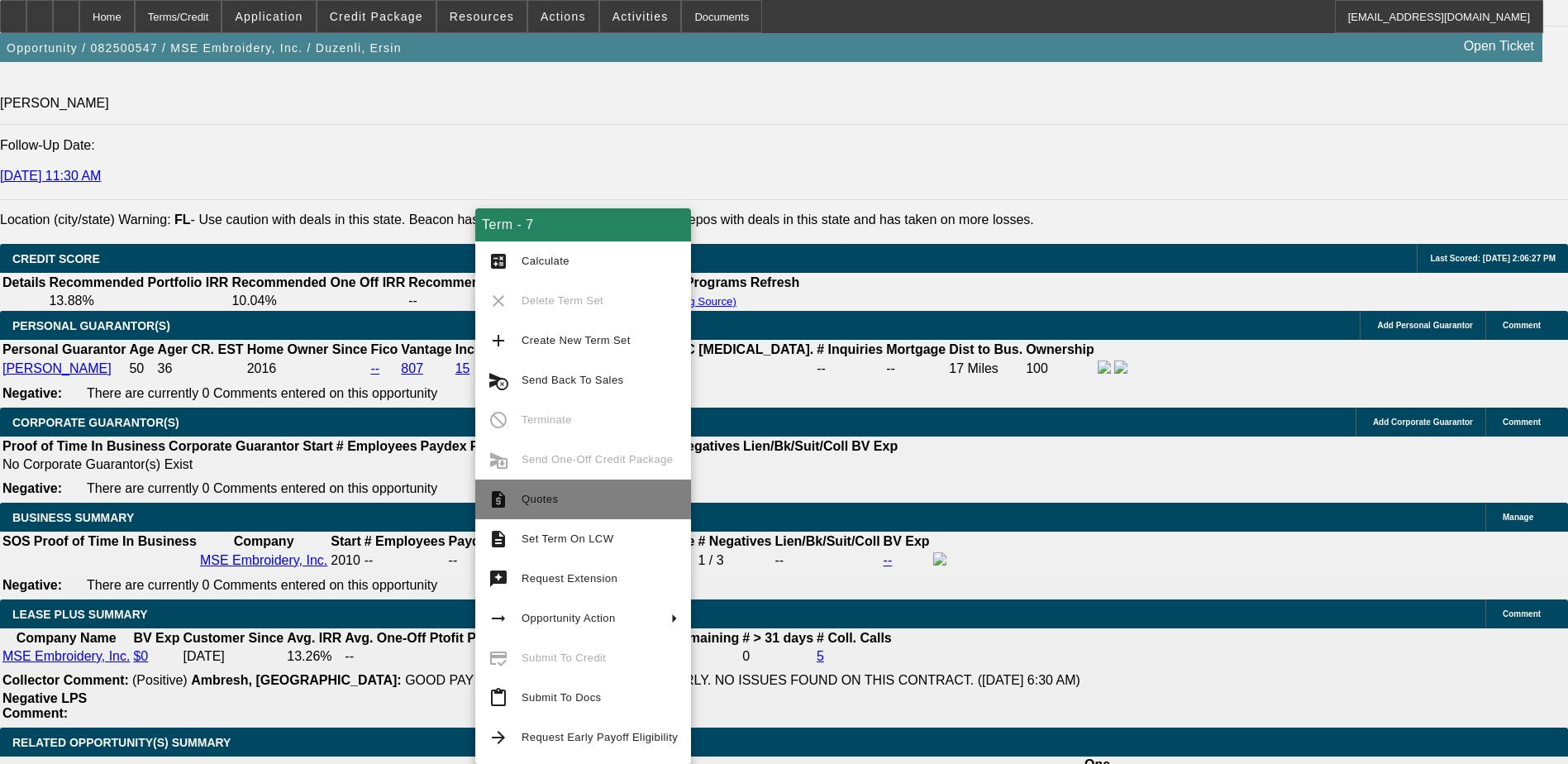
click at [569, 493] on span "Quotes" at bounding box center [600, 499] width 156 height 20
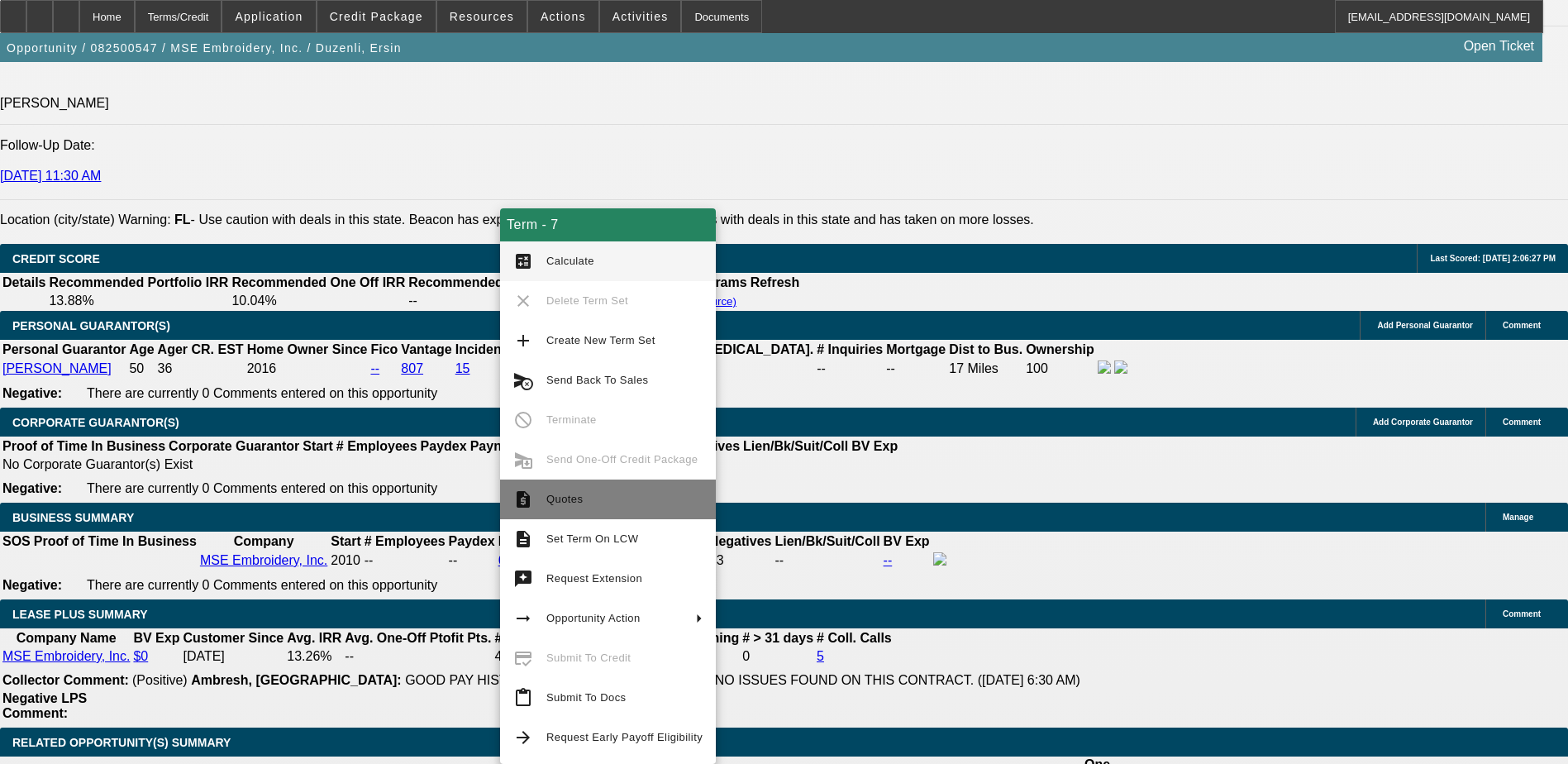
click at [589, 501] on span "Quotes" at bounding box center [624, 499] width 156 height 20
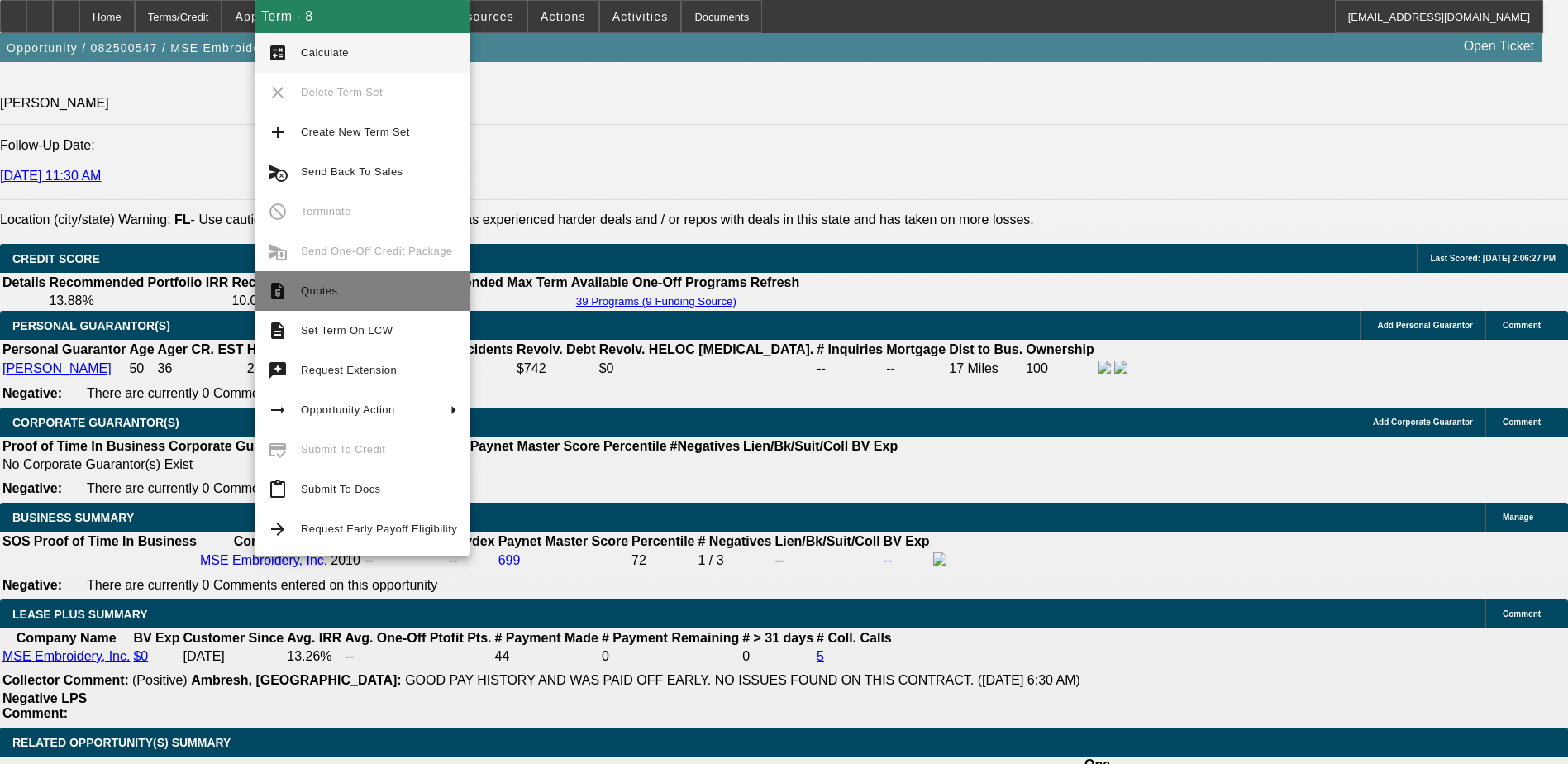
click at [346, 292] on span "Quotes" at bounding box center [379, 291] width 156 height 20
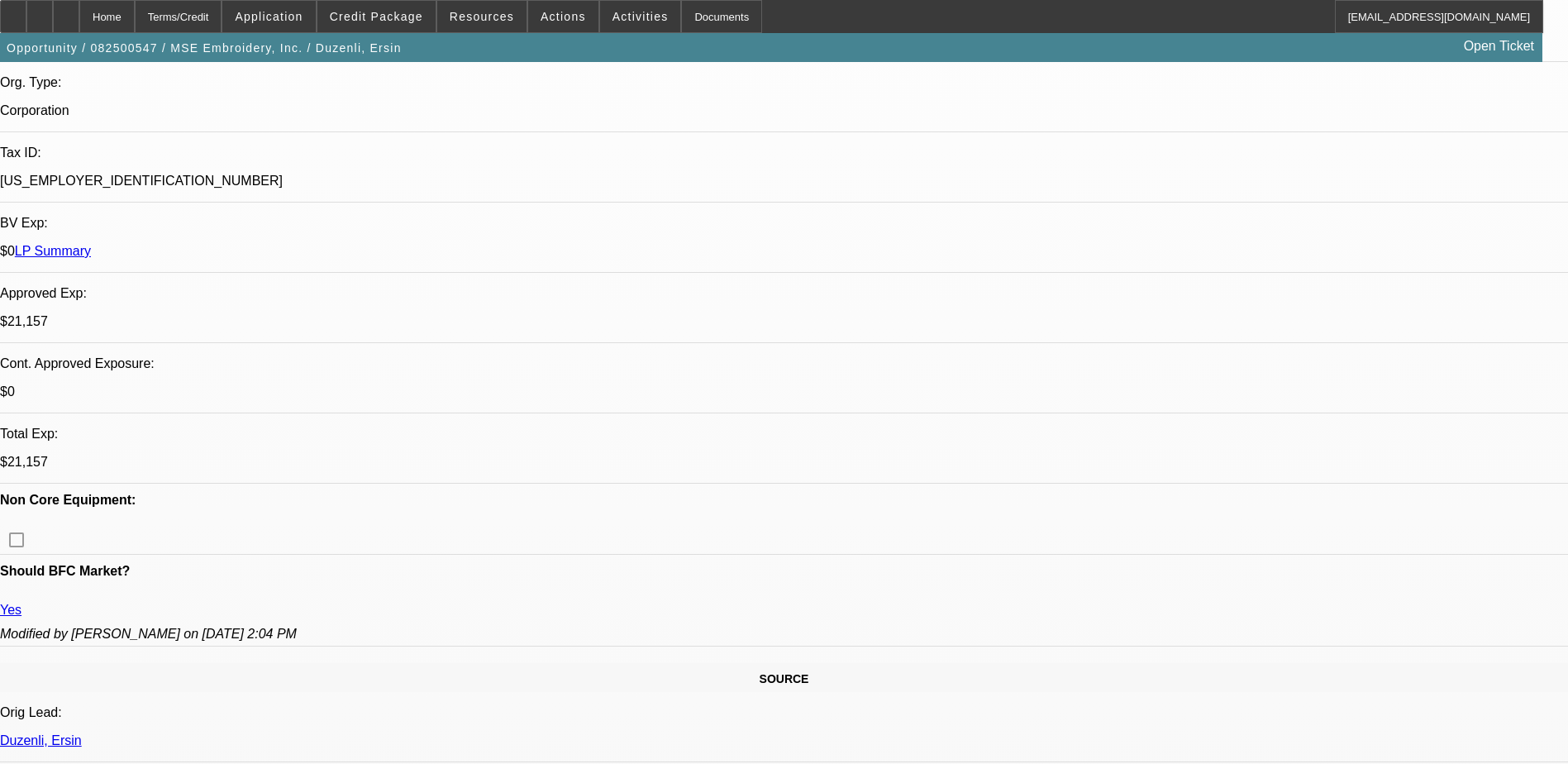
scroll to position [248, 0]
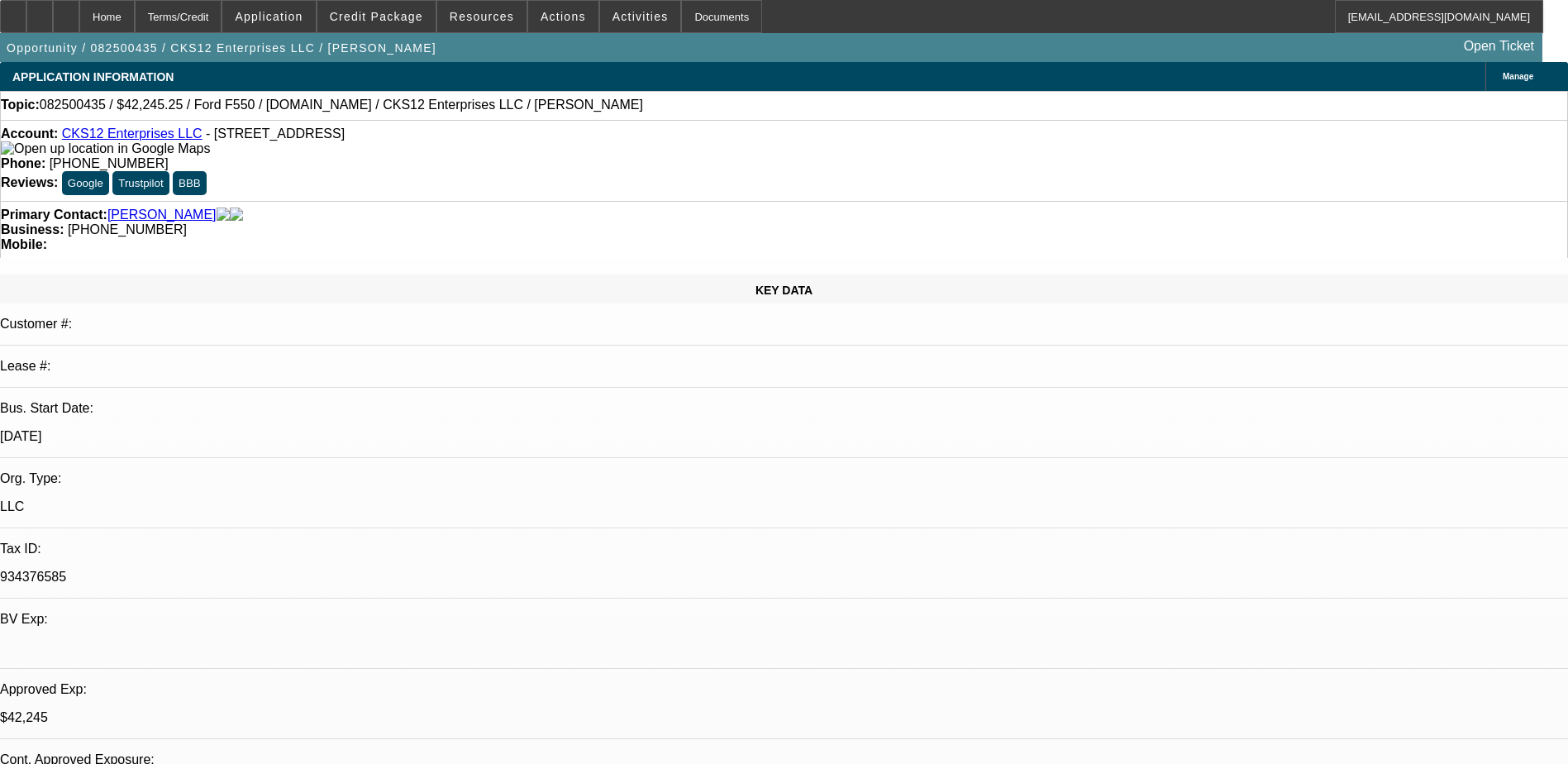
select select "0"
select select "2"
select select "0.1"
select select "4"
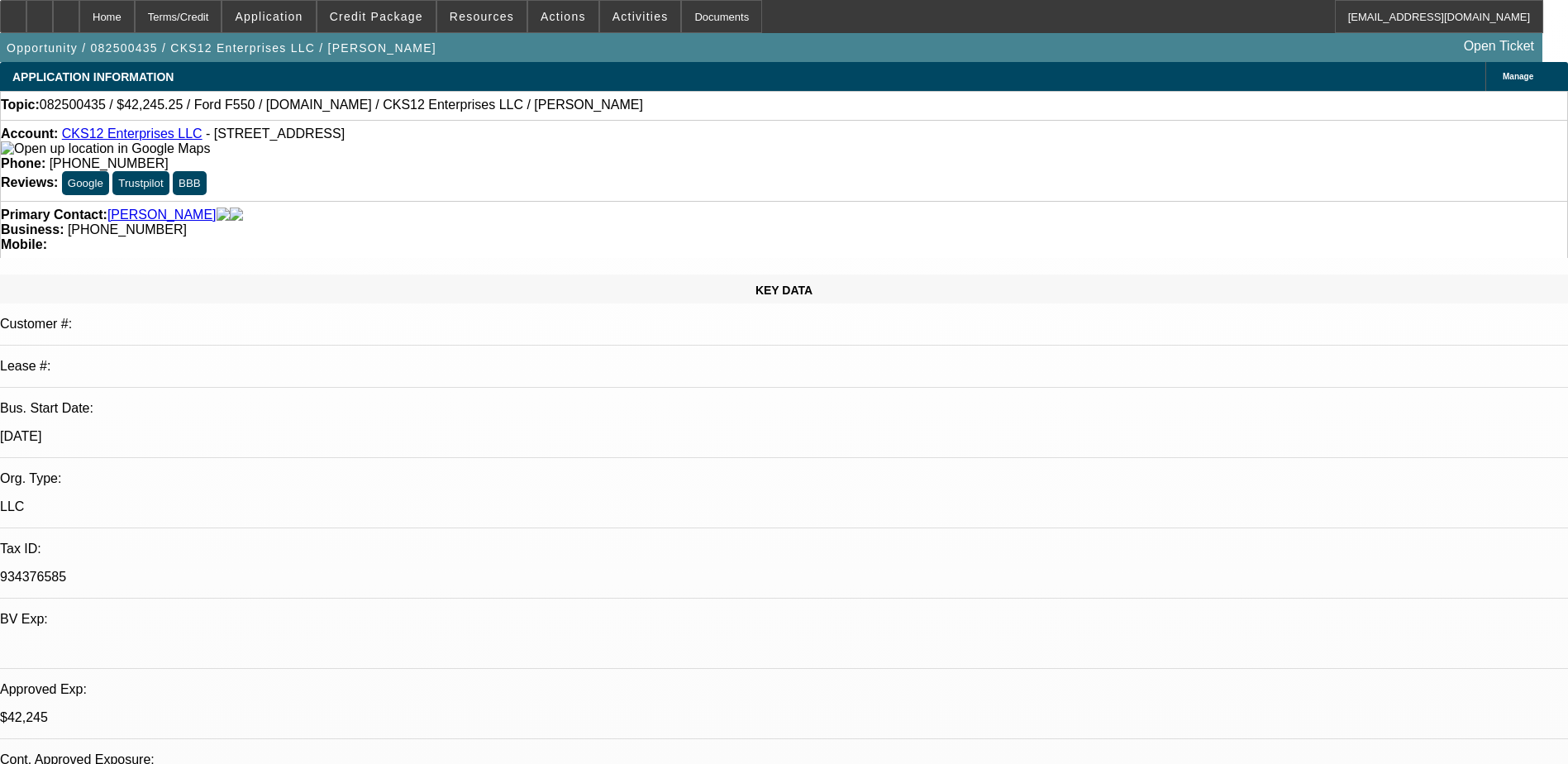
select select "0.15"
select select "2"
select select "0.1"
select select "4"
select select "0"
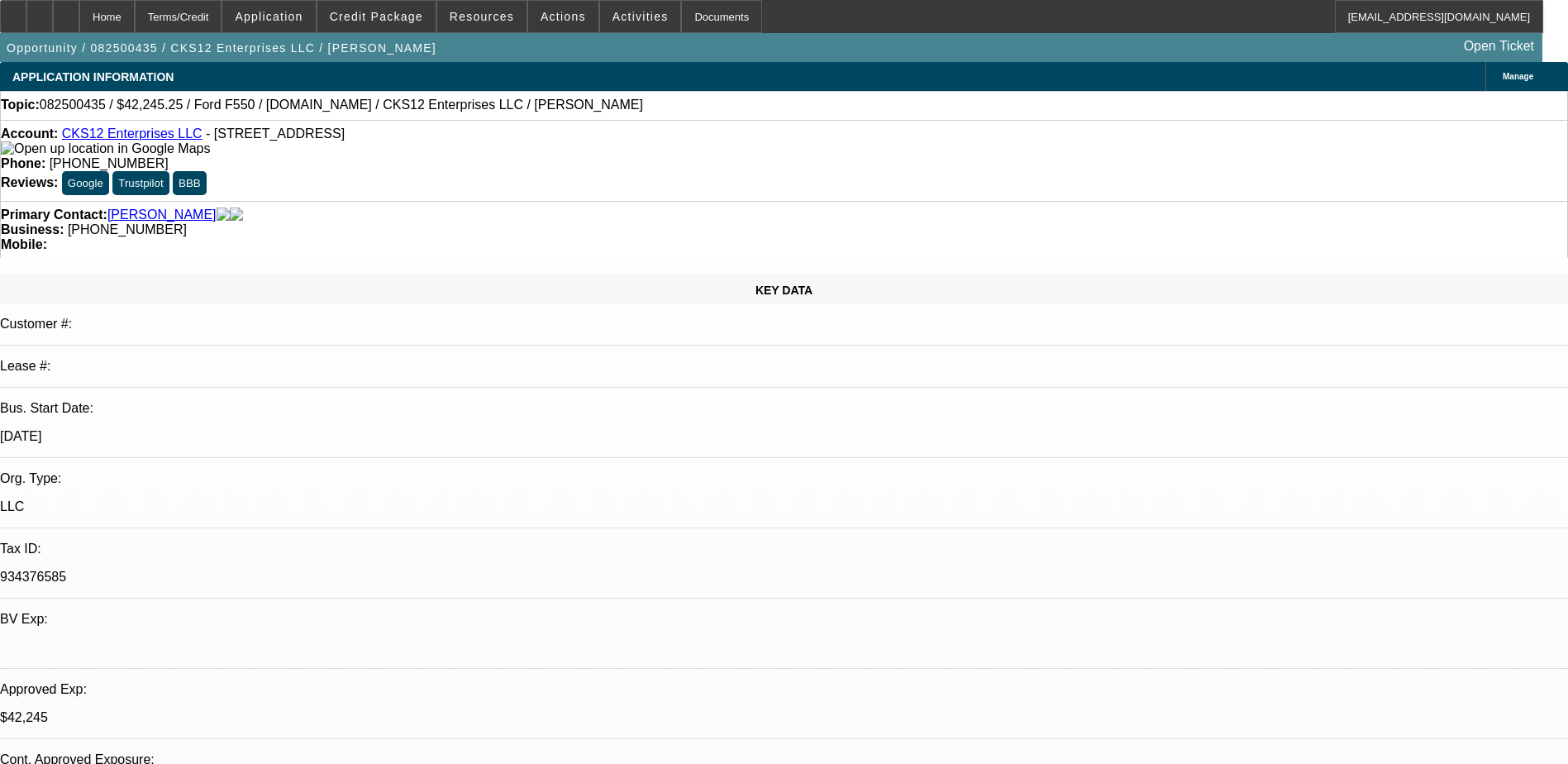
select select "2"
select select "0.1"
select select "4"
select select "0"
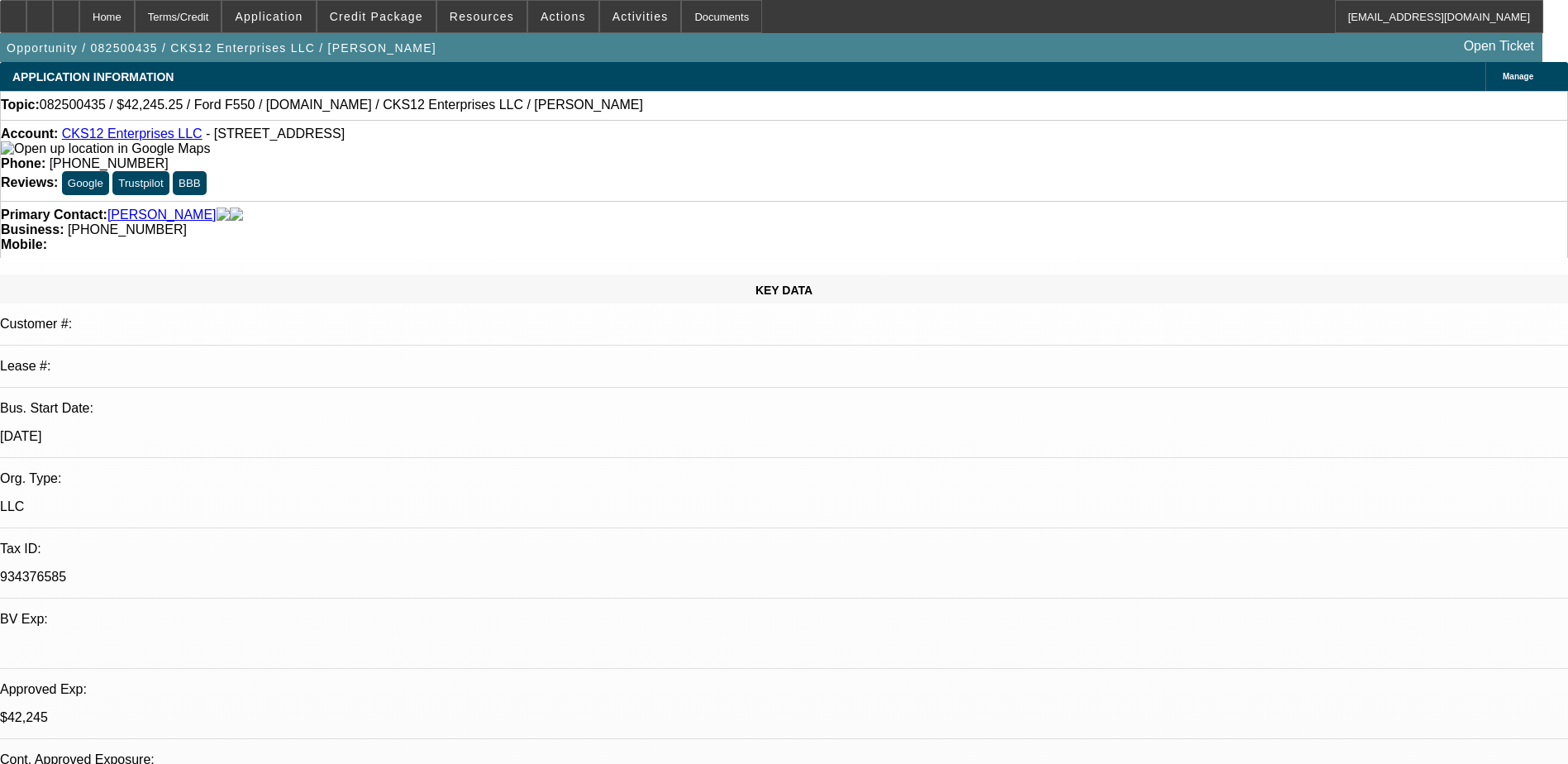
select select "2"
select select "0.1"
select select "4"
click at [66, 10] on icon at bounding box center [66, 10] width 0 height 0
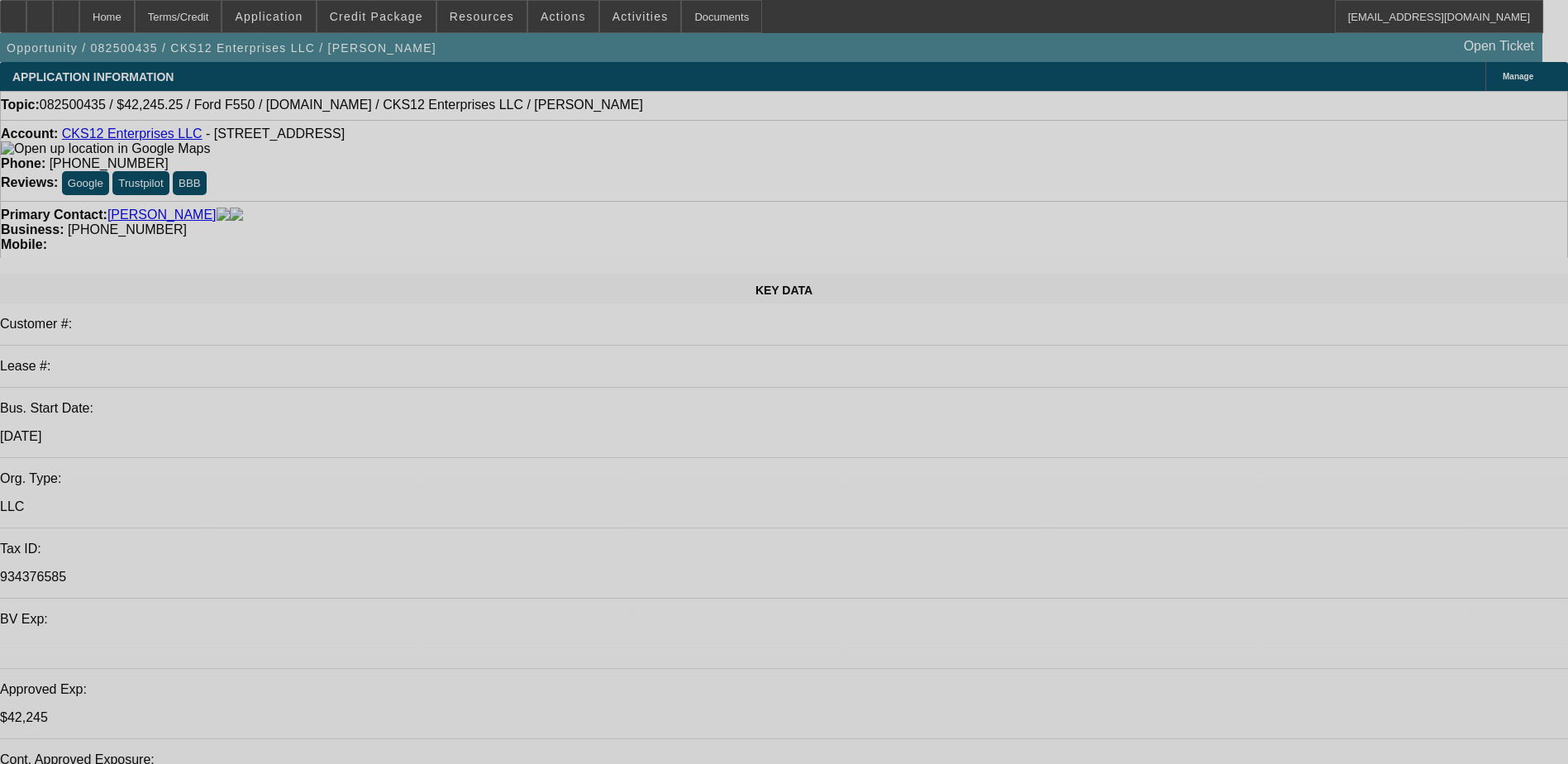
select select "0"
select select "2"
select select "0.1"
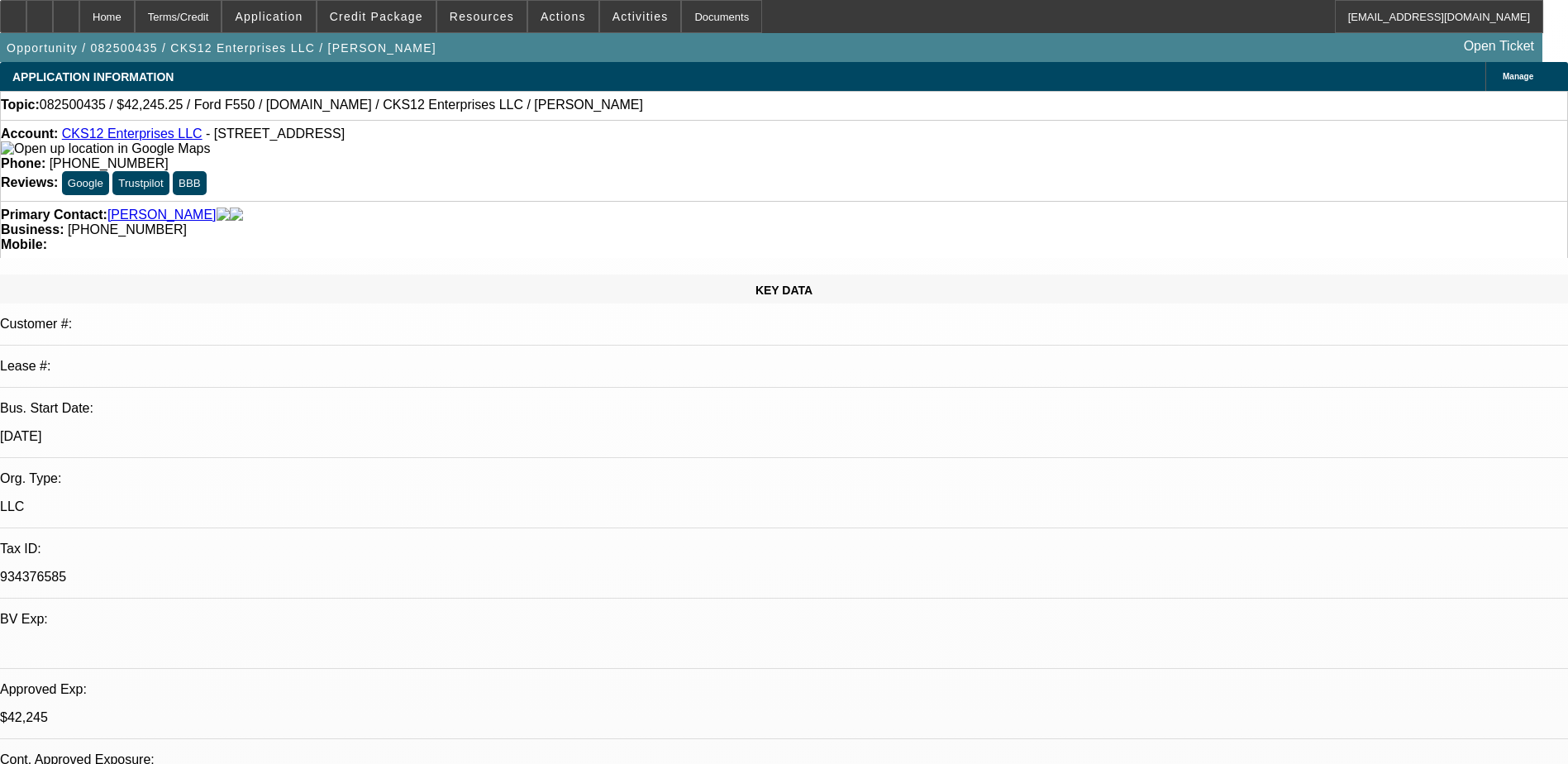
select select "0"
select select "2"
select select "0.1"
select select "0.15"
select select "0.1"
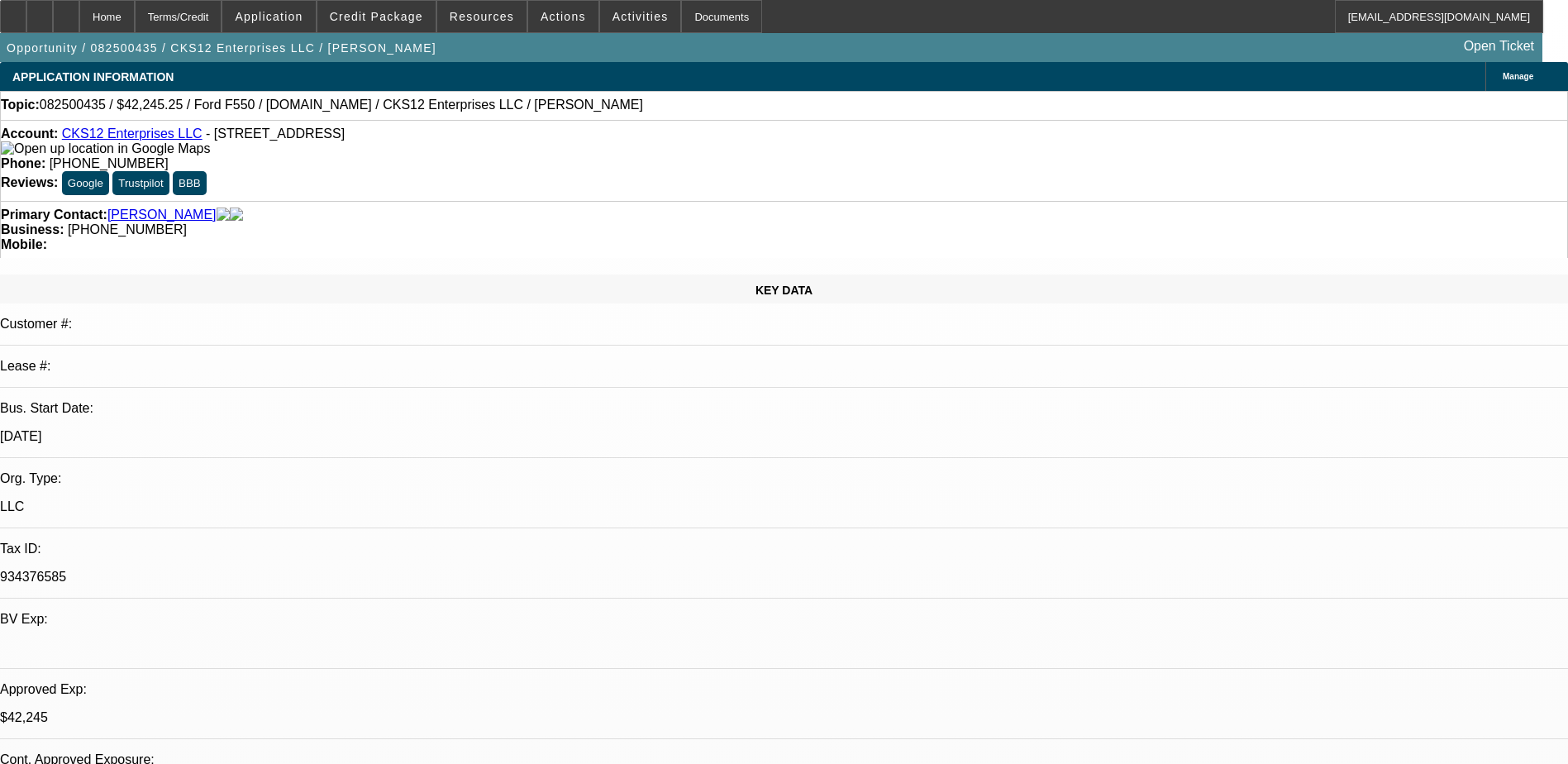
select select "0"
select select "2"
select select "0.1"
select select "1"
select select "2"
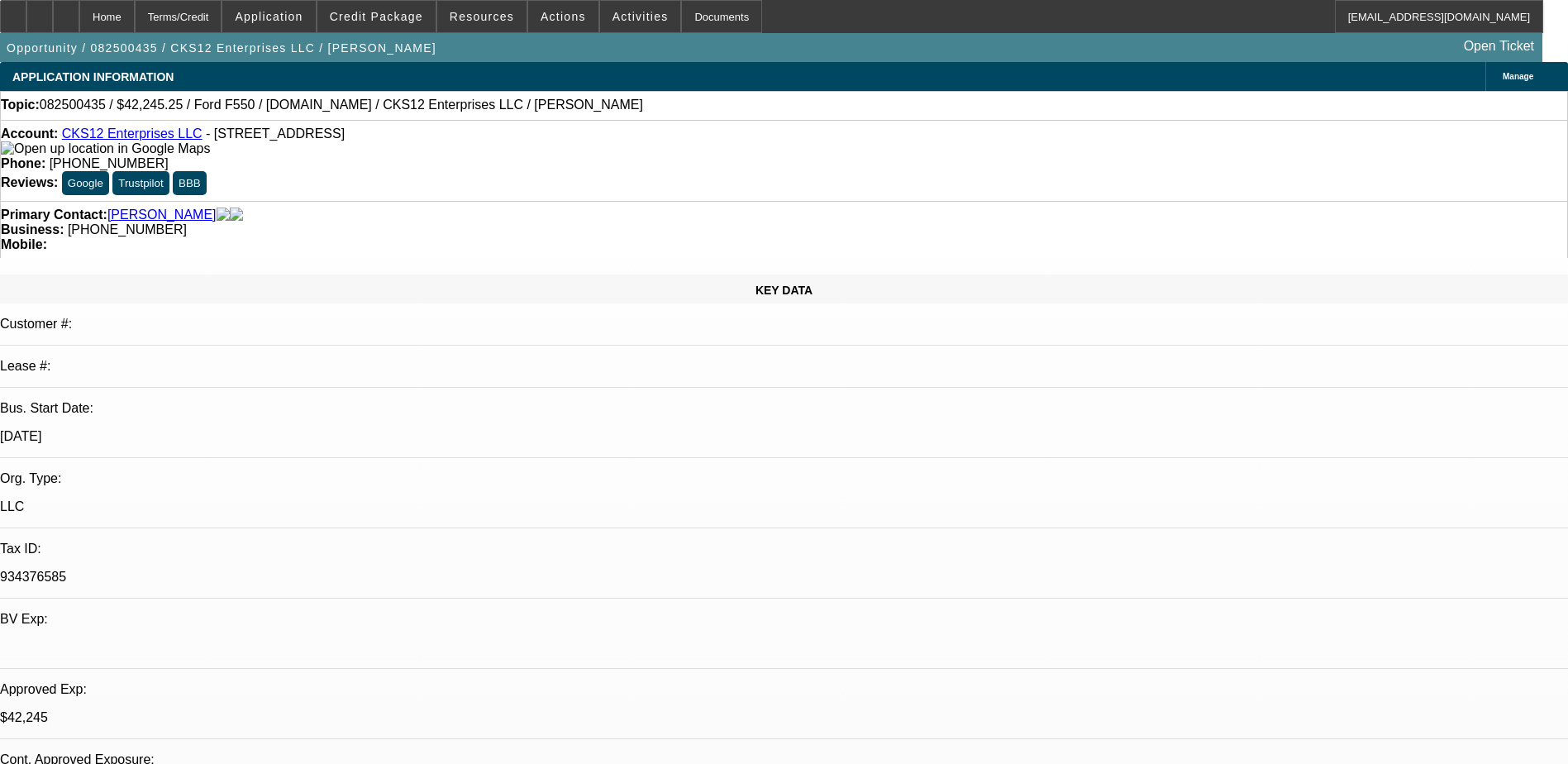
select select "4"
select select "1"
select select "2"
select select "4"
select select "1"
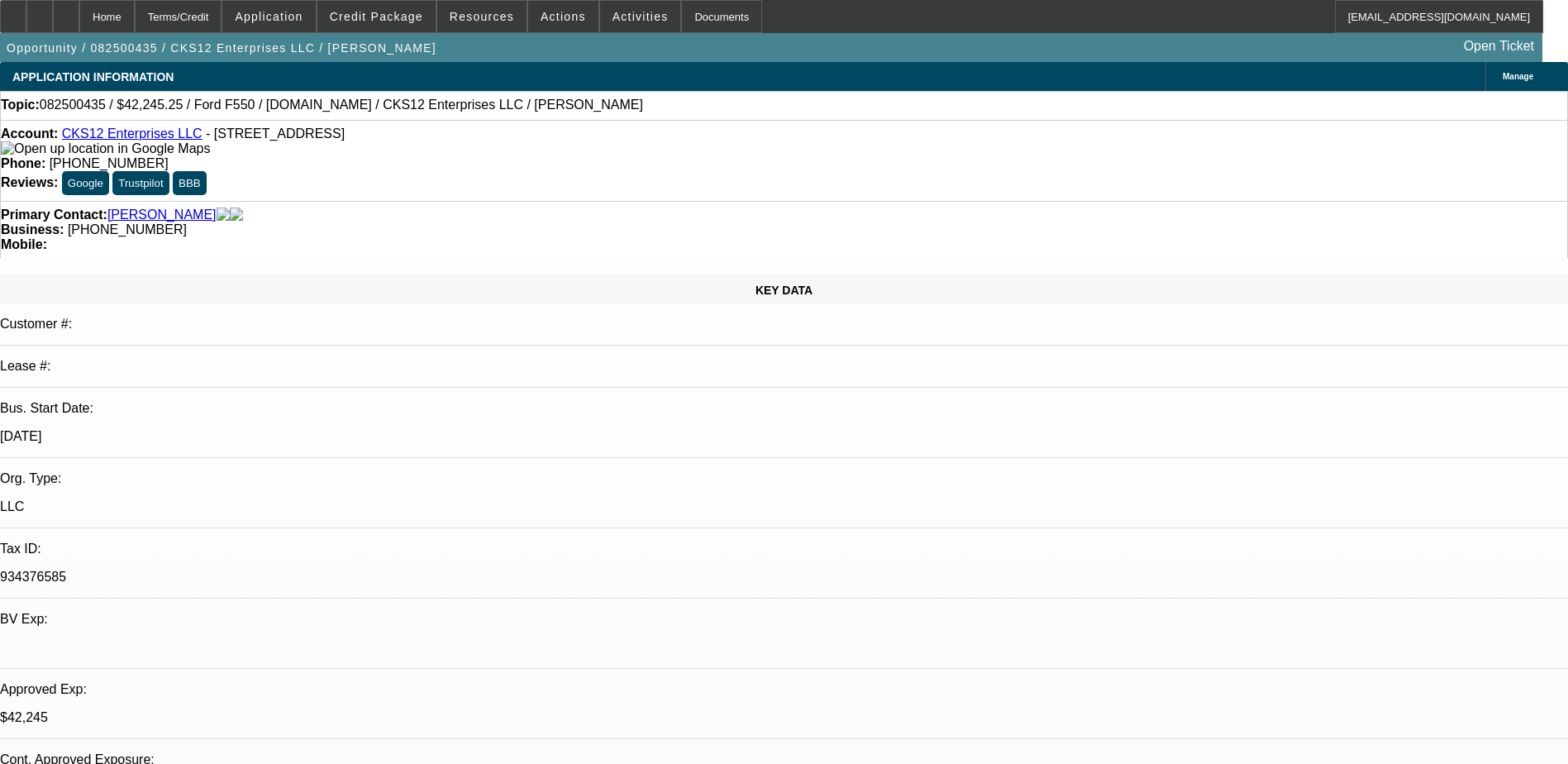
select select "2"
select select "4"
select select "1"
select select "2"
select select "4"
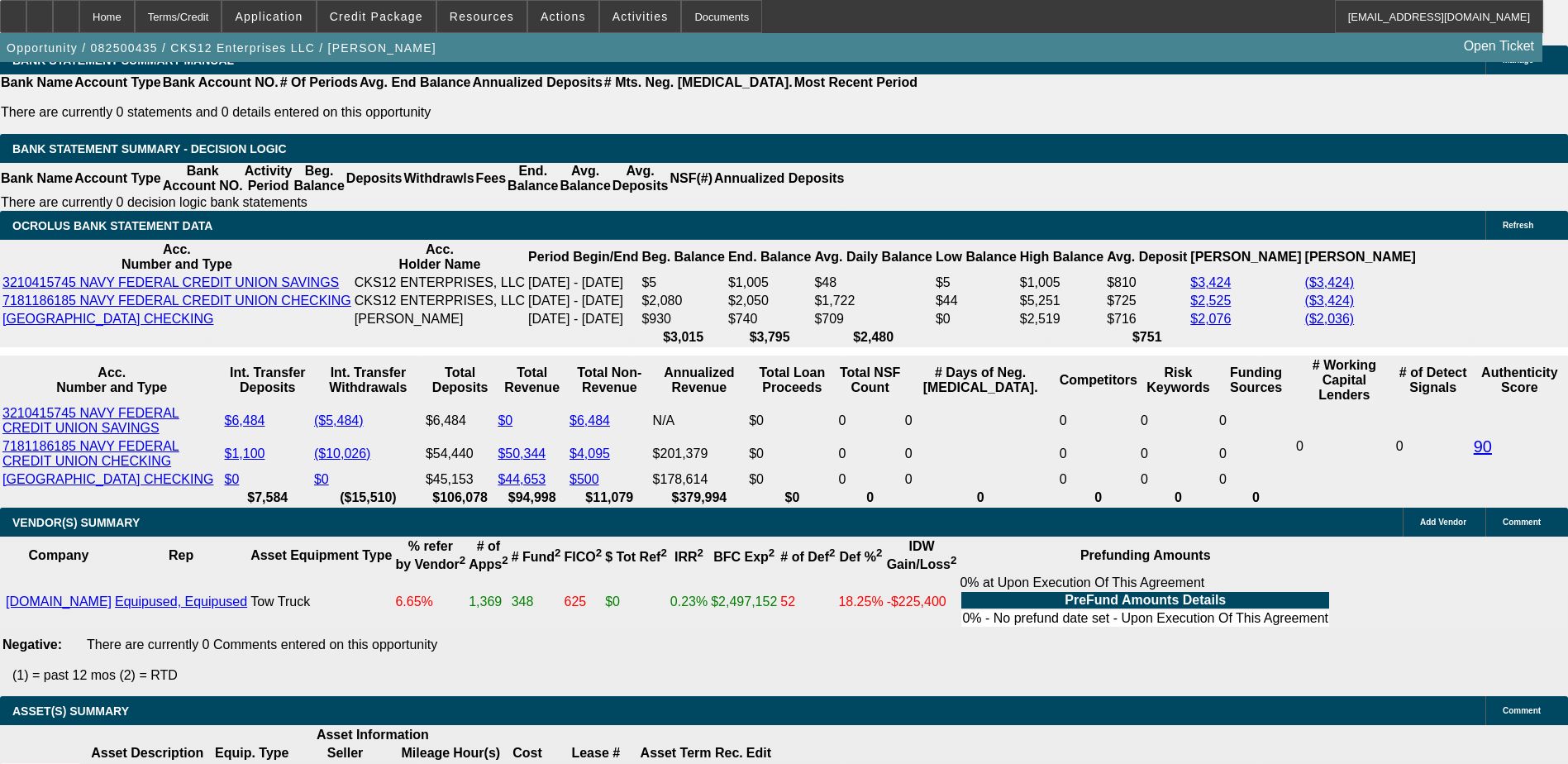
scroll to position [2976, 0]
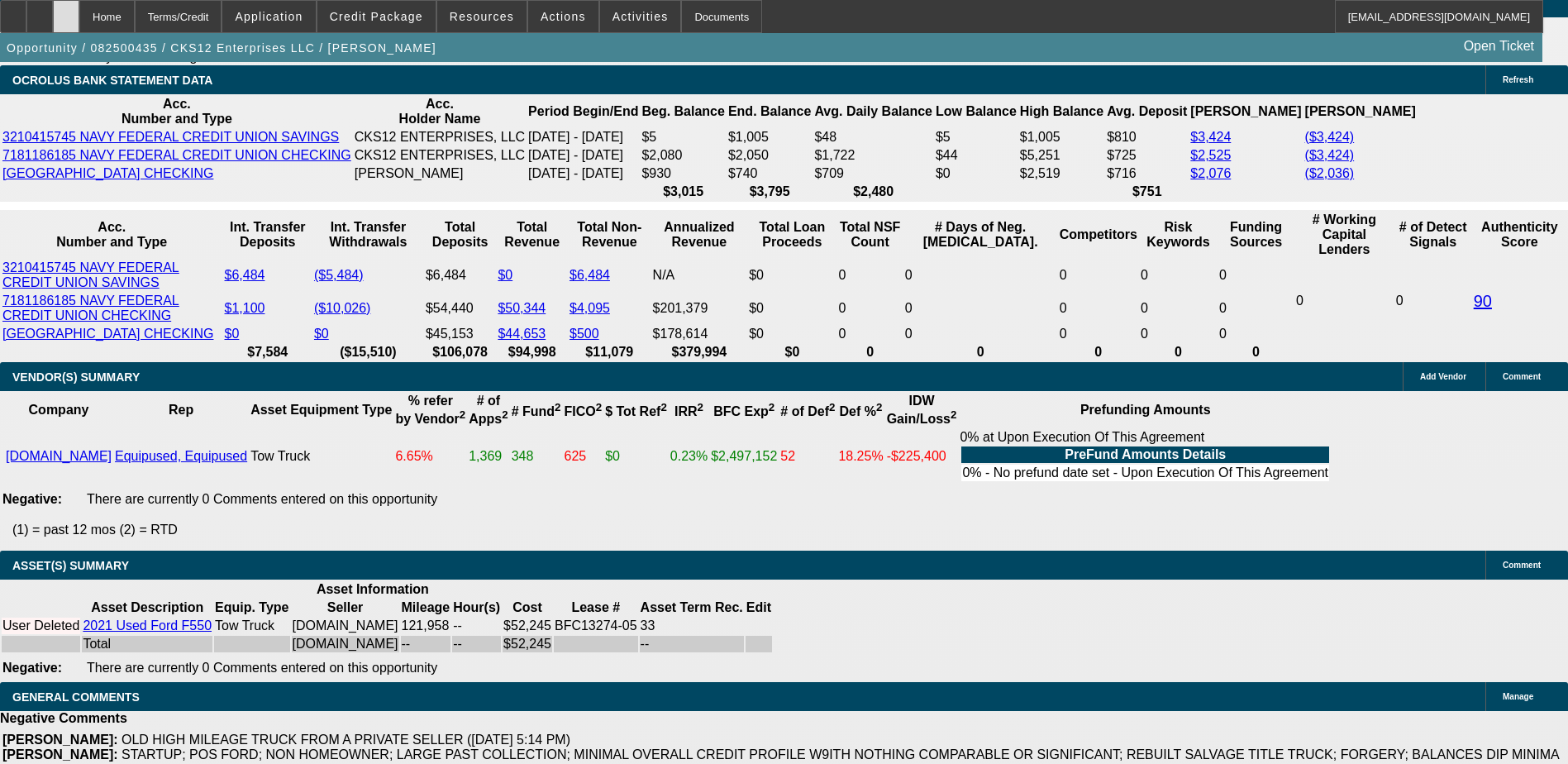
click at [66, 10] on icon at bounding box center [66, 10] width 0 height 0
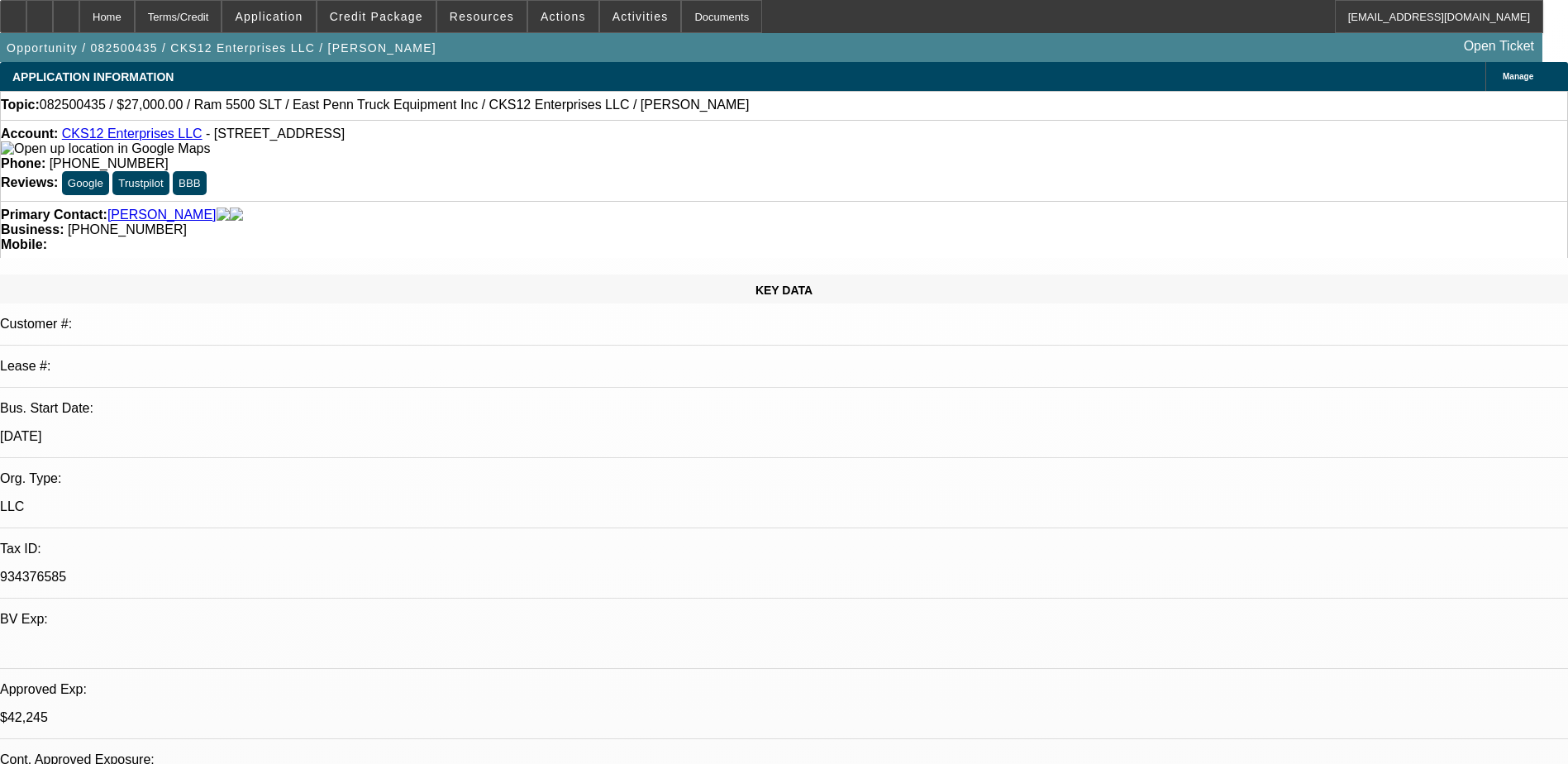
select select "0"
select select "2"
select select "0.1"
select select "0"
select select "2"
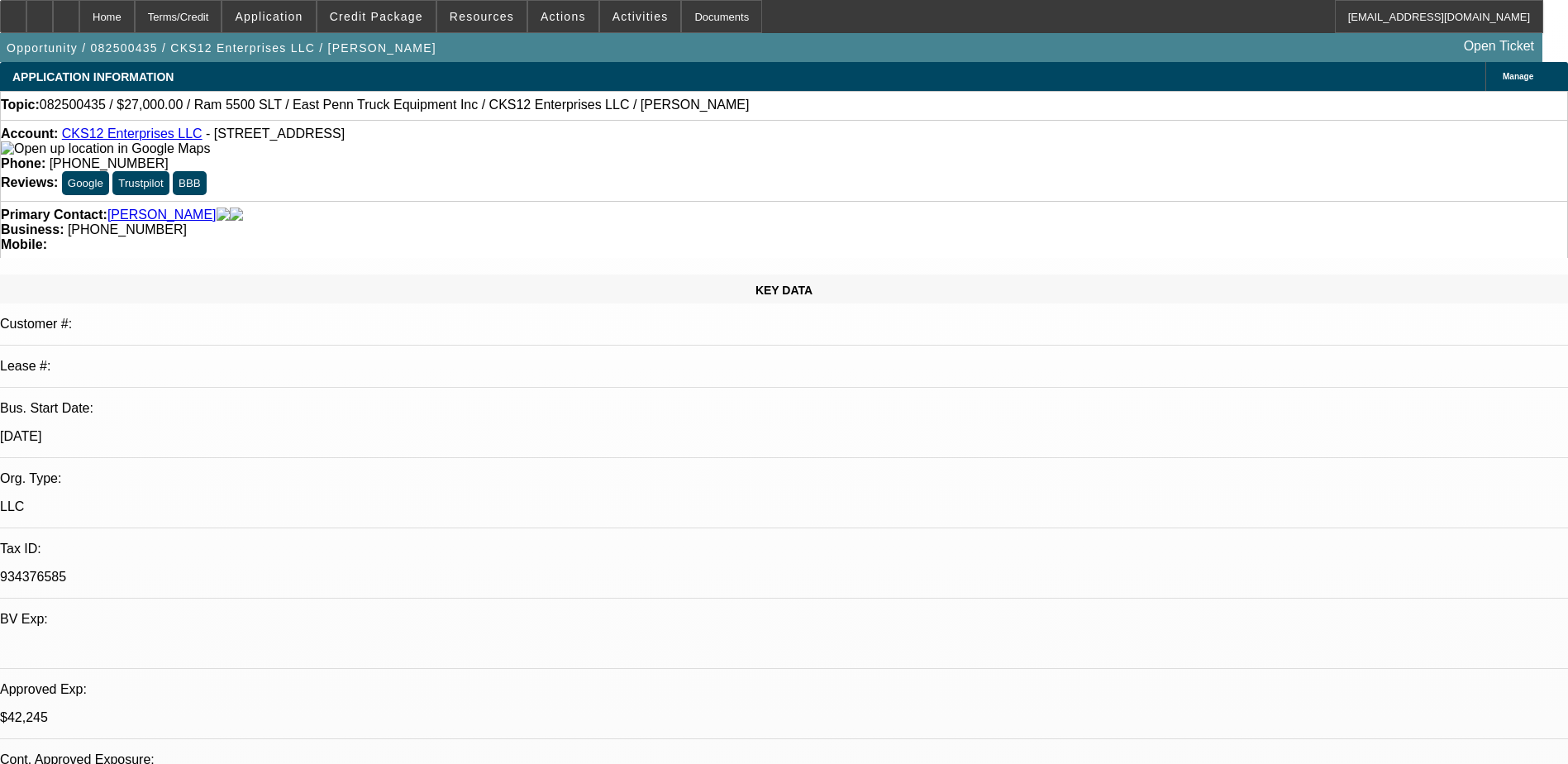
select select "0.1"
select select "0.15"
select select "0.1"
select select "0"
select select "2"
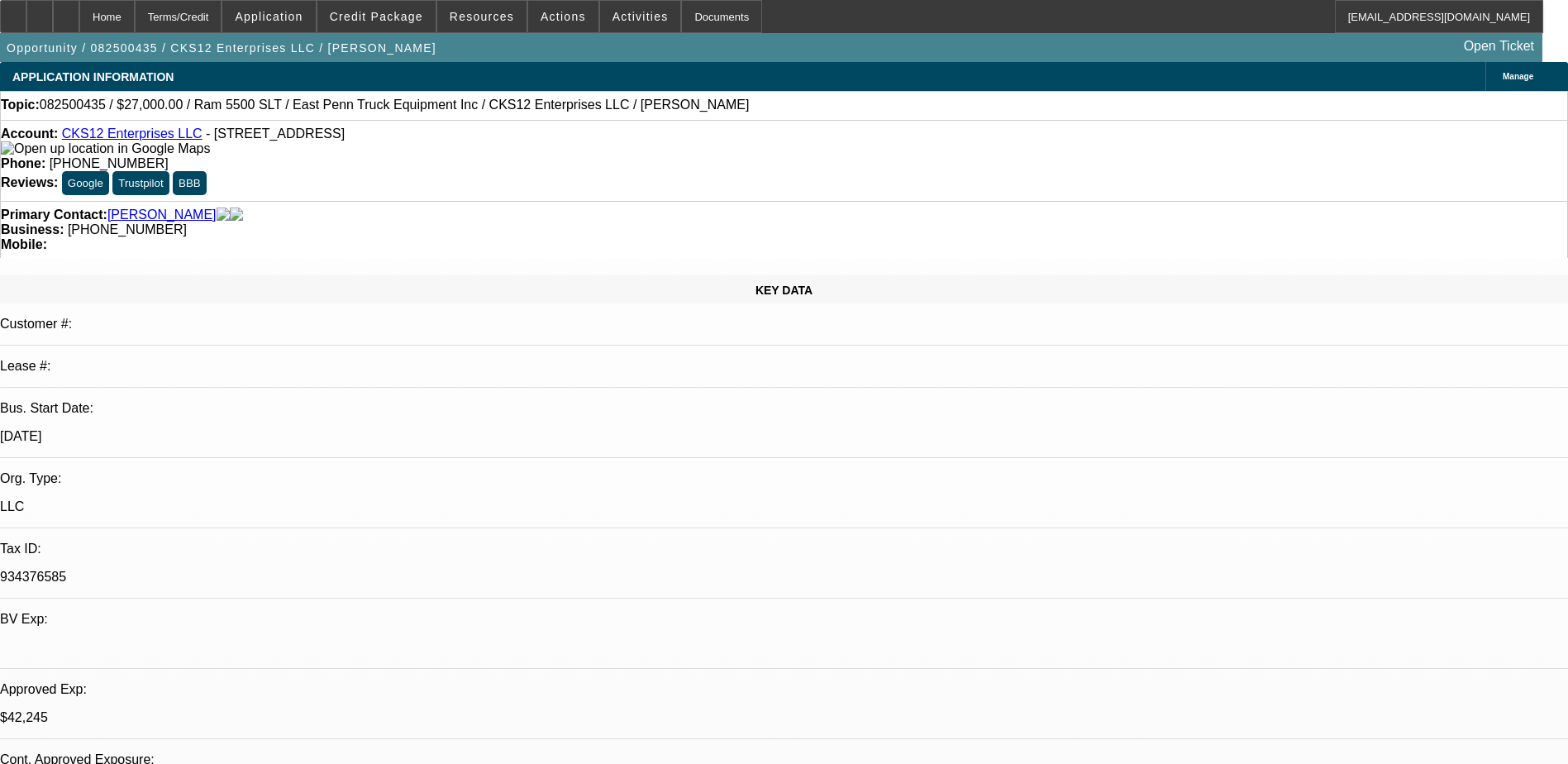
select select "0.1"
select select "1"
select select "2"
select select "4"
select select "1"
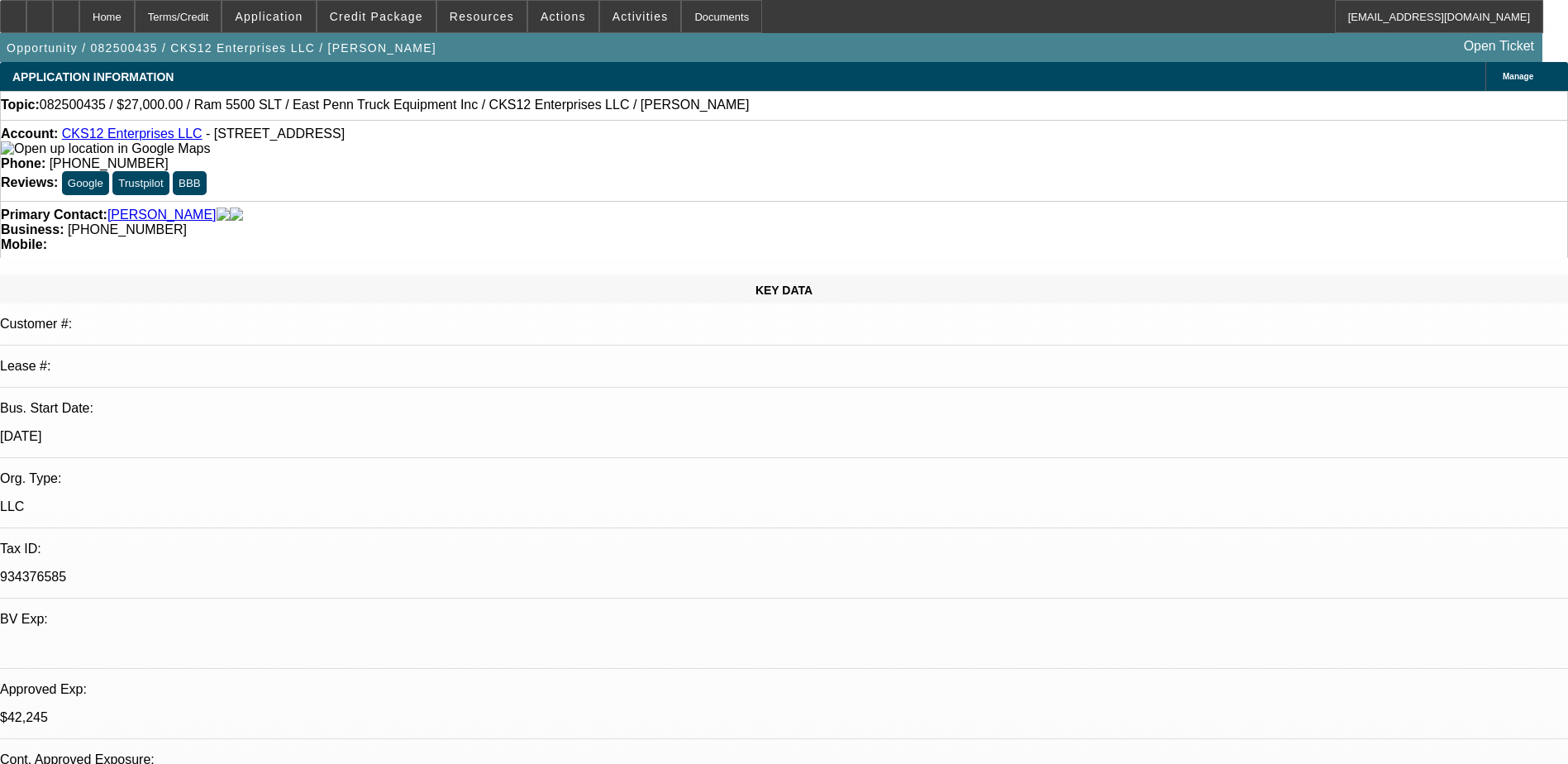
select select "2"
select select "4"
select select "1"
select select "2"
select select "4"
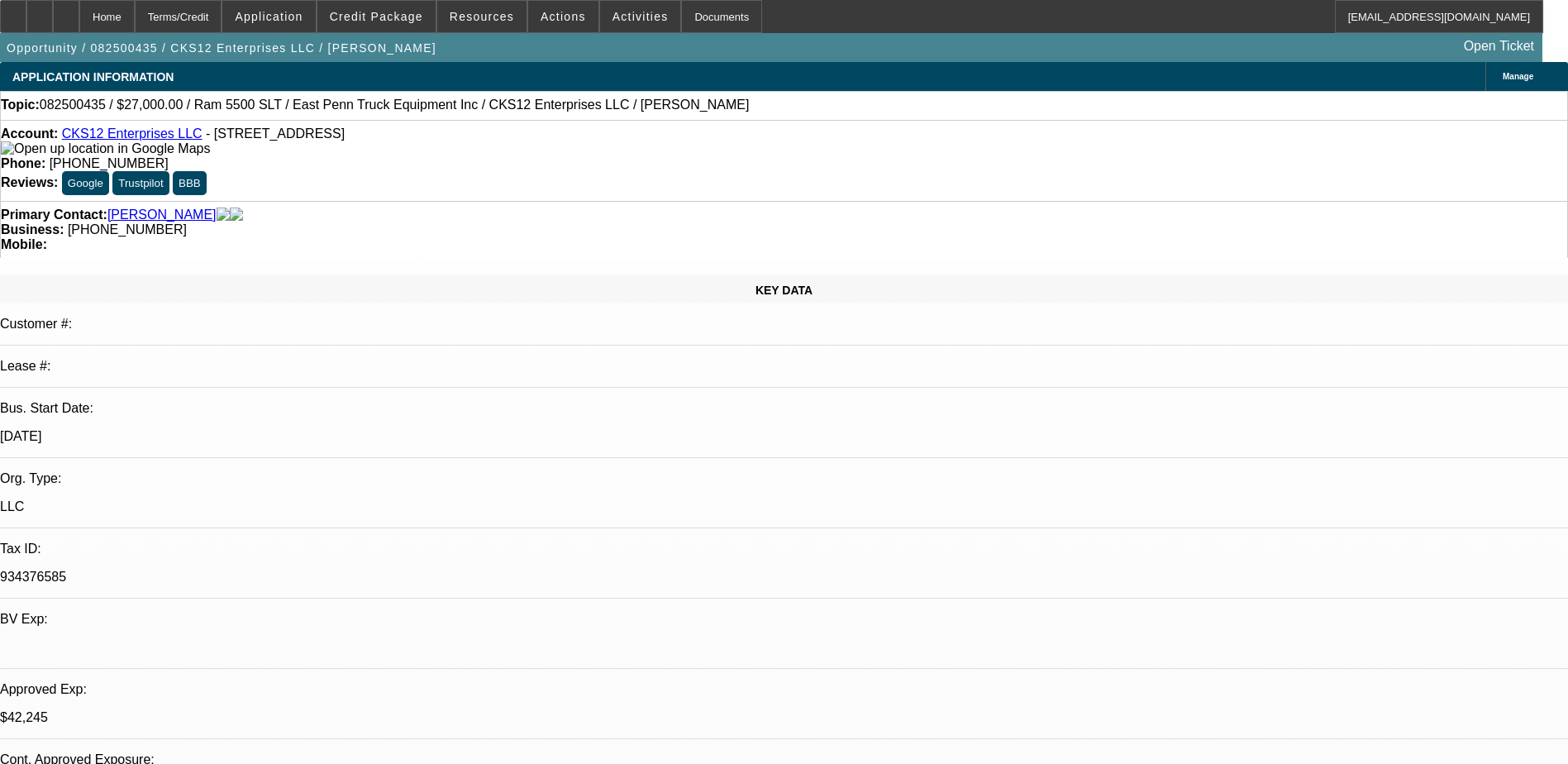
select select "1"
select select "2"
select select "4"
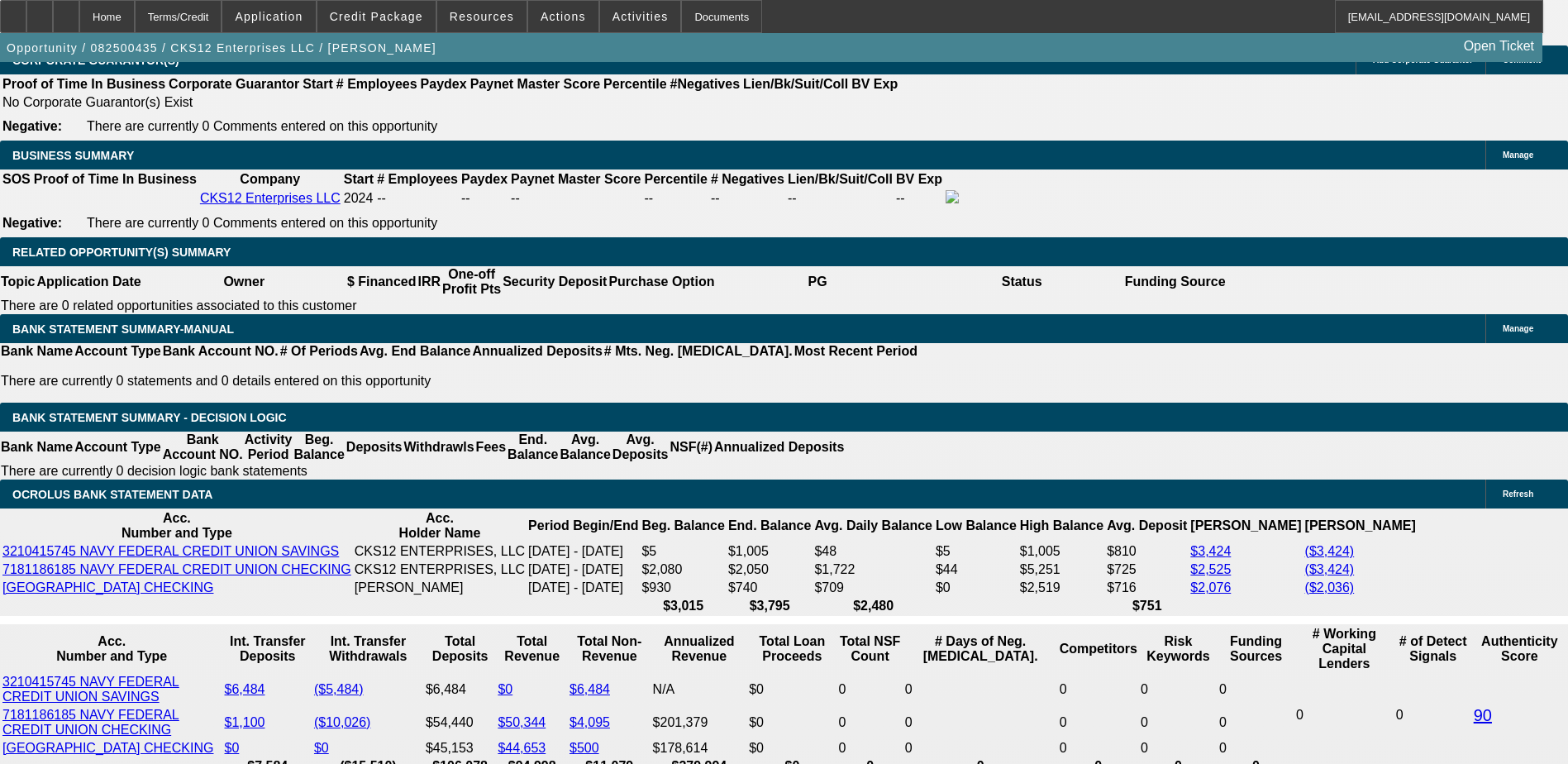
scroll to position [2067, 0]
